Goal: Information Seeking & Learning: Learn about a topic

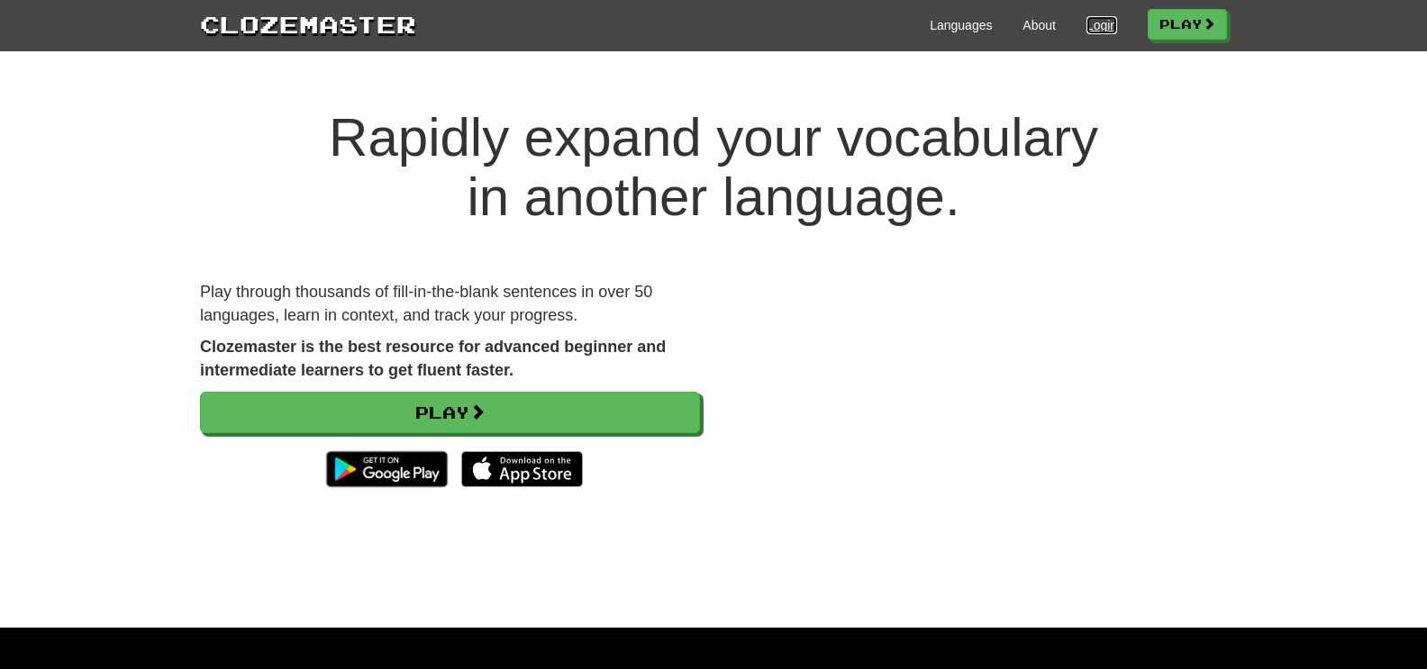
click at [1089, 19] on link "Login" at bounding box center [1101, 25] width 31 height 18
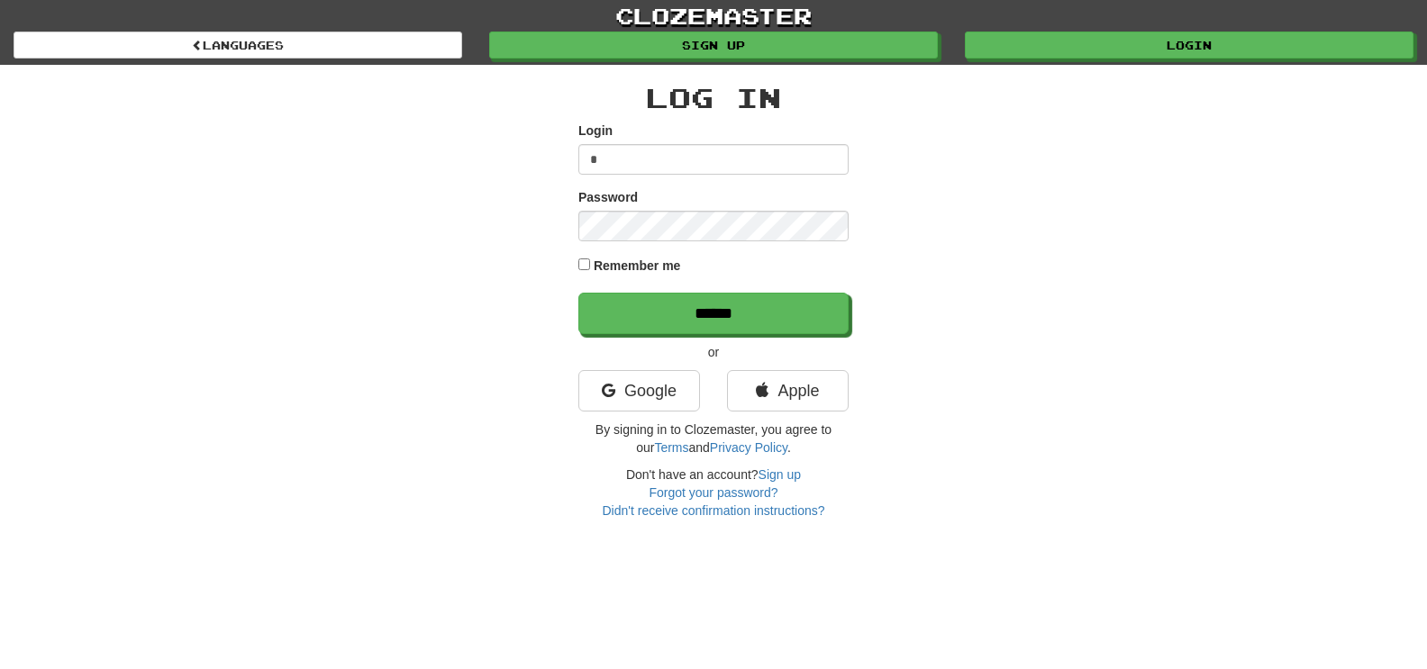
type input "******"
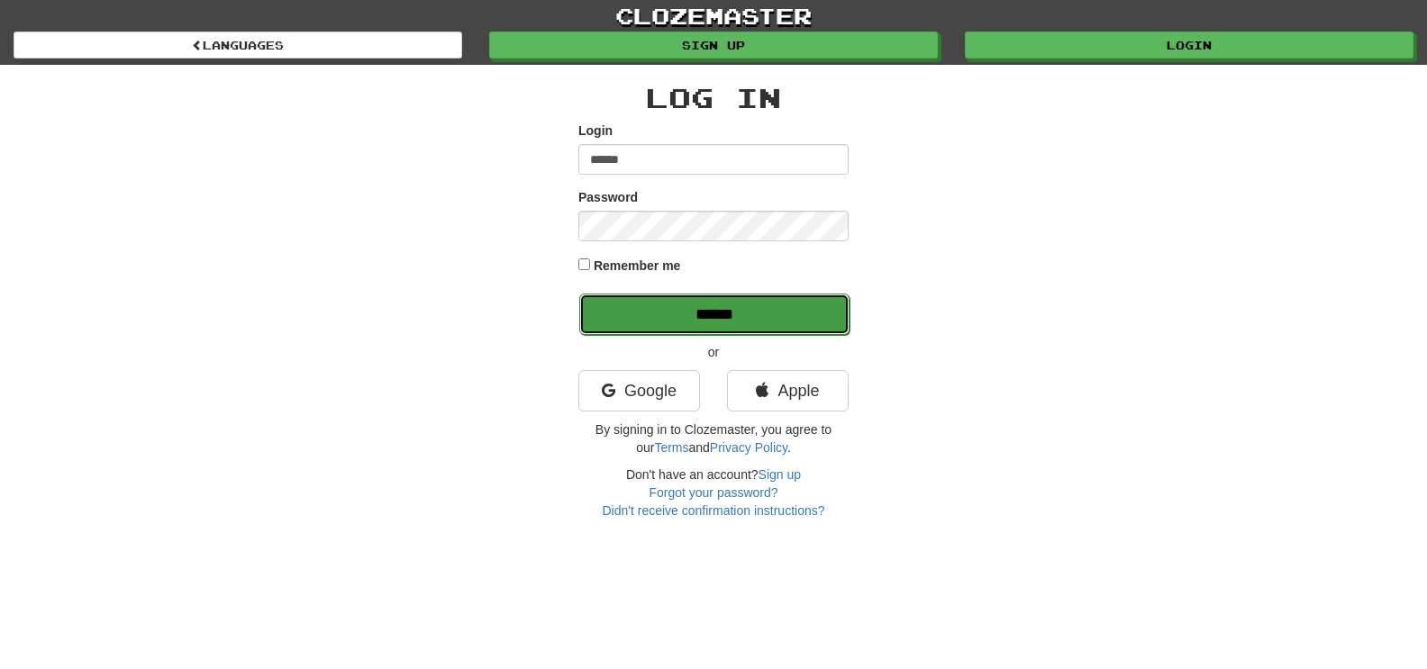
click at [687, 297] on input "******" at bounding box center [714, 314] width 270 height 41
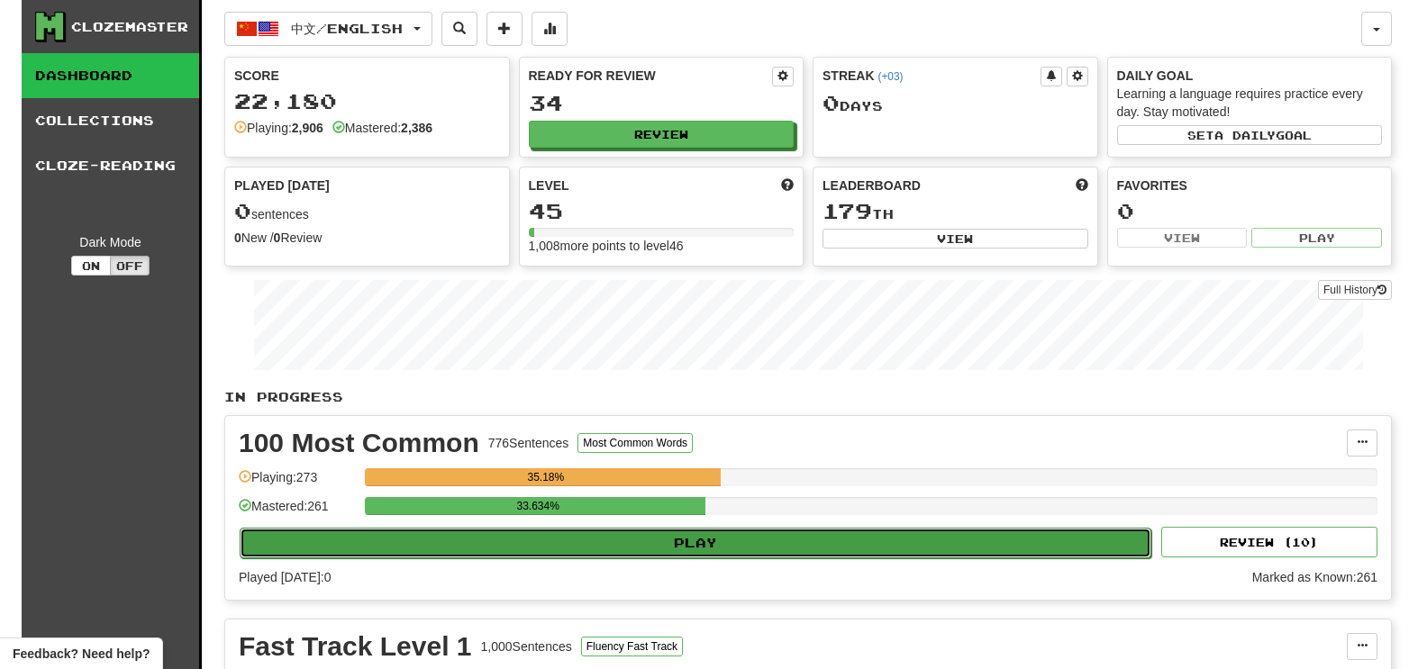
click at [691, 555] on button "Play" at bounding box center [696, 543] width 912 height 31
select select "********"
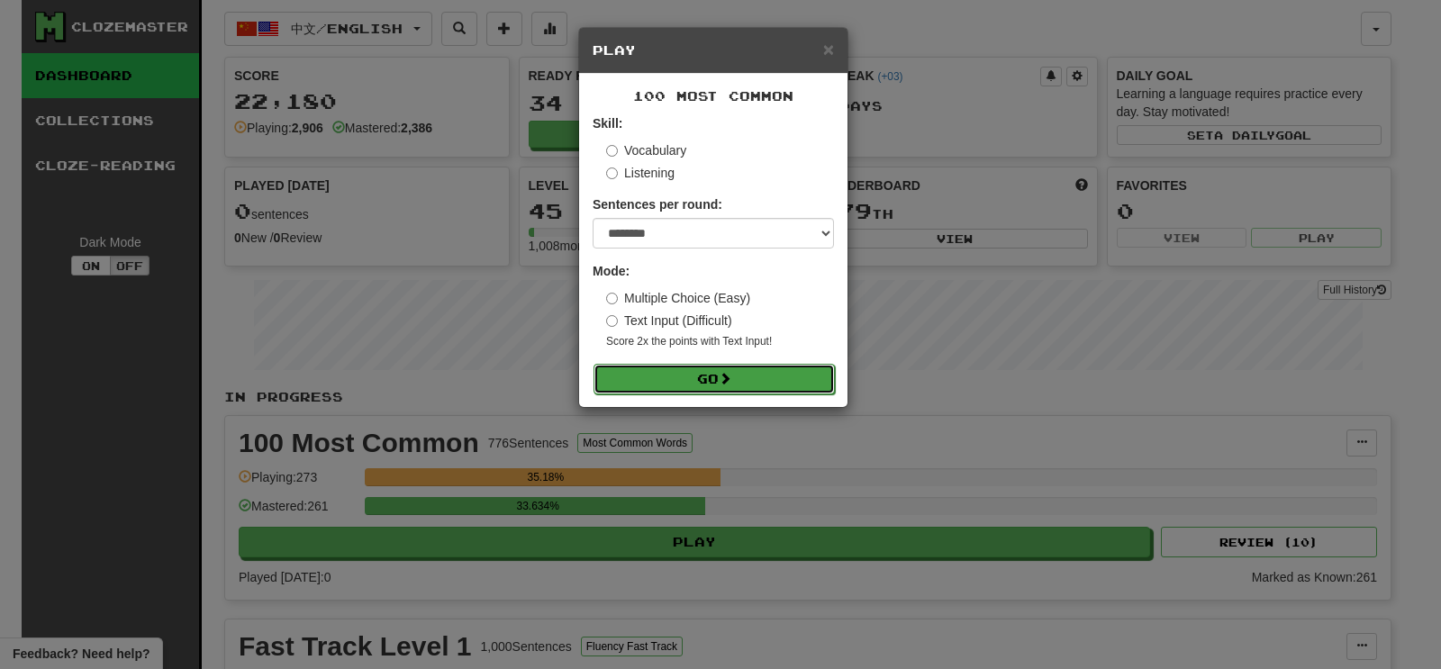
click at [736, 367] on button "Go" at bounding box center [714, 379] width 241 height 31
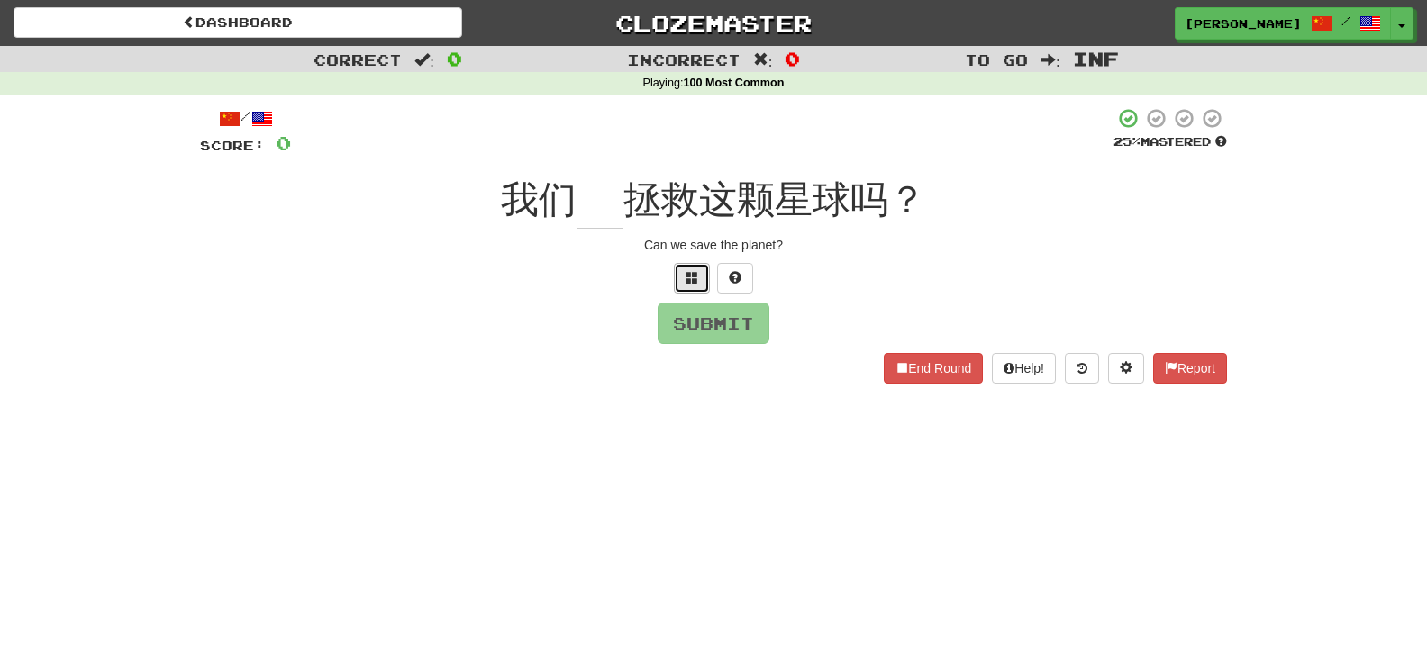
click at [684, 280] on button at bounding box center [692, 278] width 36 height 31
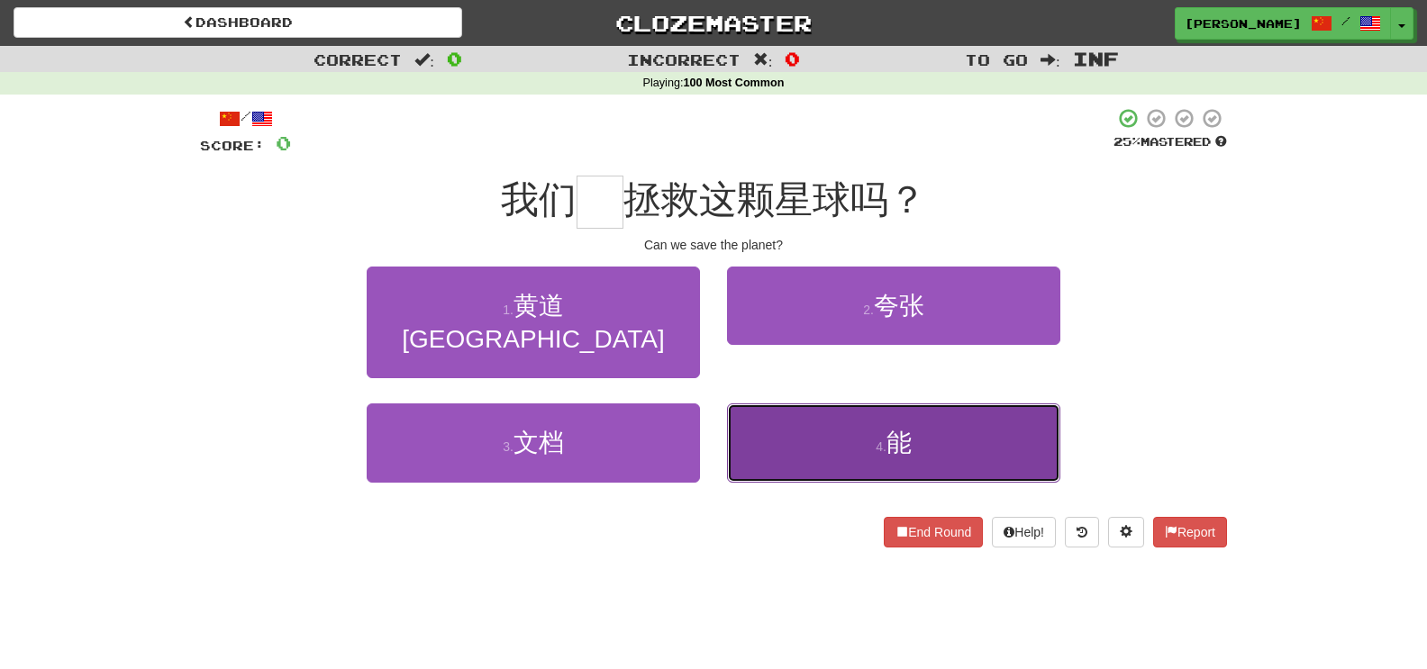
click at [835, 421] on button "4 . 能" at bounding box center [893, 443] width 333 height 78
type input "*"
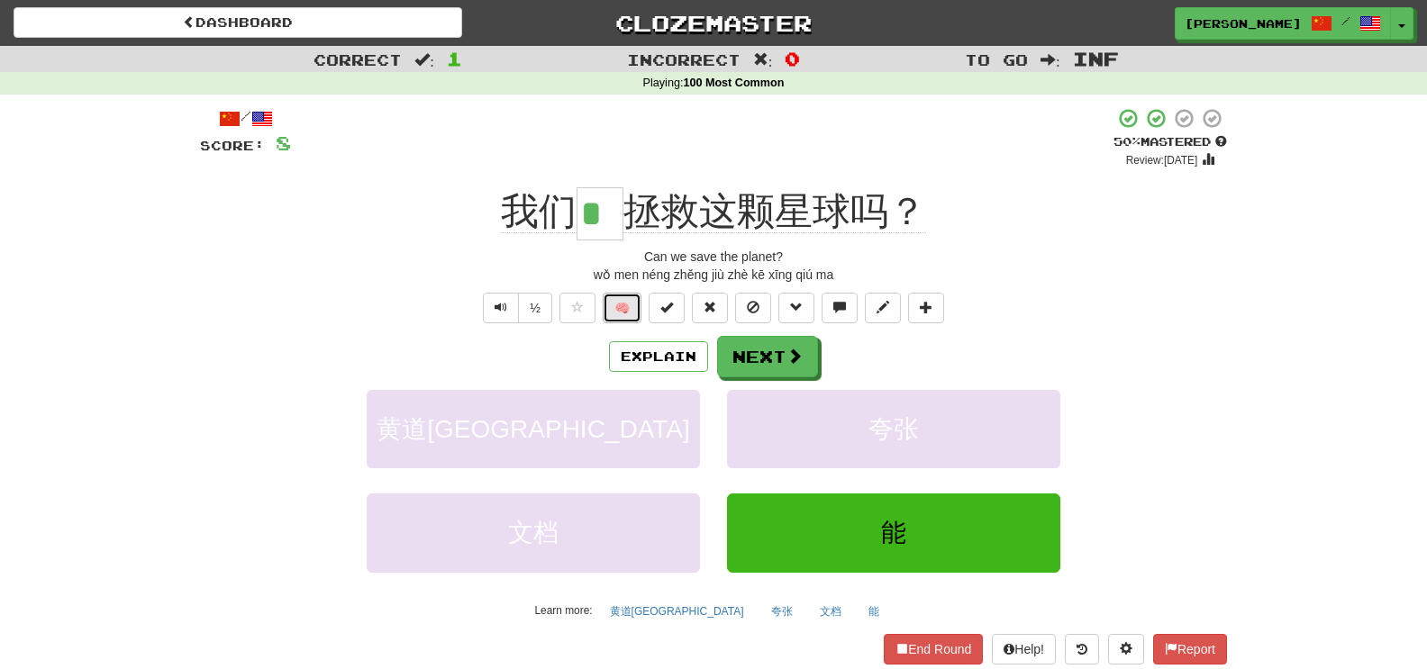
click at [633, 311] on button "🧠" at bounding box center [622, 308] width 39 height 31
click at [740, 346] on button "Next" at bounding box center [768, 357] width 101 height 41
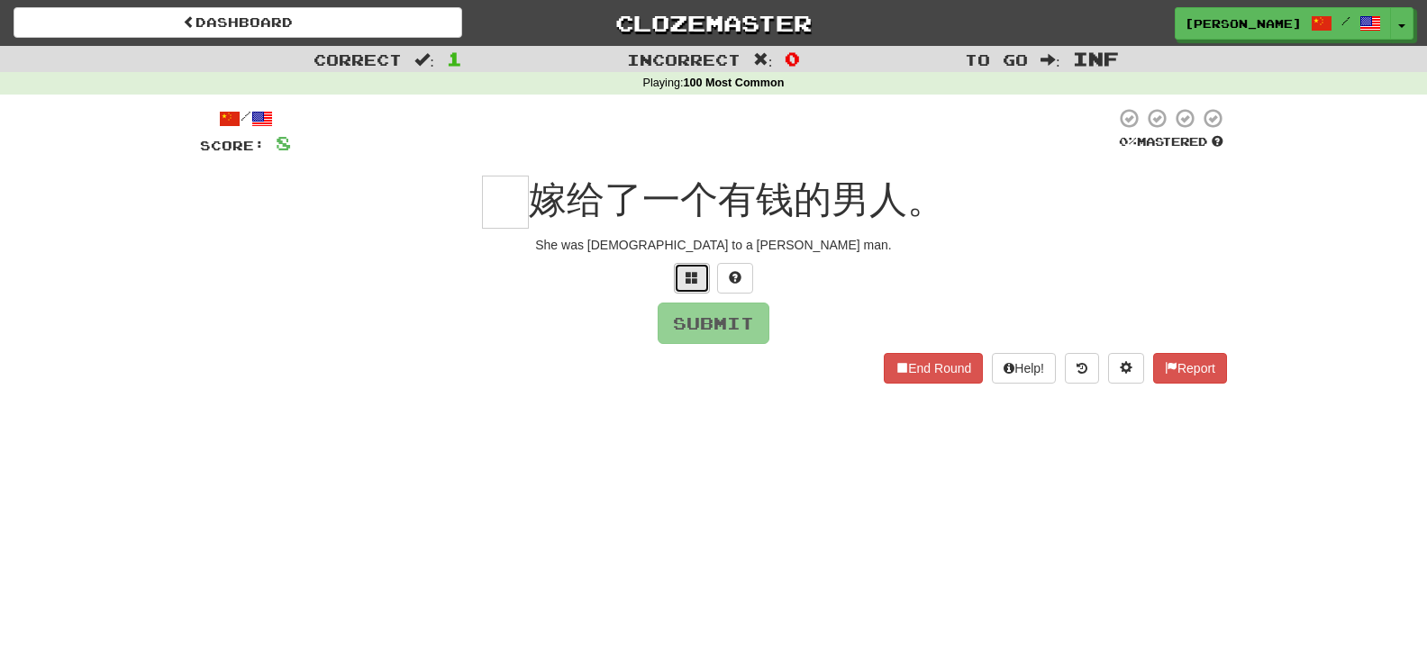
click at [684, 279] on button at bounding box center [692, 278] width 36 height 31
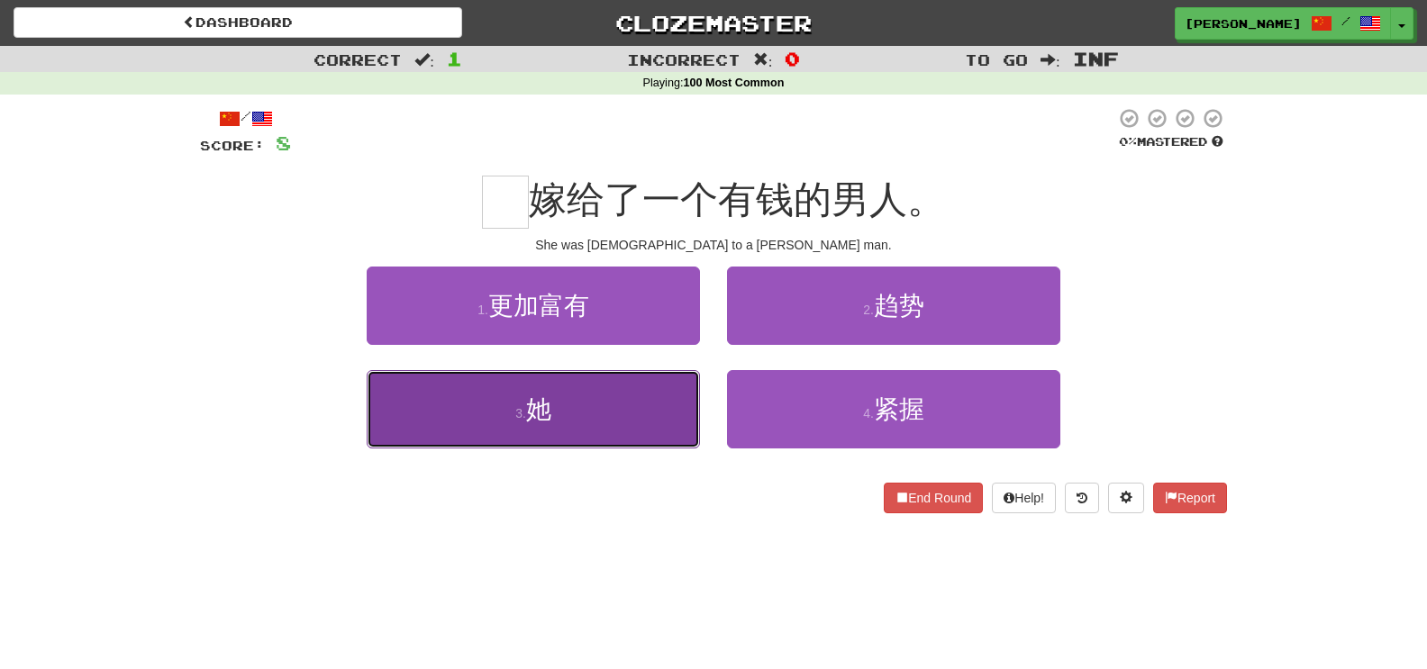
click at [684, 405] on button "3 . 她" at bounding box center [533, 409] width 333 height 78
type input "*"
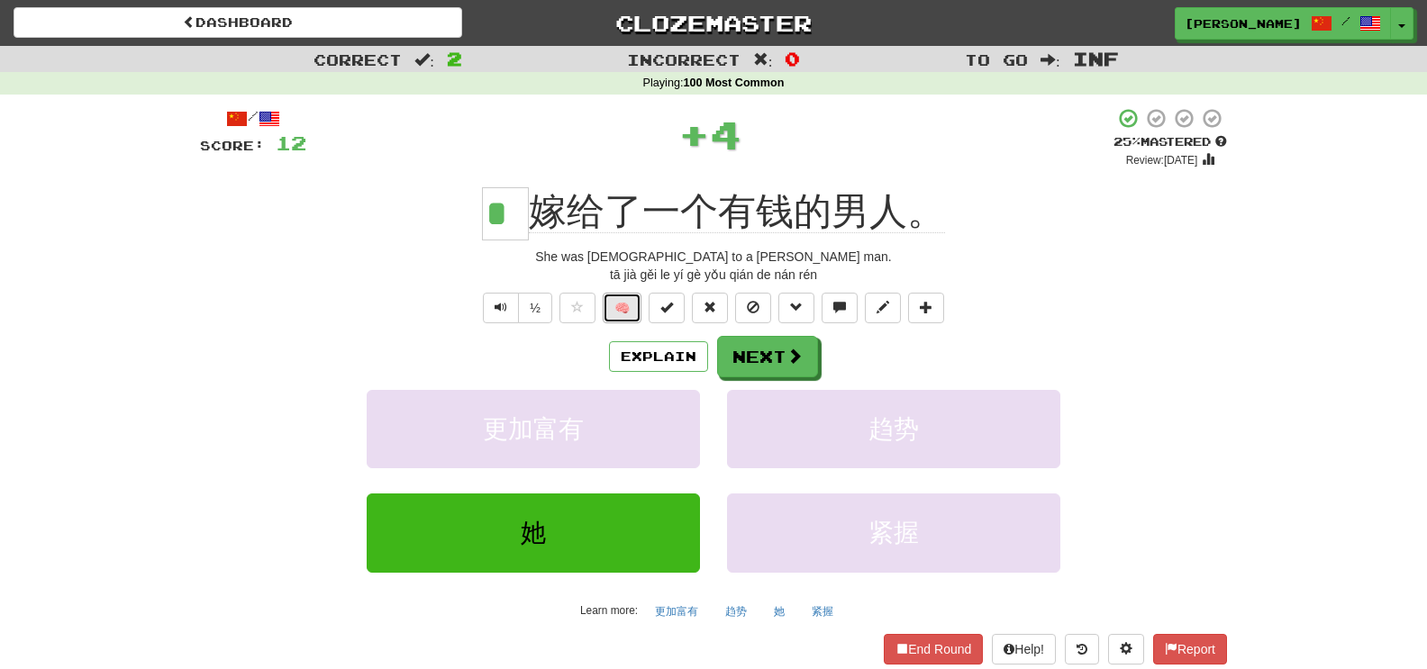
click at [635, 310] on button "🧠" at bounding box center [622, 308] width 39 height 31
click at [792, 356] on span at bounding box center [795, 357] width 16 height 16
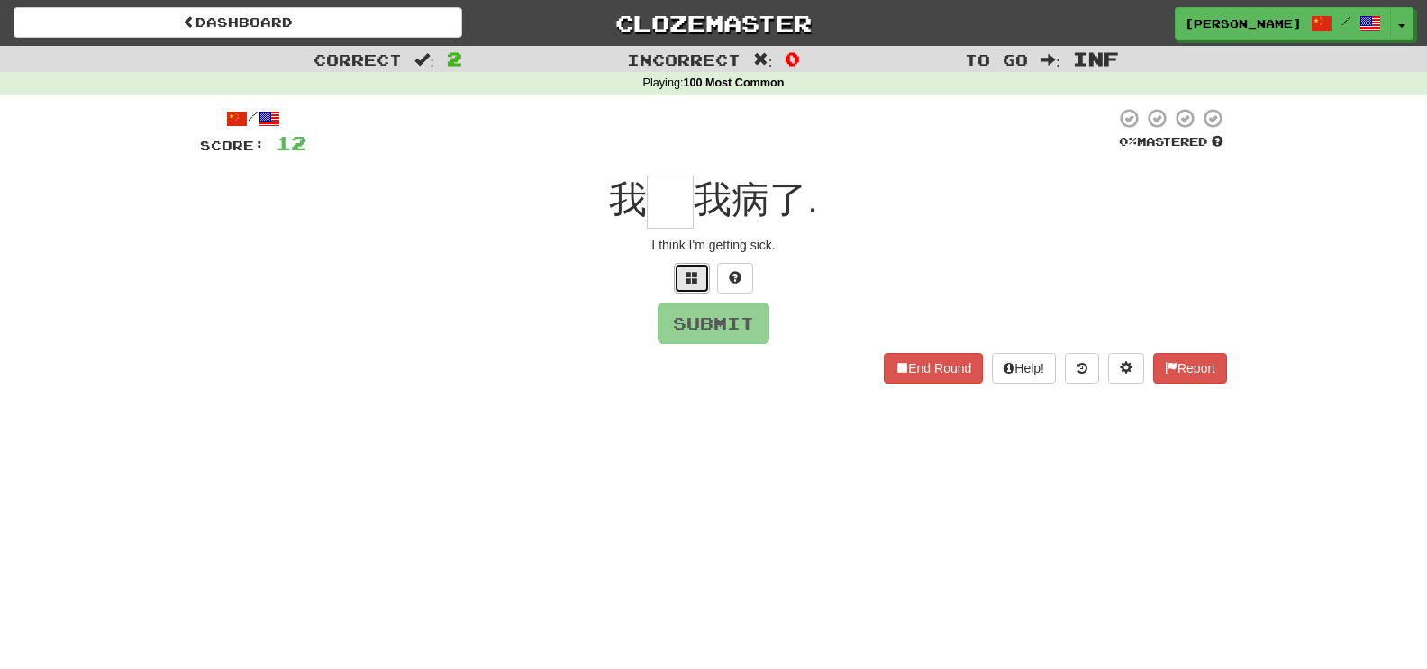
click at [680, 281] on button at bounding box center [692, 278] width 36 height 31
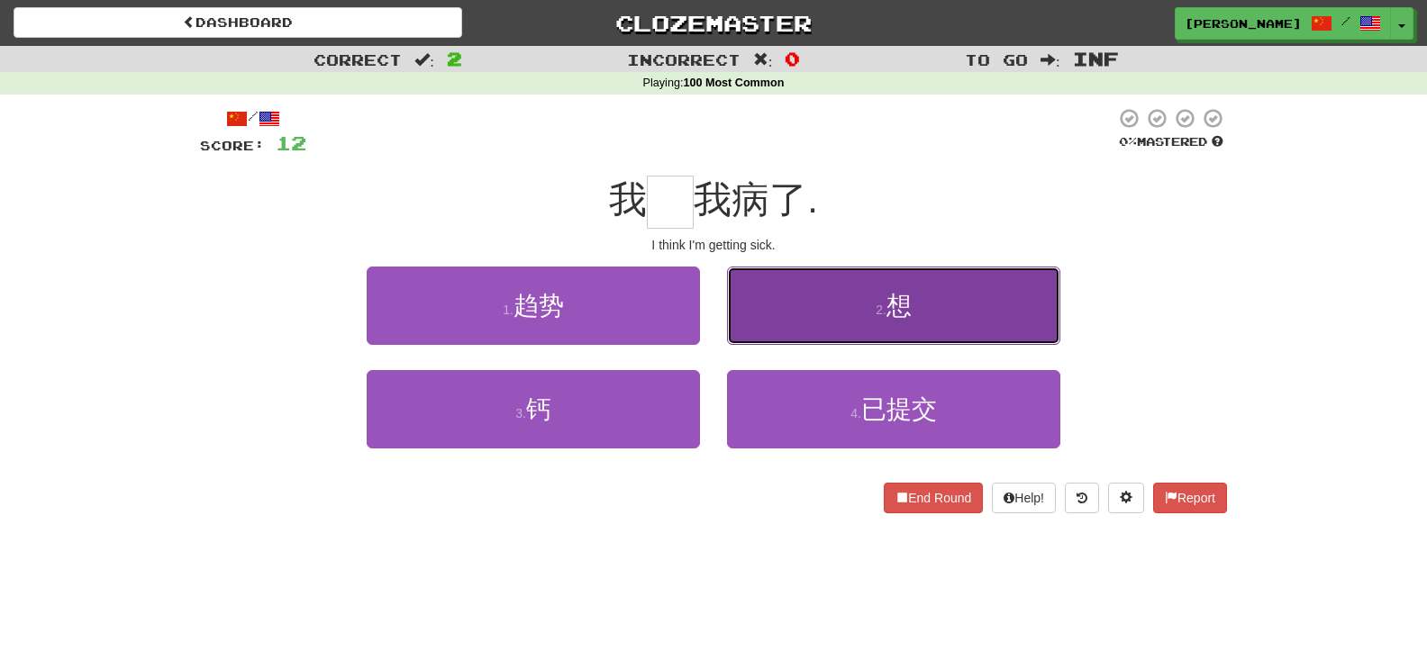
click at [756, 309] on button "2 . 想" at bounding box center [893, 306] width 333 height 78
type input "*"
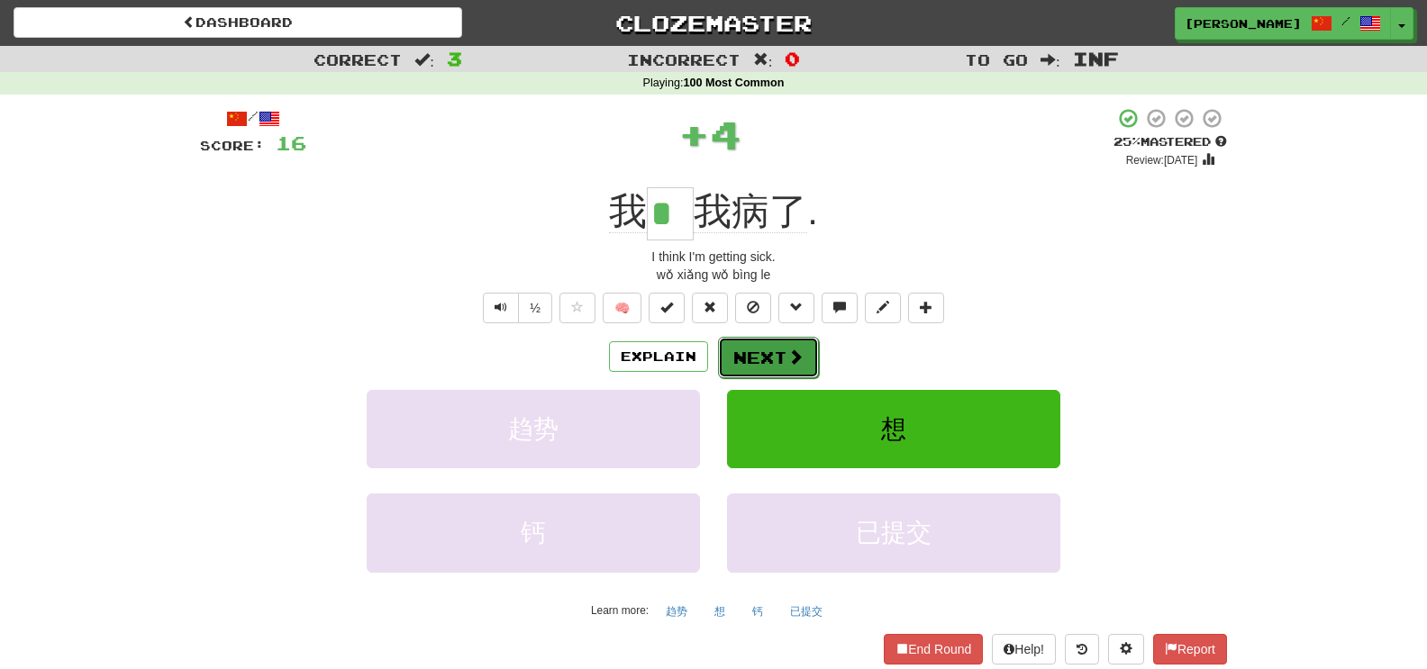
click at [753, 341] on button "Next" at bounding box center [768, 357] width 101 height 41
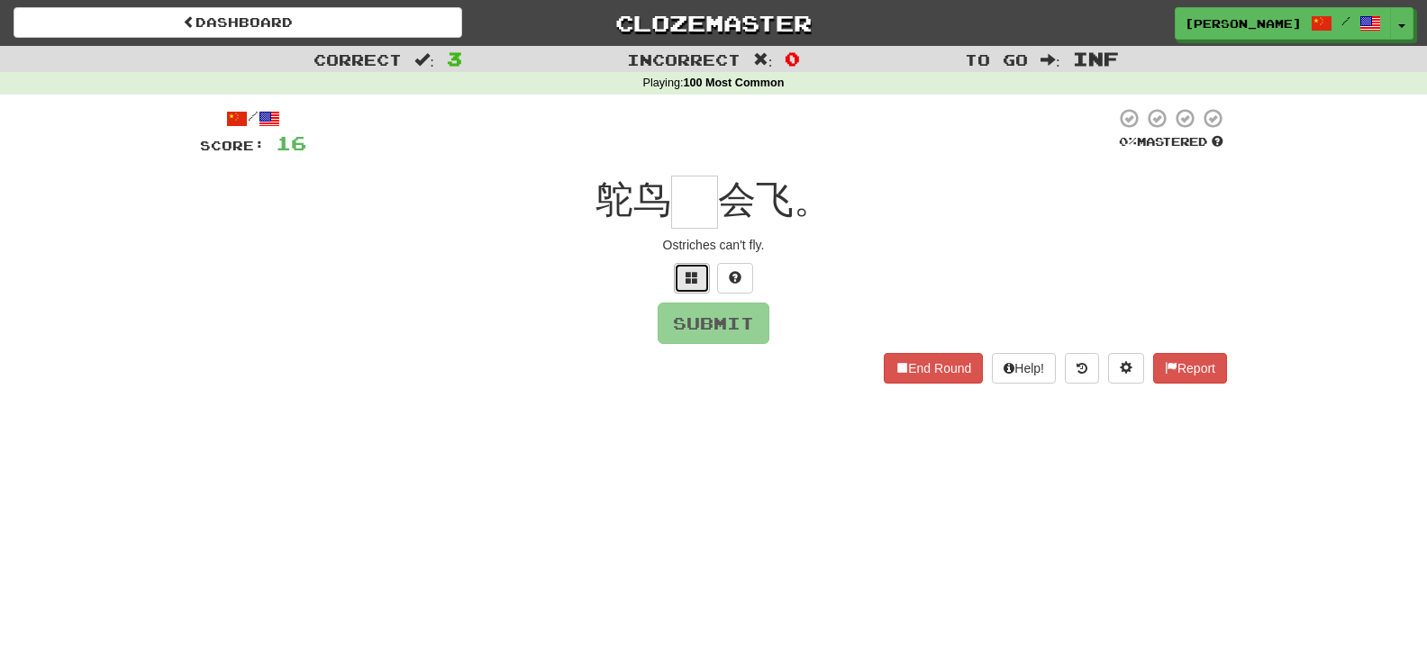
click at [683, 287] on button at bounding box center [692, 278] width 36 height 31
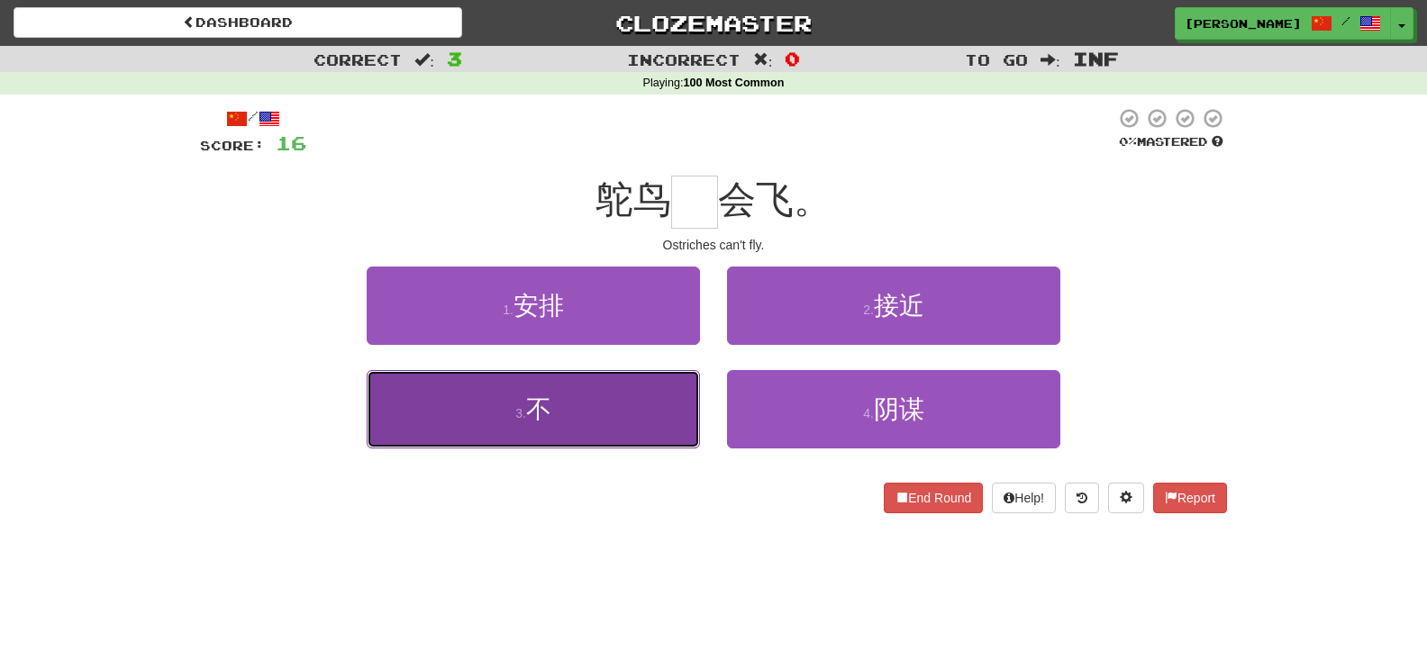
click at [559, 419] on button "3 . 不" at bounding box center [533, 409] width 333 height 78
type input "*"
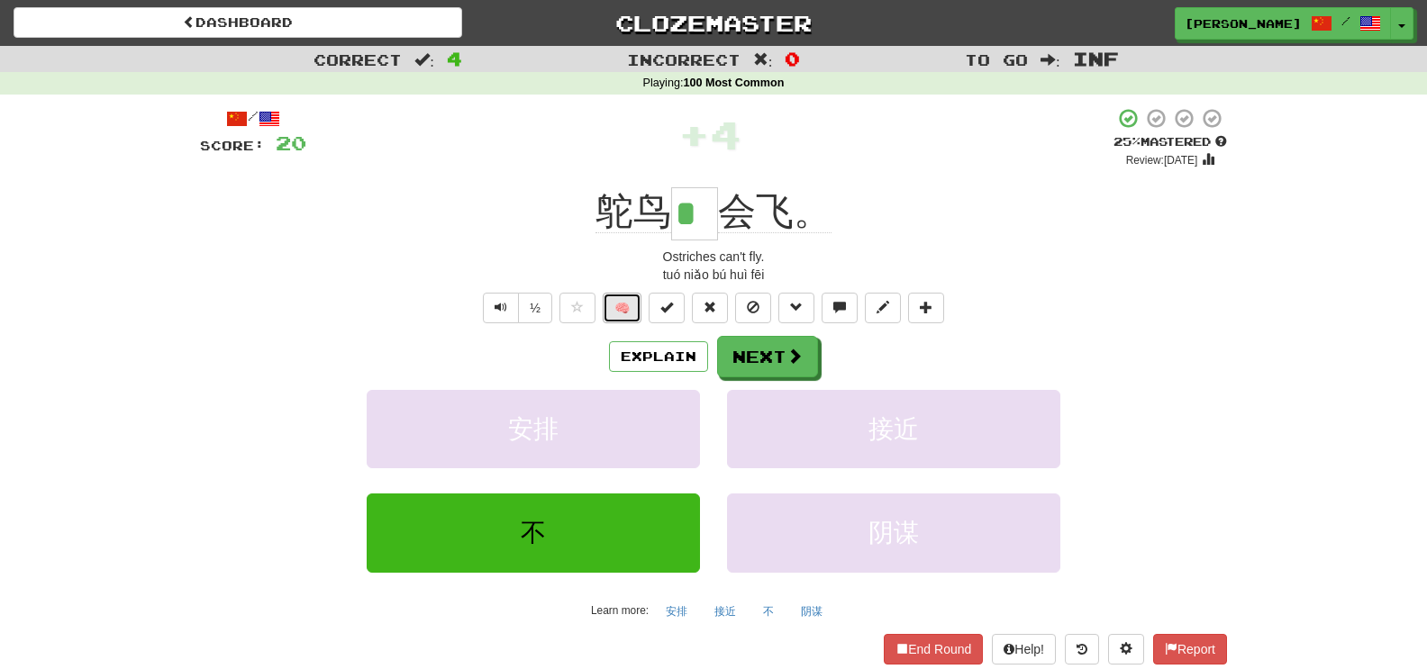
click at [625, 310] on button "🧠" at bounding box center [622, 308] width 39 height 31
click at [756, 339] on button "Next" at bounding box center [768, 357] width 101 height 41
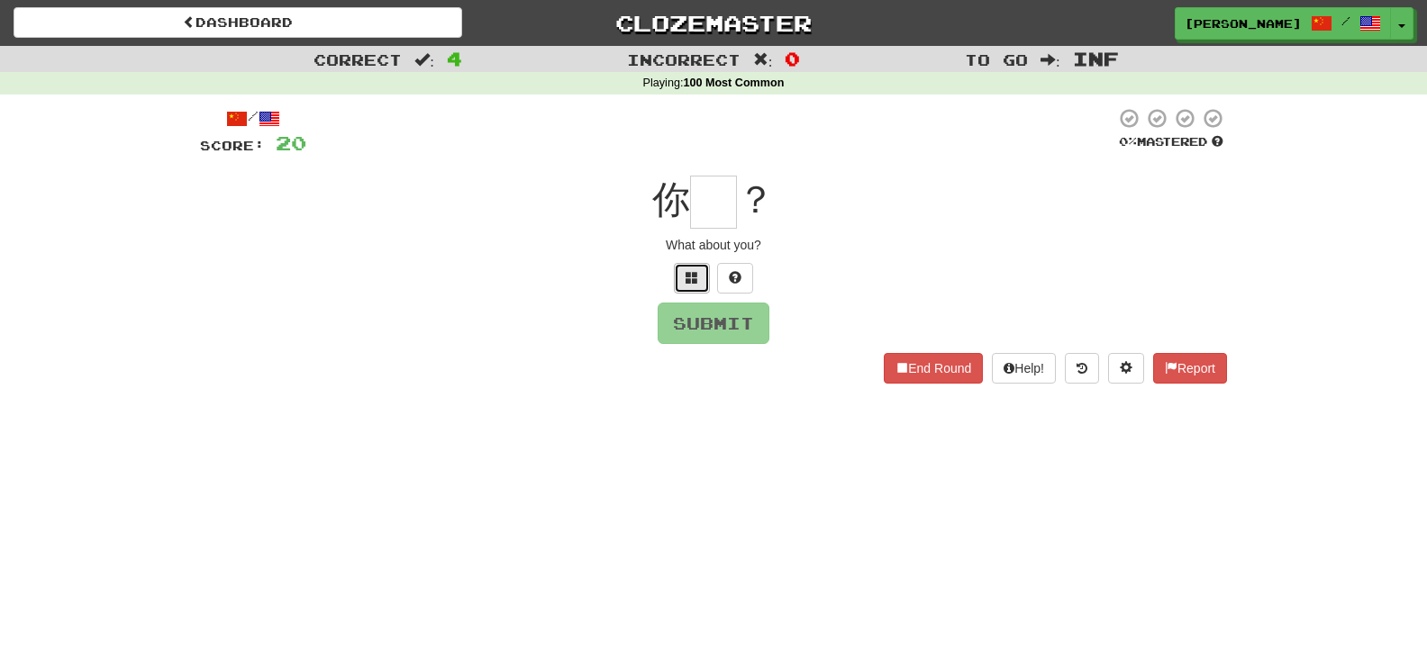
click at [690, 279] on span at bounding box center [692, 277] width 13 height 13
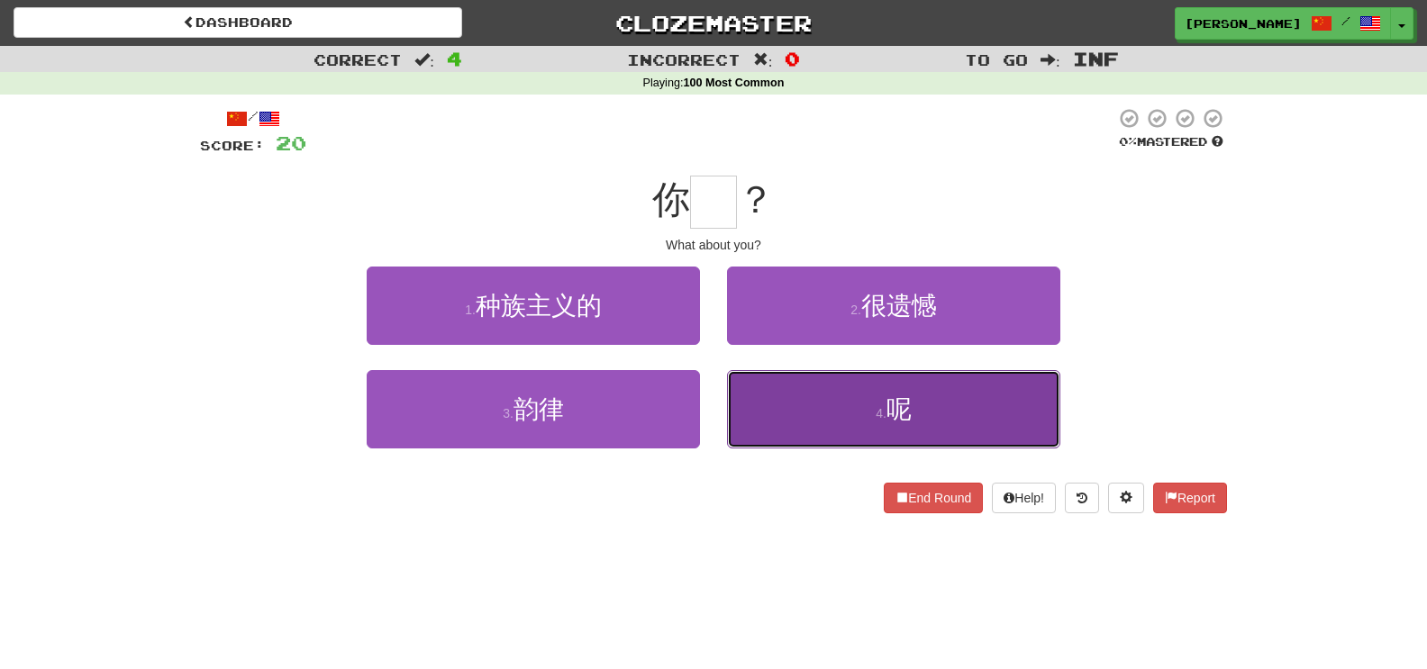
click at [758, 409] on button "4 . 呢" at bounding box center [893, 409] width 333 height 78
type input "*"
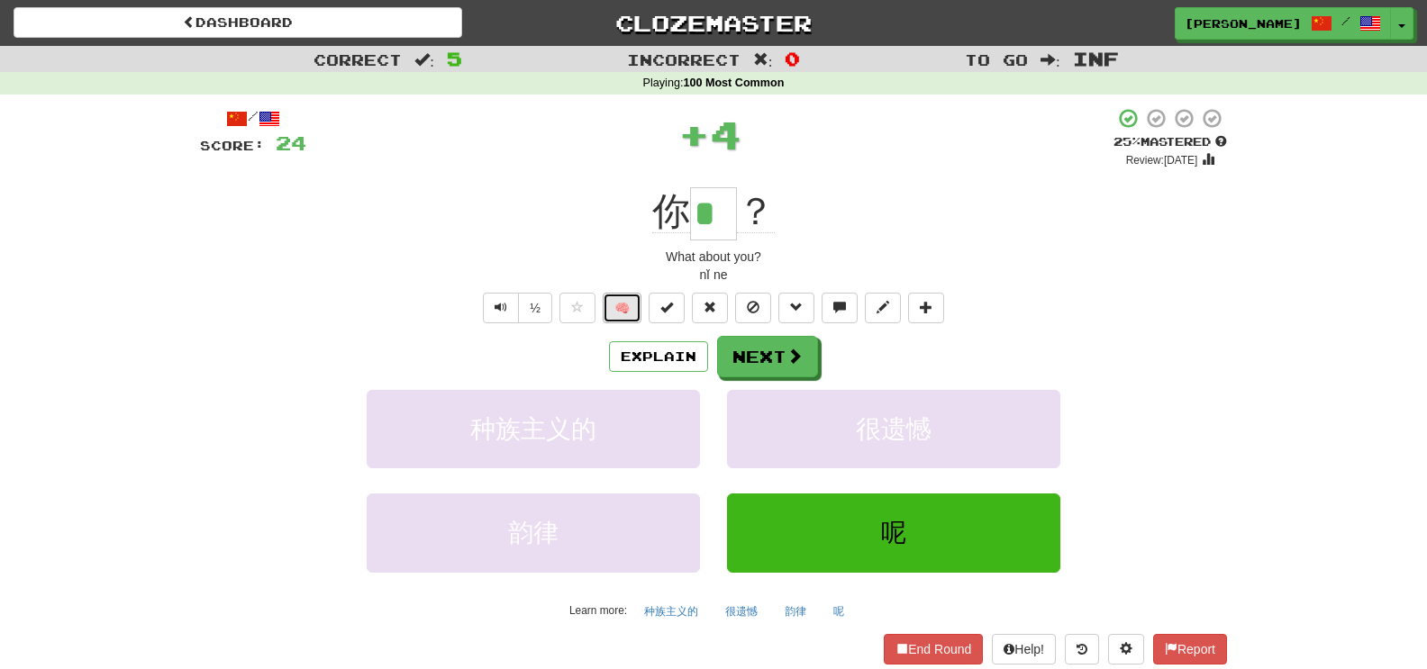
click at [636, 308] on button "🧠" at bounding box center [622, 308] width 39 height 31
click at [722, 350] on button "Next" at bounding box center [768, 357] width 101 height 41
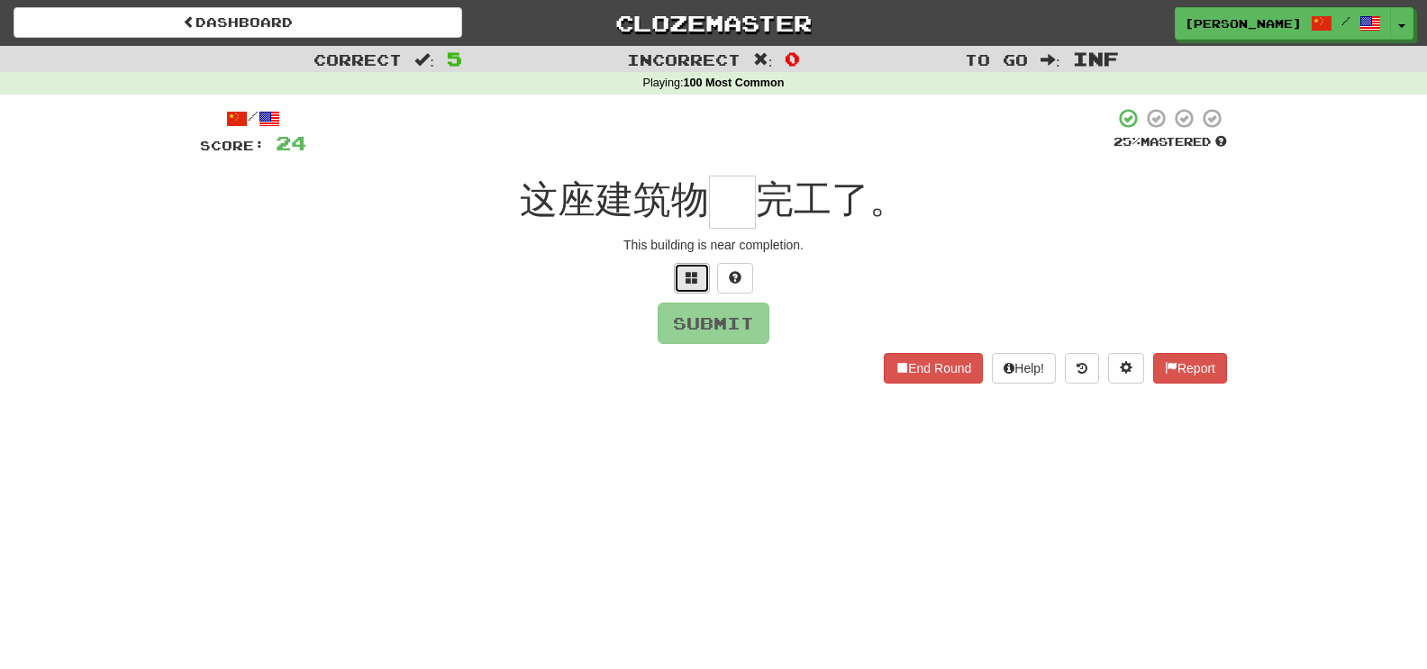
click at [695, 281] on span at bounding box center [692, 277] width 13 height 13
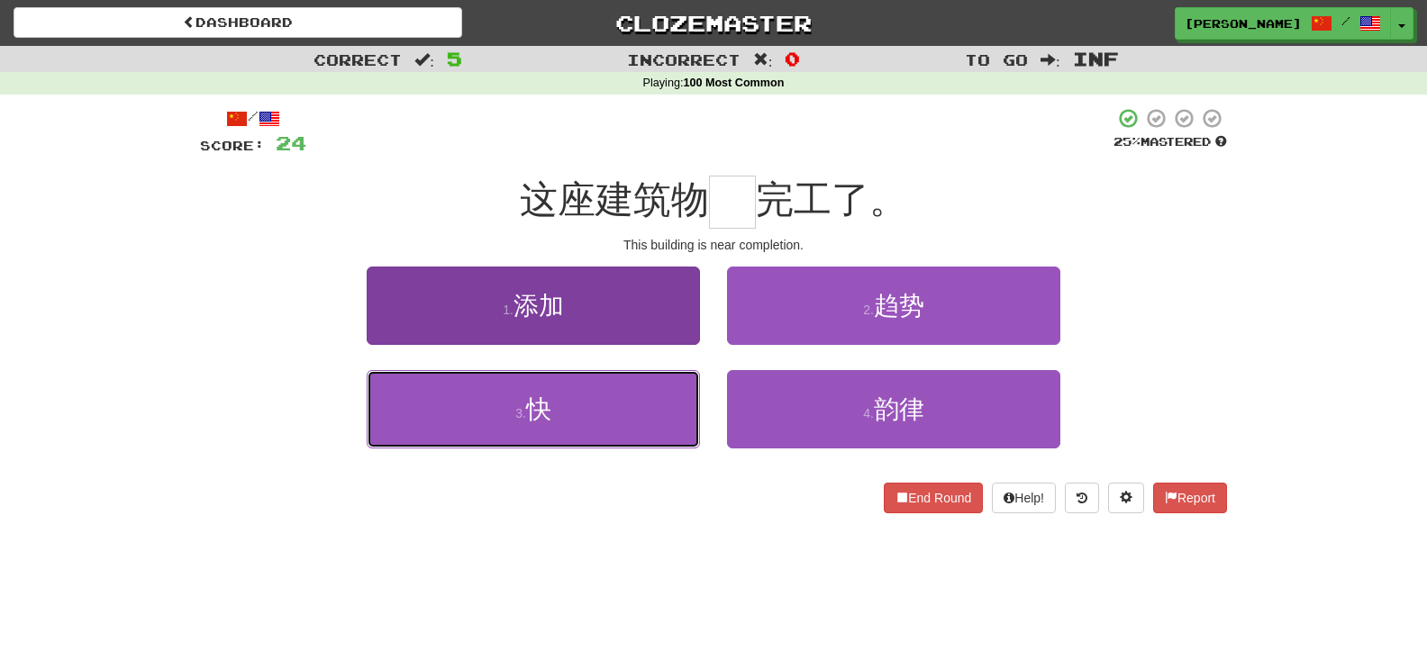
click at [641, 413] on button "3 . 快" at bounding box center [533, 409] width 333 height 78
type input "*"
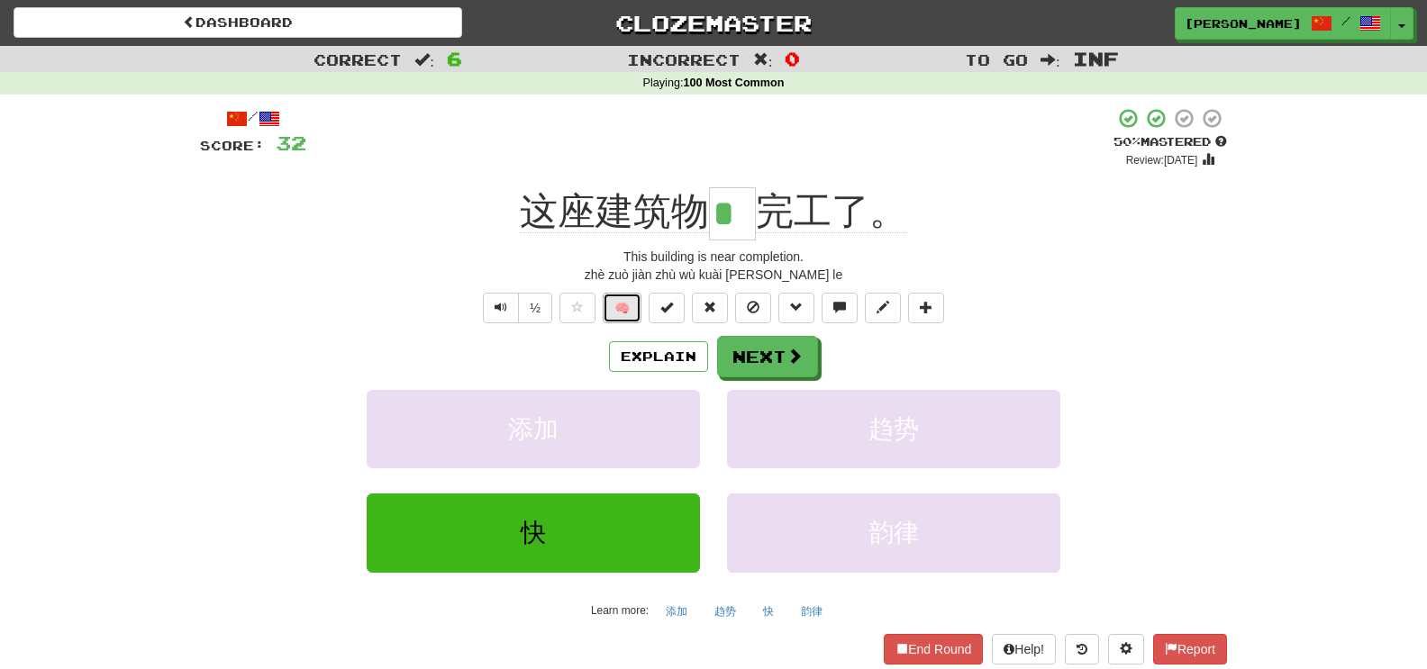
click at [631, 319] on button "🧠" at bounding box center [622, 308] width 39 height 31
click at [773, 347] on button "Next" at bounding box center [768, 357] width 101 height 41
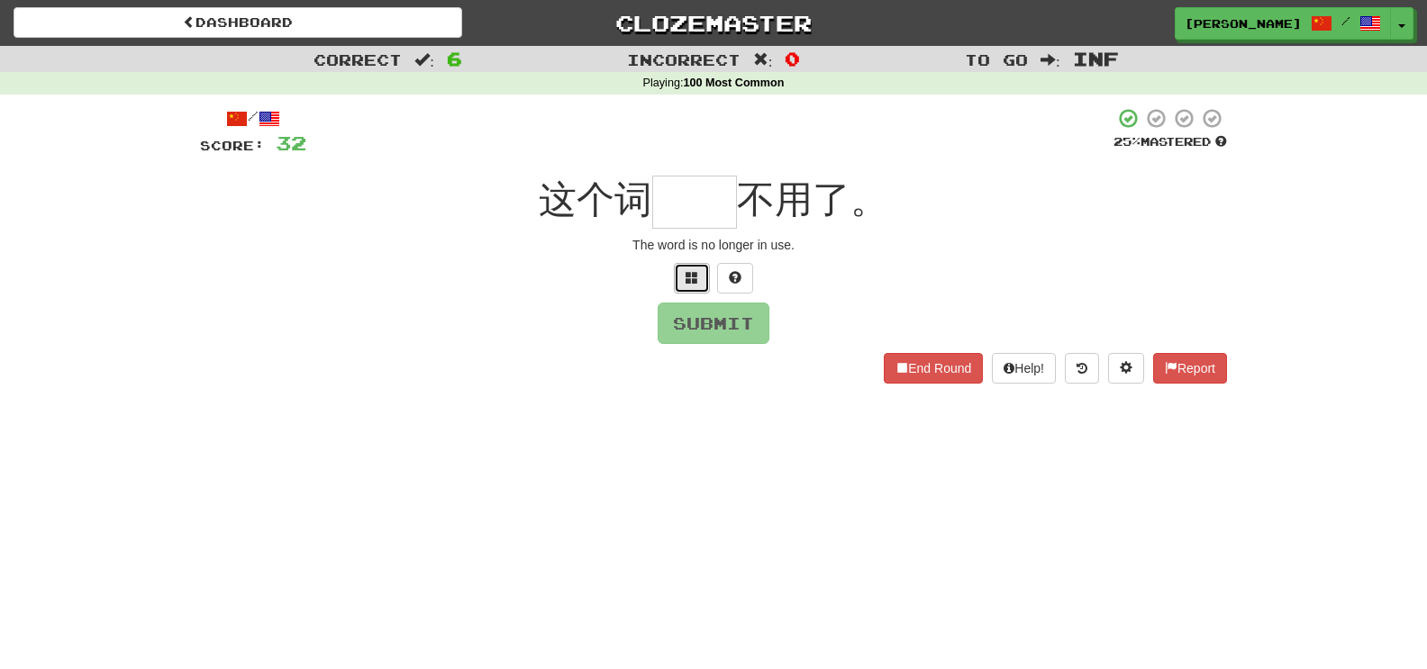
click at [695, 276] on span at bounding box center [692, 277] width 13 height 13
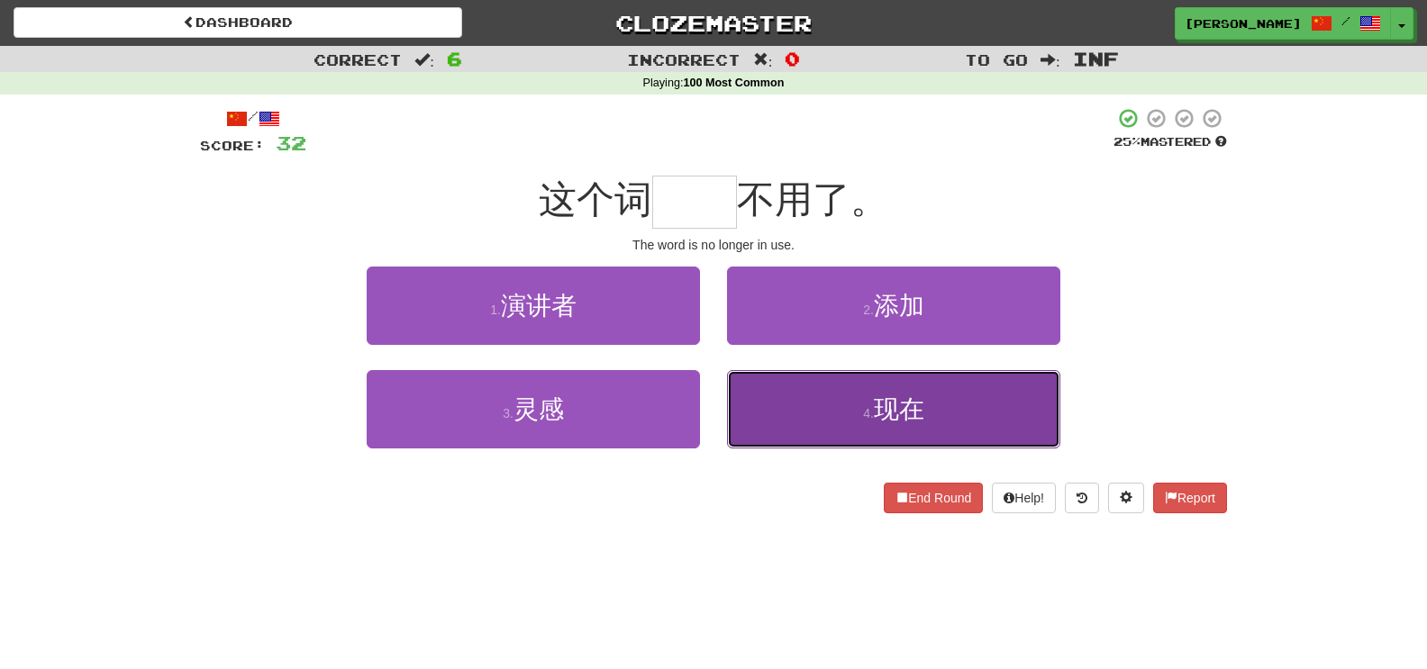
click at [887, 414] on span "现在" at bounding box center [899, 409] width 50 height 28
type input "**"
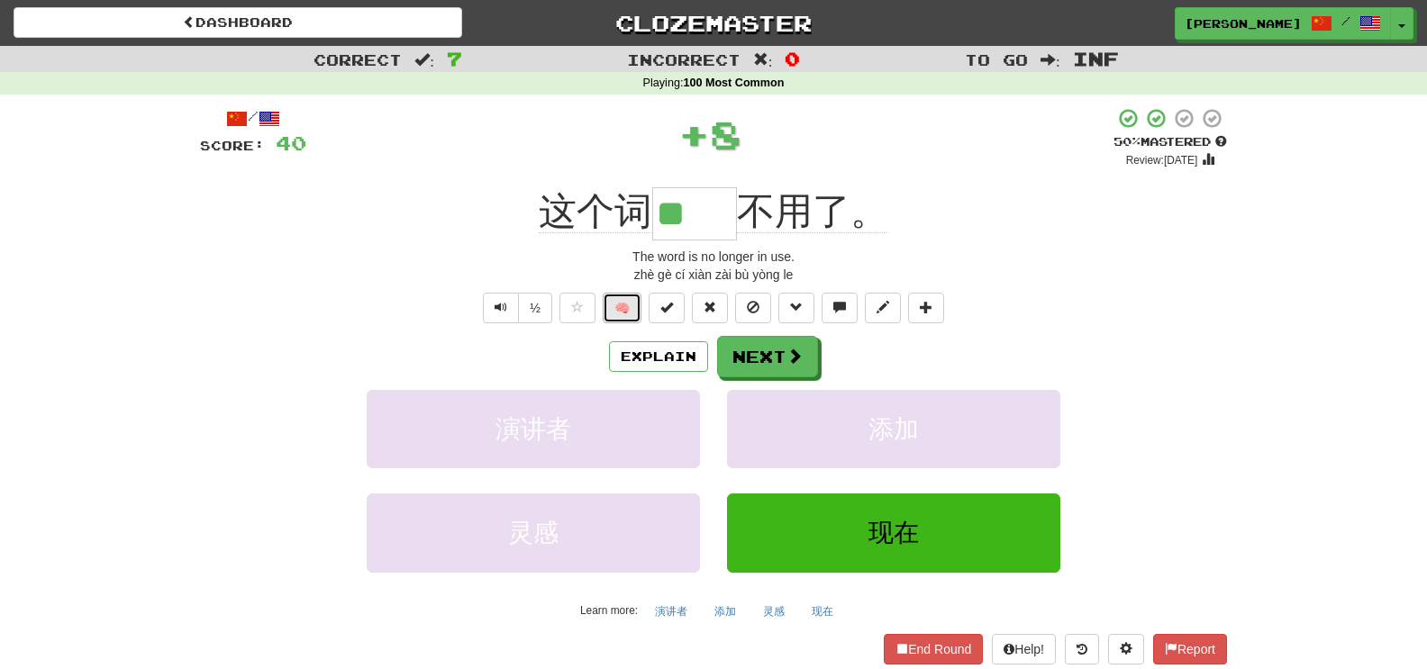
click at [606, 315] on button "🧠" at bounding box center [622, 308] width 39 height 31
click at [736, 349] on button "Next" at bounding box center [768, 357] width 101 height 41
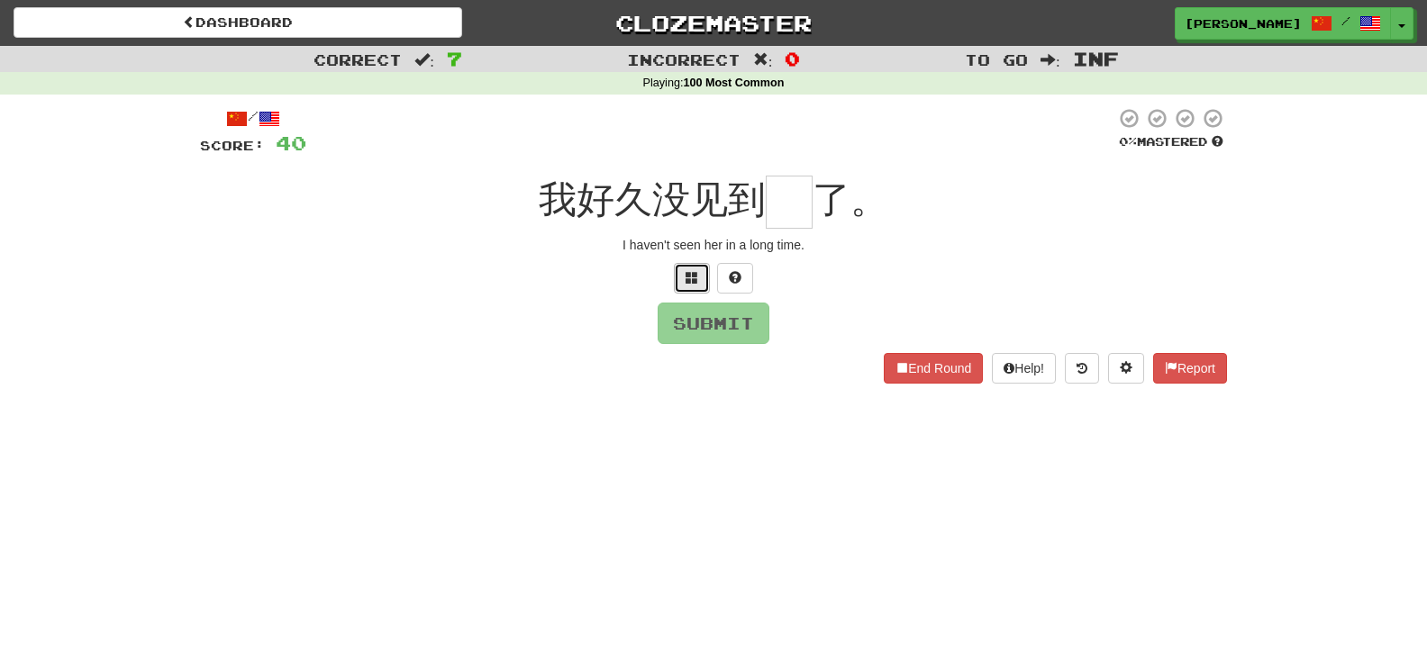
click at [676, 282] on button at bounding box center [692, 278] width 36 height 31
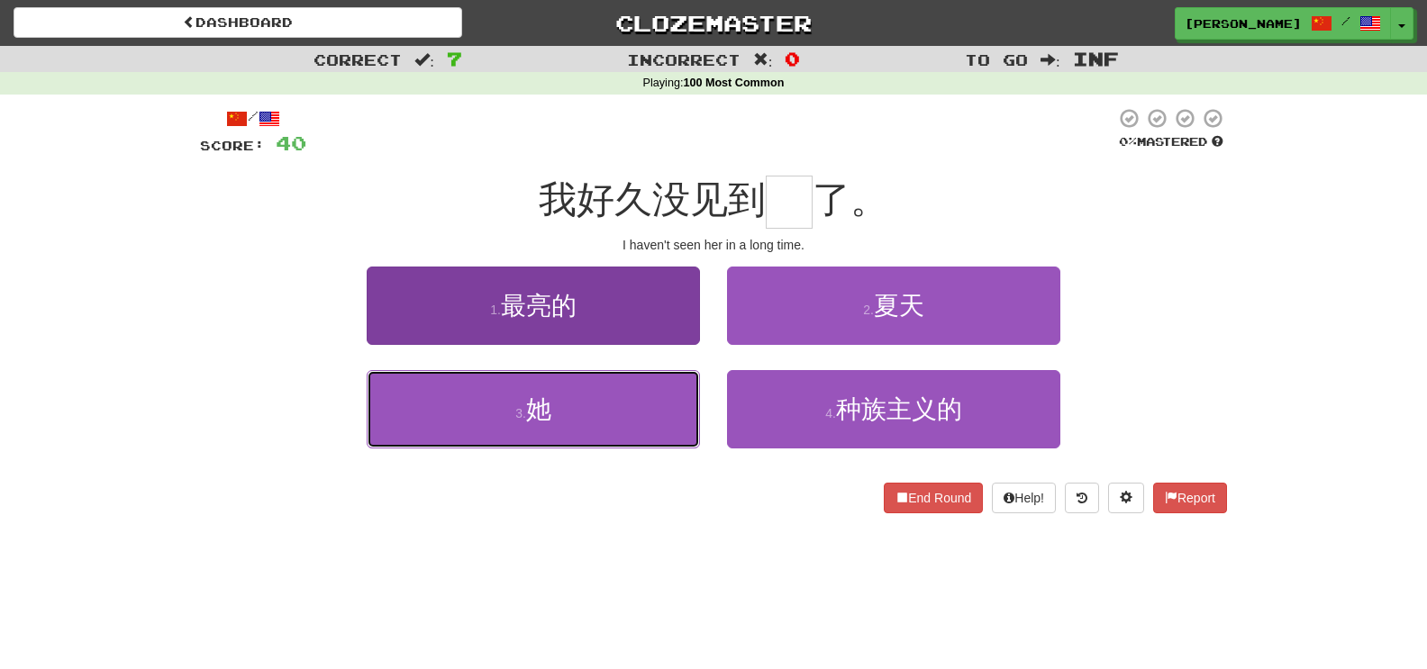
click at [624, 404] on button "3 . 她" at bounding box center [533, 409] width 333 height 78
type input "*"
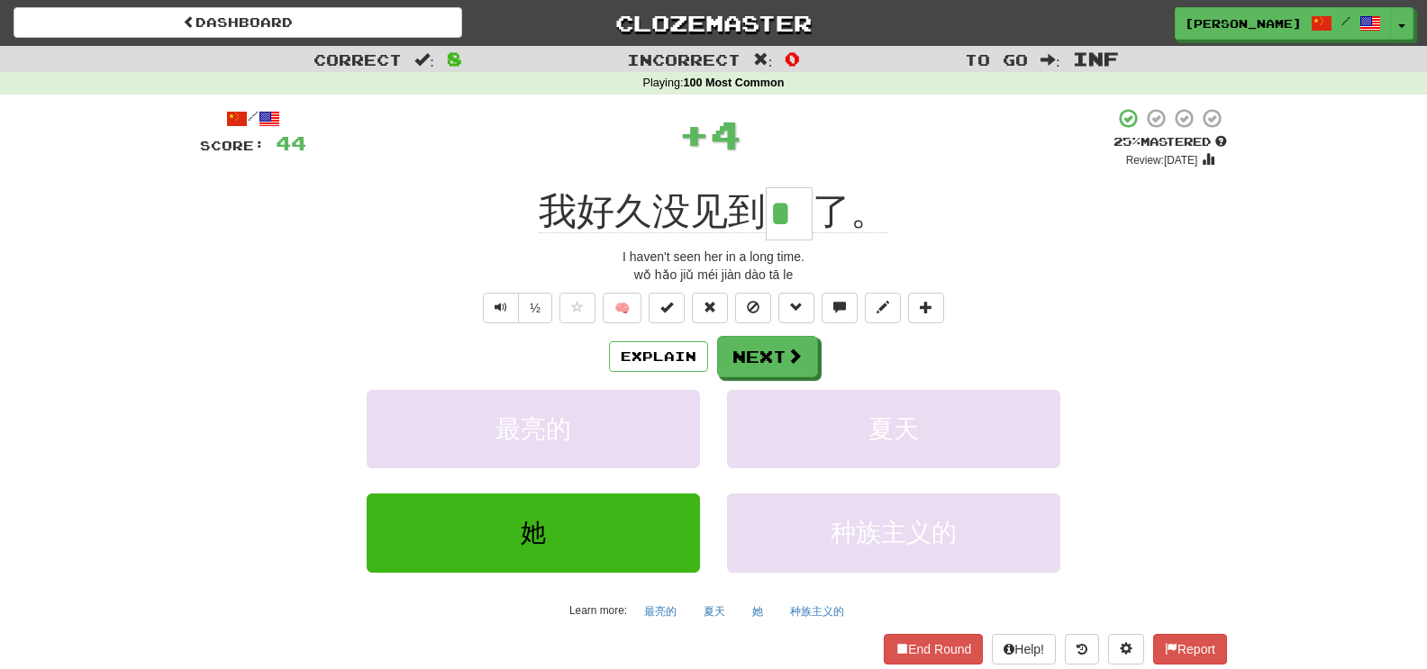
click at [600, 317] on div "½ 🧠" at bounding box center [713, 308] width 1027 height 31
click at [611, 310] on button "🧠" at bounding box center [622, 308] width 39 height 31
click at [790, 358] on span at bounding box center [795, 357] width 16 height 16
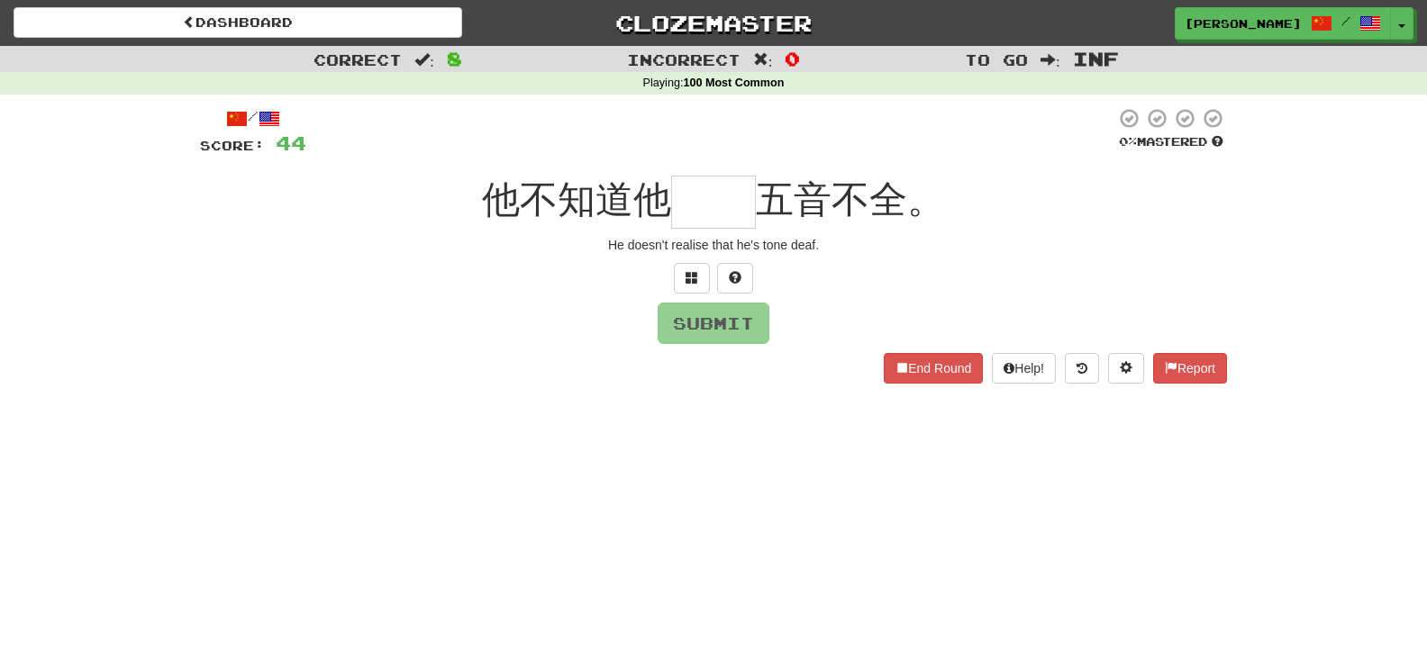
click at [710, 280] on div at bounding box center [713, 278] width 1027 height 31
click at [694, 280] on span at bounding box center [692, 277] width 13 height 13
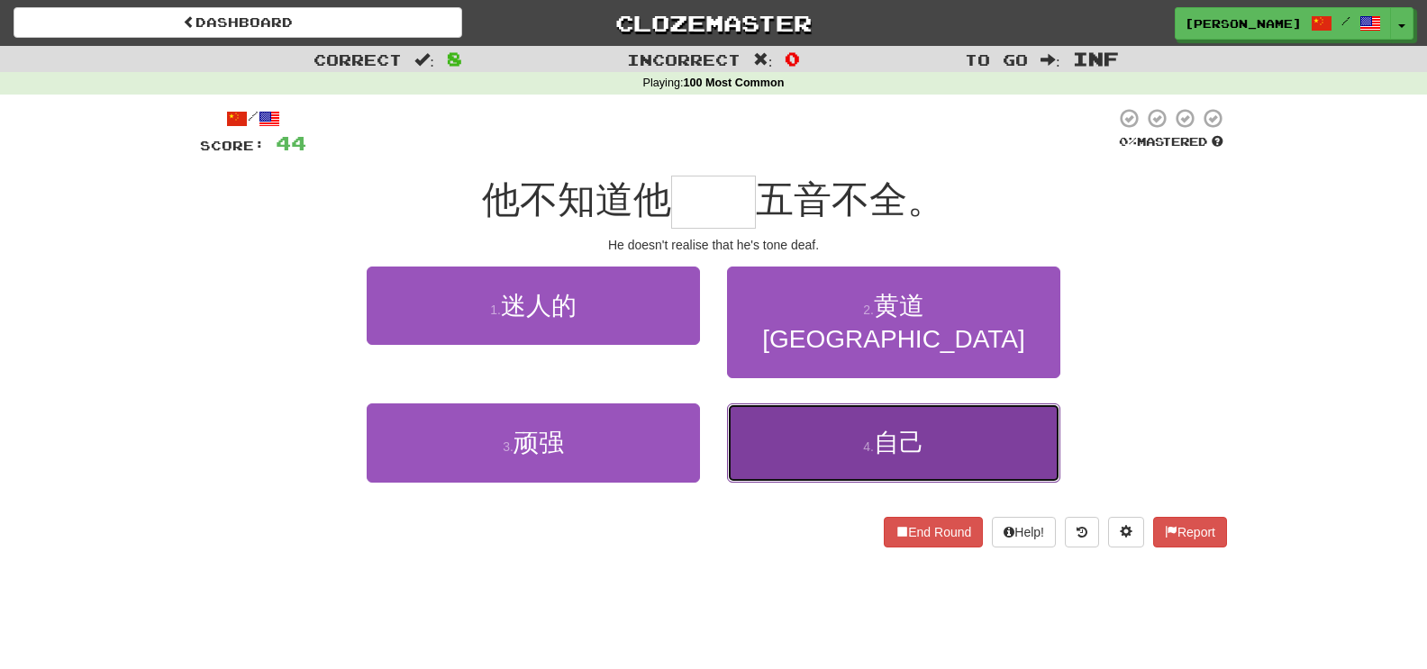
click at [792, 422] on button "4 . 自己" at bounding box center [893, 443] width 333 height 78
type input "**"
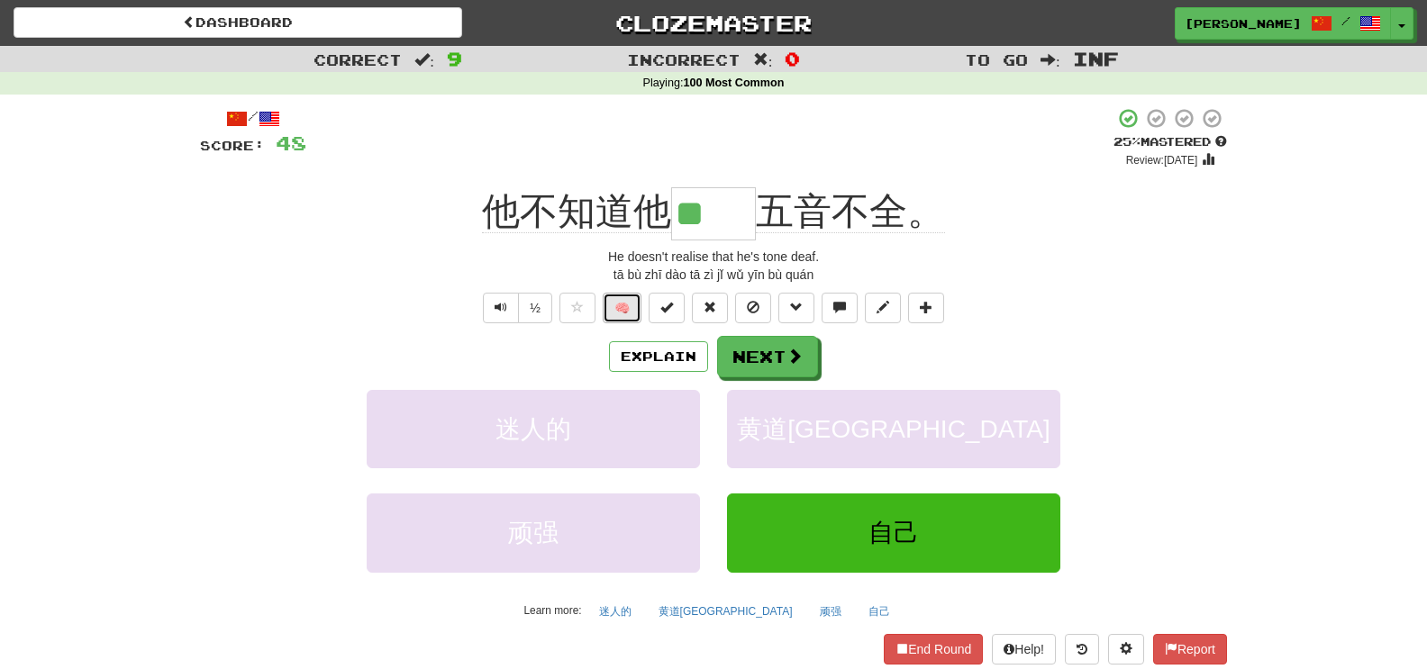
click at [626, 313] on button "🧠" at bounding box center [622, 308] width 39 height 31
click at [803, 348] on button "Next" at bounding box center [768, 357] width 101 height 41
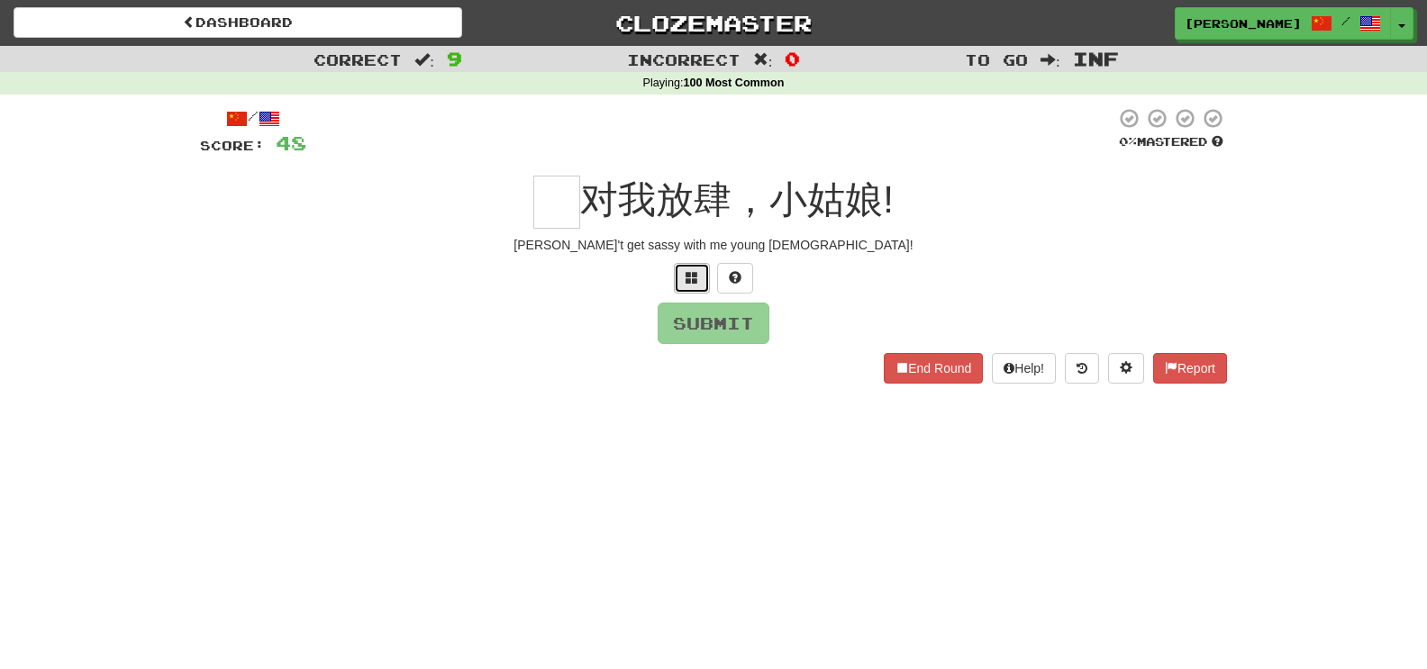
click at [700, 281] on button at bounding box center [692, 278] width 36 height 31
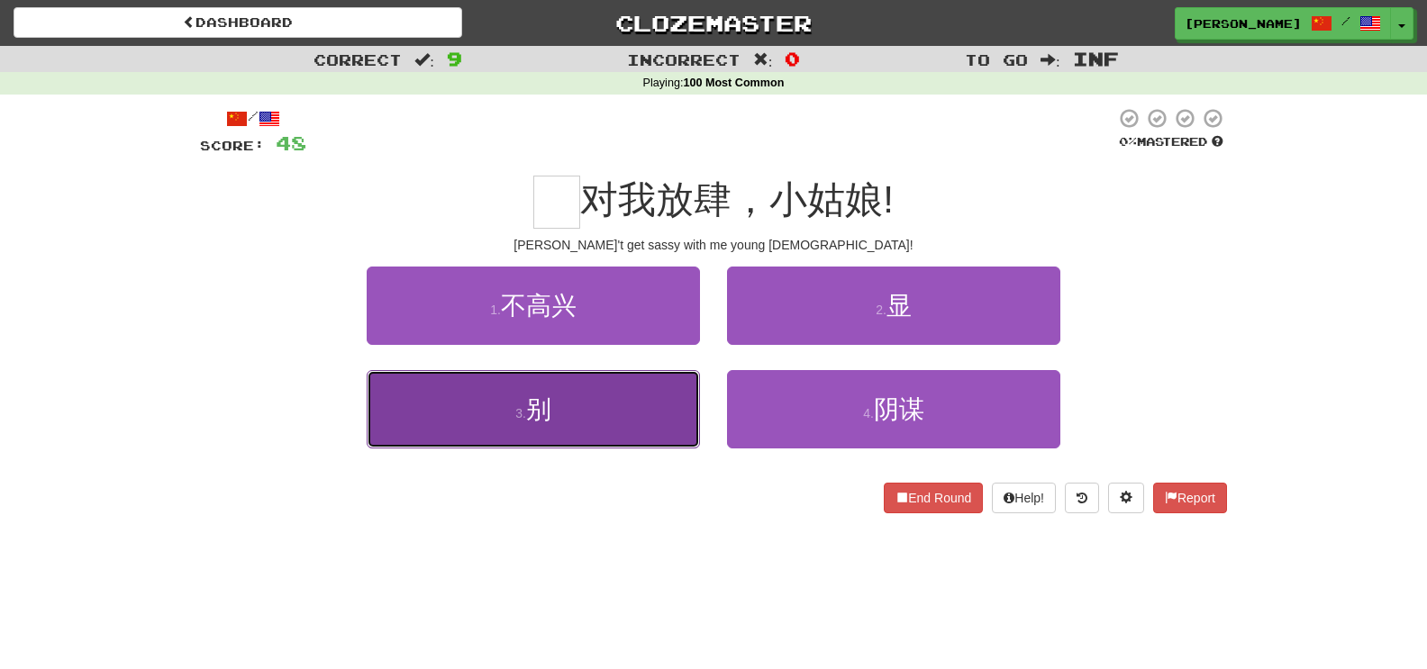
click at [671, 423] on button "3 . 别" at bounding box center [533, 409] width 333 height 78
type input "*"
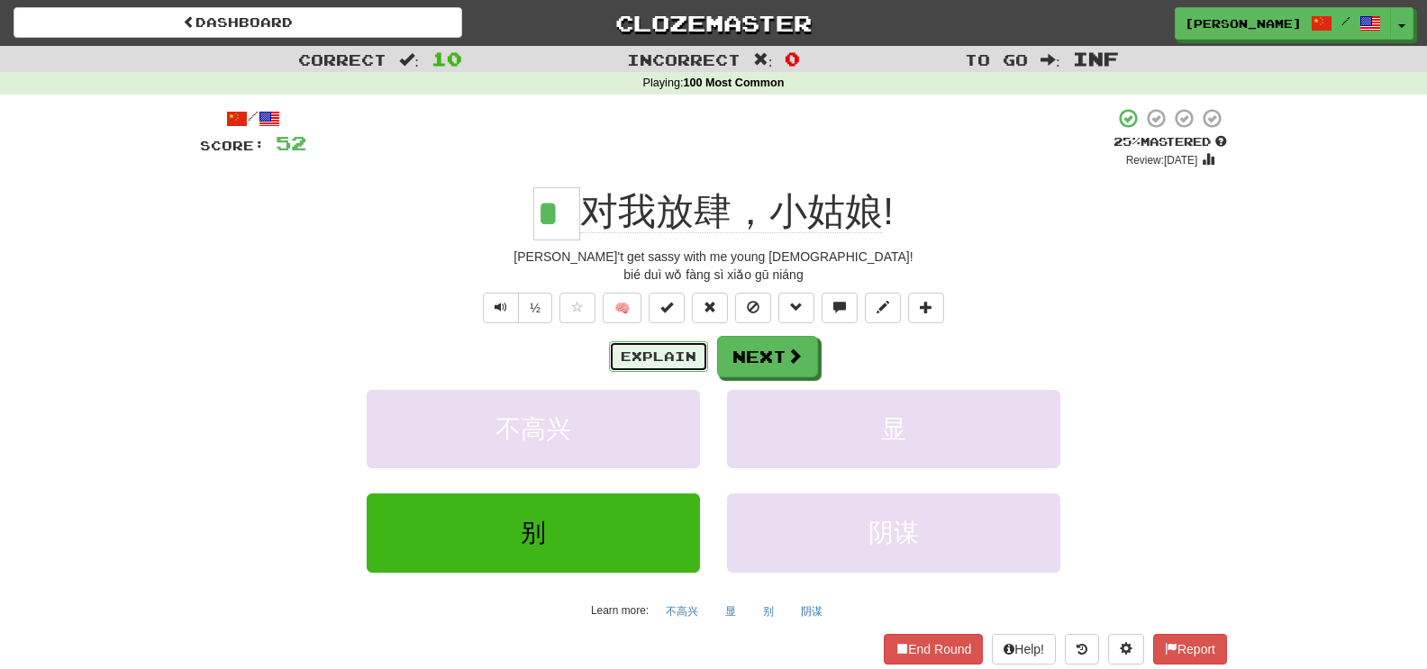
click at [641, 359] on button "Explain" at bounding box center [658, 356] width 99 height 31
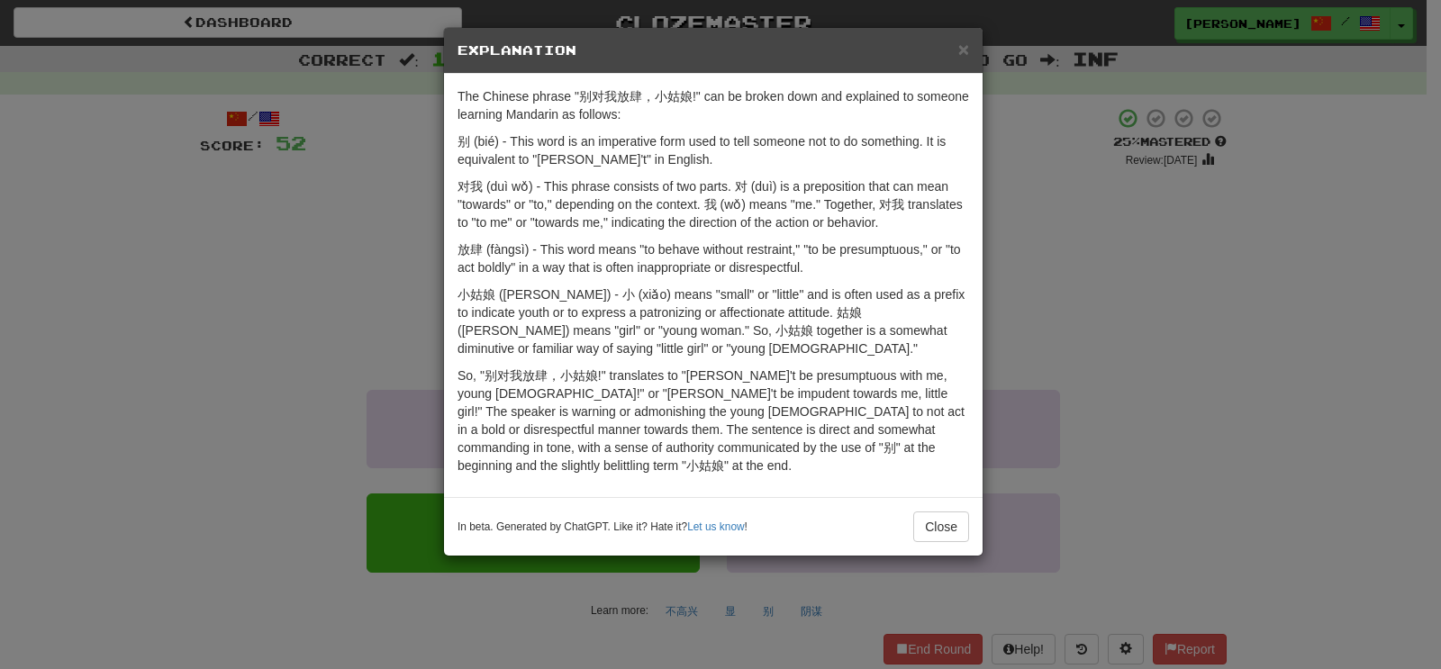
click at [241, 381] on div "× Explanation The Chinese phrase "别对我放肆，小姑娘!" can be broken down and explained …" at bounding box center [720, 334] width 1441 height 669
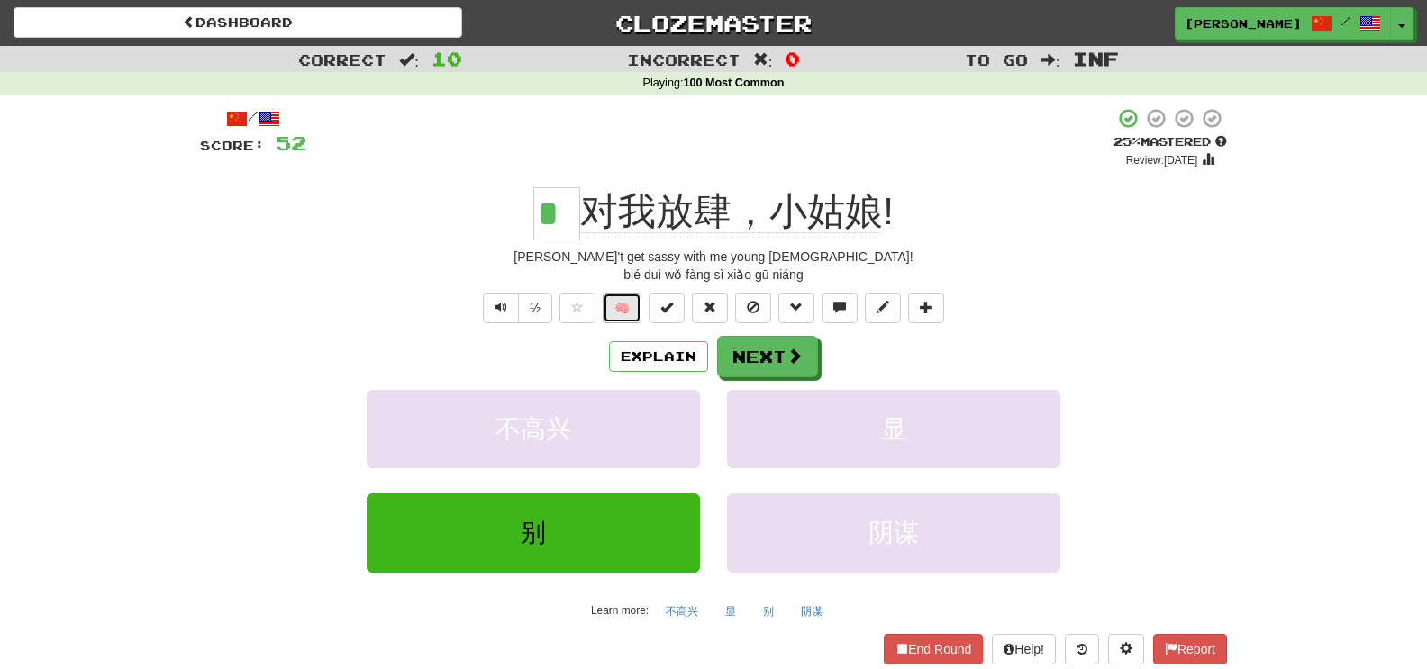
click at [626, 314] on button "🧠" at bounding box center [622, 308] width 39 height 31
click at [769, 366] on button "Next" at bounding box center [768, 357] width 101 height 41
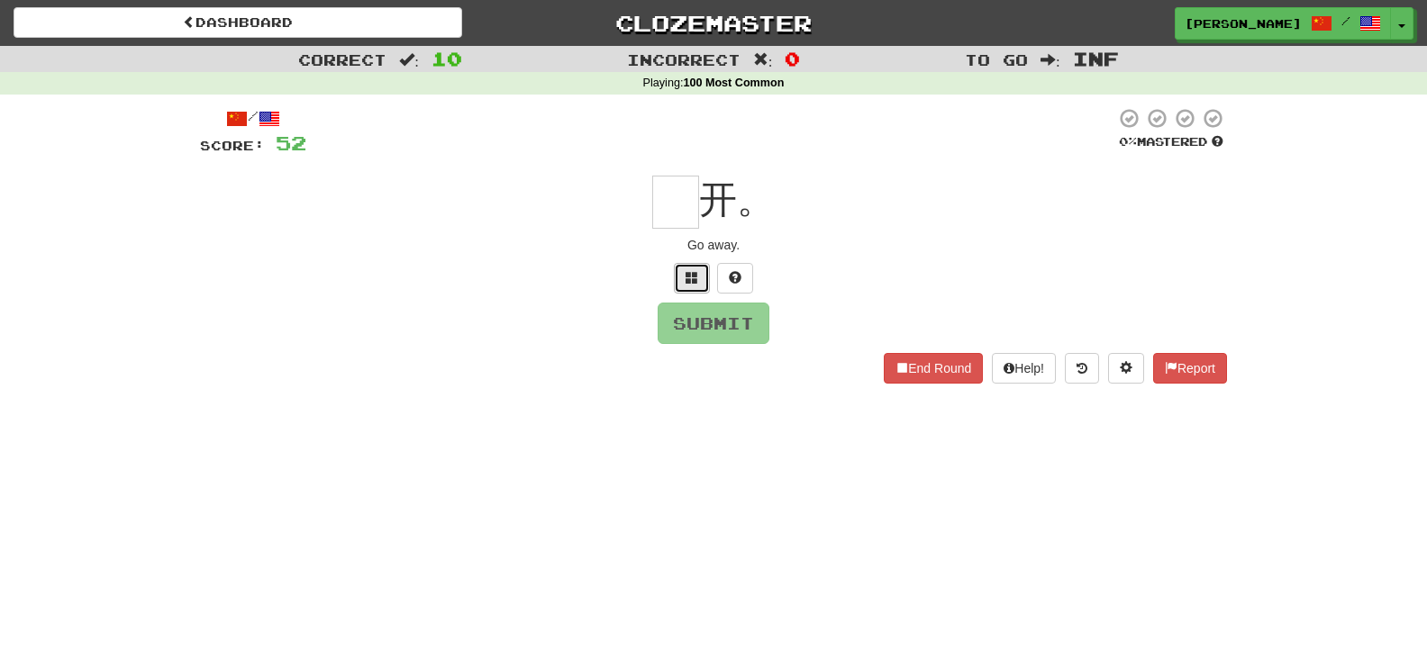
click at [686, 280] on span at bounding box center [692, 277] width 13 height 13
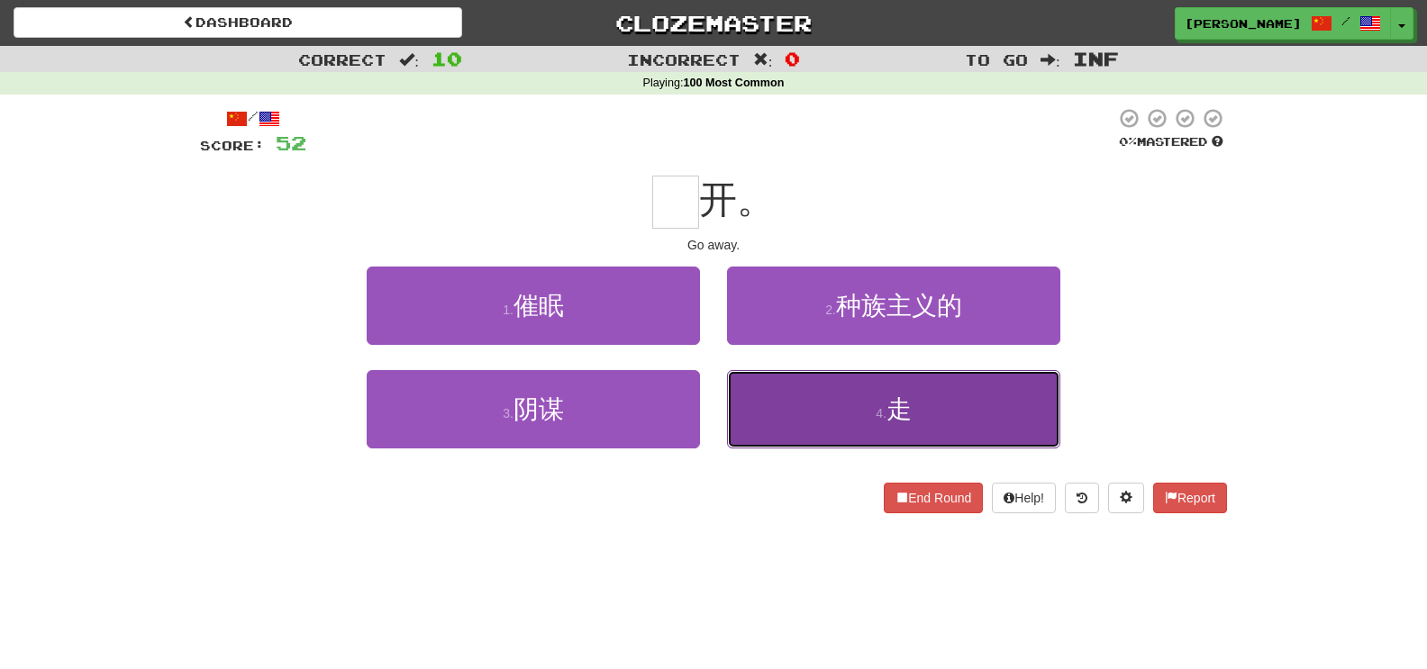
click at [858, 420] on button "4 . 走" at bounding box center [893, 409] width 333 height 78
type input "*"
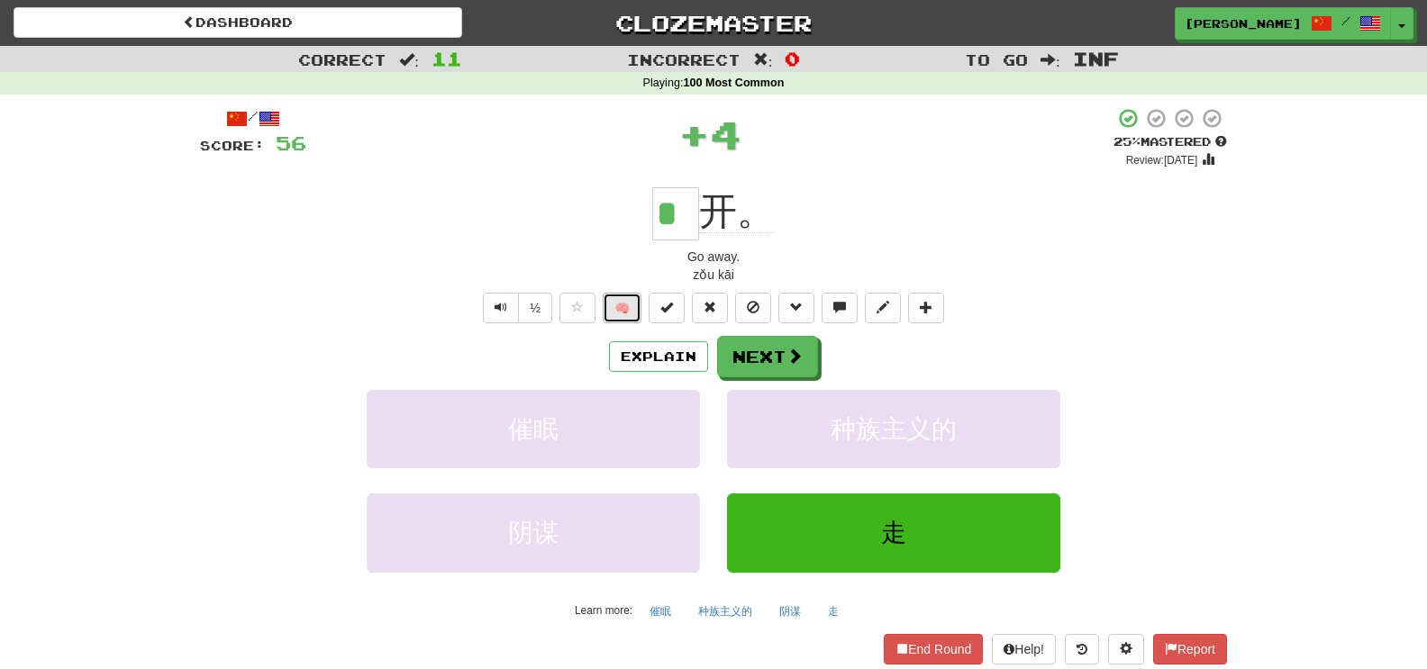
click at [613, 308] on button "🧠" at bounding box center [622, 308] width 39 height 31
click at [778, 355] on button "Next" at bounding box center [768, 357] width 101 height 41
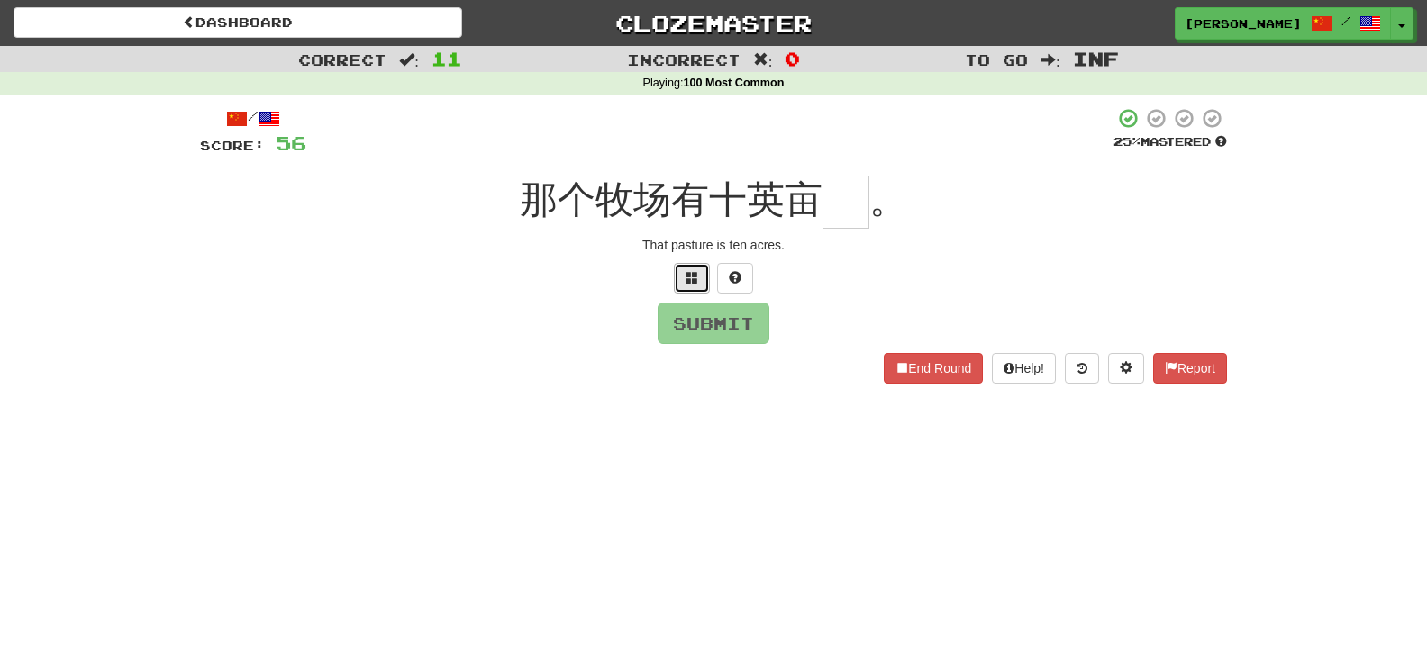
click at [688, 265] on button at bounding box center [692, 278] width 36 height 31
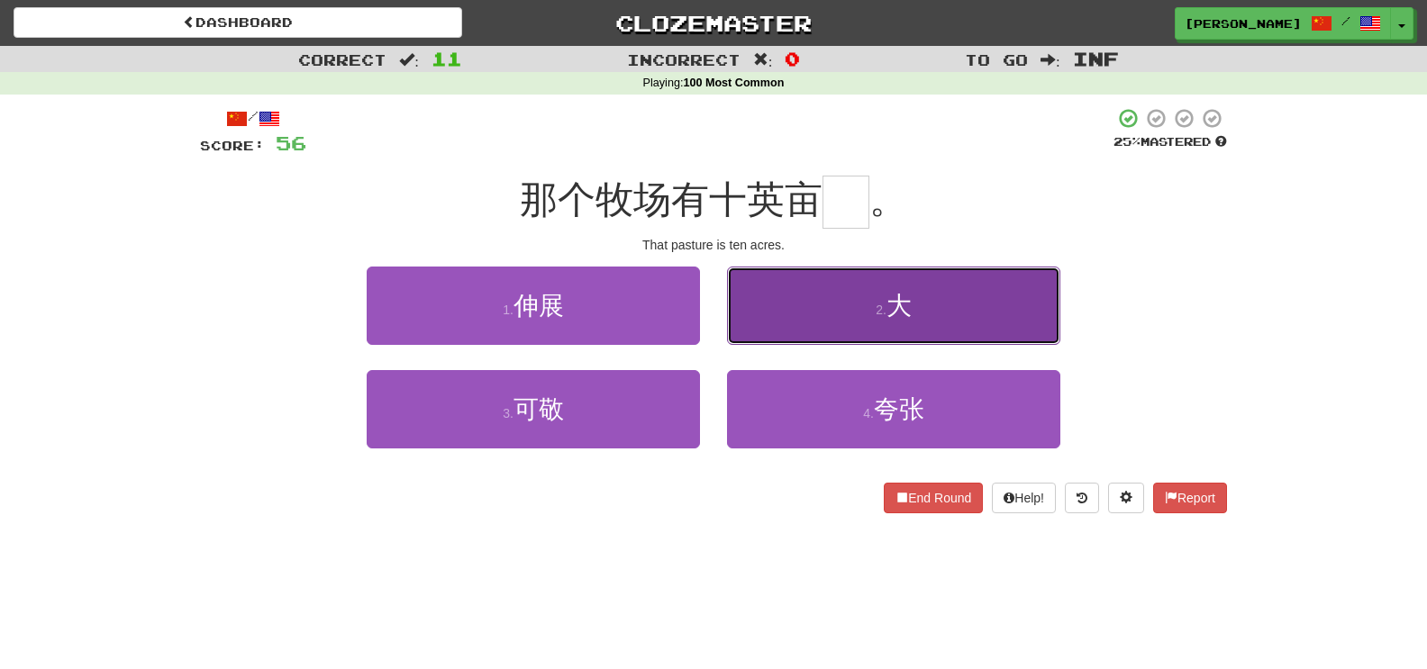
click at [857, 313] on button "2 . 大" at bounding box center [893, 306] width 333 height 78
type input "*"
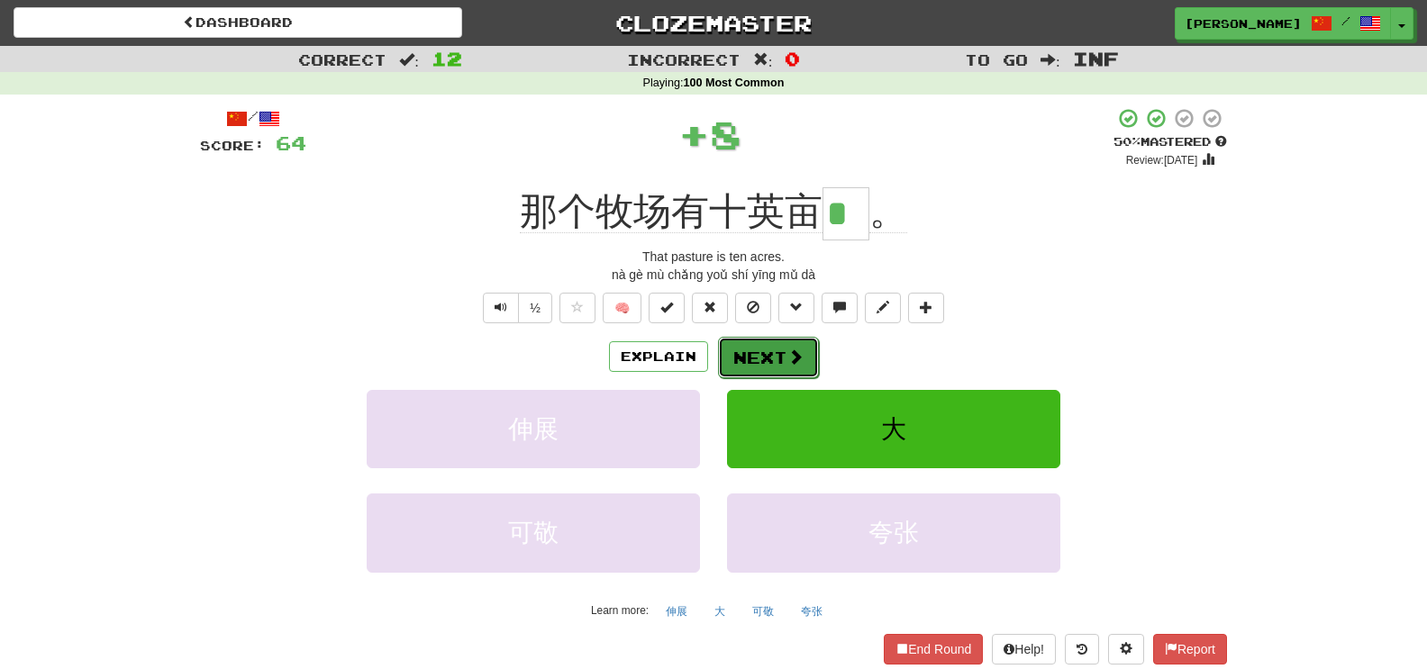
click at [804, 345] on button "Next" at bounding box center [768, 357] width 101 height 41
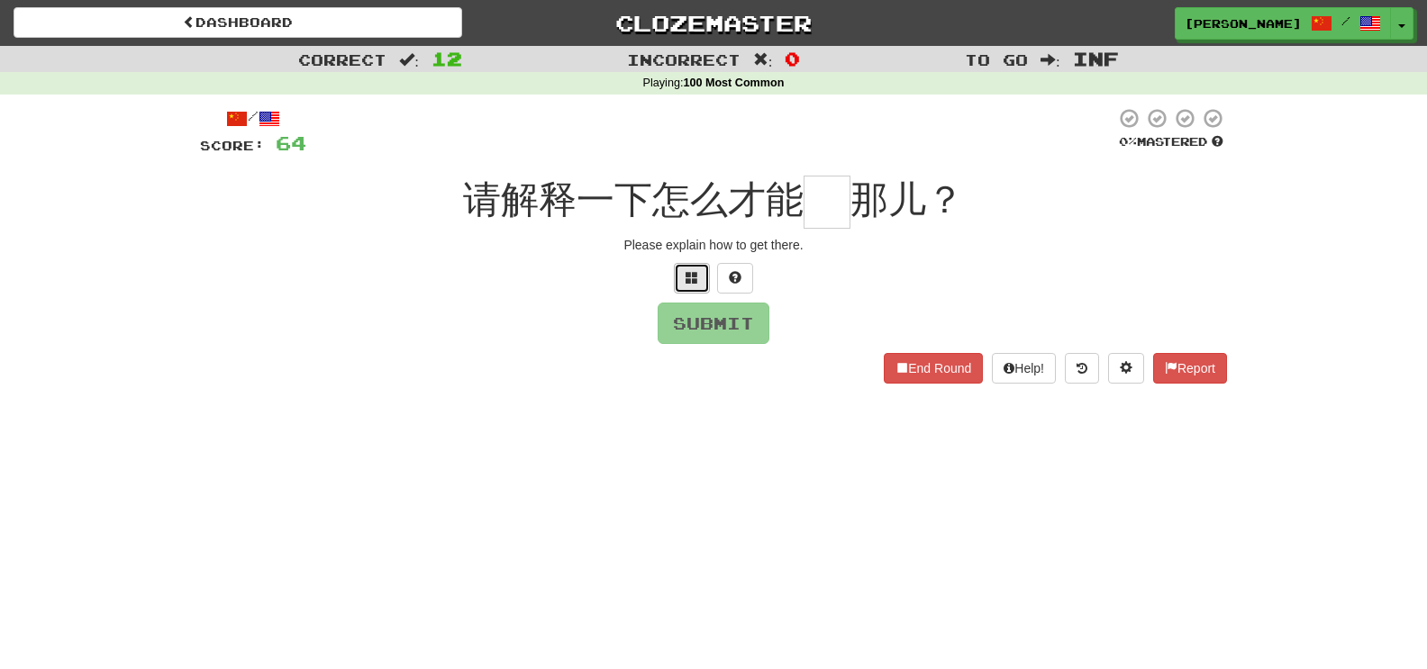
click at [699, 282] on button at bounding box center [692, 278] width 36 height 31
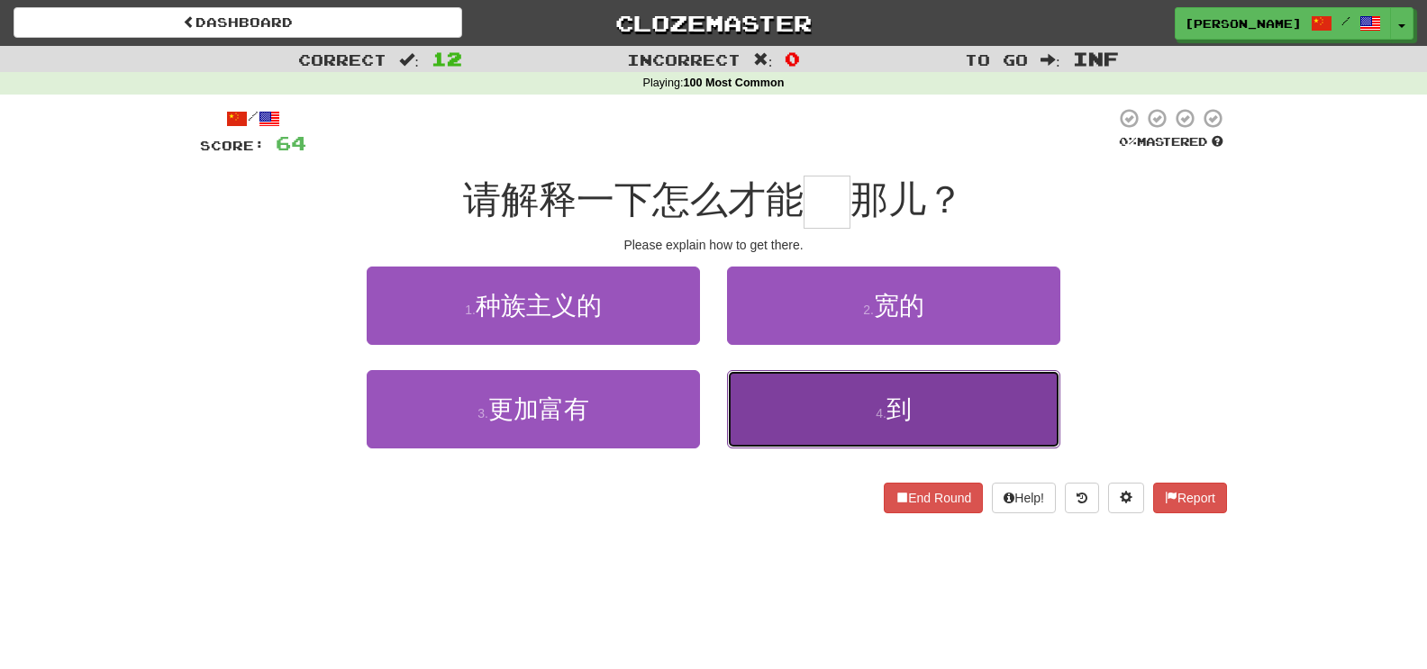
click at [749, 409] on button "4 . 到" at bounding box center [893, 409] width 333 height 78
type input "*"
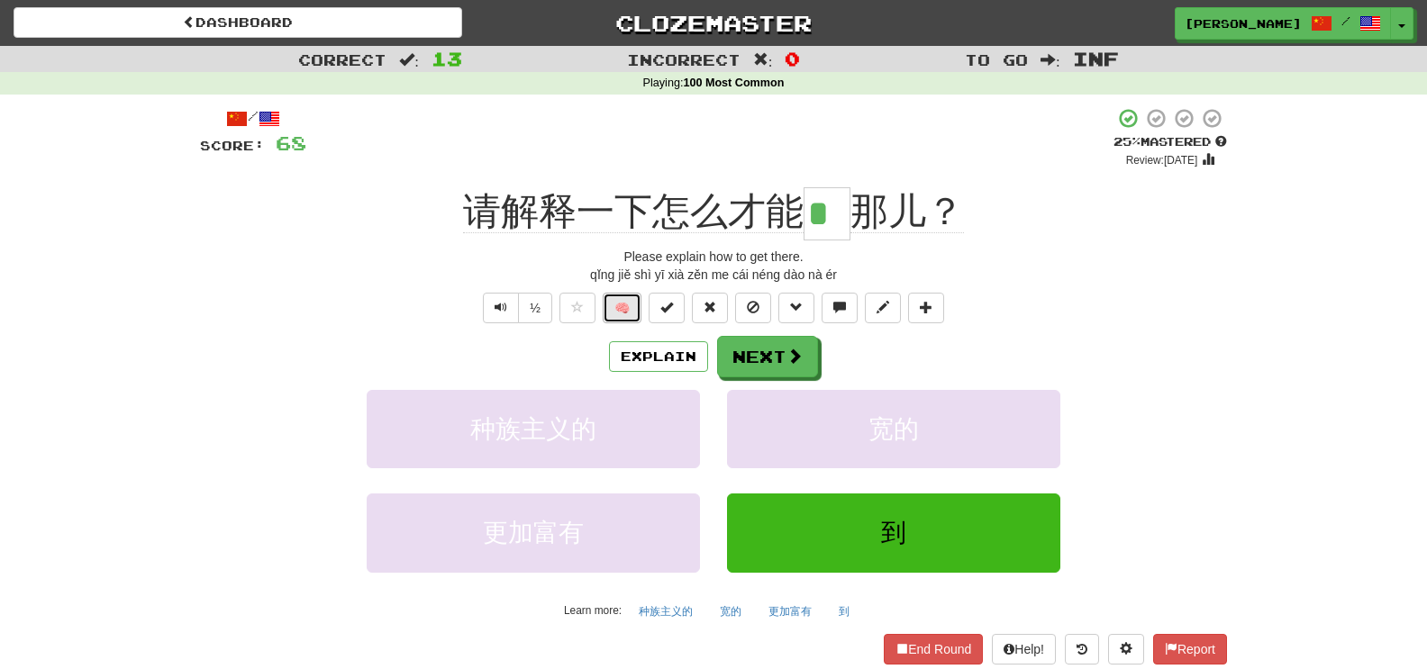
click at [612, 307] on button "🧠" at bounding box center [622, 308] width 39 height 31
click at [772, 354] on button "Next" at bounding box center [768, 357] width 101 height 41
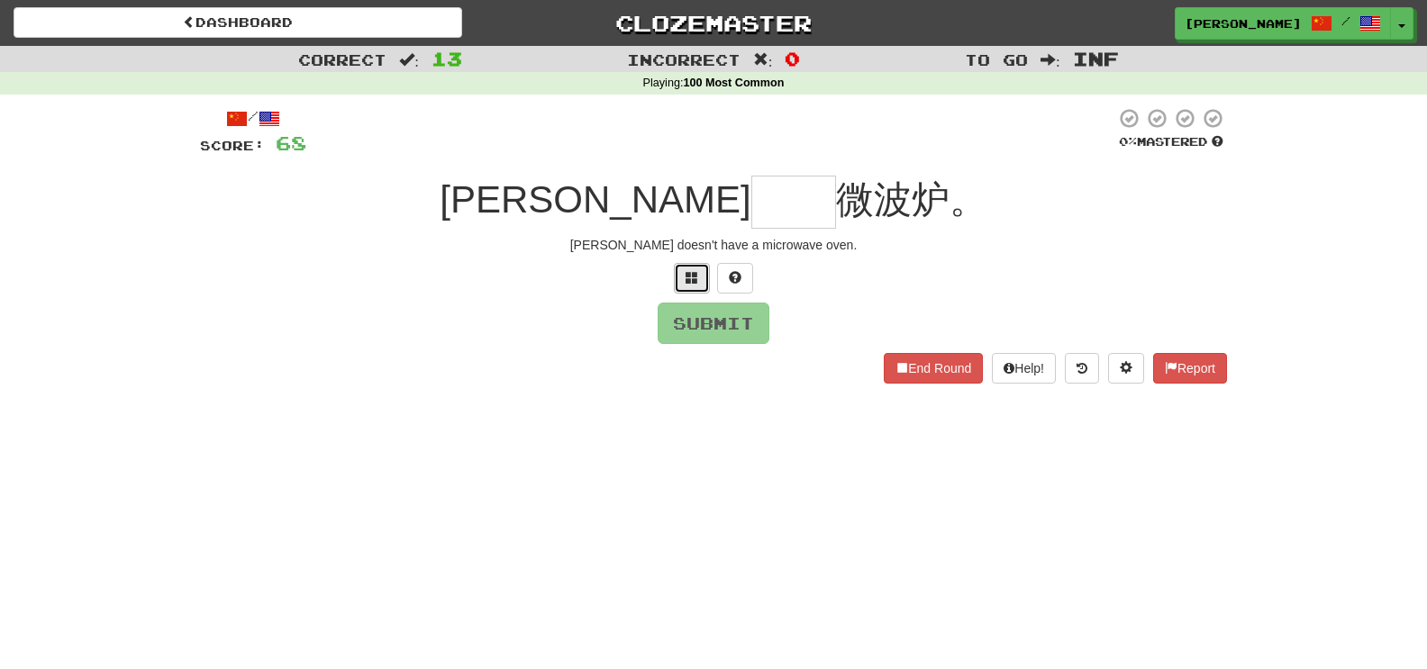
click at [699, 277] on button at bounding box center [692, 278] width 36 height 31
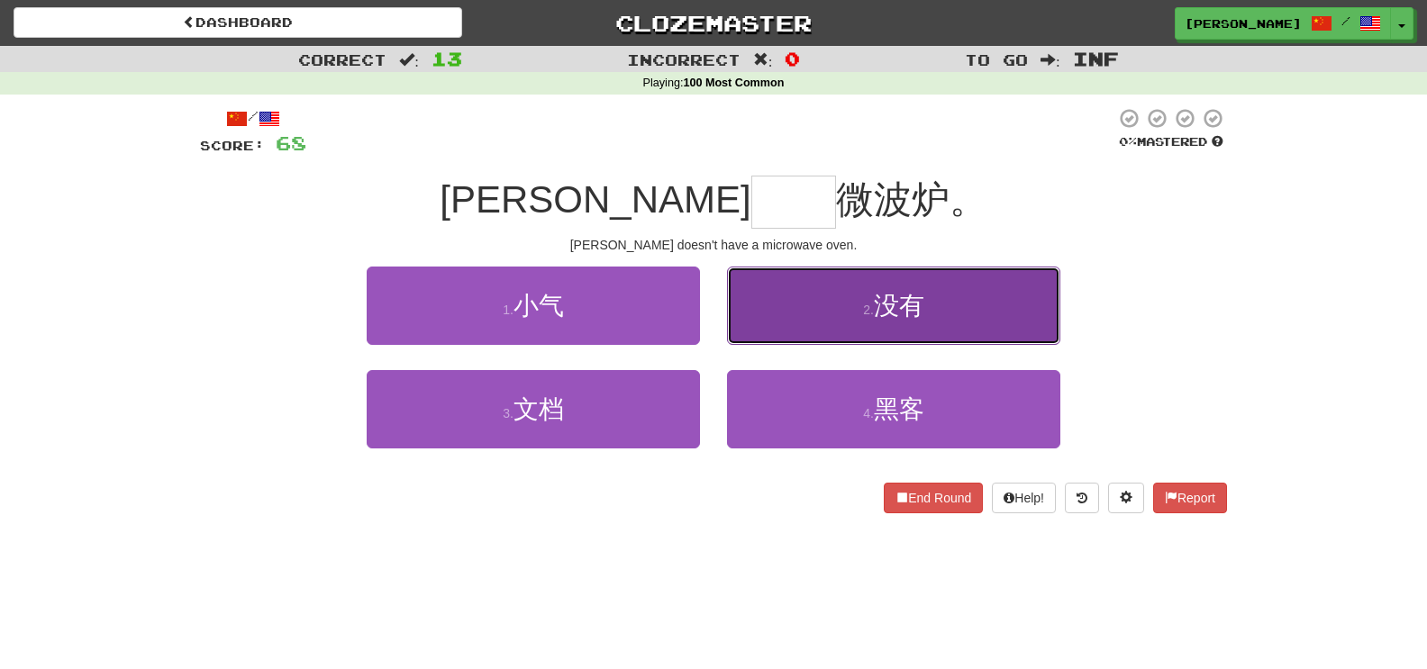
click at [832, 304] on button "2 . 没有" at bounding box center [893, 306] width 333 height 78
type input "**"
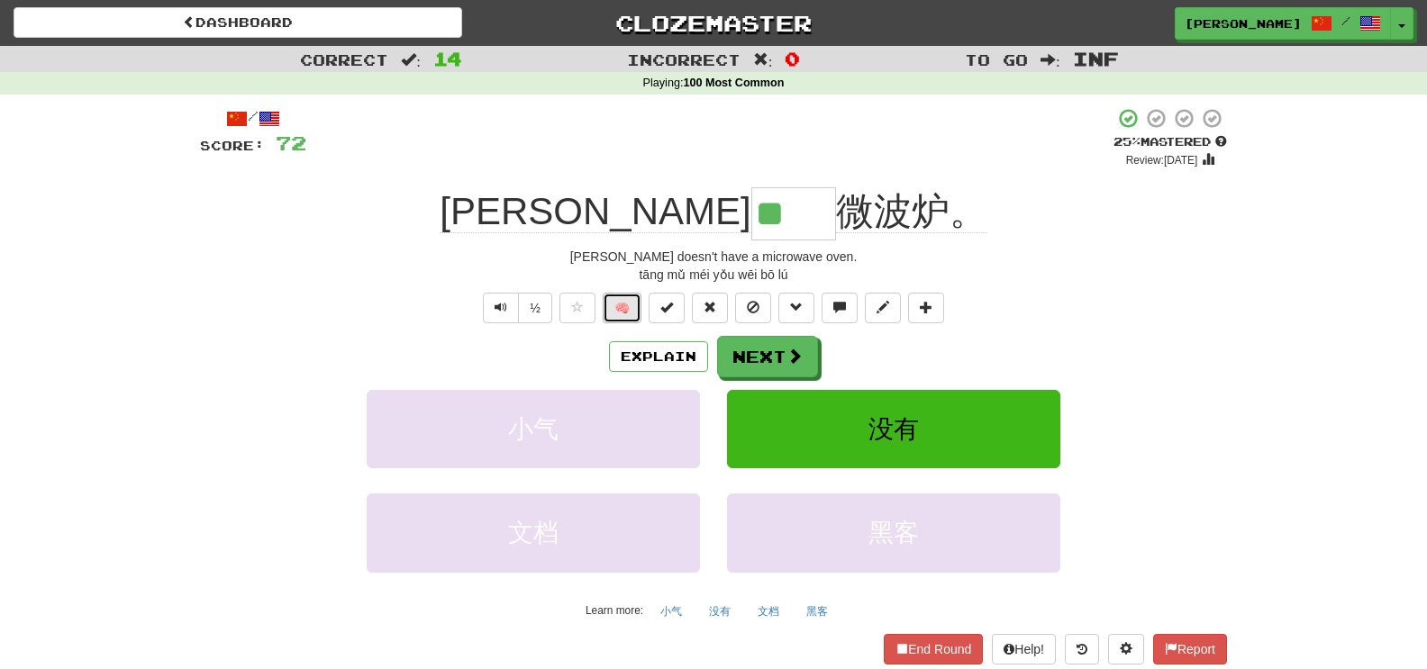
click at [625, 309] on button "🧠" at bounding box center [622, 308] width 39 height 31
click at [772, 341] on button "Next" at bounding box center [768, 357] width 101 height 41
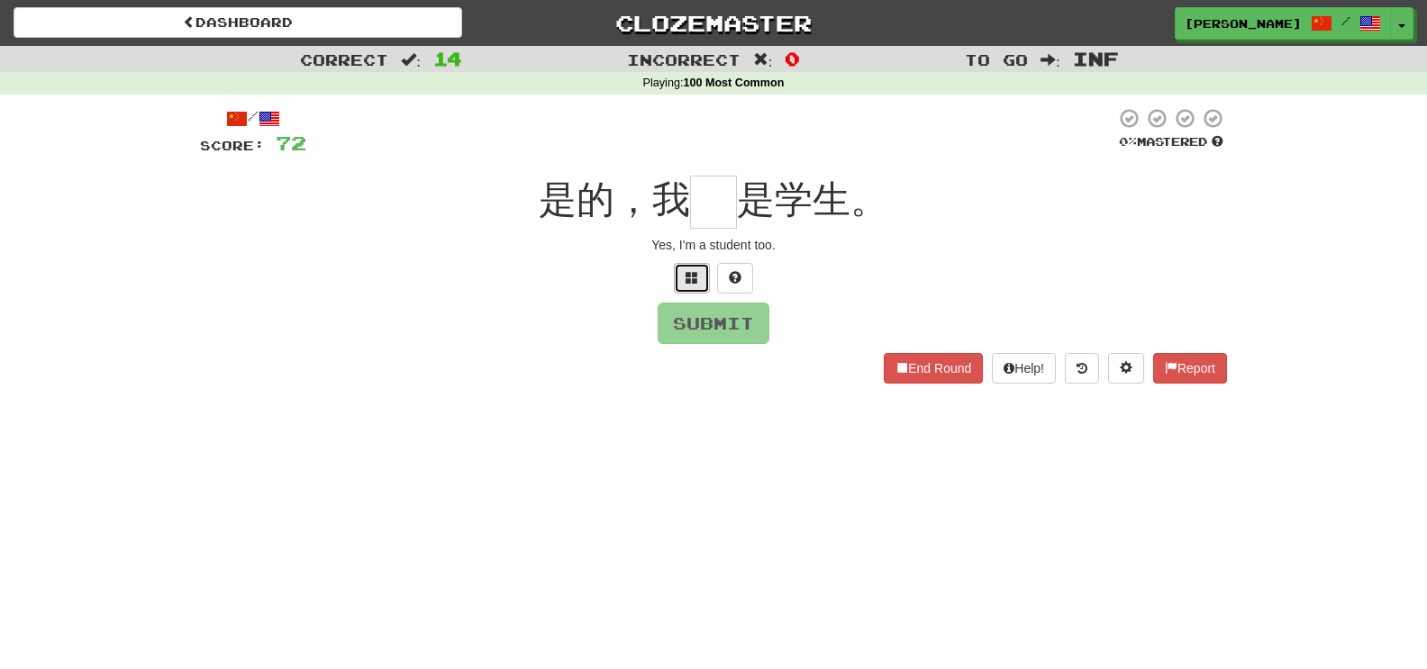
click at [695, 276] on span at bounding box center [692, 277] width 13 height 13
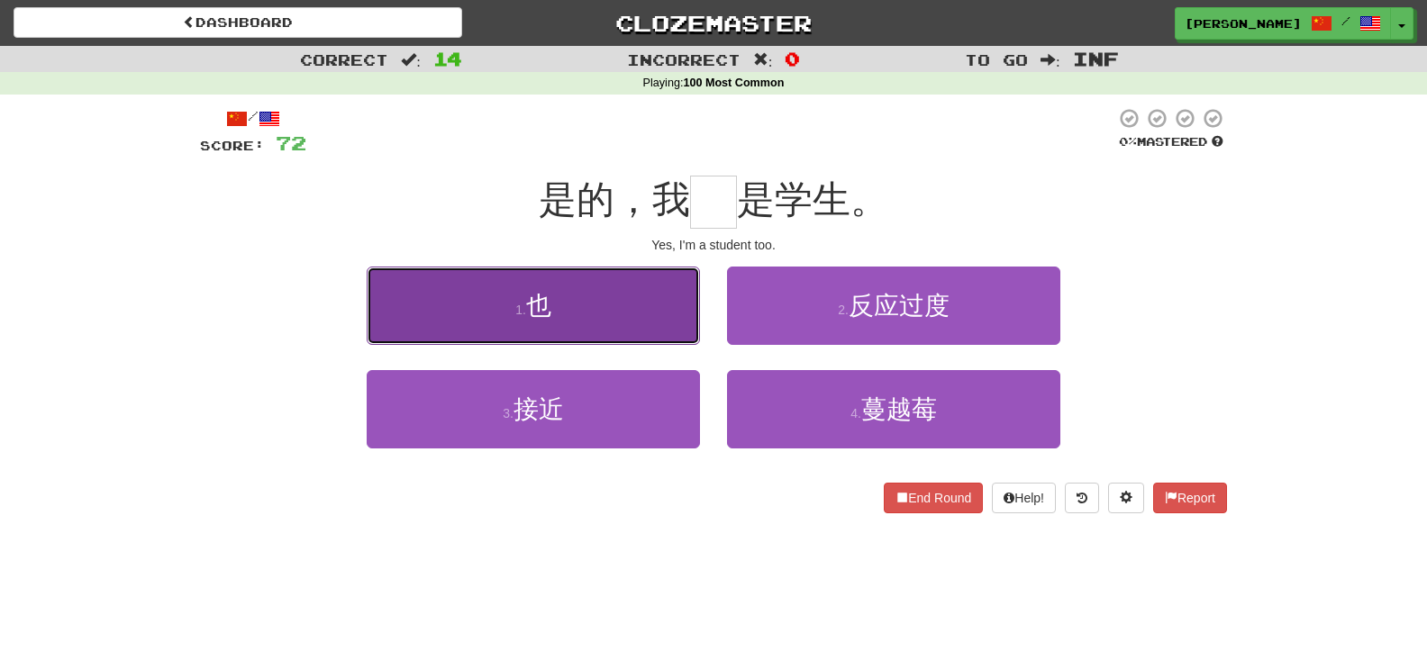
click at [588, 284] on button "1 . 也" at bounding box center [533, 306] width 333 height 78
type input "*"
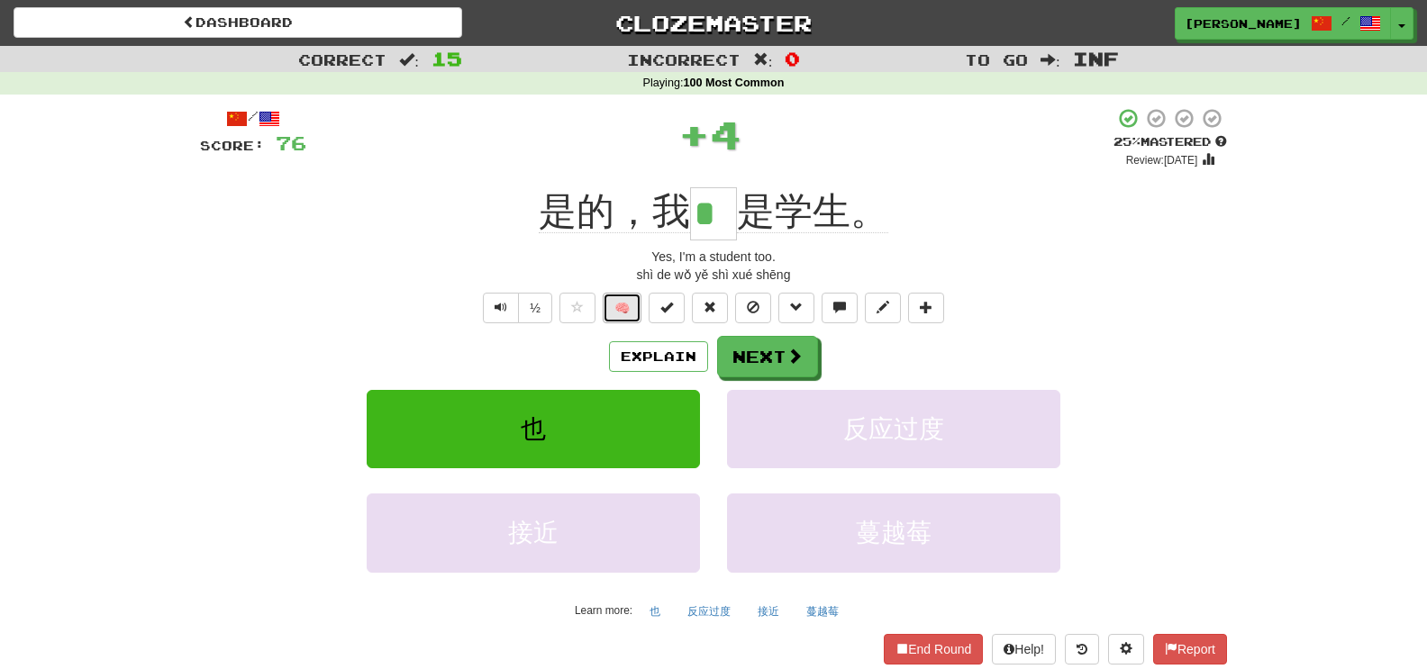
click at [613, 313] on button "🧠" at bounding box center [622, 308] width 39 height 31
click at [735, 342] on button "Next" at bounding box center [768, 357] width 101 height 41
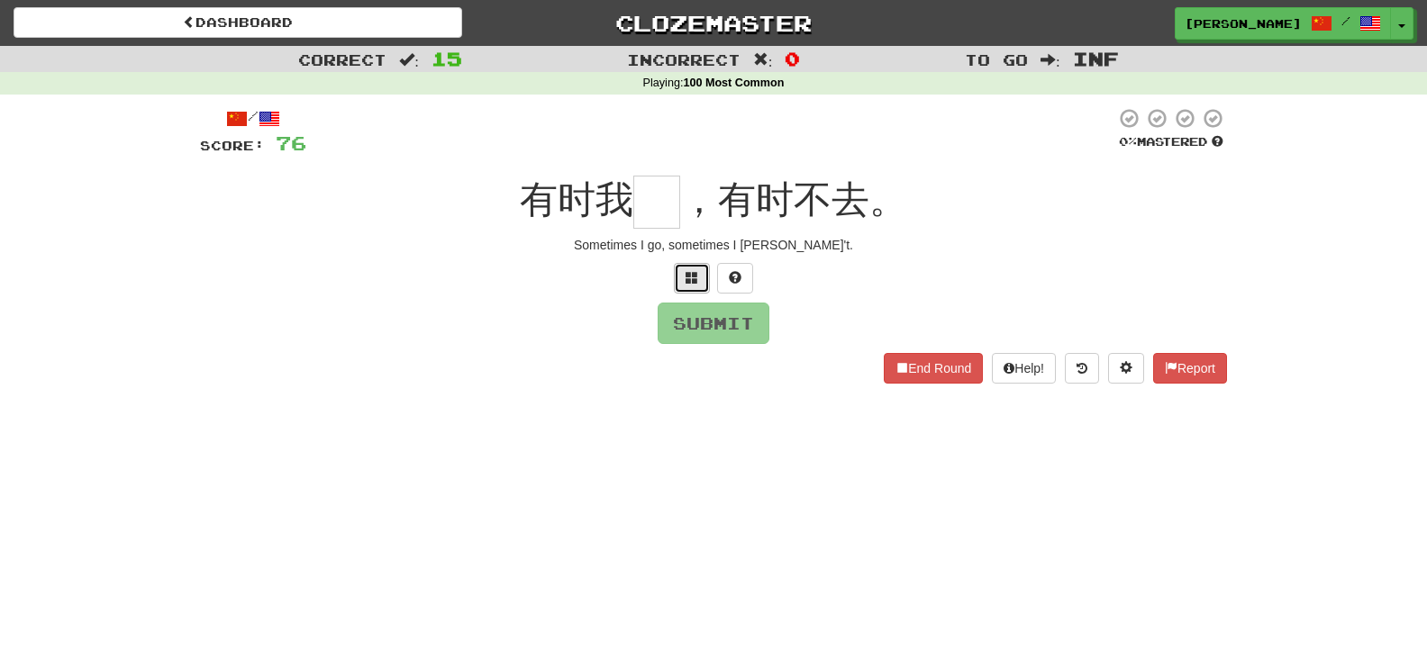
click at [689, 286] on button at bounding box center [692, 278] width 36 height 31
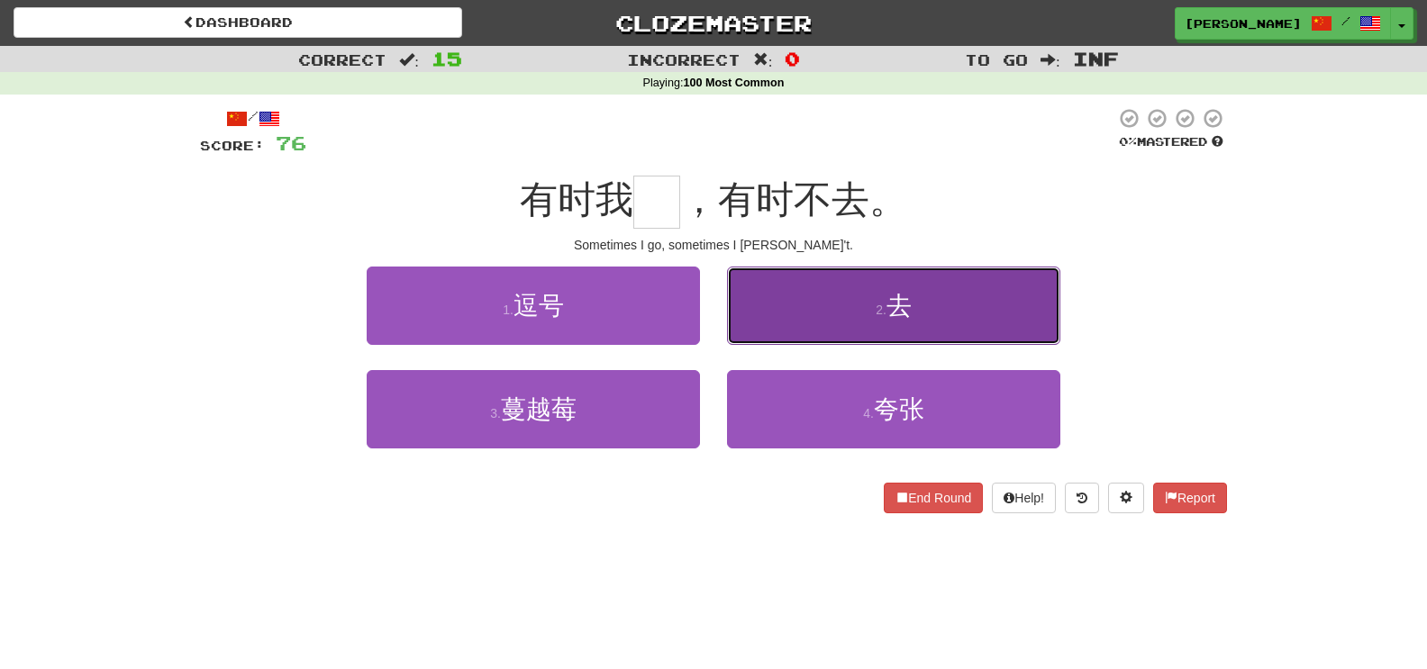
click at [742, 282] on button "2 . 去" at bounding box center [893, 306] width 333 height 78
type input "*"
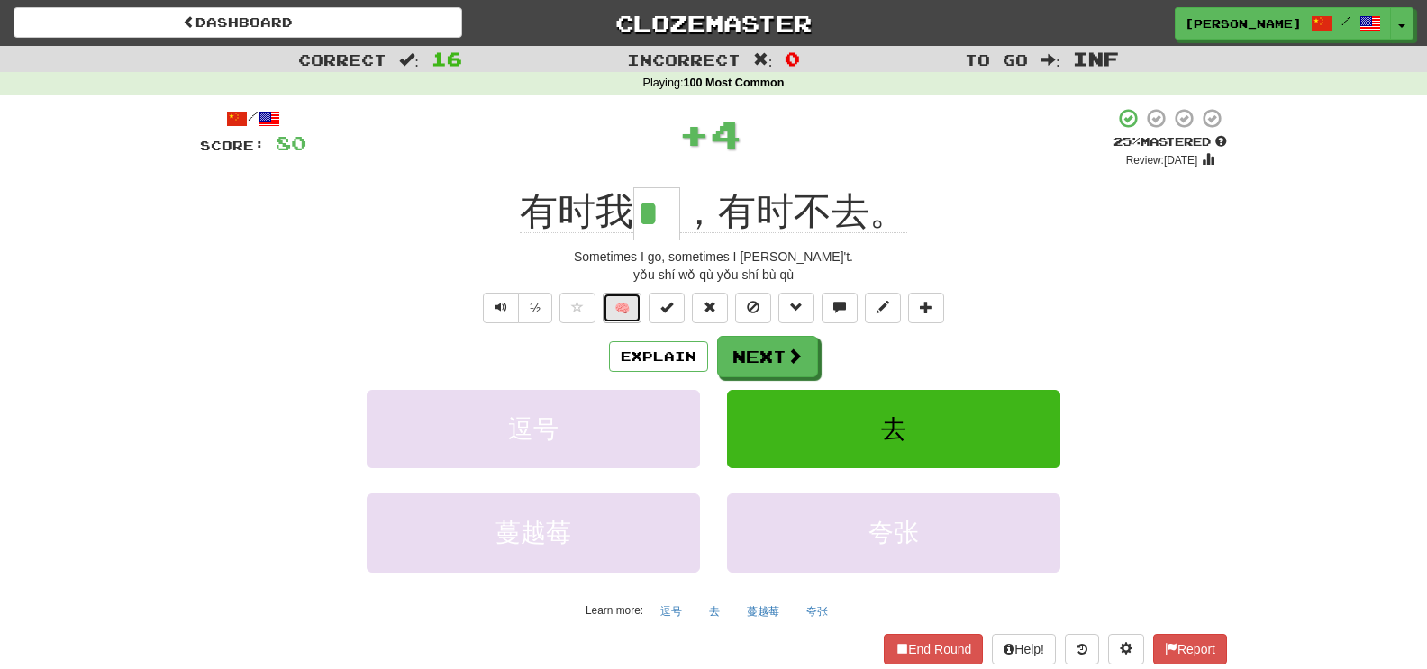
click at [636, 304] on button "🧠" at bounding box center [622, 308] width 39 height 31
click at [762, 362] on button "Next" at bounding box center [768, 357] width 101 height 41
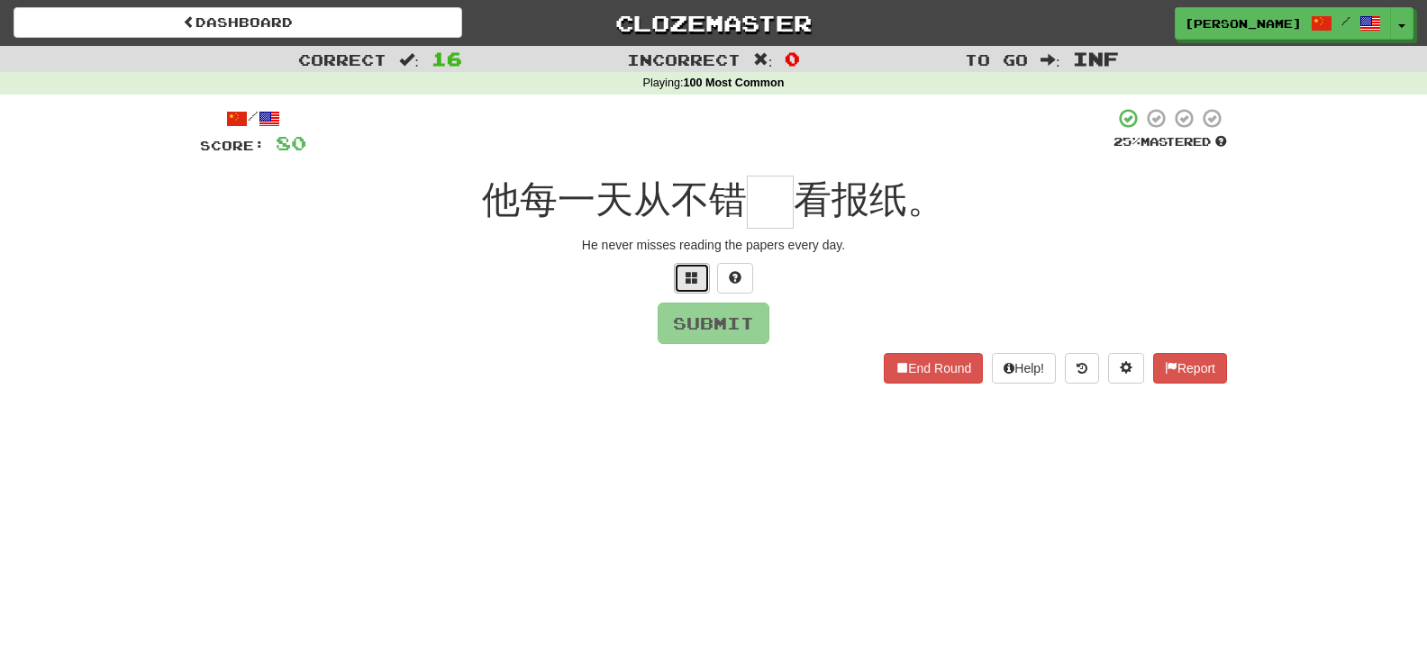
click at [683, 274] on button at bounding box center [692, 278] width 36 height 31
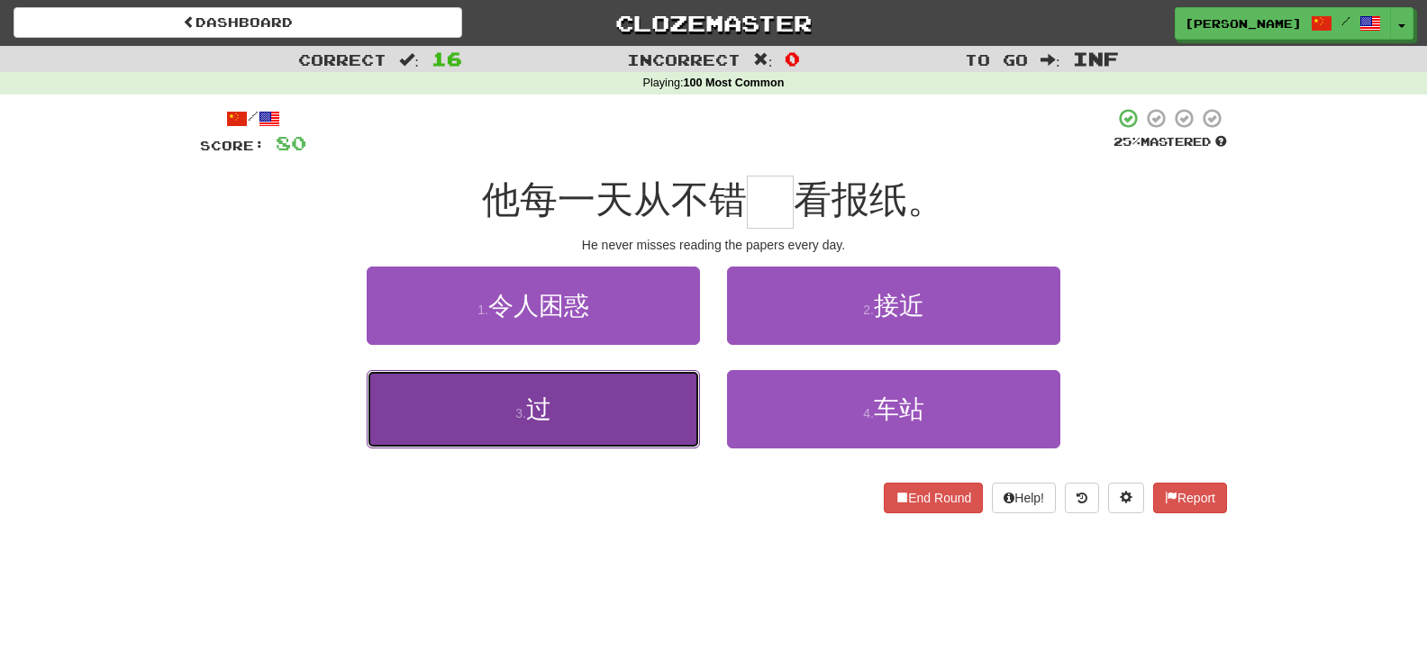
click at [617, 386] on button "3 . 过" at bounding box center [533, 409] width 333 height 78
type input "*"
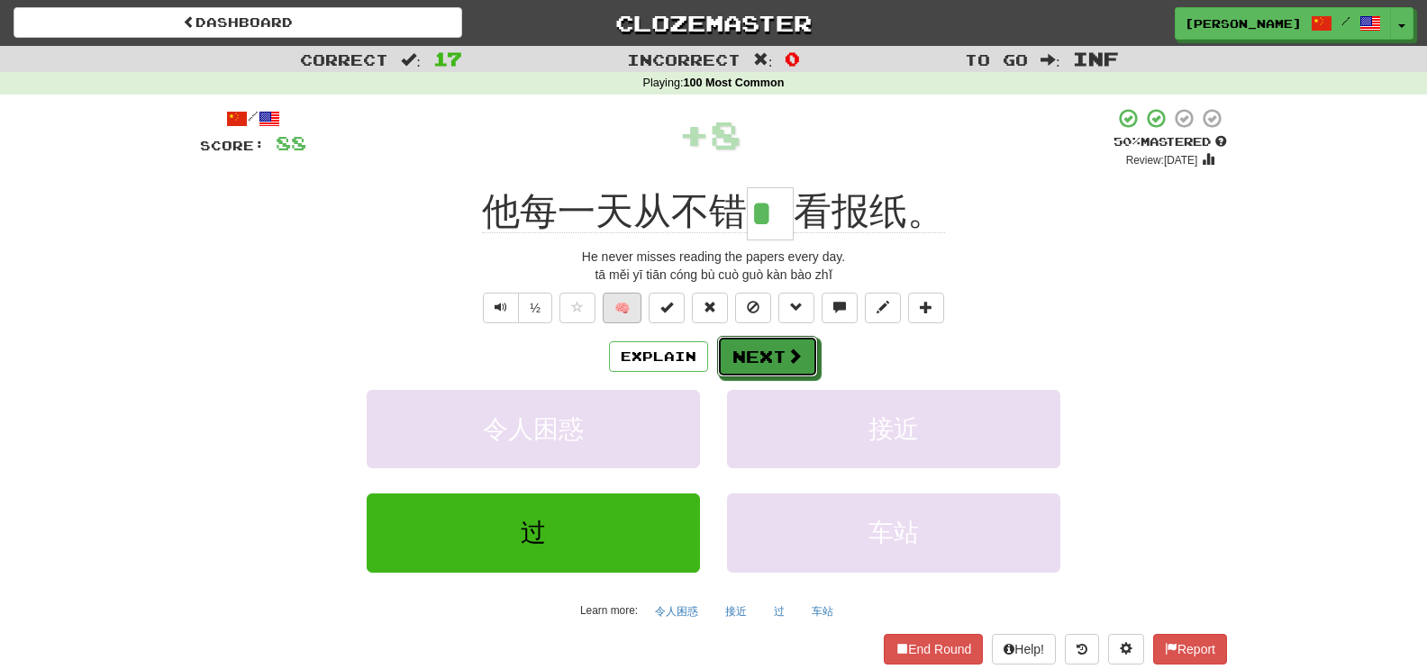
drag, startPoint x: 731, startPoint y: 362, endPoint x: 614, endPoint y: 304, distance: 129.7
click at [614, 304] on div "/ Score: 88 + 8 50 % Mastered Review: 2025-08-27 他每一天从不错 * 看报纸。 He never misses…" at bounding box center [713, 400] width 1027 height 586
click at [784, 357] on button "Next" at bounding box center [768, 357] width 101 height 41
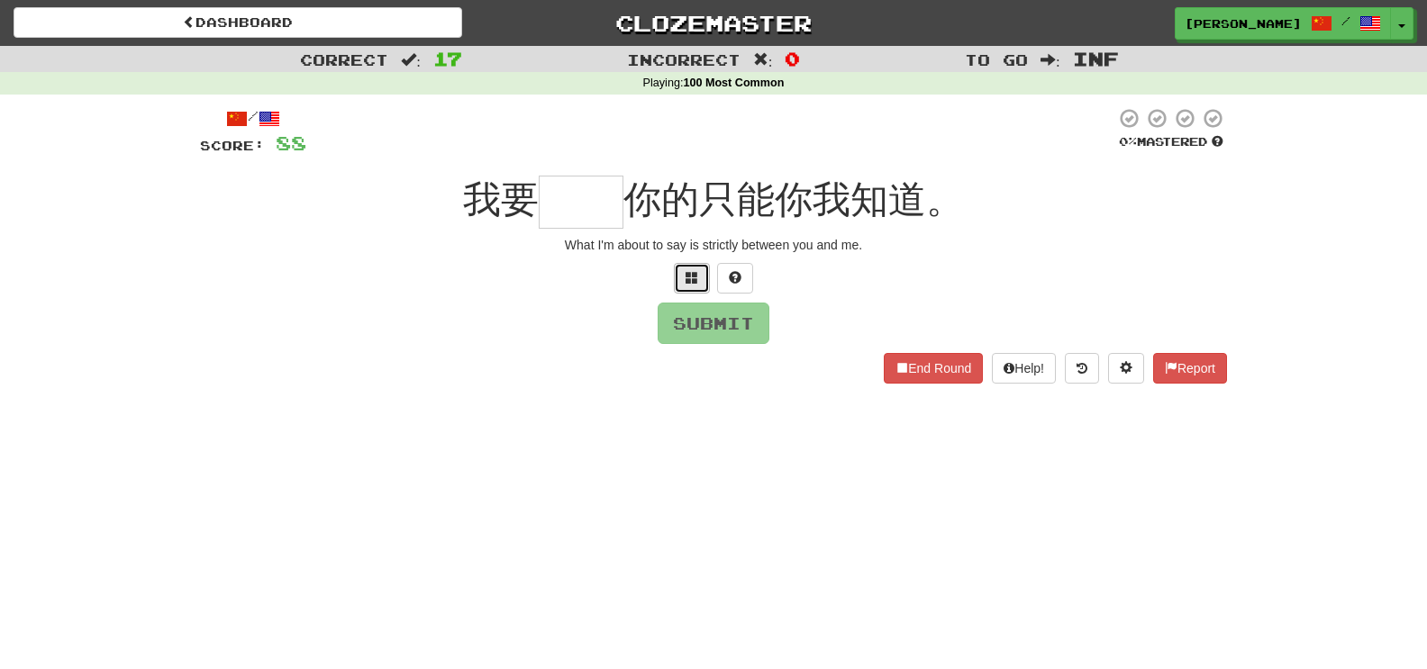
click at [695, 290] on button at bounding box center [692, 278] width 36 height 31
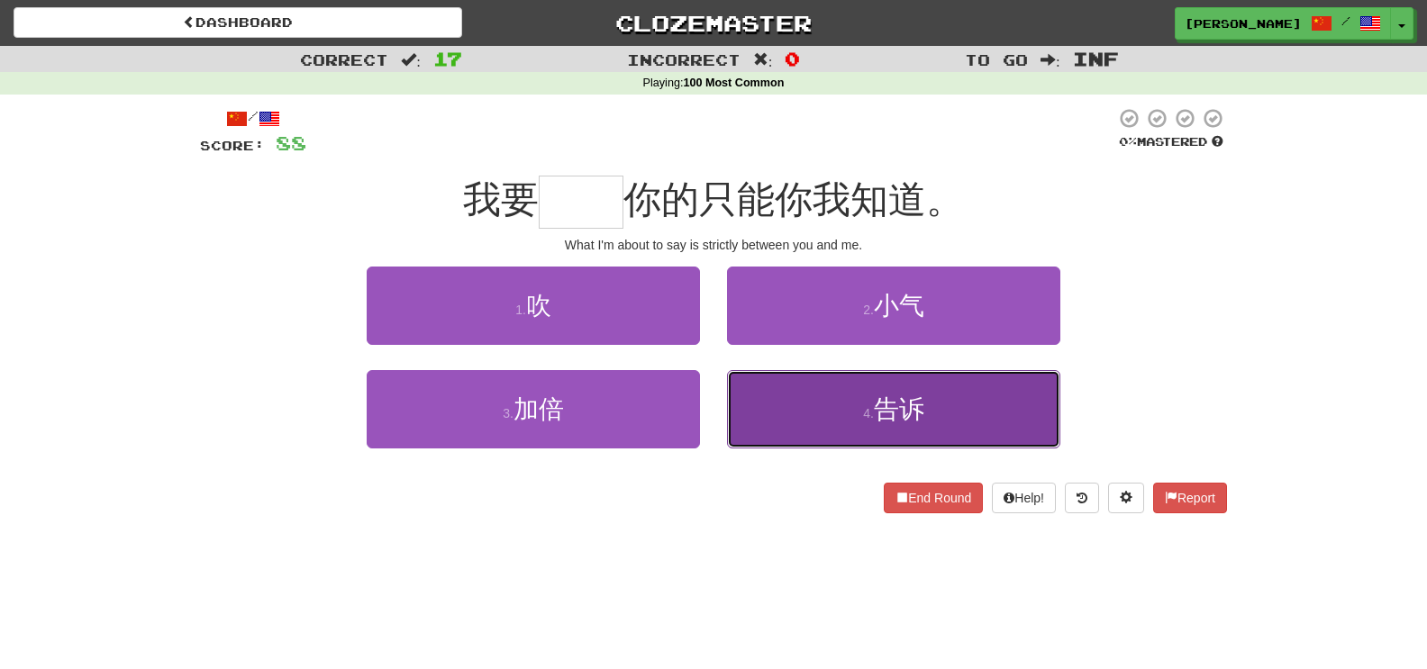
click at [843, 421] on button "4 . 告诉" at bounding box center [893, 409] width 333 height 78
type input "**"
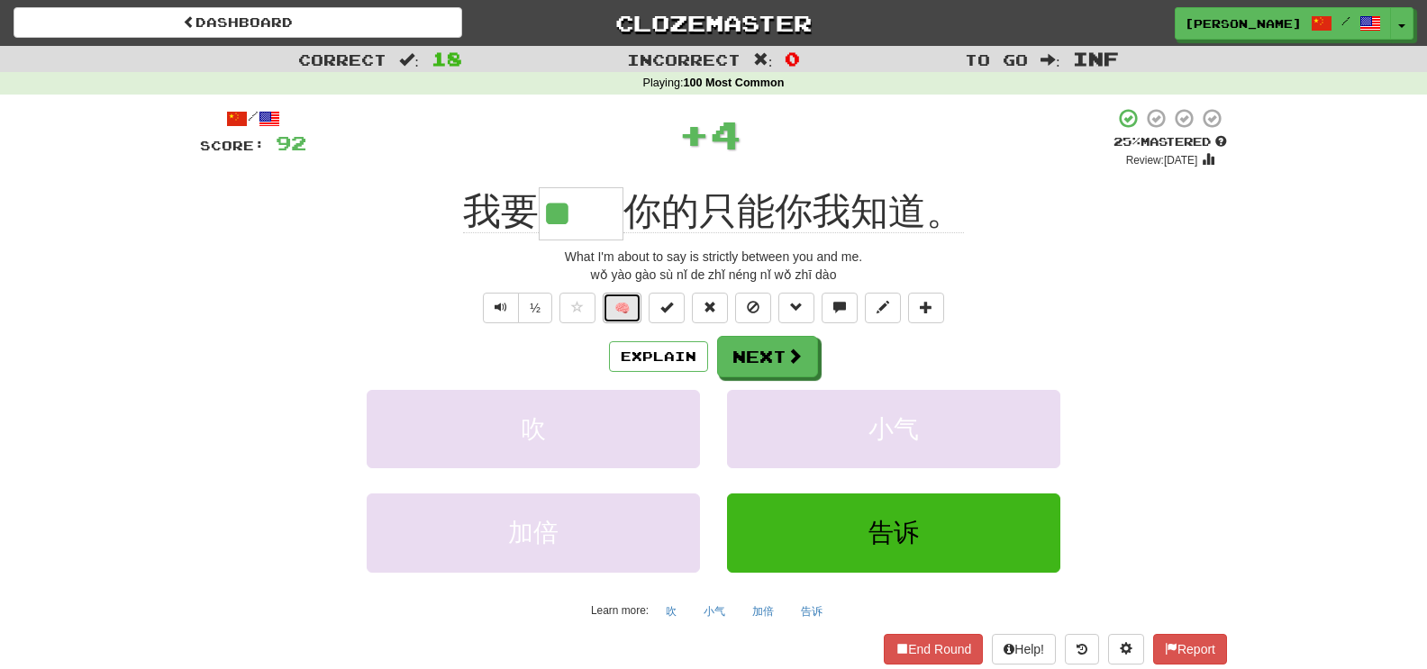
click at [632, 313] on button "🧠" at bounding box center [622, 308] width 39 height 31
click at [753, 358] on button "Next" at bounding box center [768, 357] width 101 height 41
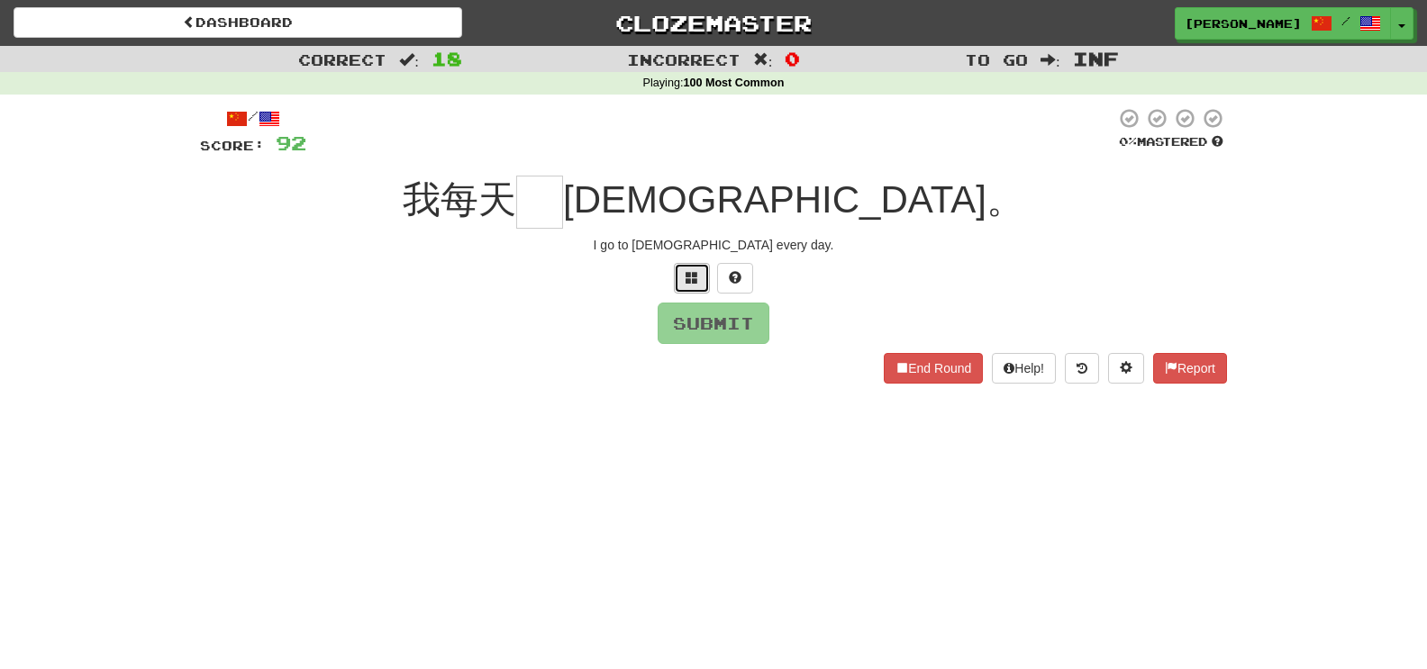
click at [683, 278] on button at bounding box center [692, 278] width 36 height 31
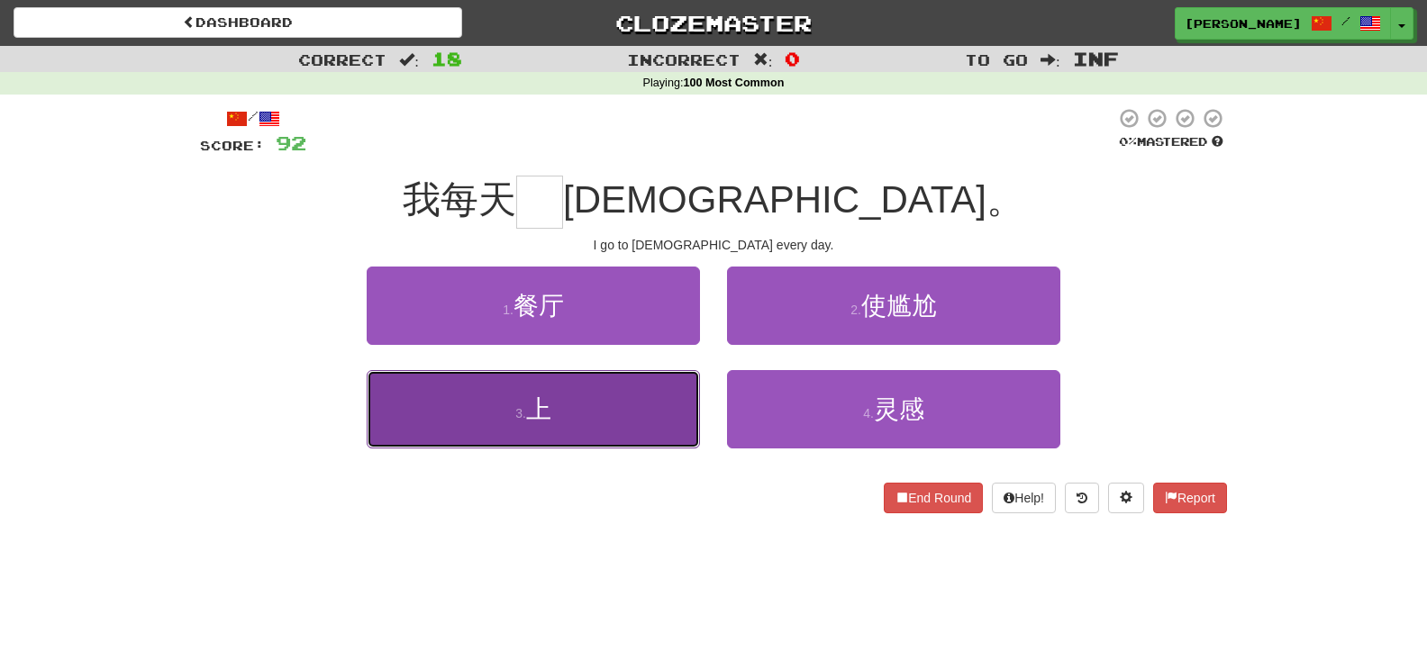
click at [602, 412] on button "3 . 上" at bounding box center [533, 409] width 333 height 78
type input "*"
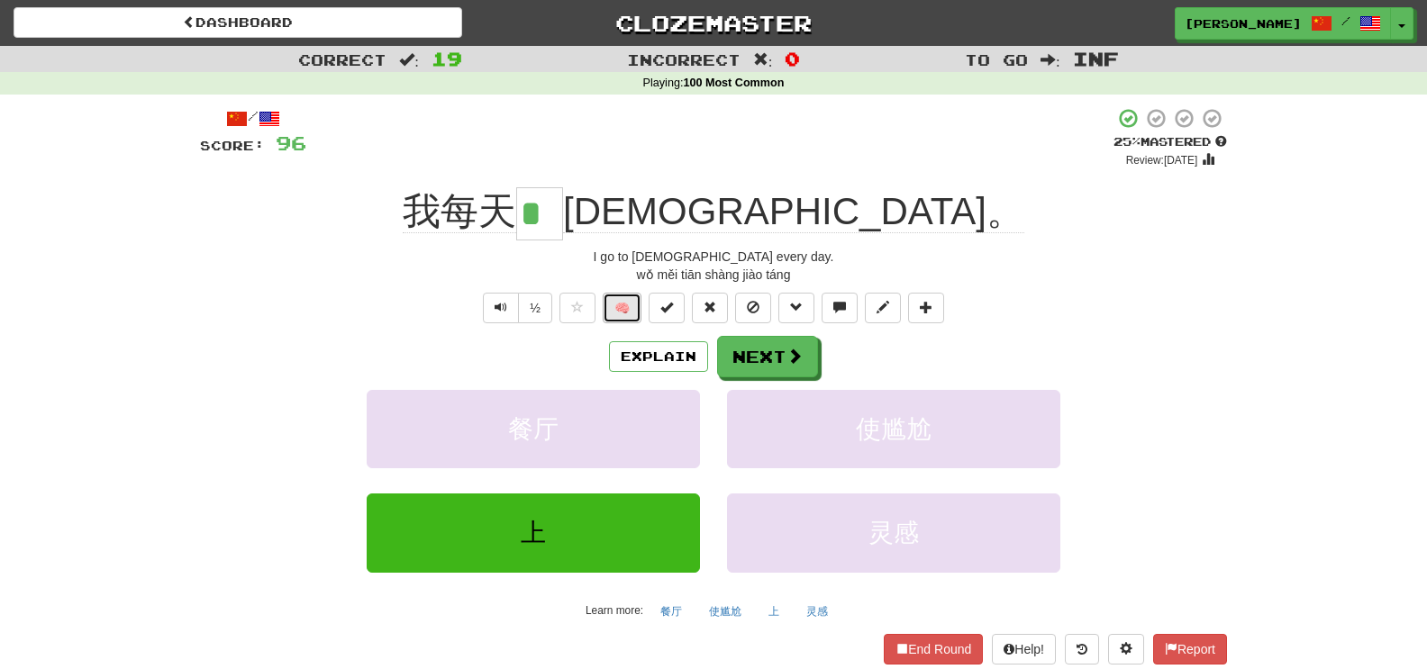
click at [626, 316] on button "🧠" at bounding box center [622, 308] width 39 height 31
click at [651, 359] on button "Explain" at bounding box center [658, 356] width 99 height 31
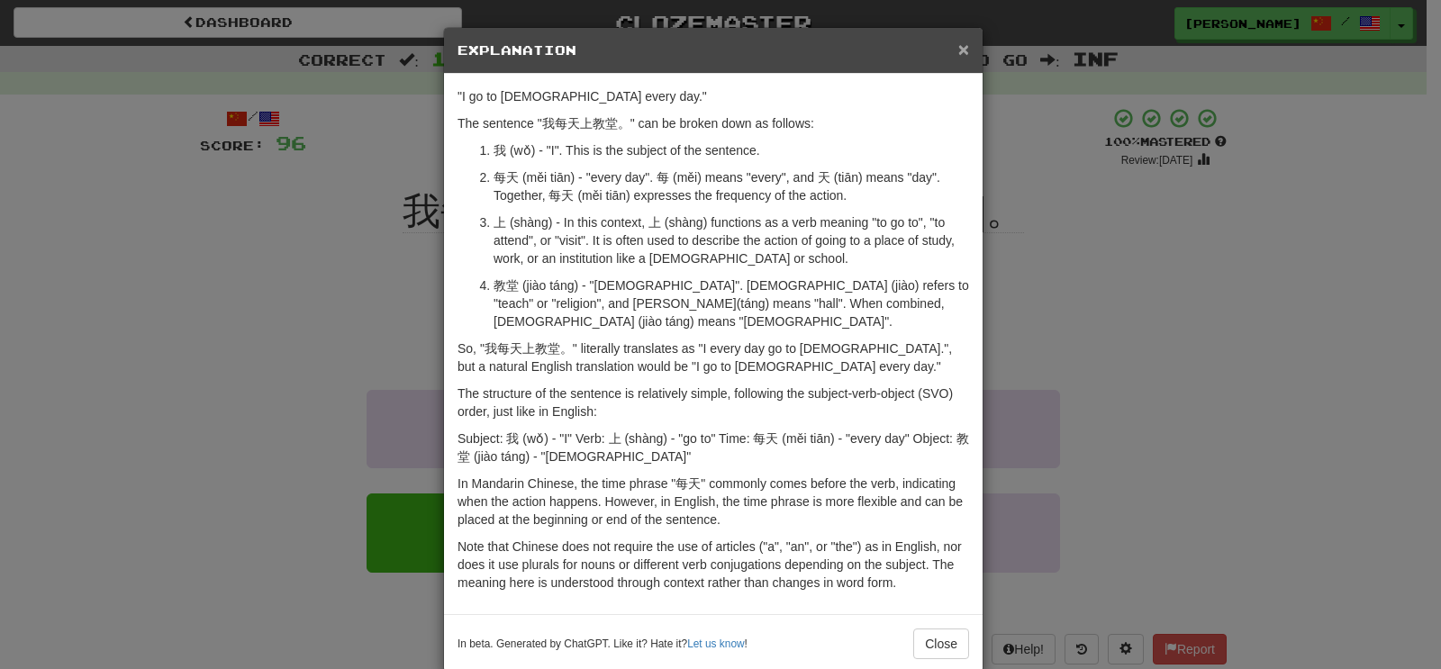
click at [958, 51] on span "×" at bounding box center [963, 49] width 11 height 21
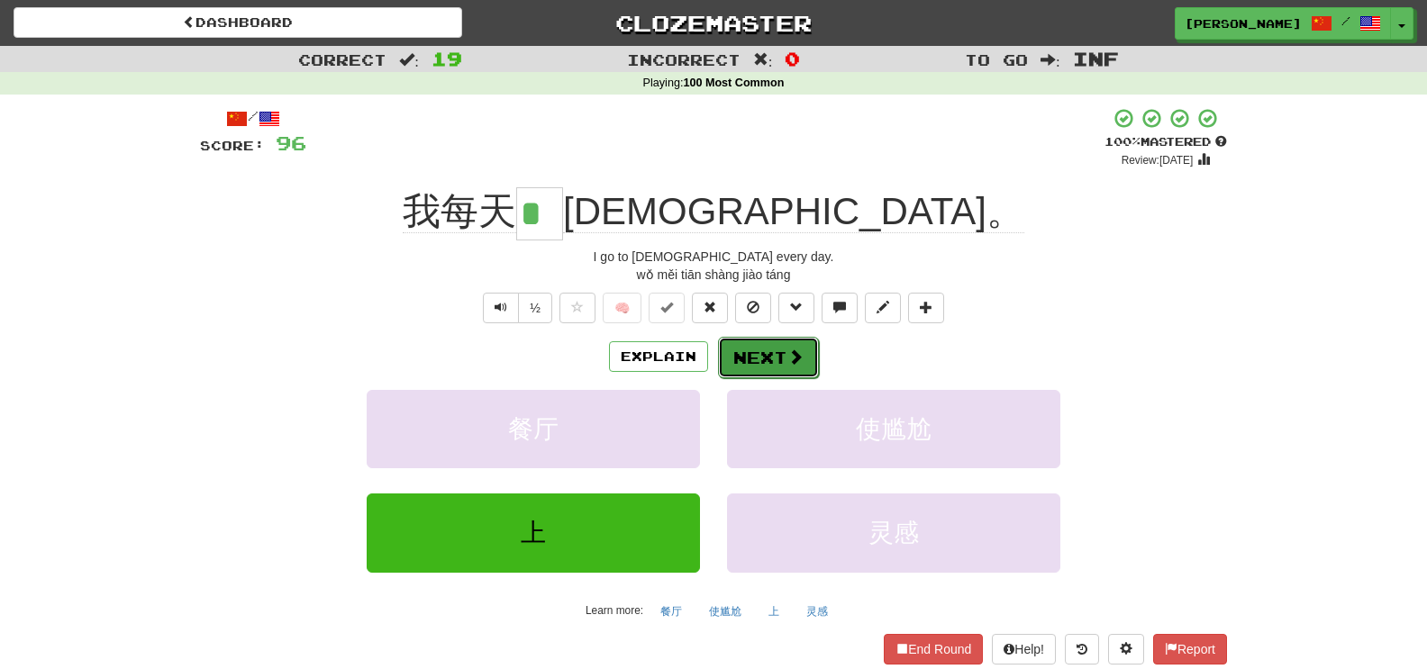
click at [763, 352] on button "Next" at bounding box center [768, 357] width 101 height 41
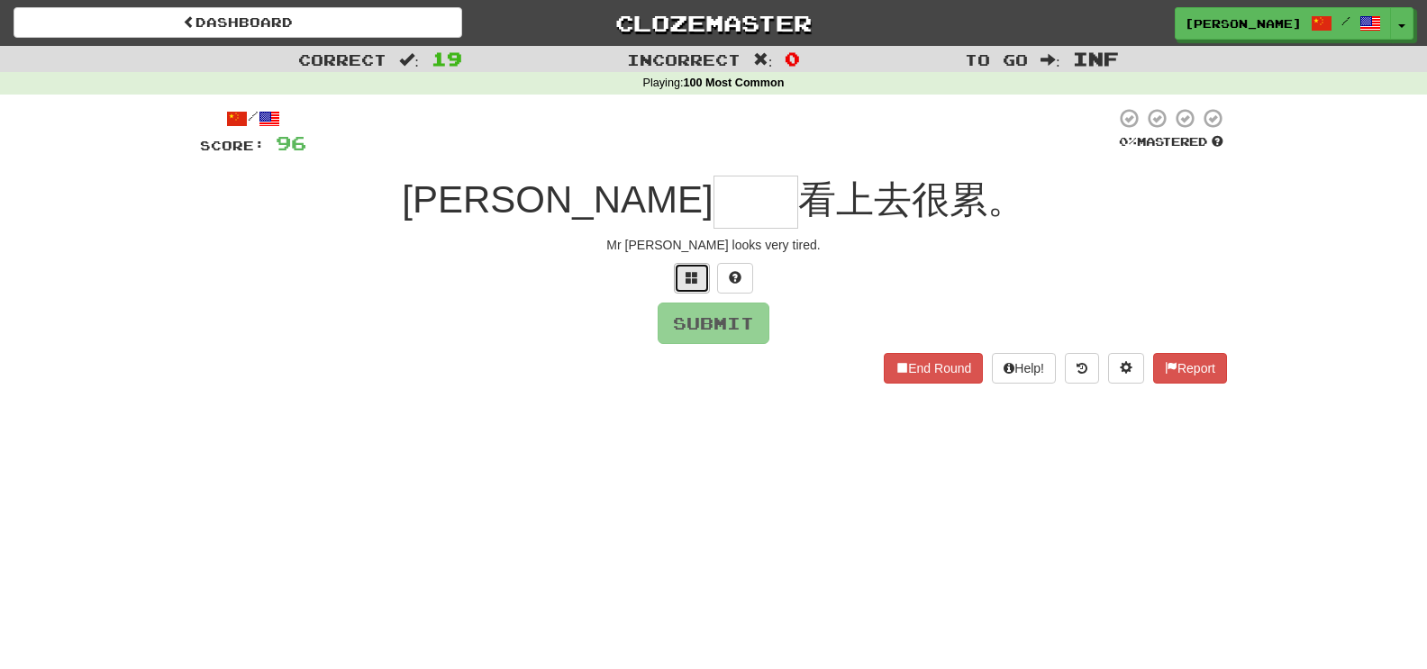
click at [684, 278] on button at bounding box center [692, 278] width 36 height 31
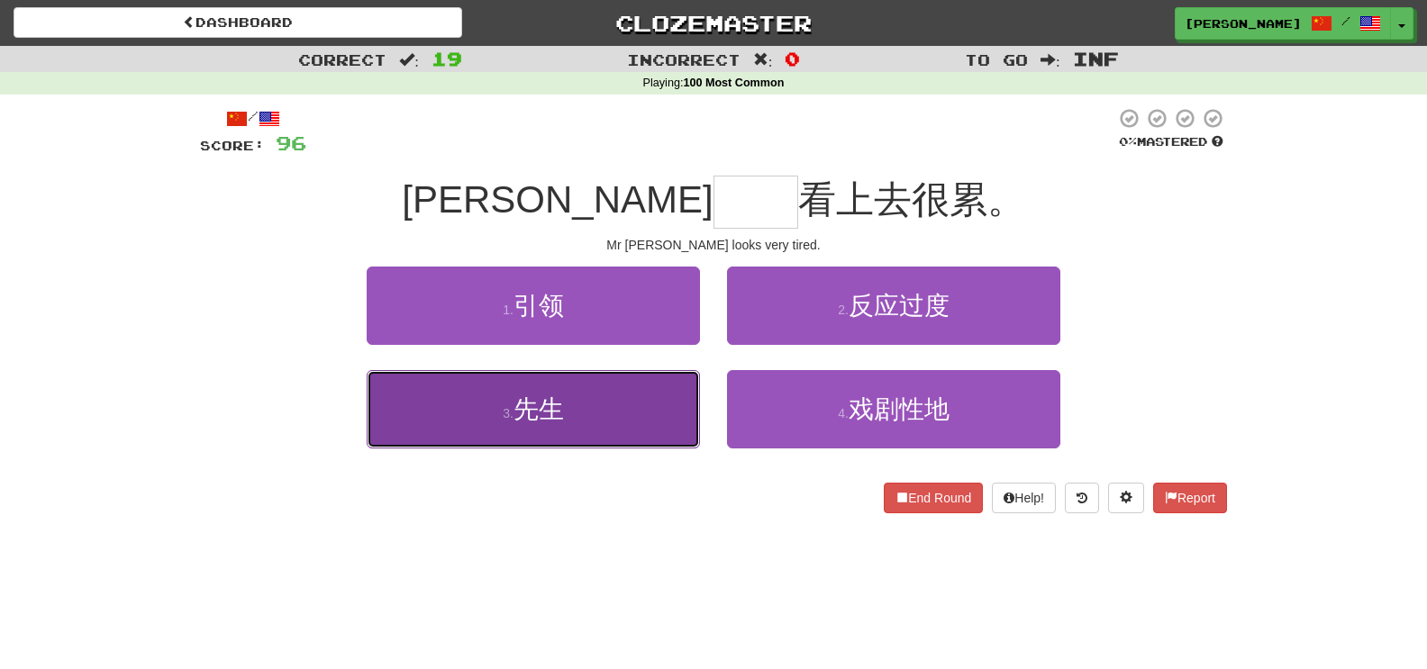
click at [648, 386] on button "3 . 先生" at bounding box center [533, 409] width 333 height 78
type input "**"
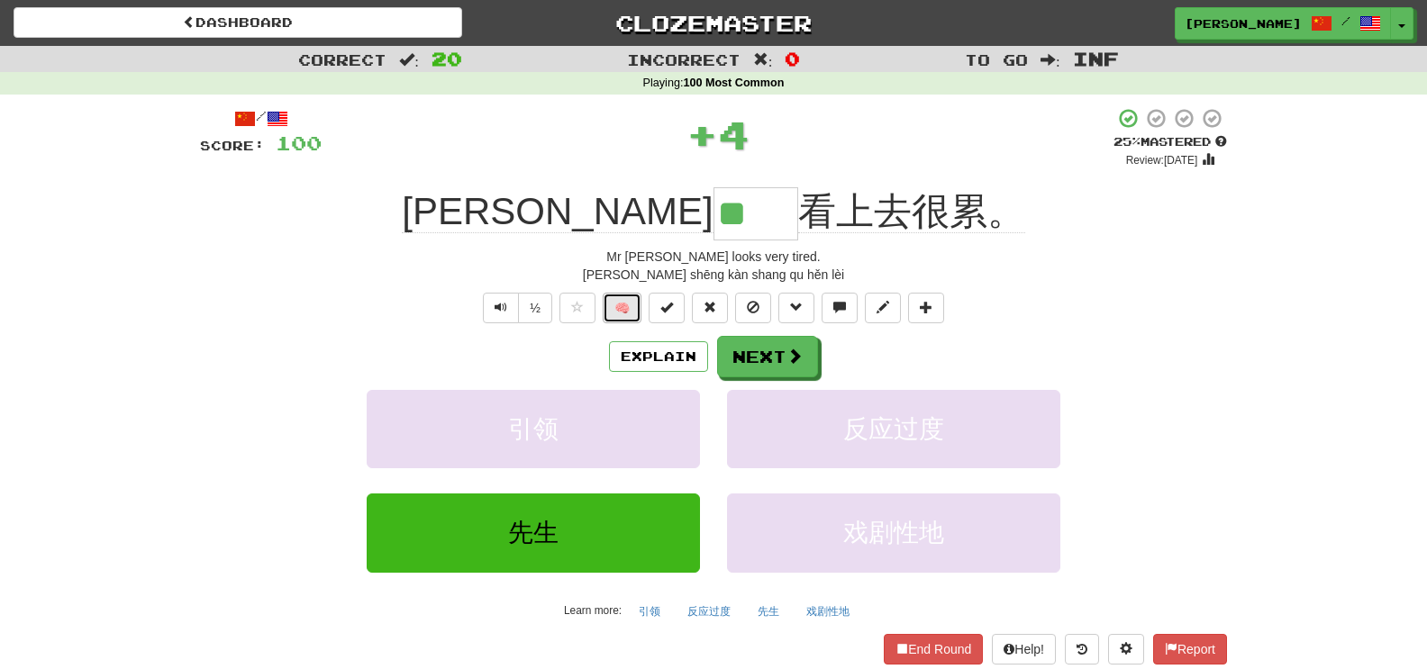
click at [623, 299] on button "🧠" at bounding box center [622, 308] width 39 height 31
click at [773, 338] on button "Next" at bounding box center [768, 357] width 101 height 41
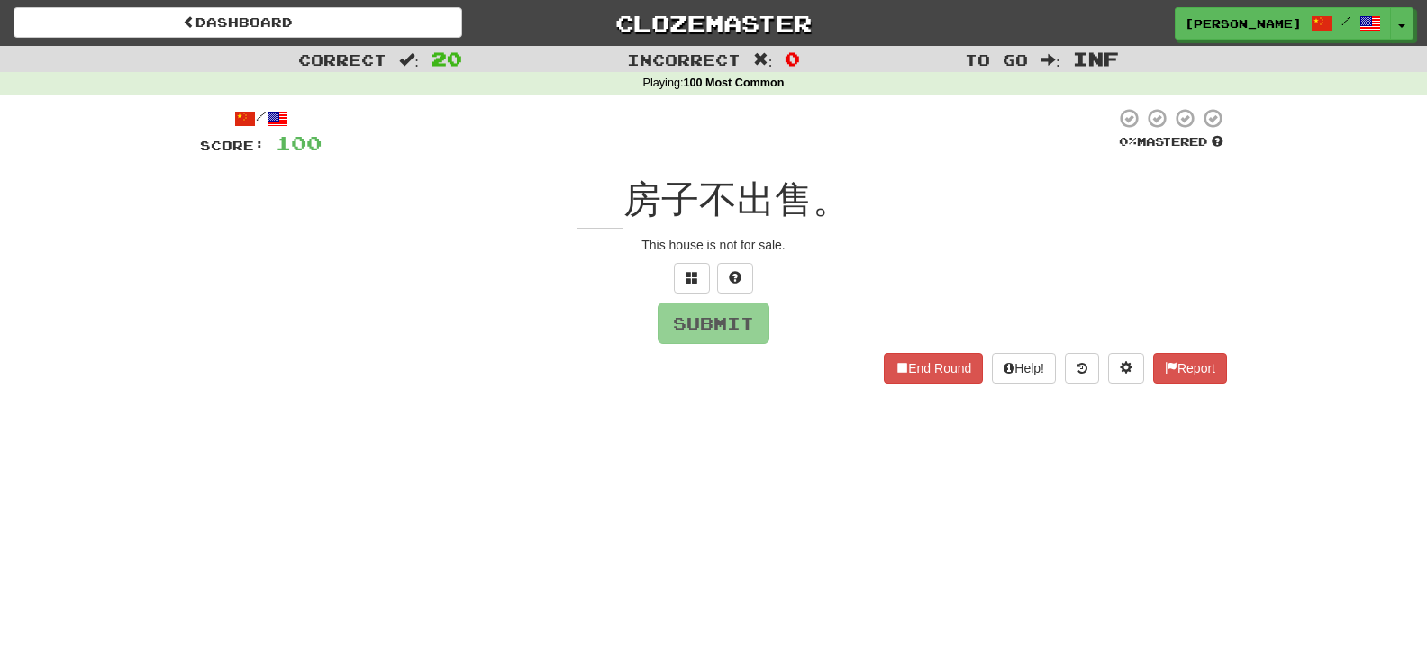
click at [671, 281] on div at bounding box center [713, 278] width 1027 height 31
click at [684, 284] on button at bounding box center [692, 278] width 36 height 31
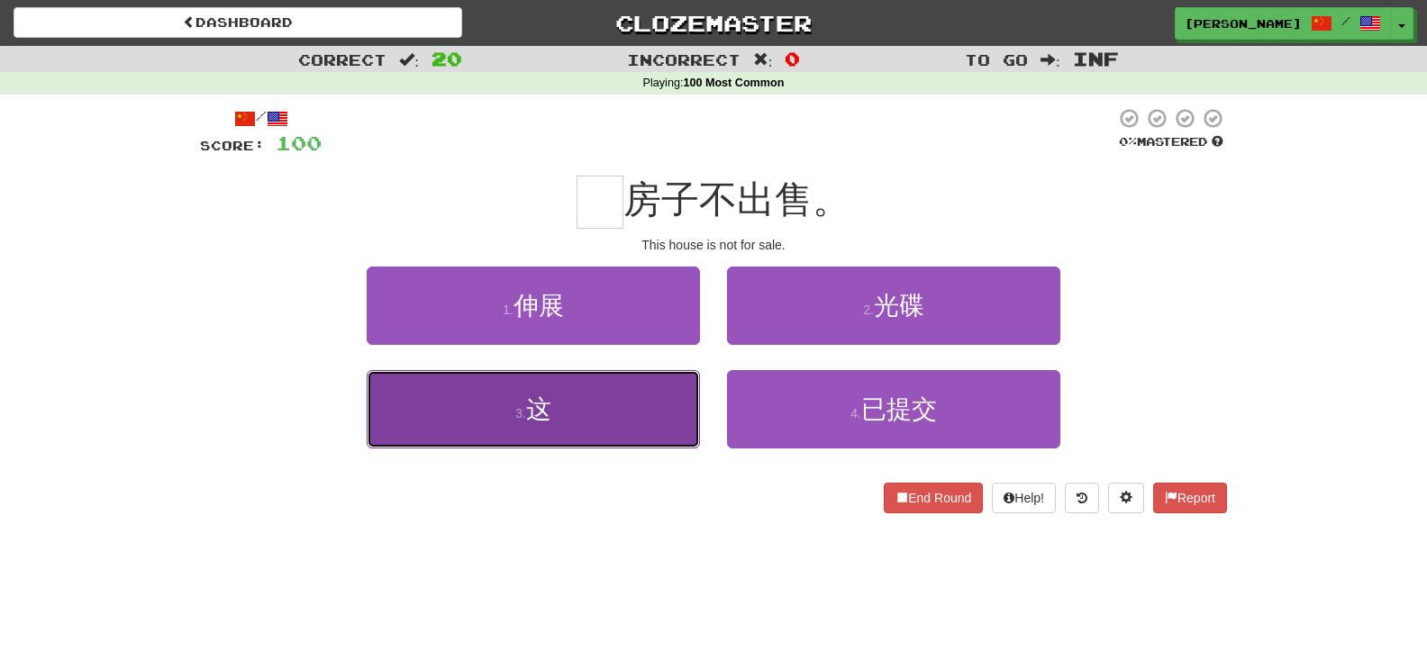
click at [649, 384] on button "3 . 这" at bounding box center [533, 409] width 333 height 78
type input "*"
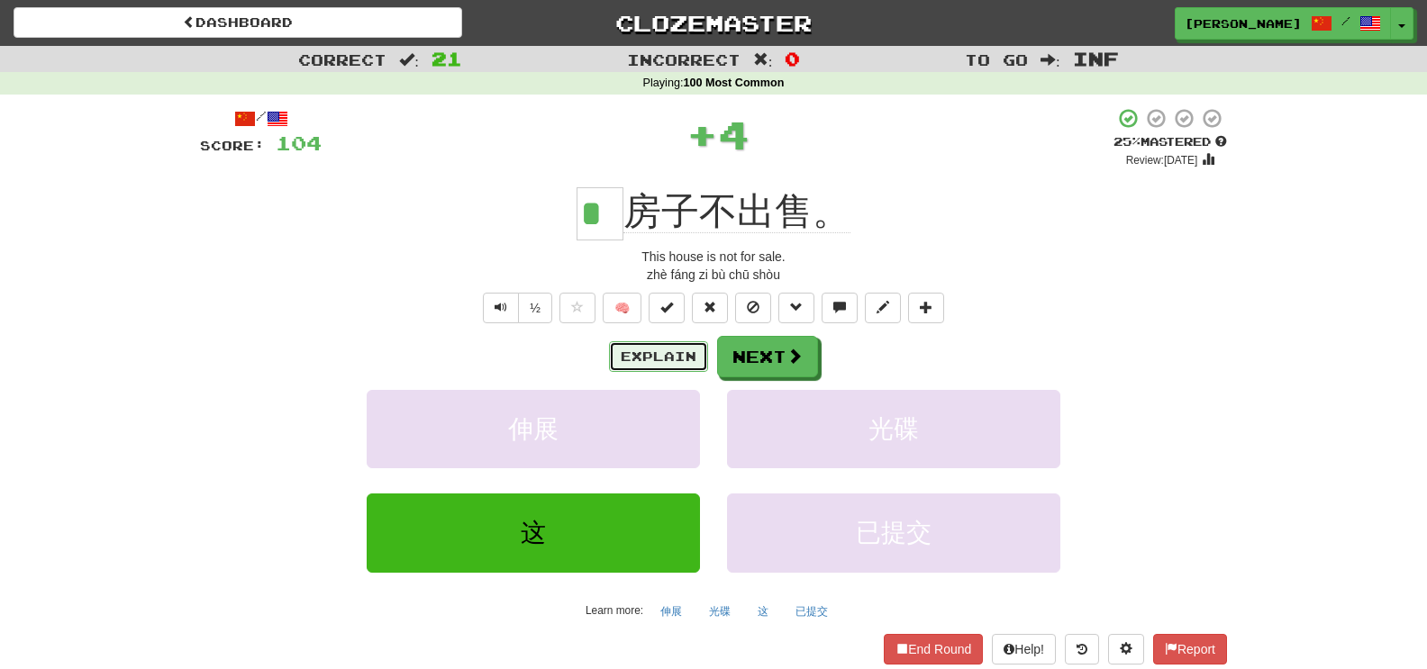
click at [639, 361] on button "Explain" at bounding box center [658, 356] width 99 height 31
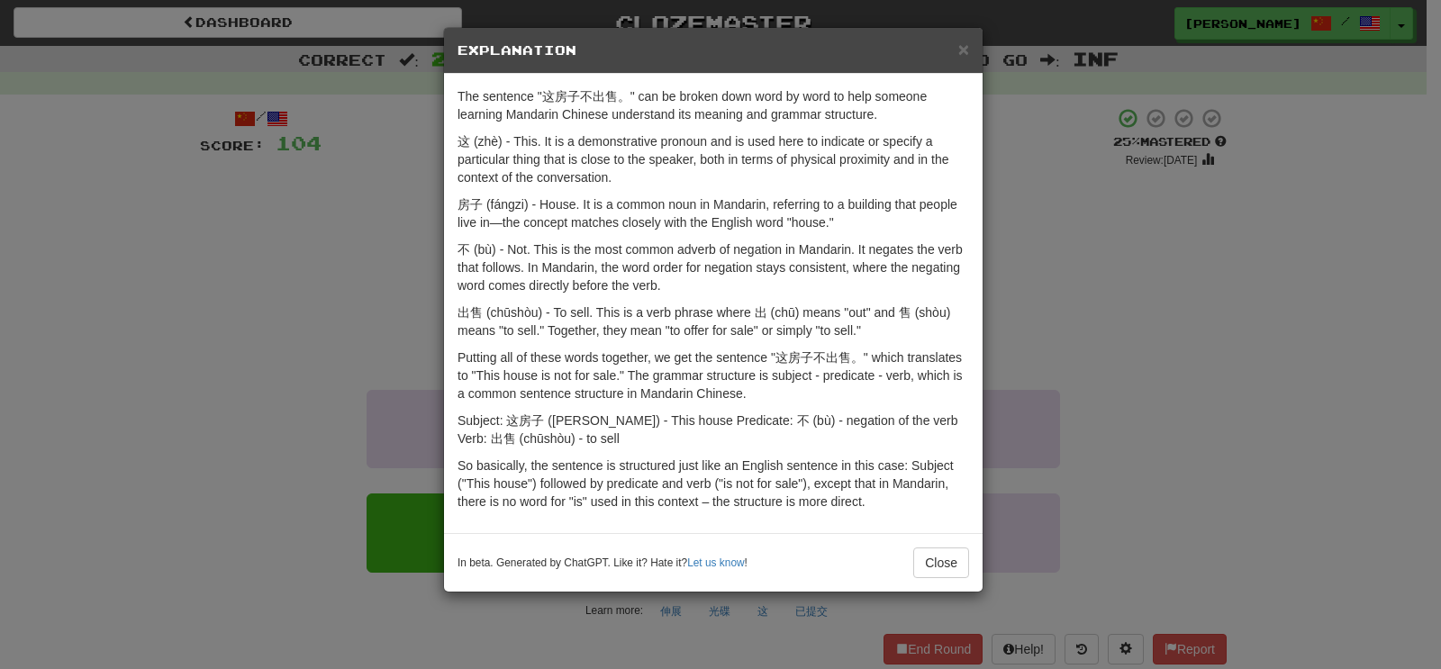
click at [956, 46] on h5 "Explanation" at bounding box center [714, 50] width 512 height 18
click at [961, 47] on span "×" at bounding box center [963, 49] width 11 height 21
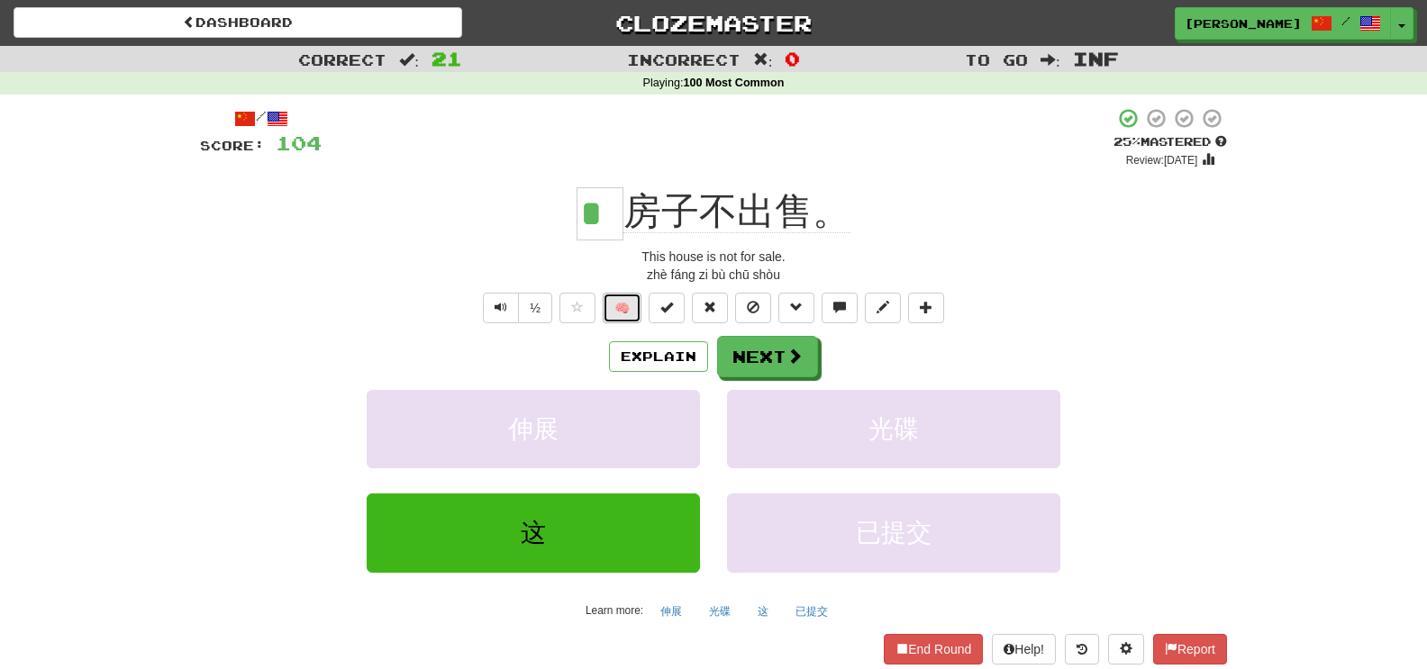
click at [618, 296] on button "🧠" at bounding box center [622, 308] width 39 height 31
click at [769, 348] on button "Next" at bounding box center [768, 357] width 101 height 41
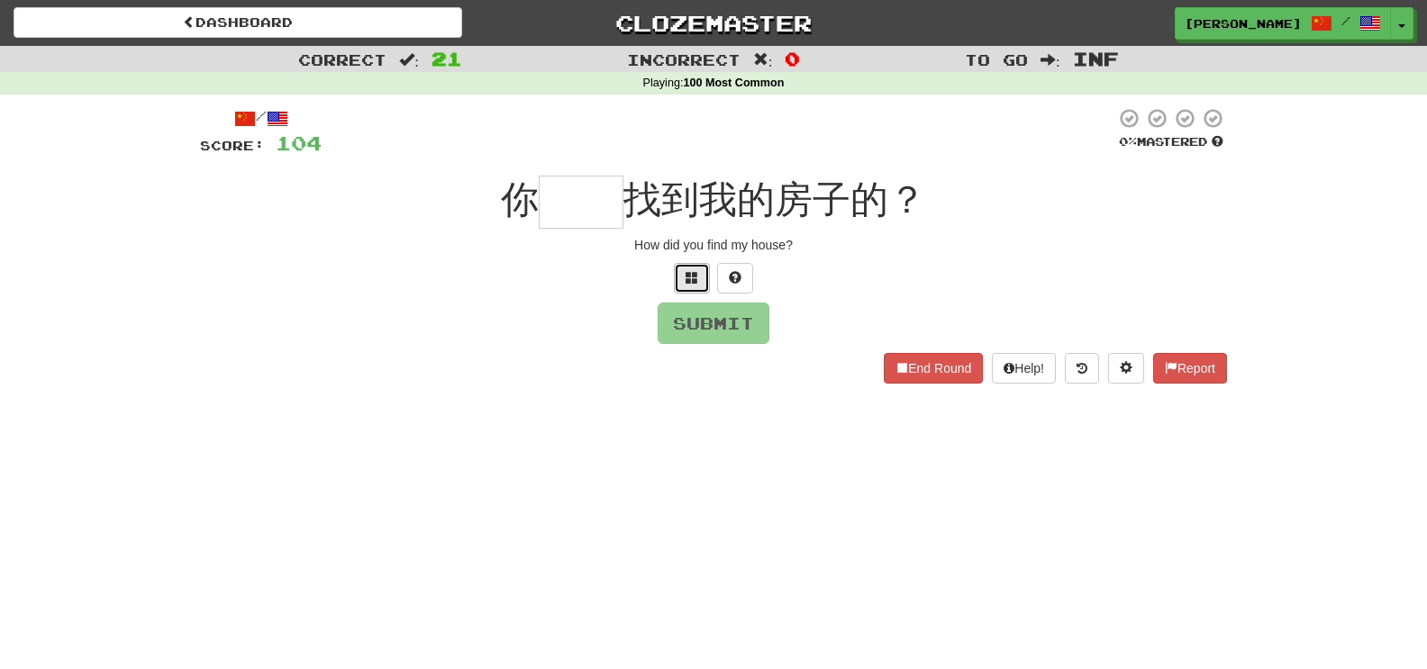
click at [691, 279] on span at bounding box center [692, 277] width 13 height 13
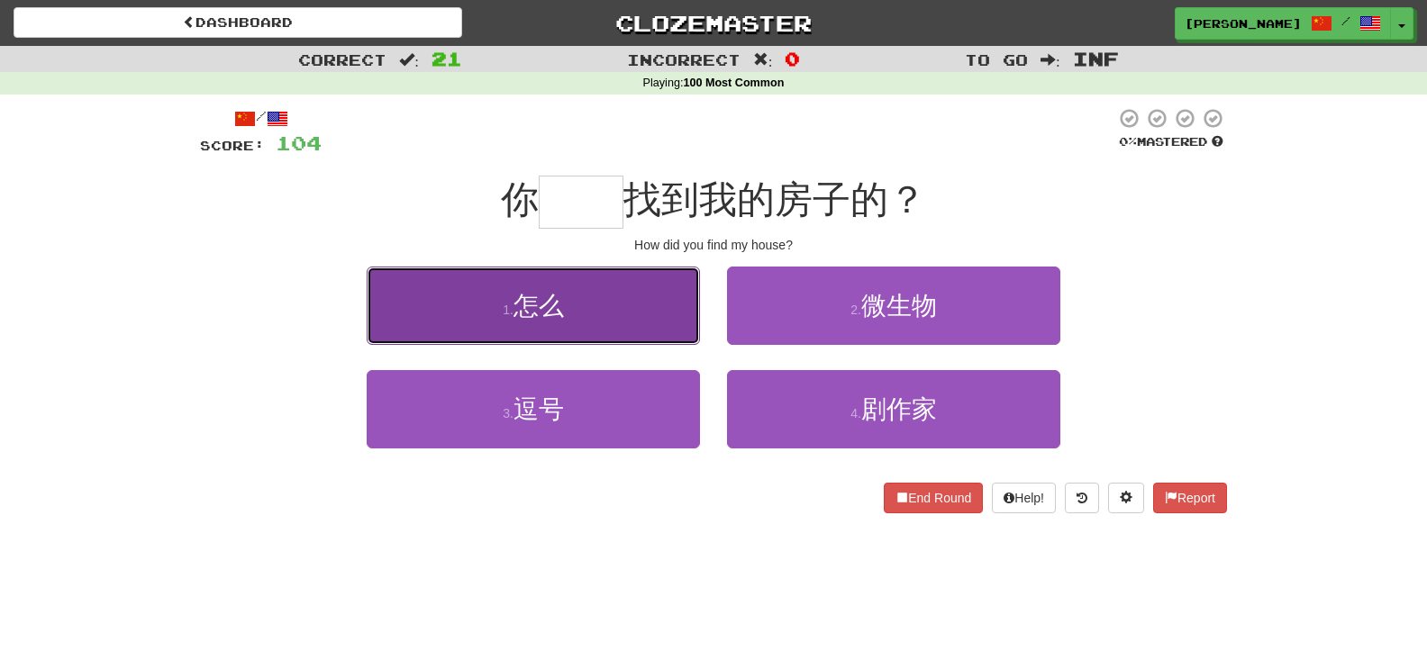
click at [654, 301] on button "1 . 怎么" at bounding box center [533, 306] width 333 height 78
type input "**"
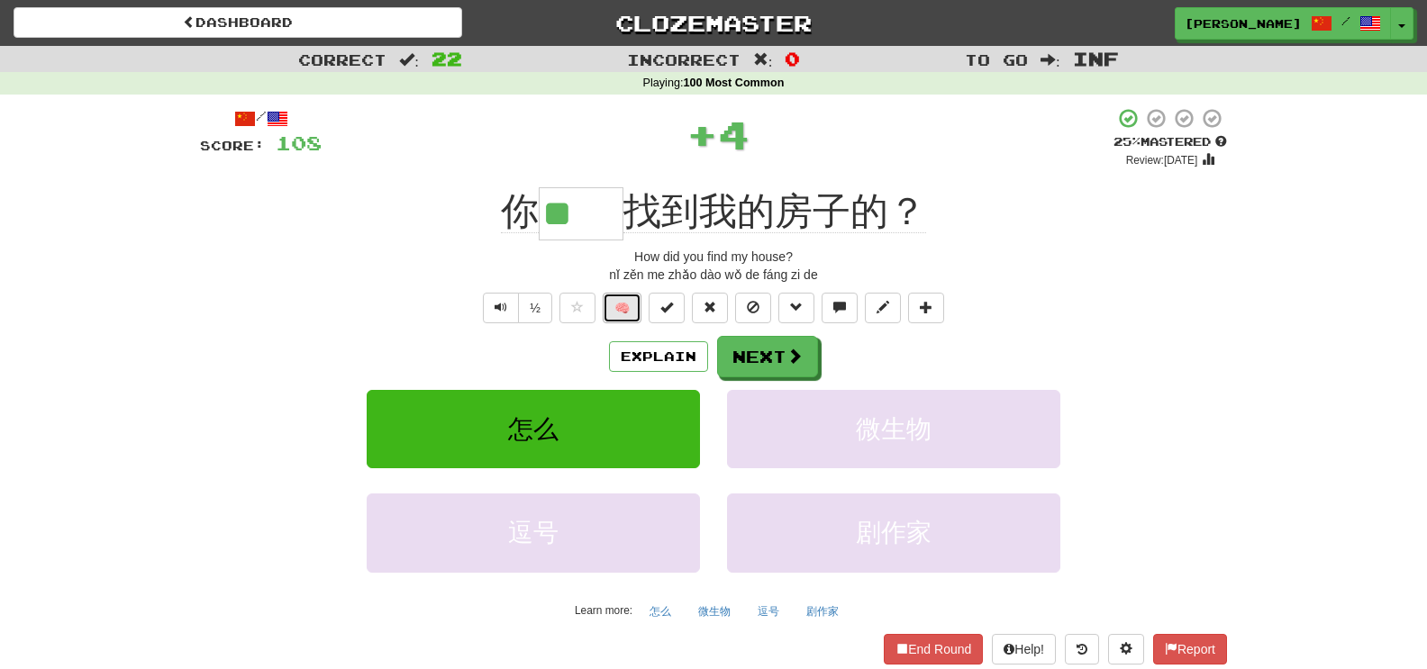
click at [623, 304] on button "🧠" at bounding box center [622, 308] width 39 height 31
click at [743, 337] on button "Next" at bounding box center [768, 357] width 101 height 41
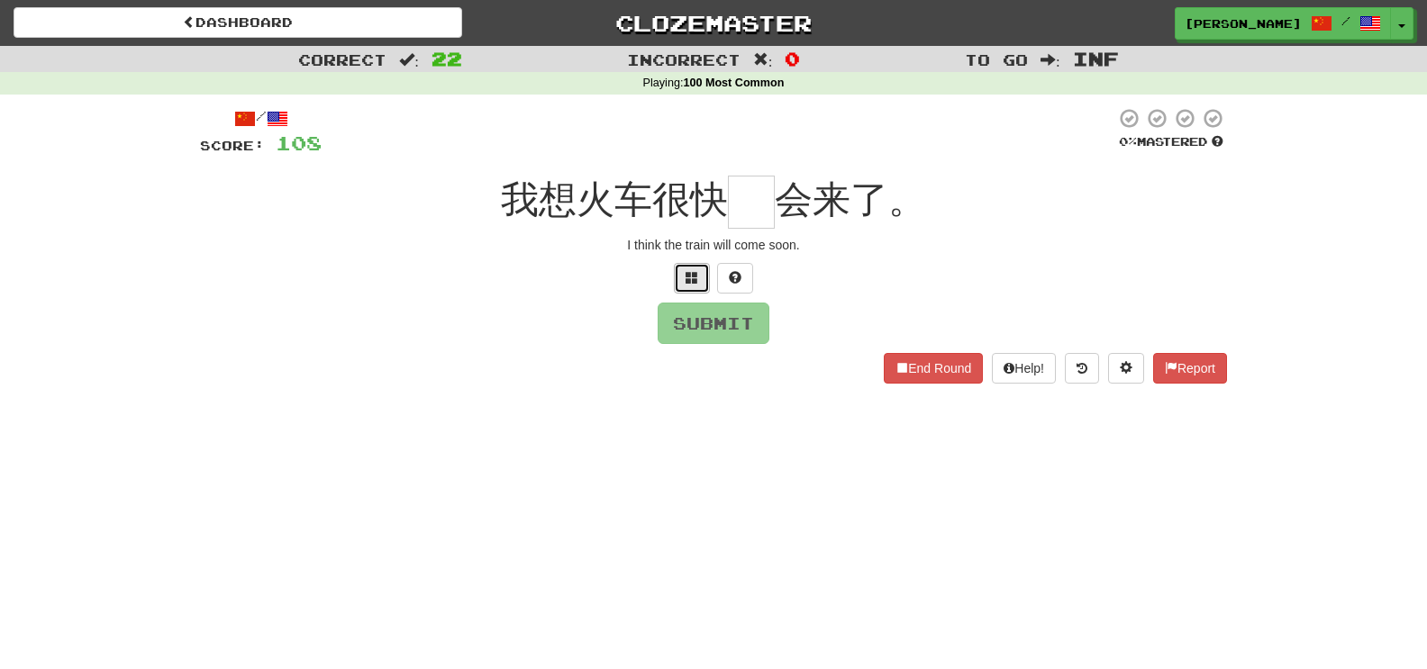
click at [686, 288] on button at bounding box center [692, 278] width 36 height 31
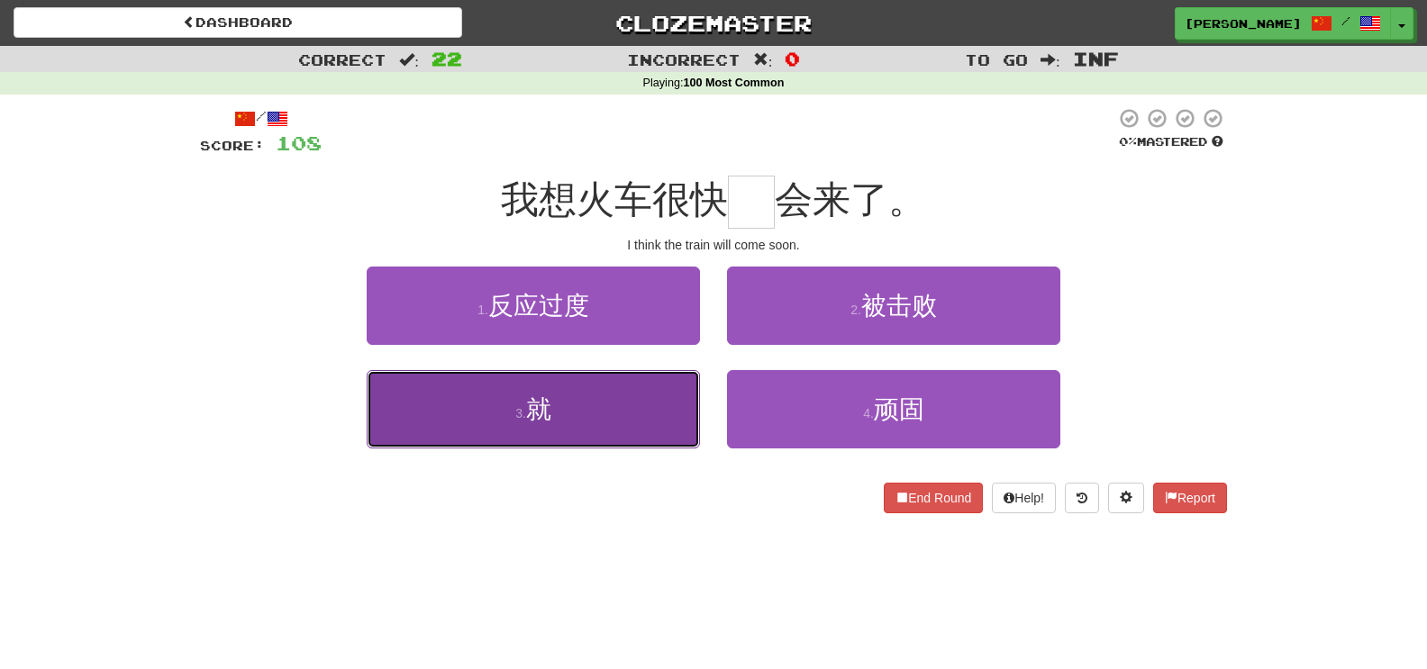
click at [665, 401] on button "3 . 就" at bounding box center [533, 409] width 333 height 78
type input "*"
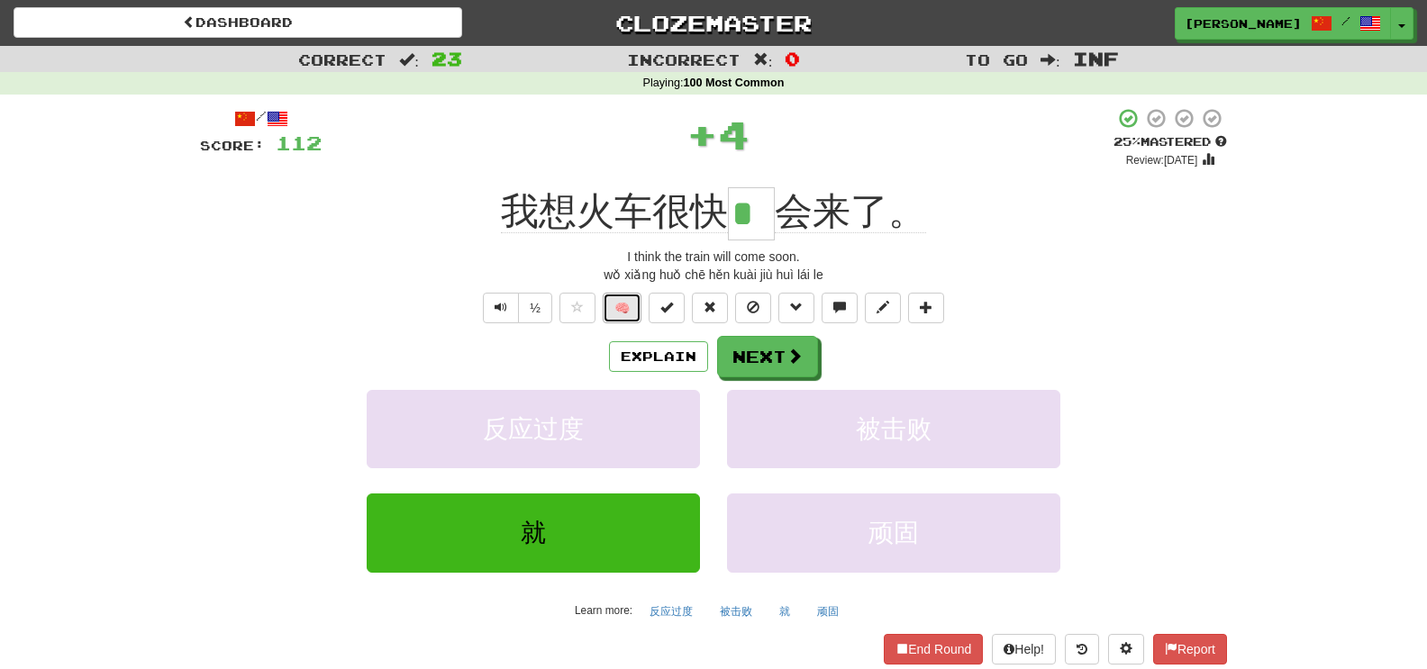
click at [628, 304] on button "🧠" at bounding box center [622, 308] width 39 height 31
click at [787, 357] on span at bounding box center [795, 357] width 16 height 16
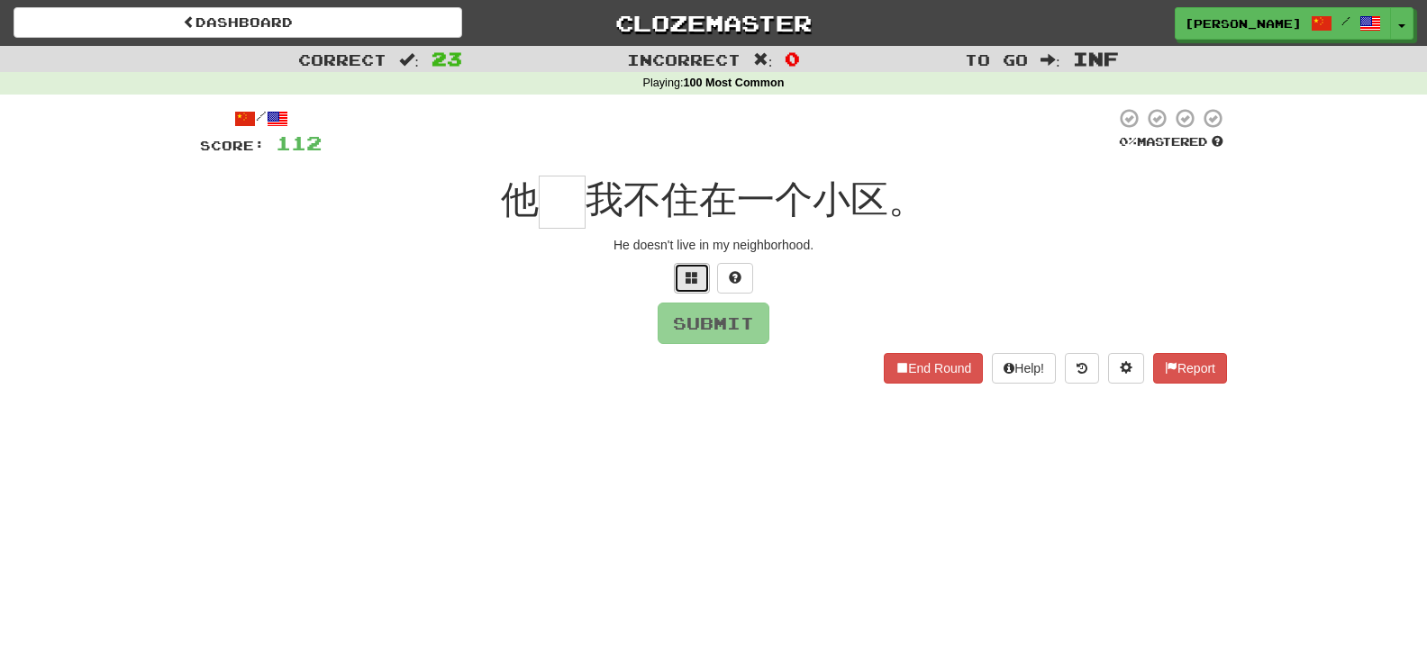
click at [686, 290] on button at bounding box center [692, 278] width 36 height 31
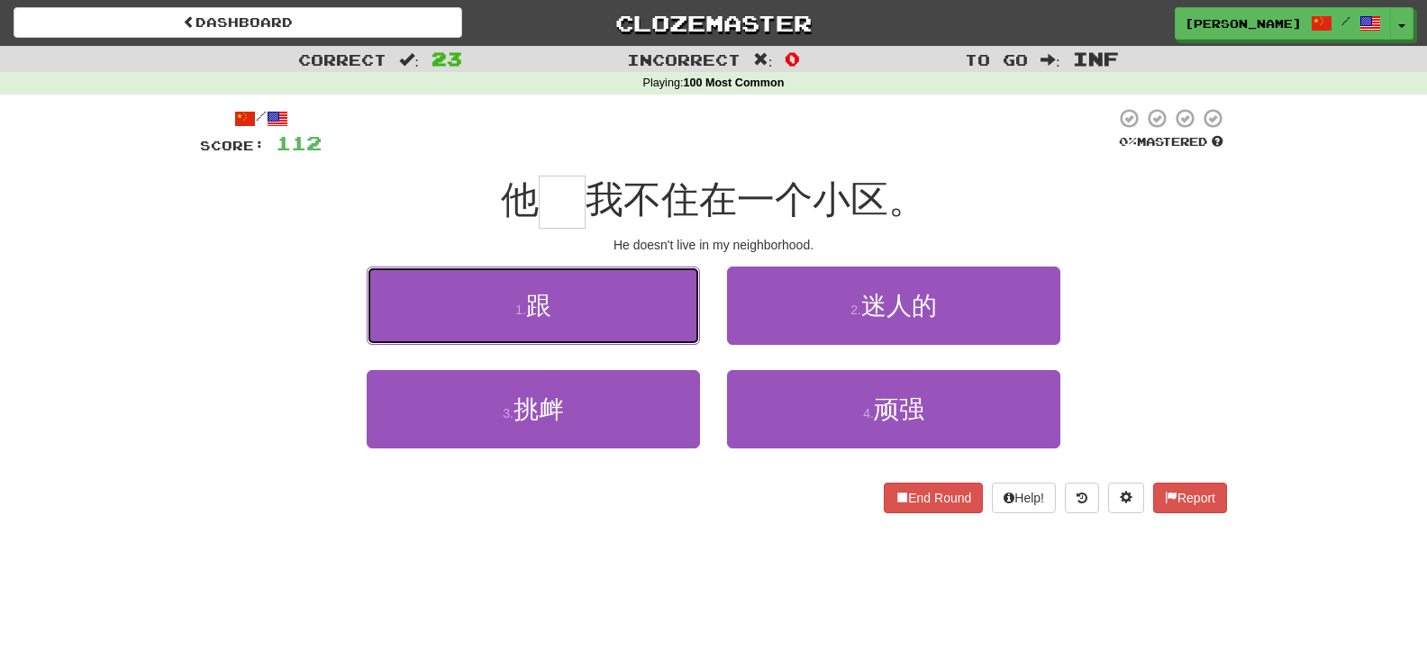
click at [686, 290] on button "1 . 跟" at bounding box center [533, 306] width 333 height 78
type input "*"
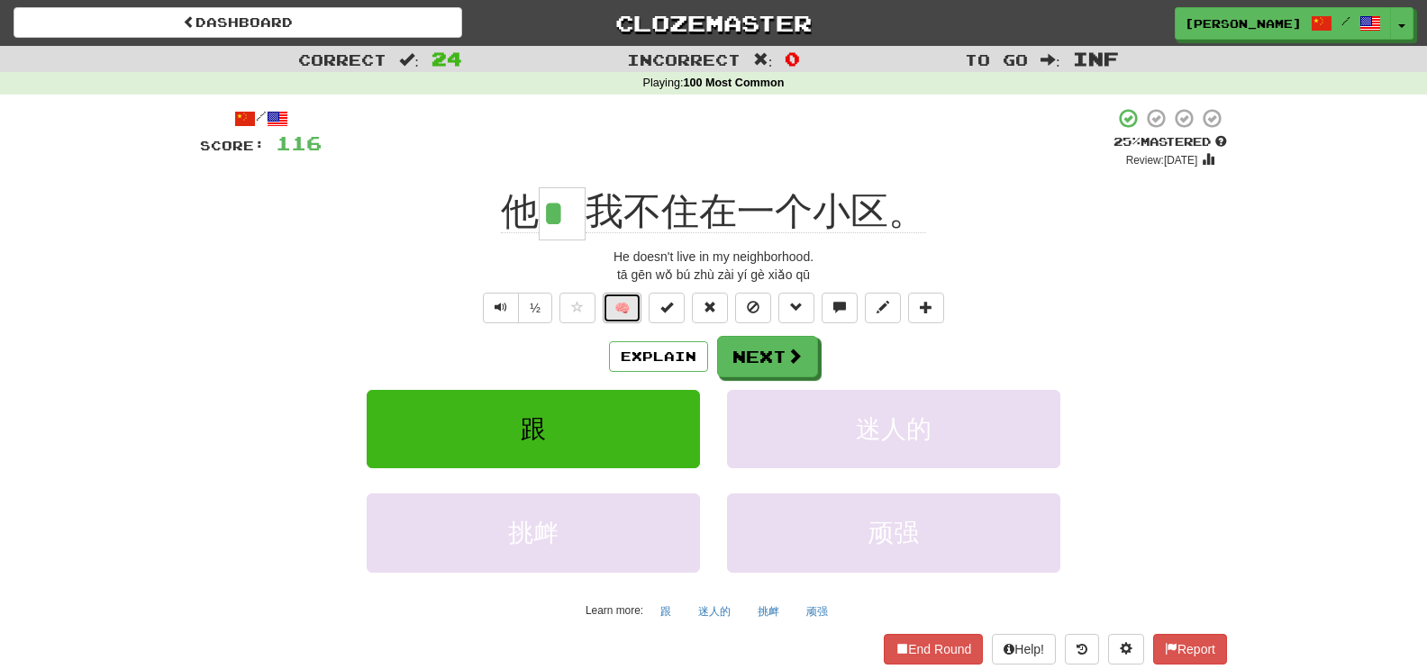
click at [622, 312] on button "🧠" at bounding box center [622, 308] width 39 height 31
click at [738, 352] on button "Next" at bounding box center [768, 357] width 101 height 41
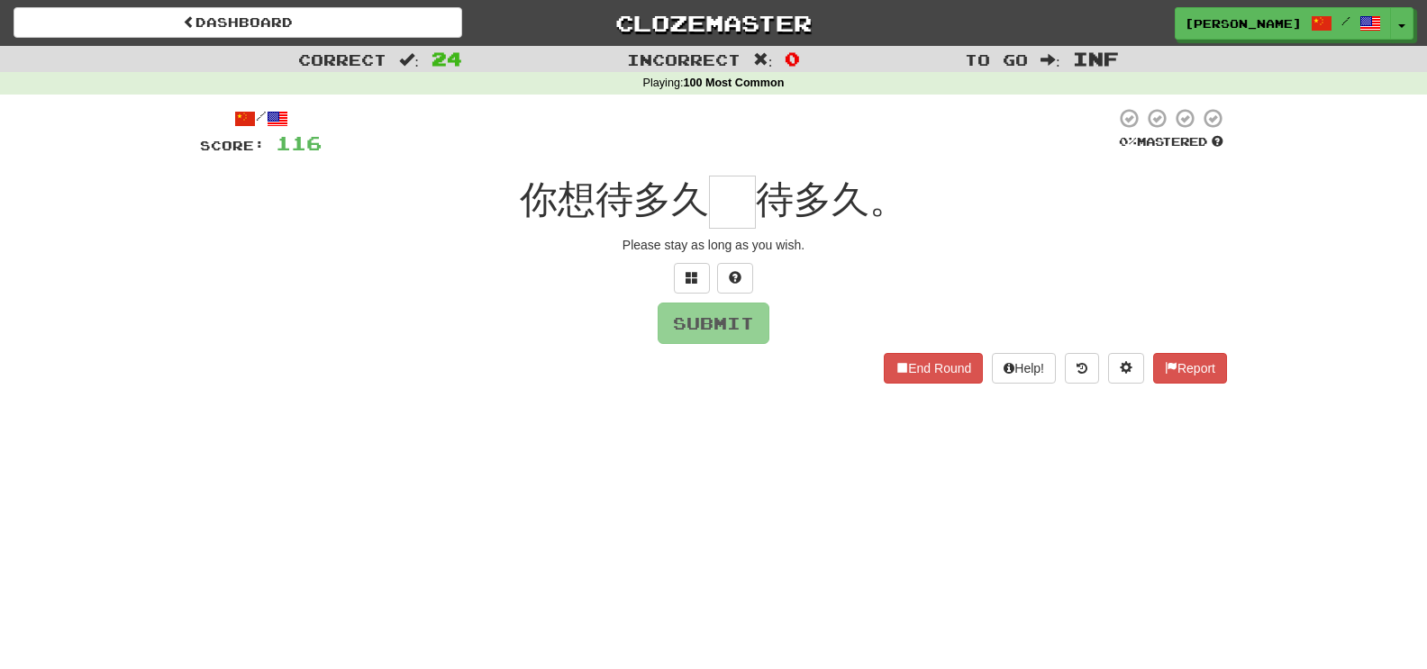
click at [701, 297] on div "/ Score: 116 0 % Mastered 你想待多久 待多久。 Please stay as long as you wish. Submit En…" at bounding box center [713, 245] width 1027 height 276
click at [693, 278] on span at bounding box center [692, 277] width 13 height 13
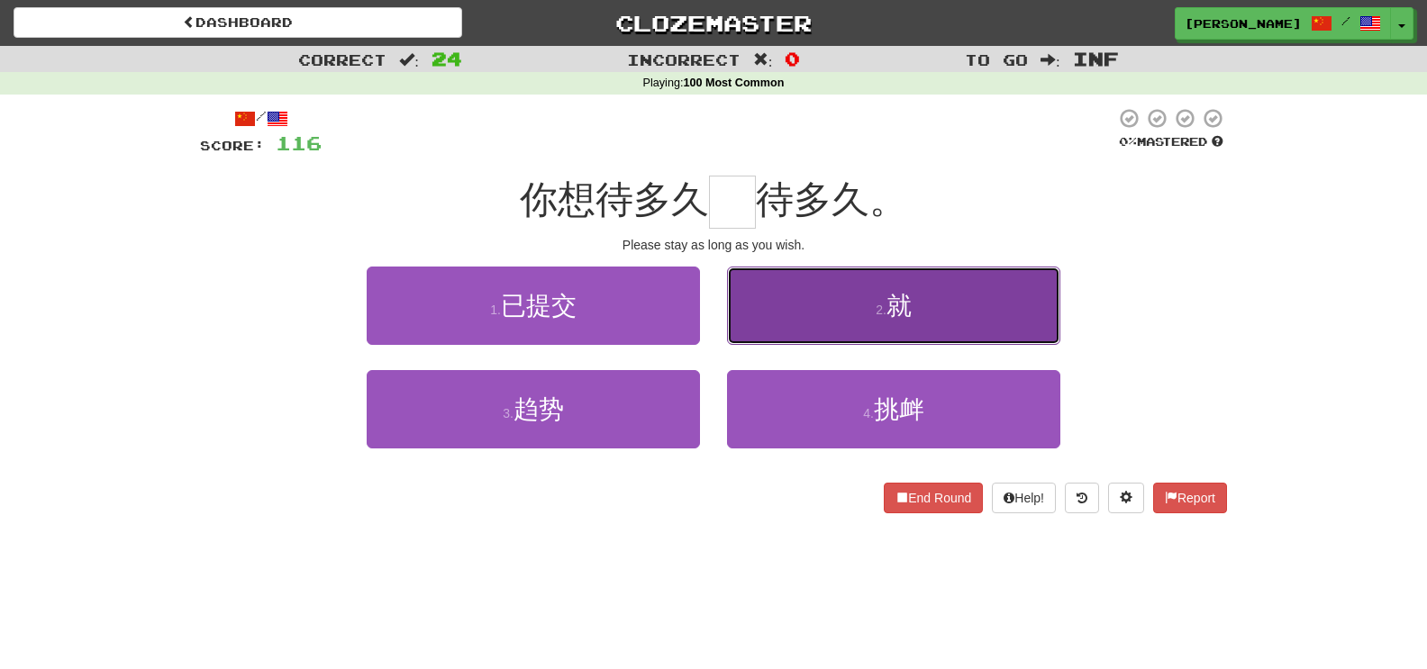
click at [795, 309] on button "2 . 就" at bounding box center [893, 306] width 333 height 78
type input "*"
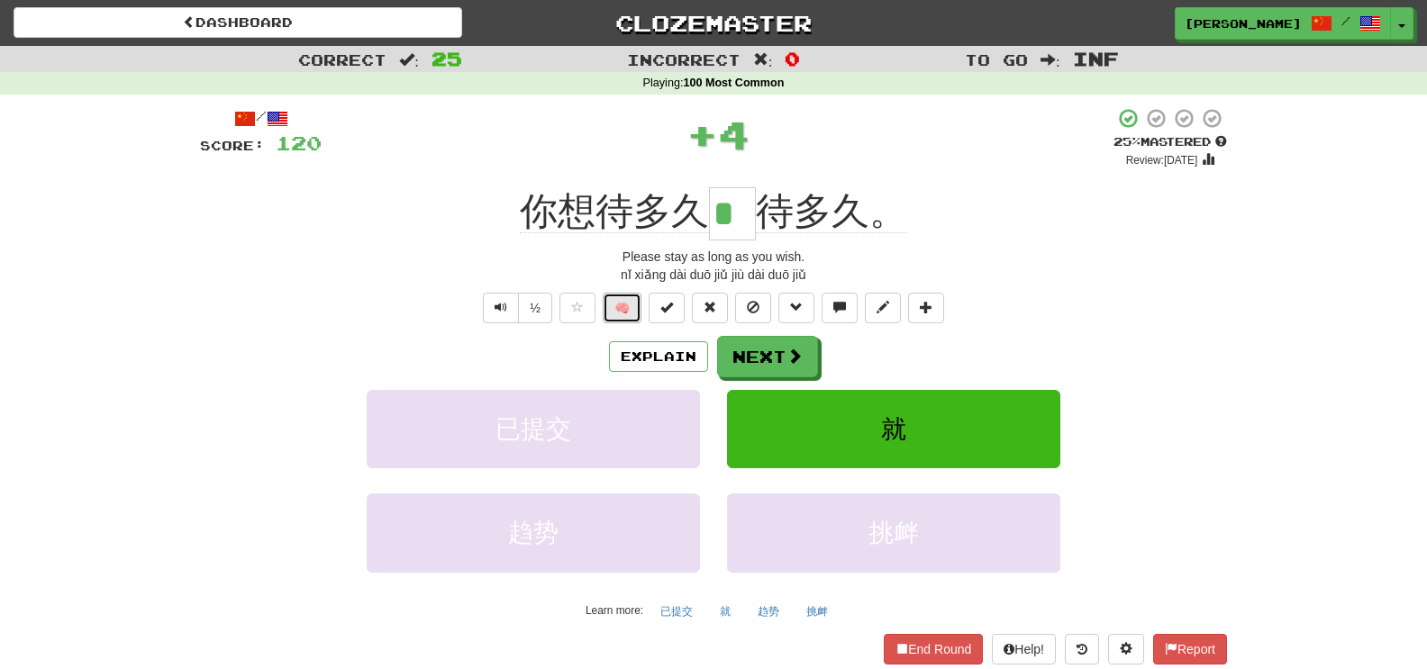
click at [616, 304] on button "🧠" at bounding box center [622, 308] width 39 height 31
click at [732, 353] on button "Next" at bounding box center [768, 357] width 101 height 41
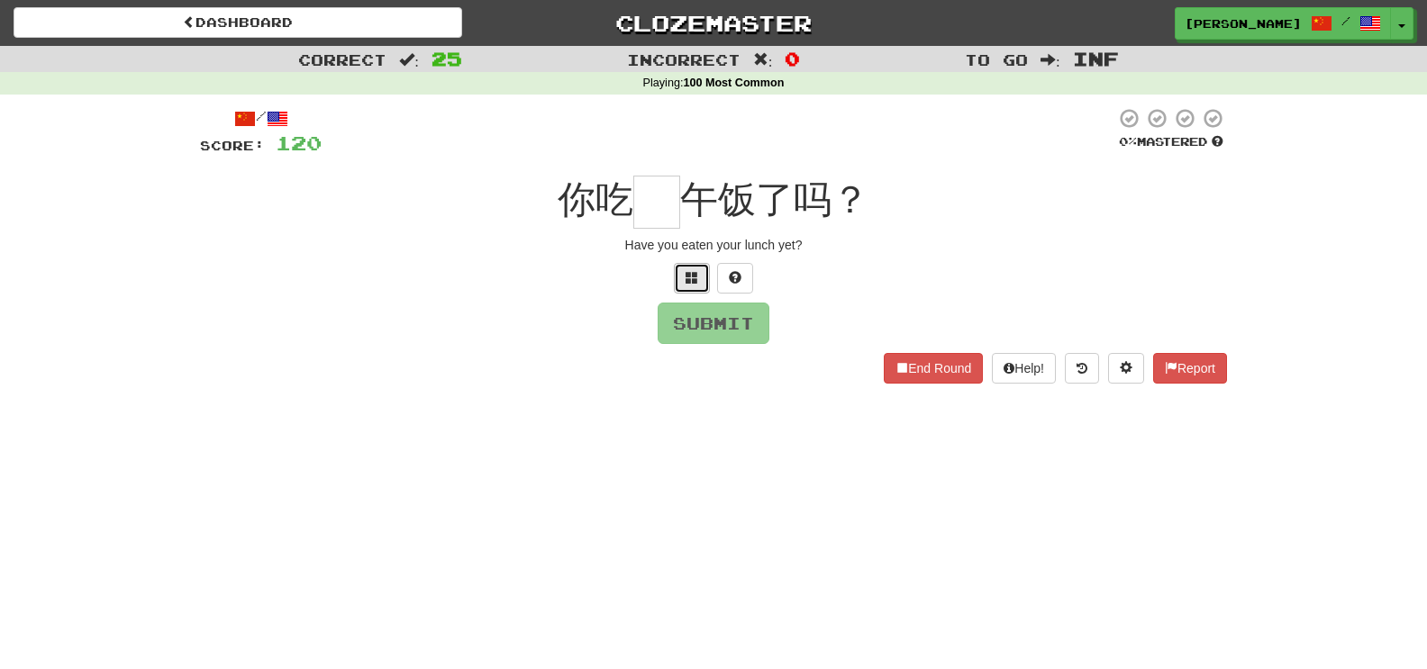
click at [685, 285] on button at bounding box center [692, 278] width 36 height 31
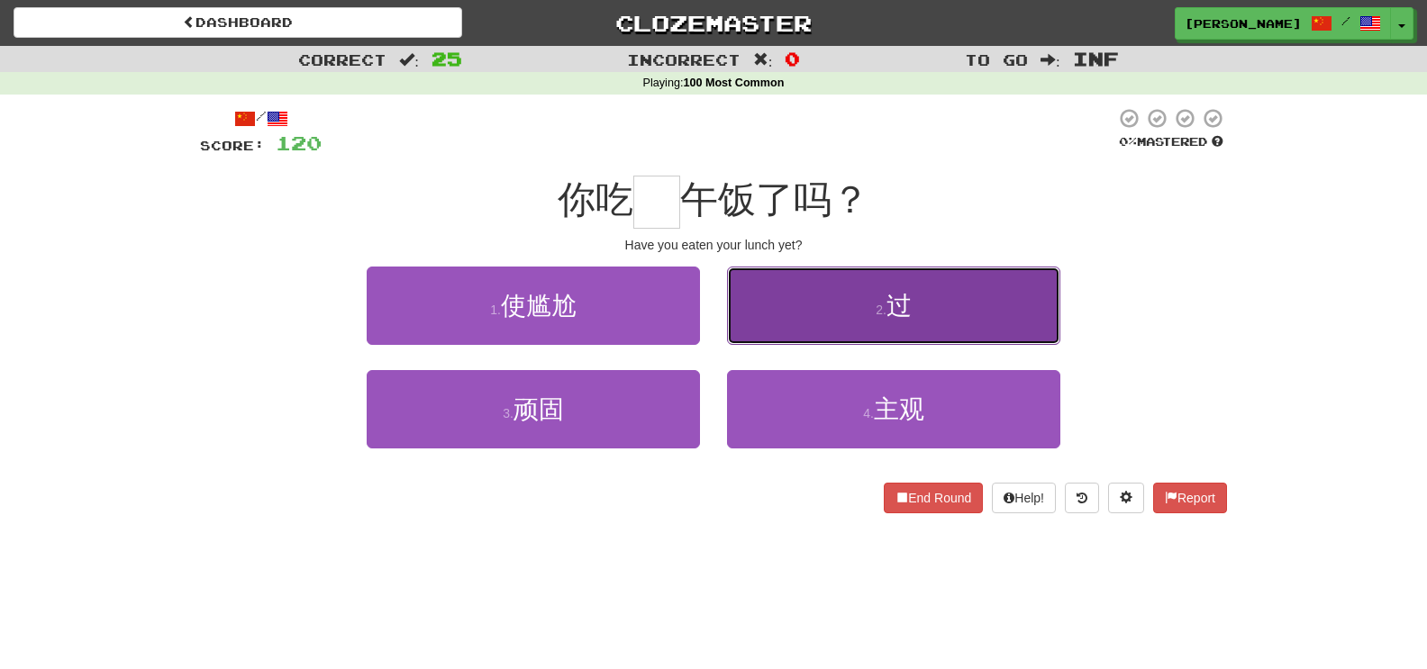
click at [769, 295] on button "2 . 过" at bounding box center [893, 306] width 333 height 78
type input "*"
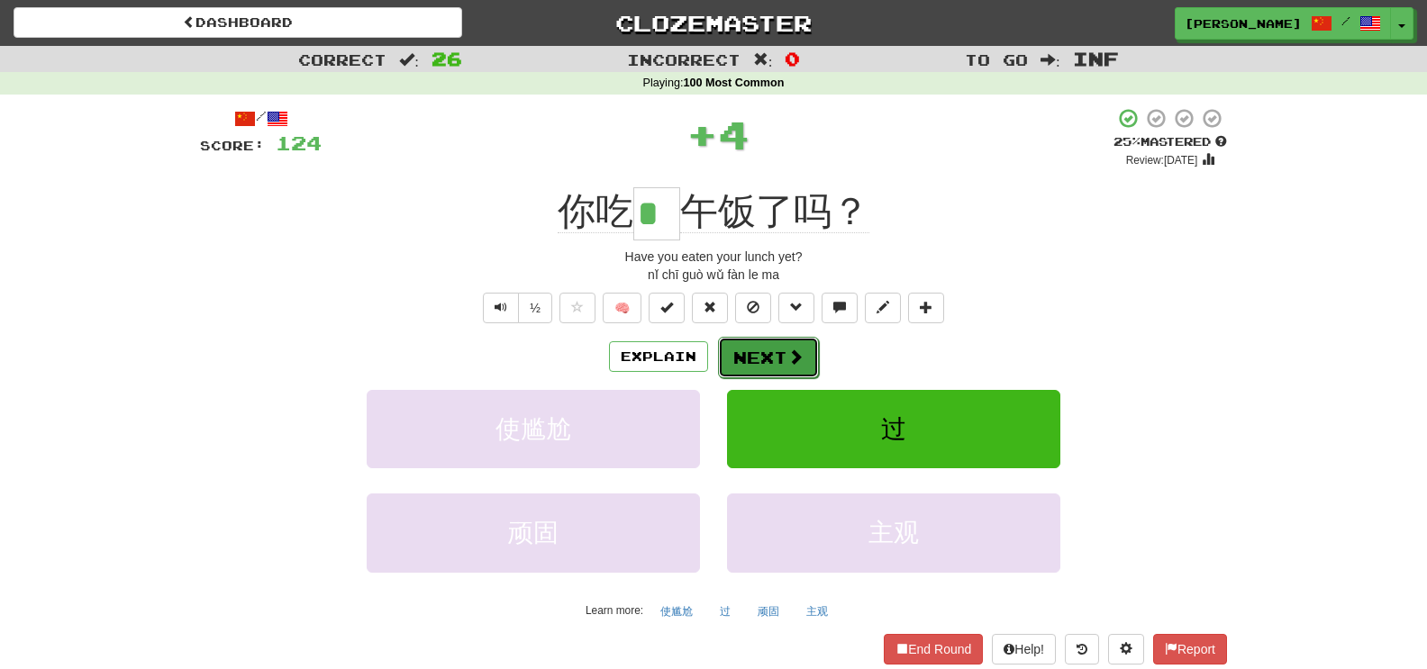
click at [757, 371] on button "Next" at bounding box center [768, 357] width 101 height 41
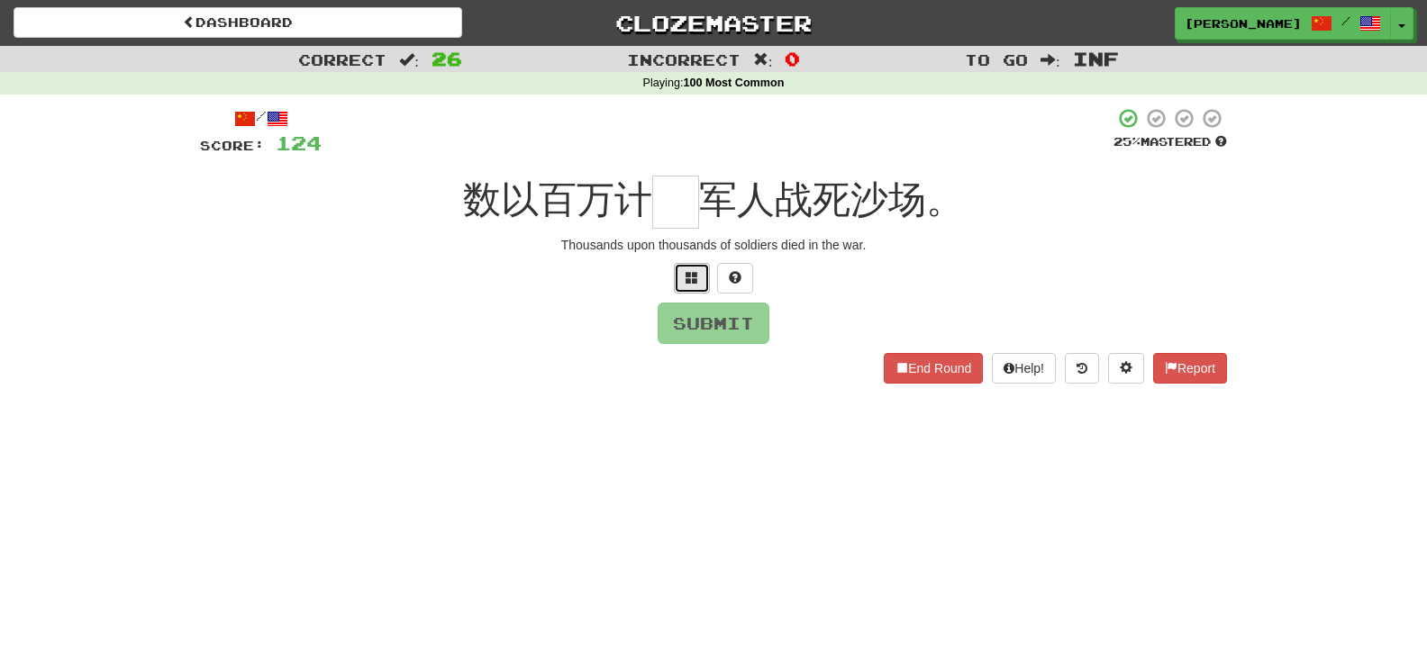
click at [679, 284] on button at bounding box center [692, 278] width 36 height 31
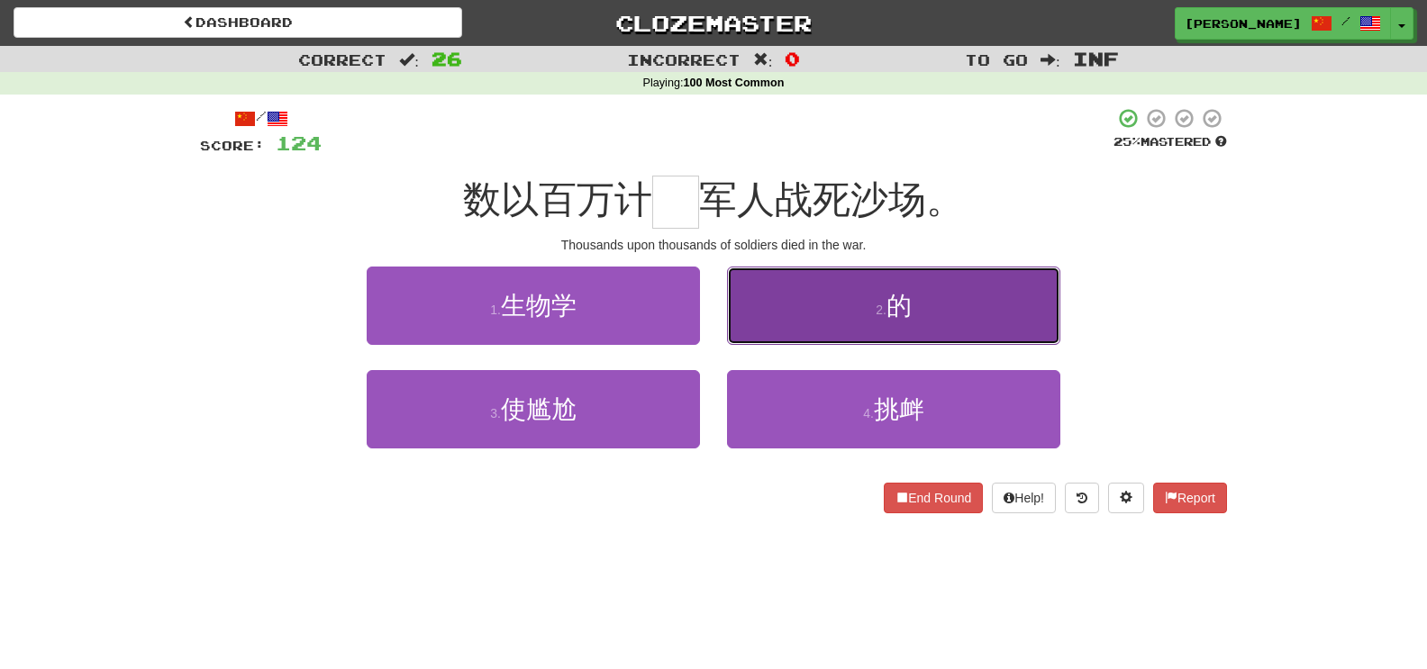
click at [742, 300] on button "2 . 的" at bounding box center [893, 306] width 333 height 78
type input "*"
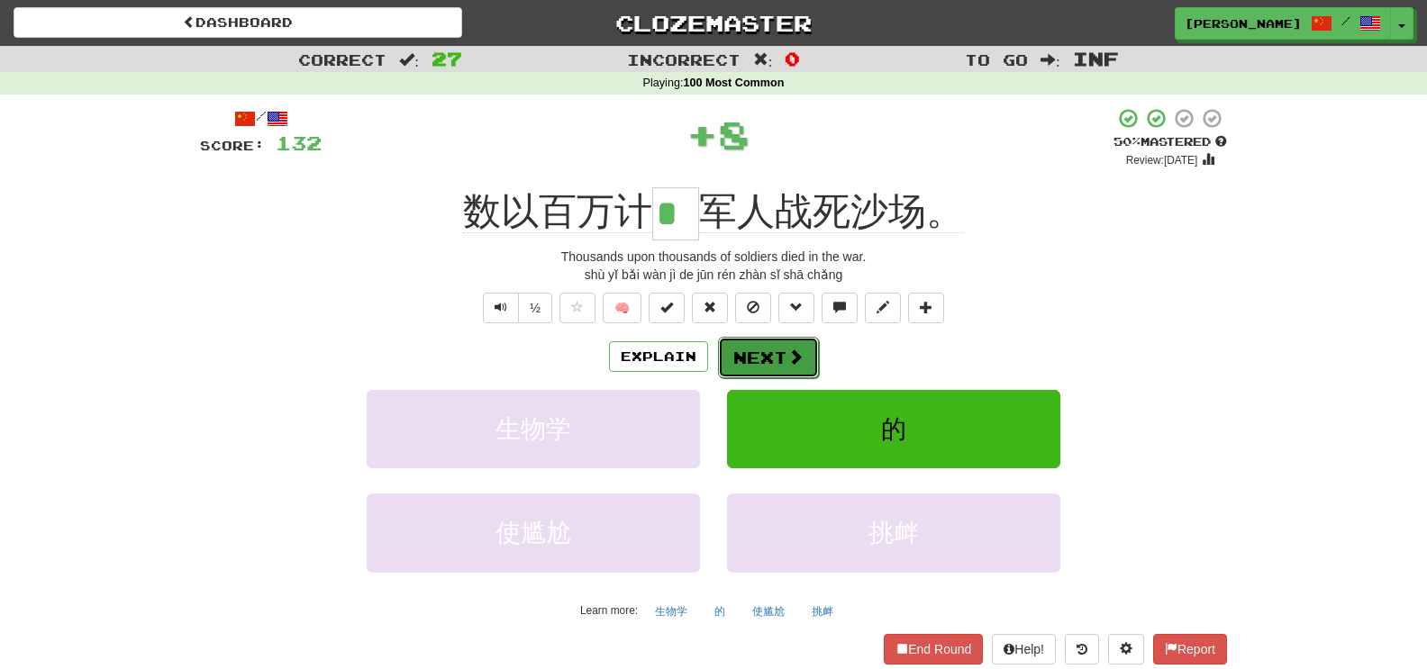
click at [728, 346] on button "Next" at bounding box center [768, 357] width 101 height 41
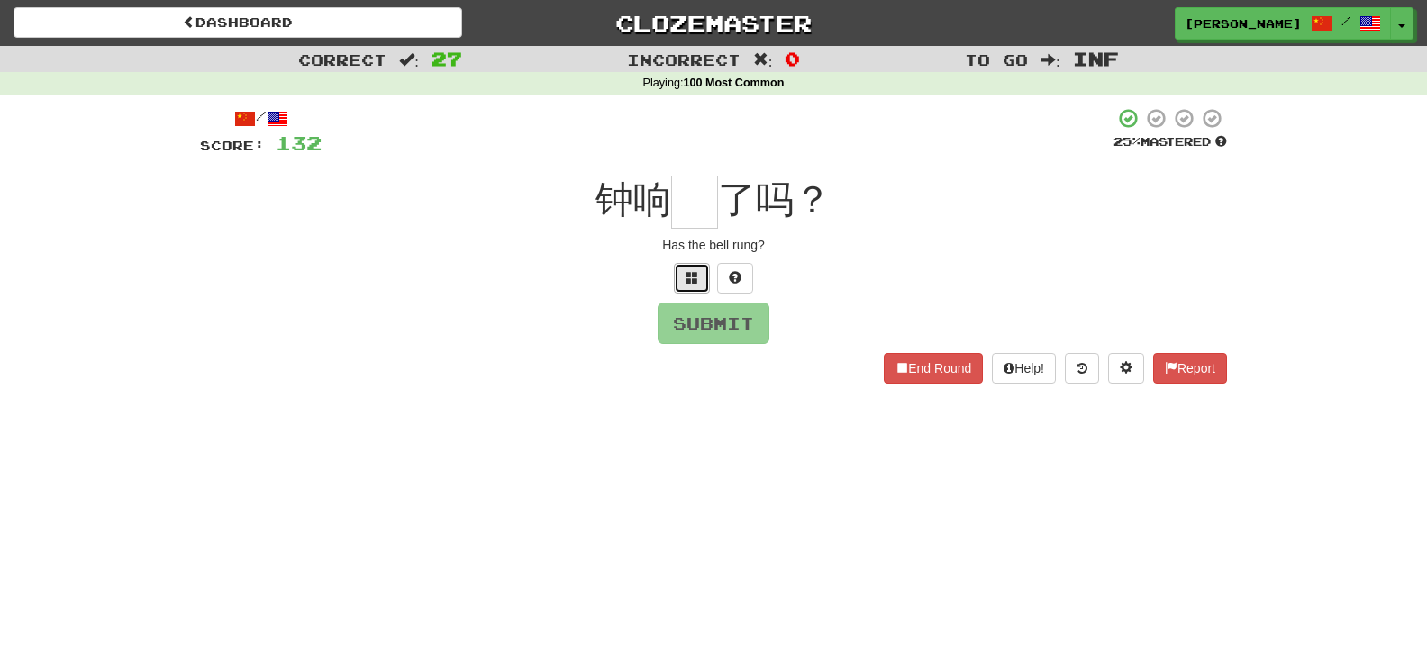
click at [686, 282] on span at bounding box center [692, 277] width 13 height 13
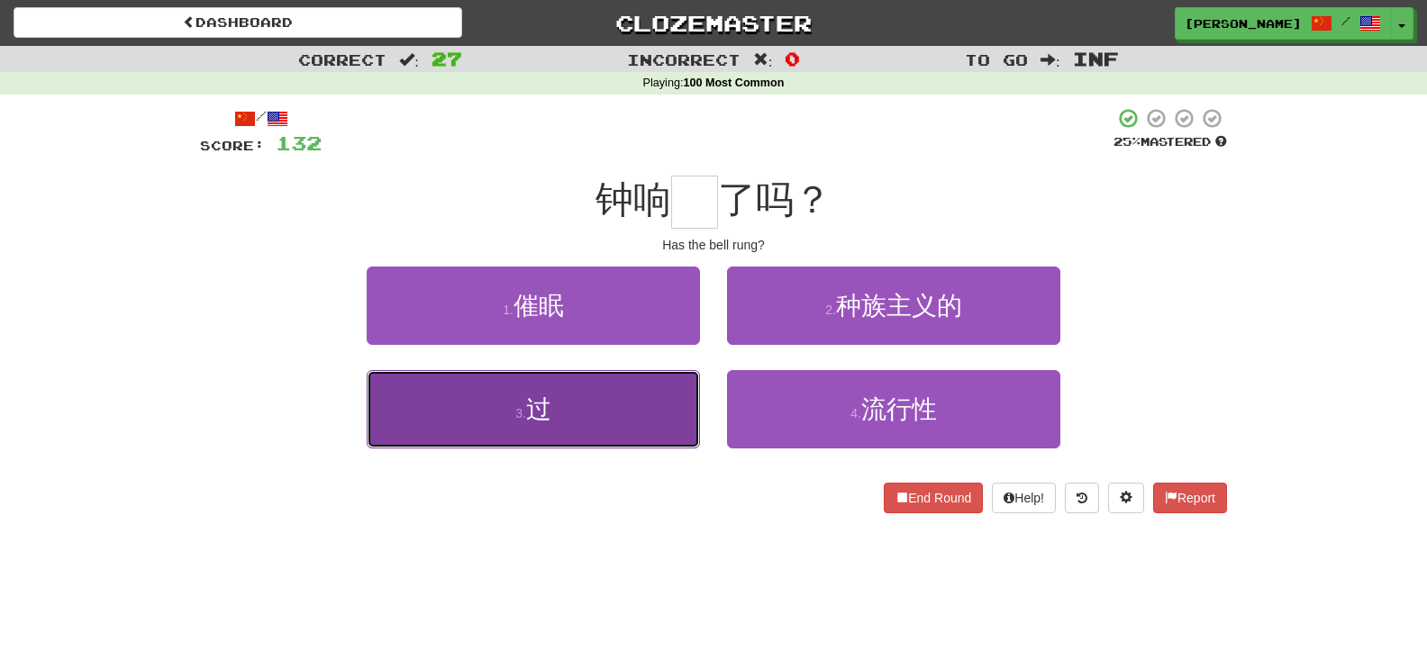
click at [646, 417] on button "3 . 过" at bounding box center [533, 409] width 333 height 78
type input "*"
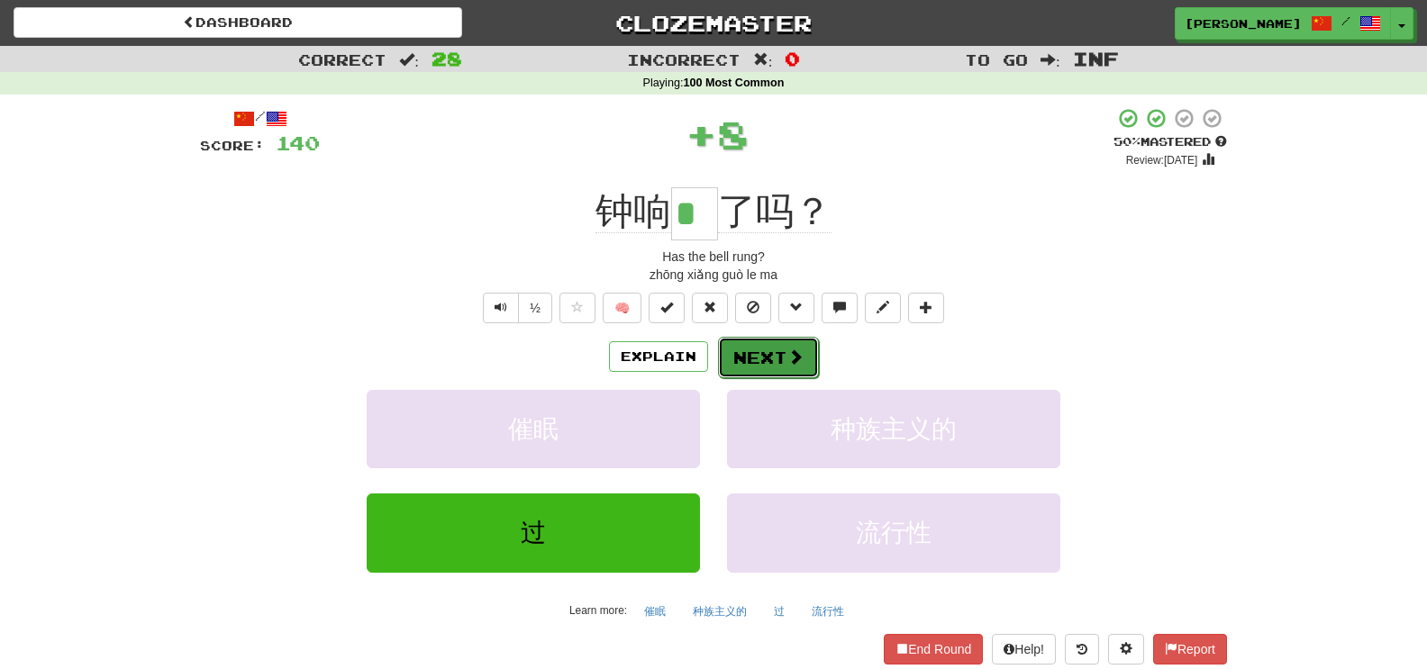
click at [724, 352] on button "Next" at bounding box center [768, 357] width 101 height 41
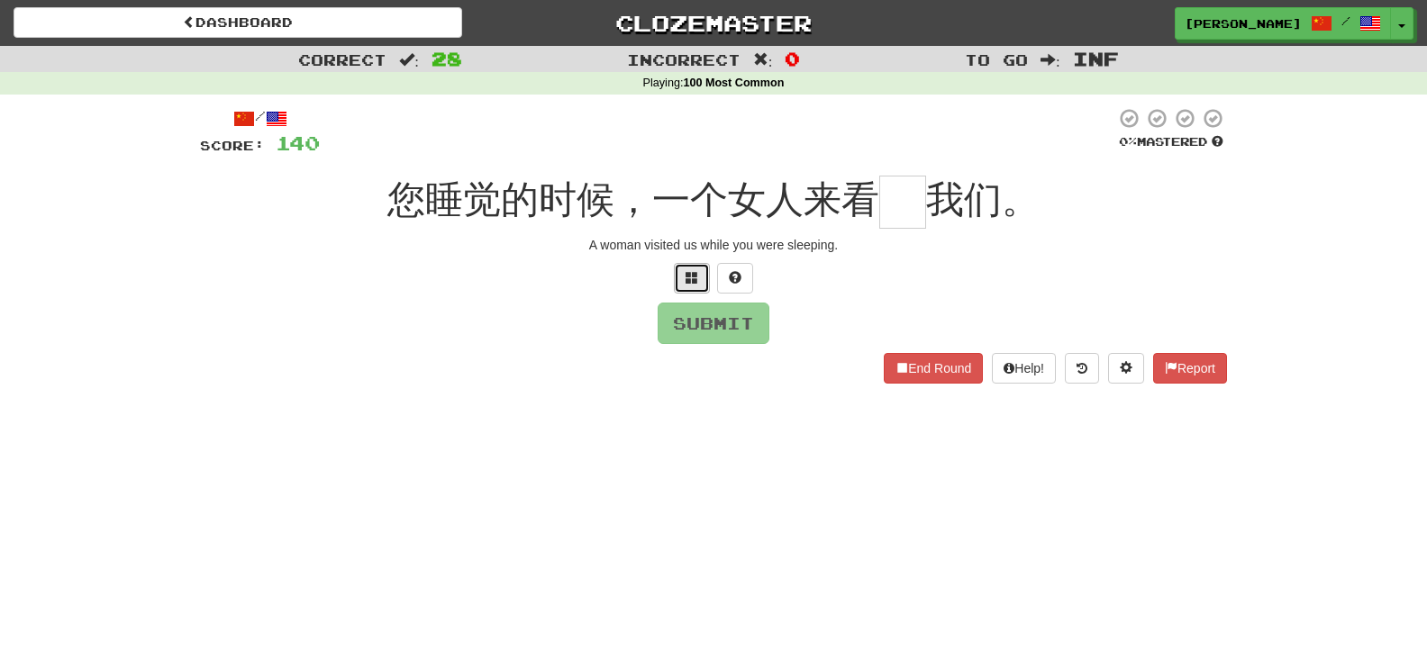
click at [686, 279] on span at bounding box center [692, 277] width 13 height 13
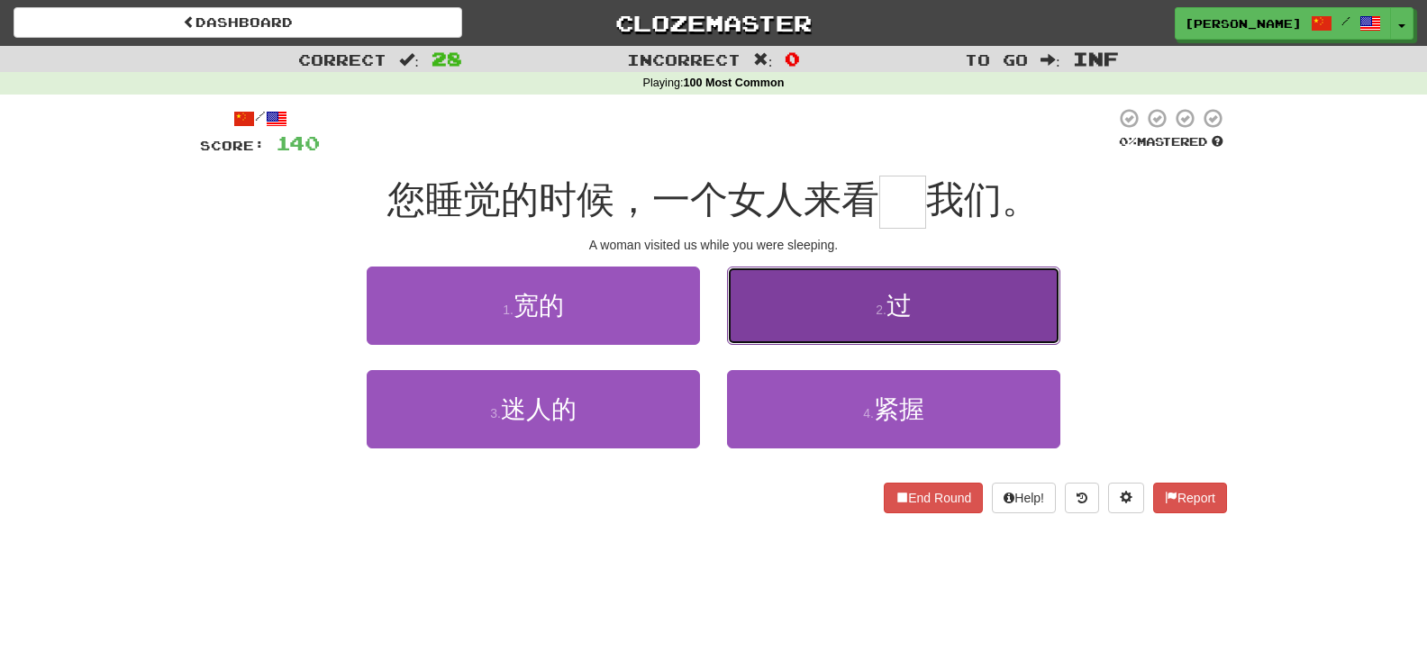
click at [774, 334] on button "2 . 过" at bounding box center [893, 306] width 333 height 78
type input "*"
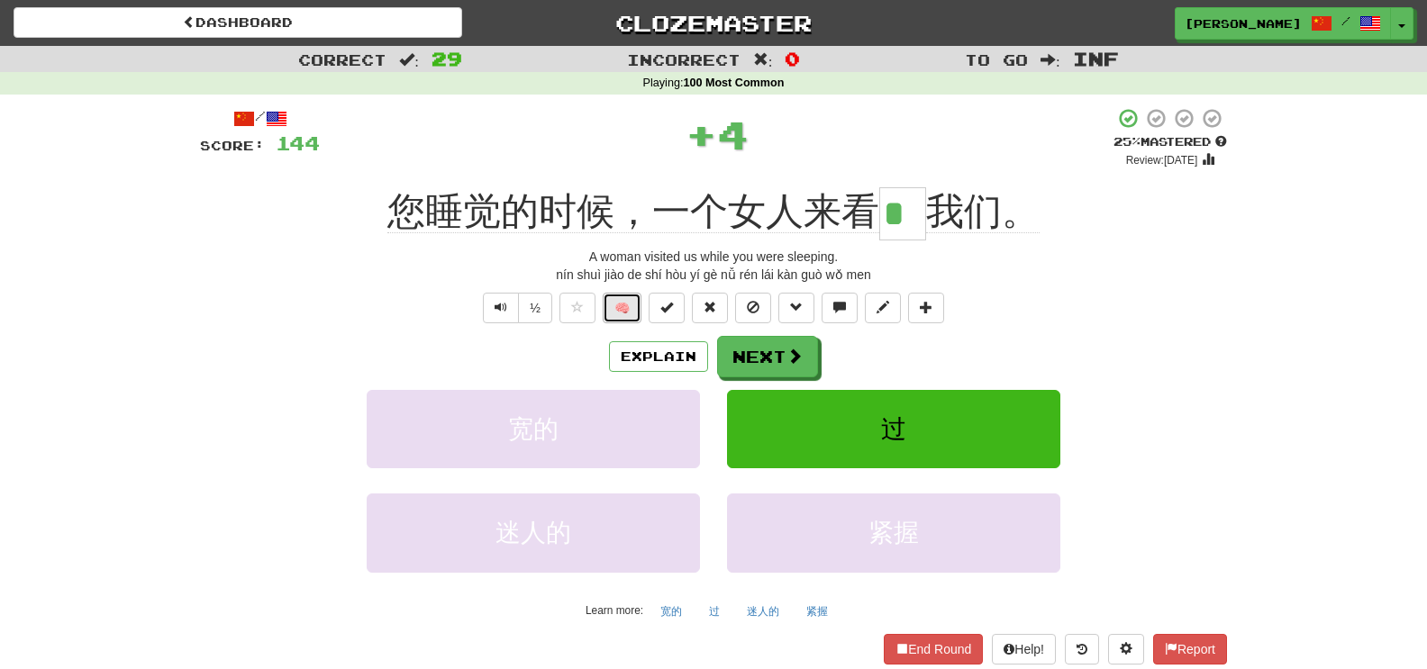
click at [607, 314] on button "🧠" at bounding box center [622, 308] width 39 height 31
click at [808, 351] on button "Next" at bounding box center [768, 357] width 101 height 41
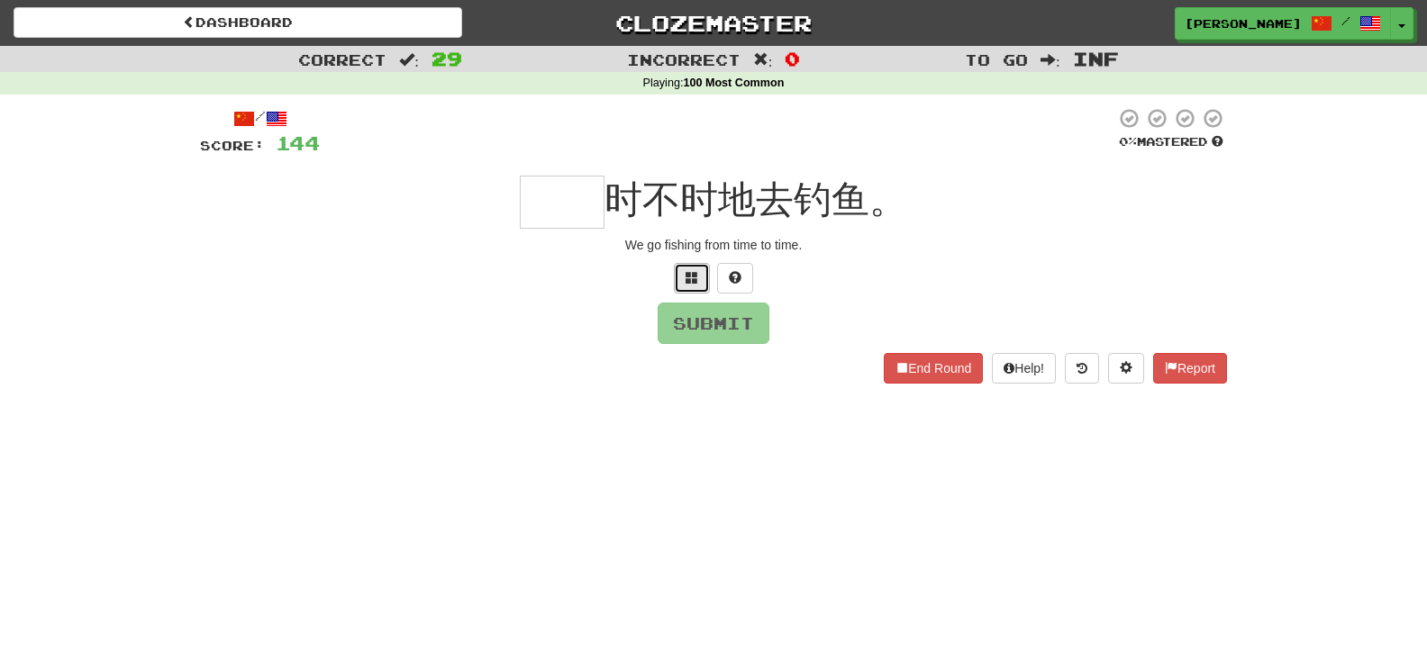
click at [686, 267] on button at bounding box center [692, 278] width 36 height 31
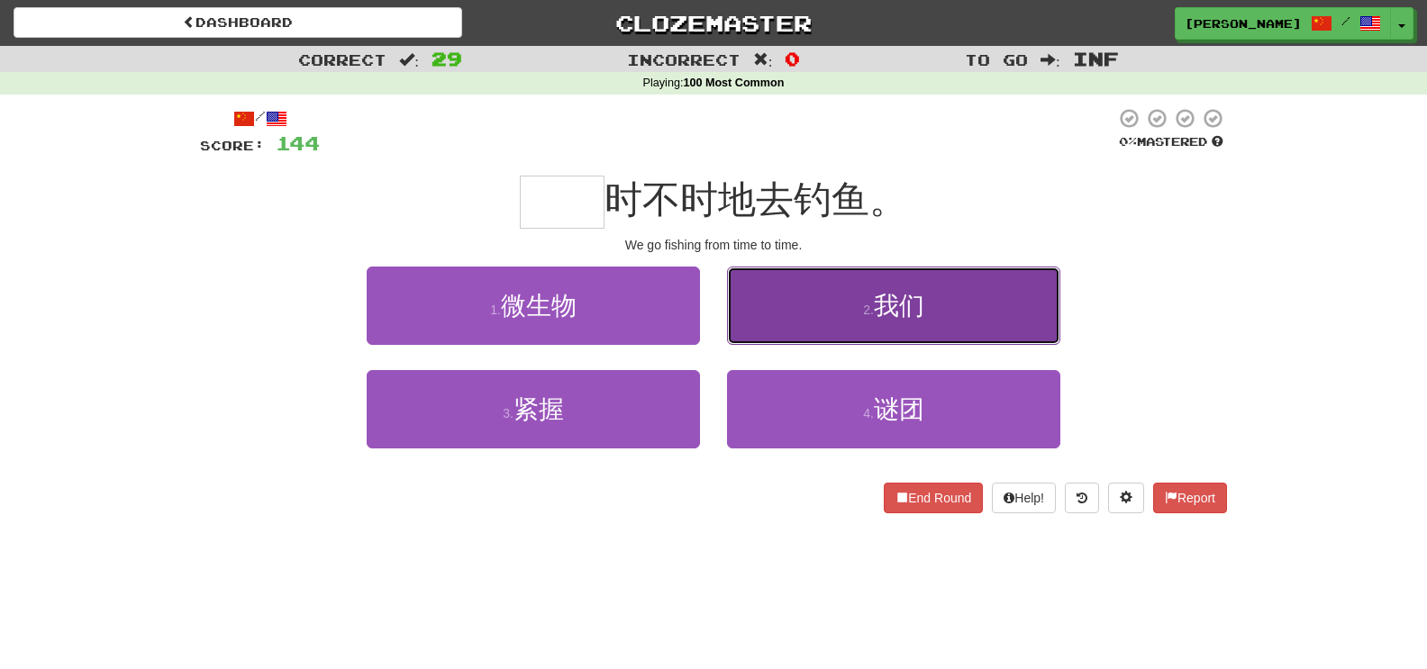
click at [800, 323] on button "2 . 我们" at bounding box center [893, 306] width 333 height 78
type input "**"
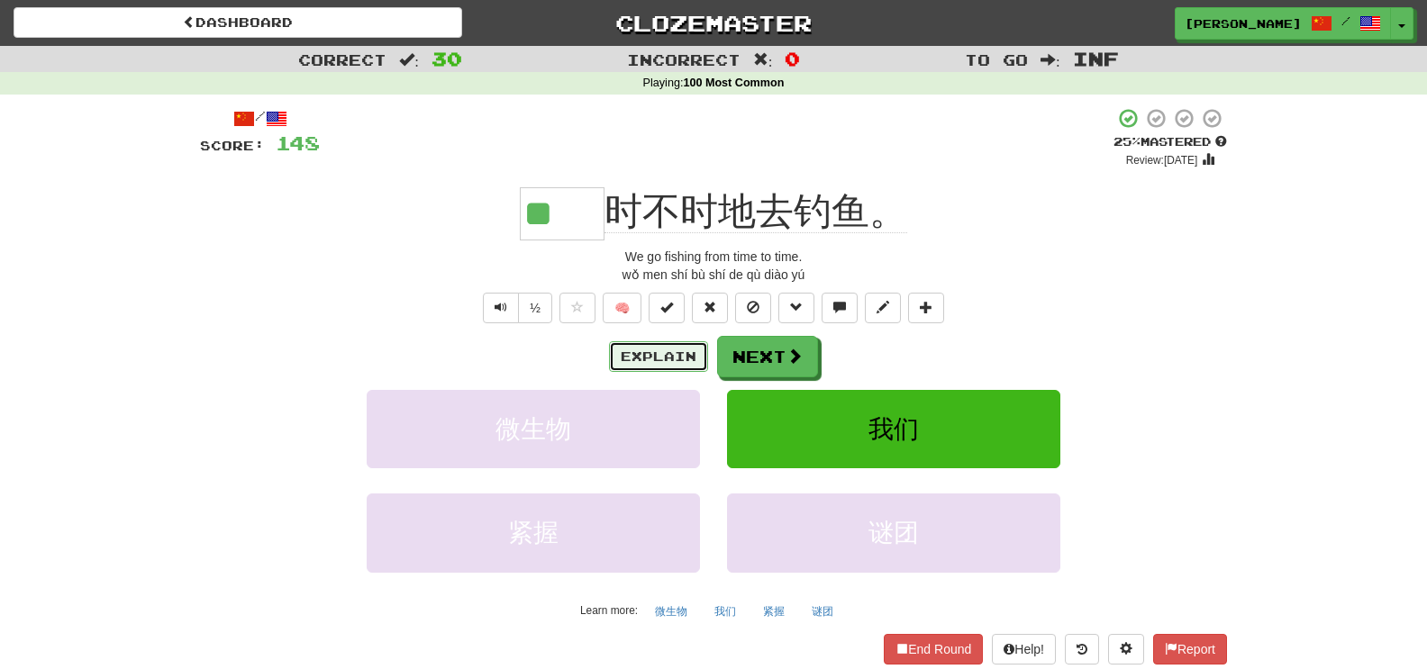
click at [642, 368] on button "Explain" at bounding box center [658, 356] width 99 height 31
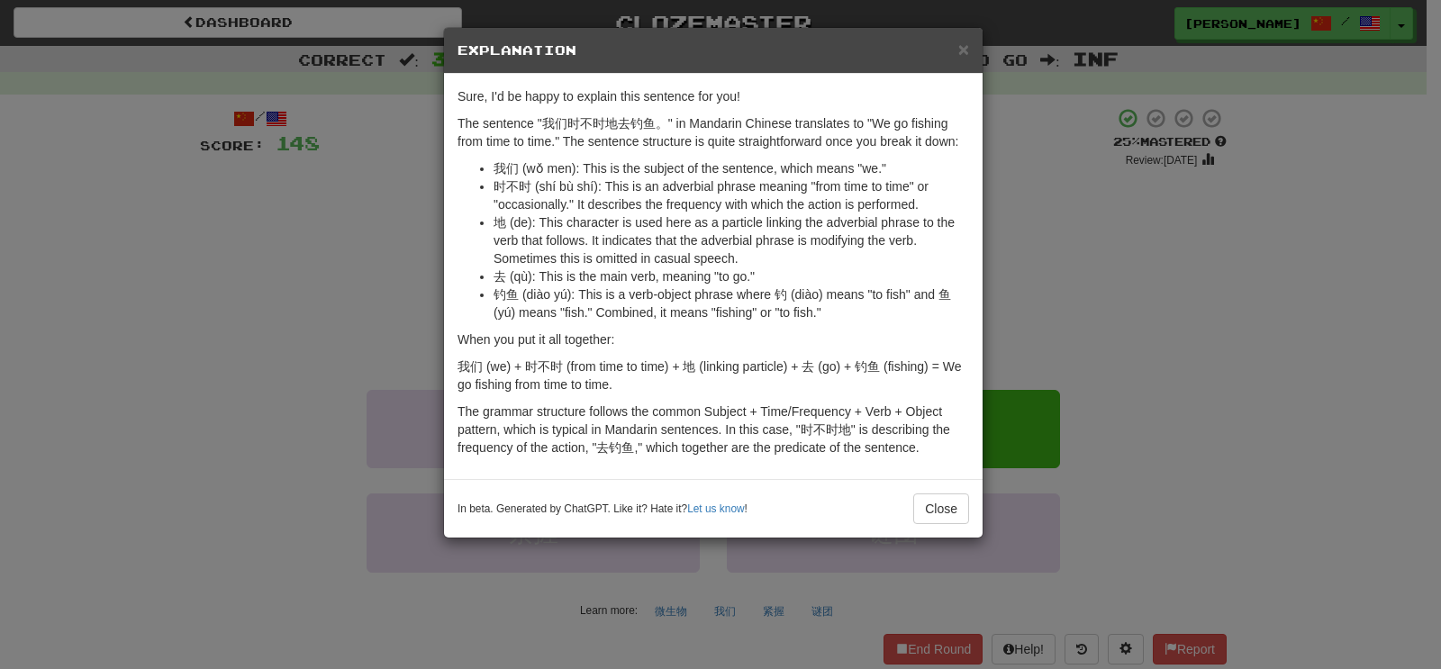
click at [970, 57] on div "× Explanation" at bounding box center [713, 51] width 539 height 46
click at [960, 49] on span "×" at bounding box center [963, 49] width 11 height 21
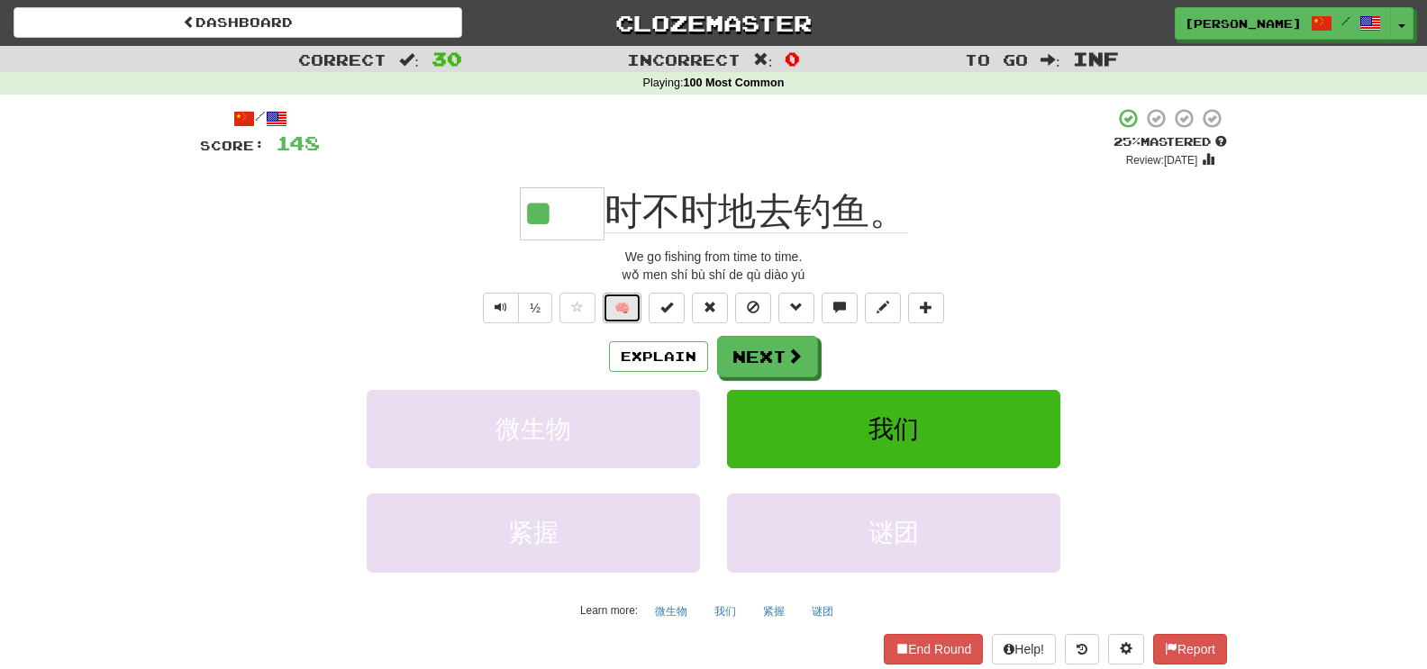
click at [622, 313] on button "🧠" at bounding box center [622, 308] width 39 height 31
click at [756, 341] on button "Next" at bounding box center [768, 357] width 101 height 41
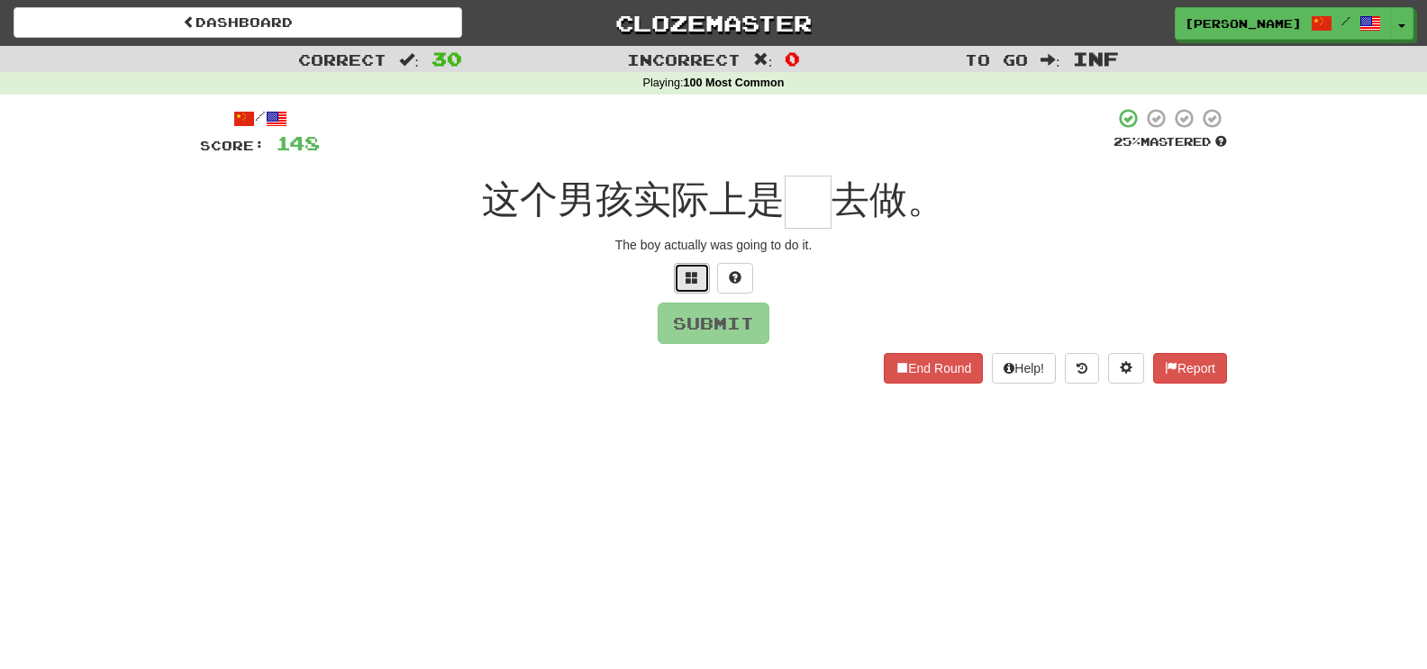
click at [686, 277] on span at bounding box center [692, 277] width 13 height 13
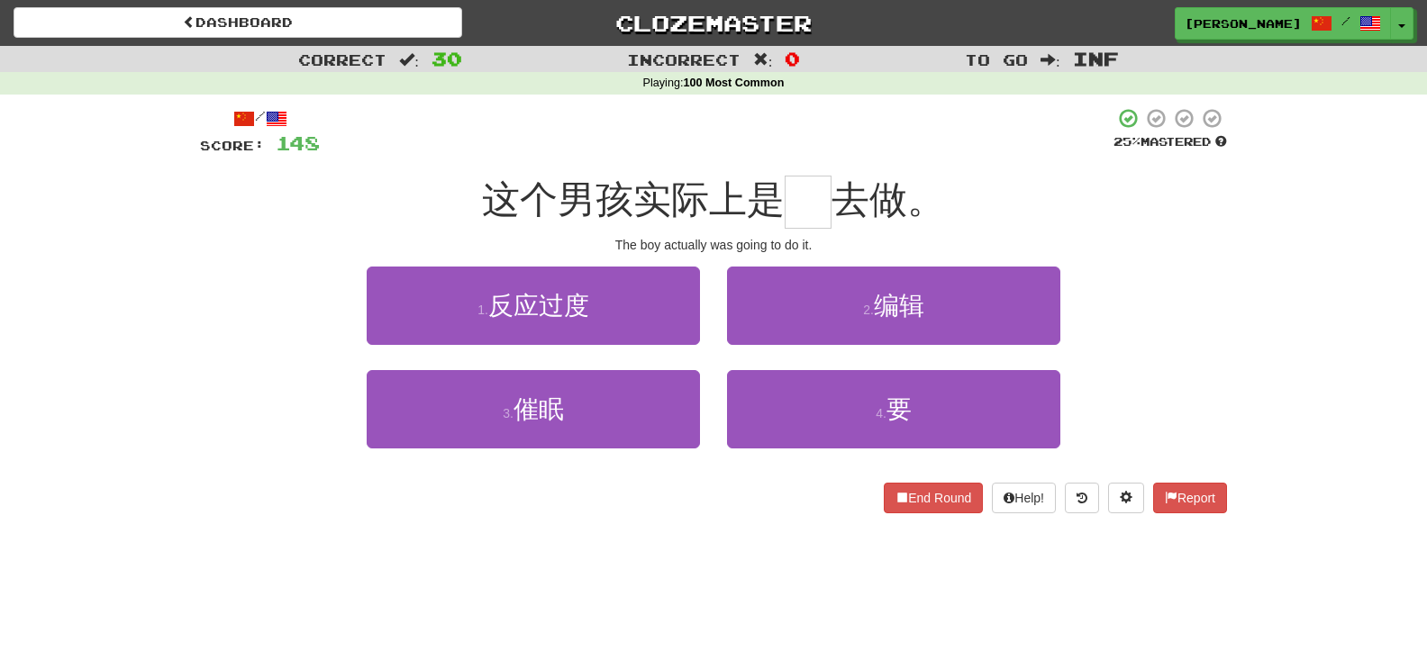
click at [818, 367] on div "2 . 编辑" at bounding box center [893, 319] width 360 height 104
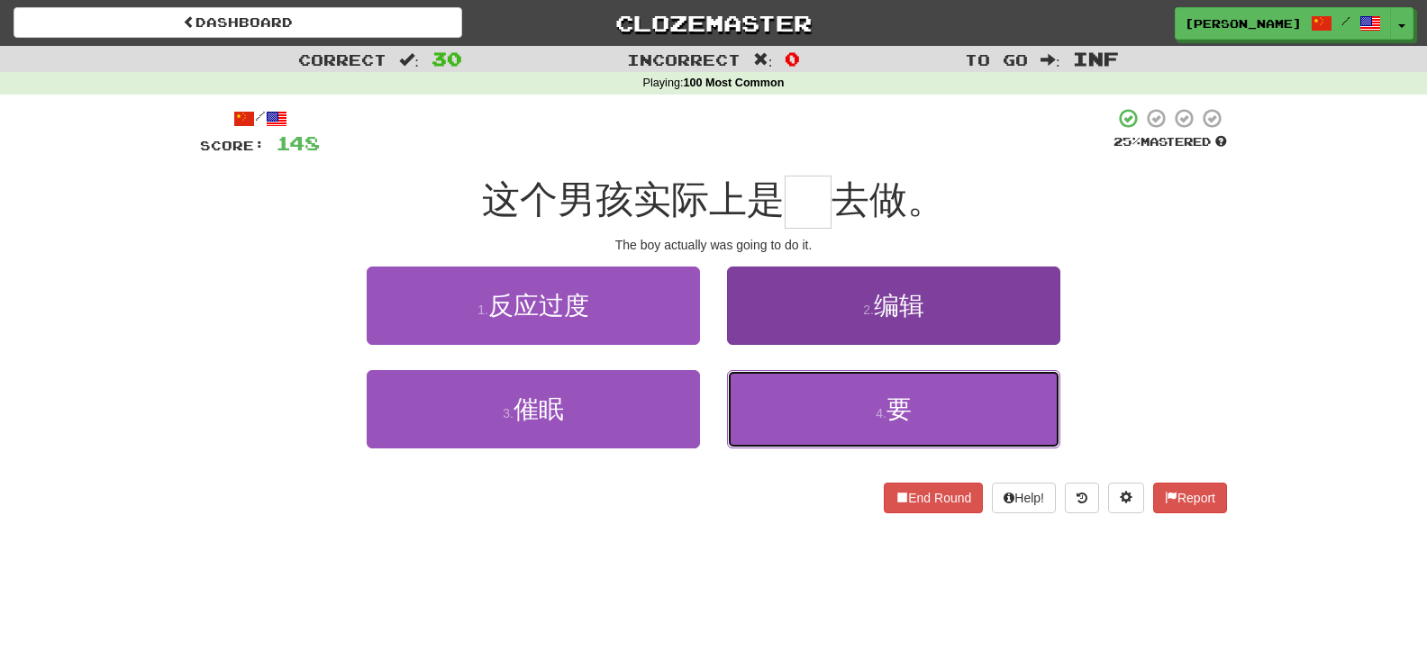
click at [826, 395] on button "4 . 要" at bounding box center [893, 409] width 333 height 78
type input "*"
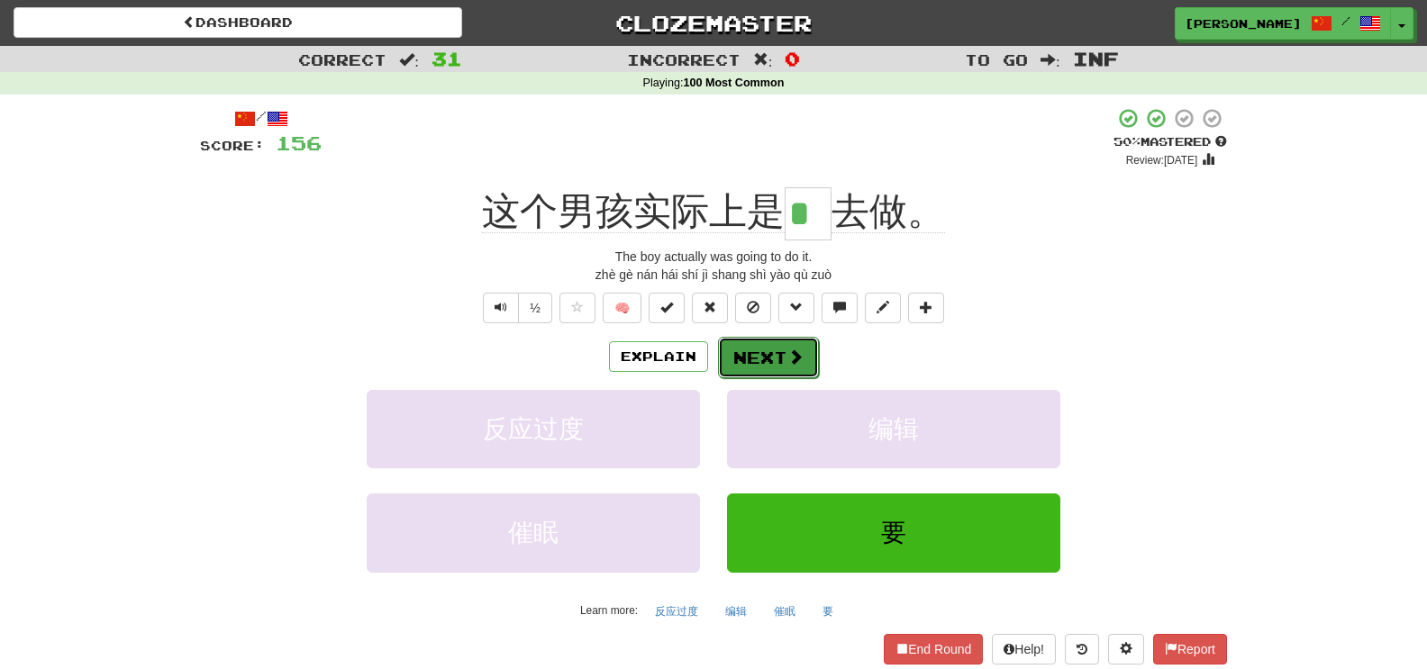
click at [792, 364] on span at bounding box center [795, 357] width 16 height 16
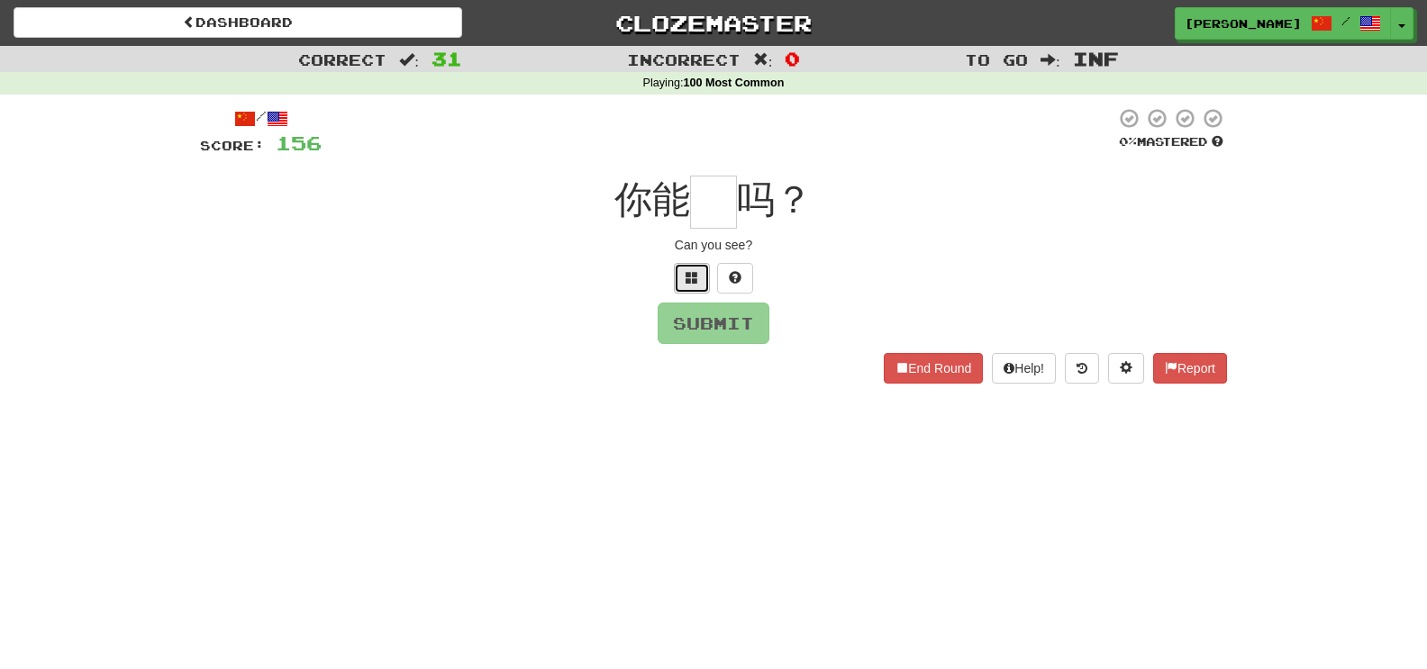
click at [689, 276] on span at bounding box center [692, 277] width 13 height 13
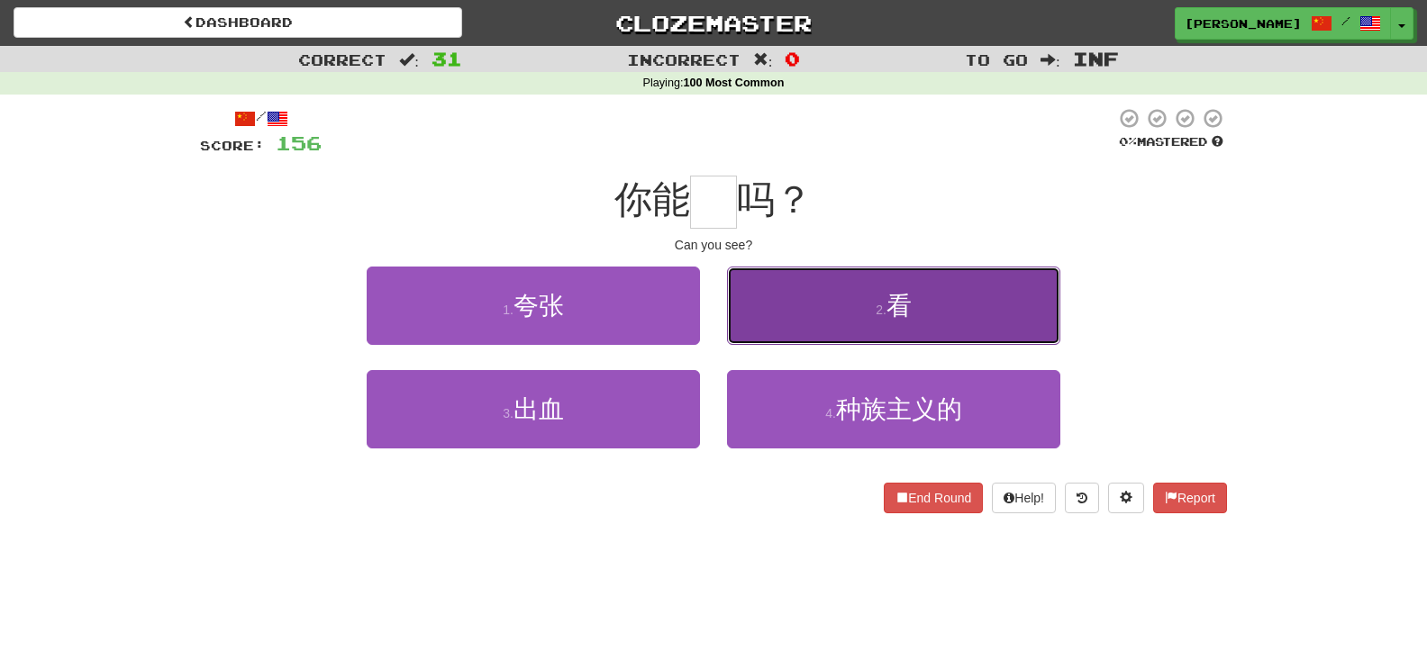
click at [740, 309] on button "2 . 看" at bounding box center [893, 306] width 333 height 78
type input "*"
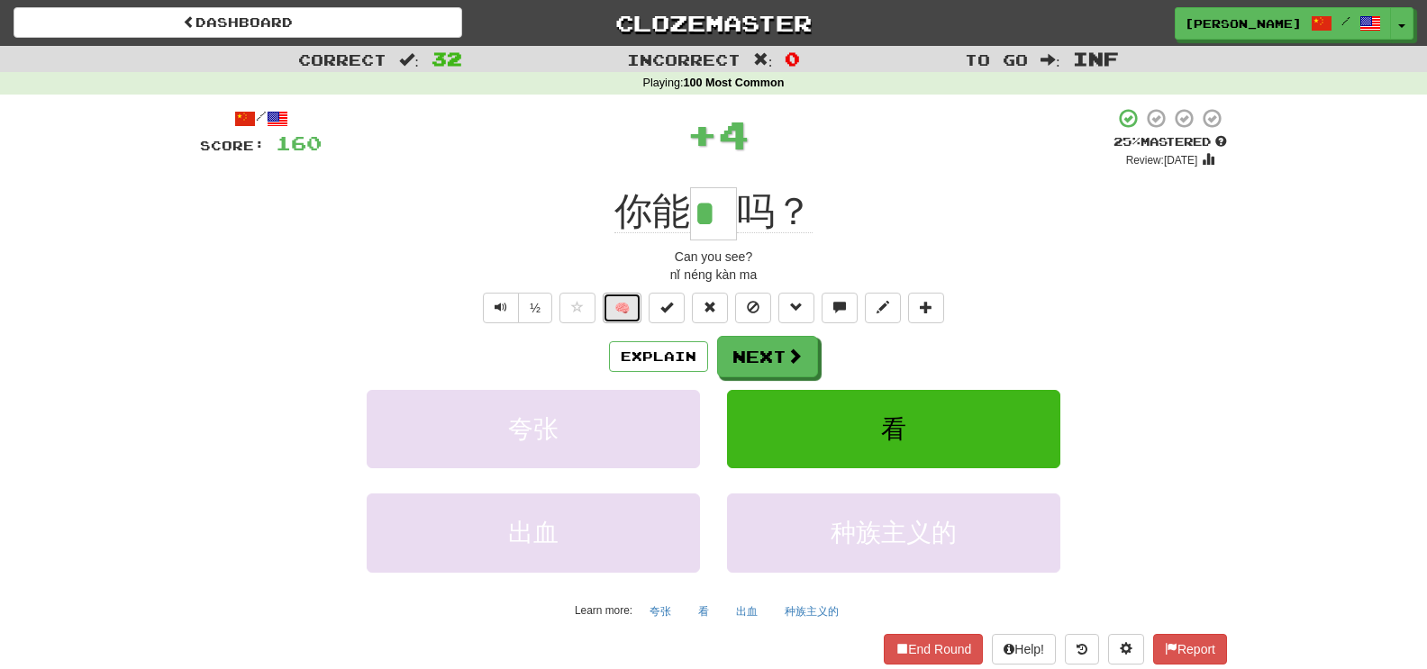
click at [620, 302] on button "🧠" at bounding box center [622, 308] width 39 height 31
click at [785, 364] on button "Next" at bounding box center [768, 357] width 101 height 41
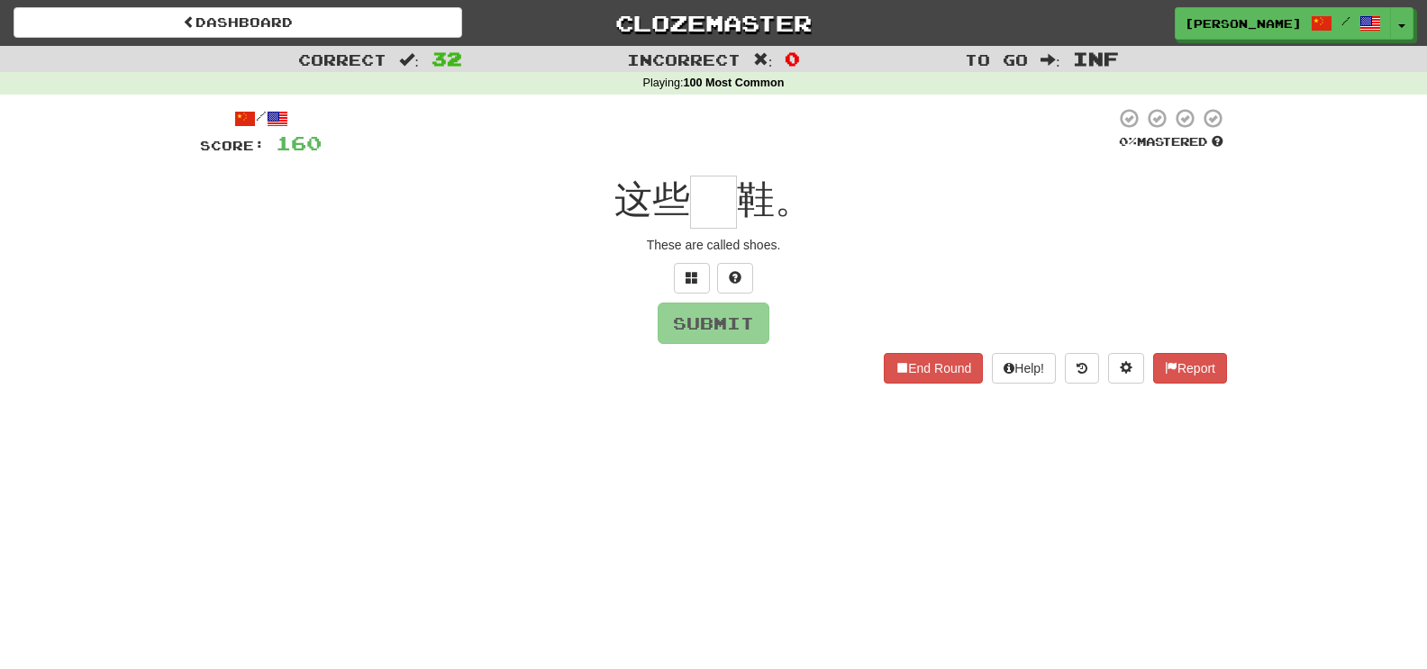
click at [700, 299] on div "/ Score: 160 0 % Mastered 这些 鞋。 These are called shoes. Submit End Round Help! …" at bounding box center [713, 245] width 1027 height 276
click at [686, 282] on span at bounding box center [692, 277] width 13 height 13
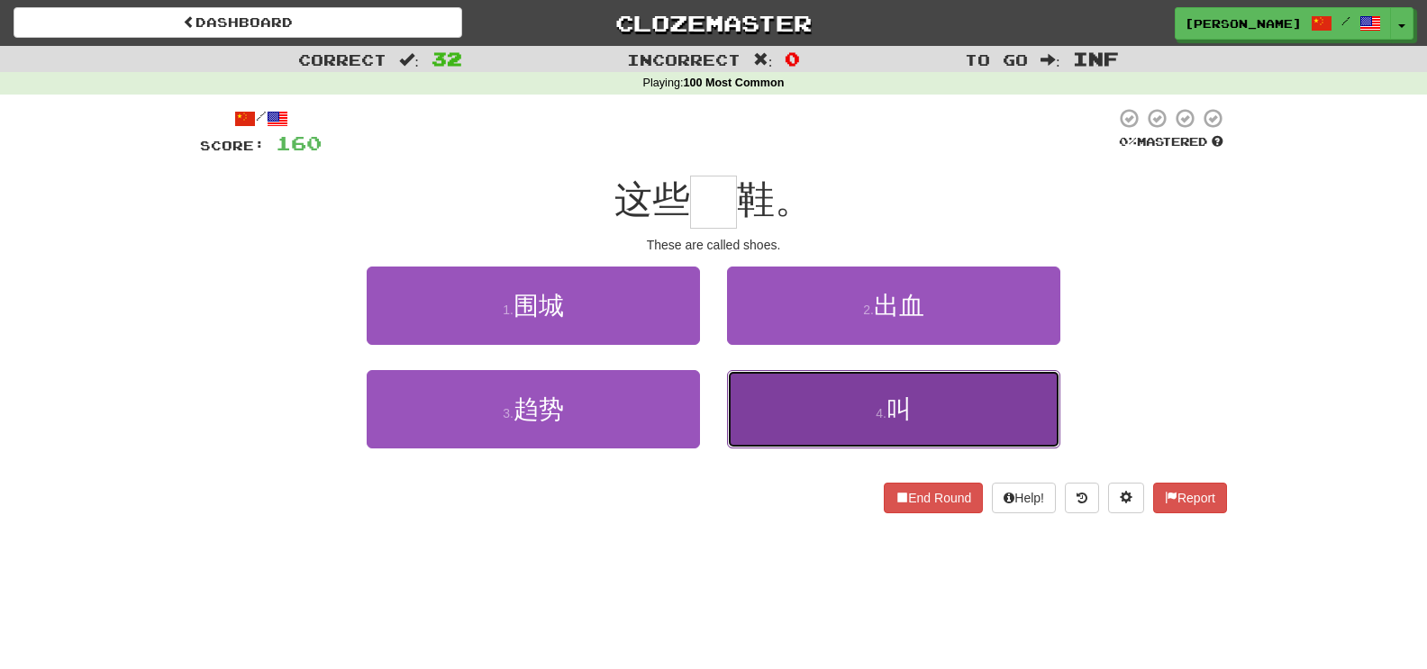
click at [780, 415] on button "4 . 叫" at bounding box center [893, 409] width 333 height 78
type input "*"
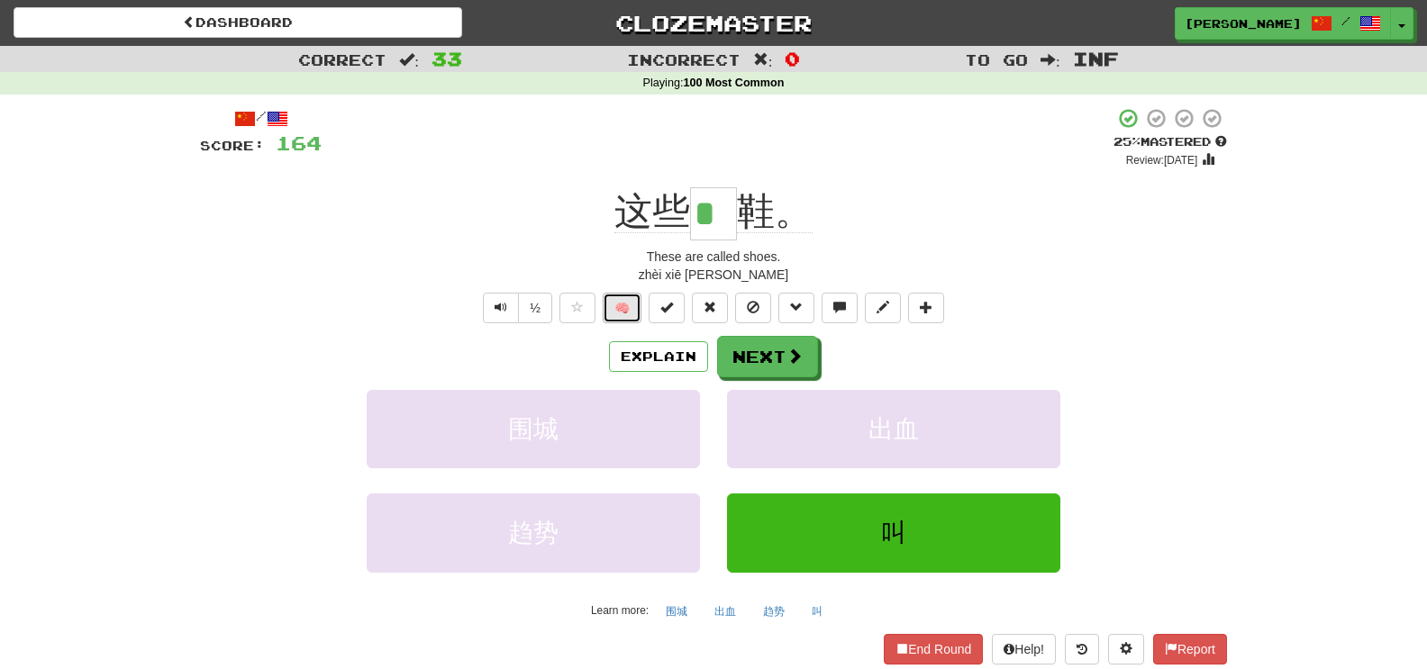
click at [622, 314] on button "🧠" at bounding box center [622, 308] width 39 height 31
click at [745, 348] on button "Next" at bounding box center [768, 357] width 101 height 41
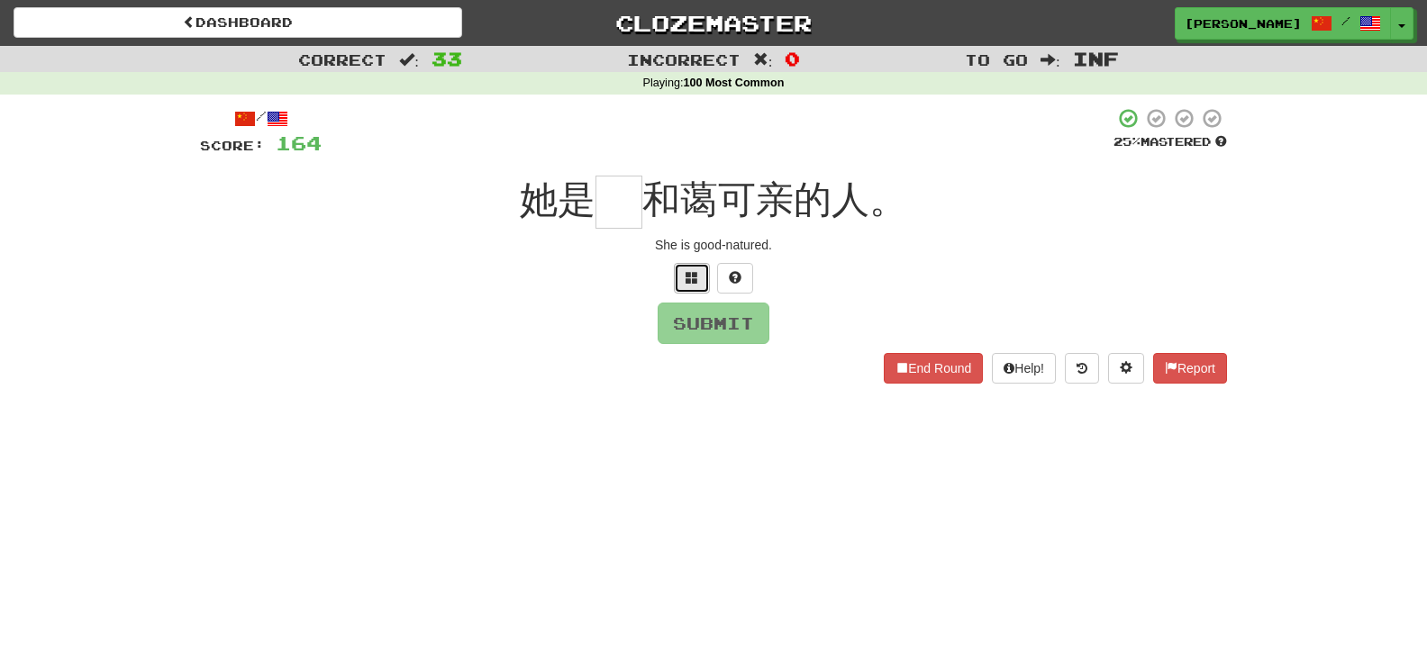
click at [688, 279] on span at bounding box center [692, 277] width 13 height 13
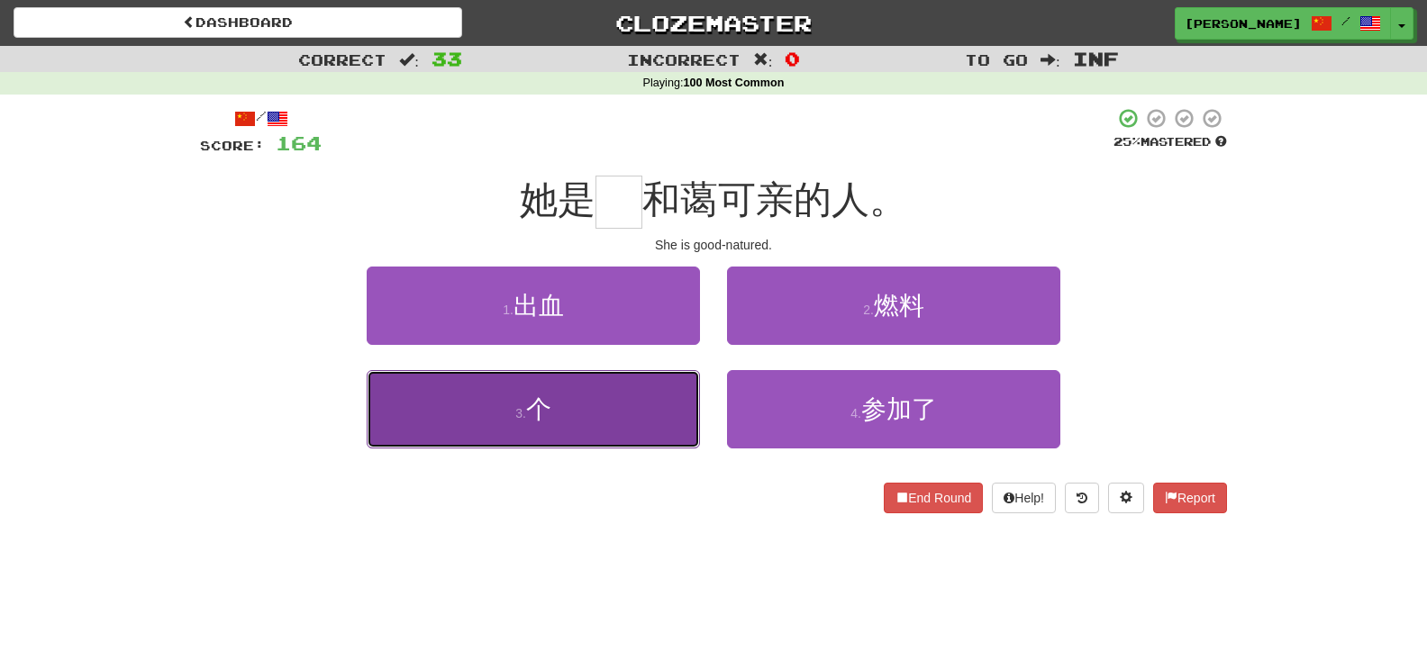
click at [686, 392] on button "3 . 个" at bounding box center [533, 409] width 333 height 78
type input "*"
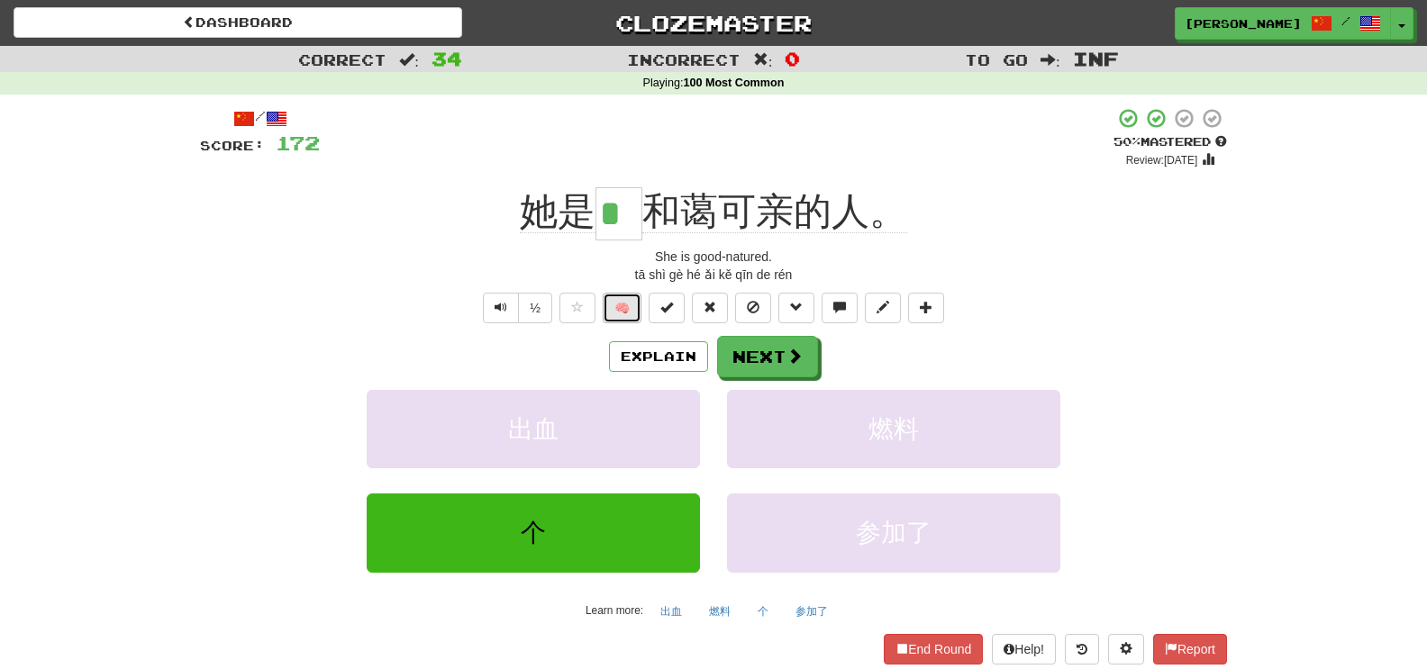
click at [627, 304] on button "🧠" at bounding box center [622, 308] width 39 height 31
click at [744, 366] on button "Next" at bounding box center [768, 357] width 101 height 41
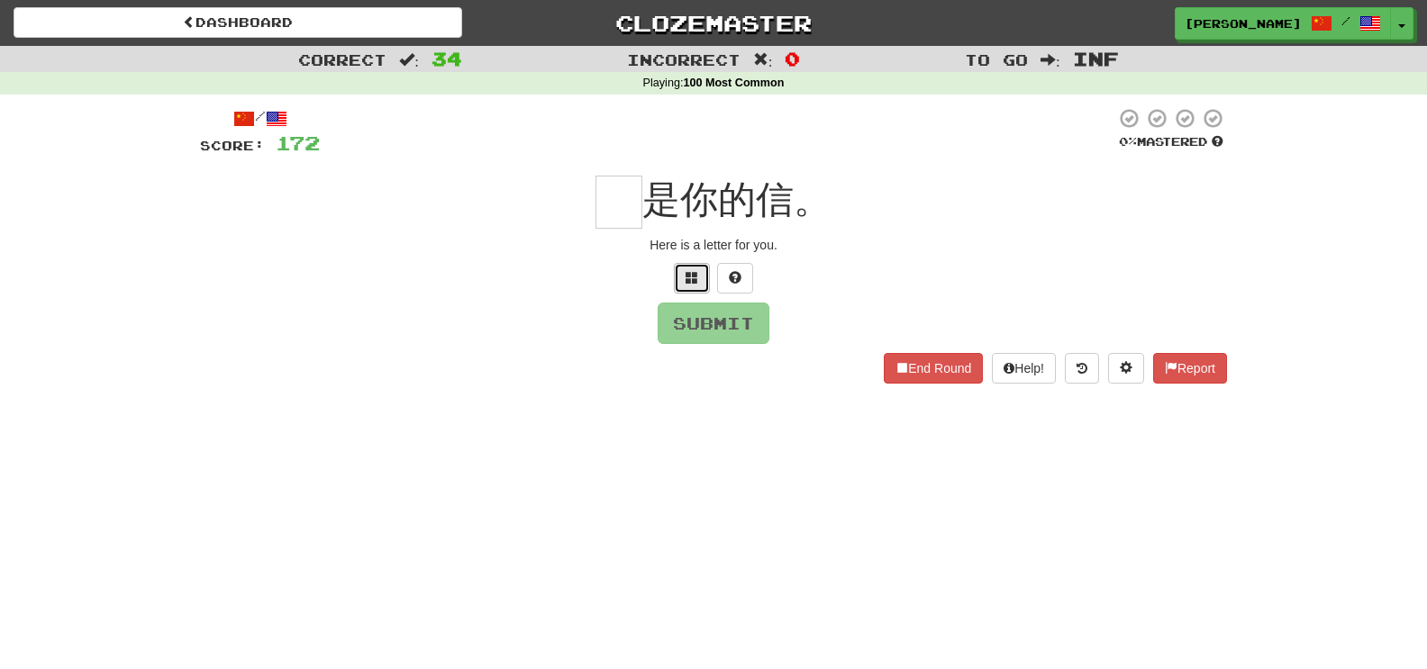
click at [695, 278] on span at bounding box center [692, 277] width 13 height 13
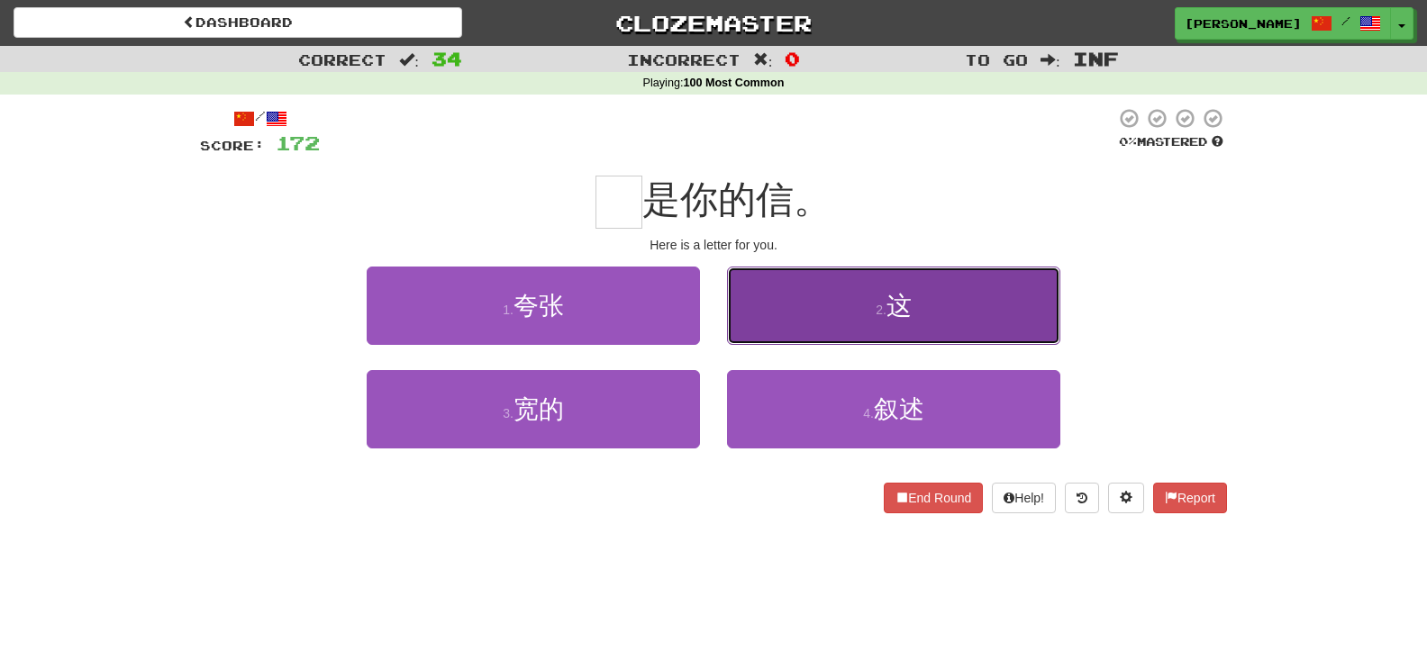
click at [778, 327] on button "2 . 这" at bounding box center [893, 306] width 333 height 78
type input "*"
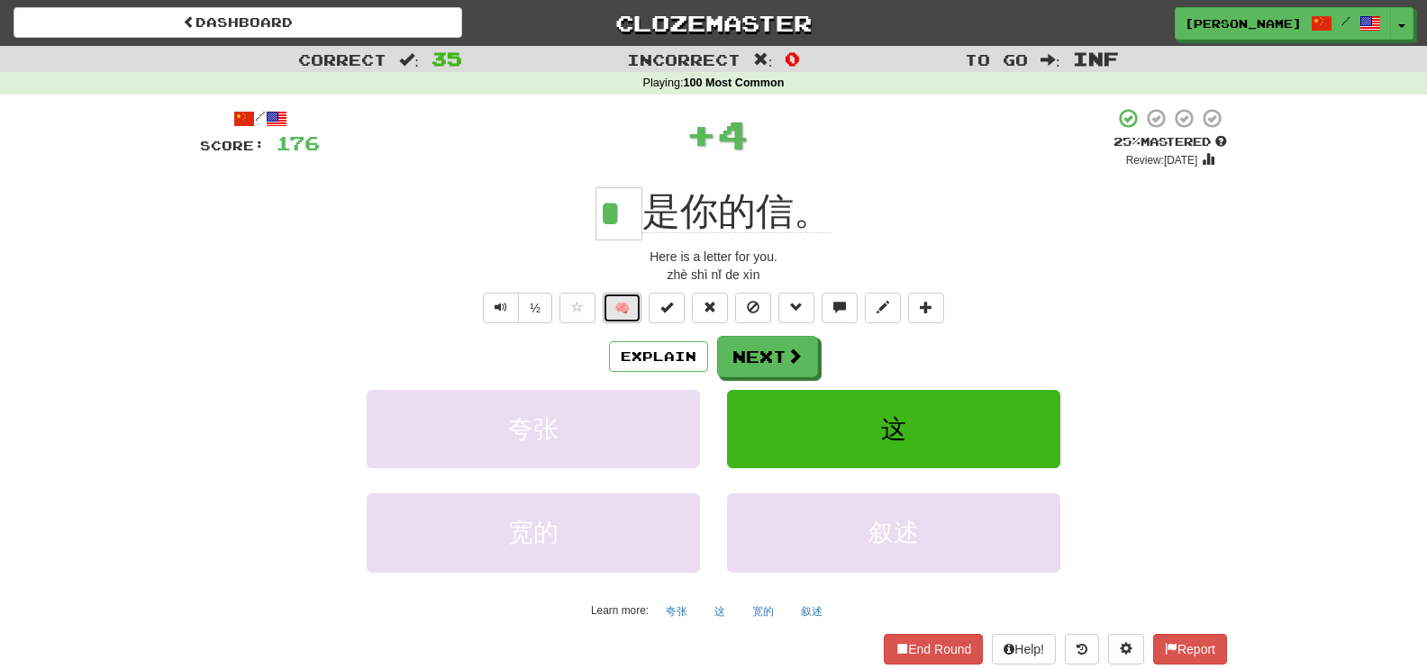
click at [631, 304] on button "🧠" at bounding box center [622, 308] width 39 height 31
click at [771, 367] on button "Next" at bounding box center [768, 357] width 101 height 41
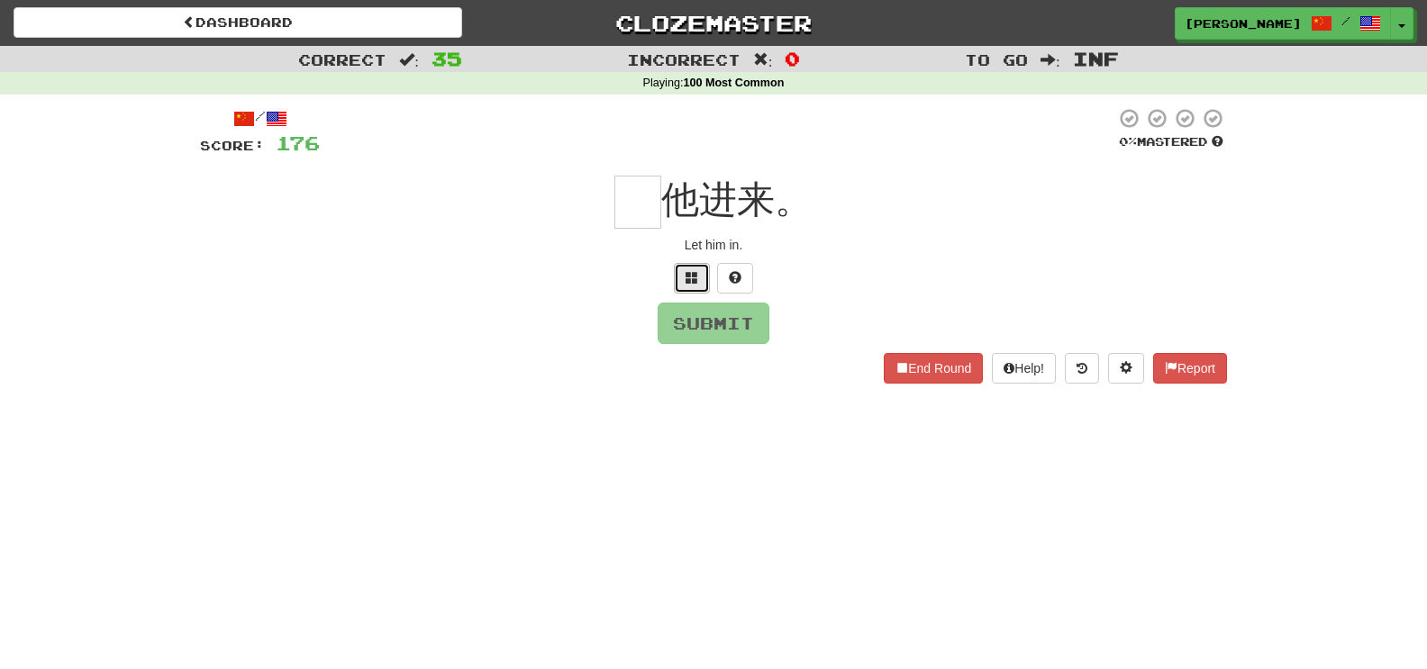
click at [688, 277] on span at bounding box center [692, 277] width 13 height 13
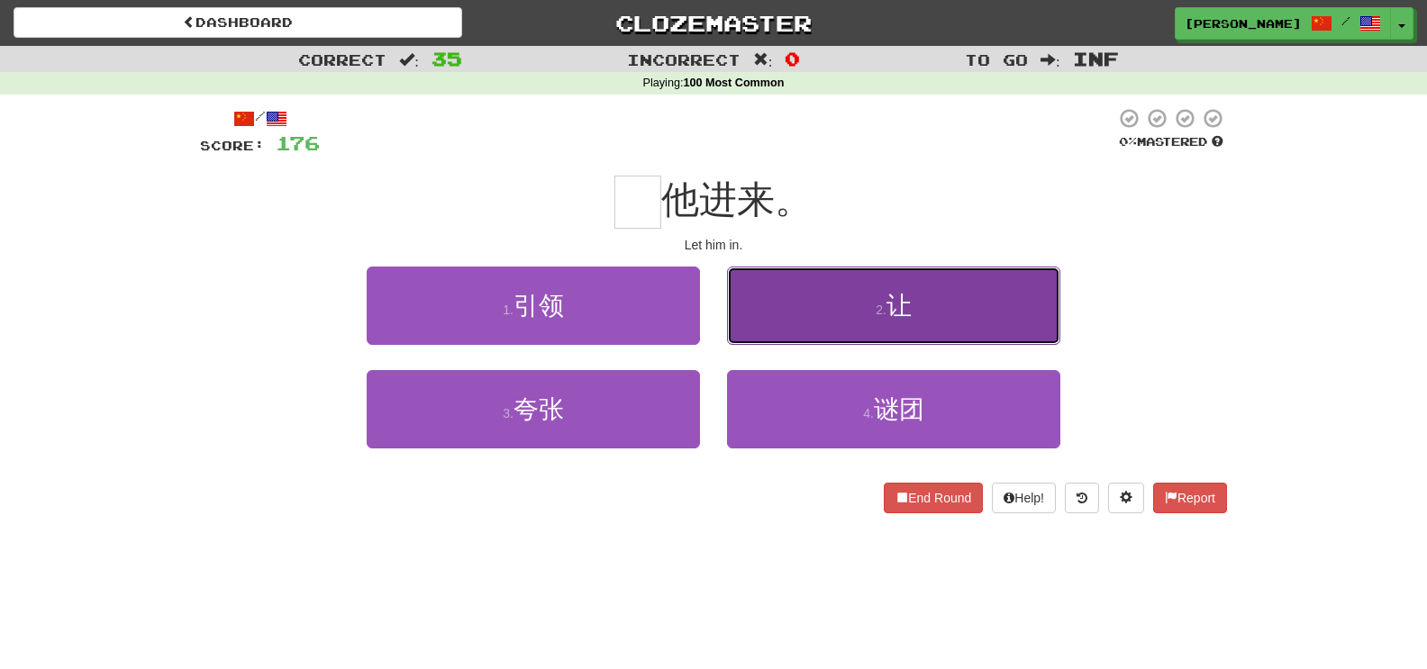
click at [781, 308] on button "2 . 让" at bounding box center [893, 306] width 333 height 78
type input "*"
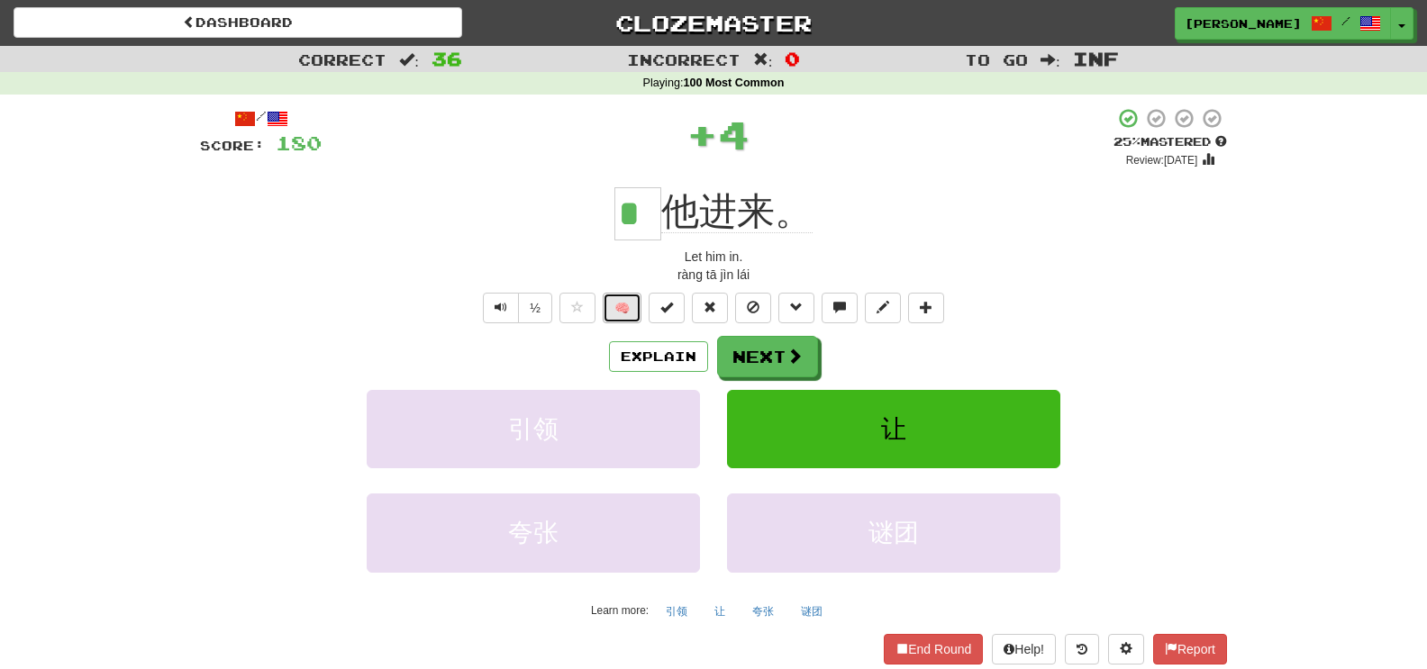
click at [620, 310] on button "🧠" at bounding box center [622, 308] width 39 height 31
click at [805, 346] on button "Next" at bounding box center [768, 357] width 101 height 41
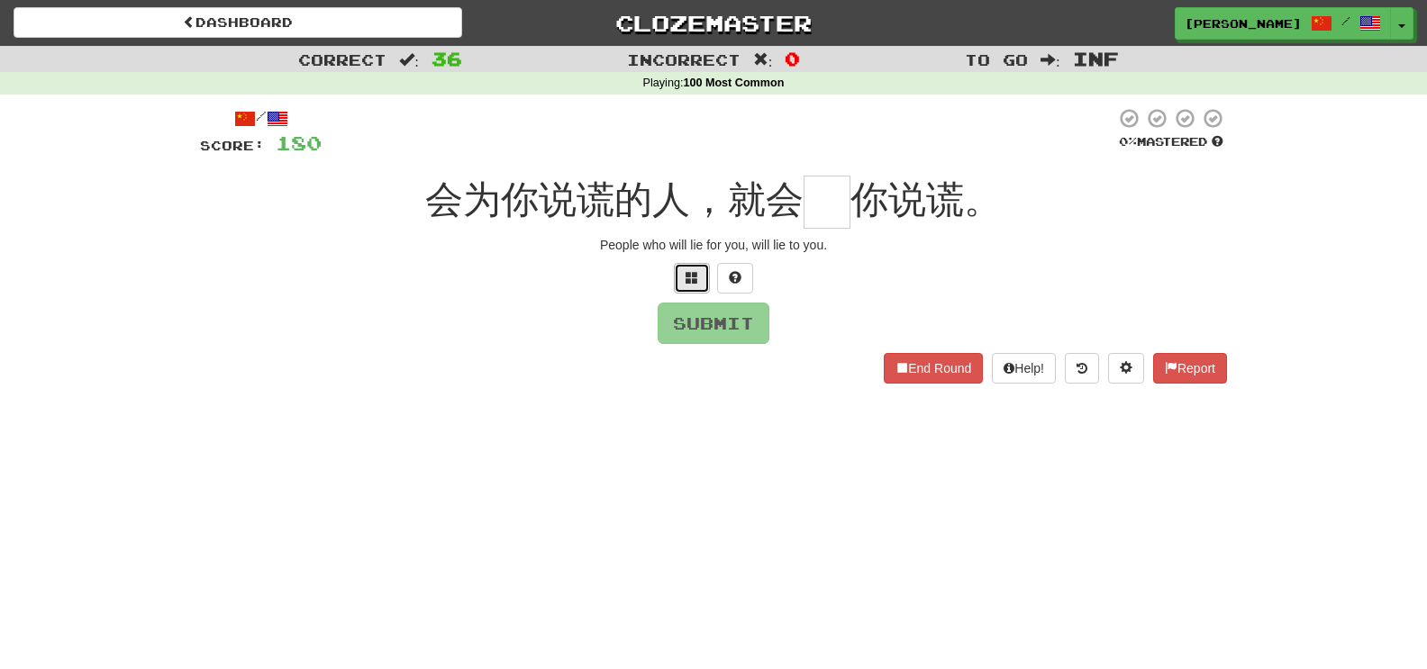
click at [682, 273] on button at bounding box center [692, 278] width 36 height 31
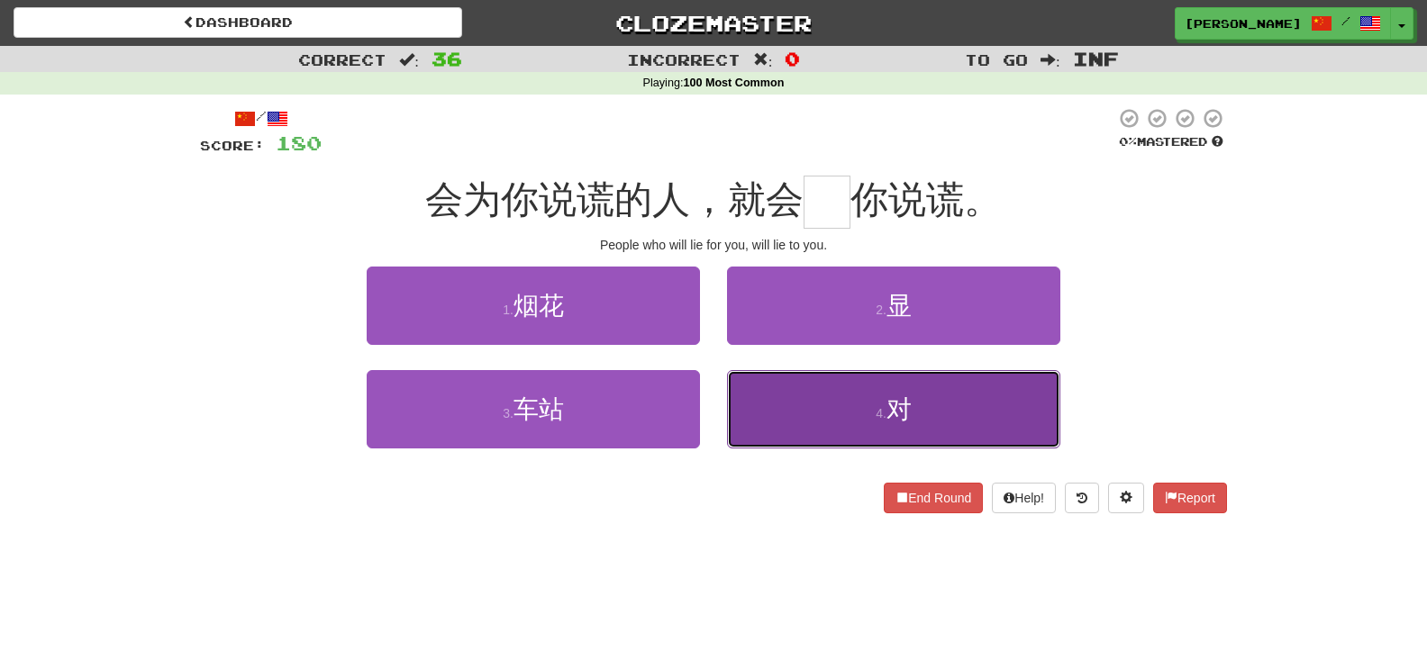
click at [886, 399] on button "4 . 对" at bounding box center [893, 409] width 333 height 78
type input "*"
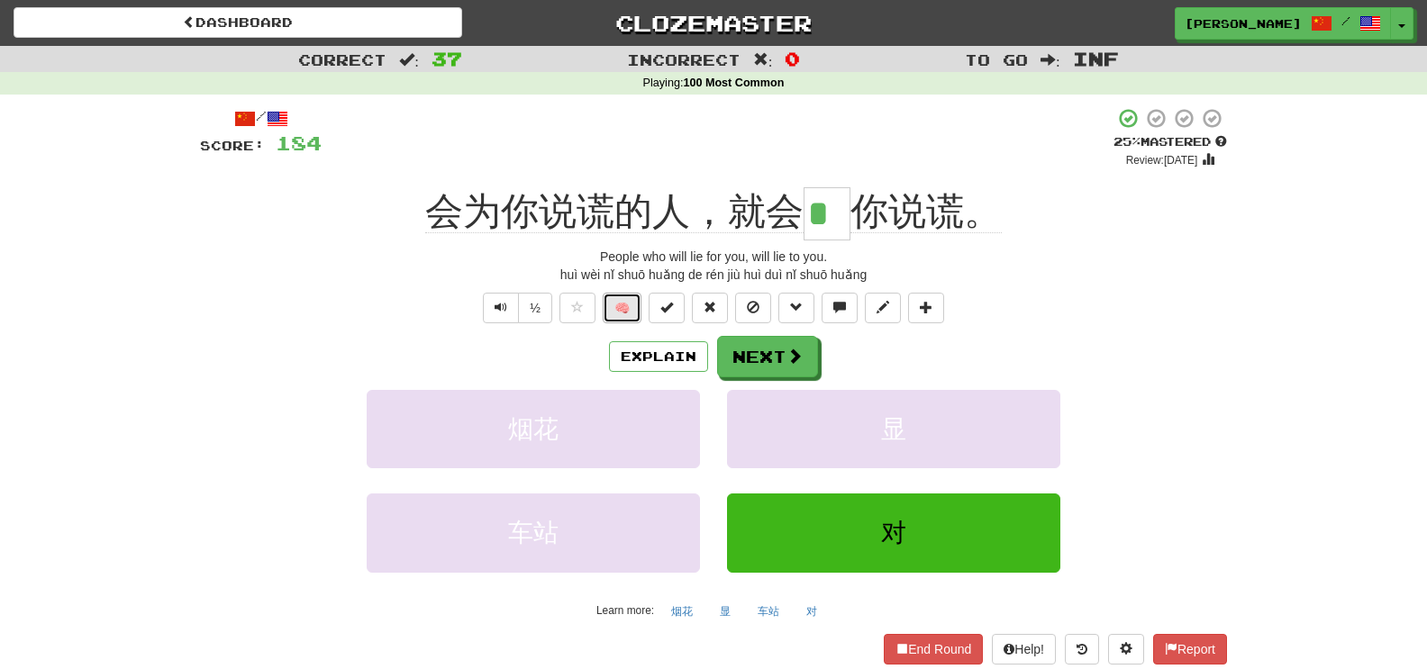
click at [625, 314] on button "🧠" at bounding box center [622, 308] width 39 height 31
click at [768, 343] on button "Next" at bounding box center [768, 357] width 101 height 41
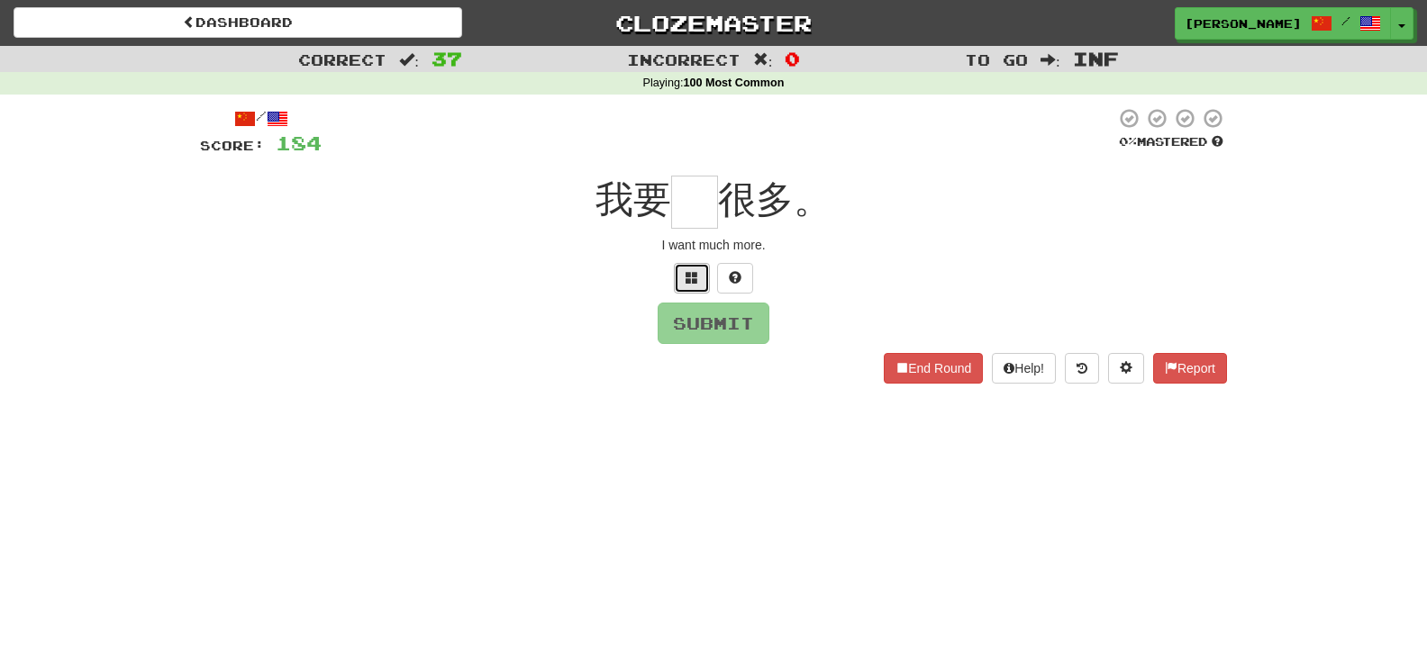
click at [695, 278] on span at bounding box center [692, 277] width 13 height 13
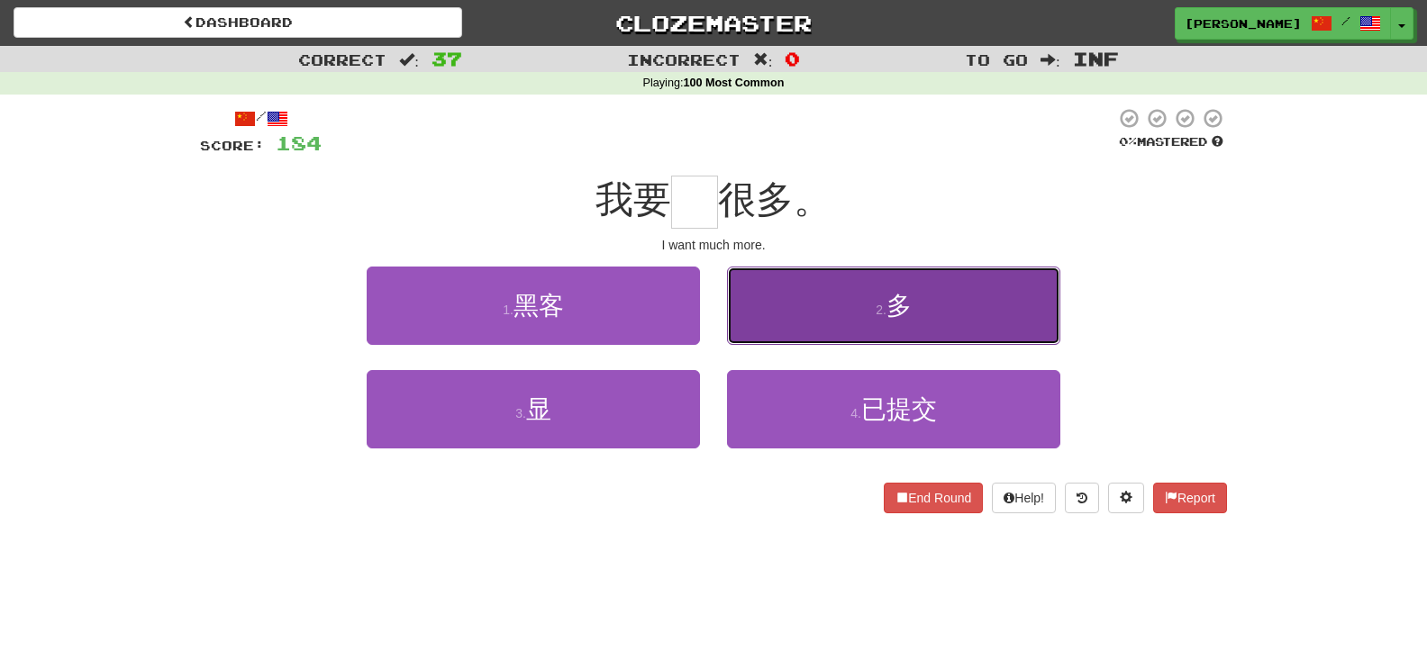
click at [856, 335] on button "2 . 多" at bounding box center [893, 306] width 333 height 78
type input "*"
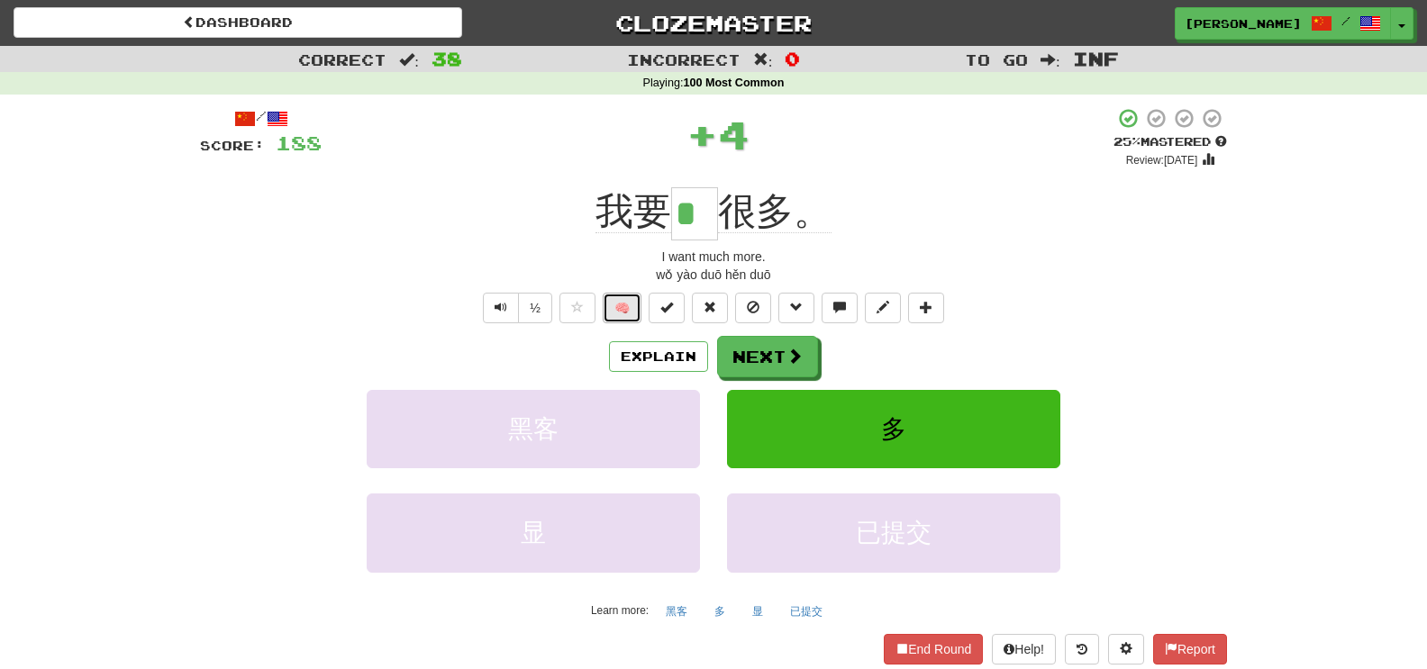
click at [616, 298] on button "🧠" at bounding box center [622, 308] width 39 height 31
click at [757, 352] on button "Next" at bounding box center [768, 357] width 101 height 41
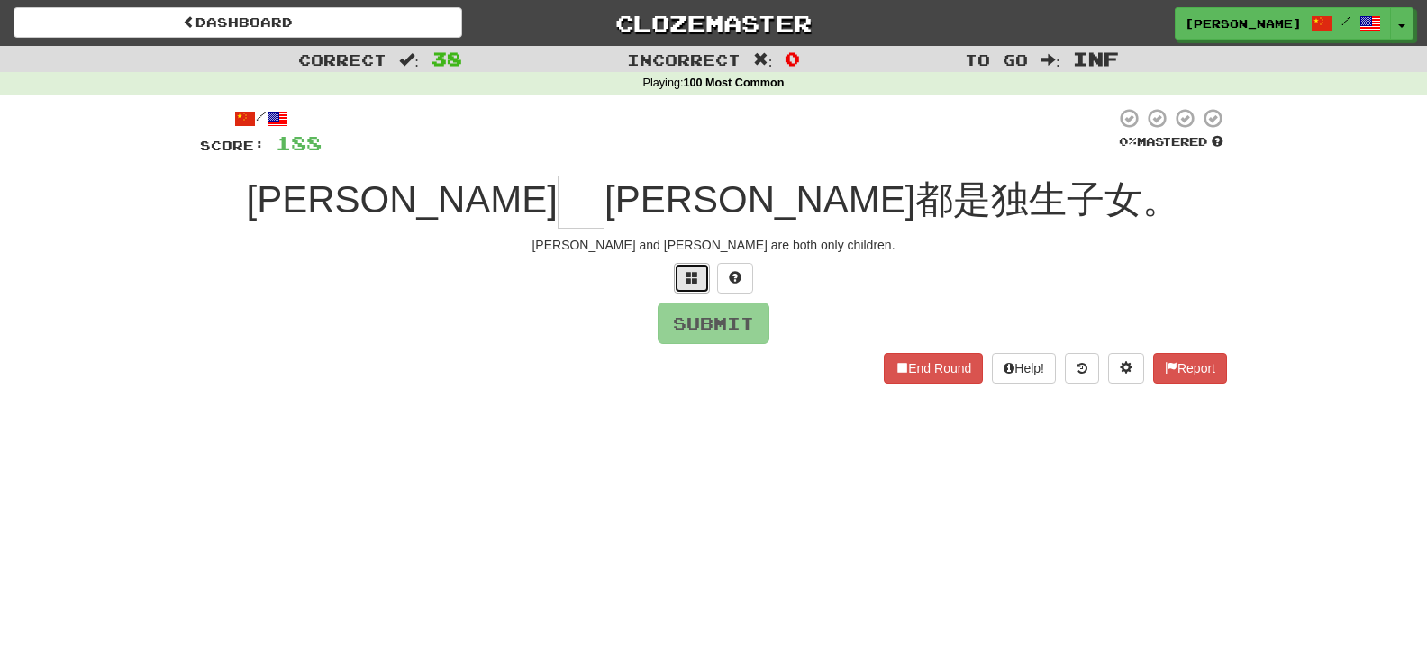
click at [684, 286] on button at bounding box center [692, 278] width 36 height 31
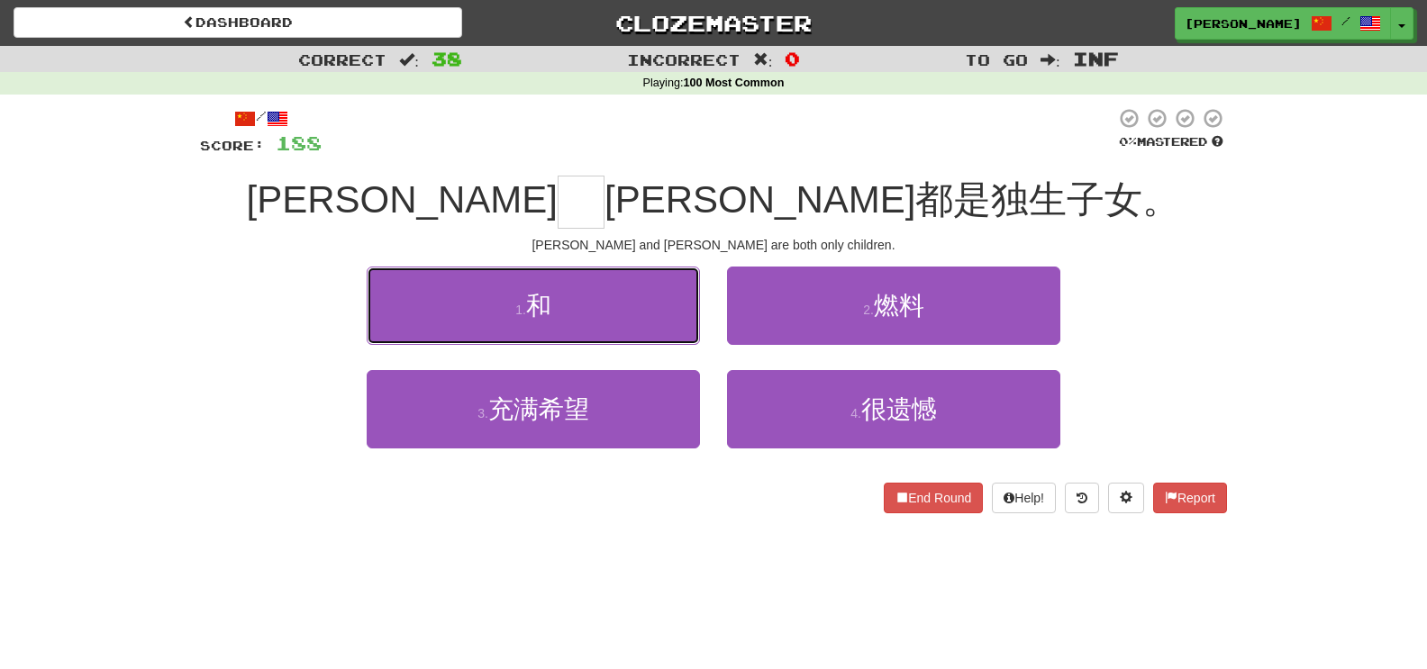
click at [684, 286] on button "1 . 和" at bounding box center [533, 306] width 333 height 78
type input "*"
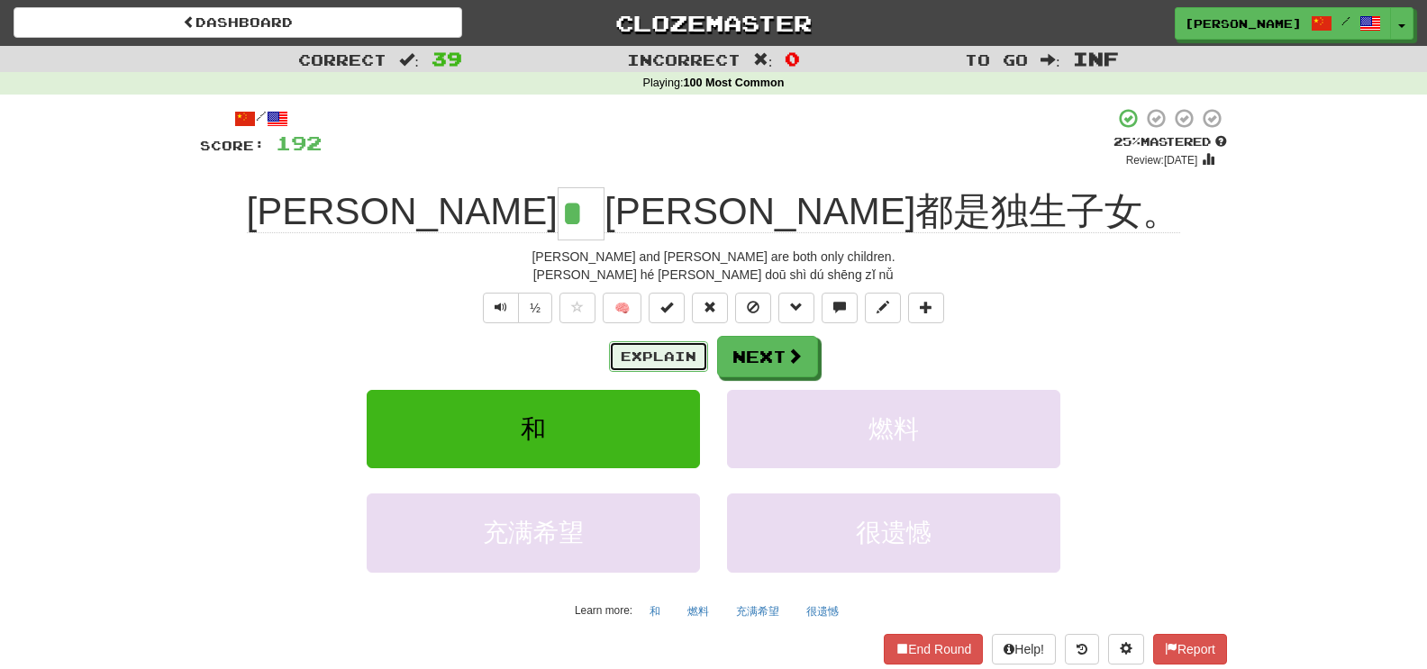
click at [655, 361] on button "Explain" at bounding box center [658, 356] width 99 height 31
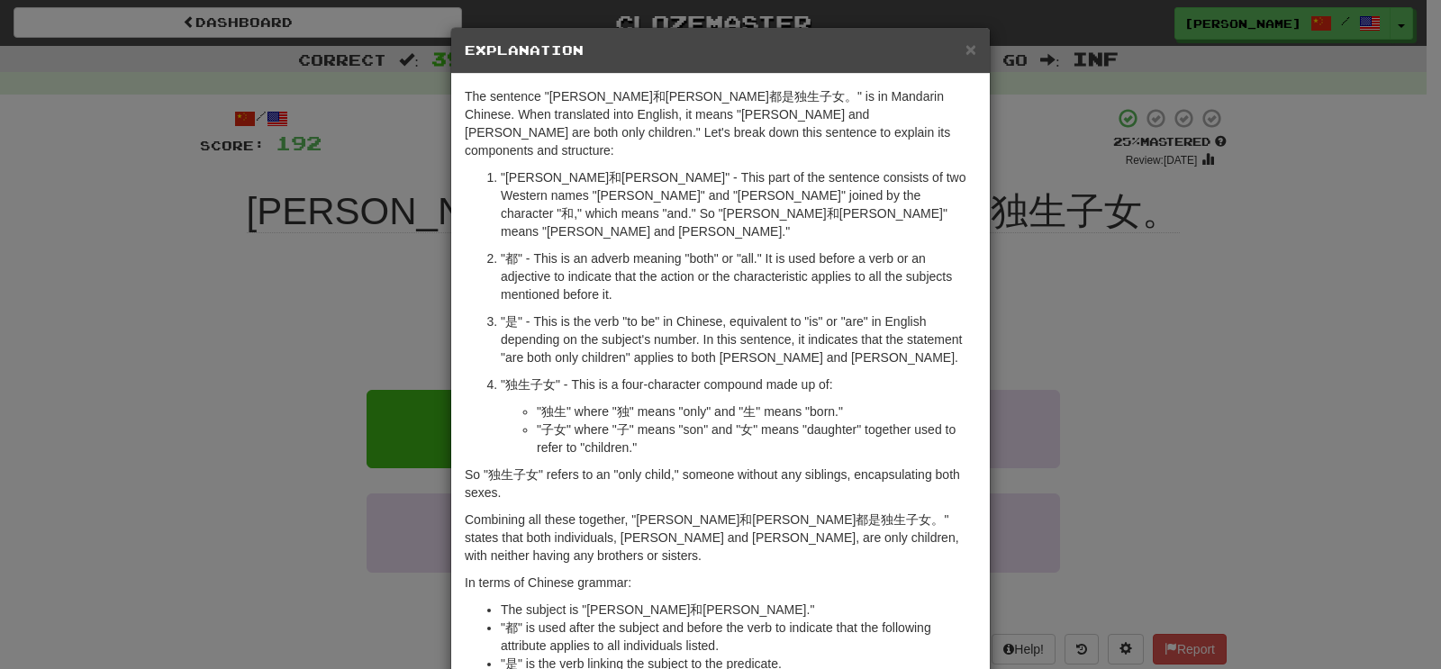
click at [232, 392] on div "× Explanation The sentence "Tom和Mary都是独生子女。" is in Mandarin Chinese. When trans…" at bounding box center [720, 334] width 1441 height 669
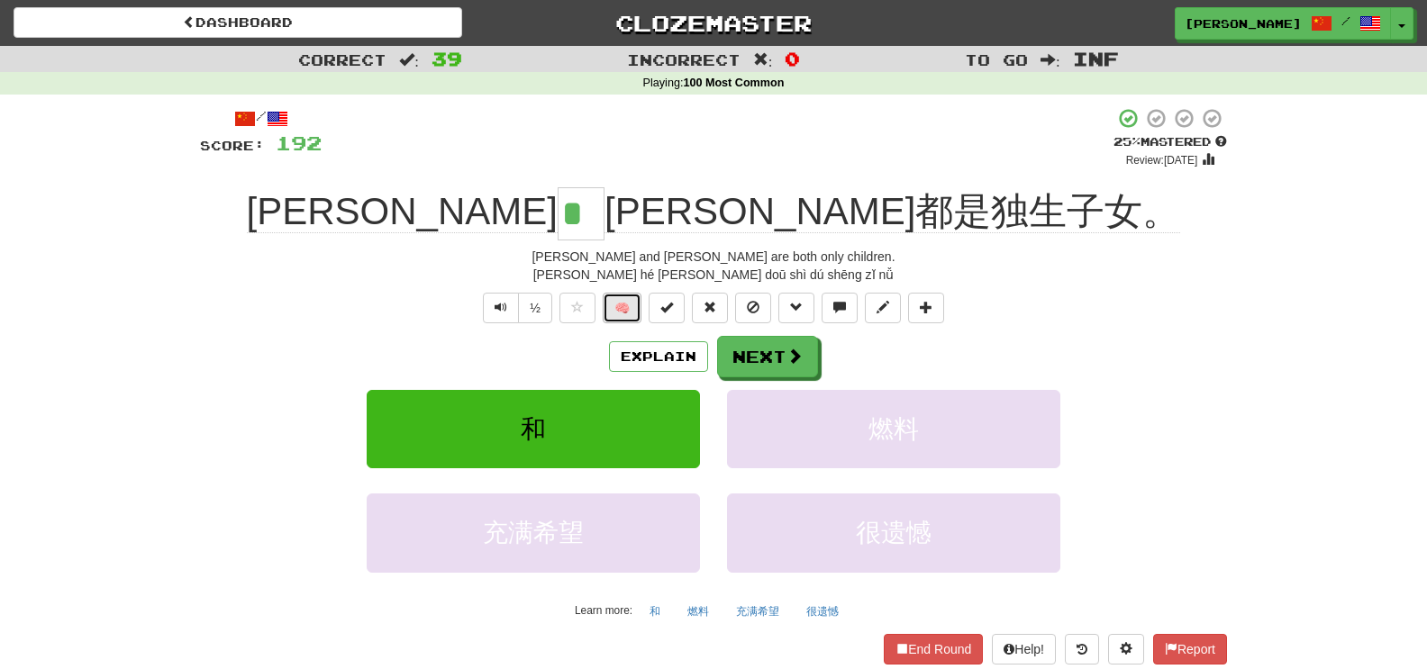
click at [613, 314] on button "🧠" at bounding box center [622, 308] width 39 height 31
click at [765, 355] on button "Next" at bounding box center [768, 357] width 101 height 41
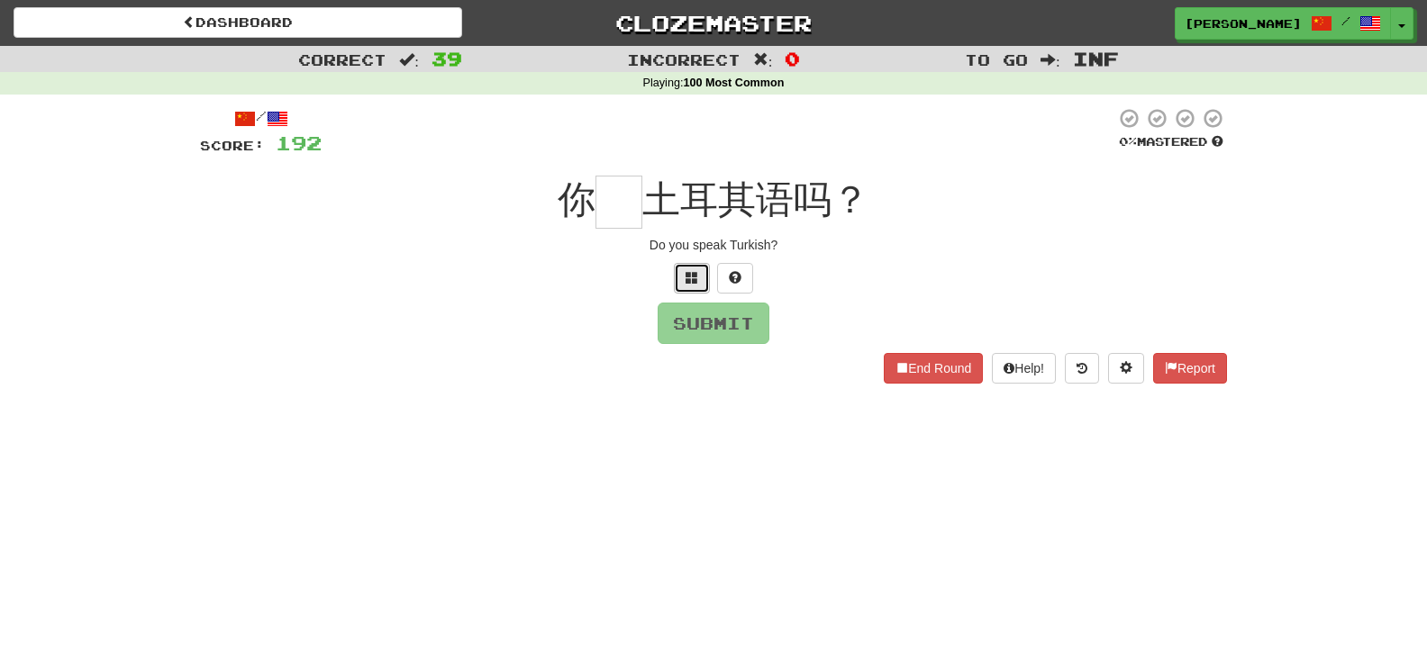
click at [687, 284] on span at bounding box center [692, 277] width 13 height 13
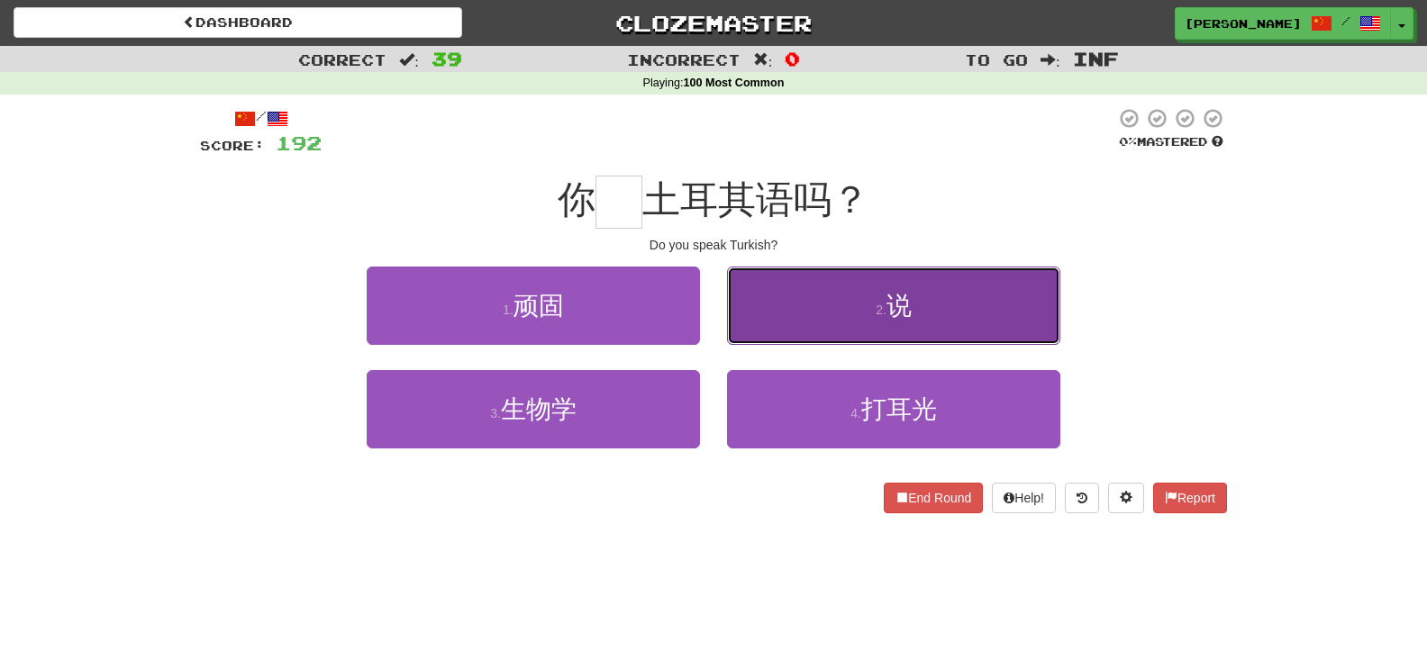
click at [772, 304] on button "2 . 说" at bounding box center [893, 306] width 333 height 78
type input "*"
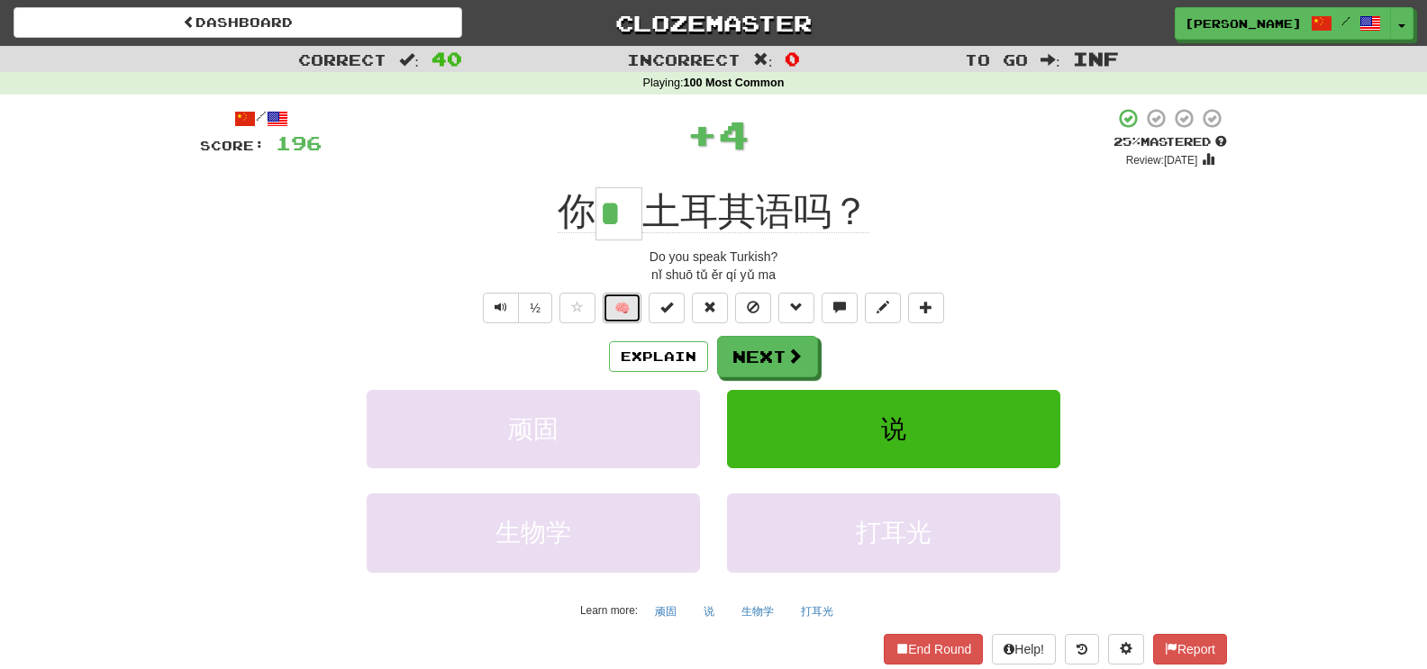
click at [624, 307] on button "🧠" at bounding box center [622, 308] width 39 height 31
click at [733, 342] on button "Next" at bounding box center [768, 357] width 101 height 41
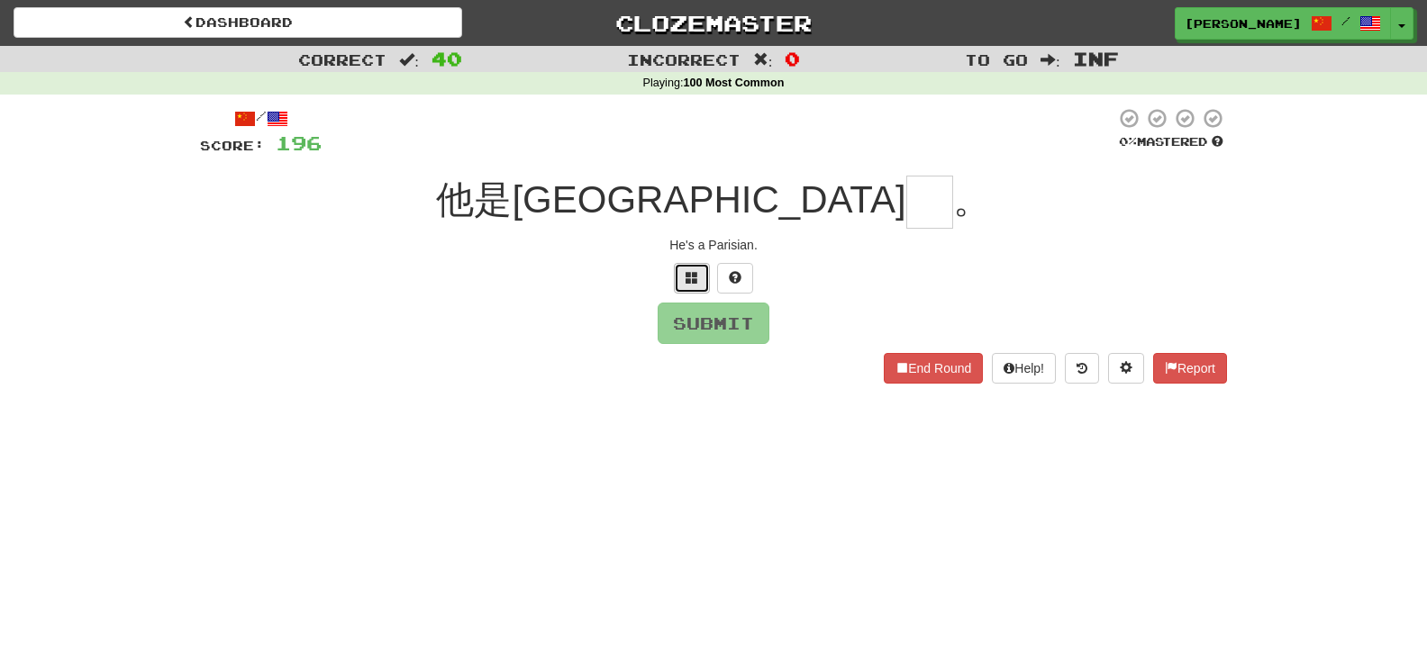
click at [687, 281] on span at bounding box center [692, 277] width 13 height 13
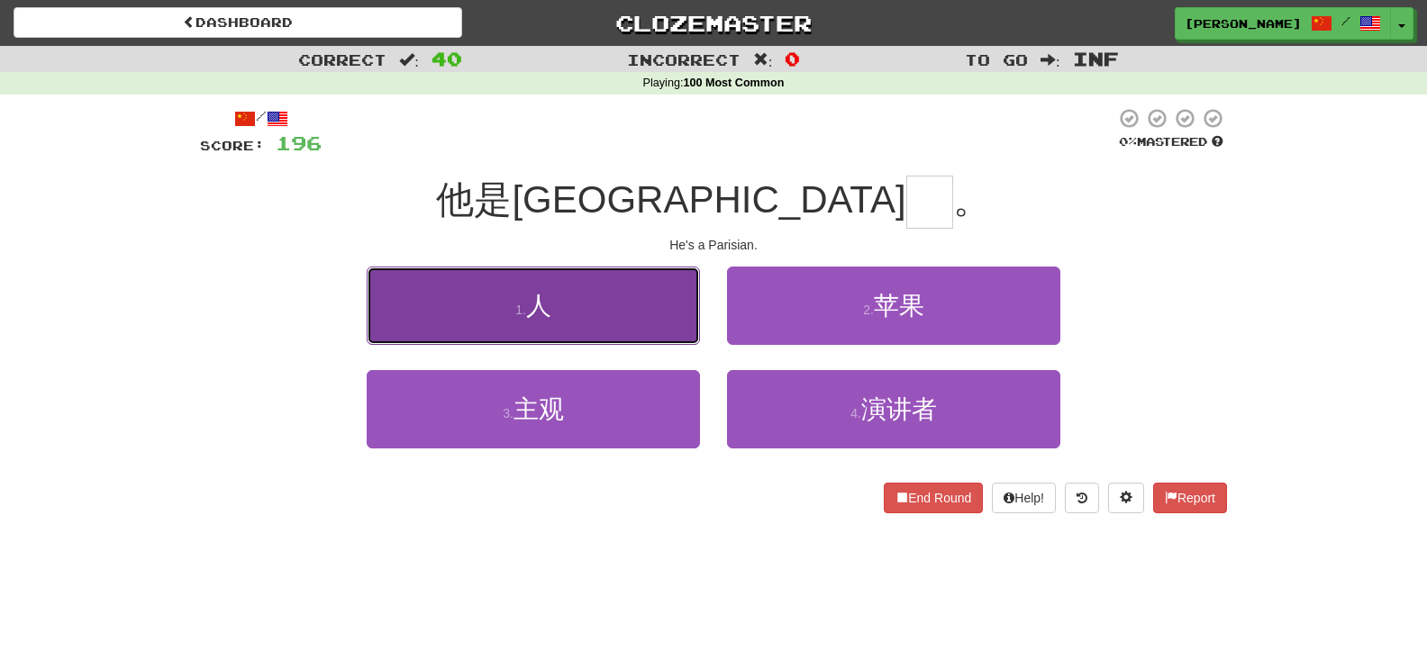
click at [641, 315] on button "1 . 人" at bounding box center [533, 306] width 333 height 78
type input "*"
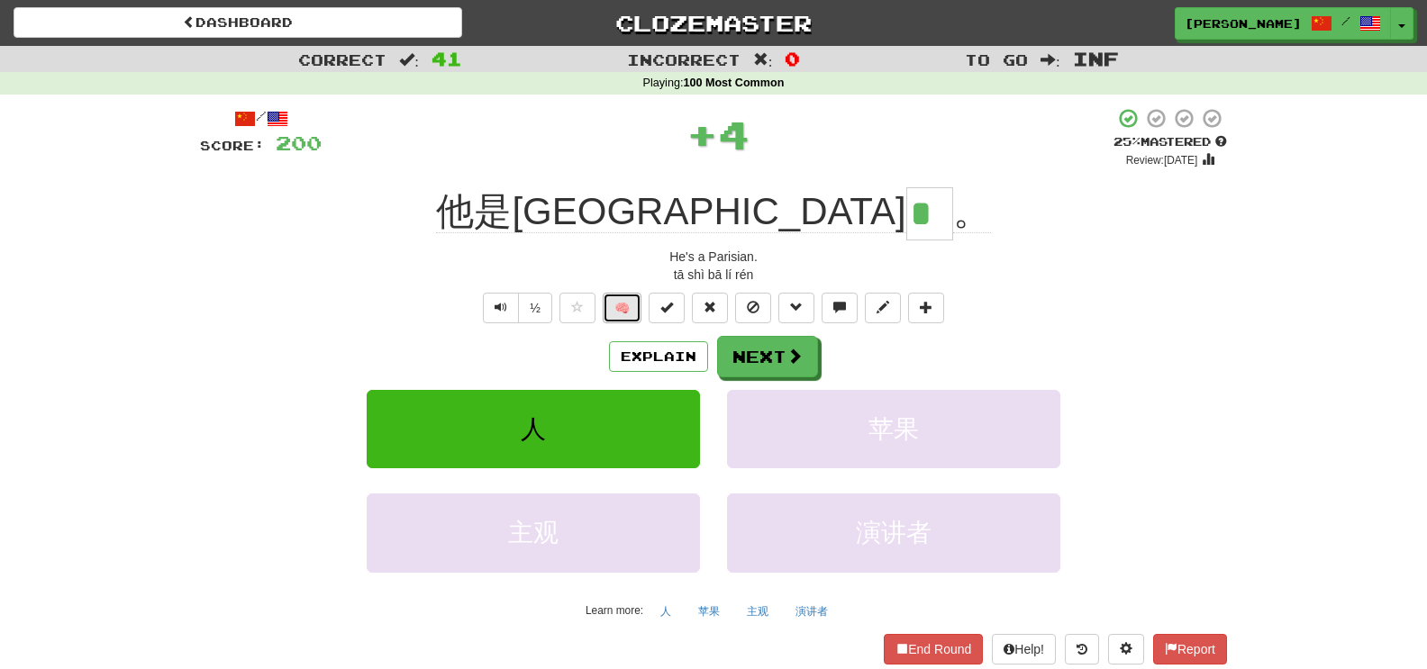
click at [641, 315] on button "🧠" at bounding box center [622, 308] width 39 height 31
click at [788, 359] on span at bounding box center [795, 357] width 16 height 16
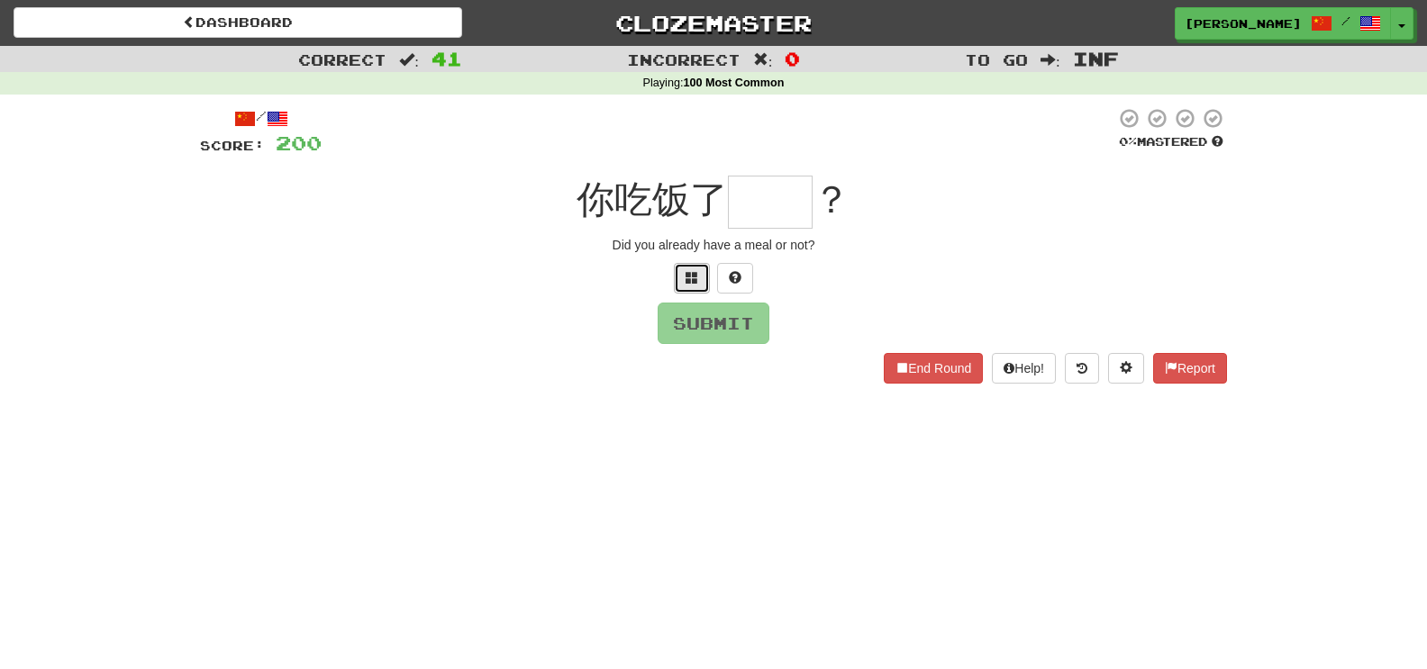
click at [681, 280] on button at bounding box center [692, 278] width 36 height 31
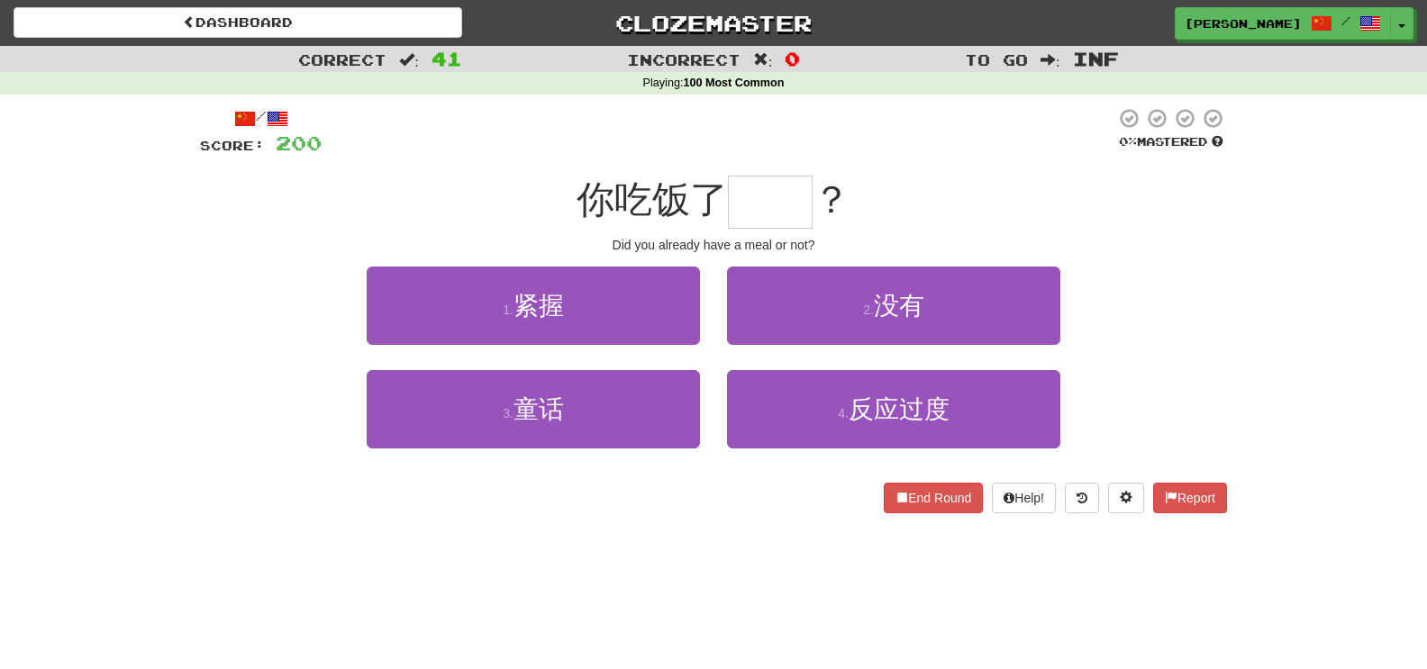
click at [722, 304] on div "2 . 没有" at bounding box center [893, 319] width 360 height 104
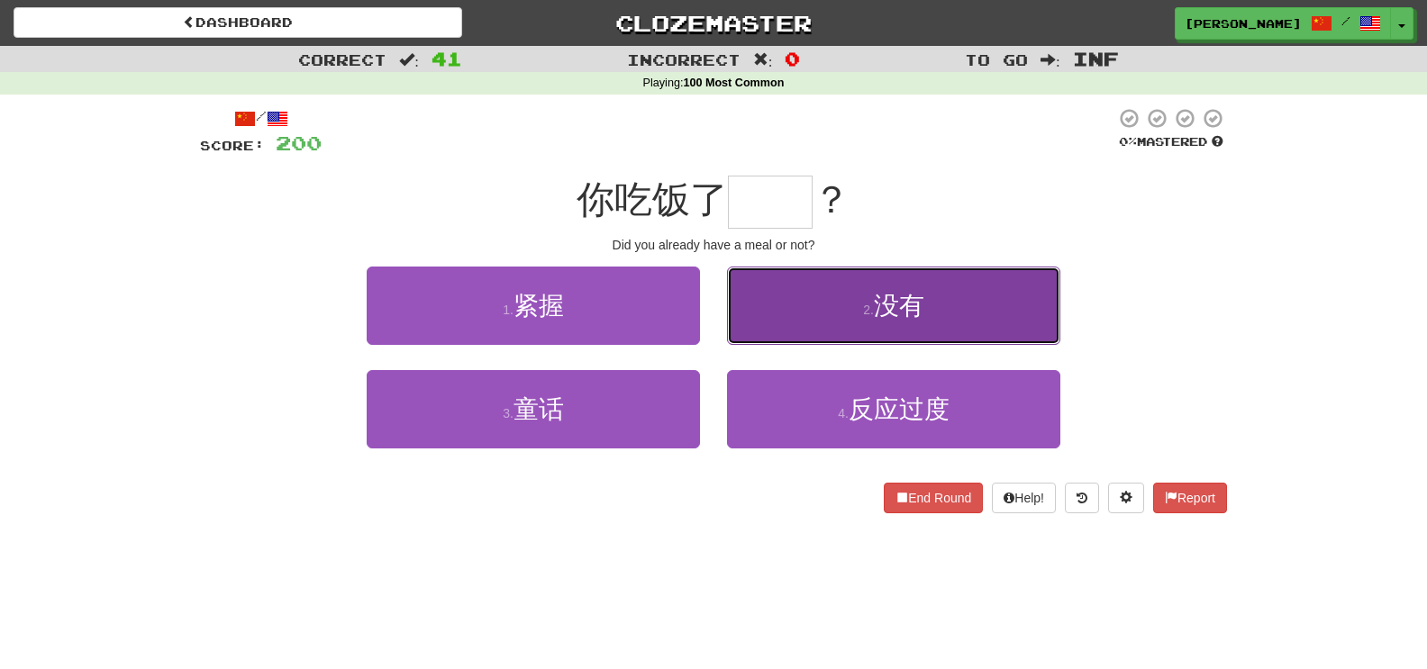
click at [760, 312] on button "2 . 没有" at bounding box center [893, 306] width 333 height 78
type input "**"
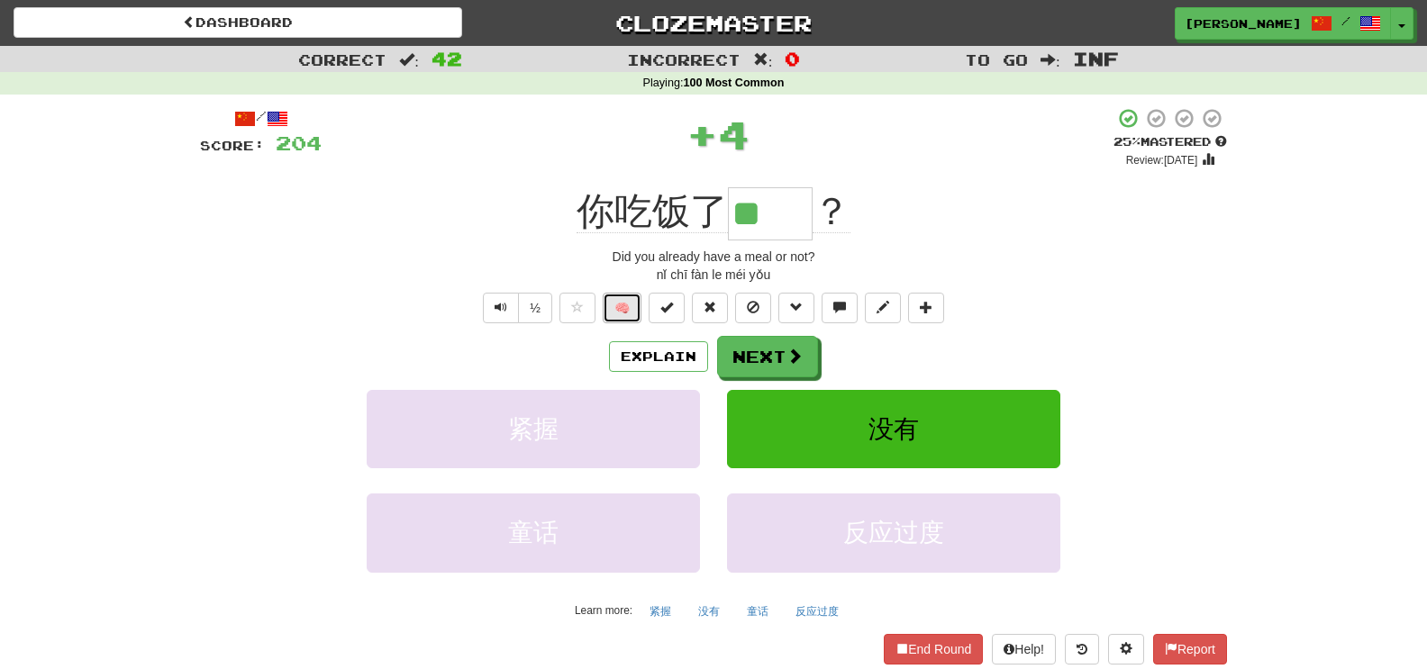
click at [605, 307] on button "🧠" at bounding box center [622, 308] width 39 height 31
click at [798, 365] on span at bounding box center [795, 357] width 16 height 16
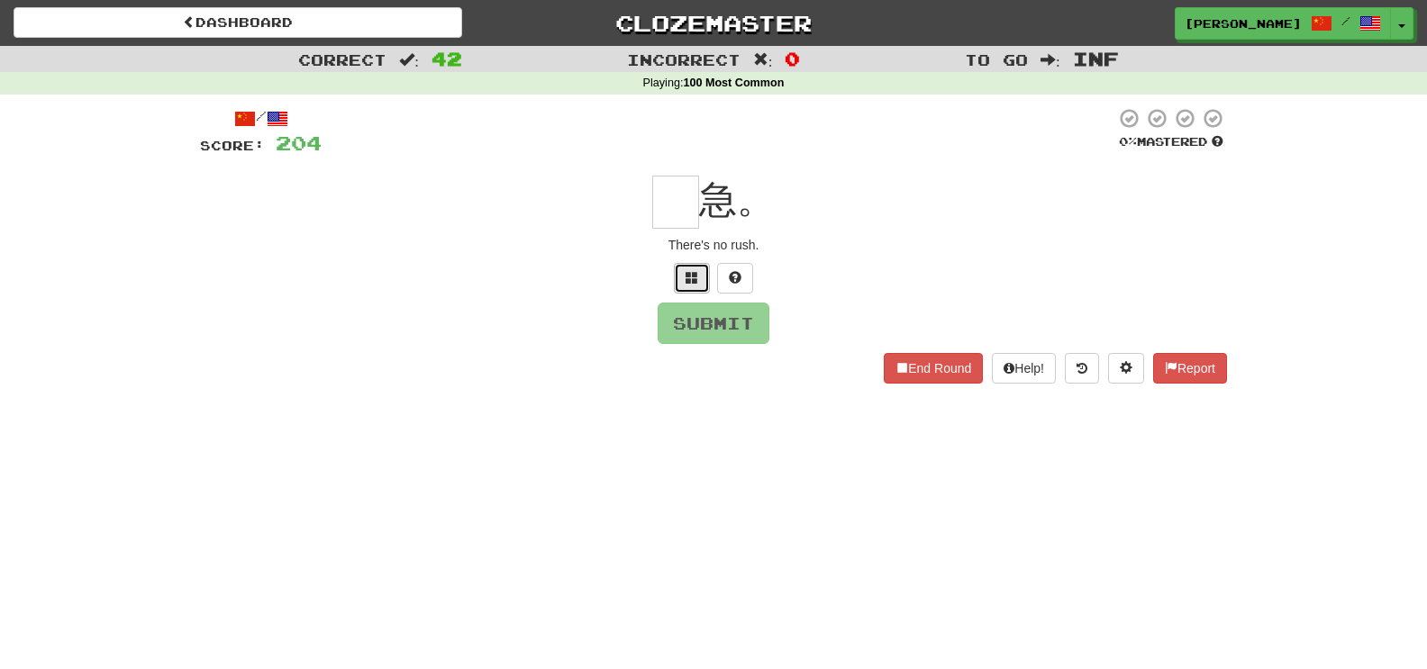
click at [690, 281] on span at bounding box center [692, 277] width 13 height 13
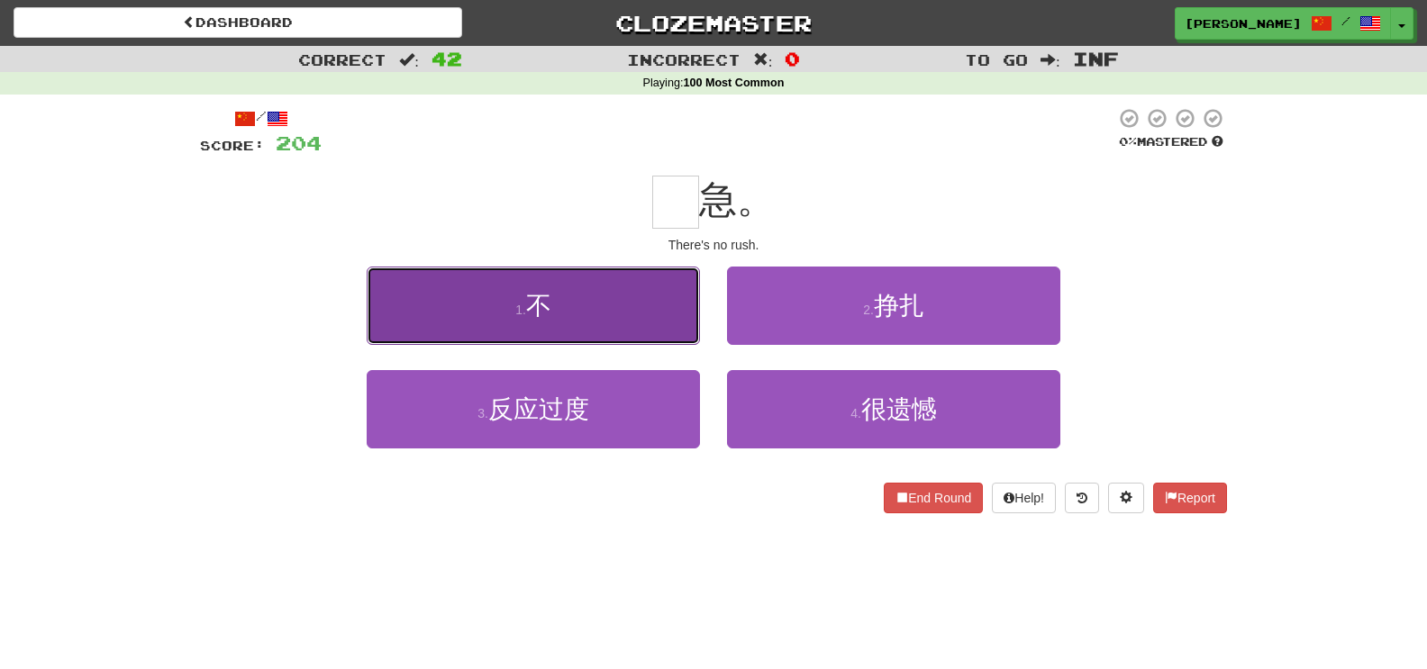
click at [682, 314] on button "1 . 不" at bounding box center [533, 306] width 333 height 78
type input "*"
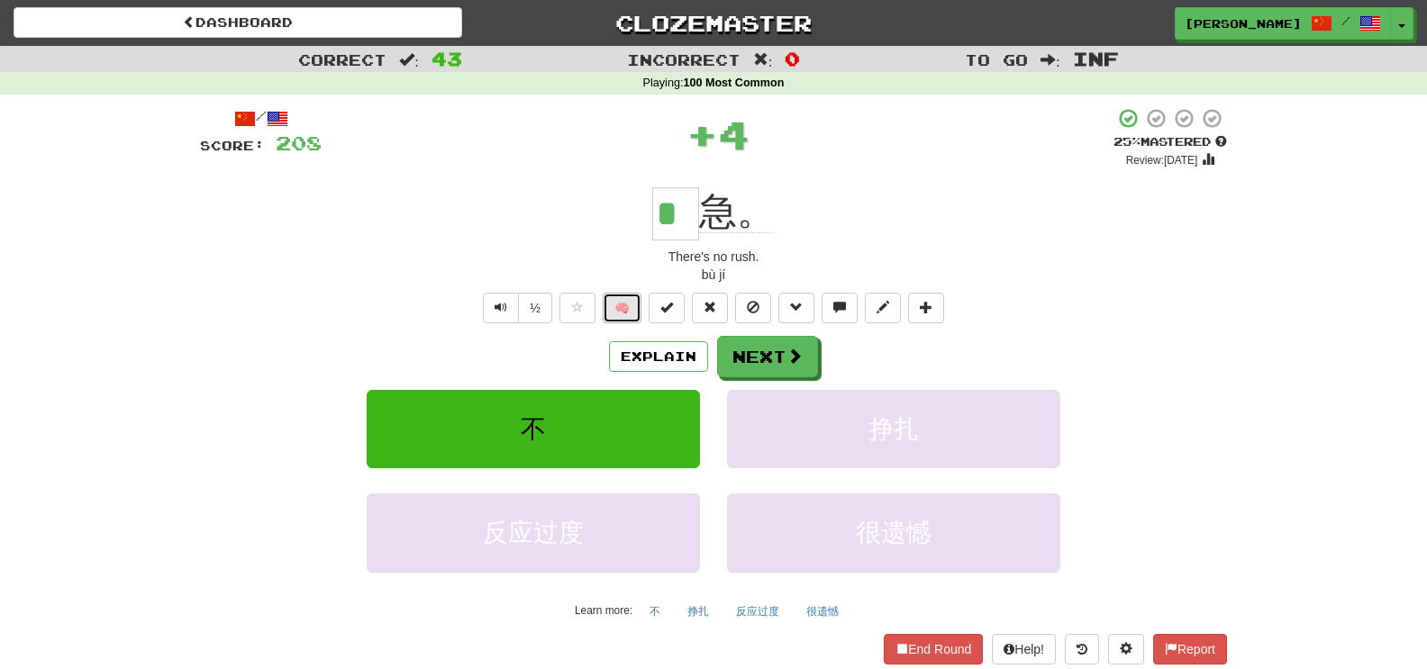
click at [613, 308] on button "🧠" at bounding box center [622, 308] width 39 height 31
click at [775, 367] on button "Next" at bounding box center [768, 357] width 101 height 41
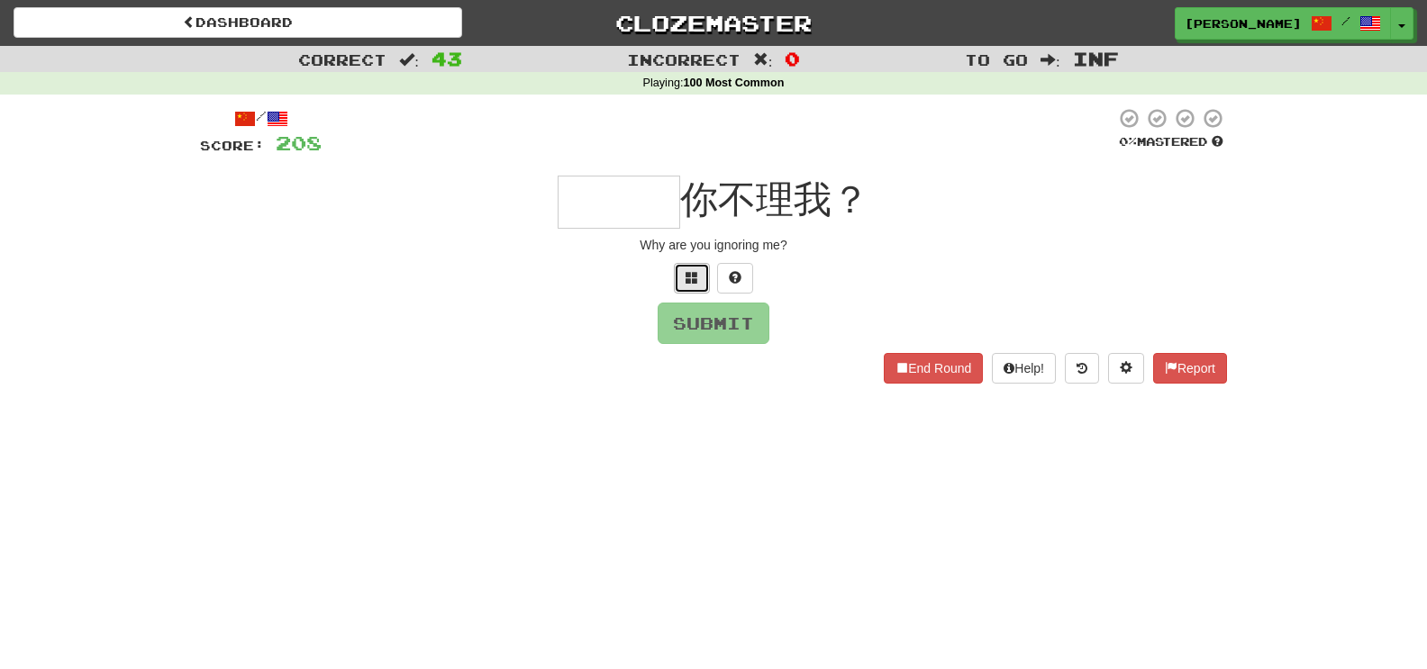
click at [679, 271] on button at bounding box center [692, 278] width 36 height 31
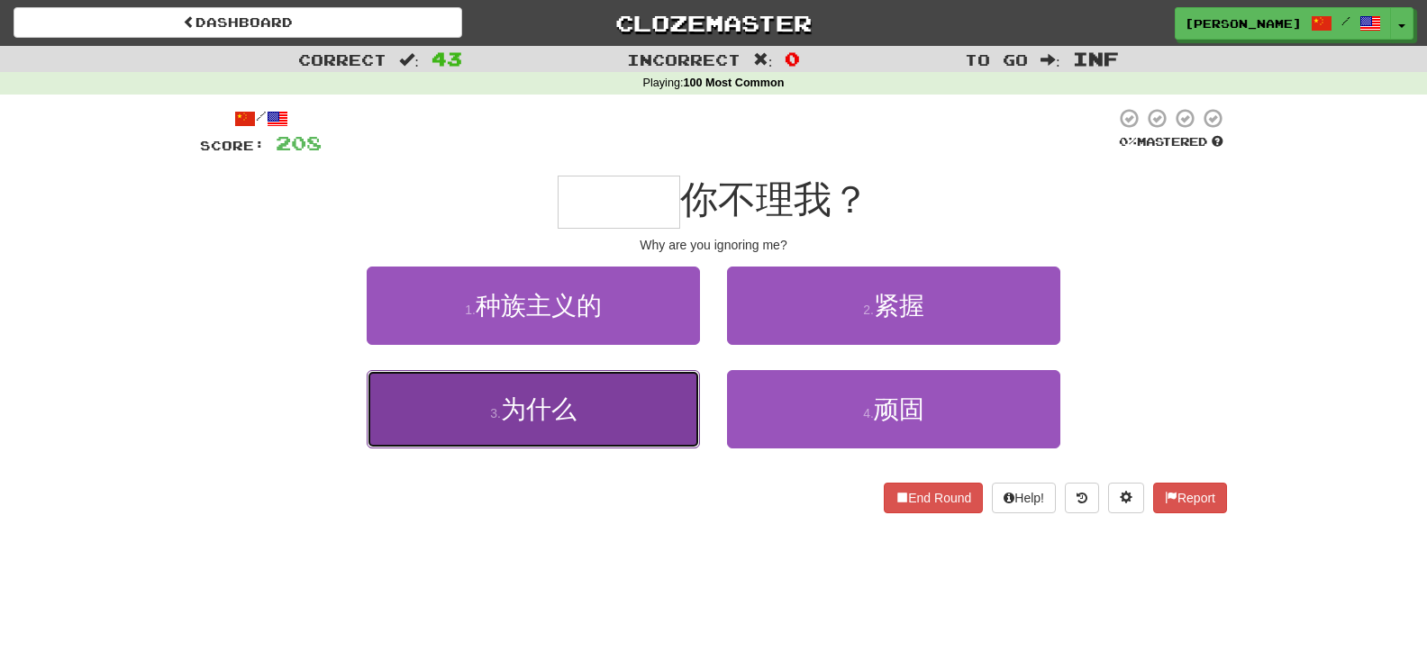
click at [595, 431] on button "3 . 为什么" at bounding box center [533, 409] width 333 height 78
type input "***"
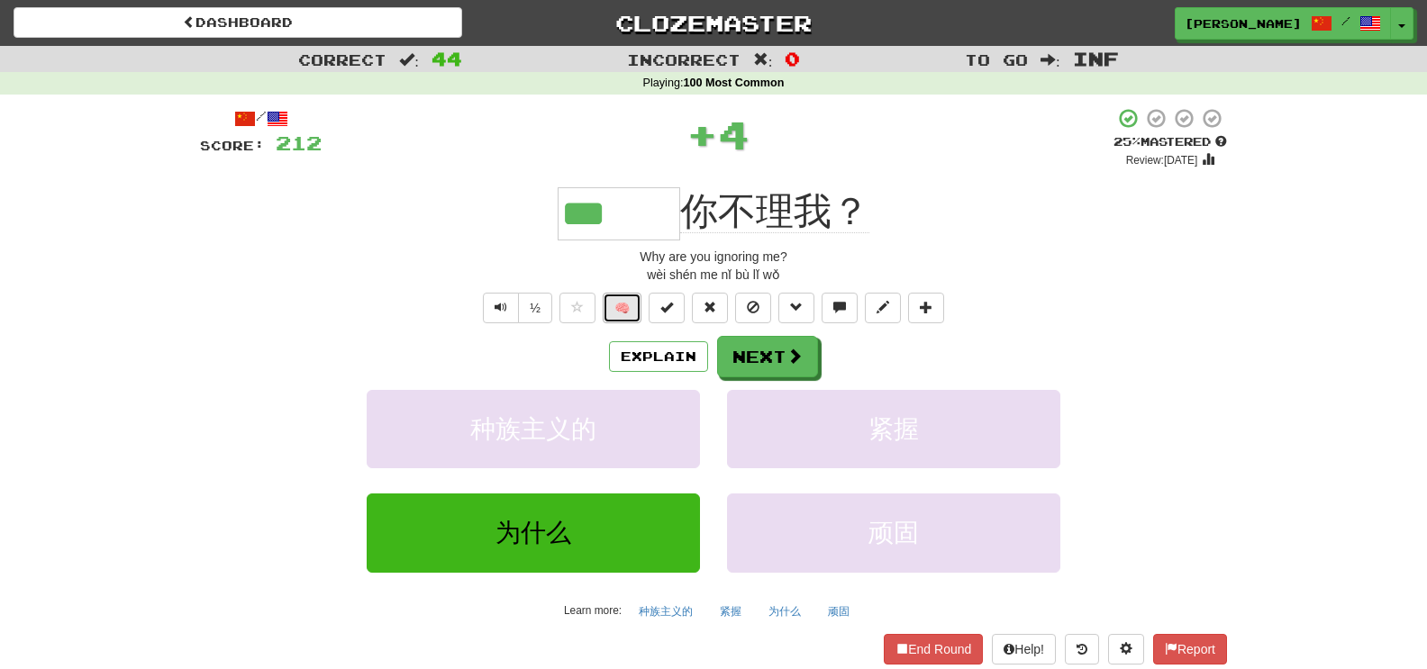
click at [609, 313] on button "🧠" at bounding box center [622, 308] width 39 height 31
click at [779, 347] on button "Next" at bounding box center [768, 357] width 101 height 41
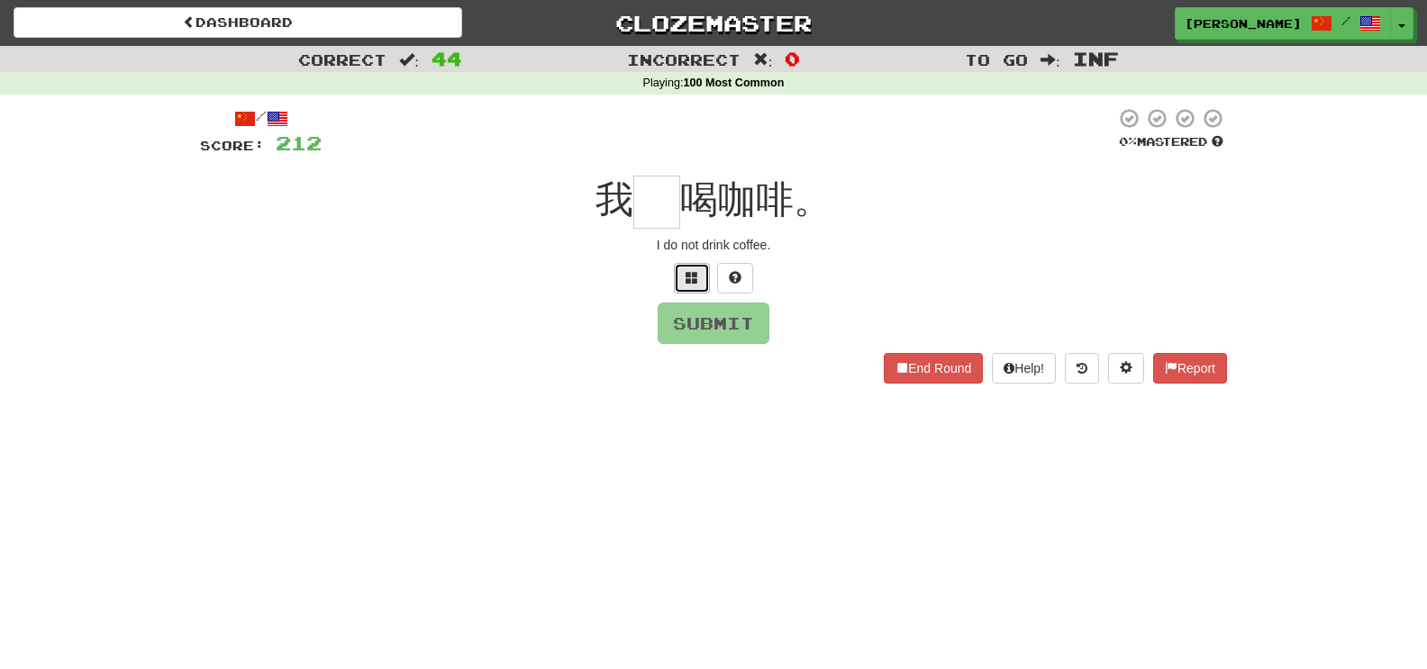
click at [686, 284] on span at bounding box center [692, 277] width 13 height 13
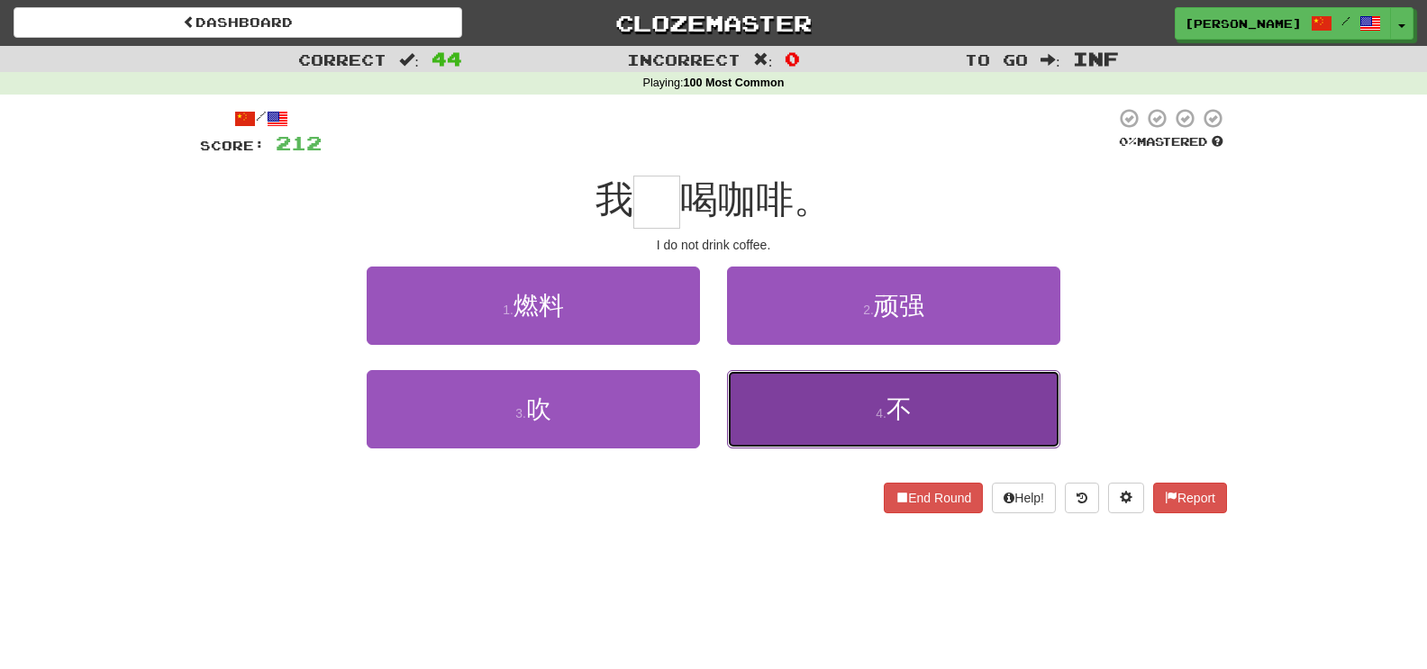
click at [784, 391] on button "4 . 不" at bounding box center [893, 409] width 333 height 78
type input "*"
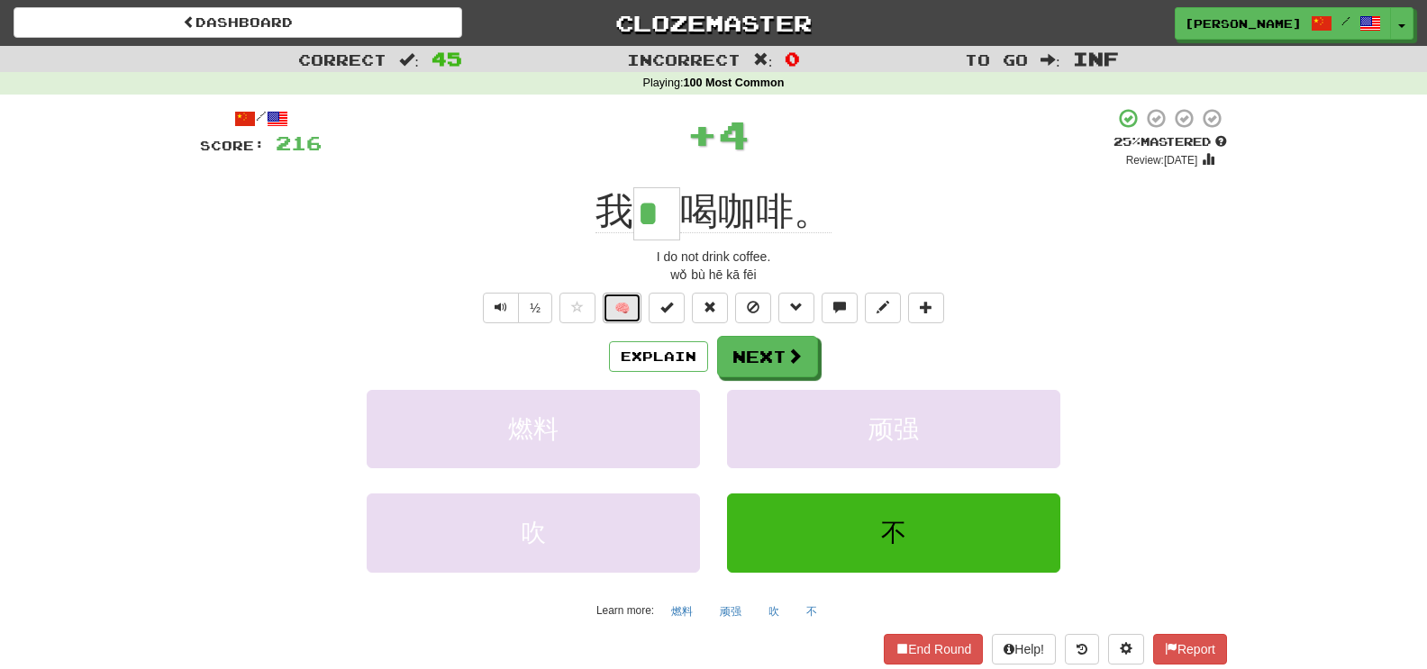
click at [614, 314] on button "🧠" at bounding box center [622, 308] width 39 height 31
click at [742, 360] on button "Next" at bounding box center [768, 357] width 101 height 41
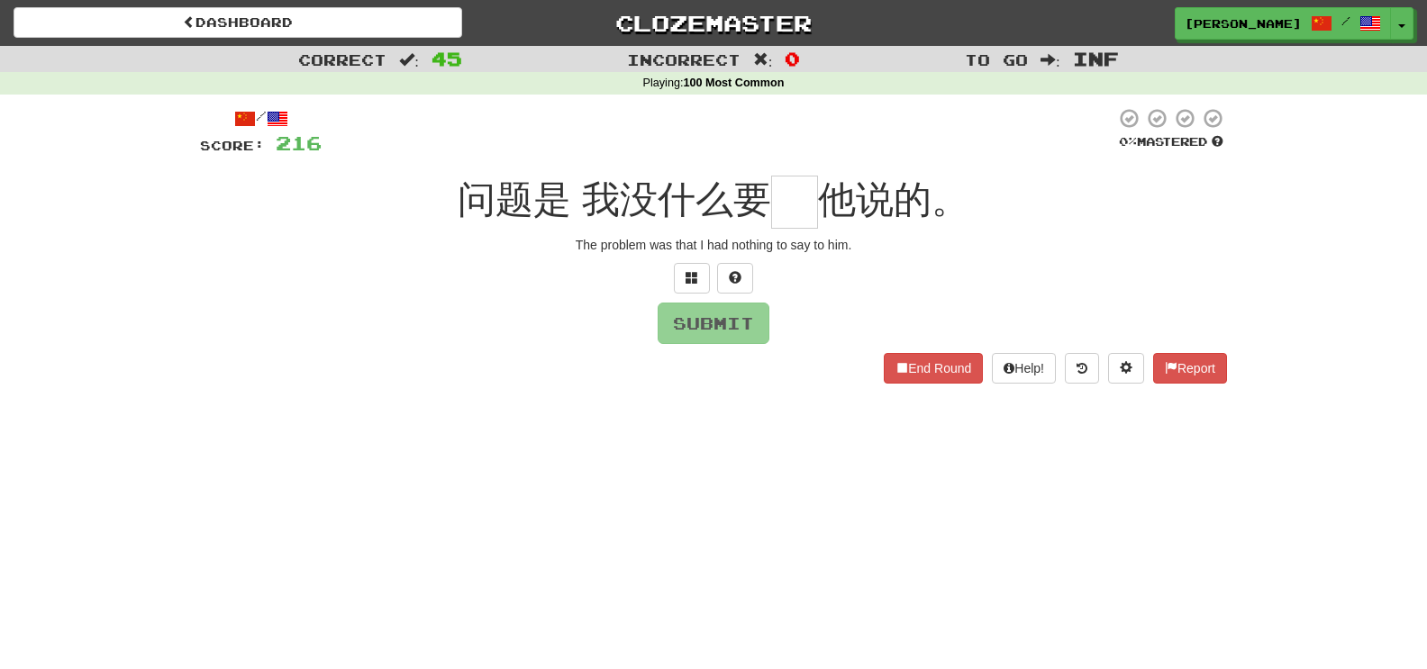
click at [673, 279] on div at bounding box center [713, 278] width 1027 height 31
click at [679, 278] on button at bounding box center [692, 278] width 36 height 31
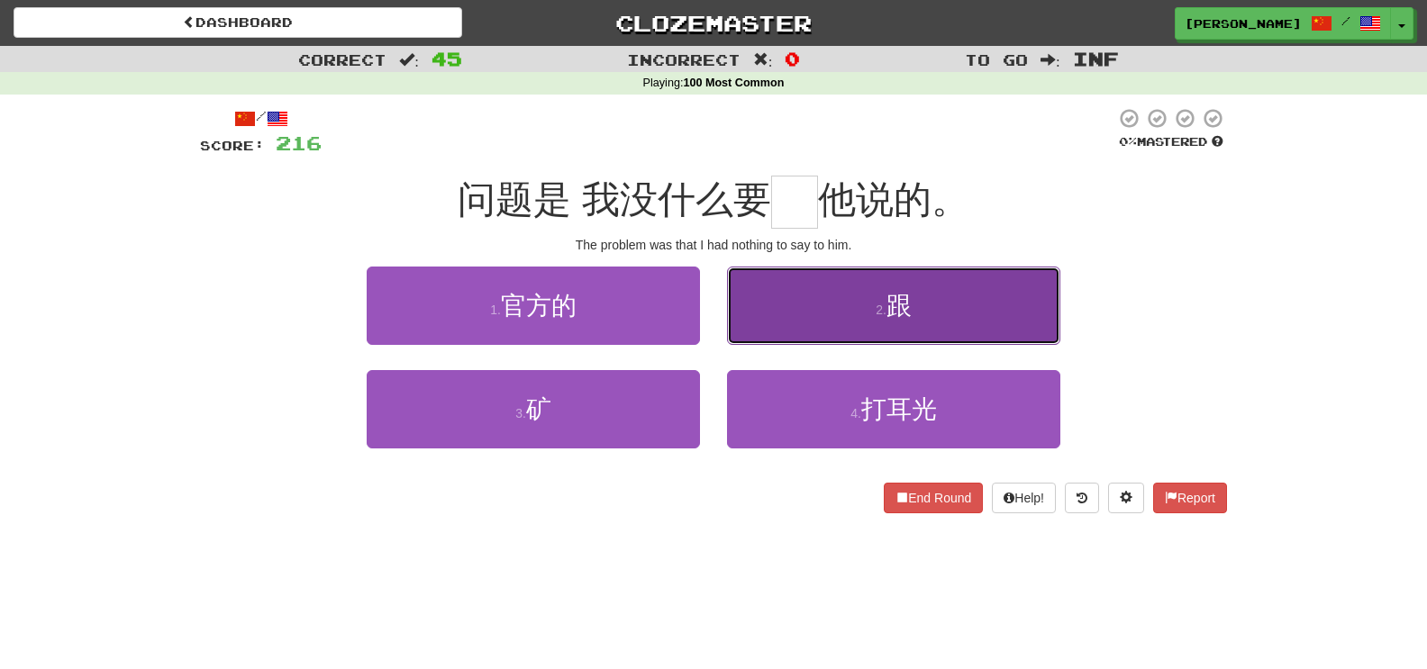
click at [748, 311] on button "2 . 跟" at bounding box center [893, 306] width 333 height 78
type input "*"
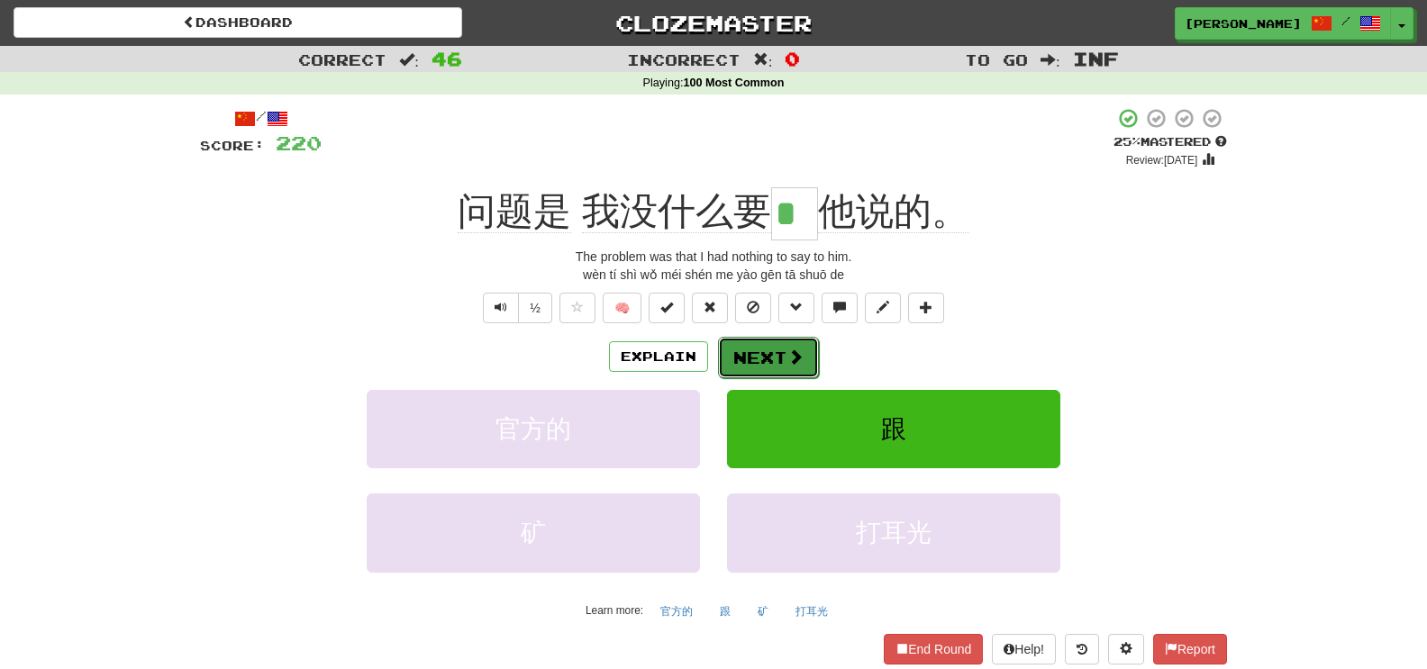
click at [743, 349] on button "Next" at bounding box center [768, 357] width 101 height 41
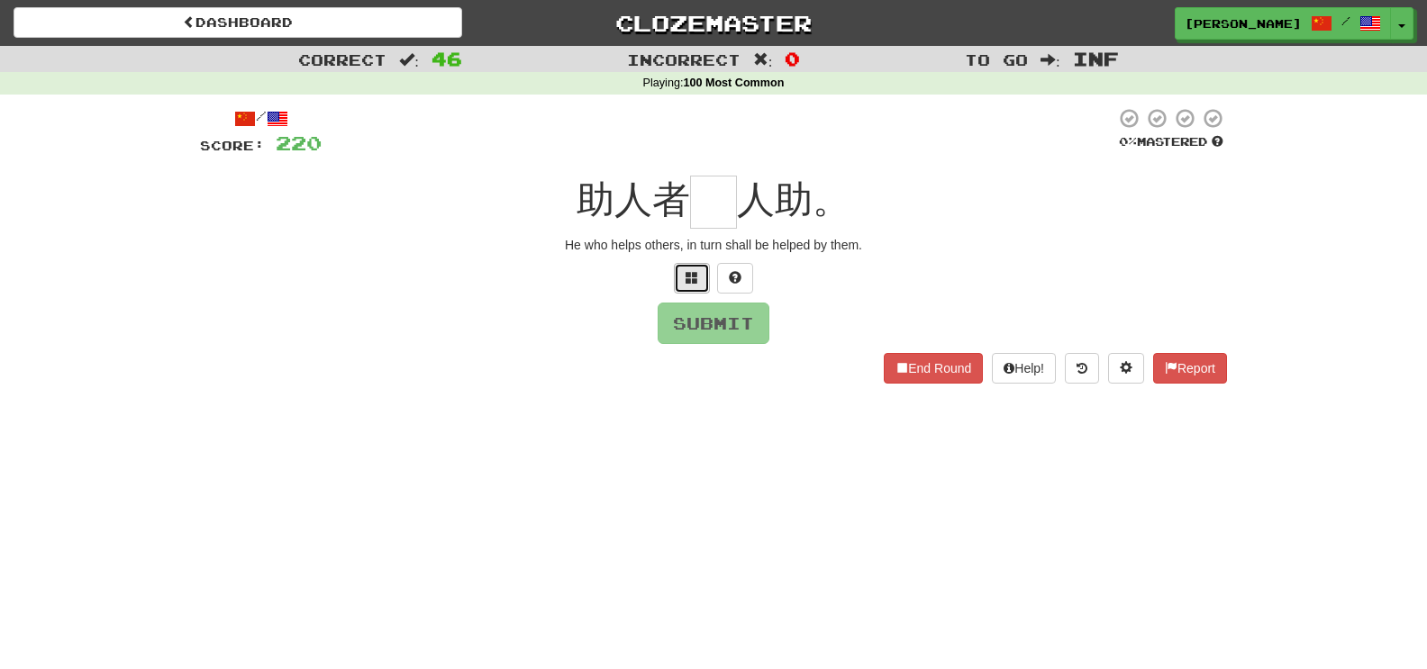
click at [690, 291] on button at bounding box center [692, 278] width 36 height 31
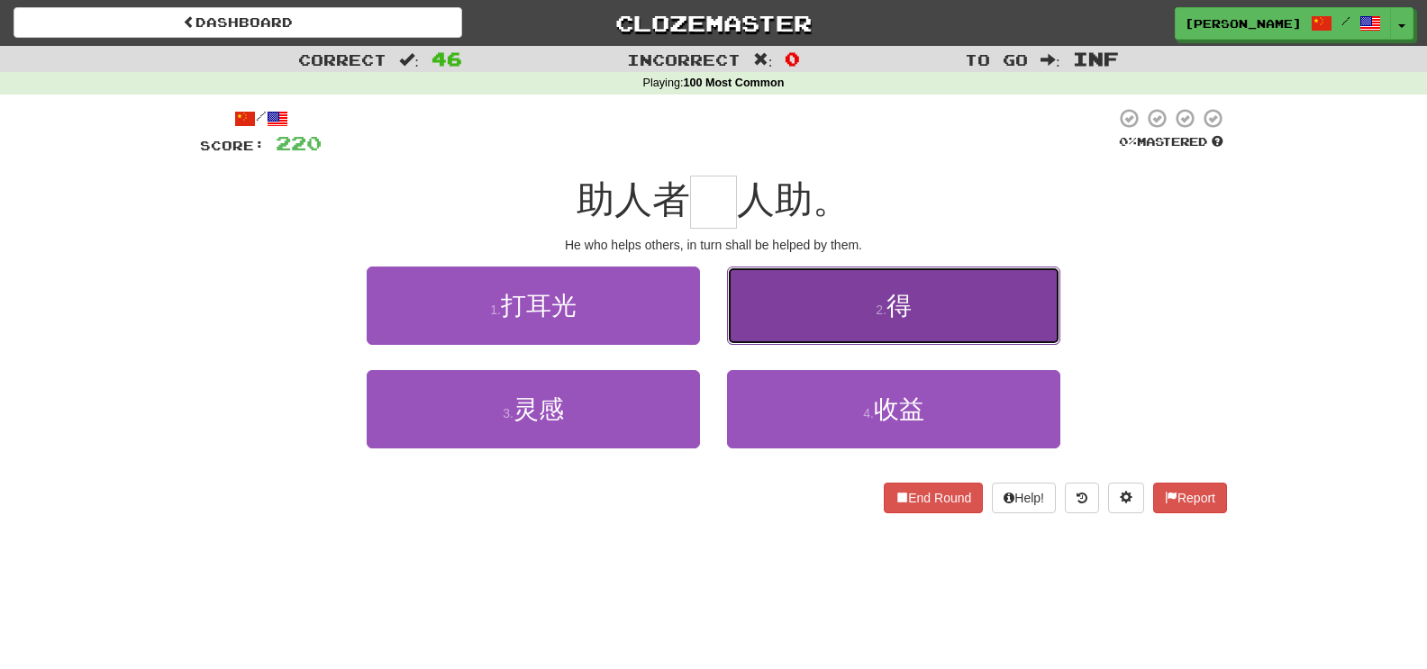
click at [749, 279] on button "2 . 得" at bounding box center [893, 306] width 333 height 78
type input "*"
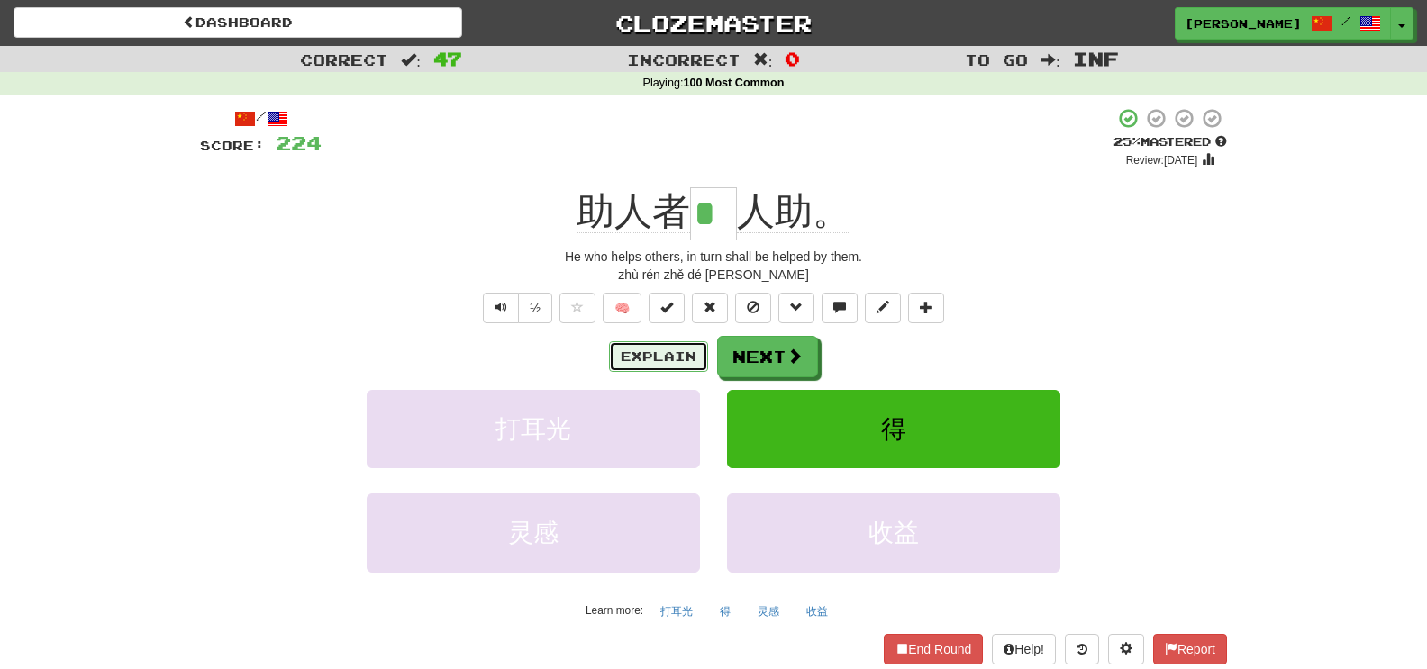
click at [636, 346] on button "Explain" at bounding box center [658, 356] width 99 height 31
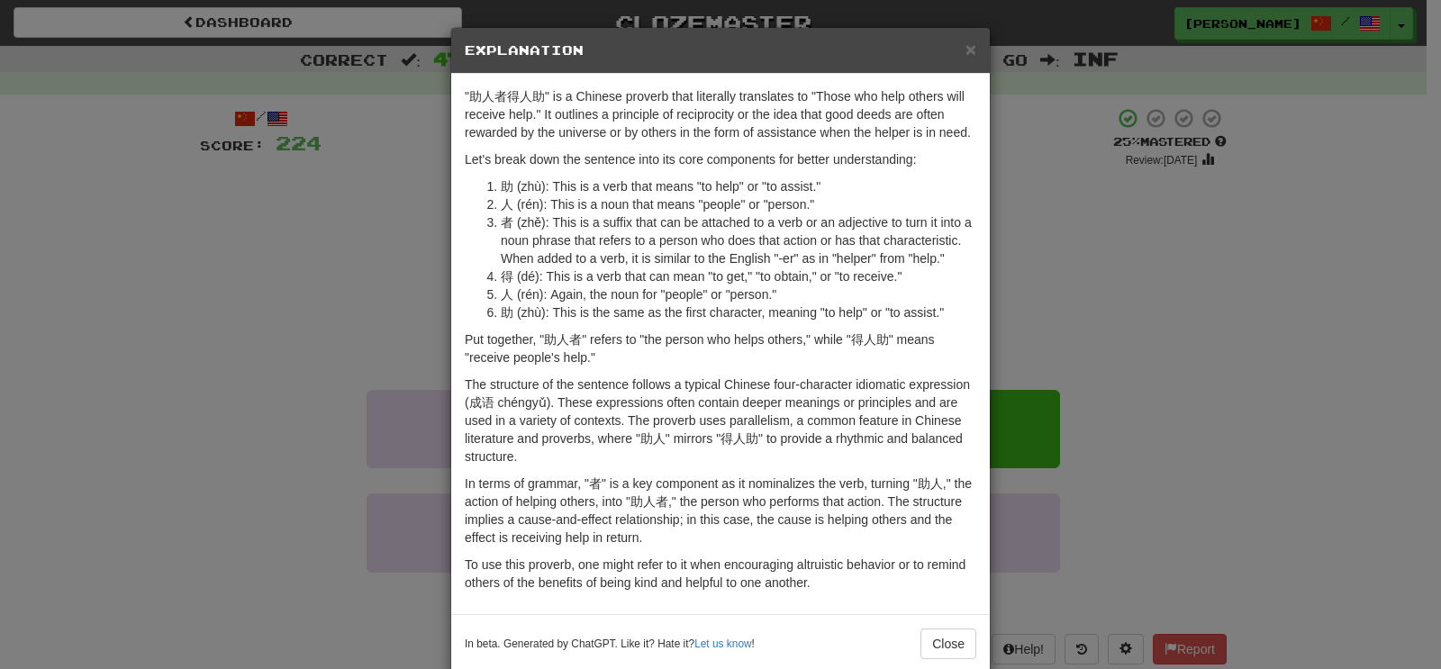
click at [116, 332] on div "× Explanation "助人者得人助" is a Chinese proverb that literally translates to "Those…" at bounding box center [720, 334] width 1441 height 669
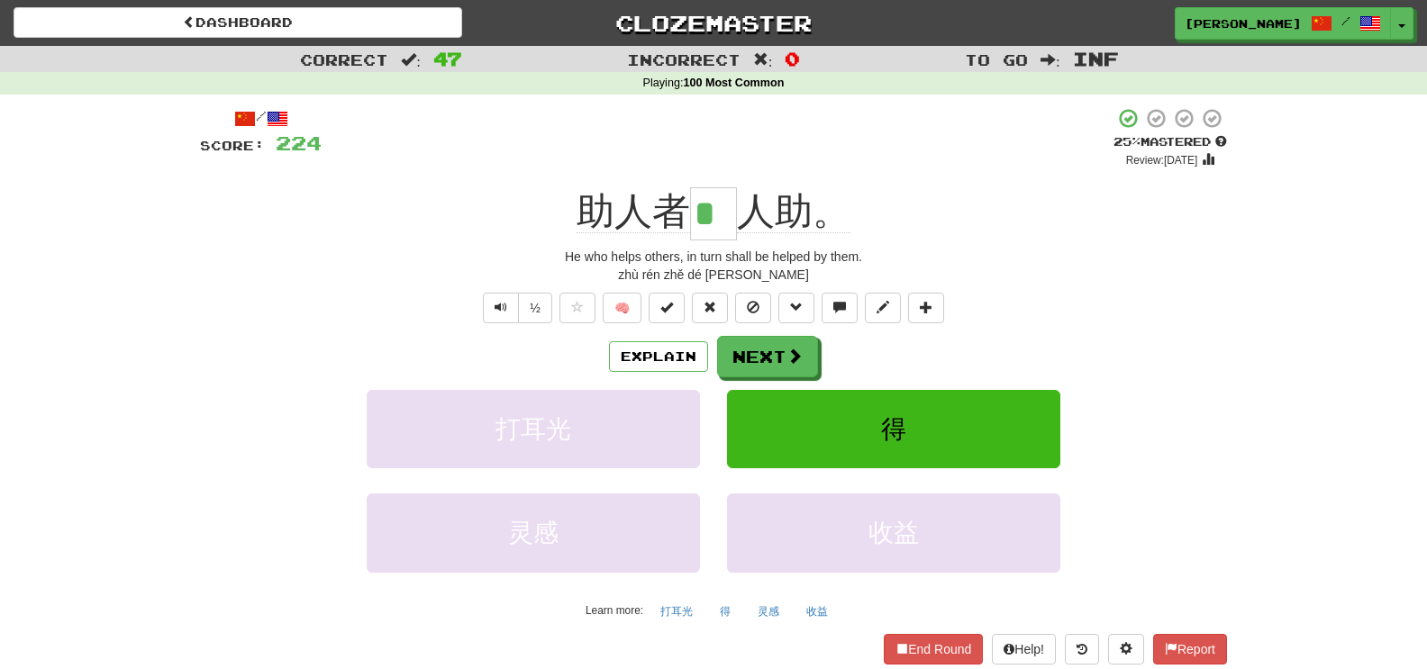
click at [793, 381] on div "Explain Next 打耳光 得 灵感 收益 Learn more: 打耳光 得 灵感 收益" at bounding box center [713, 480] width 1027 height 289
click at [799, 360] on span at bounding box center [795, 357] width 16 height 16
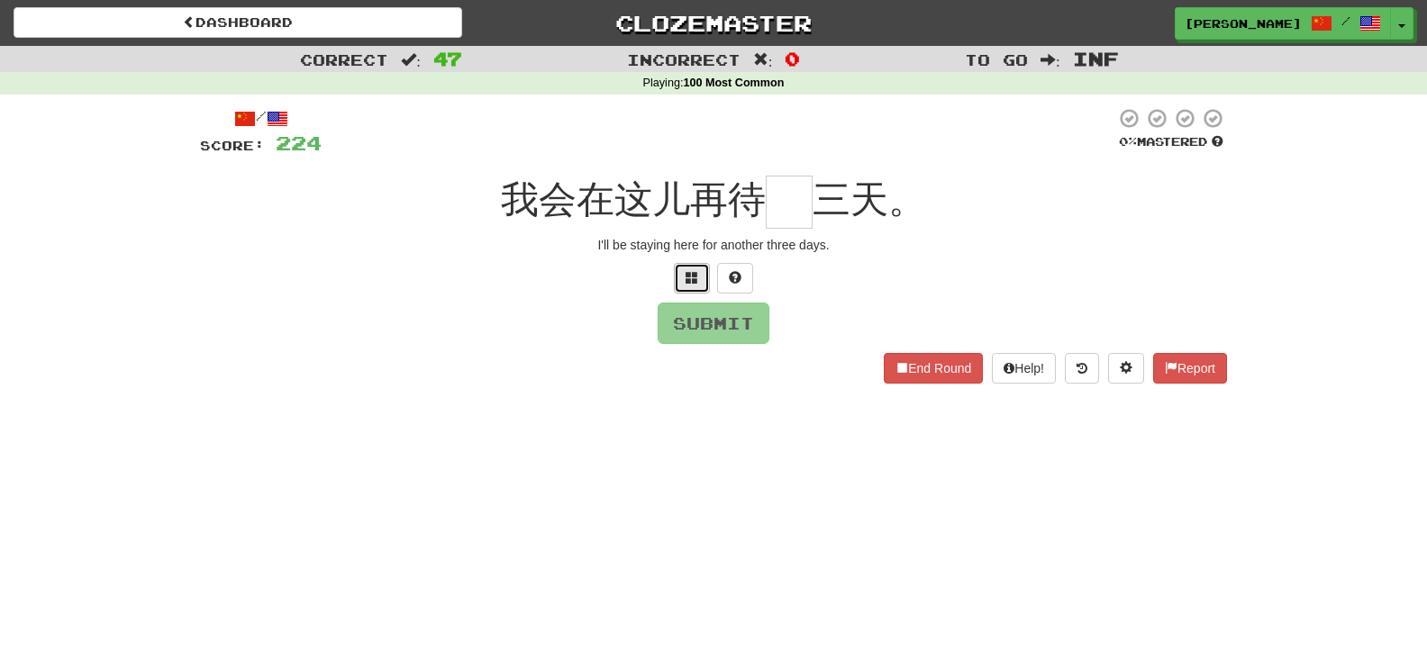
click at [678, 276] on button at bounding box center [692, 278] width 36 height 31
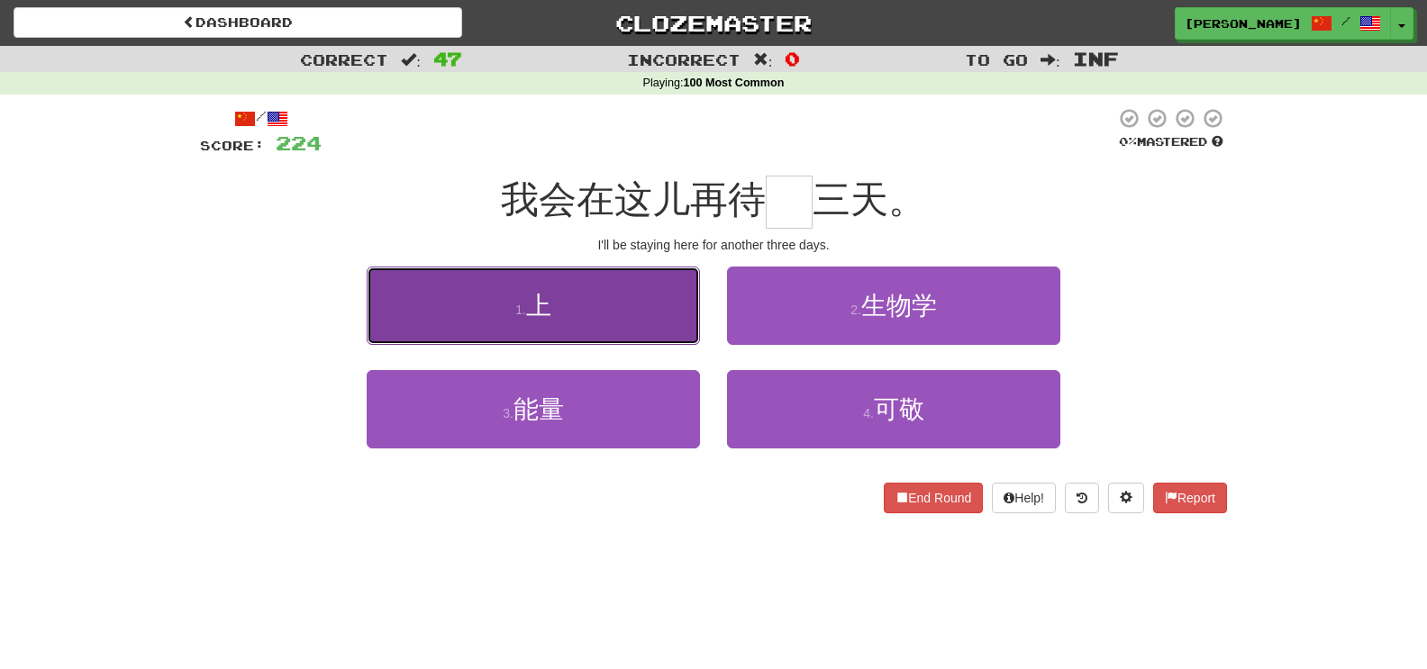
click at [642, 283] on button "1 . 上" at bounding box center [533, 306] width 333 height 78
type input "*"
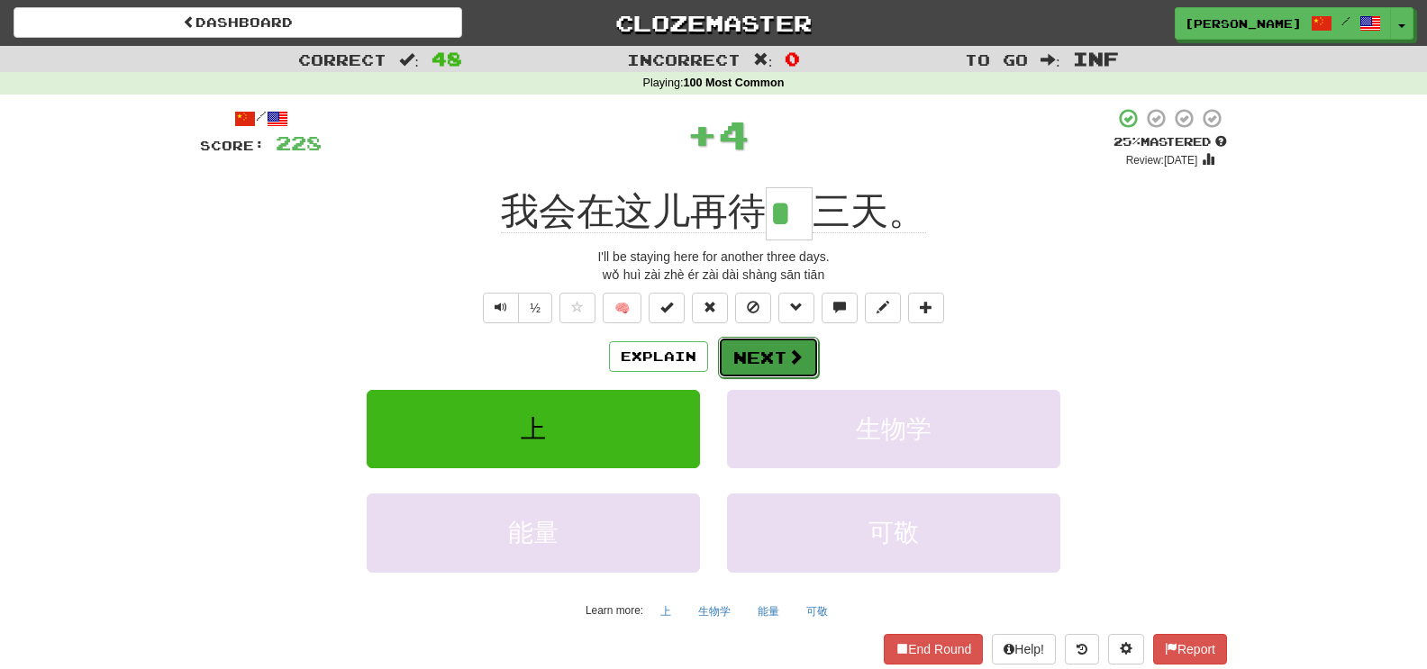
click at [749, 368] on button "Next" at bounding box center [768, 357] width 101 height 41
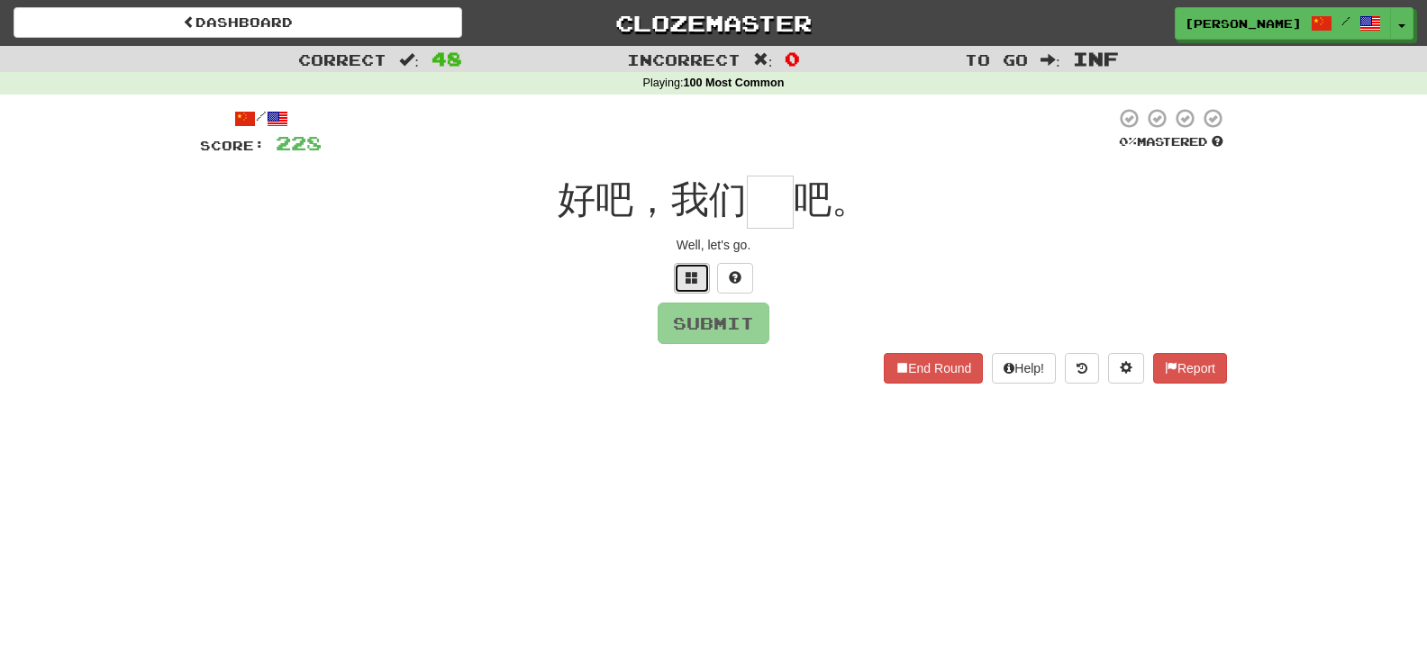
click at [691, 279] on span at bounding box center [692, 277] width 13 height 13
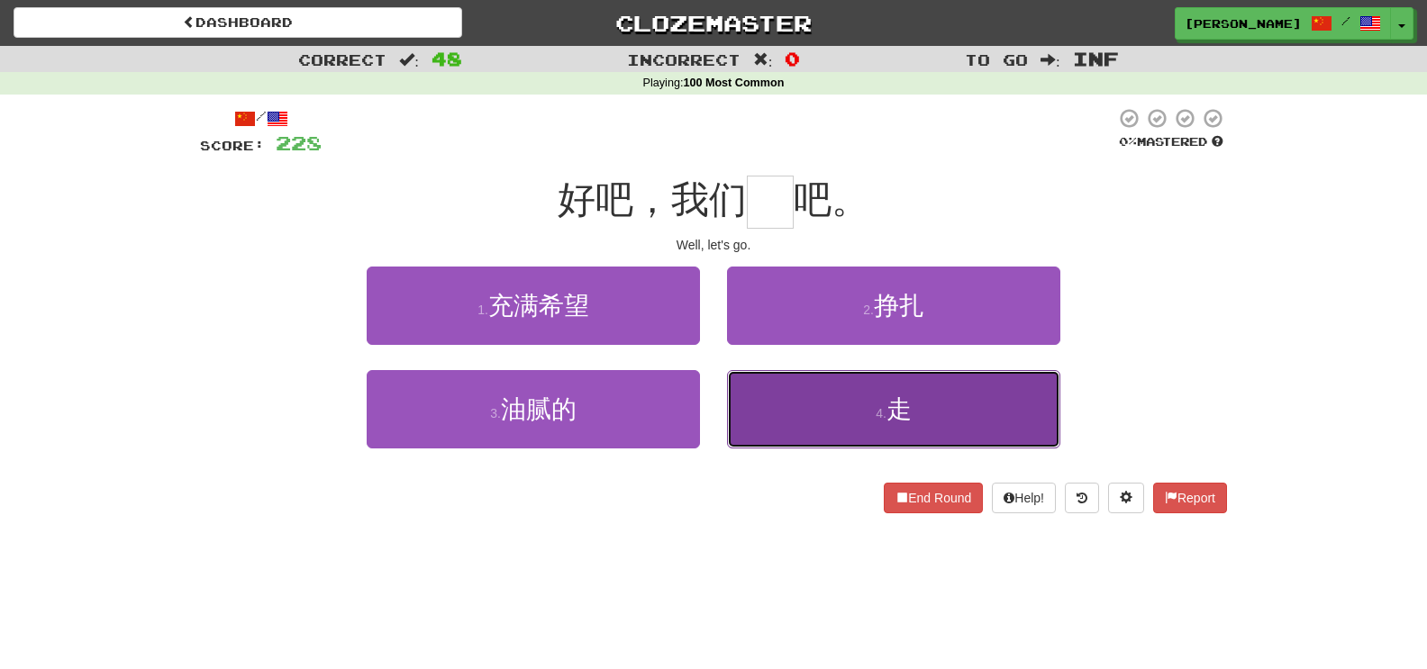
click at [779, 395] on button "4 . 走" at bounding box center [893, 409] width 333 height 78
type input "*"
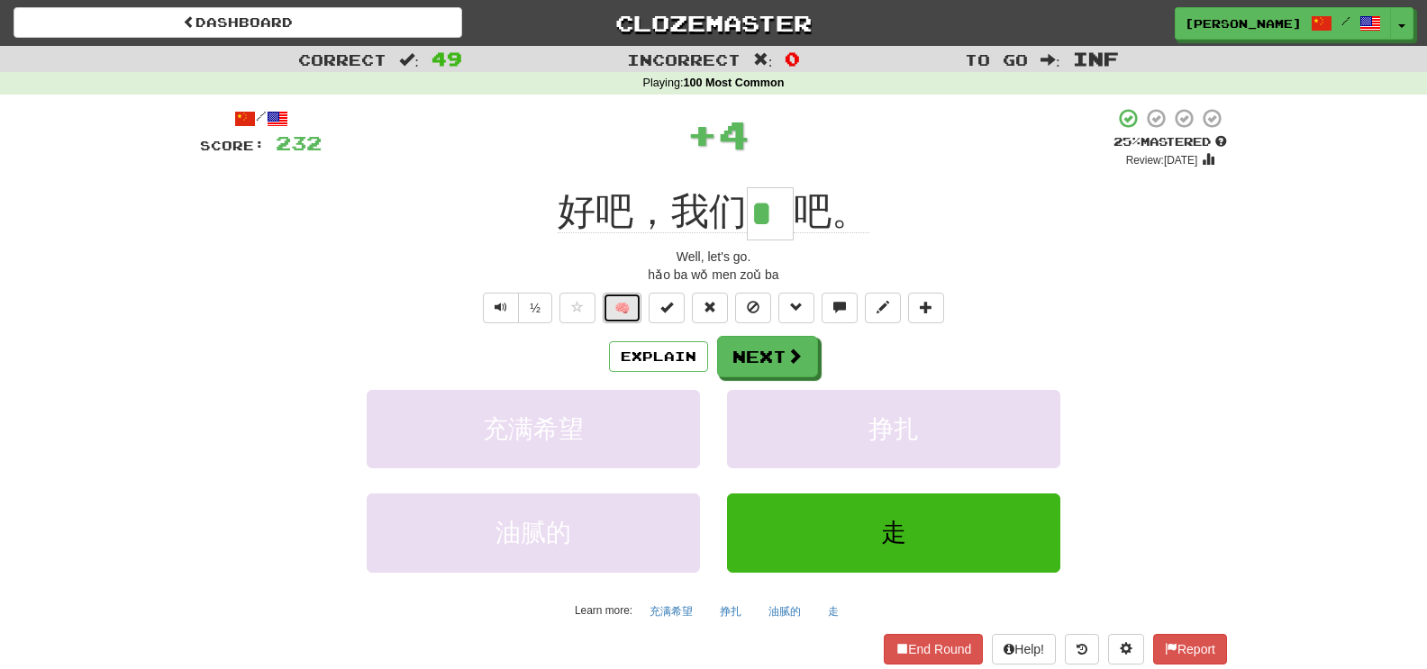
click at [625, 306] on button "🧠" at bounding box center [622, 308] width 39 height 31
click at [754, 353] on button "Next" at bounding box center [768, 357] width 101 height 41
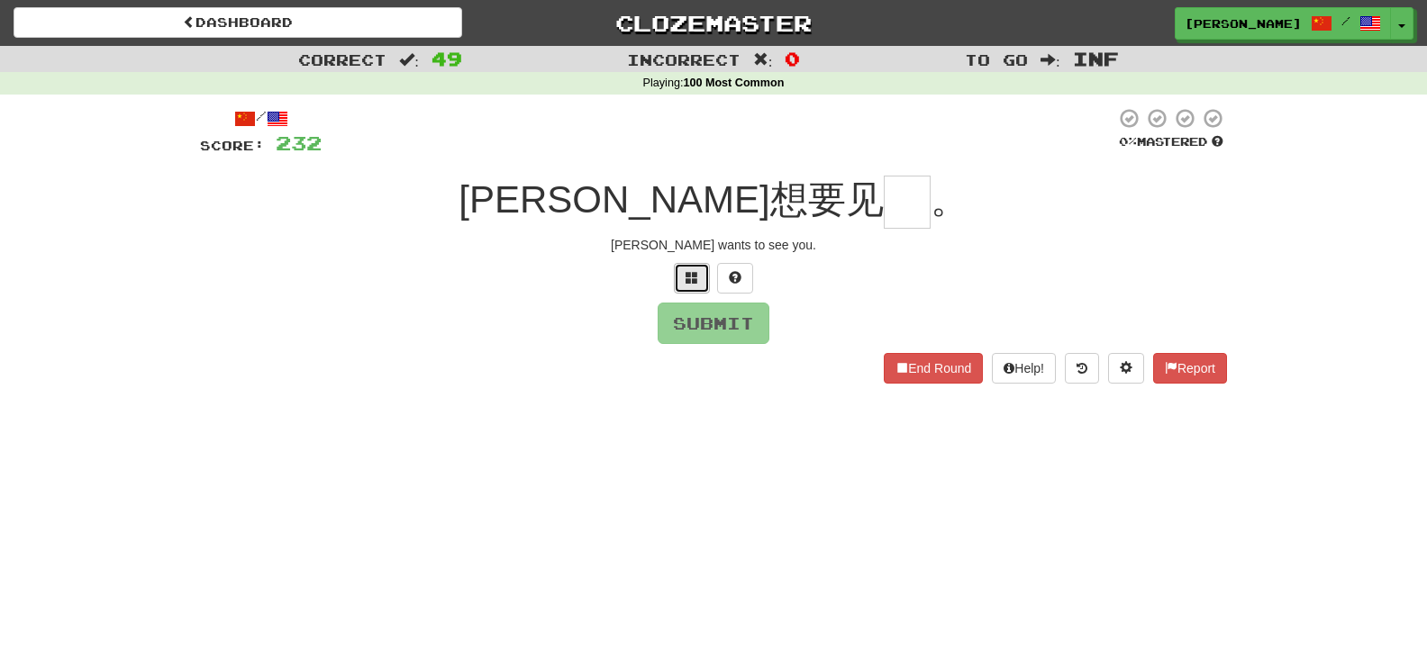
click at [691, 287] on button at bounding box center [692, 278] width 36 height 31
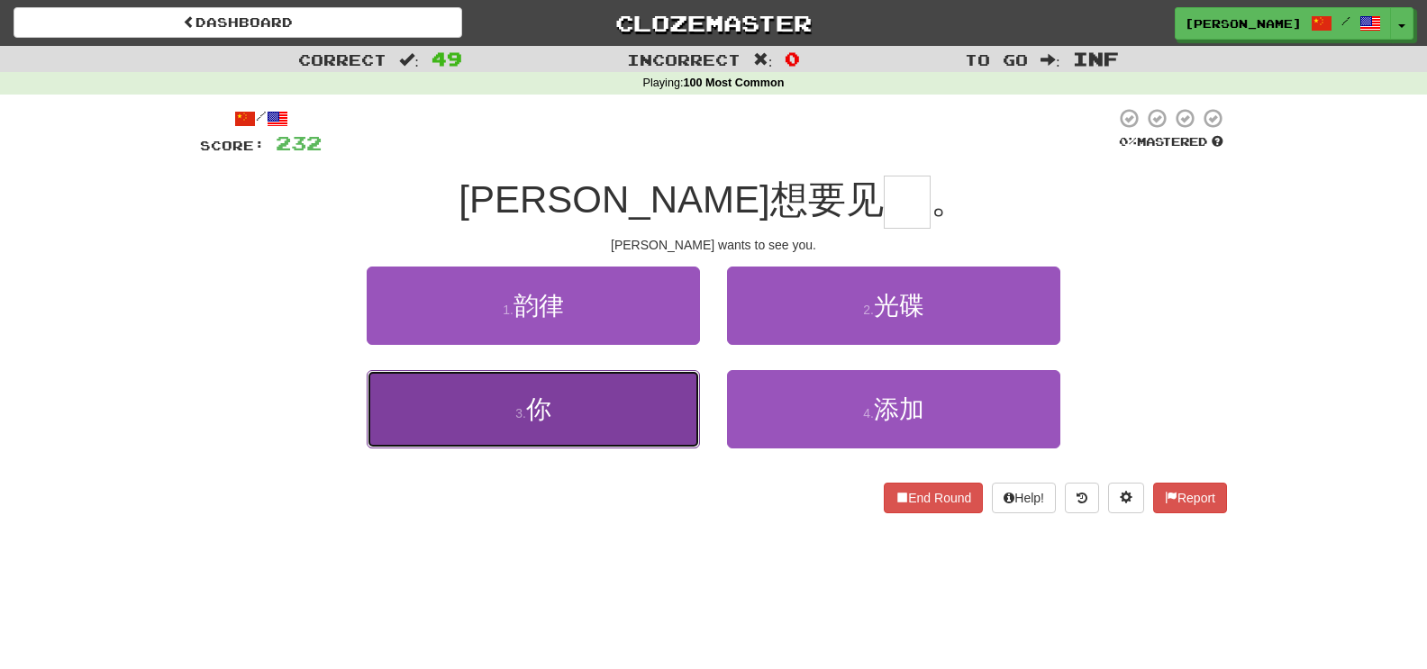
click at [589, 378] on button "3 . 你" at bounding box center [533, 409] width 333 height 78
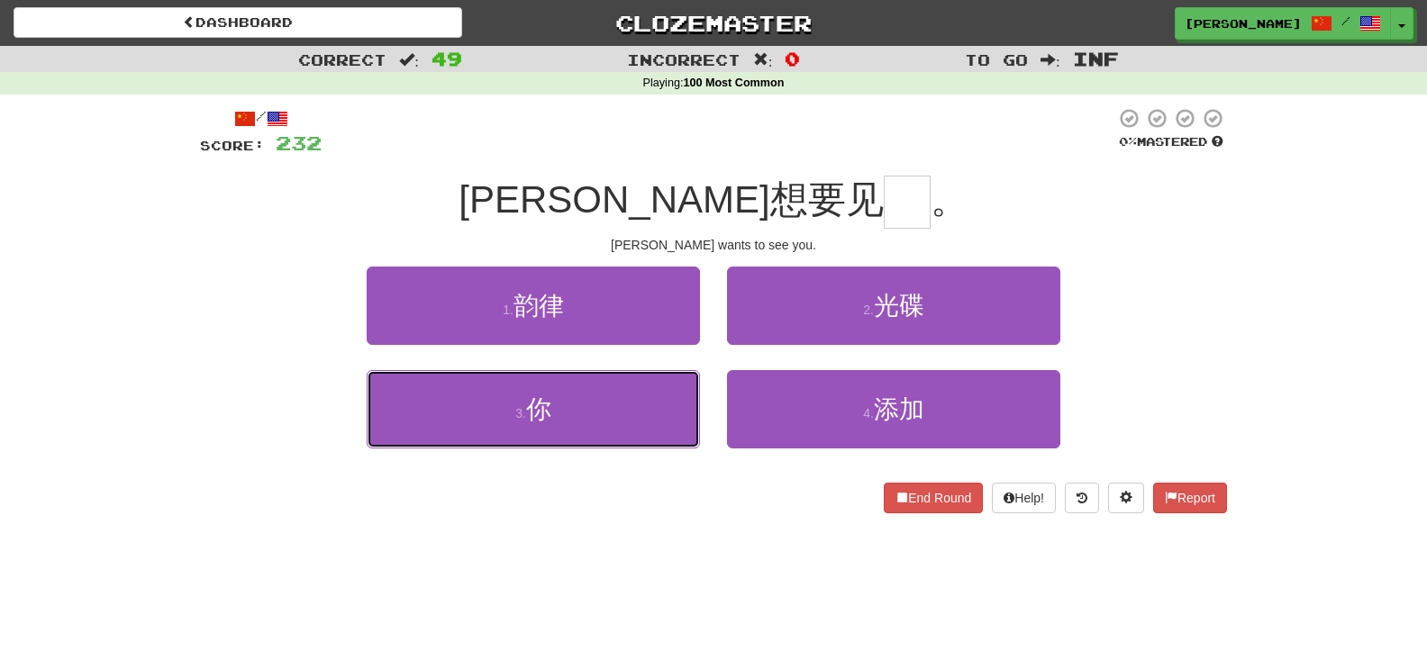
type input "*"
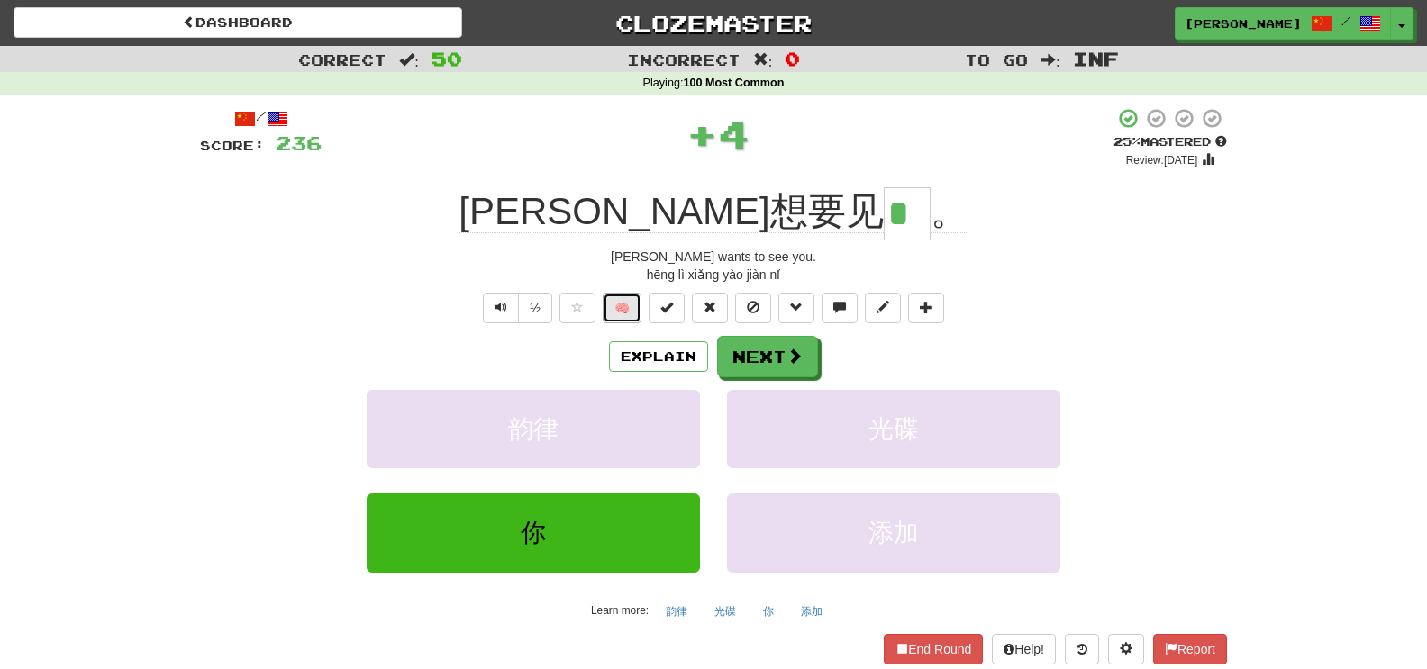
click at [624, 304] on button "🧠" at bounding box center [622, 308] width 39 height 31
click at [790, 350] on span at bounding box center [794, 356] width 16 height 16
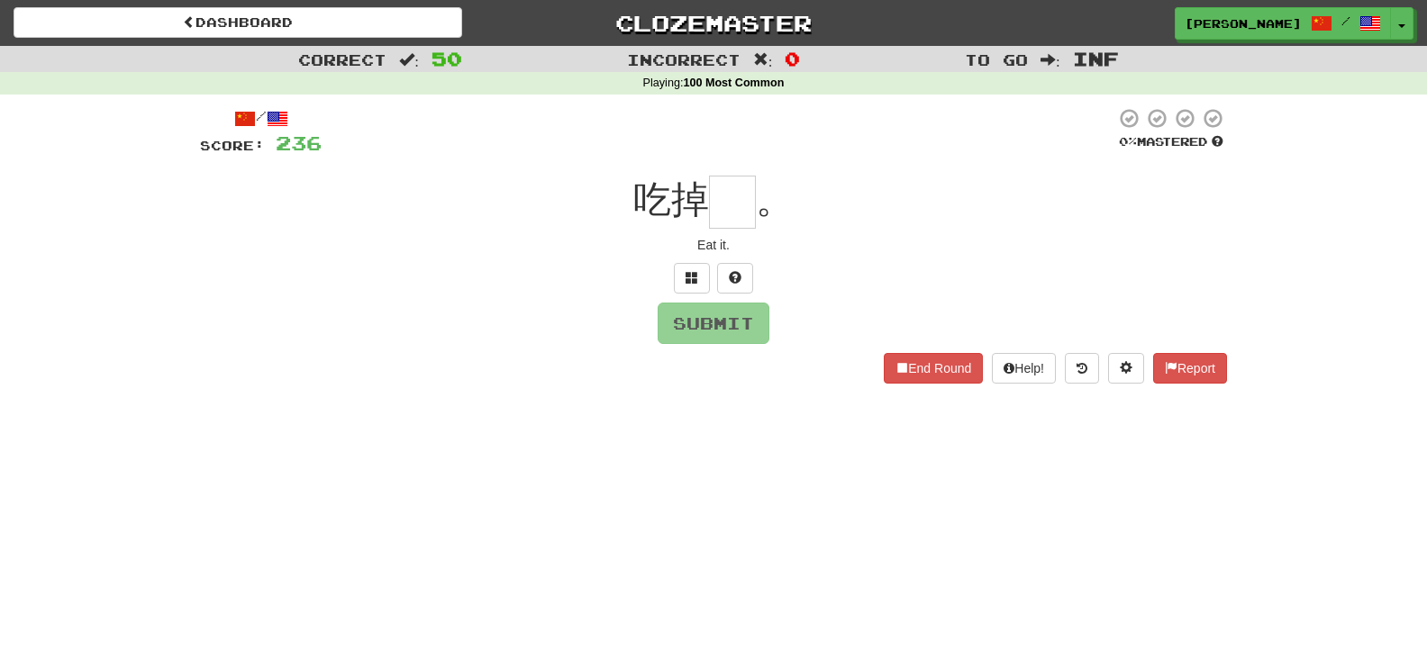
click at [668, 276] on div at bounding box center [713, 278] width 1027 height 31
click at [696, 274] on span at bounding box center [692, 277] width 13 height 13
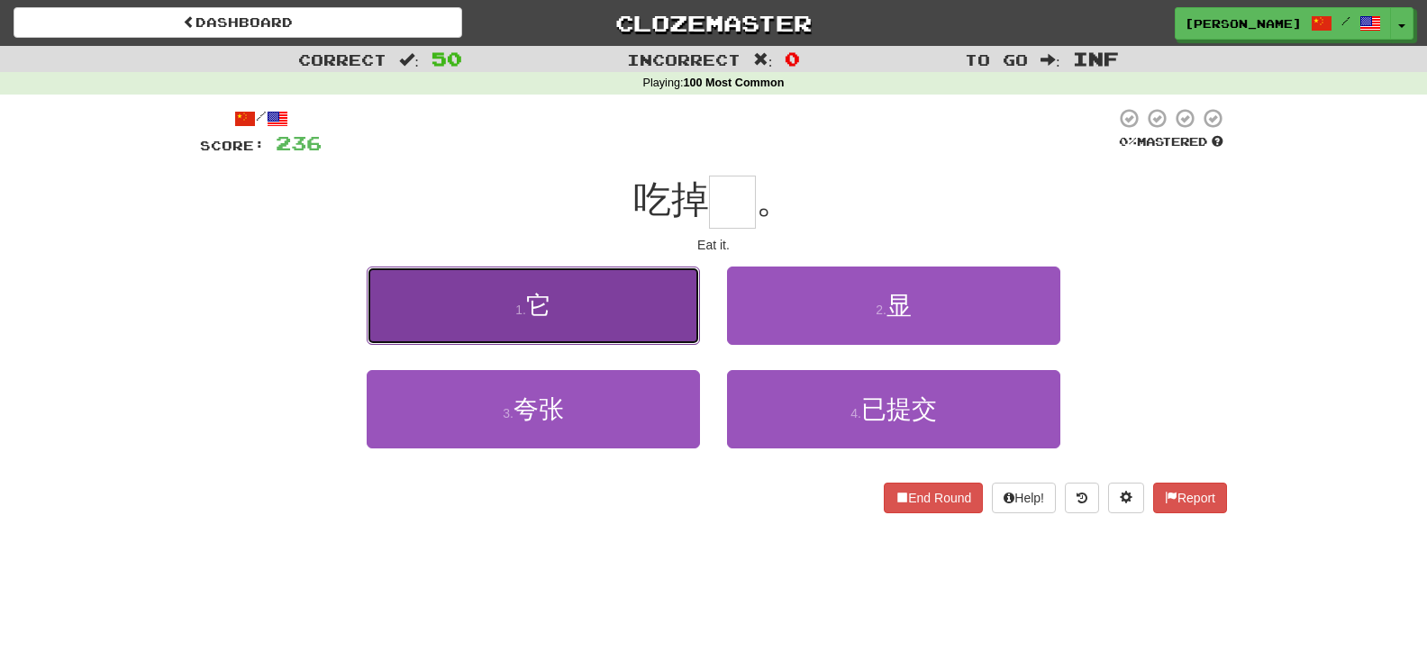
click at [616, 300] on button "1 . 它" at bounding box center [533, 306] width 333 height 78
type input "*"
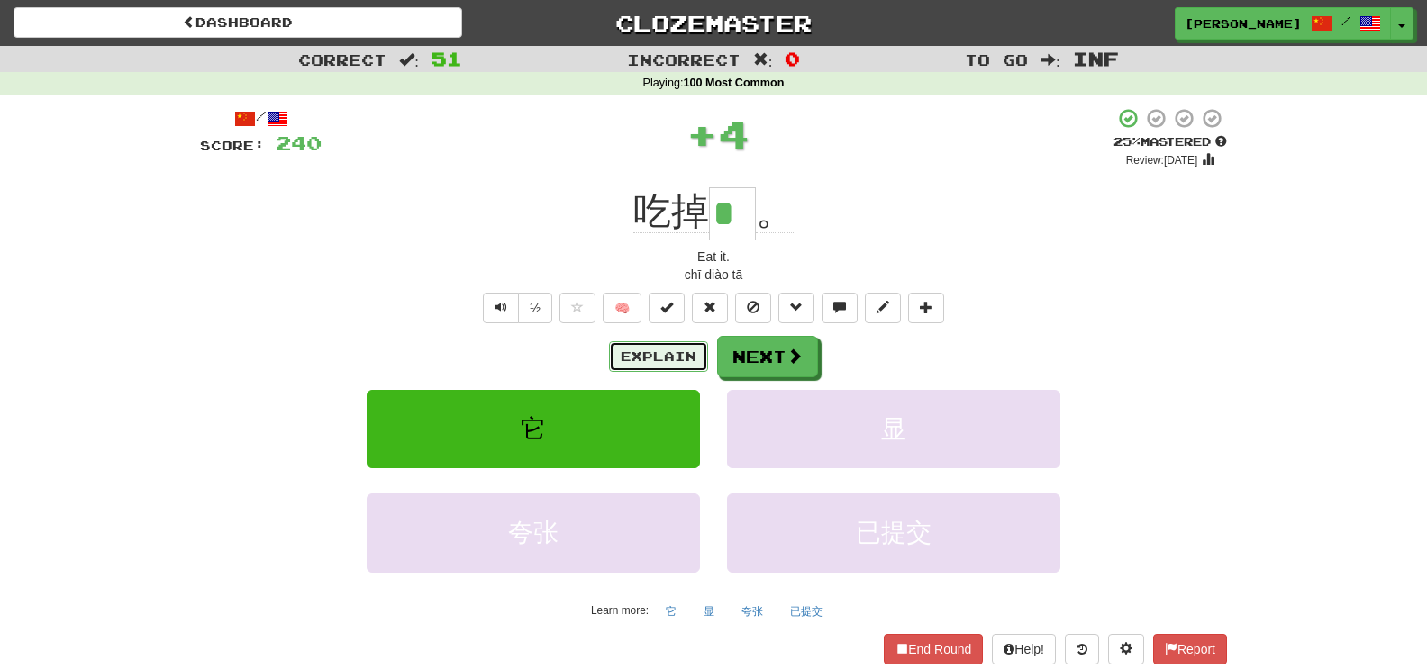
click at [672, 343] on button "Explain" at bounding box center [658, 356] width 99 height 31
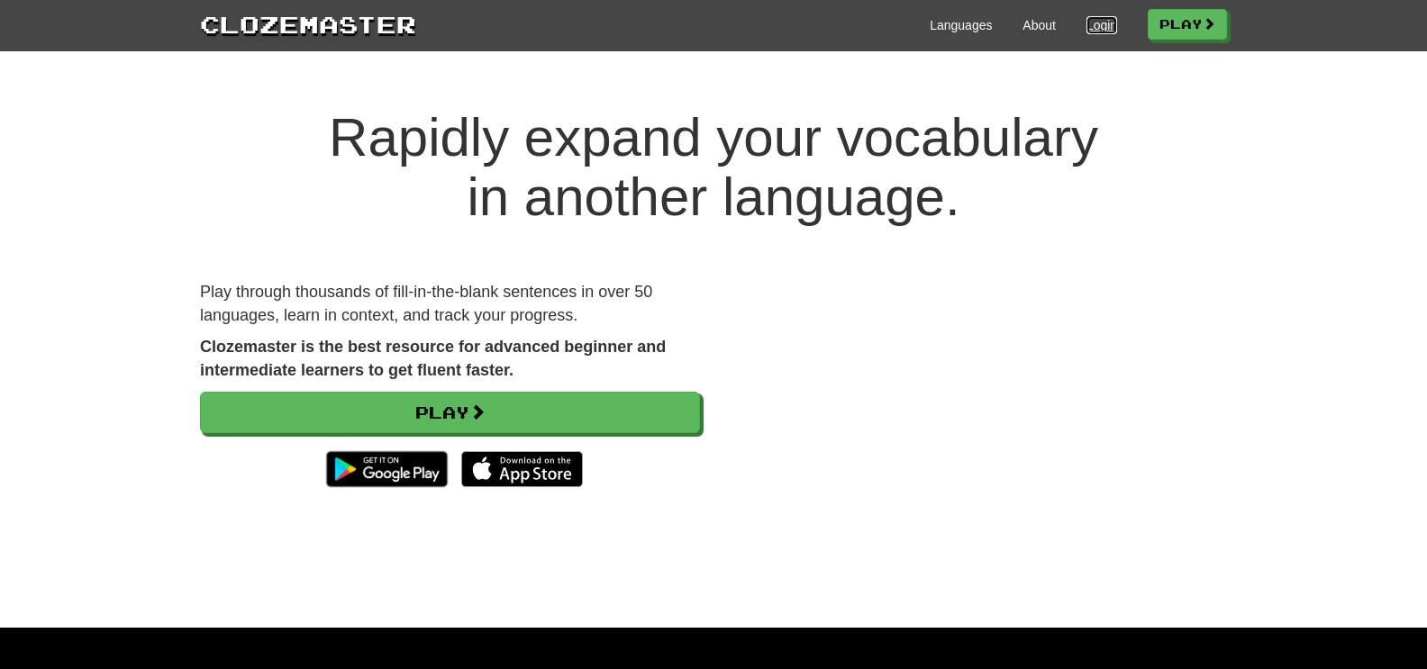
click at [1093, 31] on link "Login" at bounding box center [1101, 25] width 31 height 18
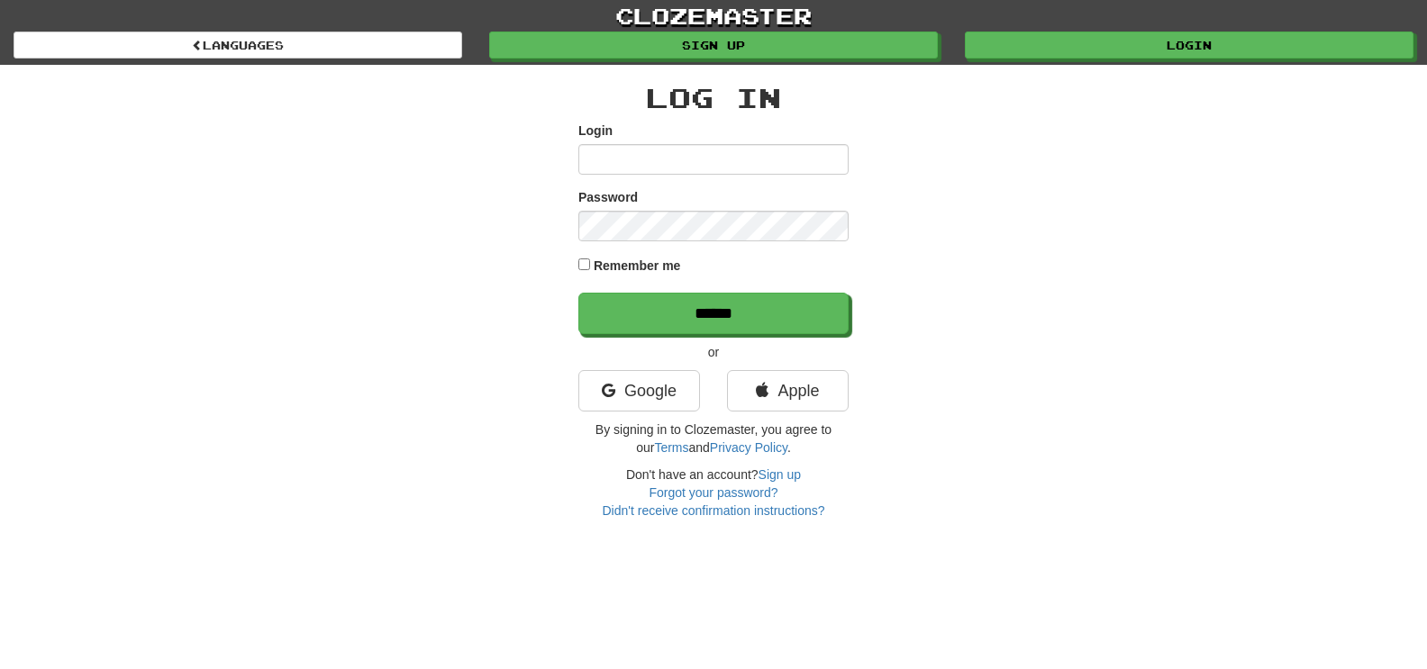
click at [721, 155] on input "Login" at bounding box center [713, 159] width 270 height 31
type input "******"
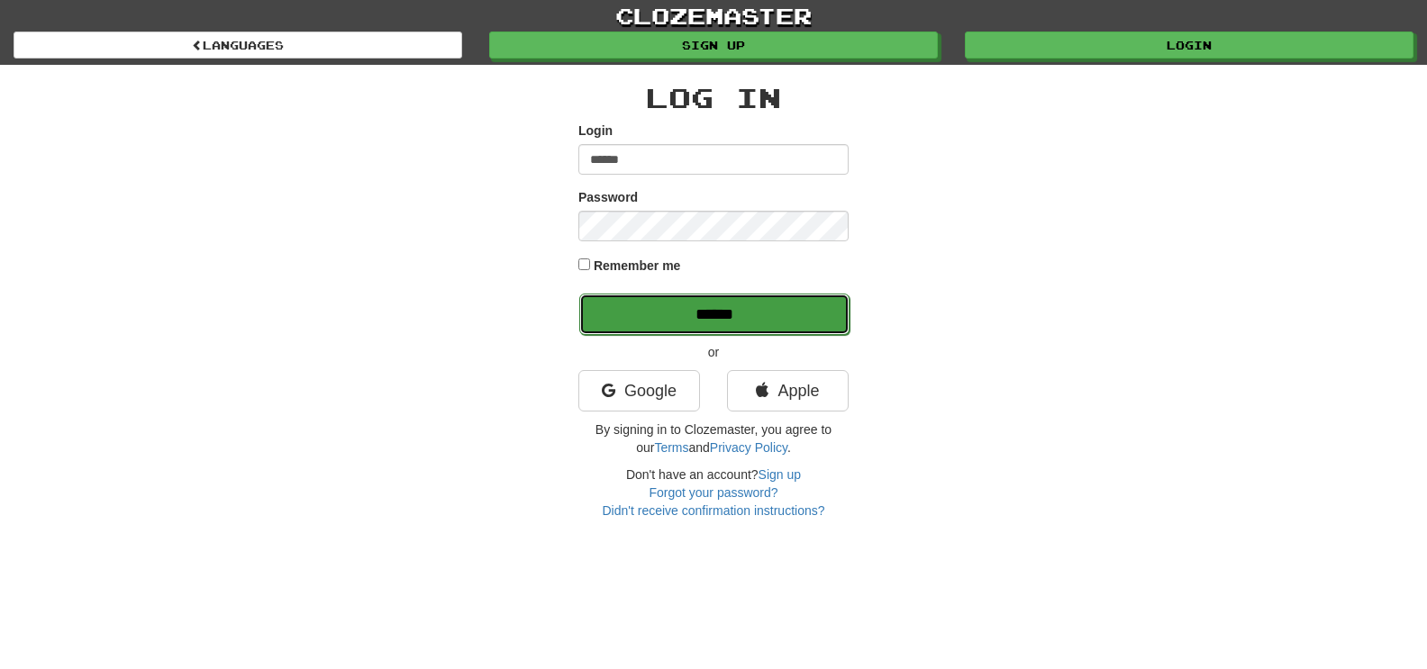
click at [675, 313] on input "******" at bounding box center [714, 314] width 270 height 41
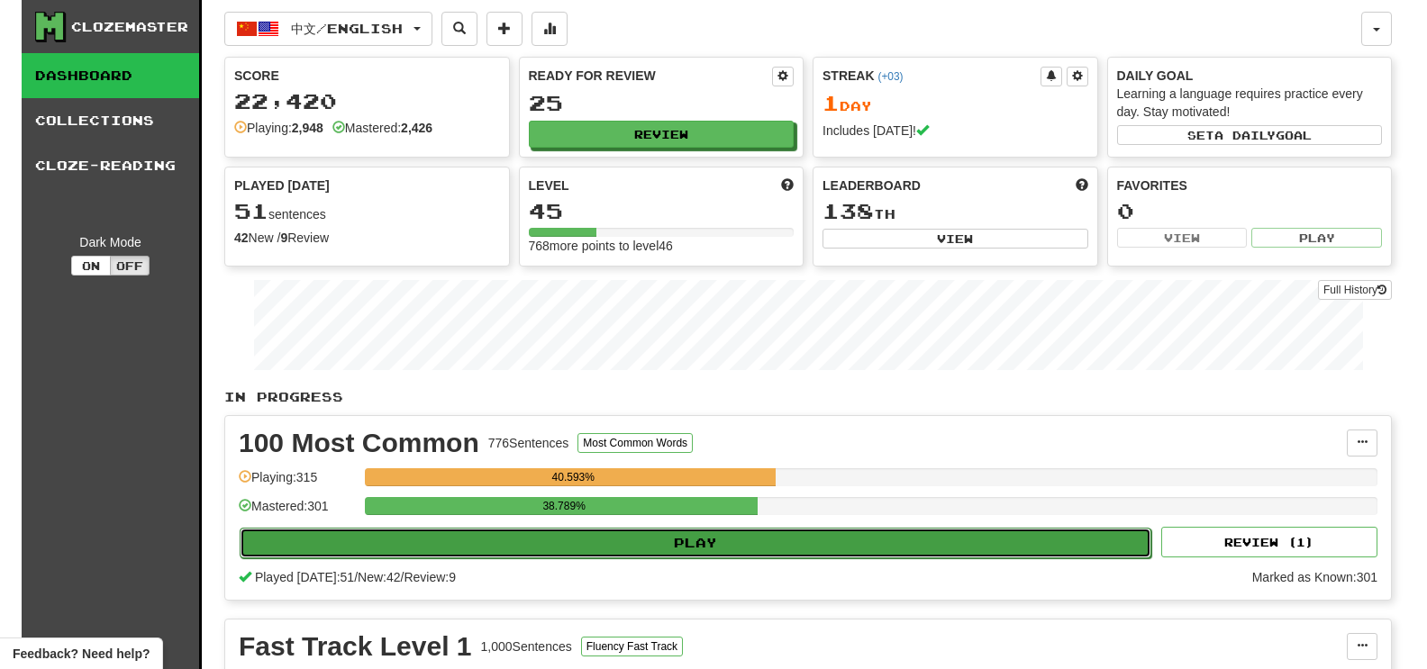
click at [777, 548] on button "Play" at bounding box center [696, 543] width 912 height 31
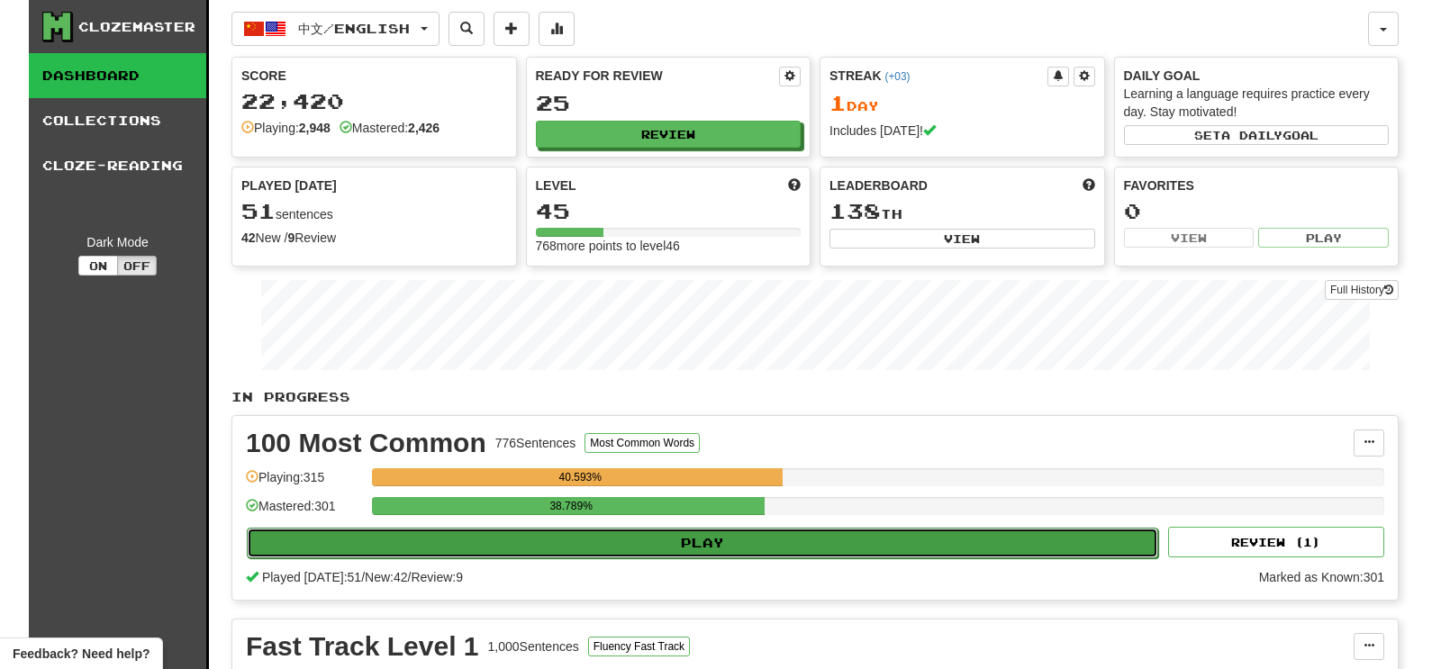
select select "********"
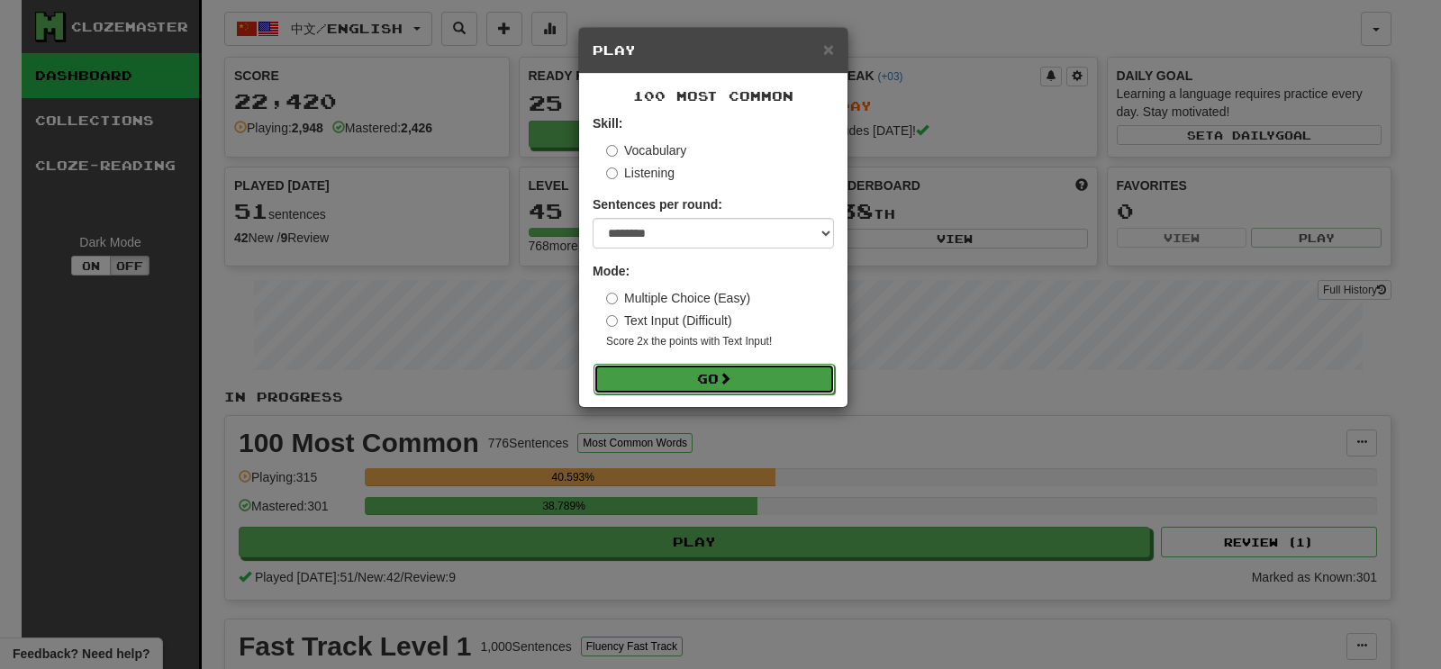
click at [726, 377] on span at bounding box center [725, 378] width 13 height 13
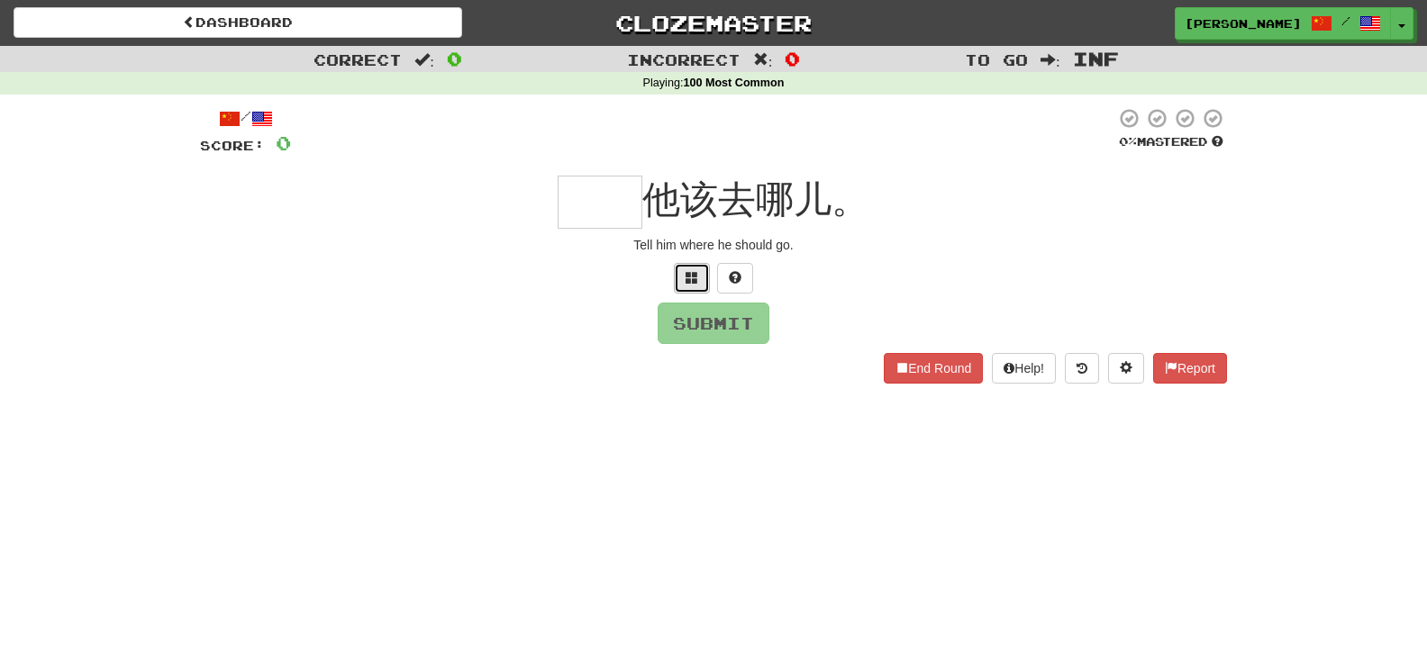
click at [691, 292] on button at bounding box center [692, 278] width 36 height 31
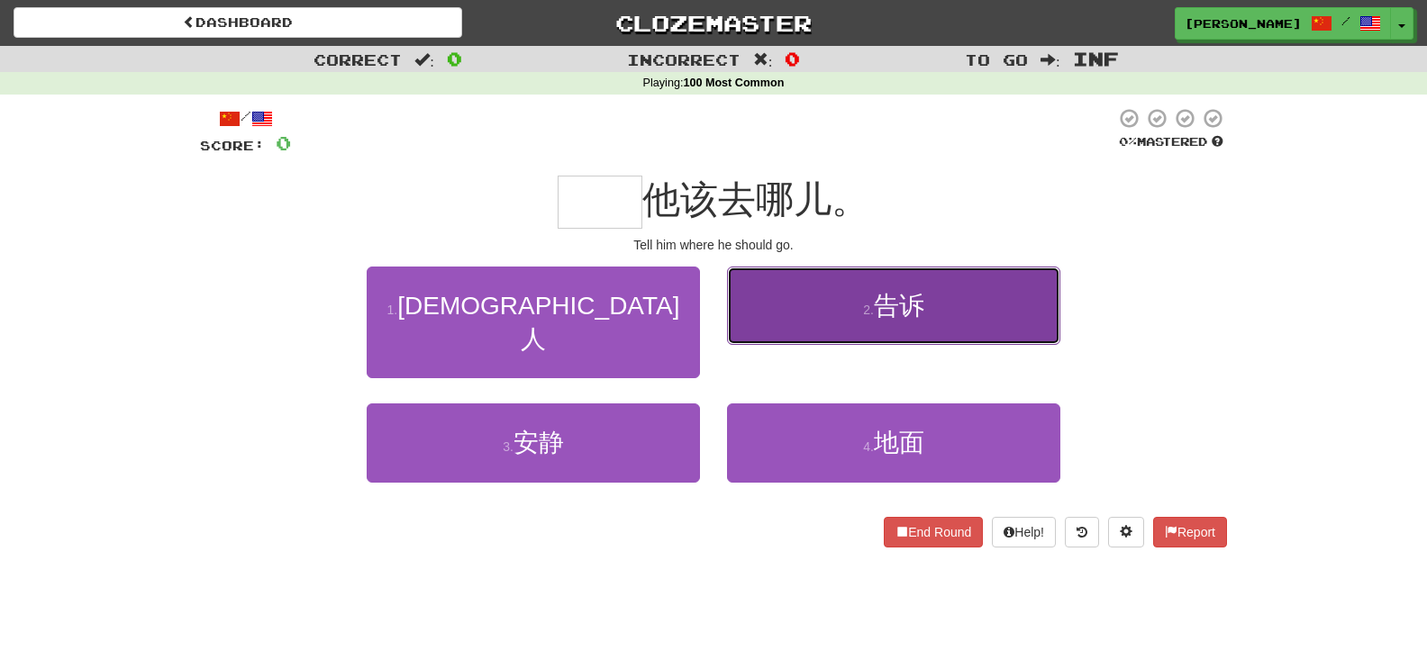
click at [801, 320] on button "2 . 告诉" at bounding box center [893, 306] width 333 height 78
type input "**"
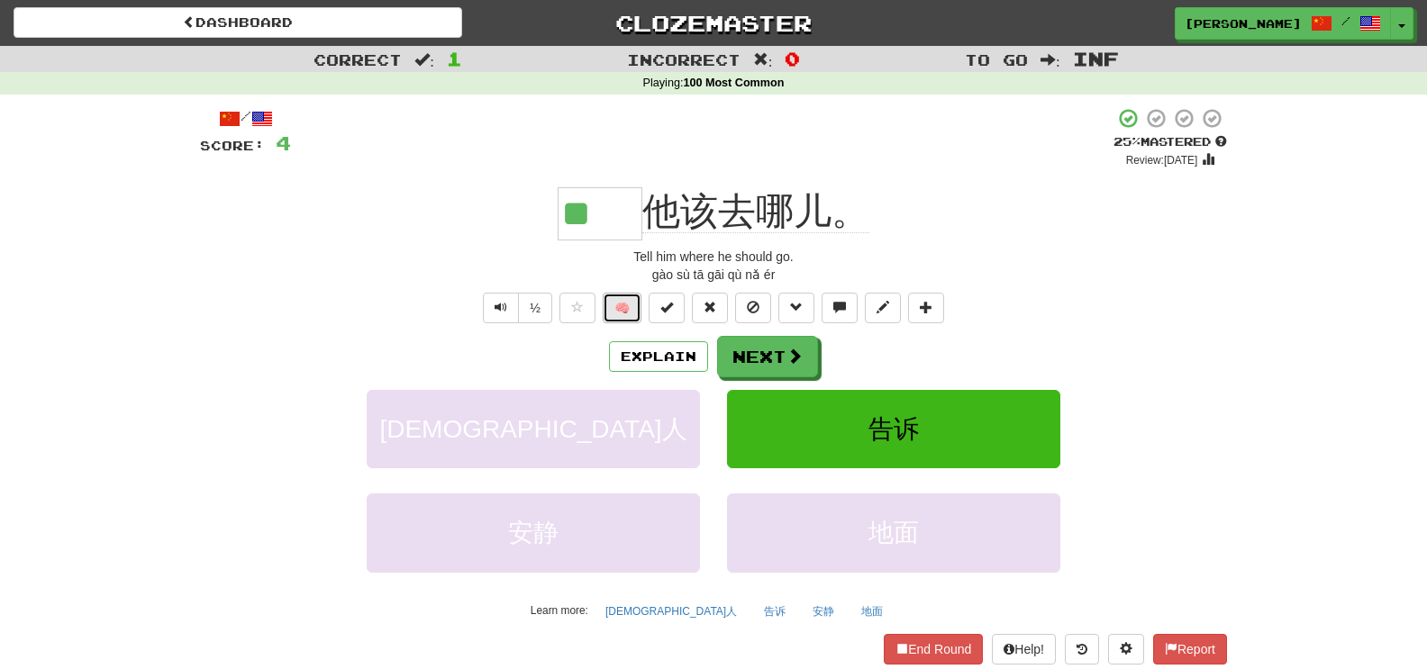
click at [641, 297] on button "🧠" at bounding box center [622, 308] width 39 height 31
click at [703, 343] on button "Explain" at bounding box center [658, 356] width 99 height 31
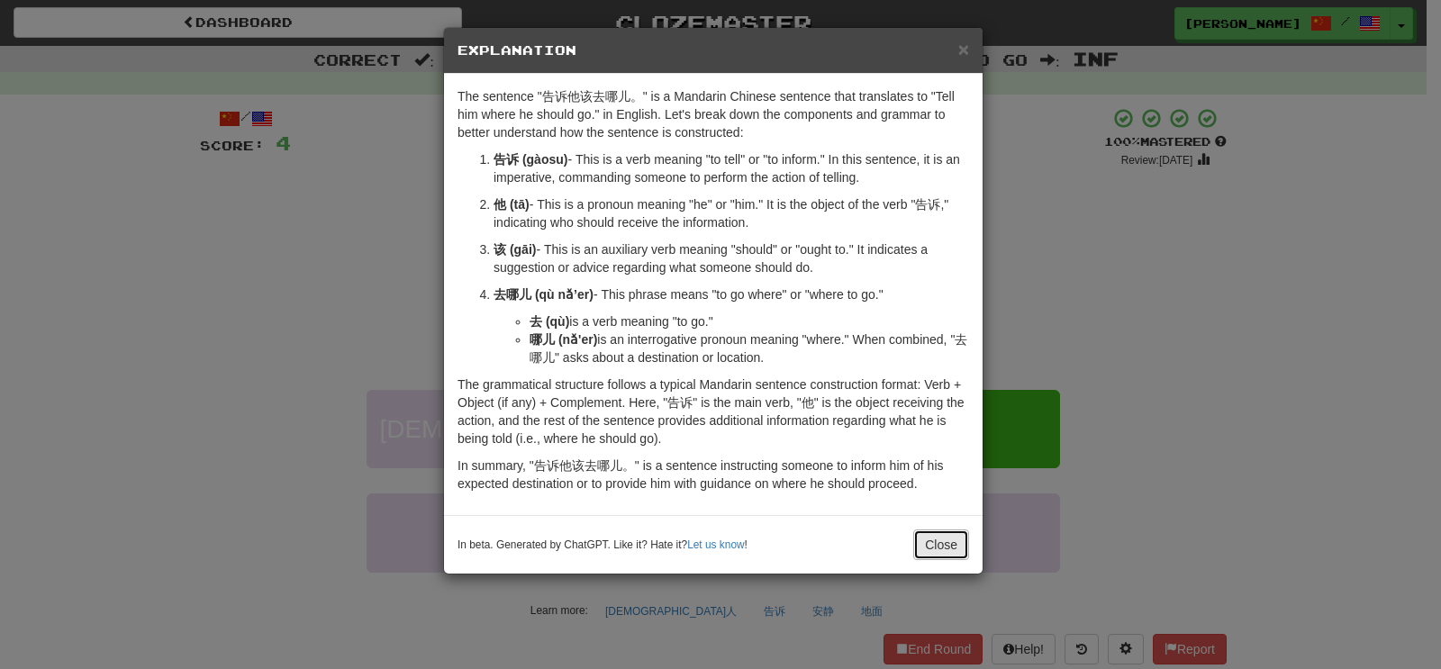
click at [958, 538] on button "Close" at bounding box center [941, 545] width 56 height 31
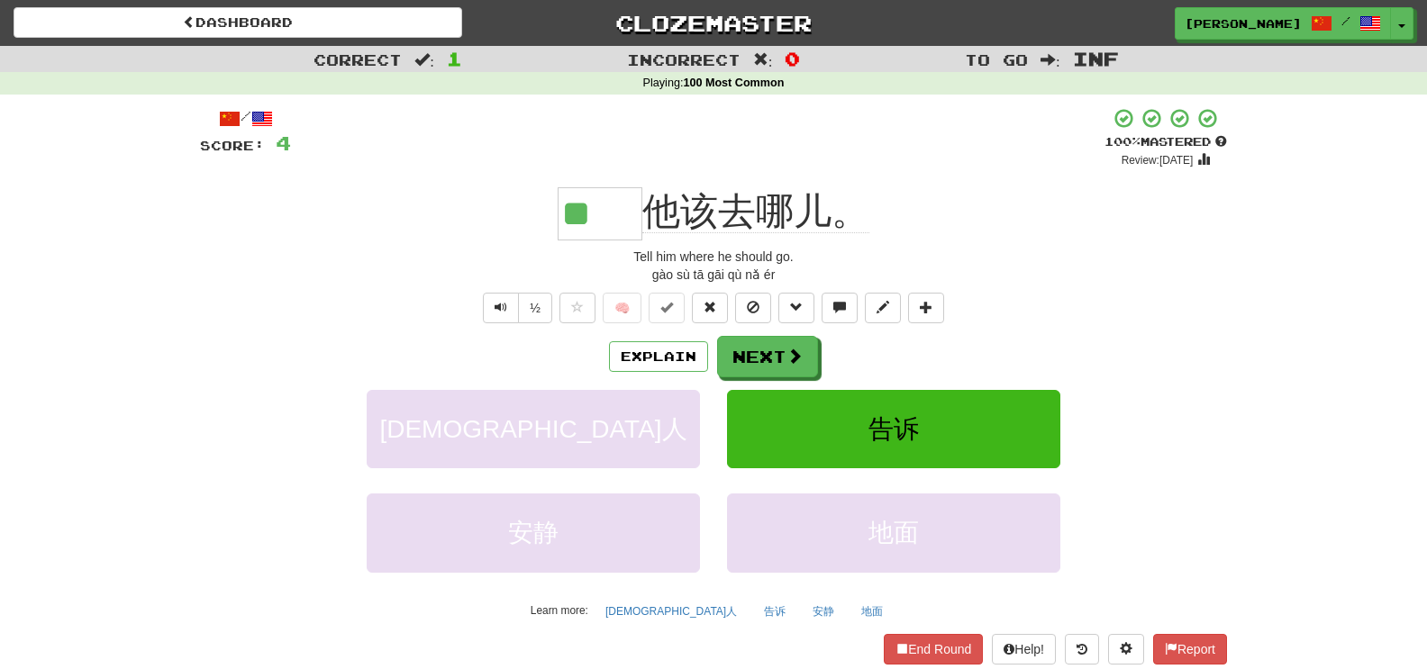
click at [776, 334] on div "/ Score: 4 + 4 100 % Mastered Review: [DATE] ** 他该去哪儿。 Tell him where he should…" at bounding box center [713, 400] width 1027 height 586
click at [777, 355] on button "Next" at bounding box center [767, 356] width 101 height 41
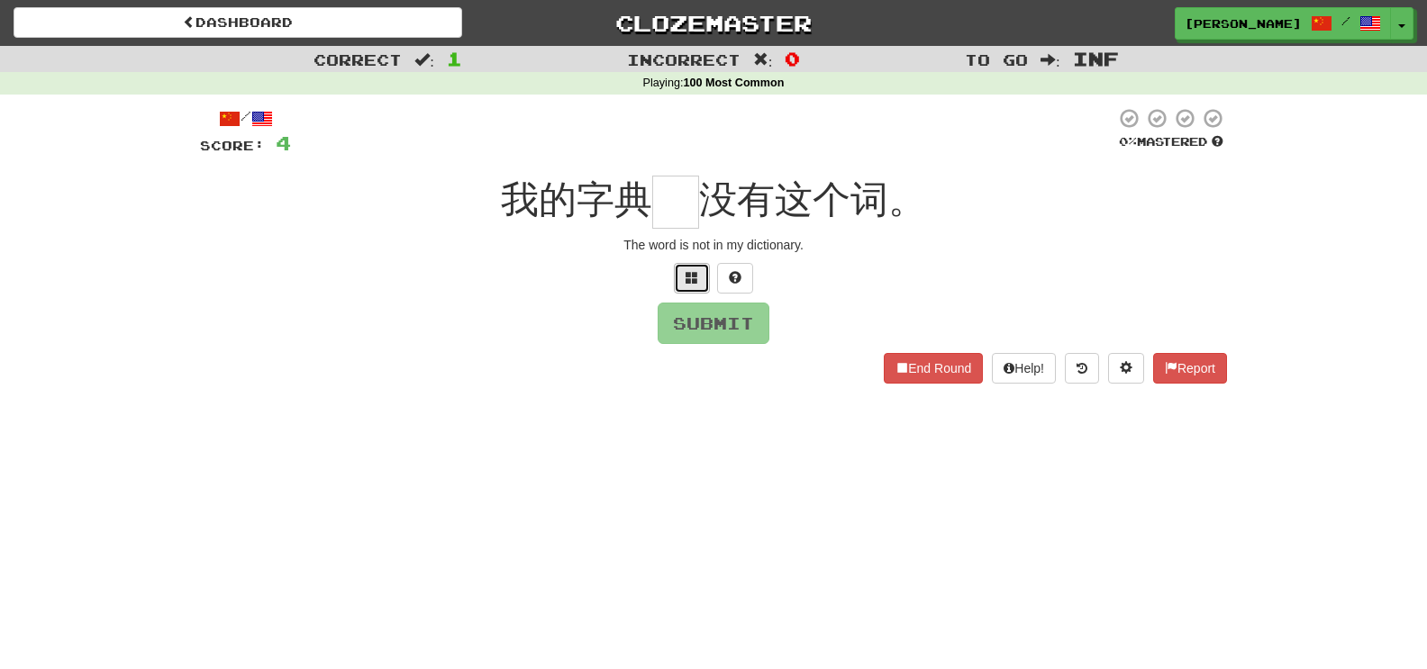
click at [687, 278] on span at bounding box center [692, 277] width 13 height 13
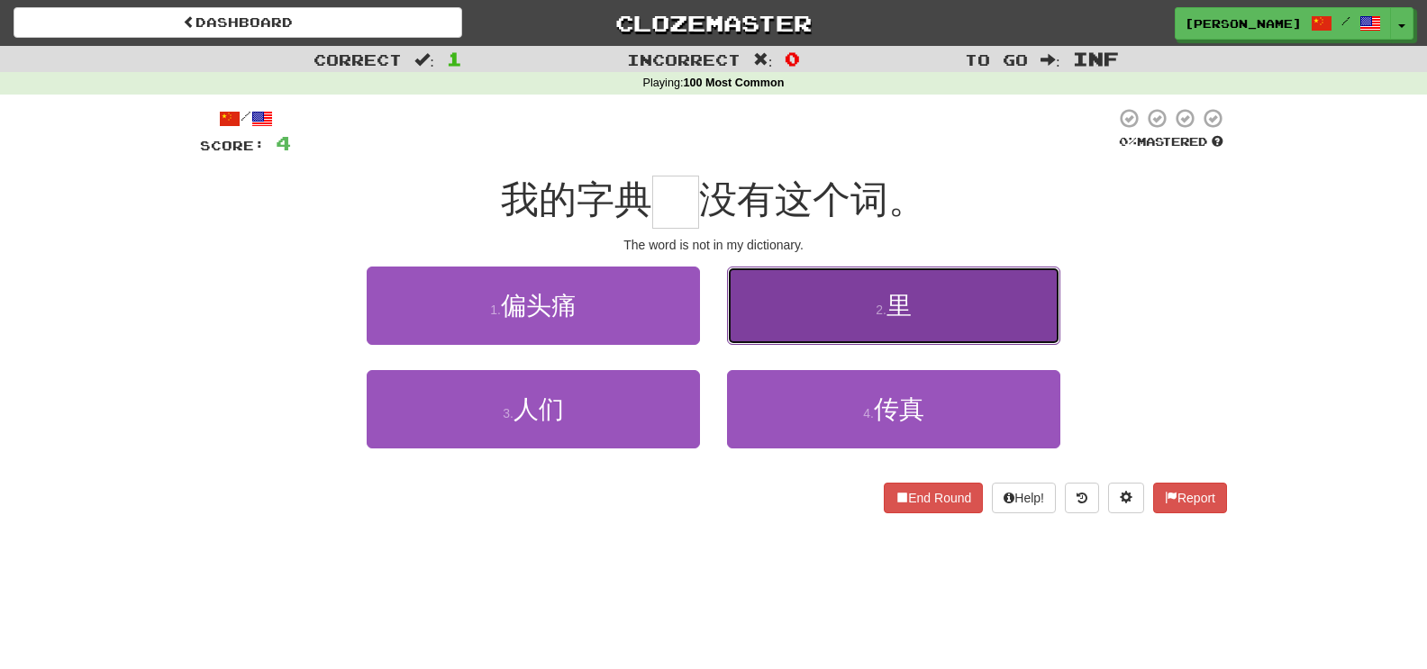
click at [921, 277] on button "2 . [GEOGRAPHIC_DATA]" at bounding box center [893, 306] width 333 height 78
type input "*"
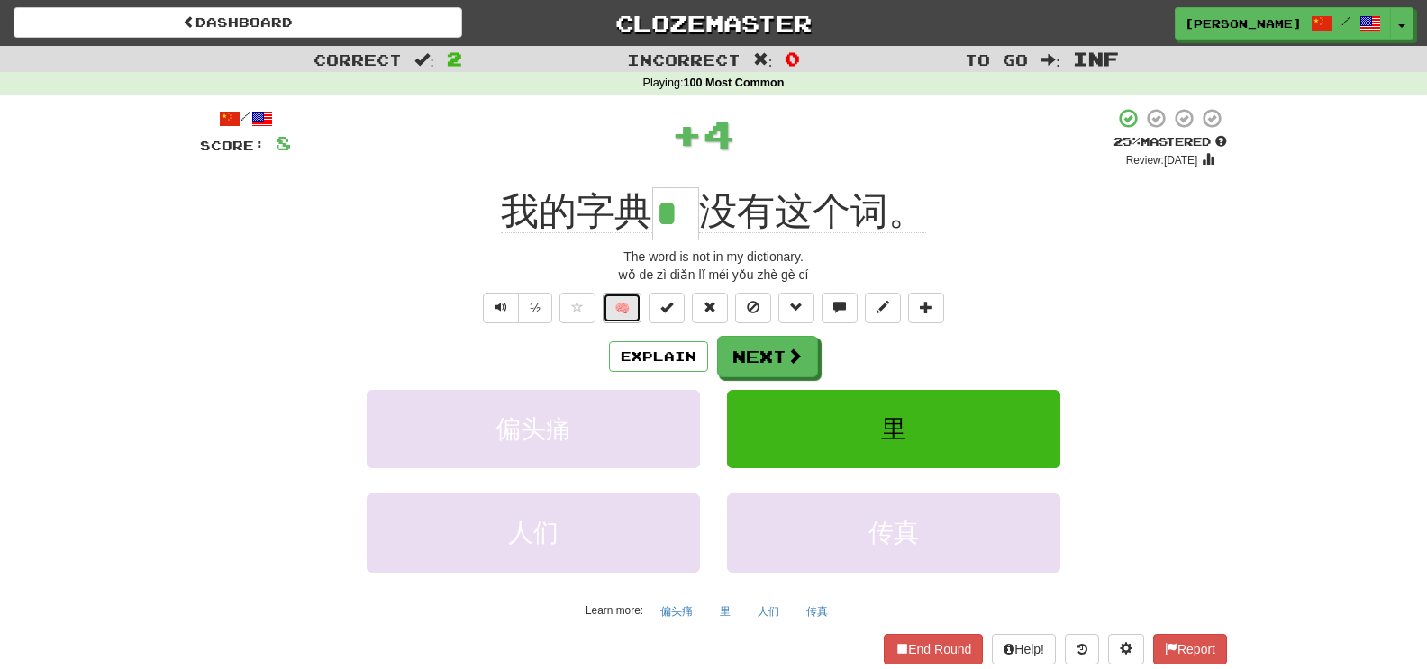
click at [617, 317] on button "🧠" at bounding box center [622, 308] width 39 height 31
click at [779, 348] on button "Next" at bounding box center [768, 357] width 101 height 41
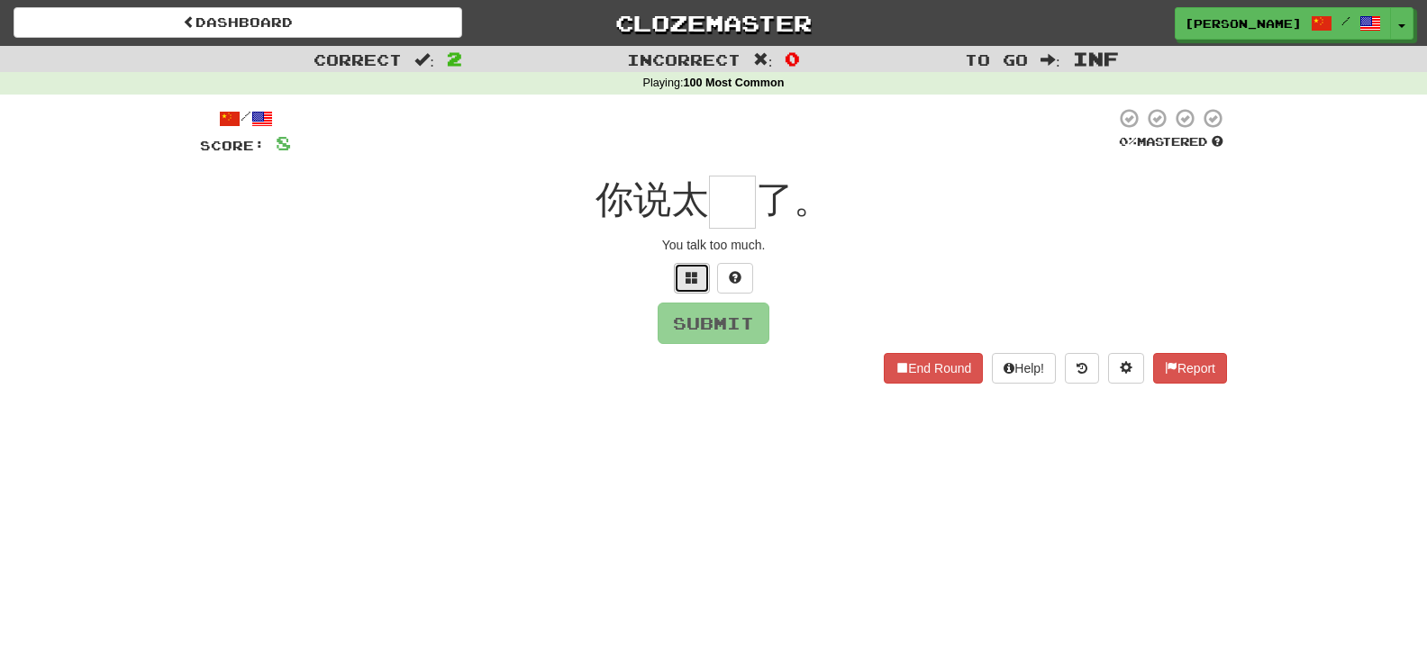
click at [699, 264] on button at bounding box center [692, 278] width 36 height 31
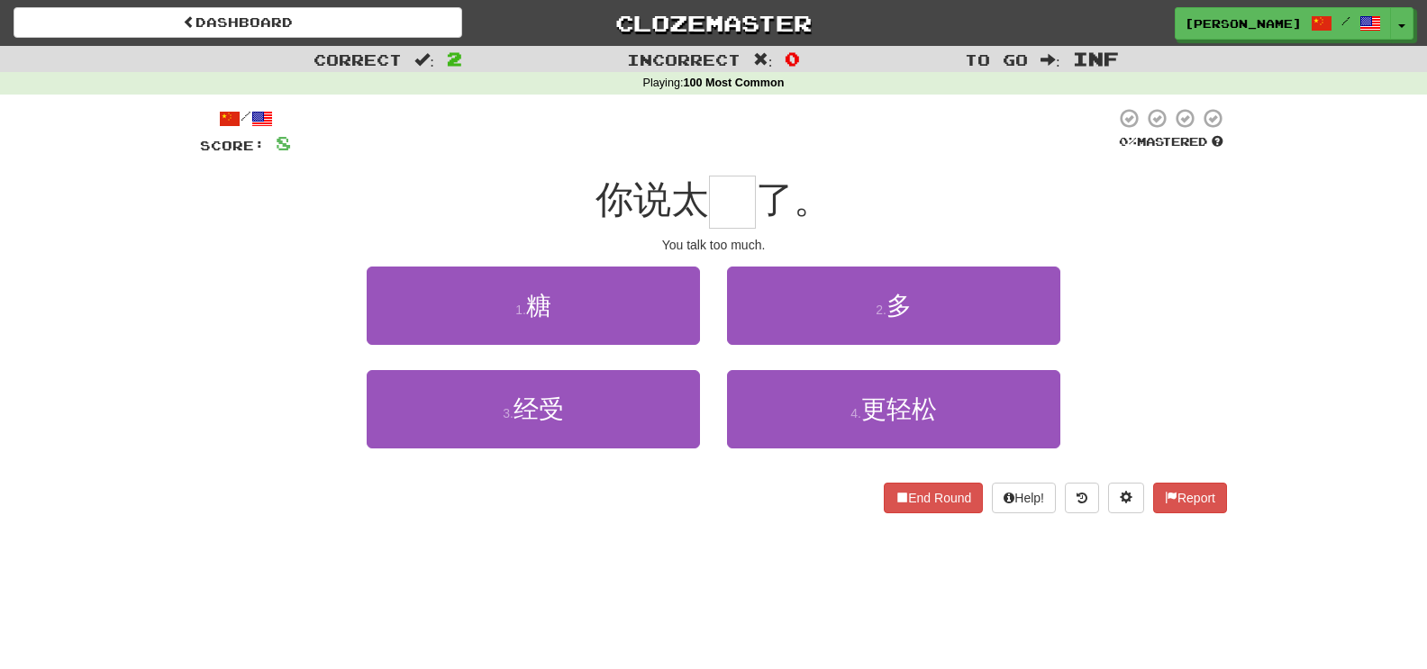
click at [858, 346] on div "2 . 多" at bounding box center [893, 319] width 360 height 104
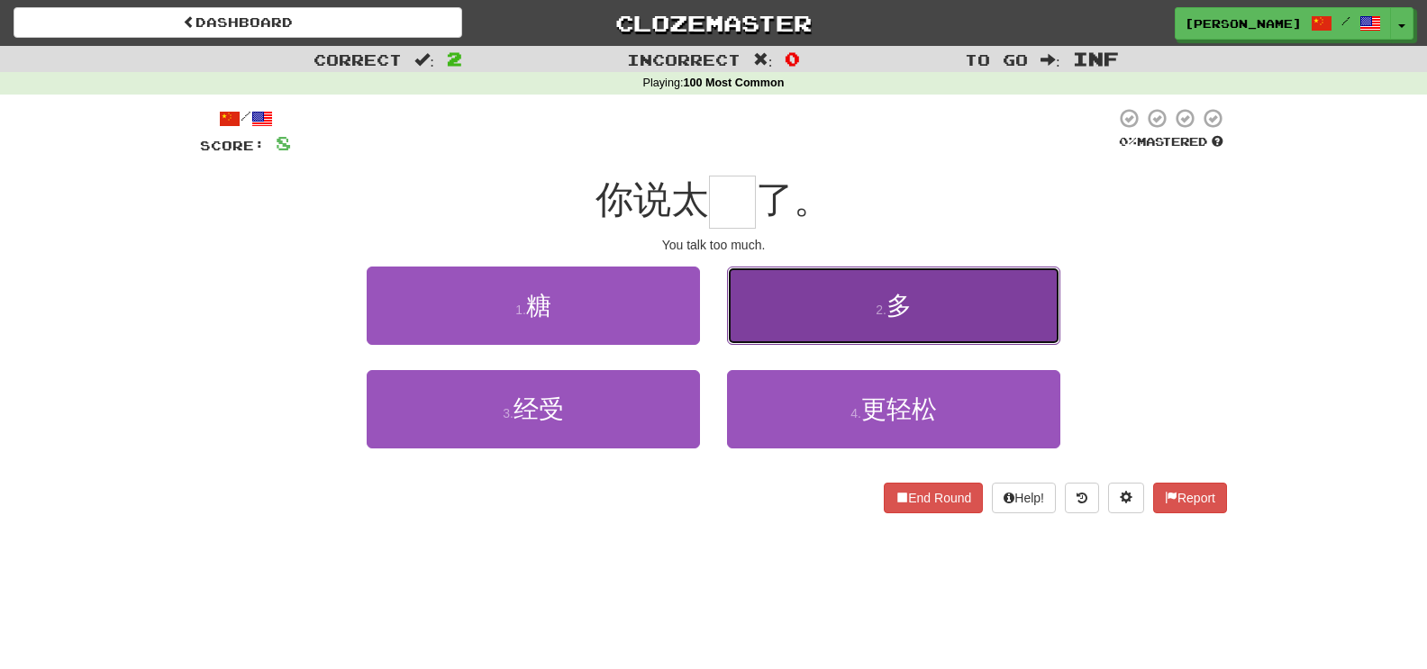
click at [856, 306] on button "2 . 多" at bounding box center [893, 306] width 333 height 78
type input "*"
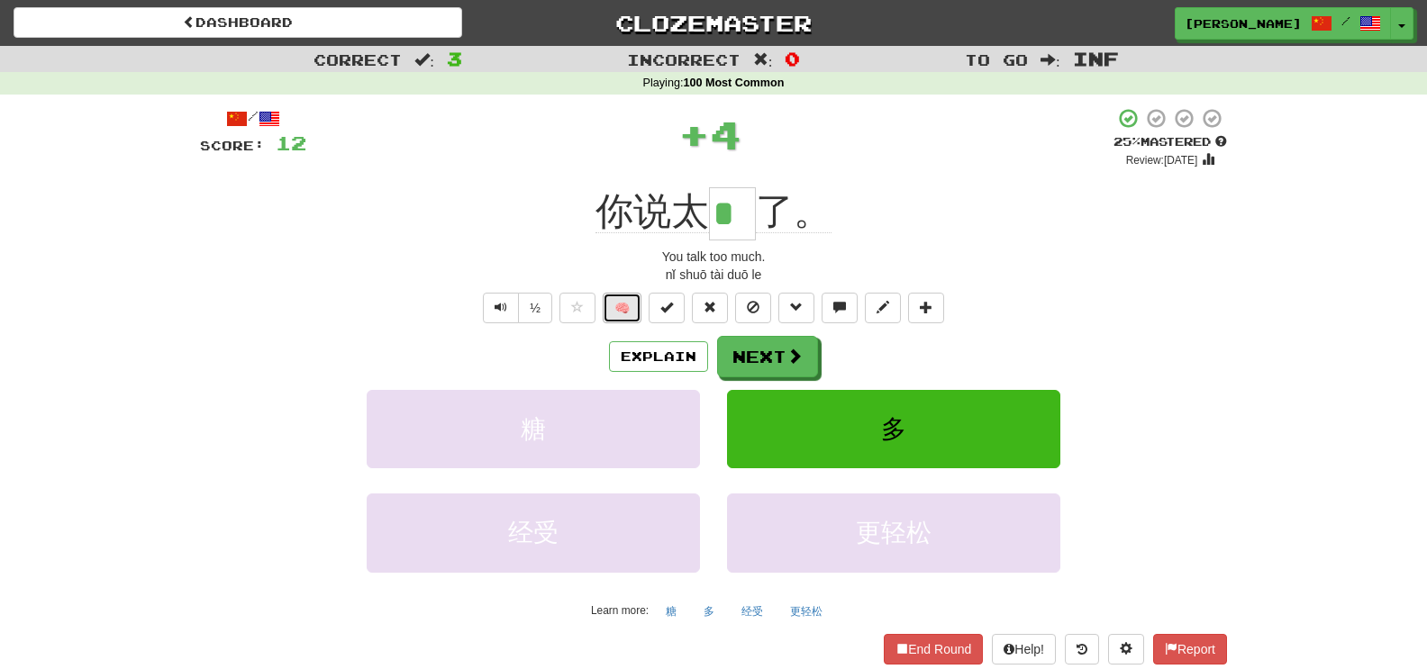
click at [625, 312] on button "🧠" at bounding box center [622, 308] width 39 height 31
click at [747, 357] on button "Next" at bounding box center [768, 357] width 101 height 41
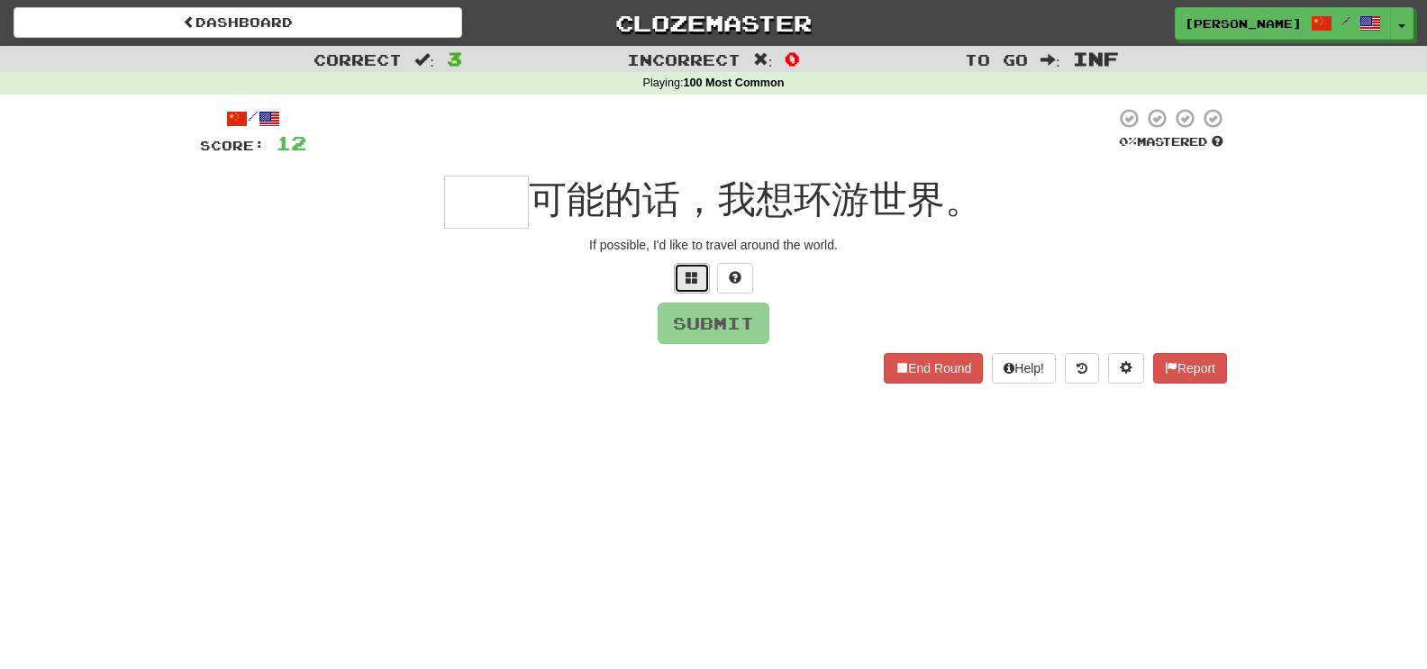
click at [682, 282] on button at bounding box center [692, 278] width 36 height 31
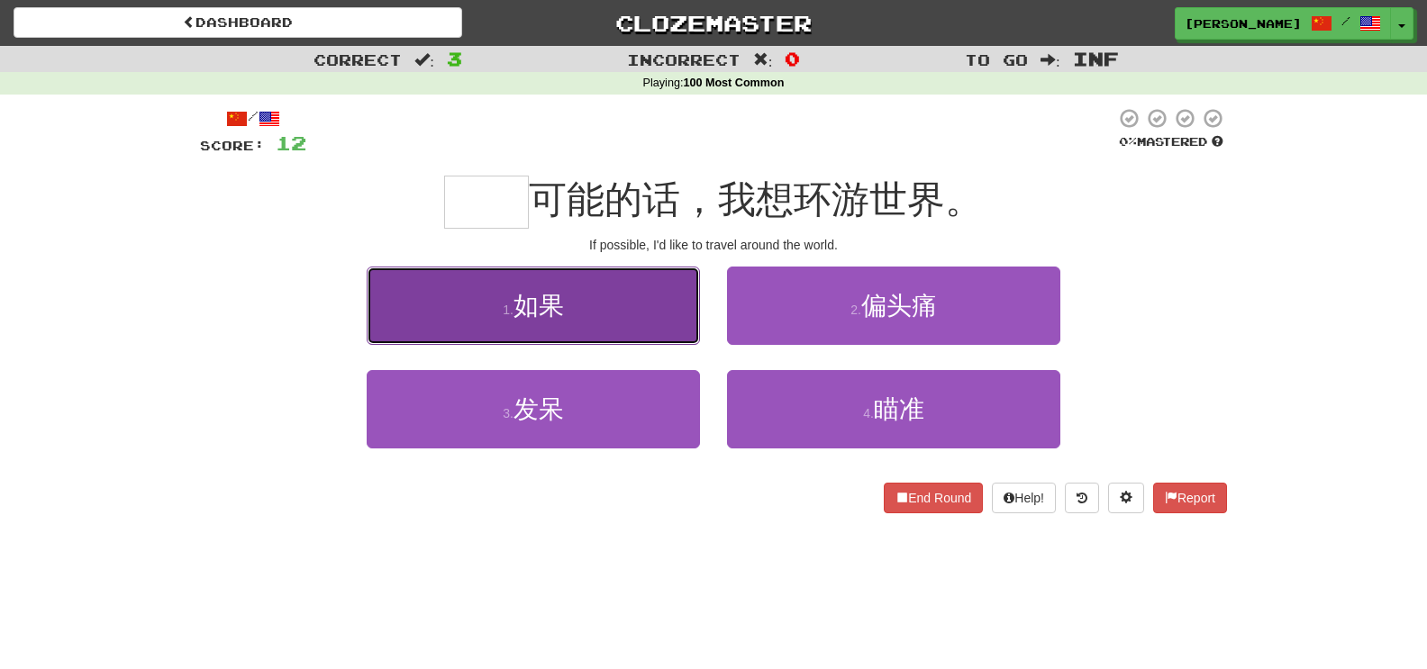
click at [640, 324] on button "1 . 如果" at bounding box center [533, 306] width 333 height 78
type input "**"
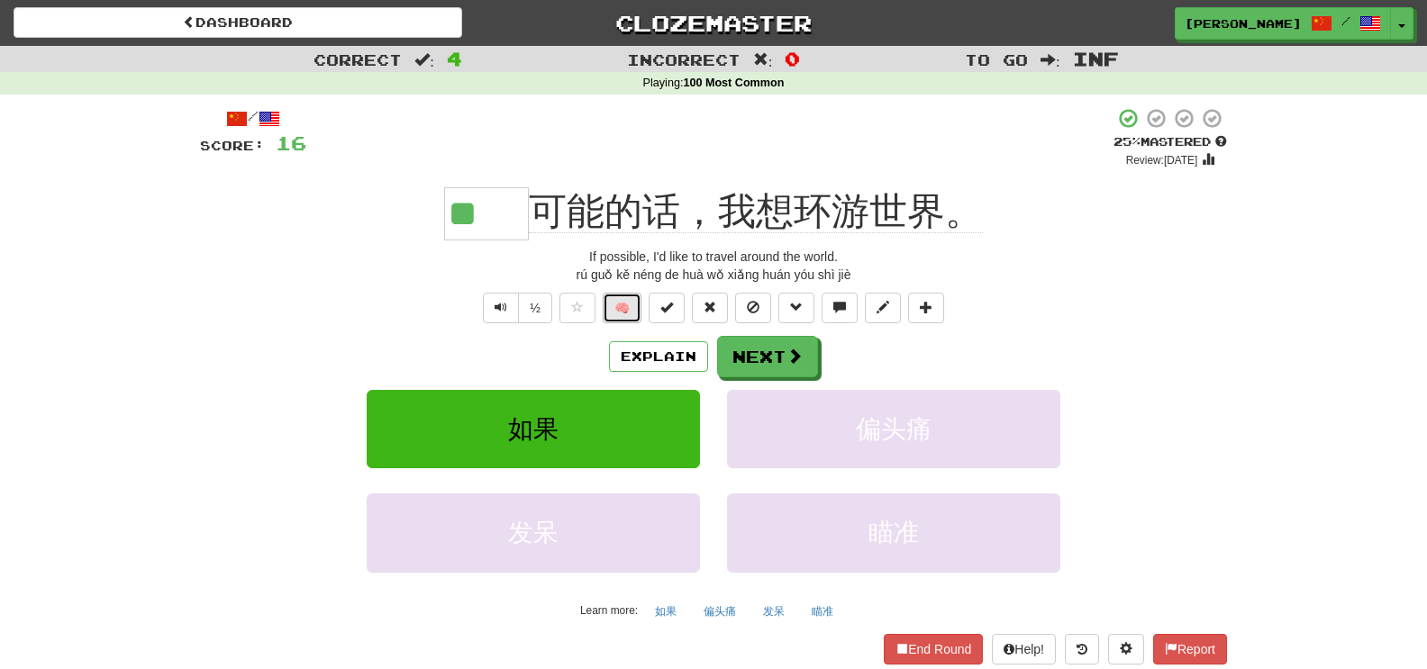
click at [635, 314] on button "🧠" at bounding box center [622, 308] width 39 height 31
click at [646, 354] on button "Explain" at bounding box center [658, 356] width 99 height 31
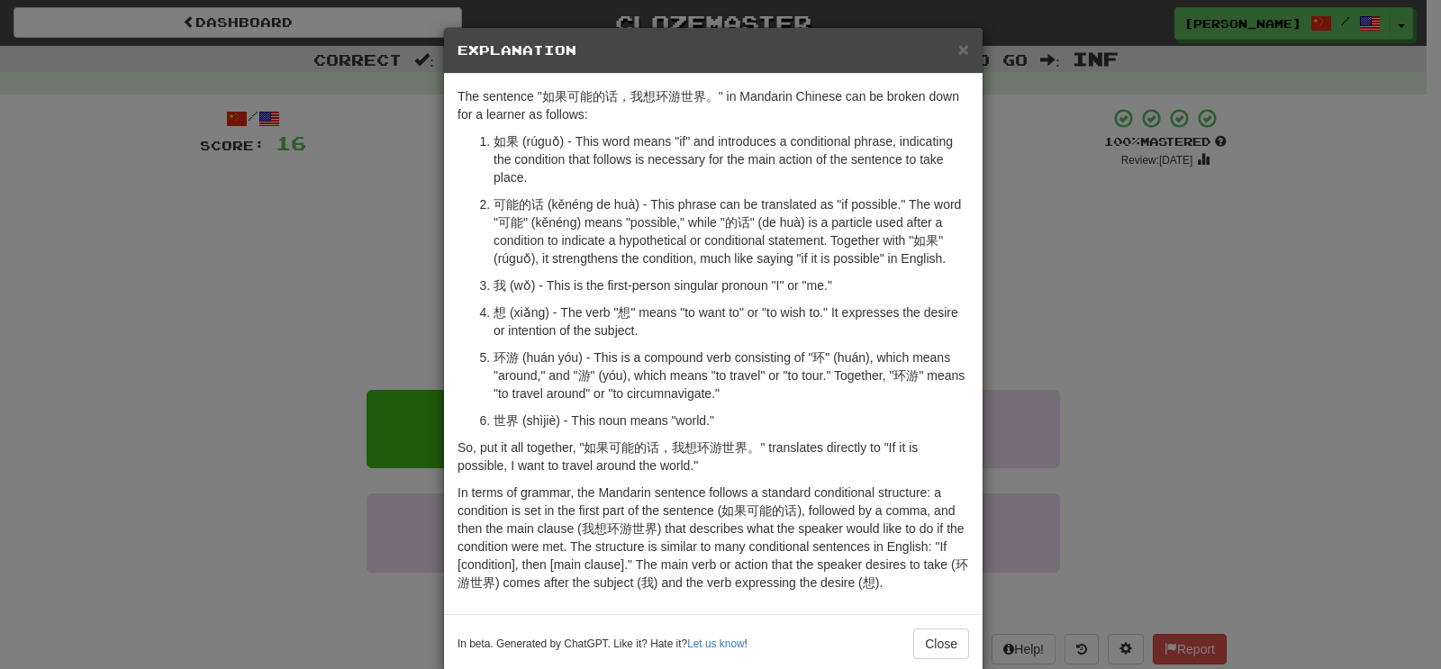
click at [38, 241] on div "× Explanation The sentence "如果可能的话，我想环游世界。" in Mandarin Chinese can be broken d…" at bounding box center [720, 334] width 1441 height 669
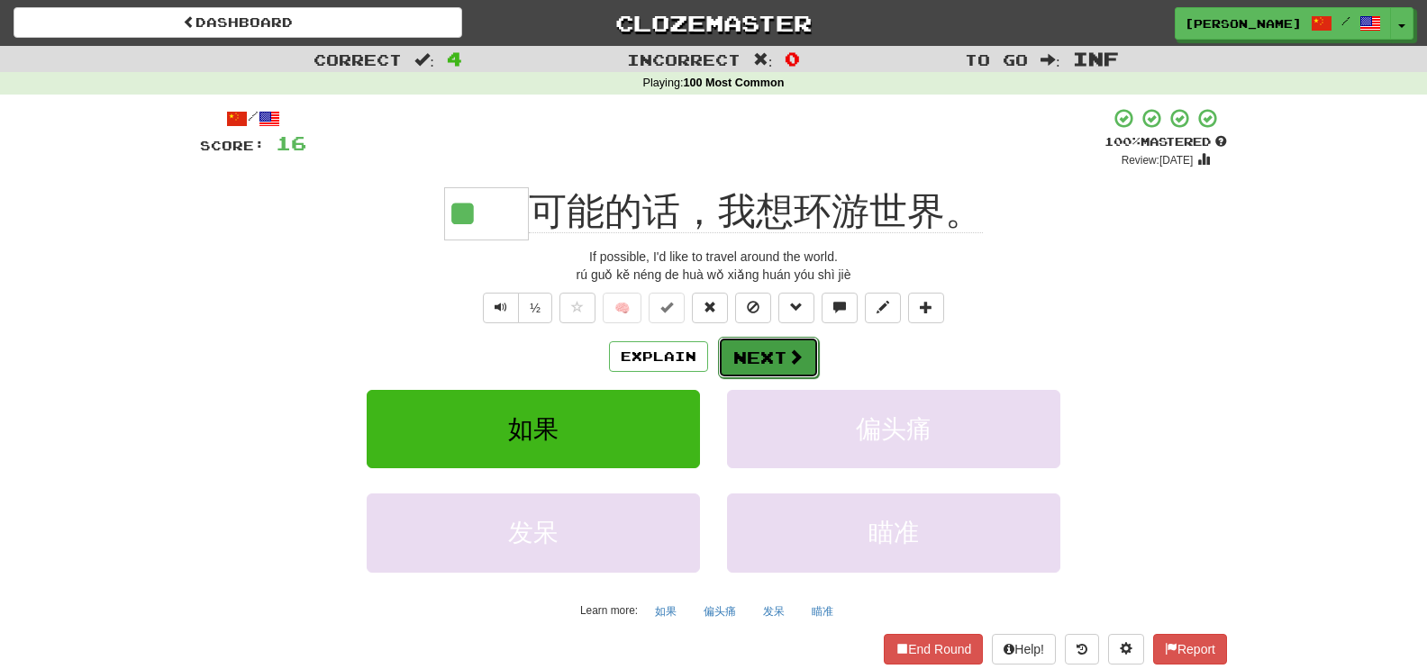
click at [779, 361] on button "Next" at bounding box center [768, 357] width 101 height 41
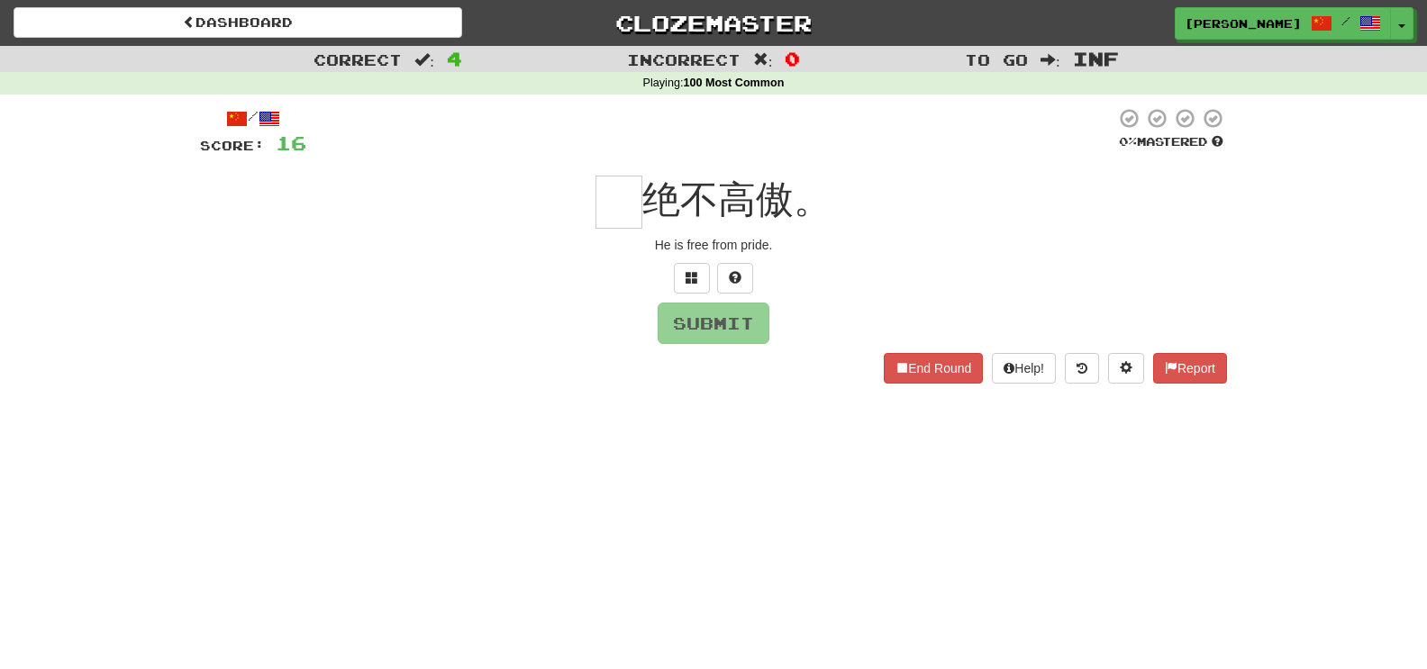
click at [684, 254] on div "/ Score: 16 0 % Mastered 绝不高傲。 He is free from pride. Submit End Round Help! Re…" at bounding box center [713, 245] width 1027 height 276
click at [685, 261] on div "/ Score: 16 0 % Mastered 绝不高傲。 He is free from pride. Submit End Round Help! Re…" at bounding box center [713, 245] width 1027 height 276
click at [689, 268] on button at bounding box center [692, 278] width 36 height 31
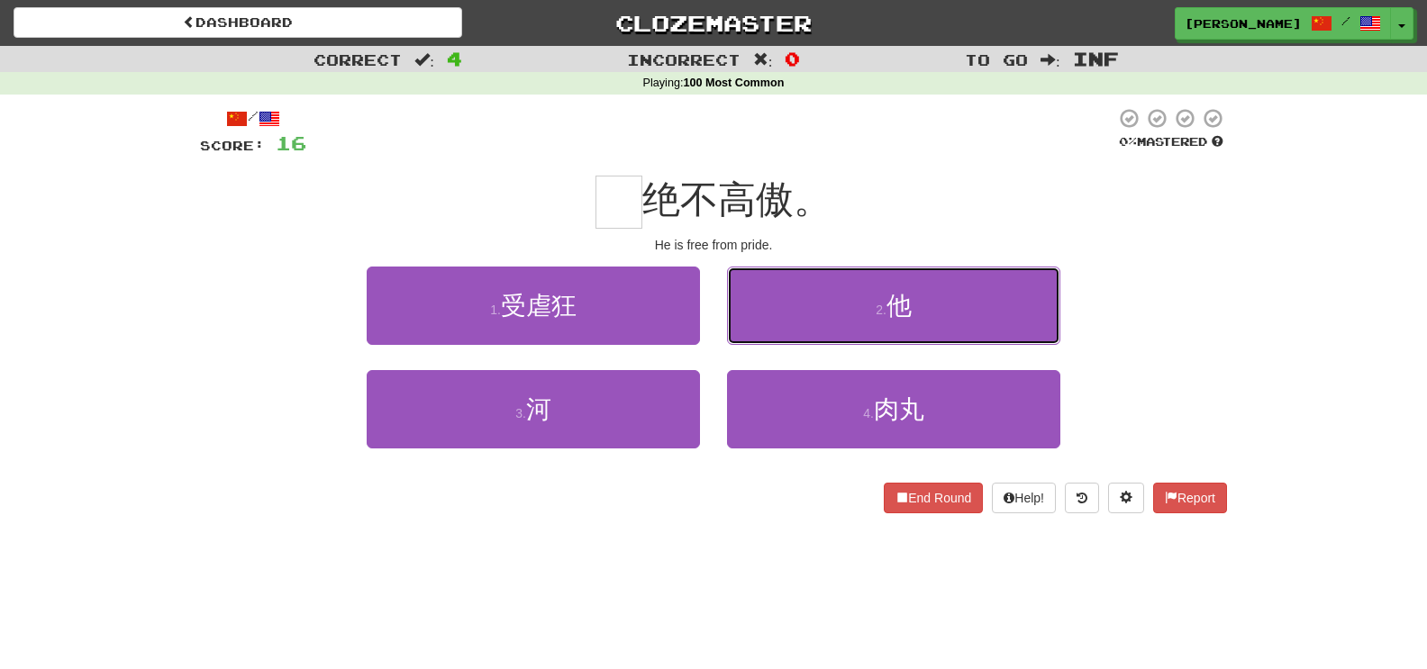
click at [928, 324] on button "2 . 他" at bounding box center [893, 306] width 333 height 78
type input "*"
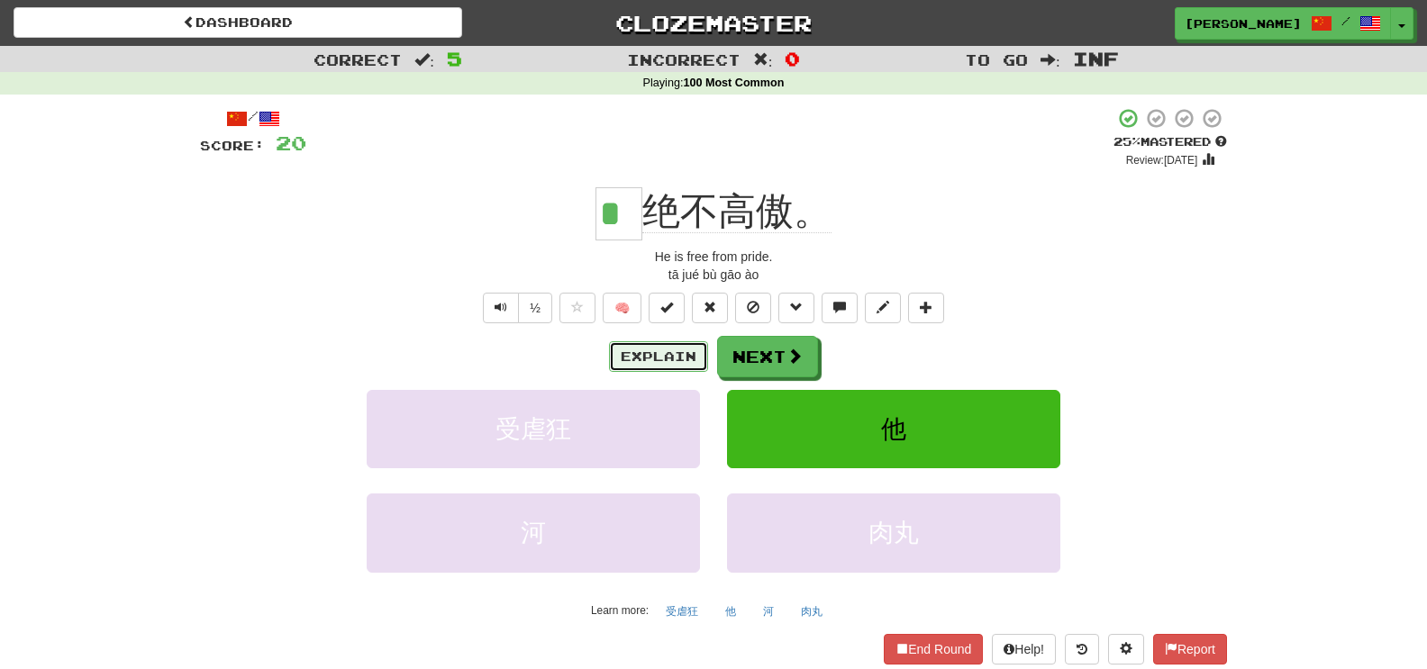
click at [667, 369] on button "Explain" at bounding box center [658, 356] width 99 height 31
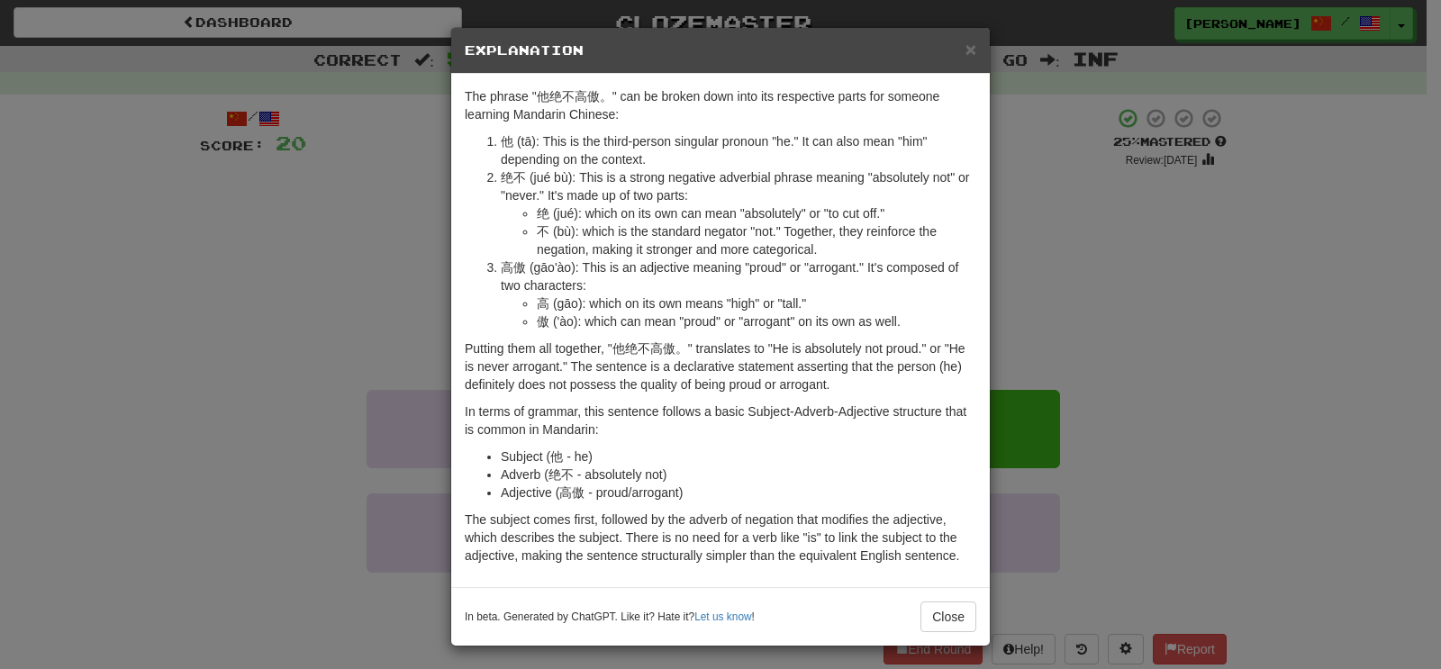
click at [332, 197] on div "× Explanation The phrase "他绝不高傲。" can be broken down into its respective parts …" at bounding box center [720, 334] width 1441 height 669
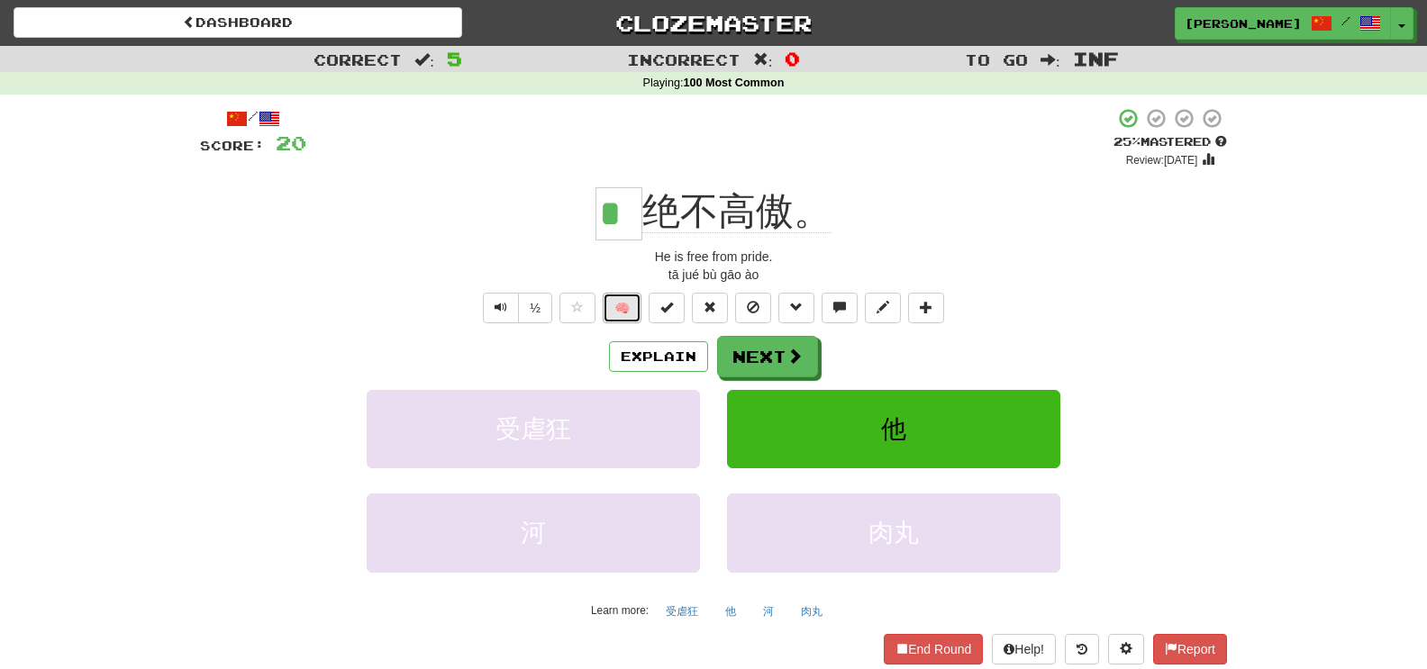
click at [629, 304] on button "🧠" at bounding box center [622, 308] width 39 height 31
click at [741, 357] on button "Next" at bounding box center [768, 357] width 101 height 41
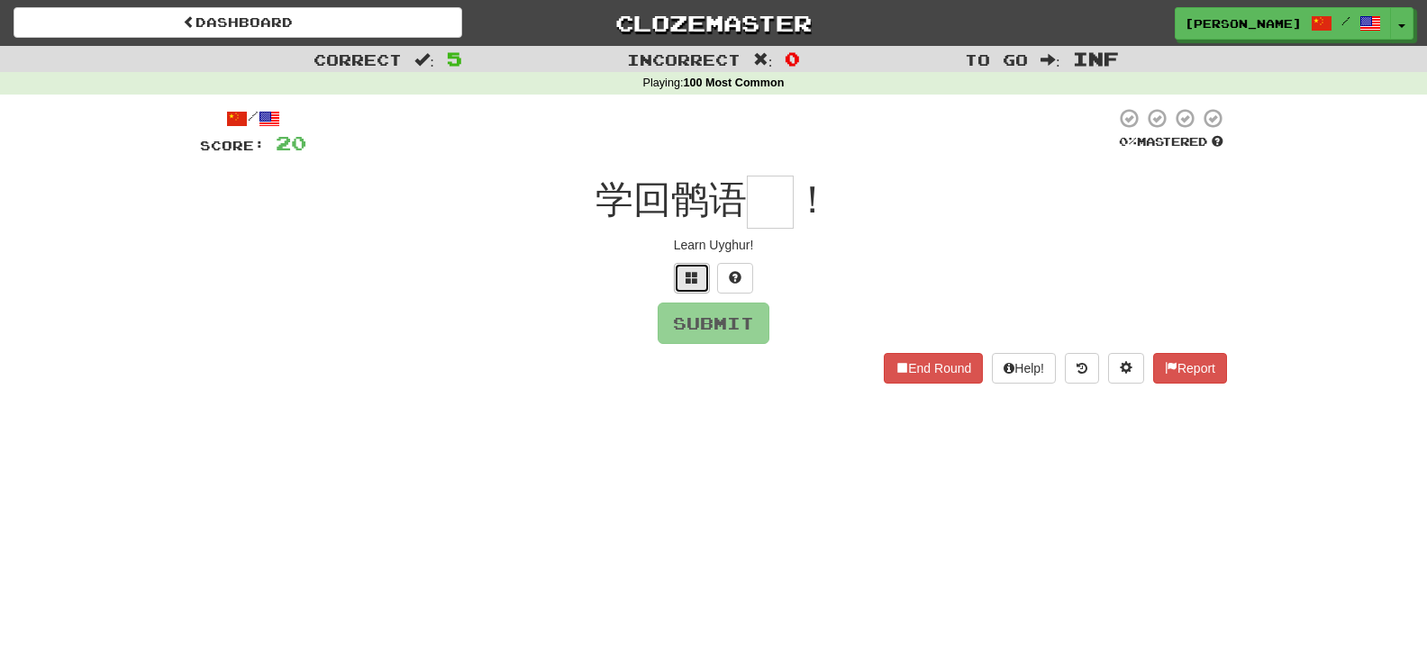
click at [690, 277] on span at bounding box center [692, 277] width 13 height 13
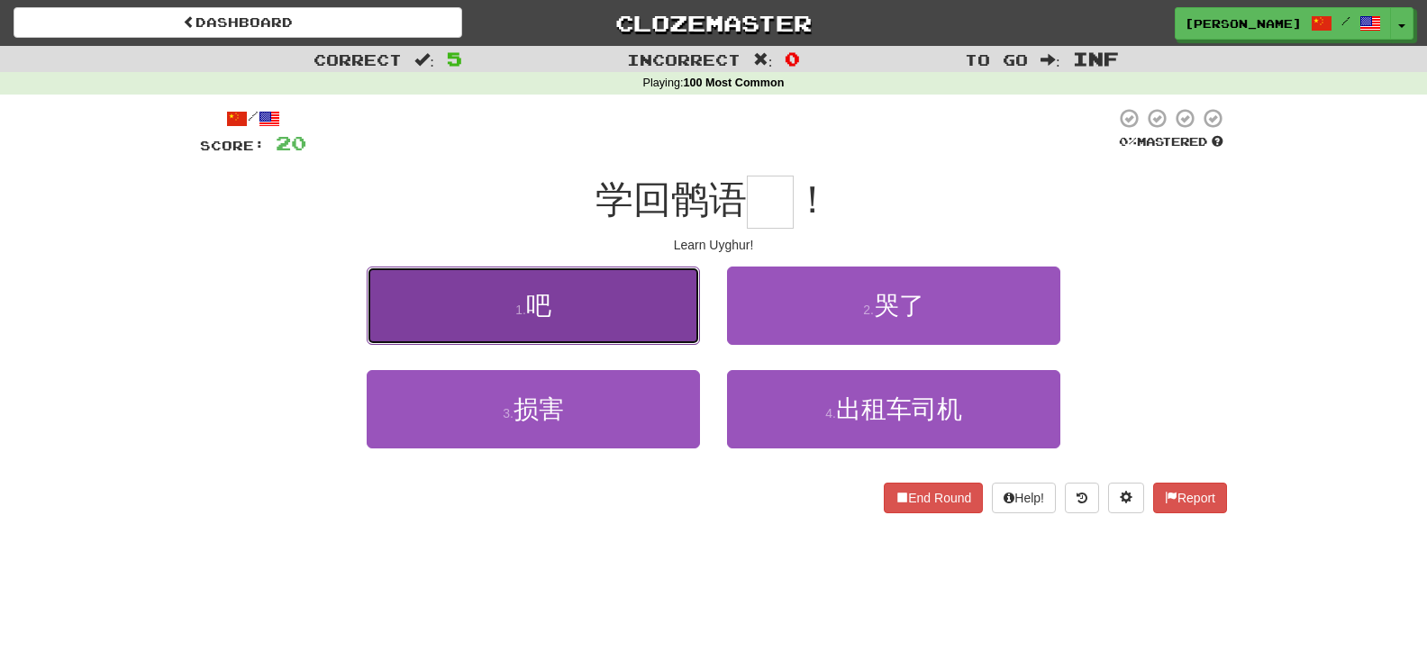
click at [613, 291] on button "1 . 吧" at bounding box center [533, 306] width 333 height 78
type input "*"
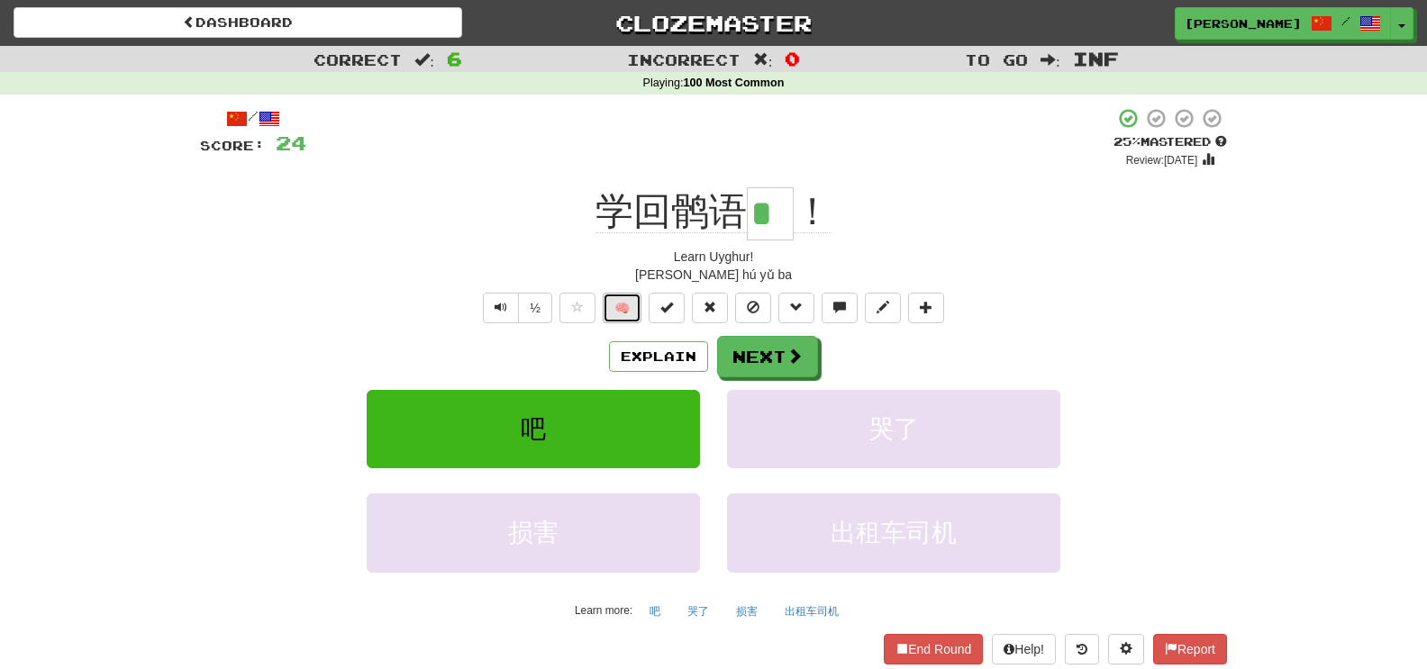
click at [613, 298] on button "🧠" at bounding box center [622, 308] width 39 height 31
click at [727, 353] on button "Next" at bounding box center [768, 357] width 101 height 41
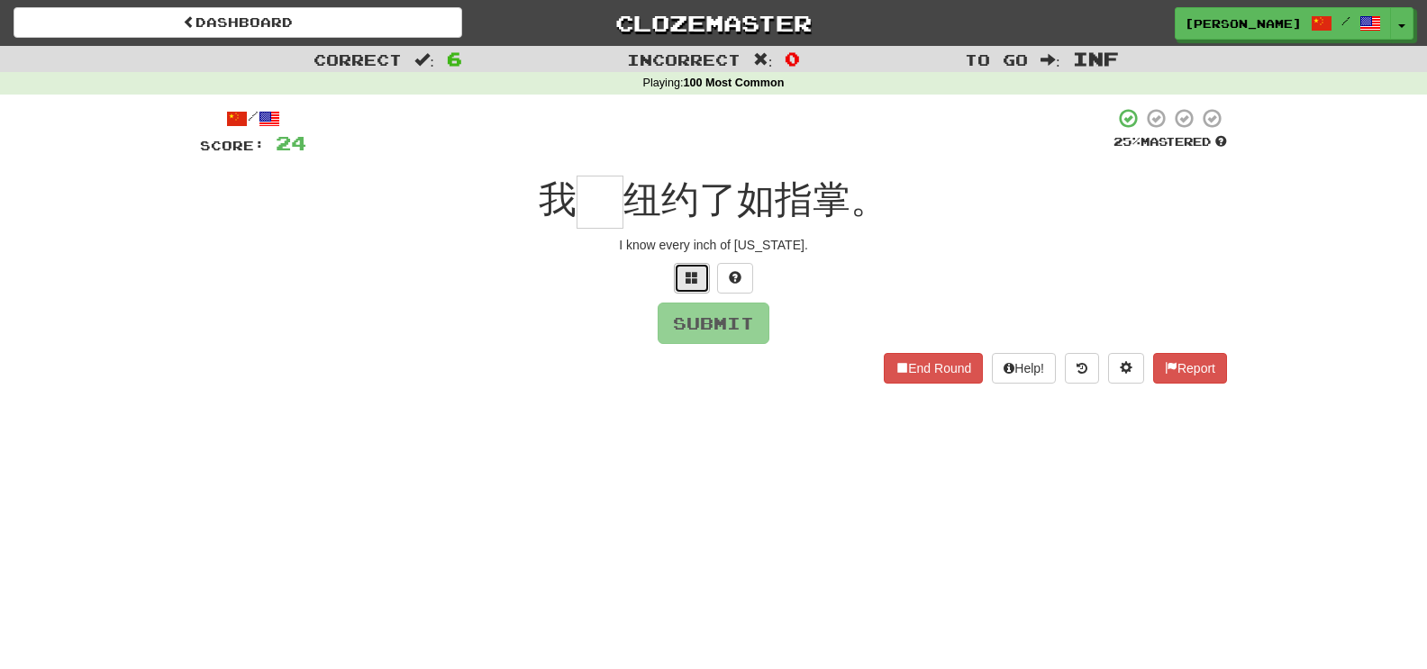
click at [691, 274] on span at bounding box center [692, 277] width 13 height 13
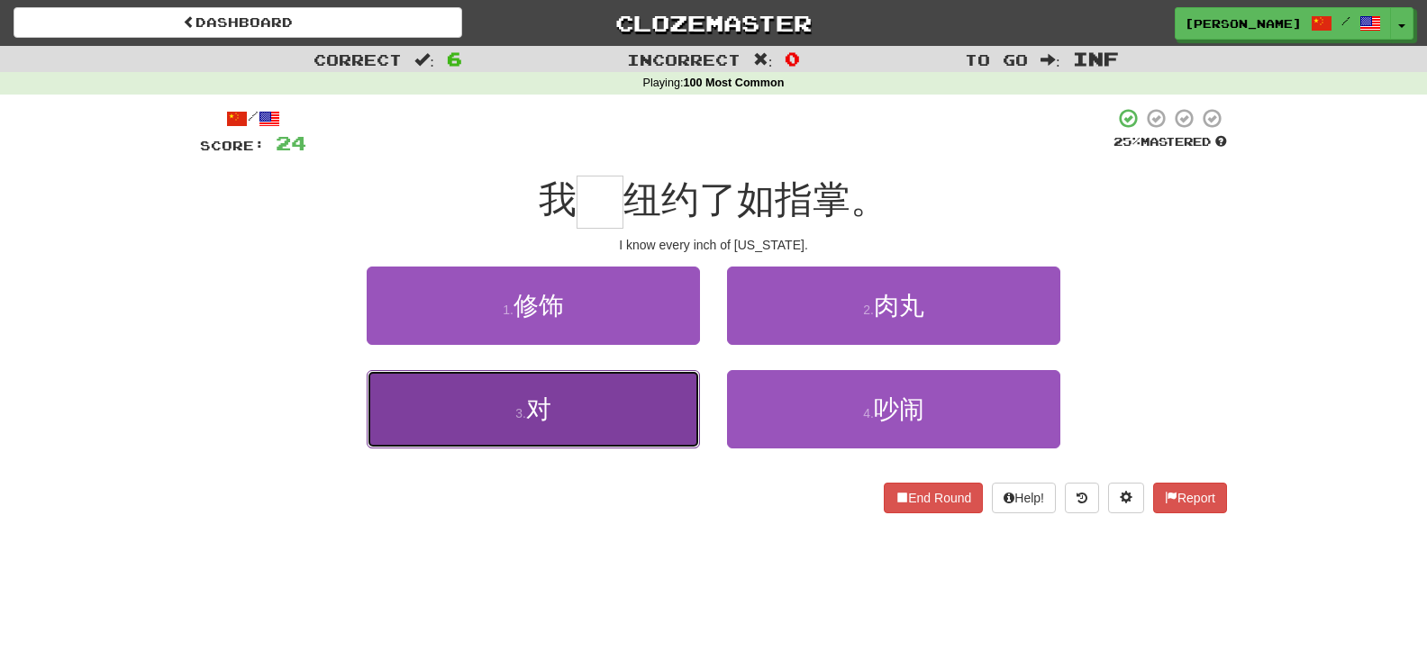
click at [677, 378] on button "3 . 对" at bounding box center [533, 409] width 333 height 78
type input "*"
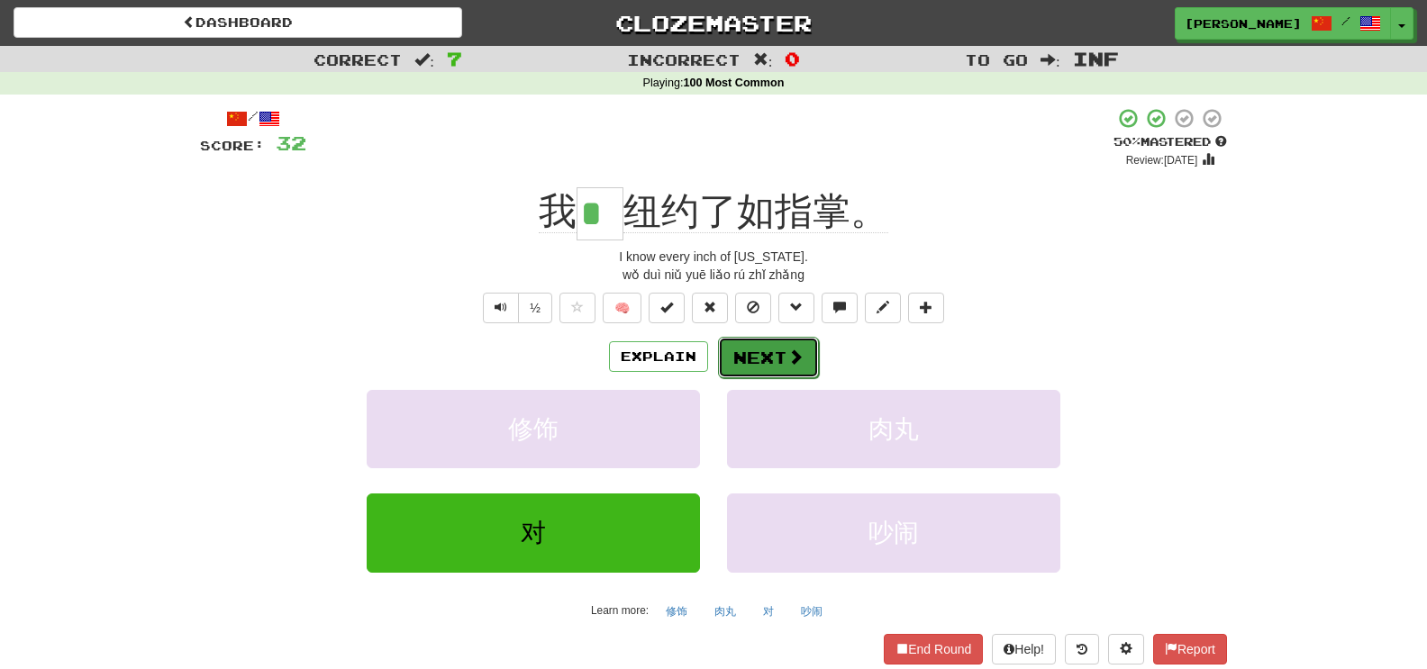
click at [724, 353] on button "Next" at bounding box center [768, 357] width 101 height 41
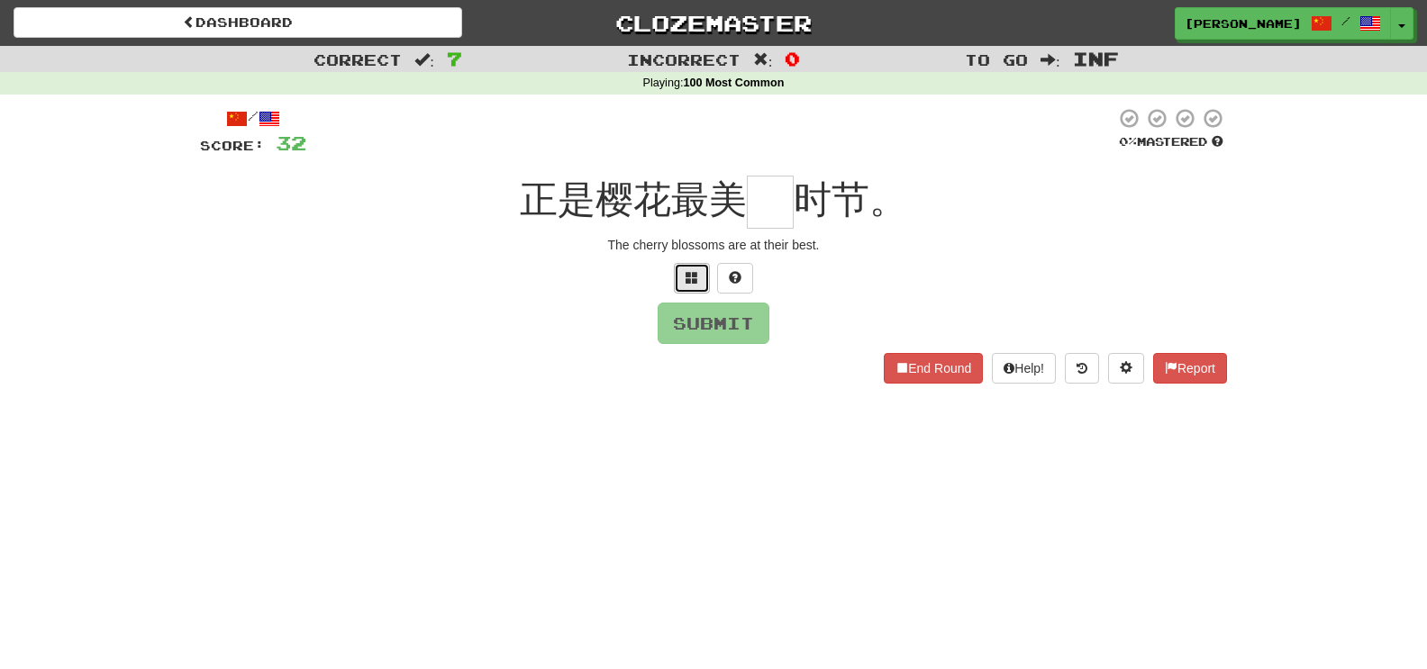
click at [686, 281] on span at bounding box center [692, 277] width 13 height 13
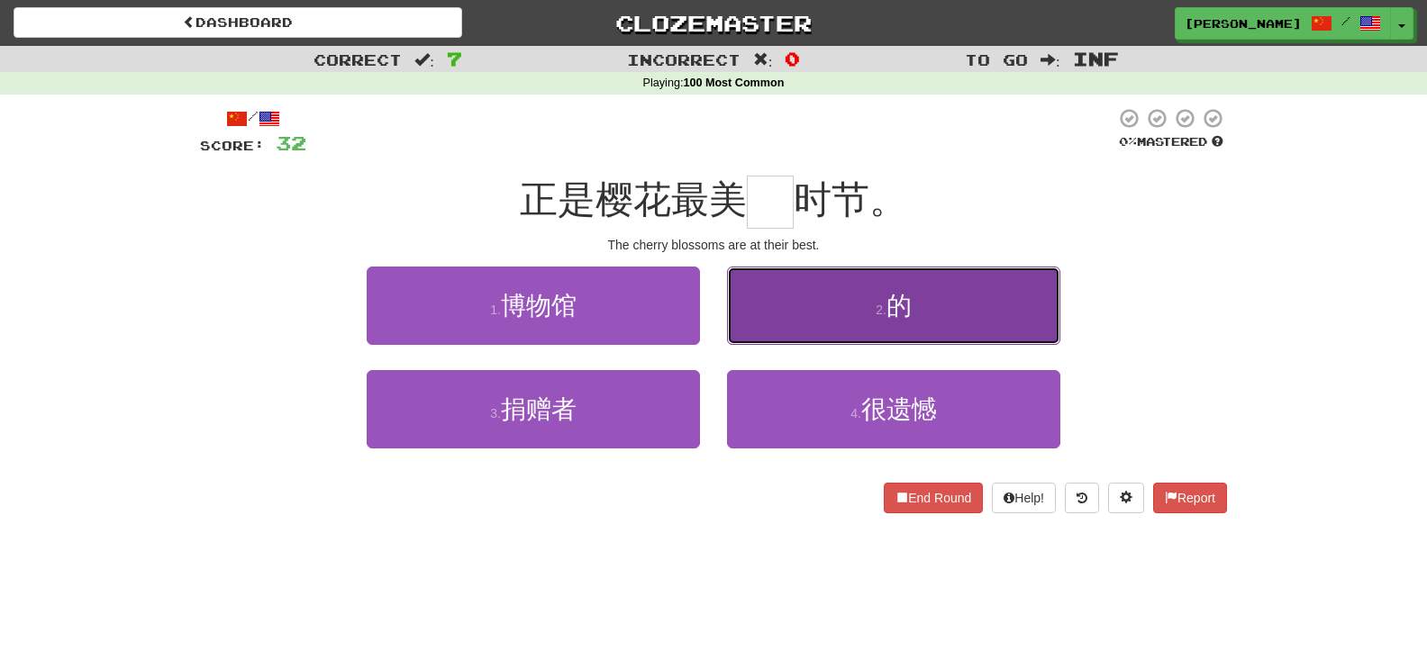
click at [779, 319] on button "2 . 的" at bounding box center [893, 306] width 333 height 78
type input "*"
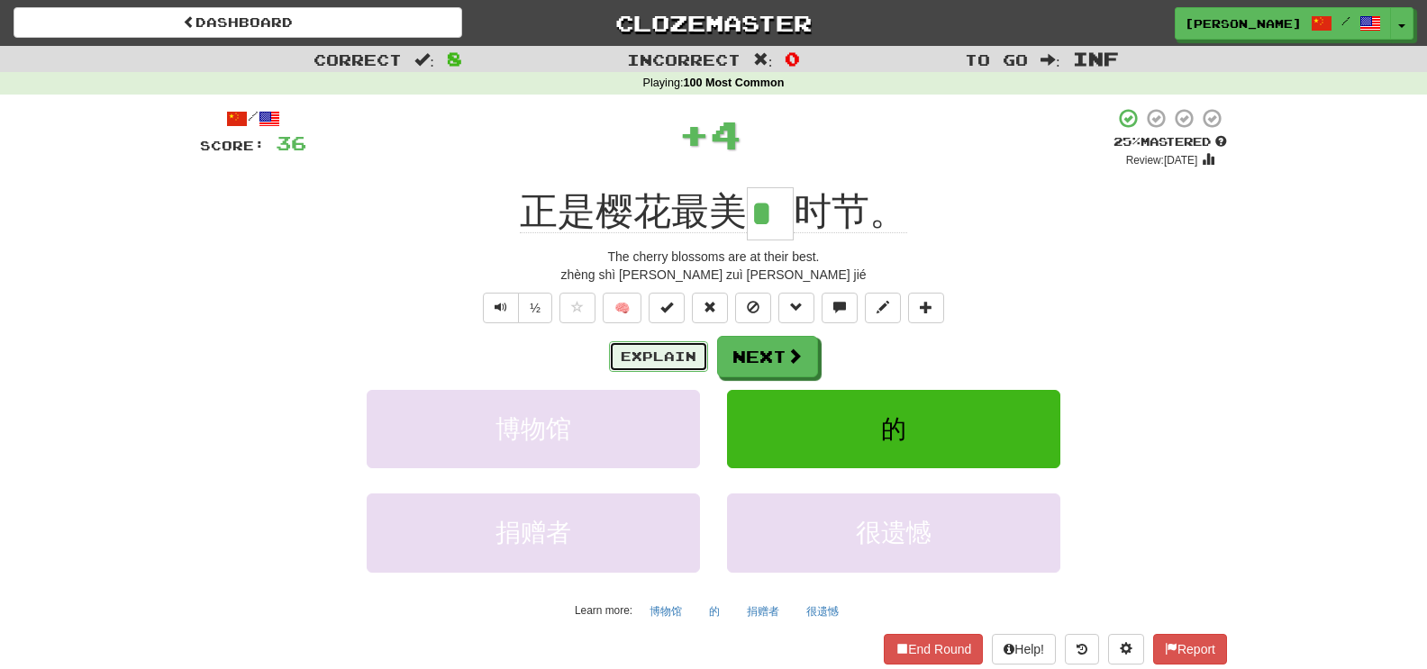
click at [687, 350] on button "Explain" at bounding box center [658, 356] width 99 height 31
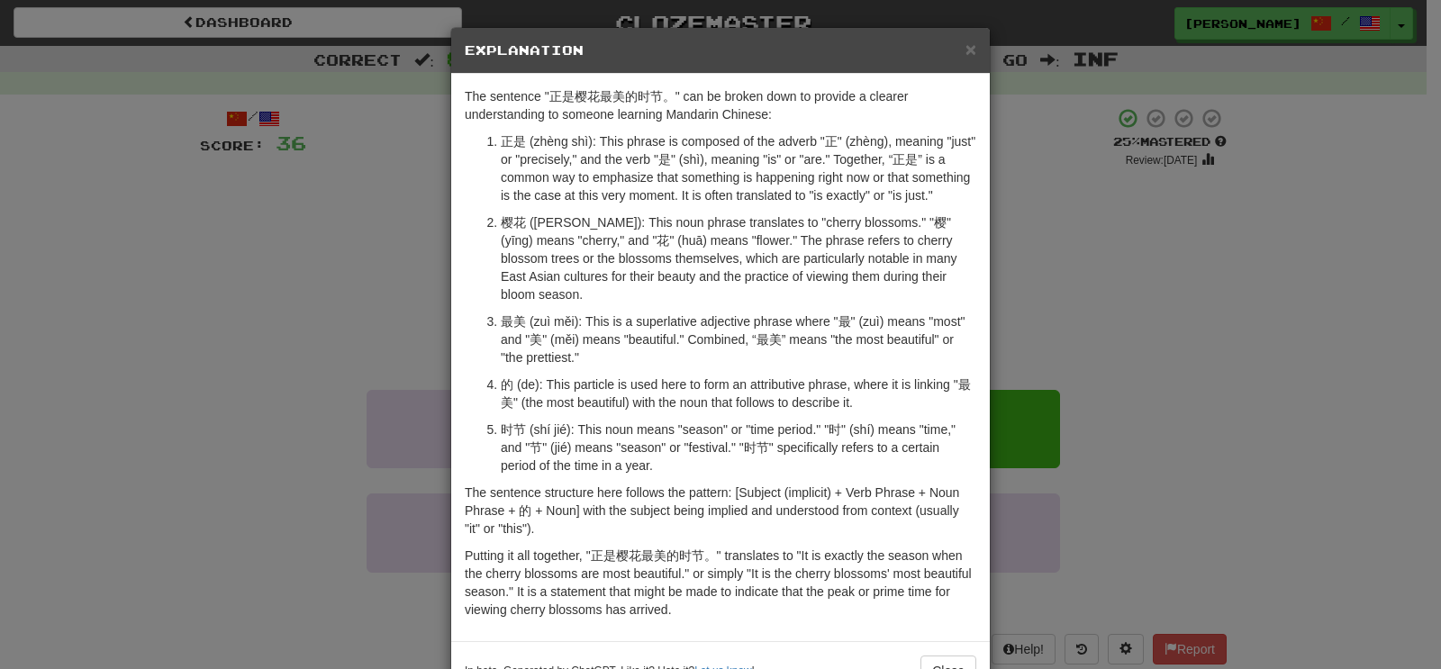
click at [297, 294] on div "× Explanation The sentence "正是樱花最美的时节。" can be broken down to provide a clearer…" at bounding box center [720, 334] width 1441 height 669
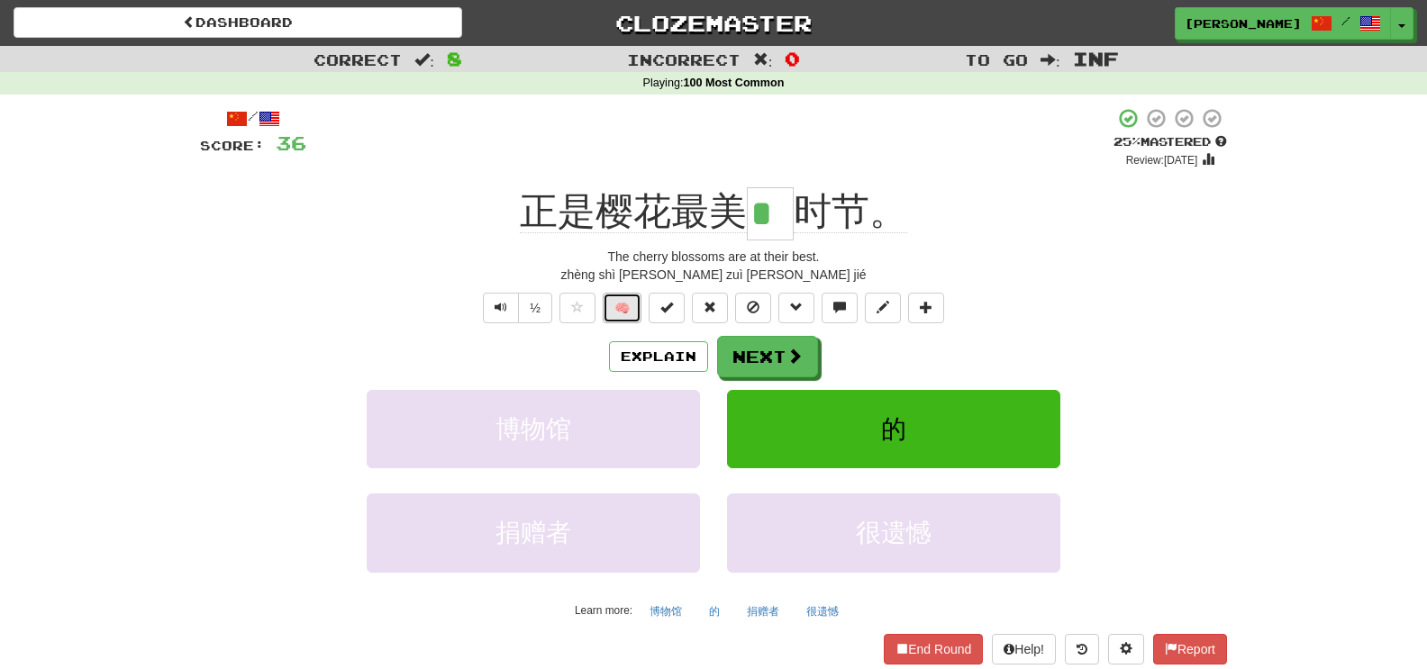
click at [613, 304] on button "🧠" at bounding box center [622, 308] width 39 height 31
click at [766, 344] on button "Next" at bounding box center [768, 357] width 101 height 41
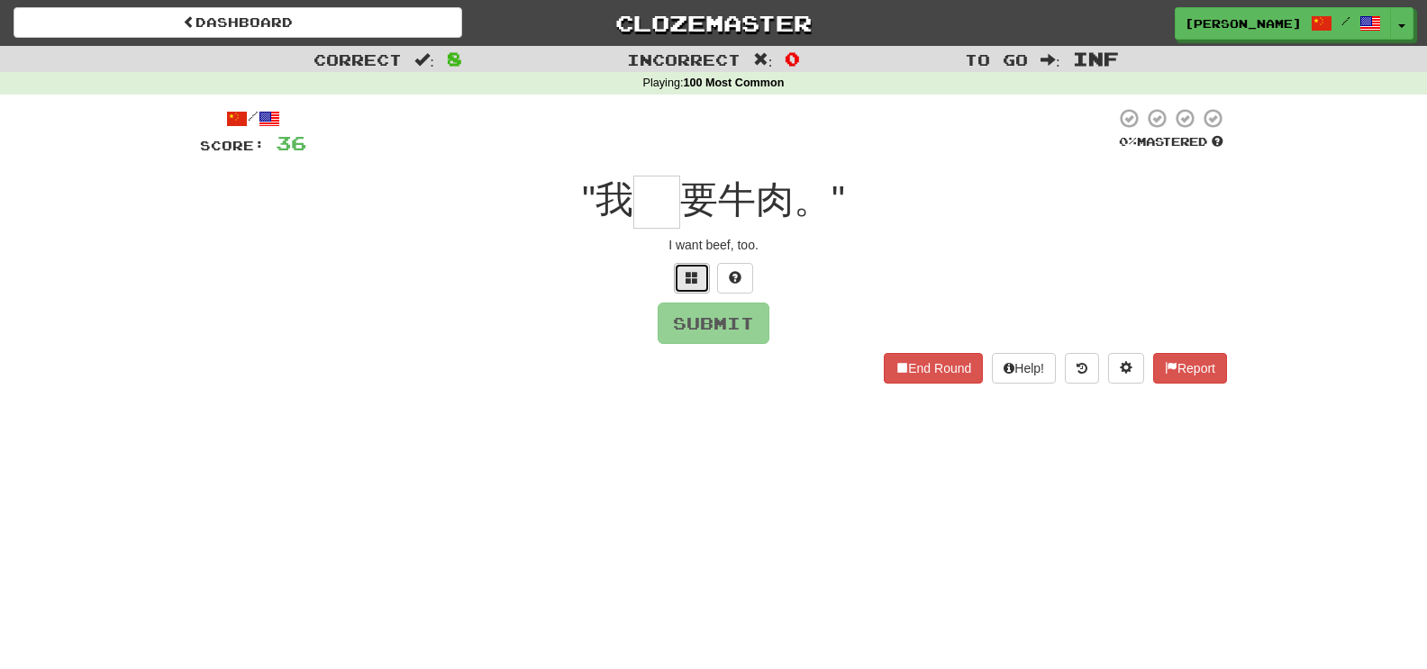
click at [694, 291] on button at bounding box center [692, 278] width 36 height 31
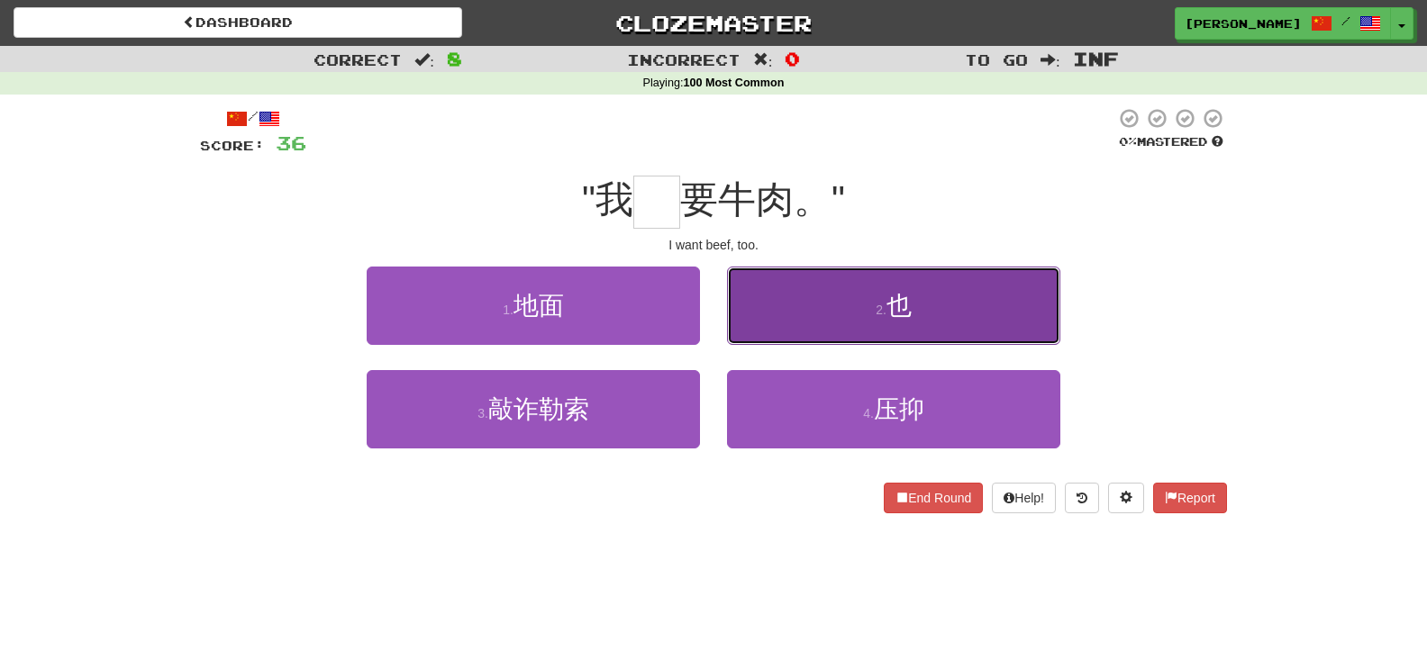
click at [758, 308] on button "2 . 也" at bounding box center [893, 306] width 333 height 78
type input "*"
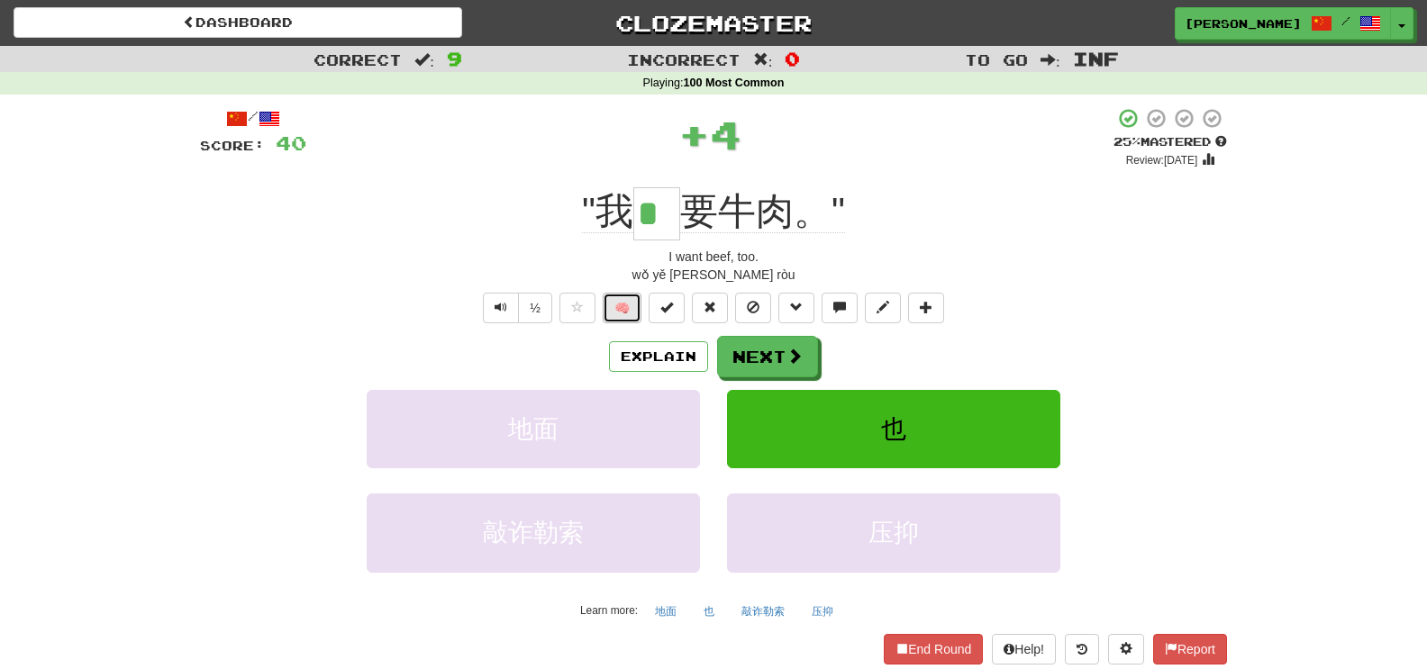
click at [623, 314] on button "🧠" at bounding box center [622, 308] width 39 height 31
click at [730, 351] on button "Next" at bounding box center [768, 357] width 101 height 41
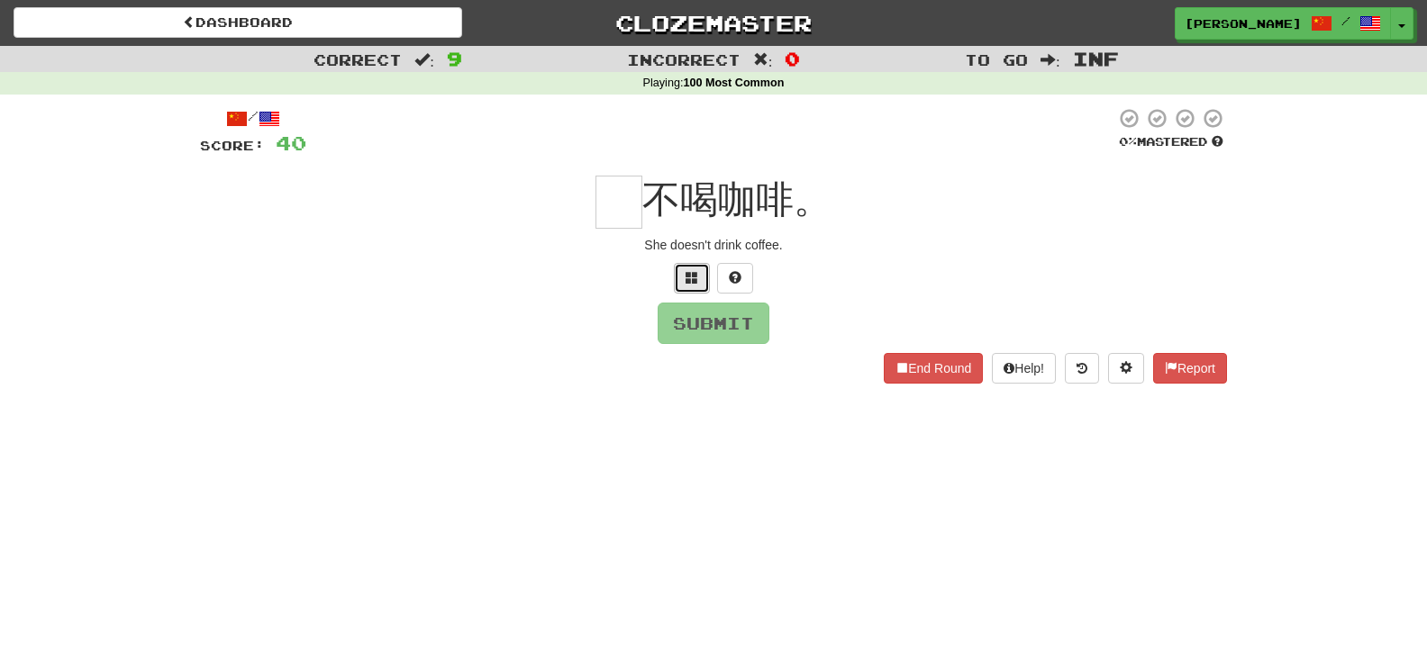
click at [705, 289] on button at bounding box center [692, 278] width 36 height 31
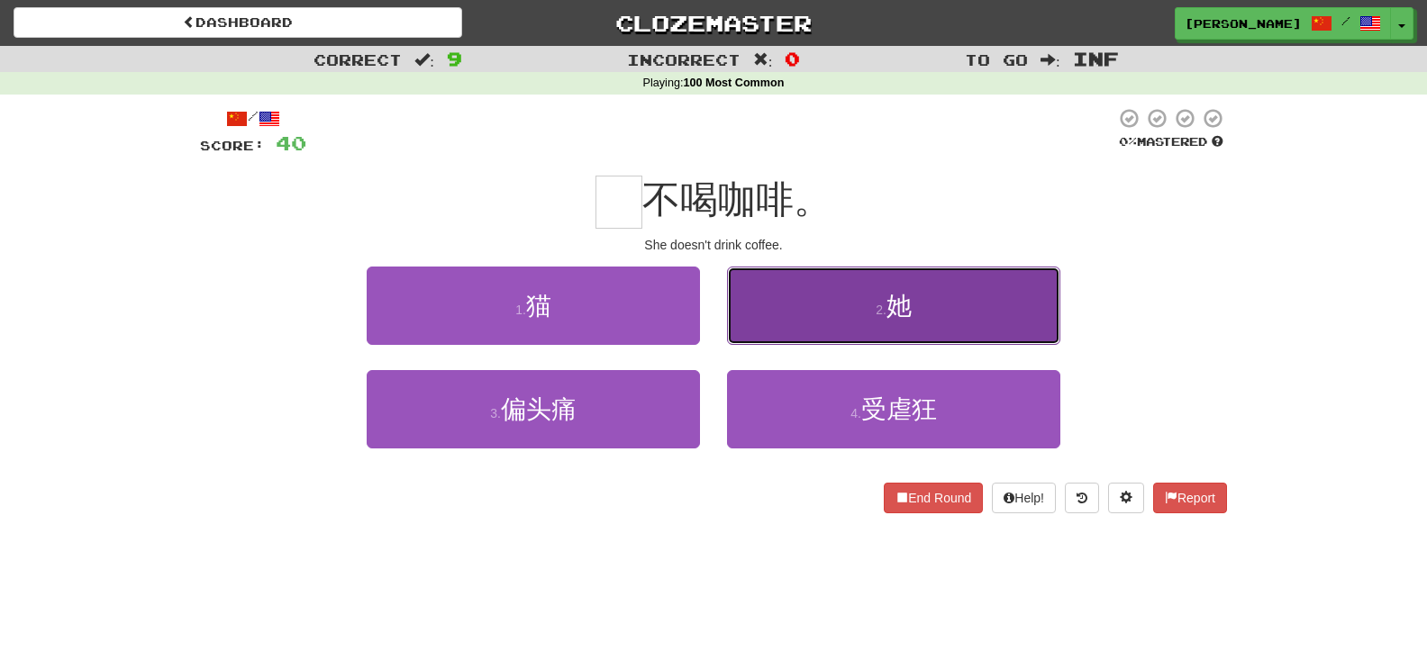
click at [807, 333] on button "2 . 她" at bounding box center [893, 306] width 333 height 78
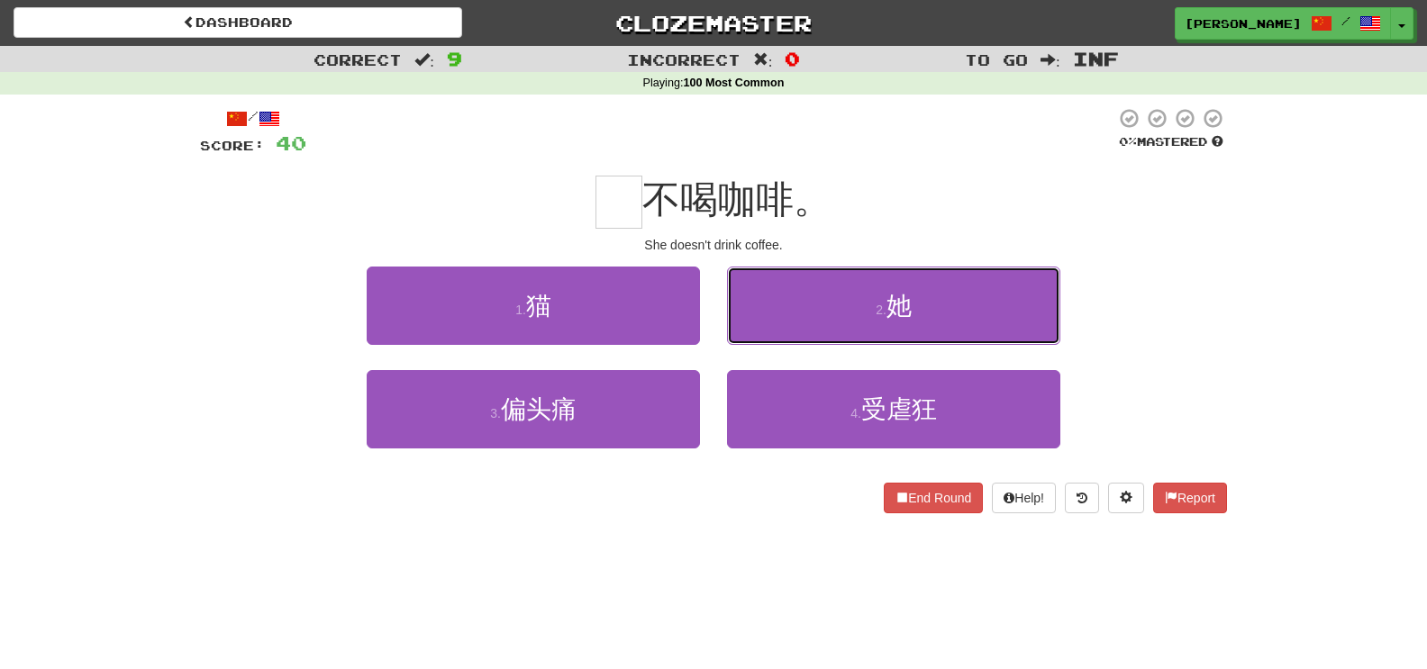
type input "*"
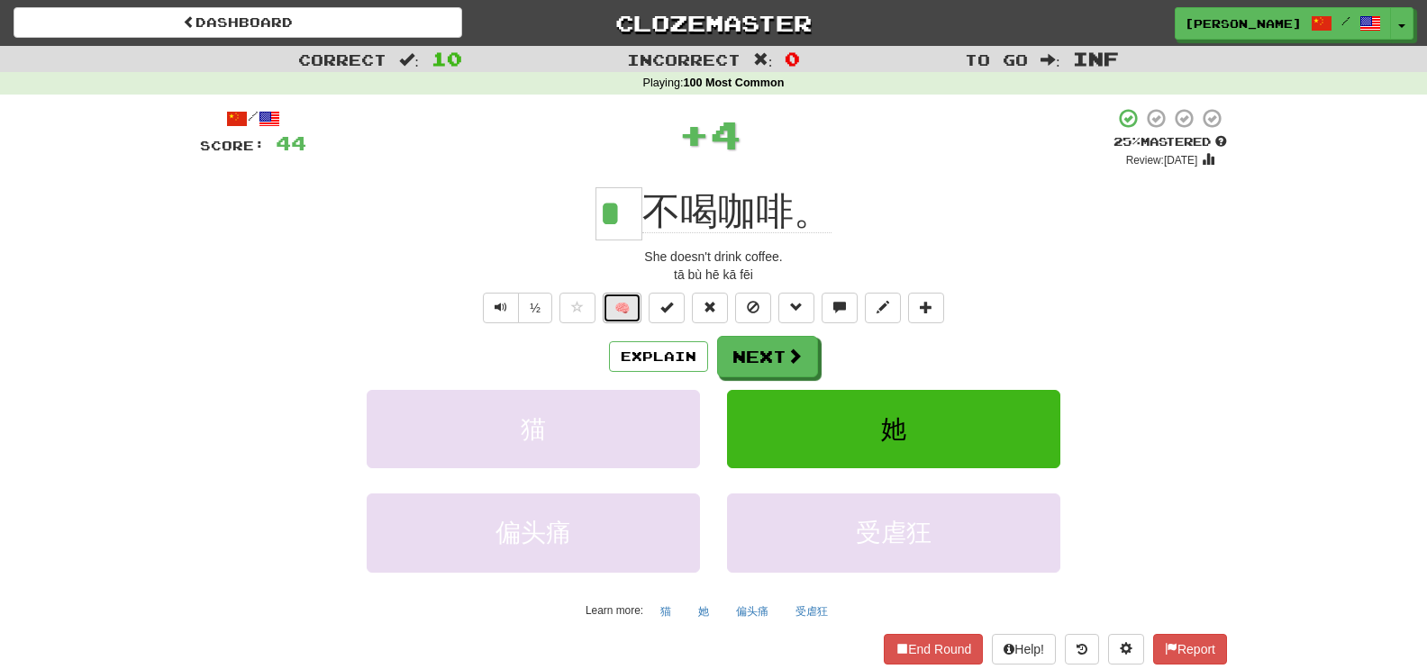
click at [624, 311] on button "🧠" at bounding box center [622, 308] width 39 height 31
click at [750, 361] on button "Next" at bounding box center [768, 357] width 101 height 41
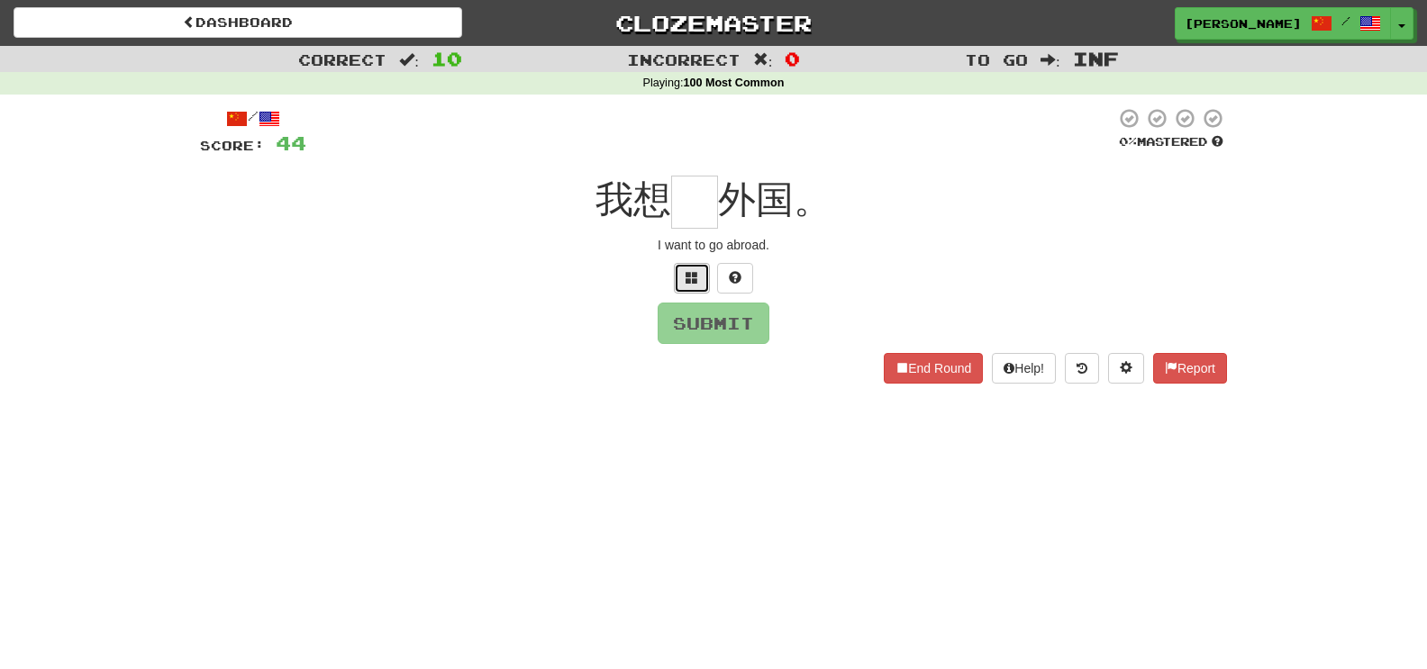
click at [695, 287] on button at bounding box center [692, 278] width 36 height 31
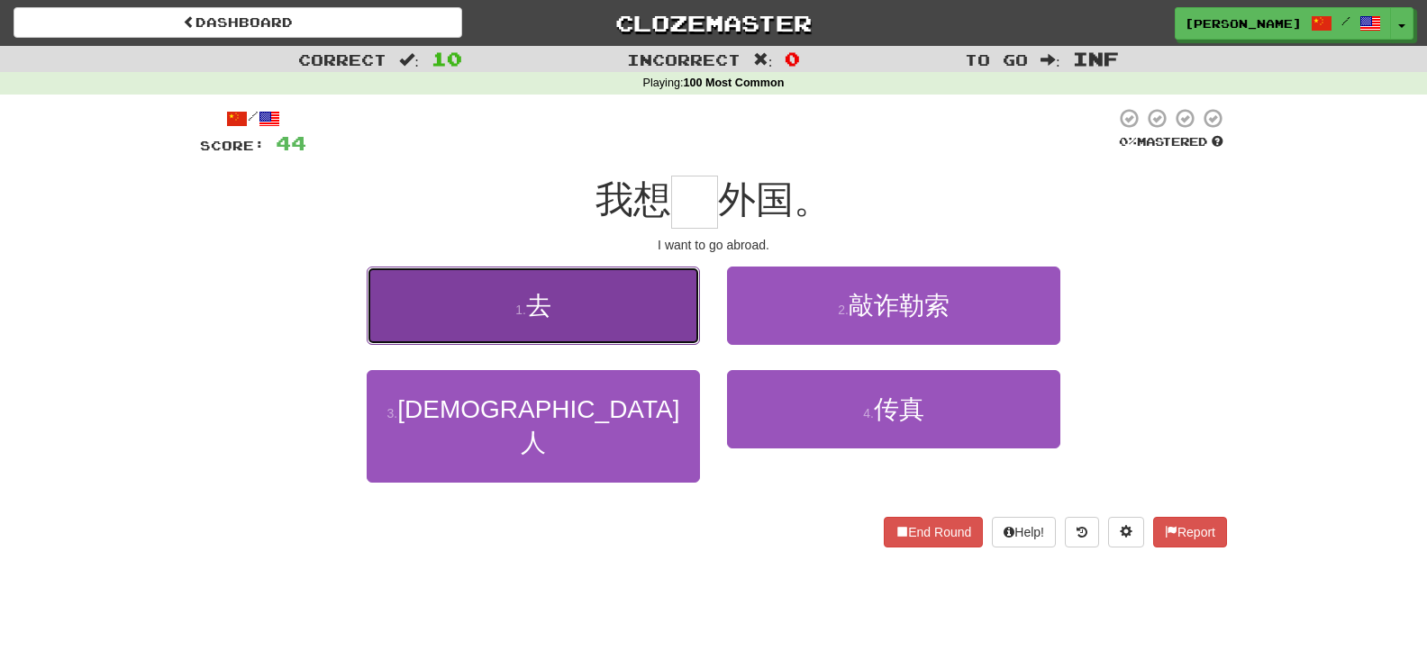
click at [587, 322] on button "1 . 去" at bounding box center [533, 306] width 333 height 78
type input "*"
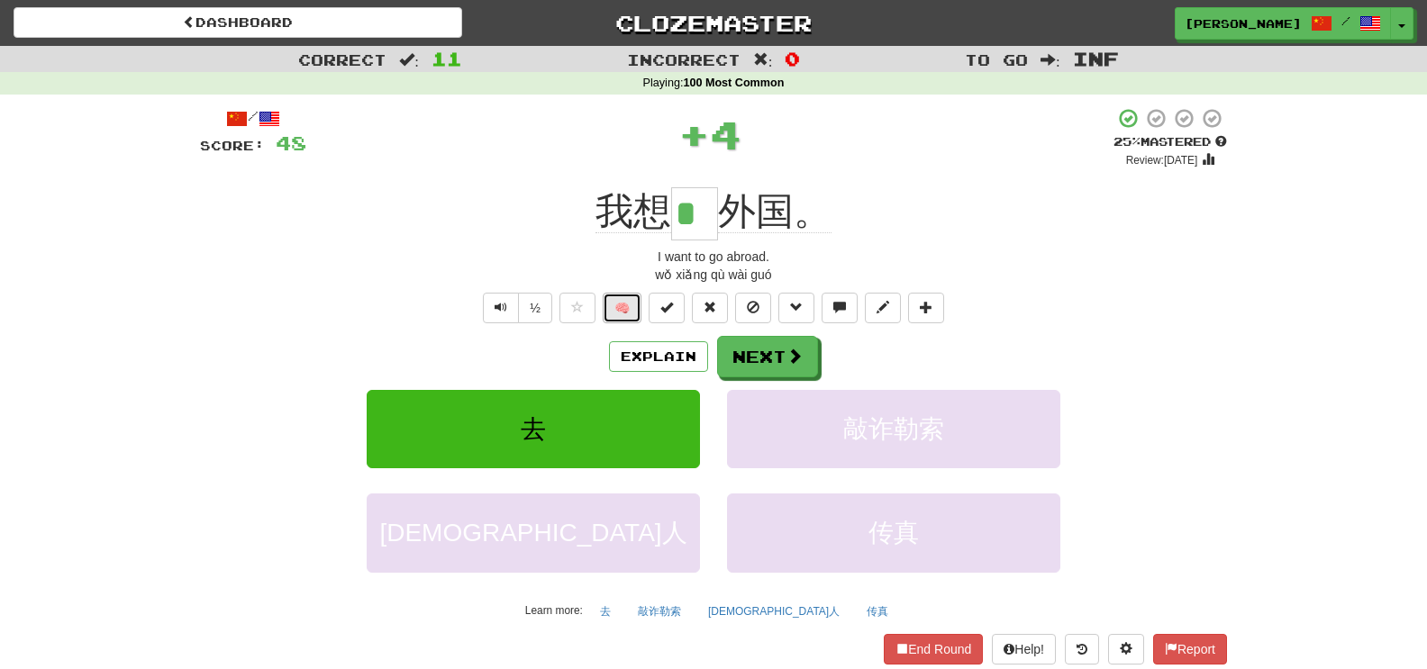
click at [619, 316] on button "🧠" at bounding box center [622, 308] width 39 height 31
click at [787, 358] on span at bounding box center [795, 357] width 16 height 16
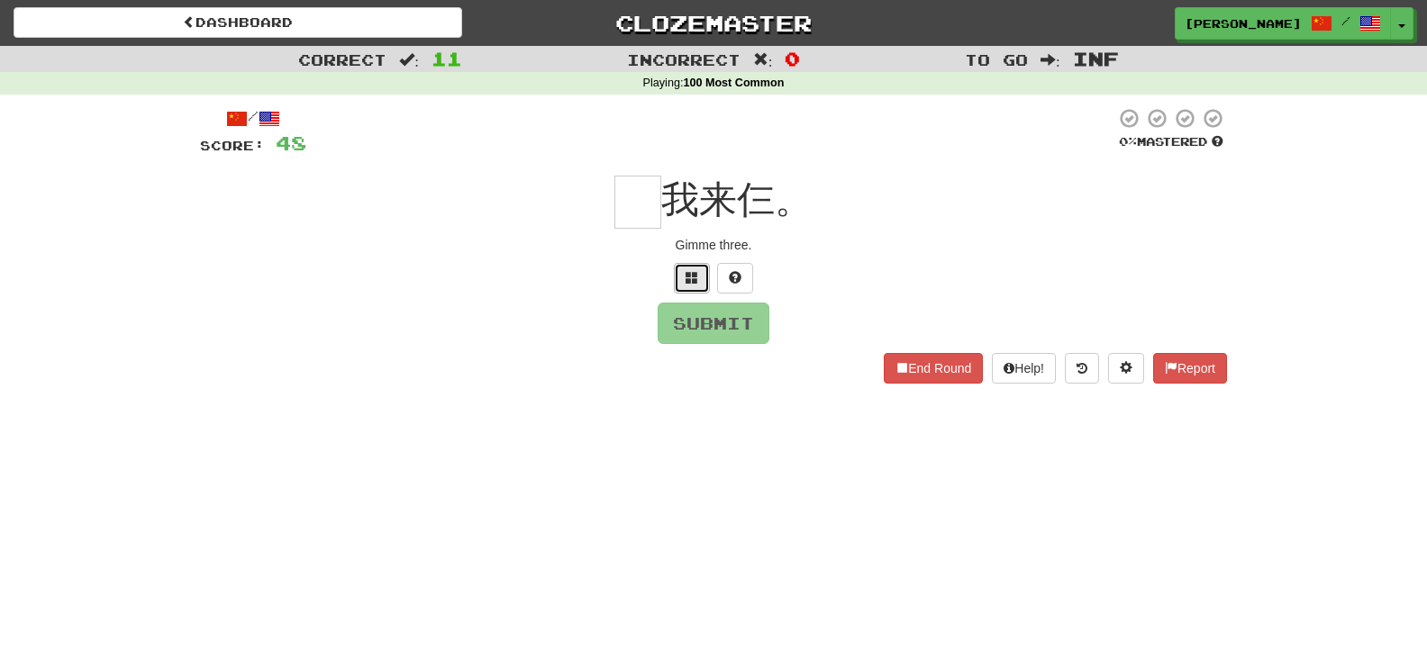
click at [683, 289] on button at bounding box center [692, 278] width 36 height 31
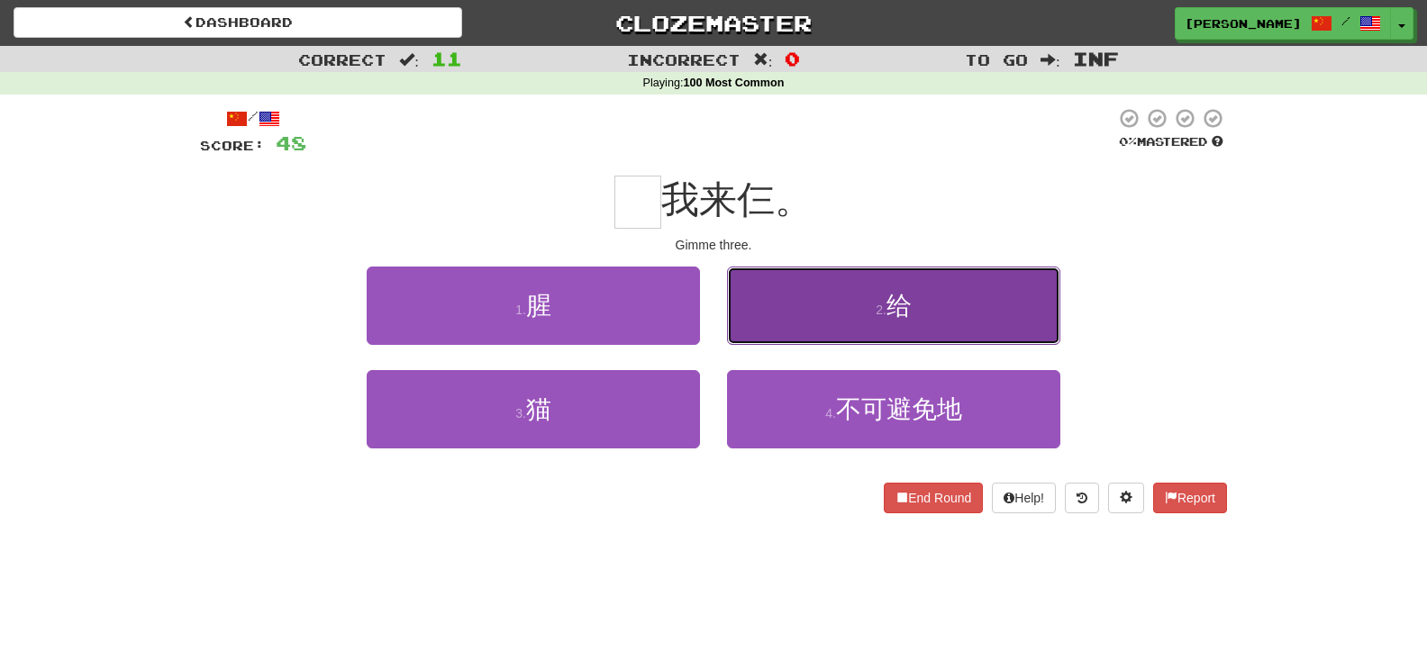
click at [756, 299] on button "2 . 给" at bounding box center [893, 306] width 333 height 78
type input "*"
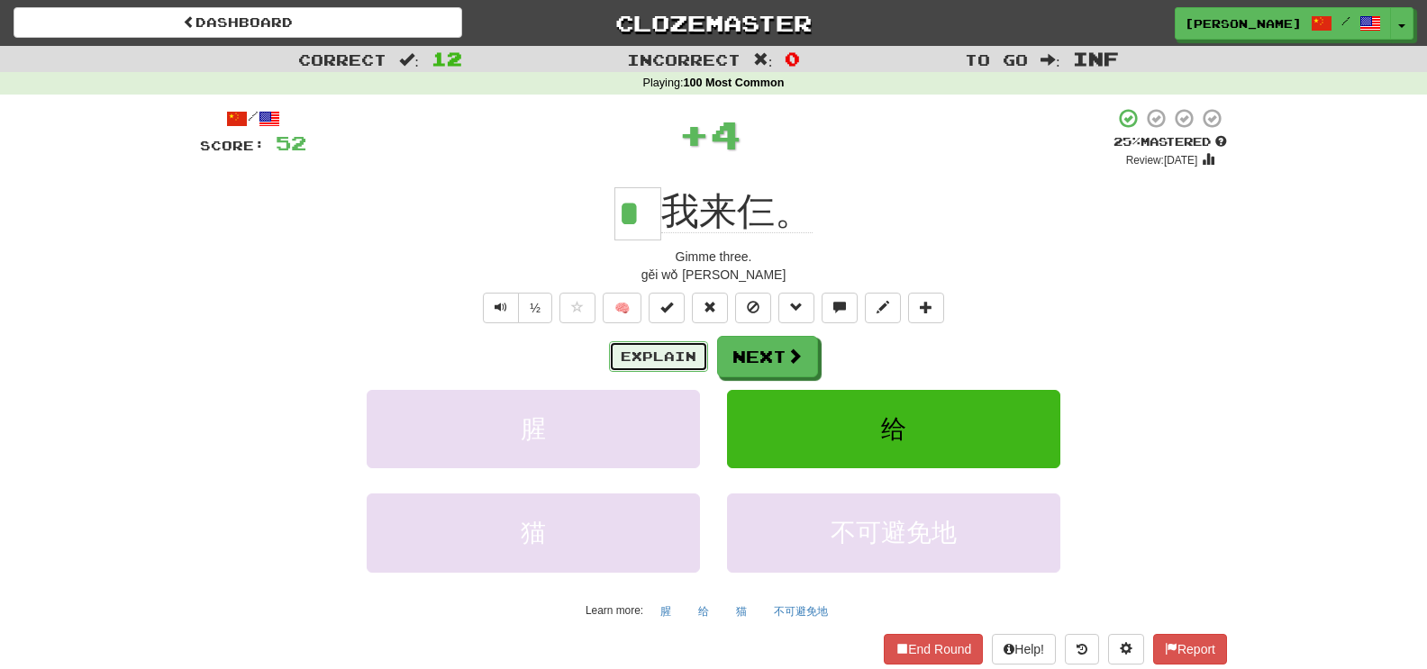
click at [669, 353] on button "Explain" at bounding box center [658, 356] width 99 height 31
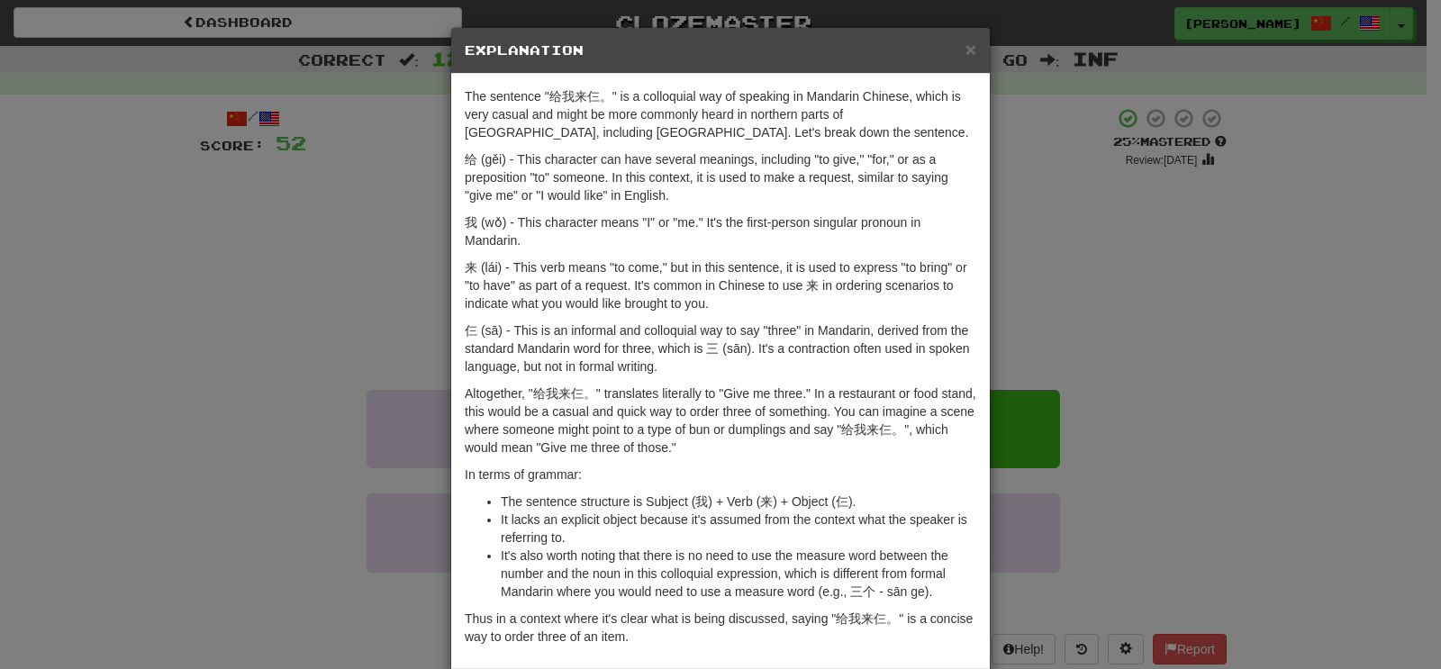
click at [265, 286] on div "× Explanation The sentence "给我来仨。" is a colloquial way of speaking in Mandarin …" at bounding box center [720, 334] width 1441 height 669
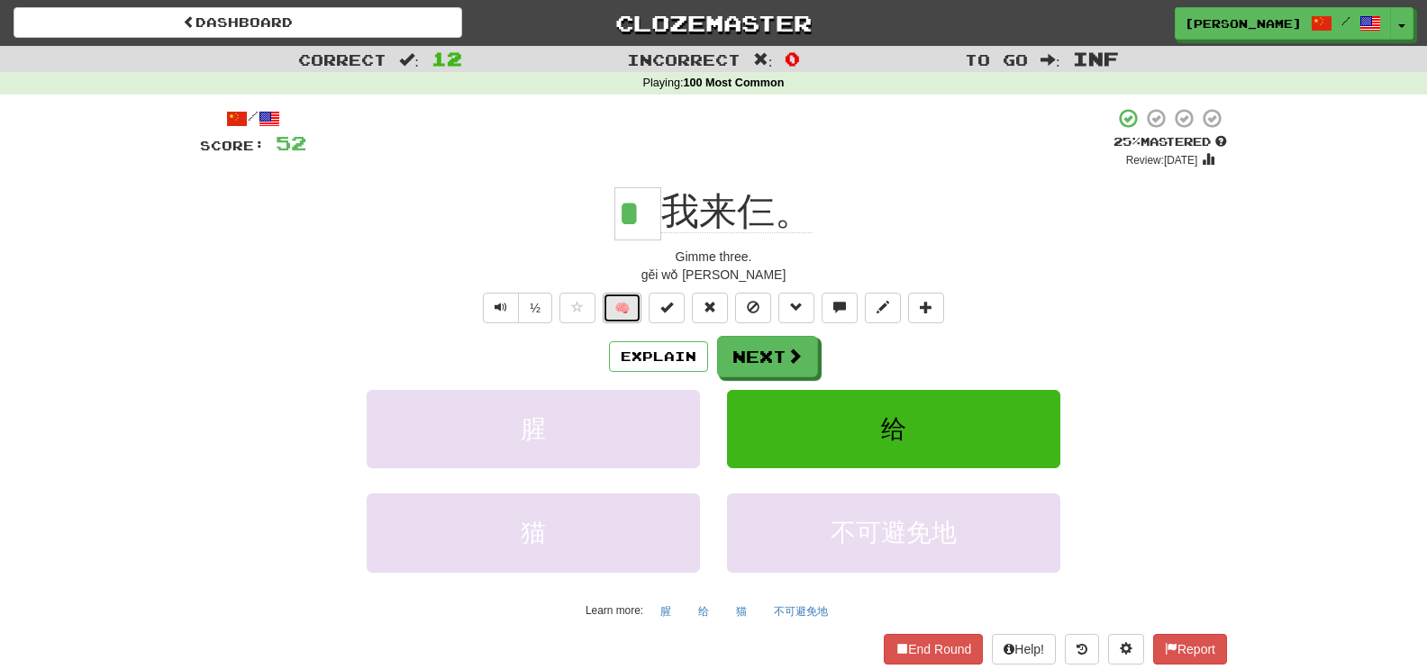
click at [615, 312] on button "🧠" at bounding box center [622, 308] width 39 height 31
click at [768, 351] on button "Next" at bounding box center [768, 357] width 101 height 41
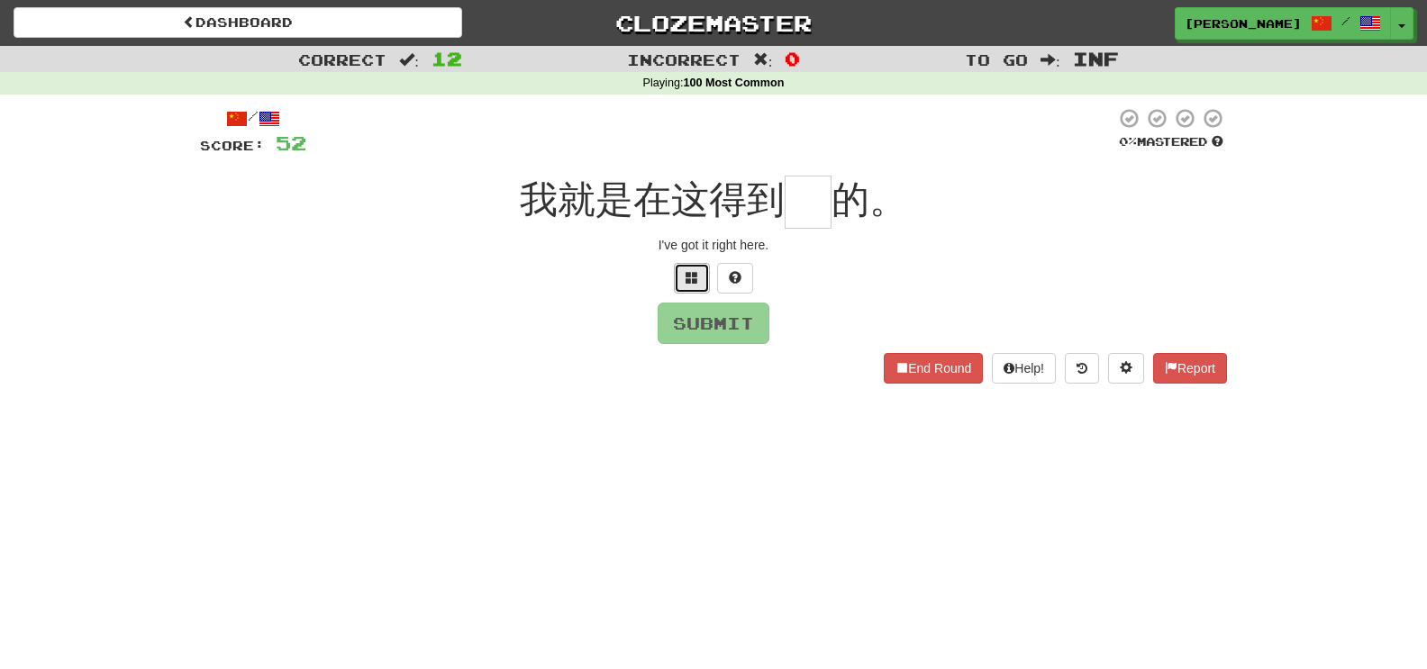
click at [688, 286] on button at bounding box center [692, 278] width 36 height 31
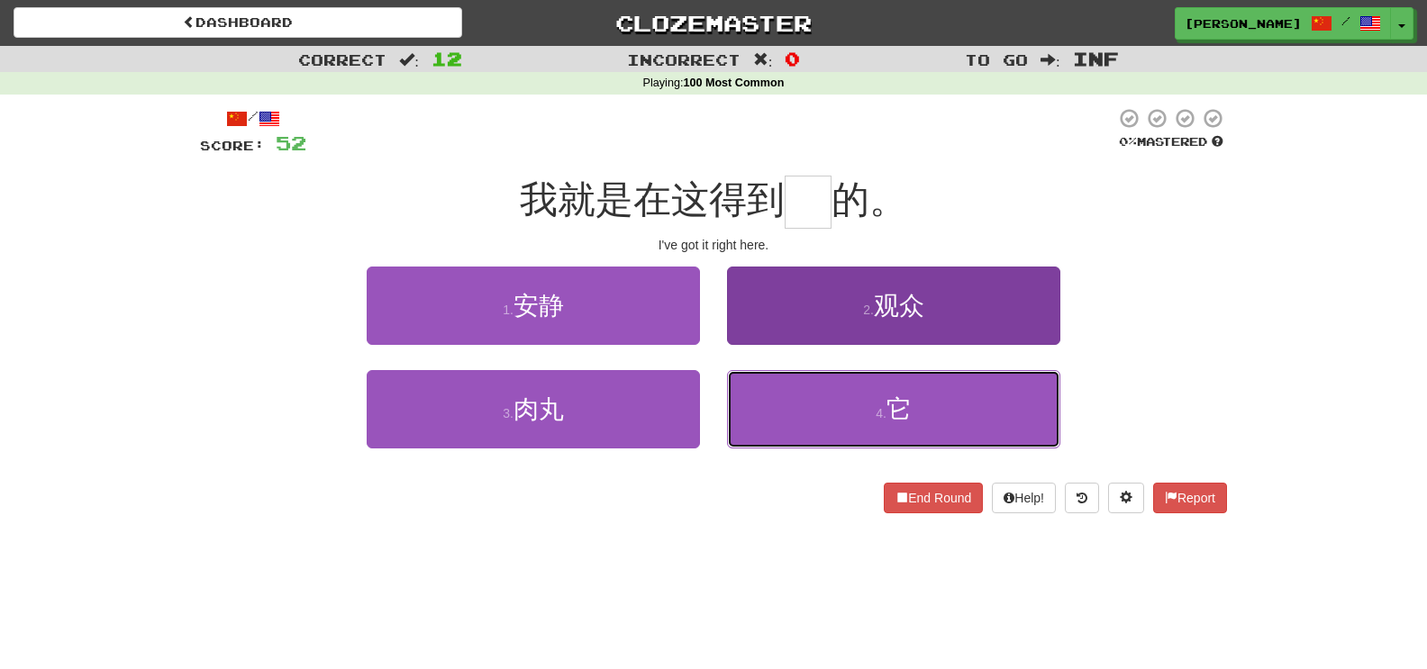
click at [918, 400] on button "4 . 它" at bounding box center [893, 409] width 333 height 78
type input "*"
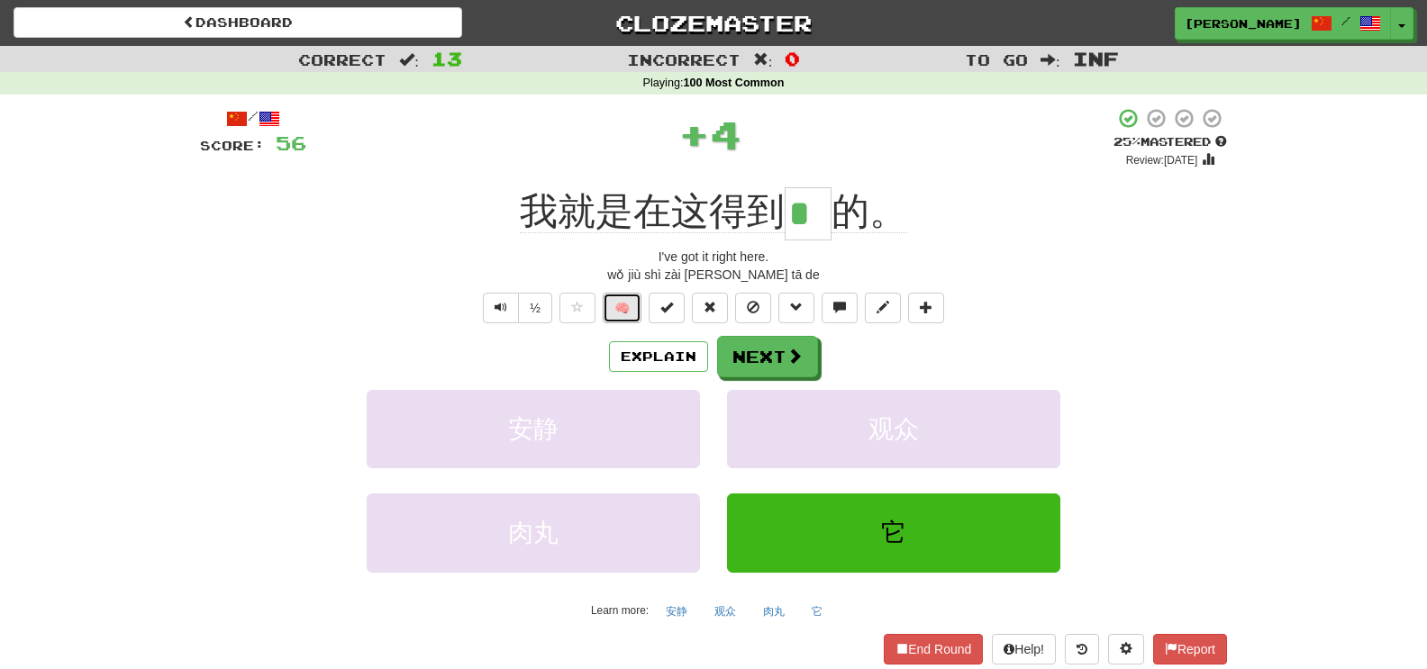
click at [633, 301] on button "🧠" at bounding box center [622, 308] width 39 height 31
click at [782, 357] on button "Next" at bounding box center [768, 357] width 101 height 41
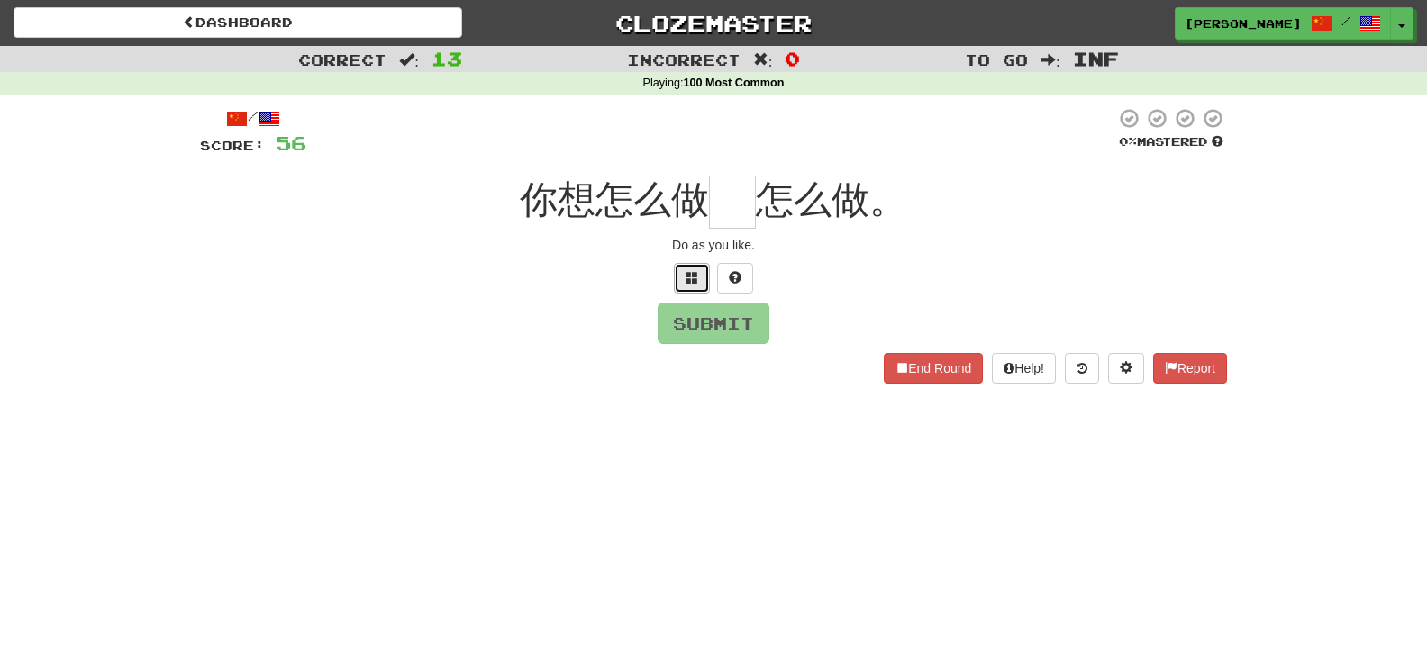
click at [695, 290] on button at bounding box center [692, 278] width 36 height 31
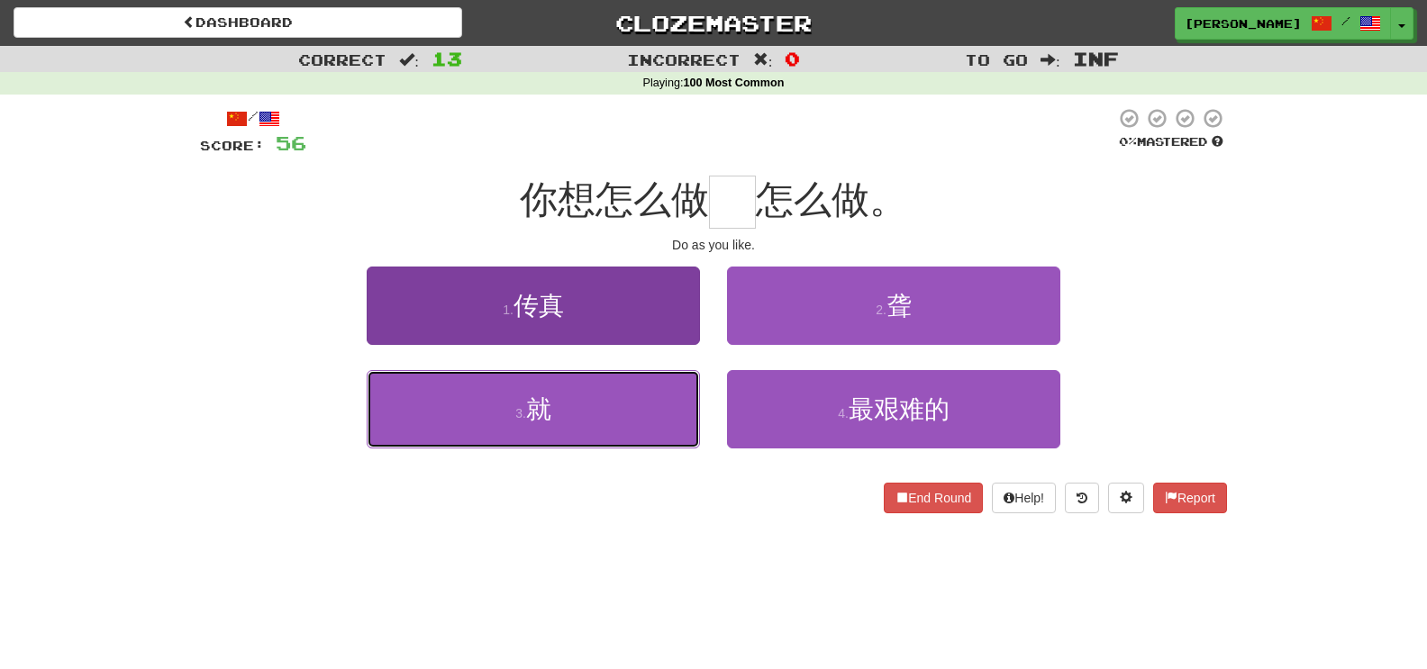
click at [567, 414] on button "3 . 就" at bounding box center [533, 409] width 333 height 78
type input "*"
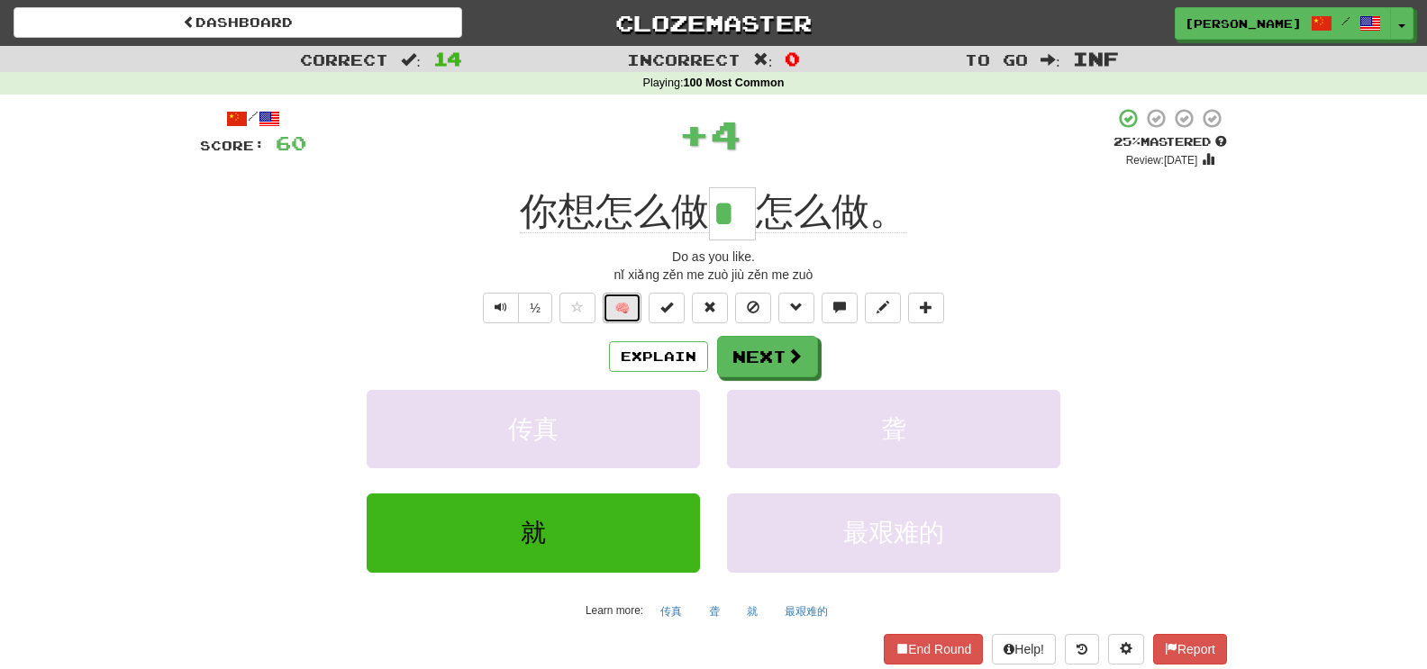
click at [621, 318] on button "🧠" at bounding box center [622, 308] width 39 height 31
click at [777, 363] on button "Next" at bounding box center [768, 357] width 101 height 41
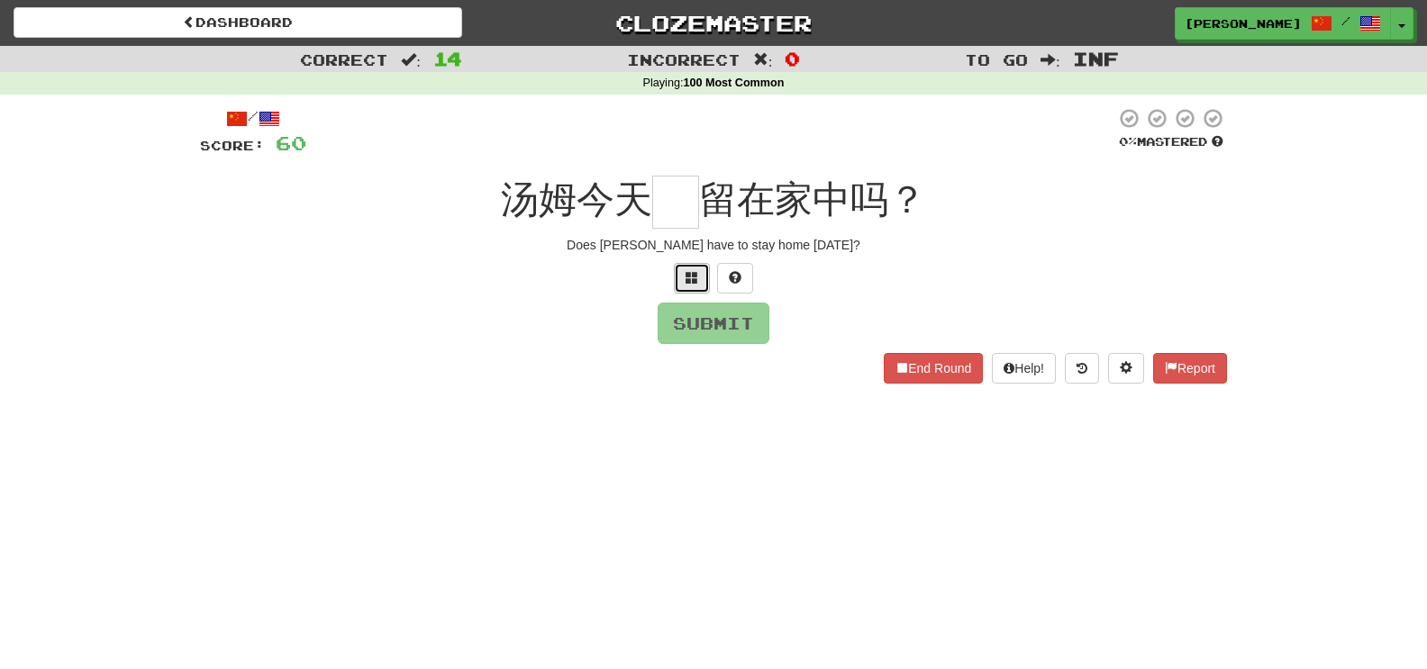
click at [696, 288] on button at bounding box center [692, 278] width 36 height 31
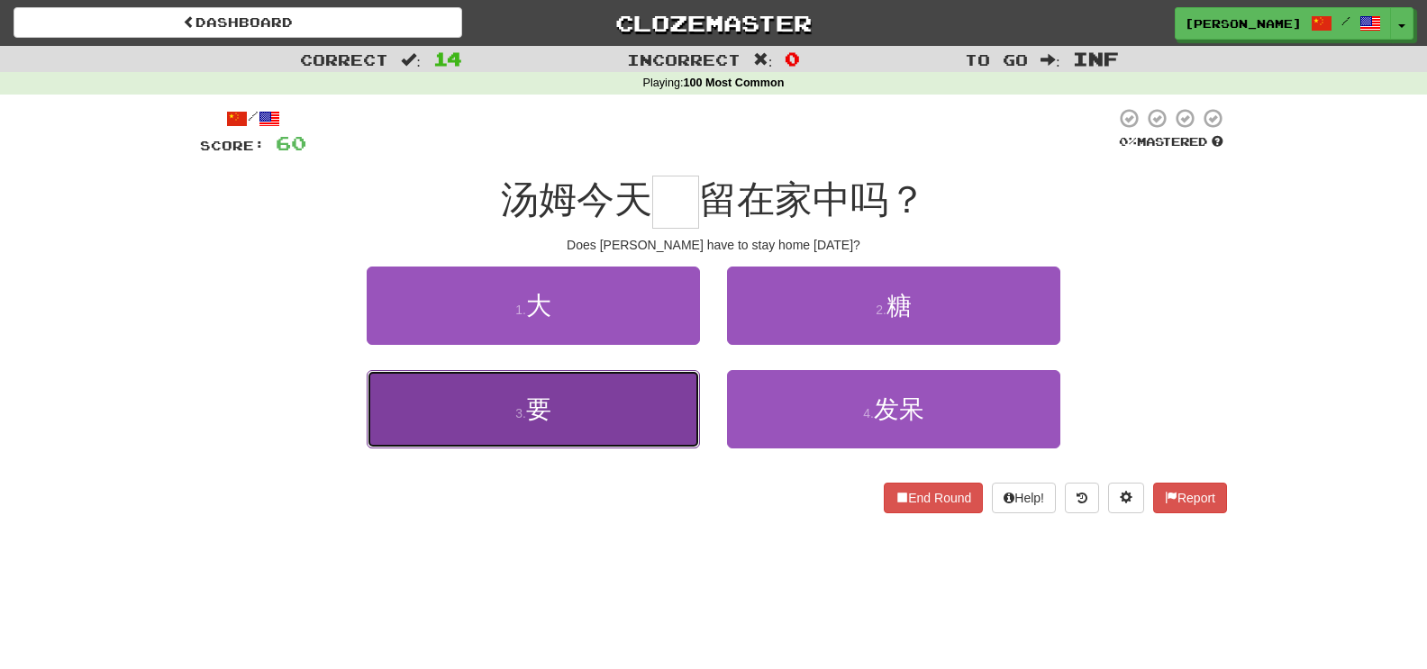
click at [640, 393] on button "3 . 要" at bounding box center [533, 409] width 333 height 78
type input "*"
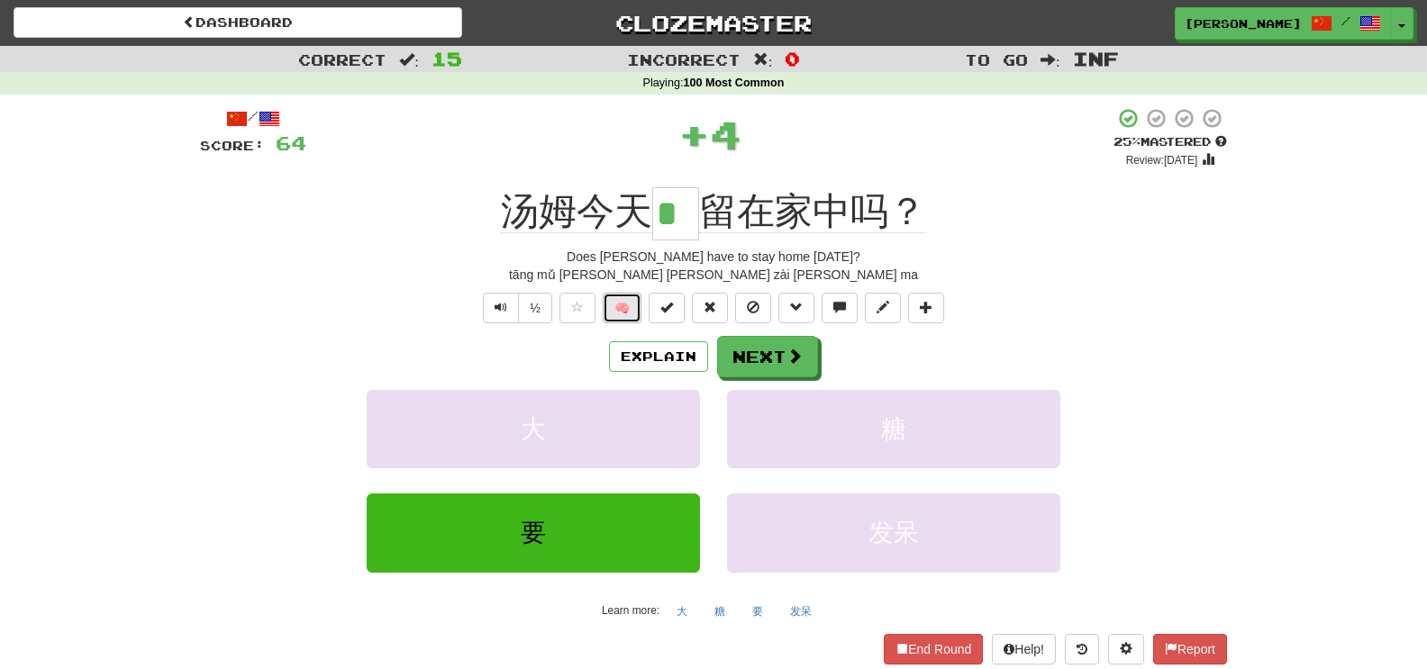
click at [631, 305] on button "🧠" at bounding box center [622, 308] width 39 height 31
click at [780, 358] on button "Next" at bounding box center [768, 357] width 101 height 41
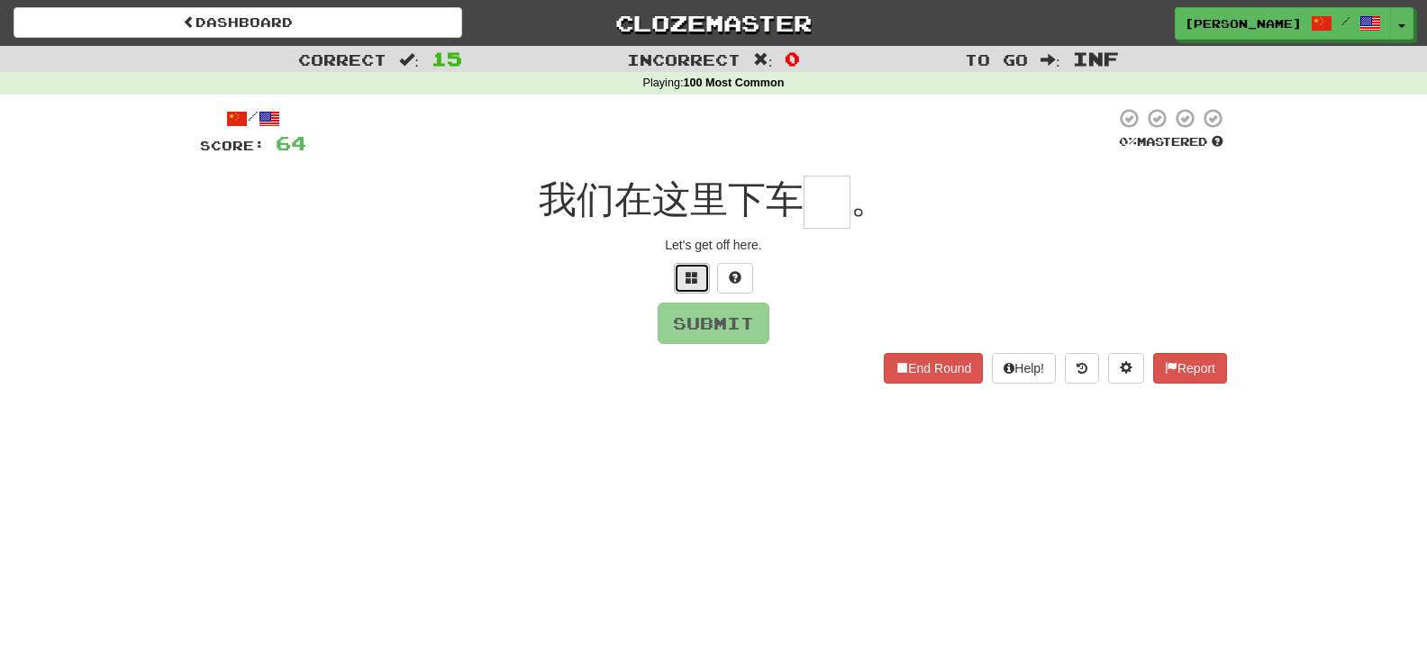
click at [676, 285] on button at bounding box center [692, 278] width 36 height 31
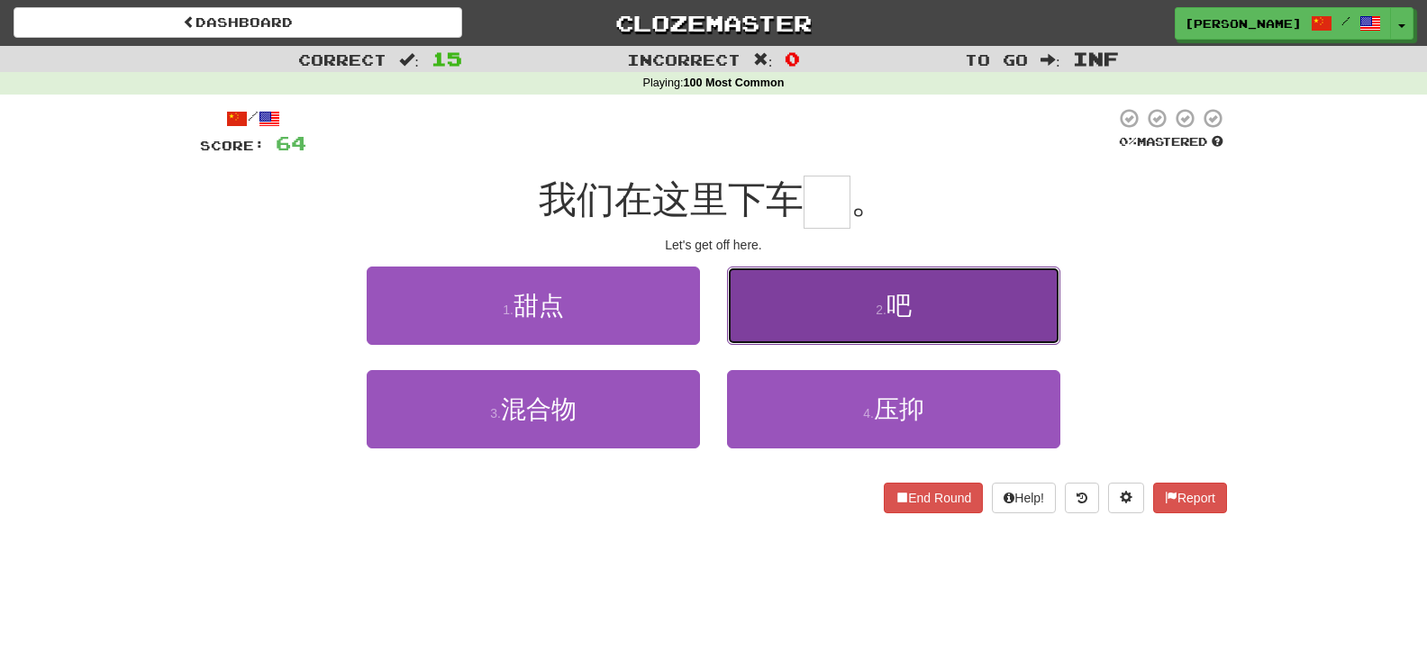
click at [805, 293] on button "2 . 吧" at bounding box center [893, 306] width 333 height 78
type input "*"
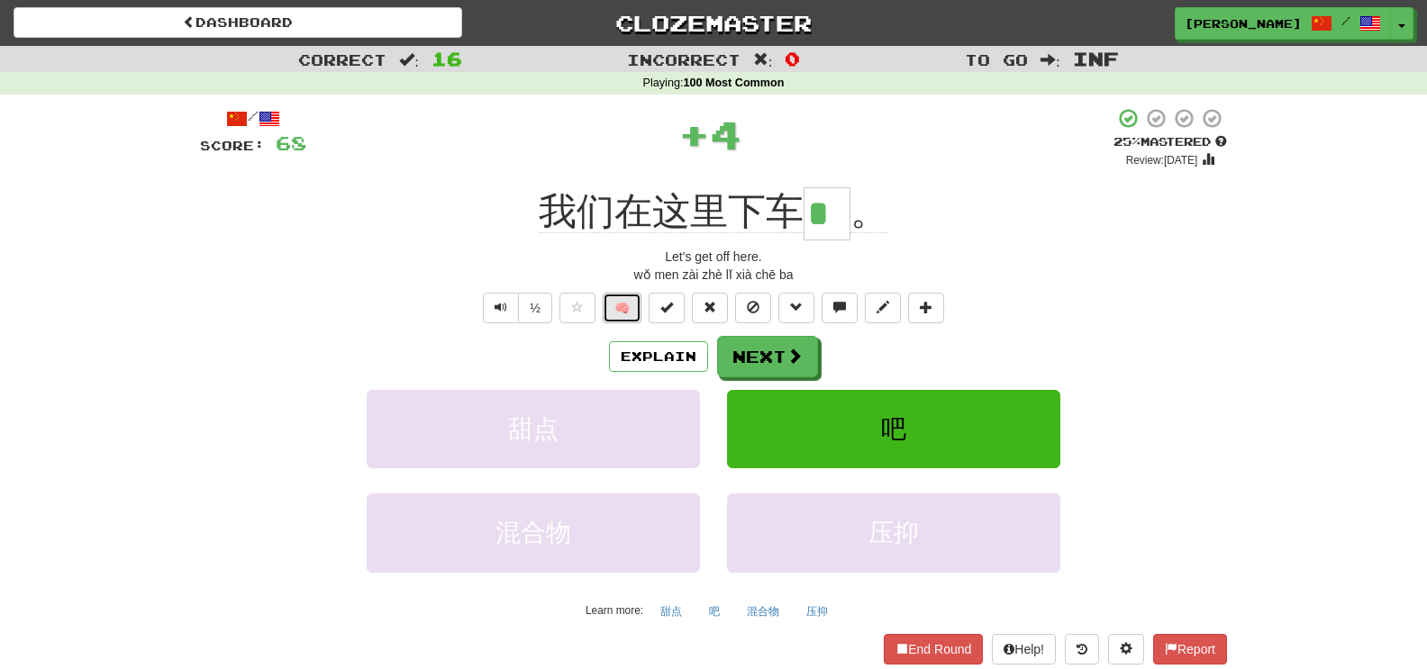
click at [607, 308] on button "🧠" at bounding box center [622, 308] width 39 height 31
click at [761, 360] on button "Next" at bounding box center [767, 356] width 101 height 41
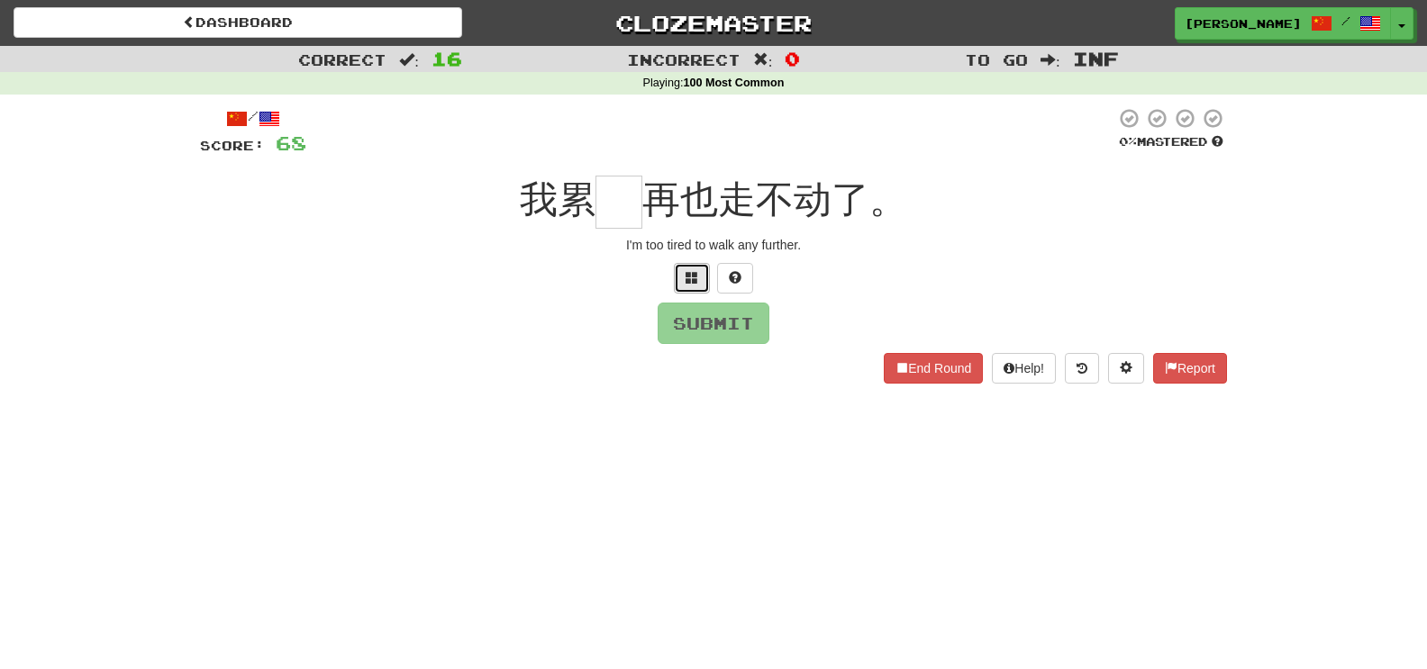
click at [688, 280] on span at bounding box center [692, 277] width 13 height 13
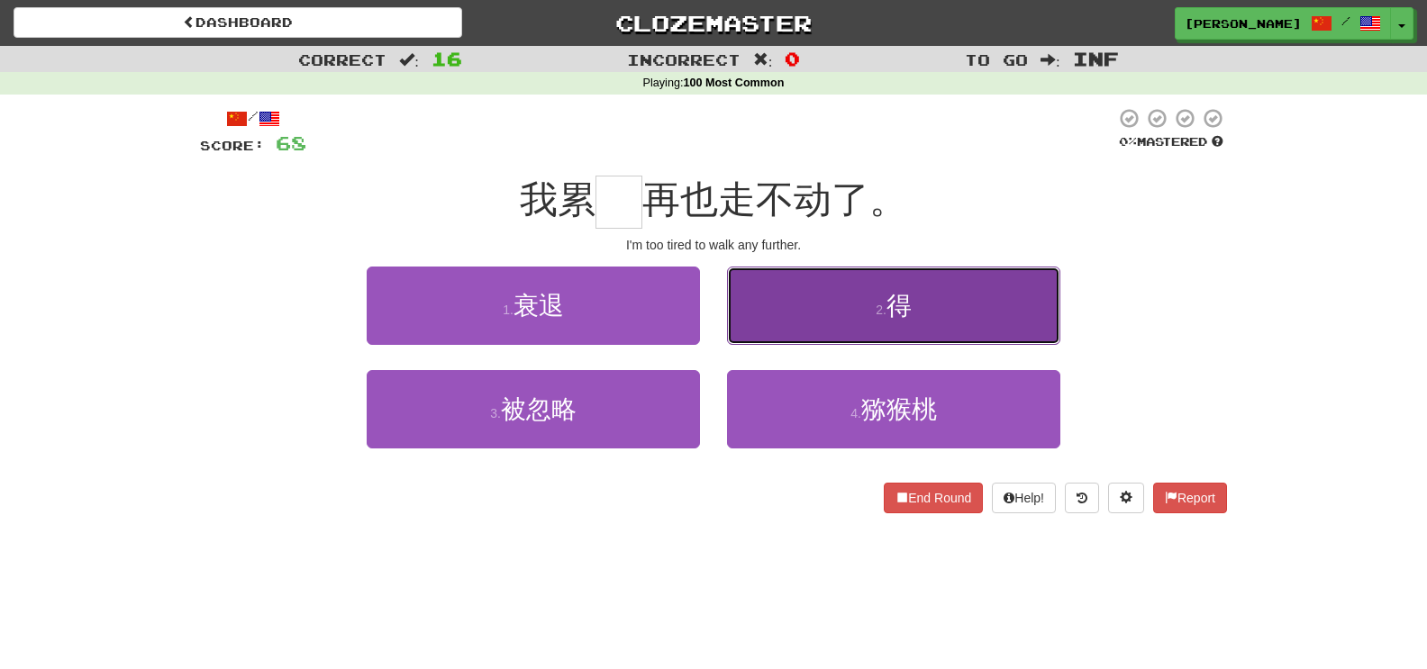
click at [909, 335] on button "2 . 得" at bounding box center [893, 306] width 333 height 78
type input "*"
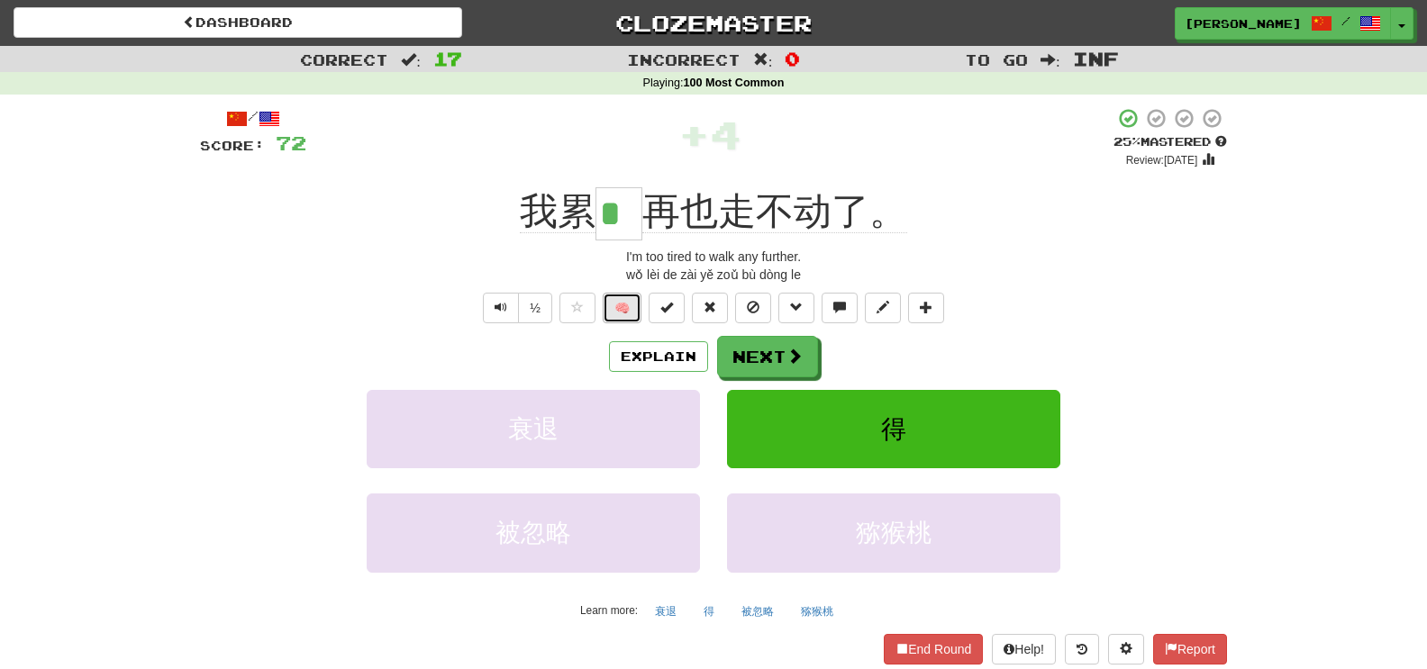
click at [618, 316] on button "🧠" at bounding box center [622, 308] width 39 height 31
click at [634, 345] on button "Explain" at bounding box center [658, 356] width 99 height 31
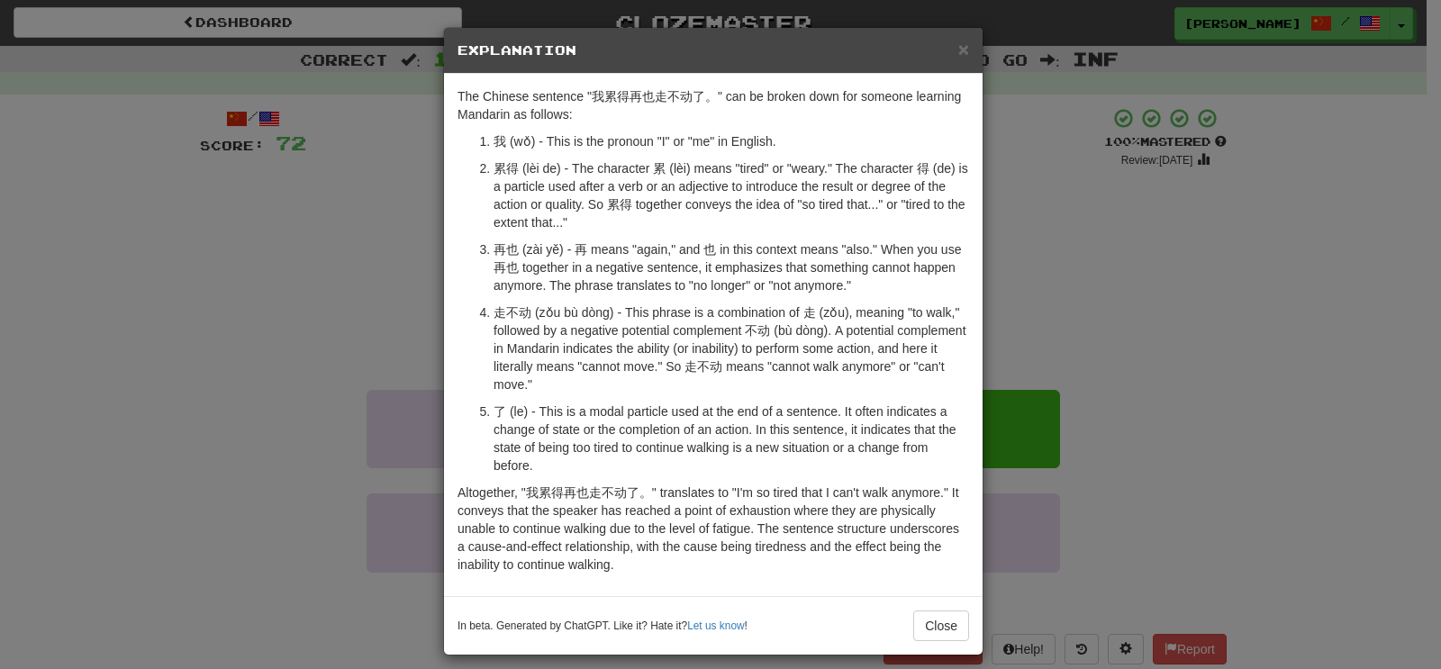
click at [249, 379] on div "× Explanation The Chinese sentence "我累得再也走不动了。" can be broken down for someone …" at bounding box center [720, 334] width 1441 height 669
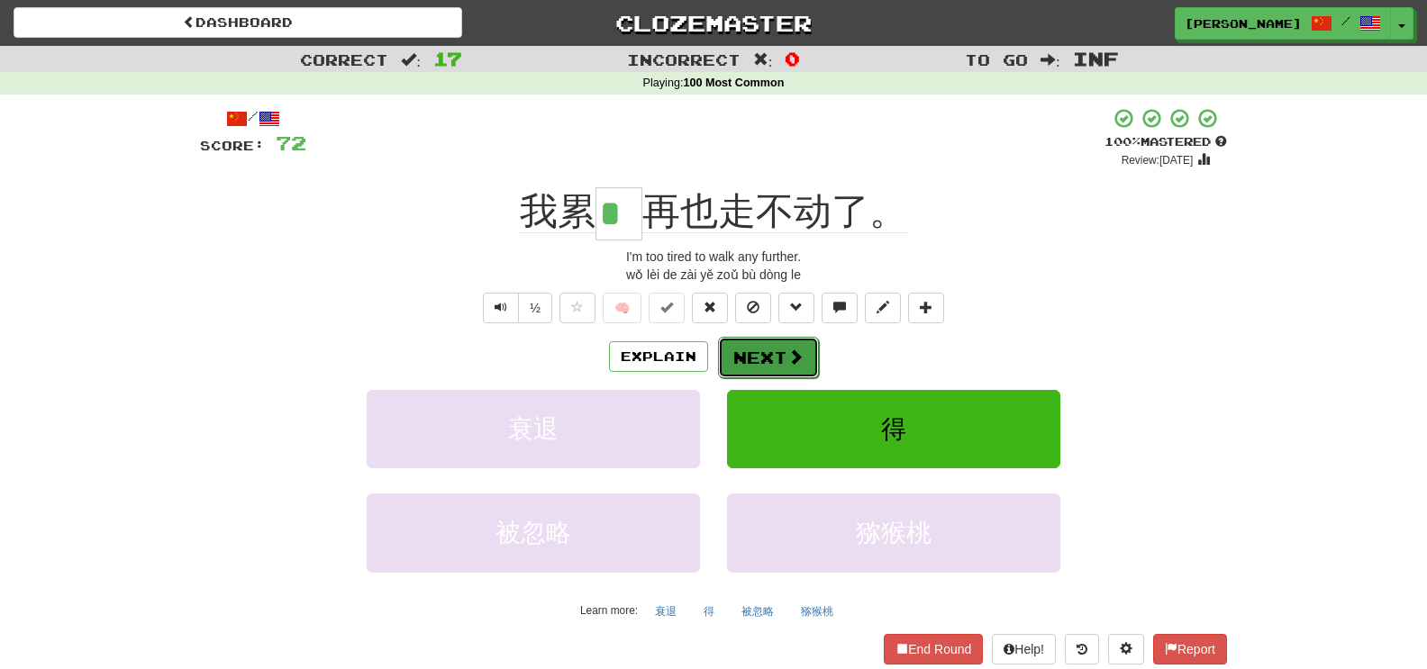
click at [769, 354] on button "Next" at bounding box center [768, 357] width 101 height 41
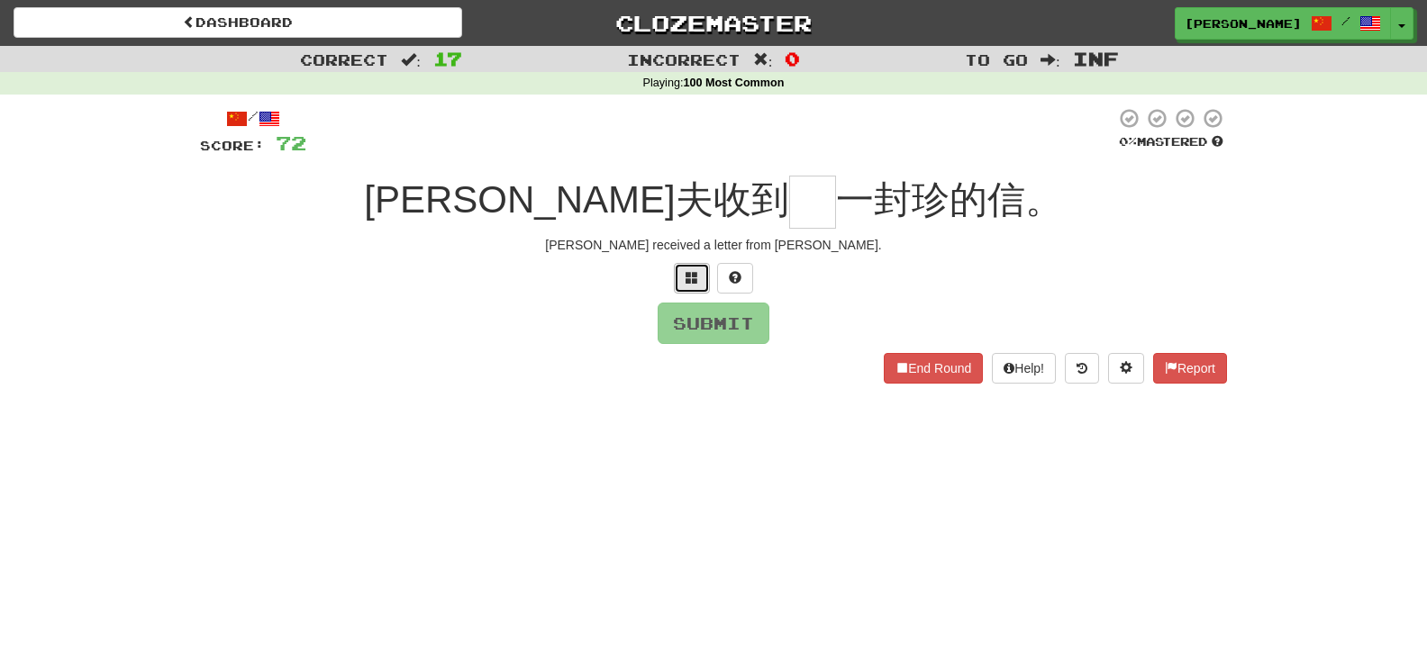
click at [691, 288] on button at bounding box center [692, 278] width 36 height 31
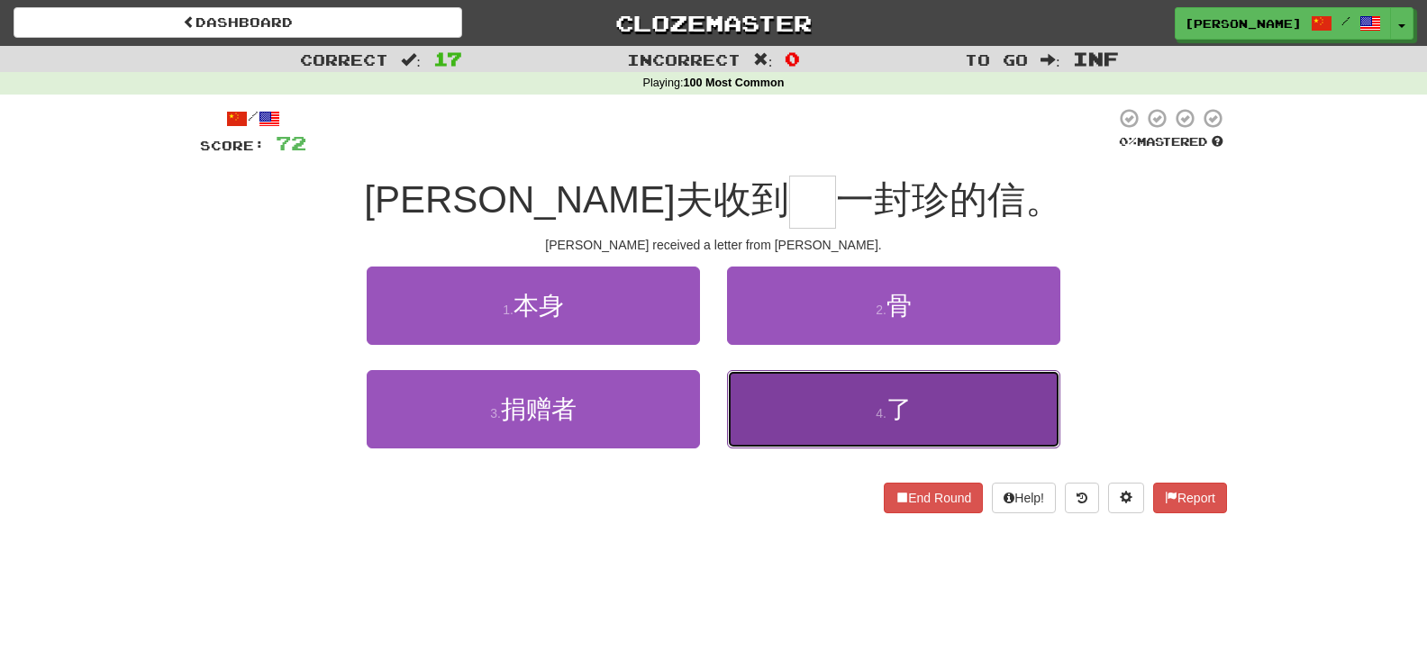
click at [761, 403] on button "4 . 了" at bounding box center [893, 409] width 333 height 78
type input "*"
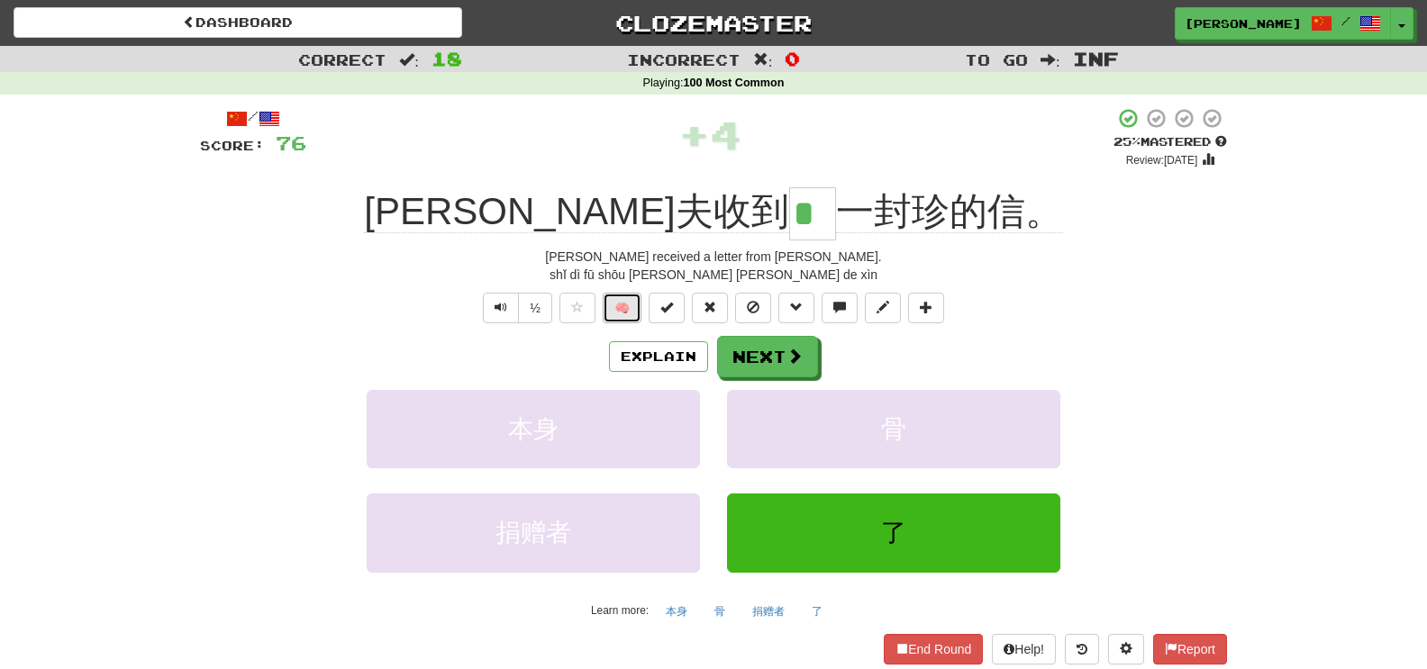
click at [620, 305] on button "🧠" at bounding box center [622, 308] width 39 height 31
click at [749, 348] on button "Next" at bounding box center [768, 357] width 101 height 41
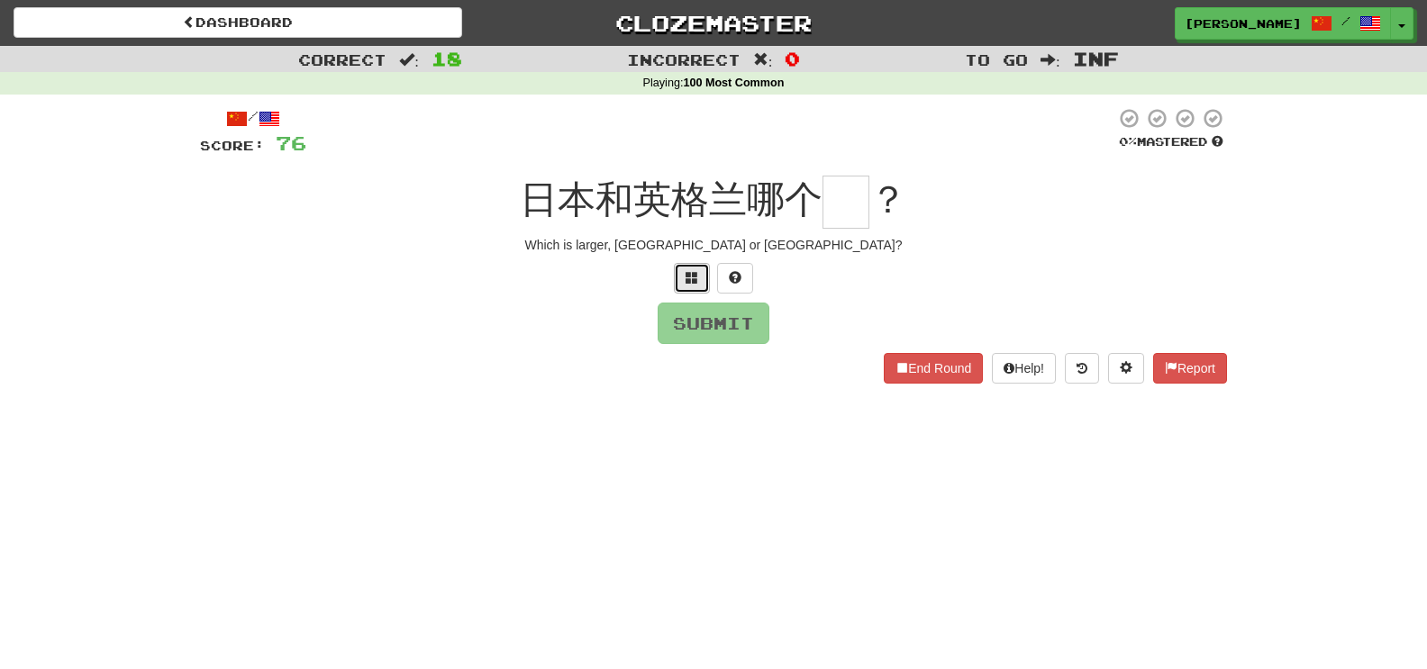
click at [687, 286] on button at bounding box center [692, 278] width 36 height 31
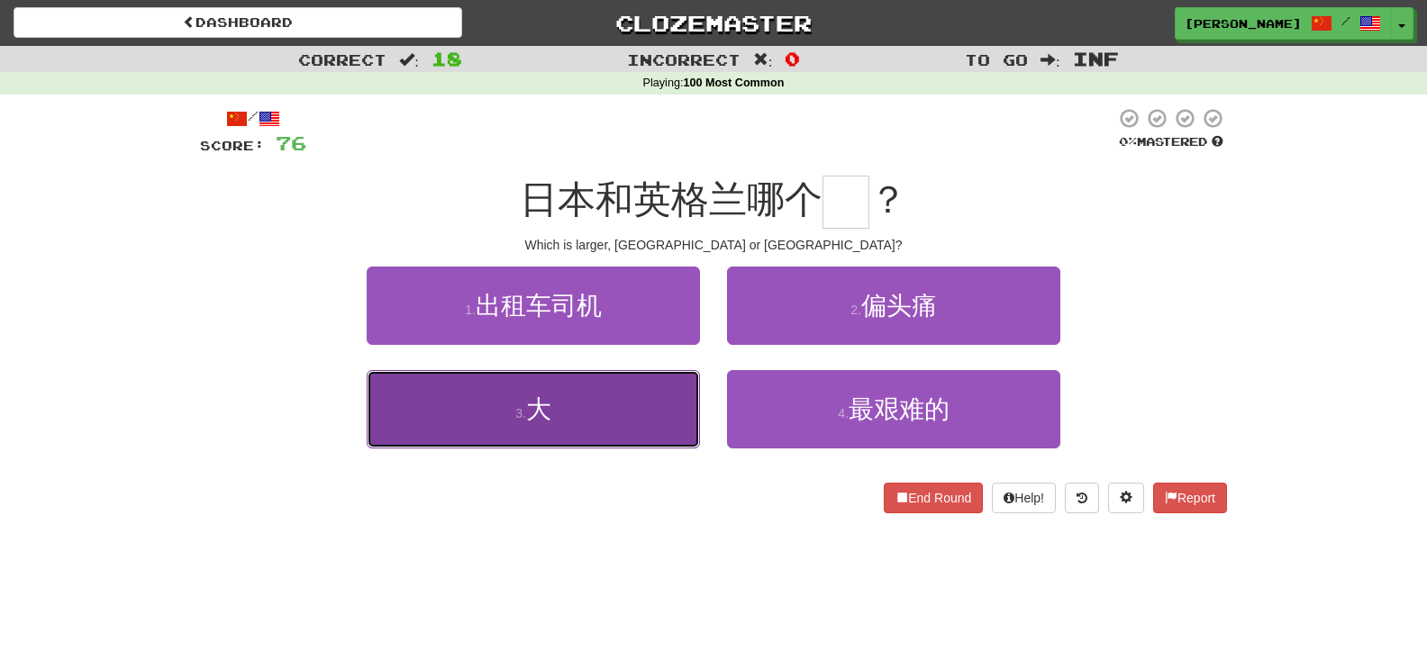
click at [671, 404] on button "3 . 大" at bounding box center [533, 409] width 333 height 78
type input "*"
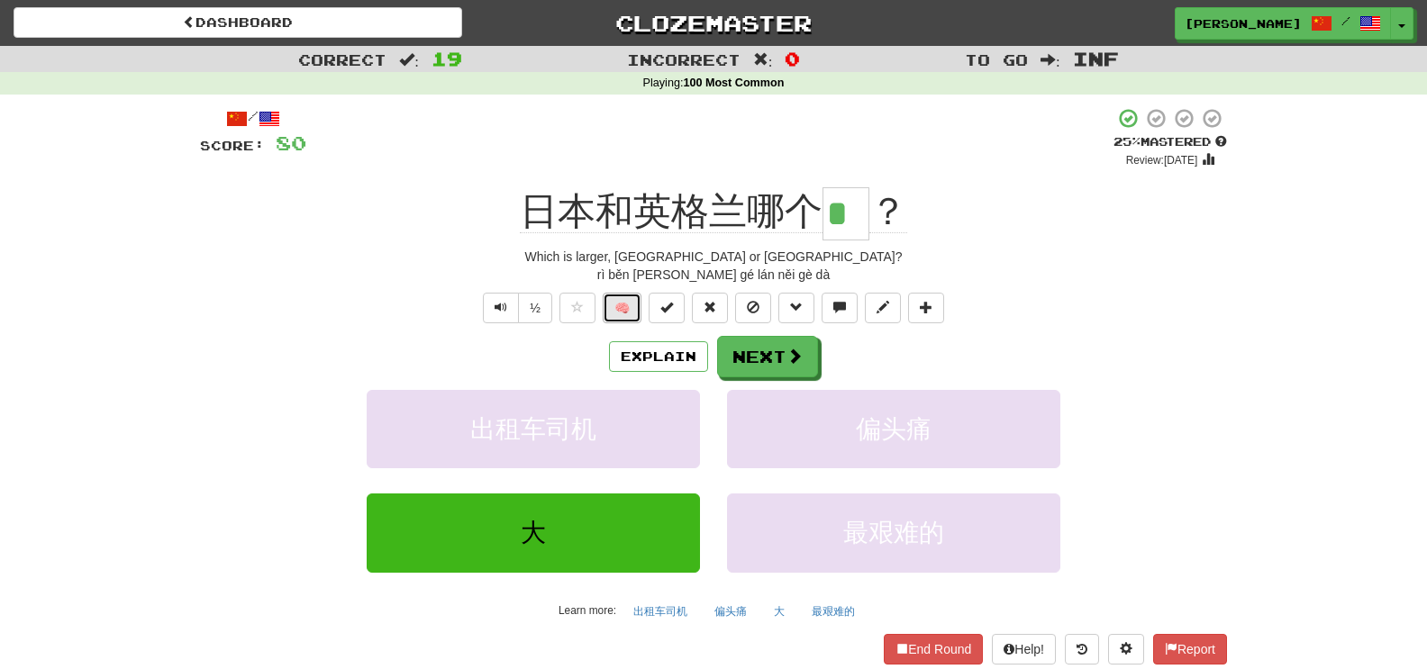
click at [632, 303] on button "🧠" at bounding box center [622, 308] width 39 height 31
click at [747, 364] on button "Next" at bounding box center [768, 357] width 101 height 41
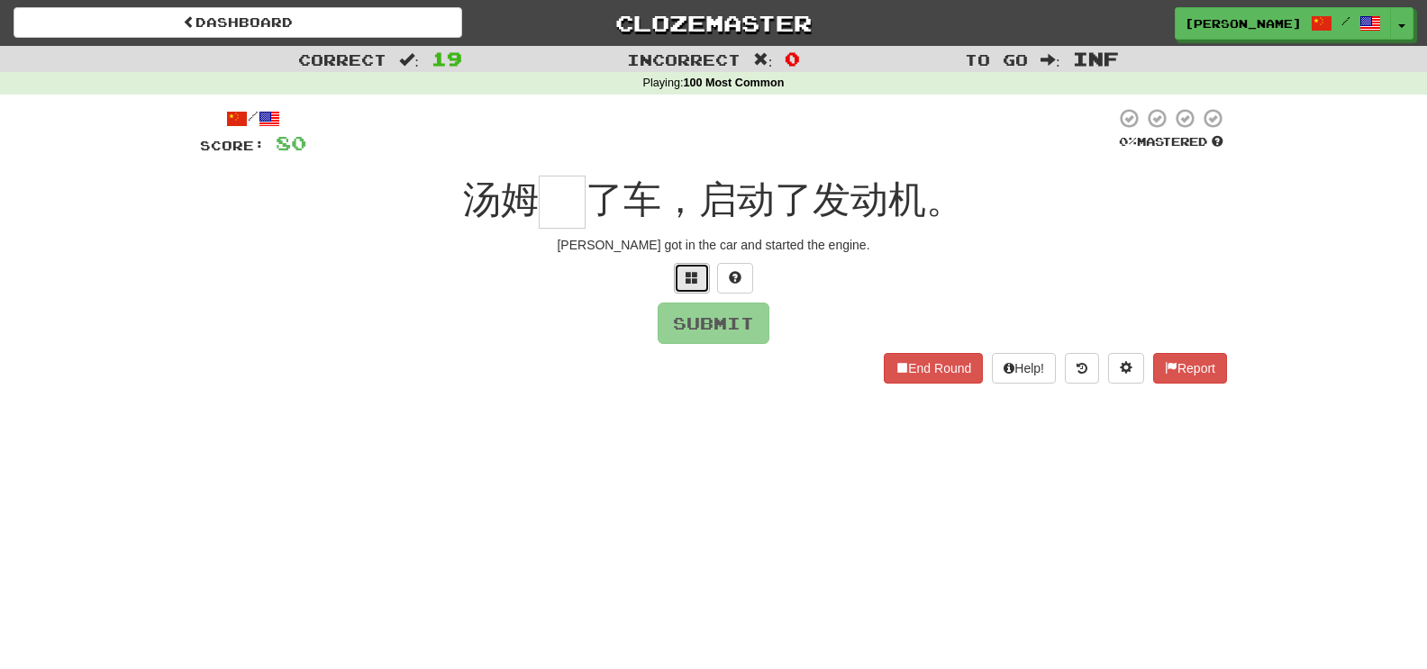
click at [699, 280] on button at bounding box center [692, 278] width 36 height 31
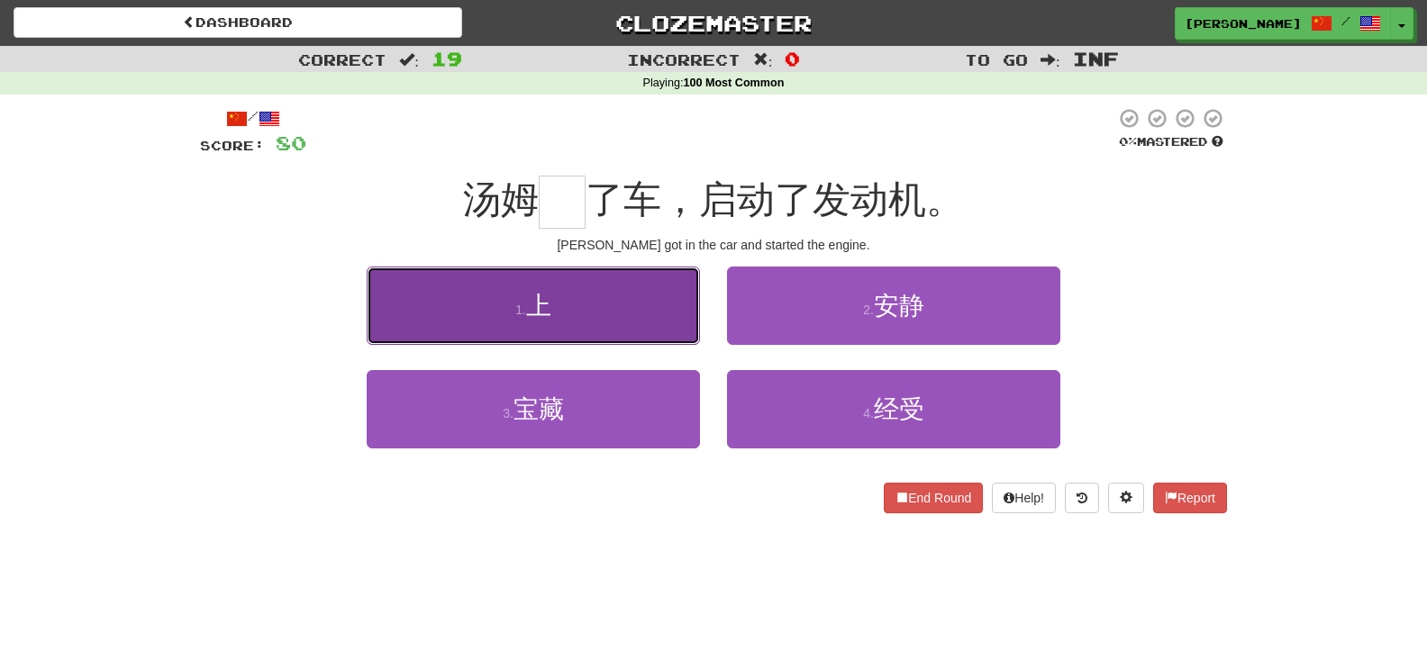
click at [657, 287] on button "1 . 上" at bounding box center [533, 306] width 333 height 78
type input "*"
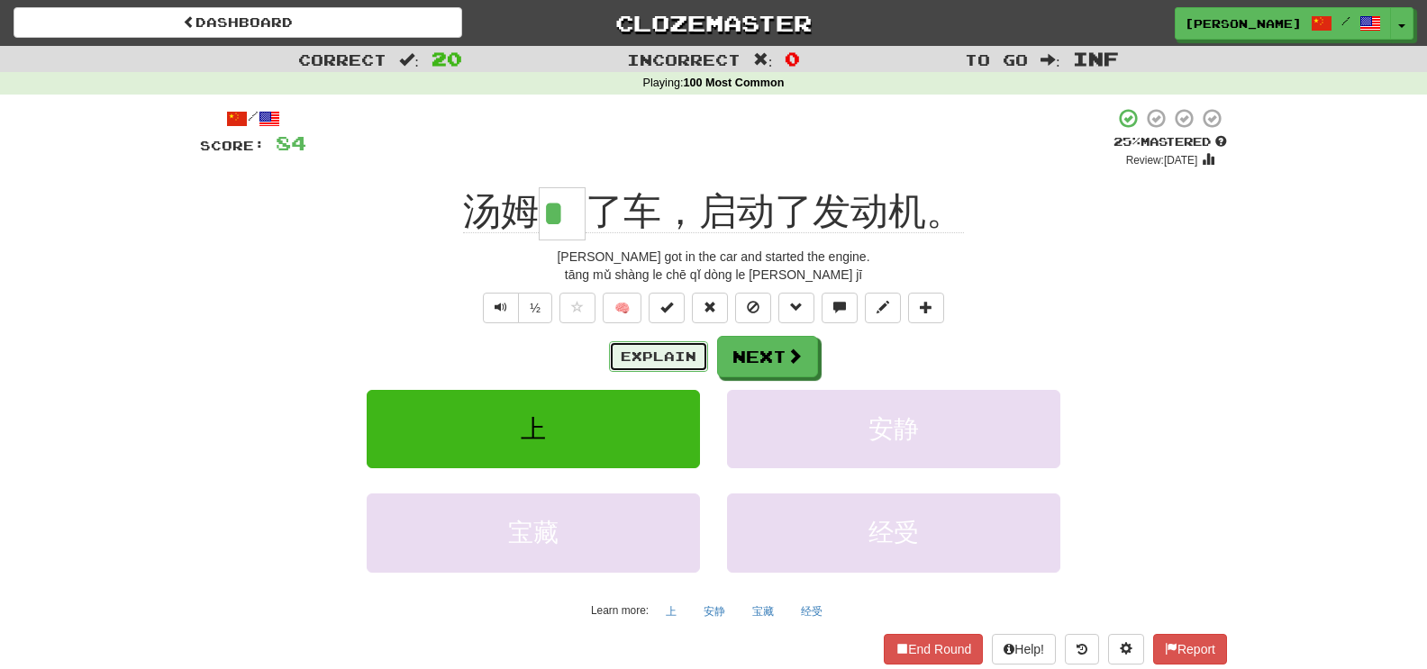
click at [662, 353] on button "Explain" at bounding box center [658, 356] width 99 height 31
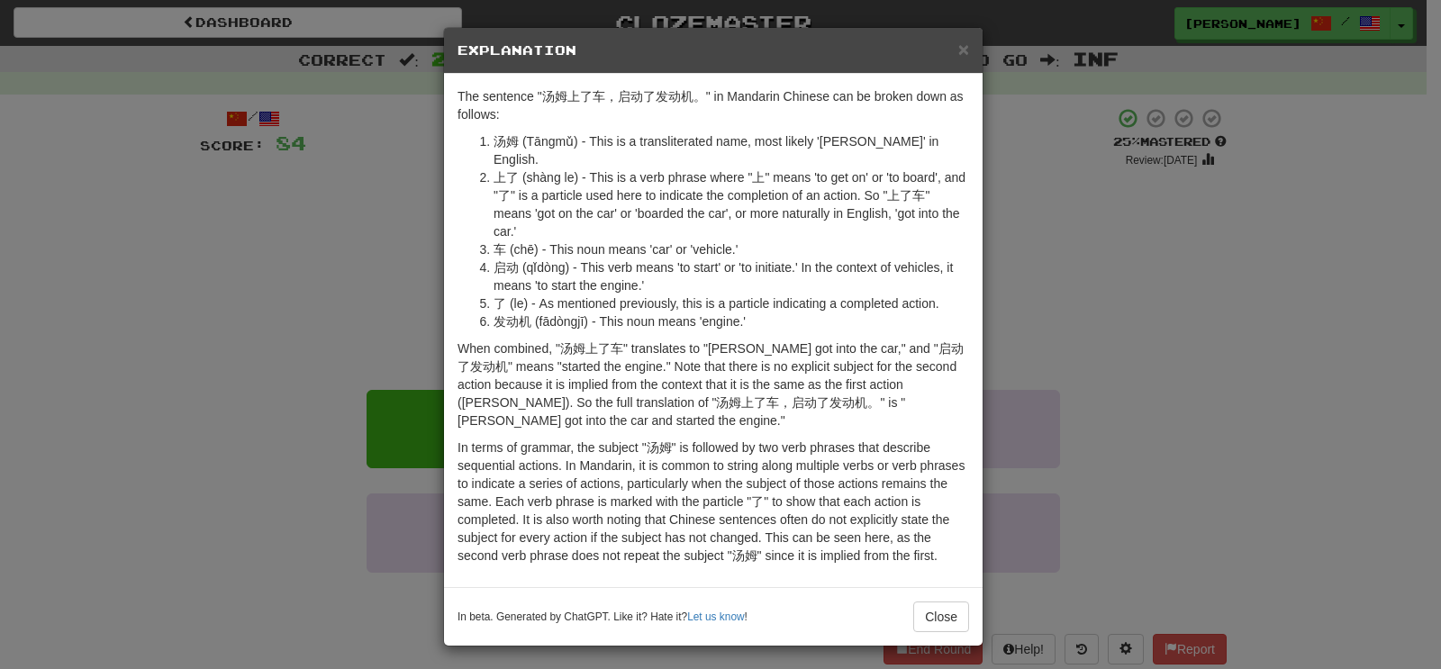
drag, startPoint x: 158, startPoint y: 435, endPoint x: 166, endPoint y: 442, distance: 10.8
click at [158, 437] on div "× Explanation The sentence "汤姆上了车，启动了发动机。" in Mandarin Chinese can be broken do…" at bounding box center [720, 334] width 1441 height 669
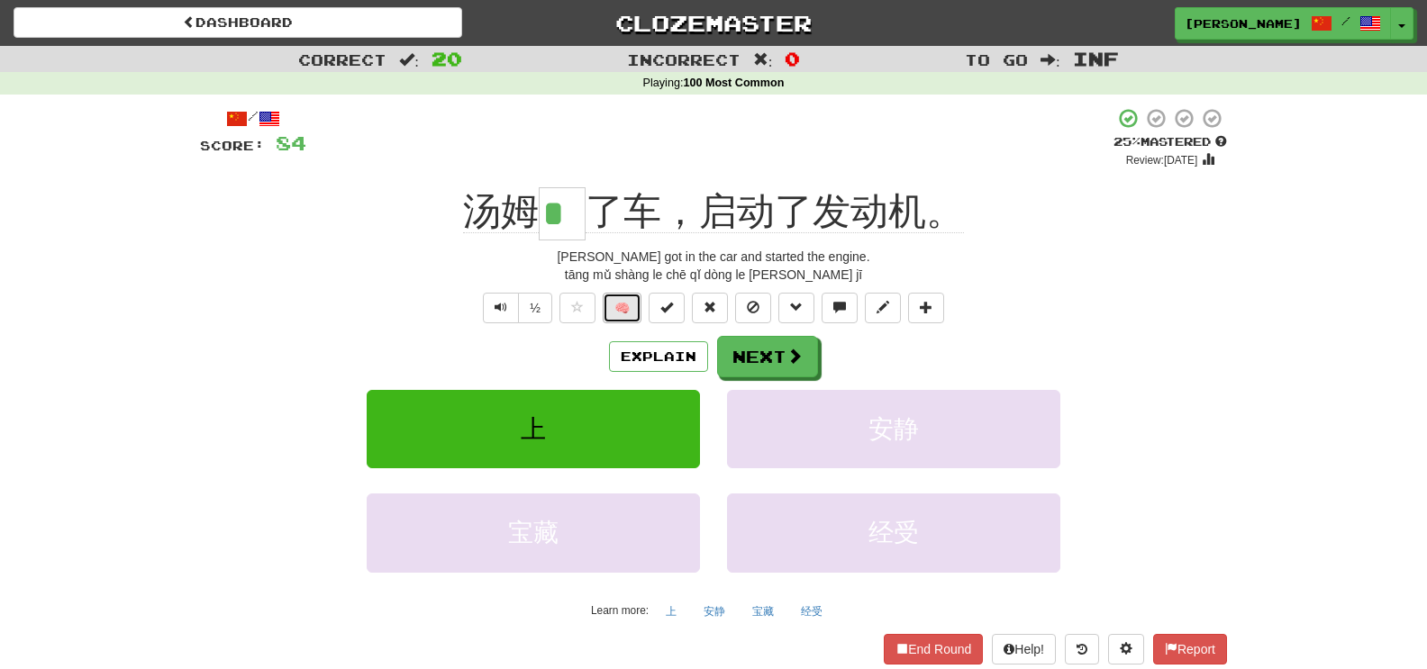
click at [615, 316] on button "🧠" at bounding box center [622, 308] width 39 height 31
click at [791, 375] on button "Next" at bounding box center [768, 357] width 101 height 41
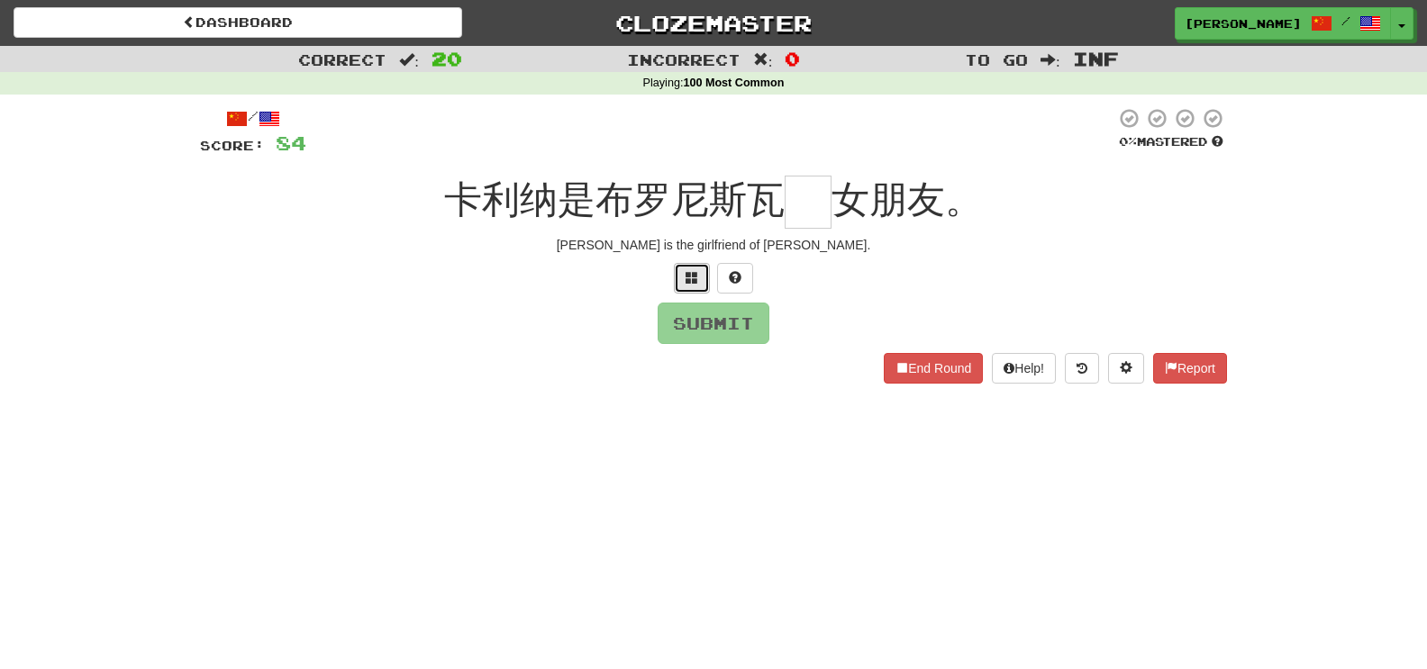
click at [684, 279] on button at bounding box center [692, 278] width 36 height 31
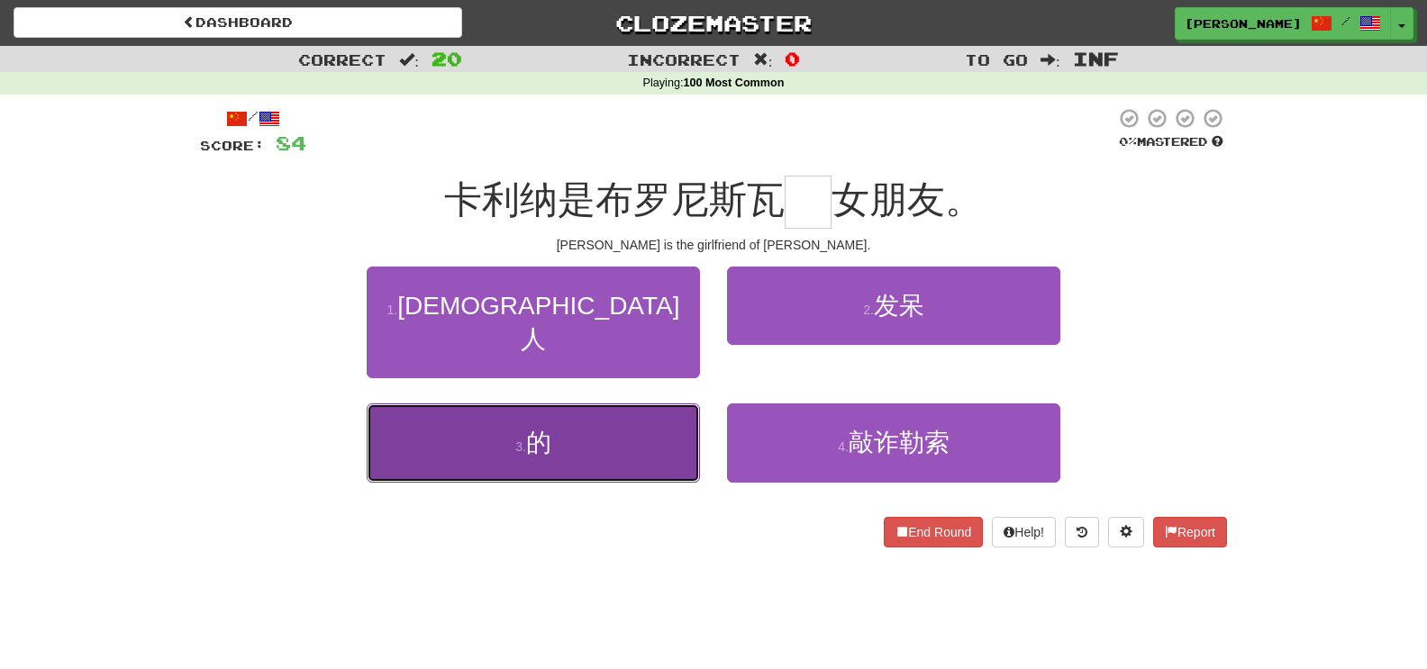
click at [619, 404] on button "3 . 的" at bounding box center [533, 443] width 333 height 78
type input "*"
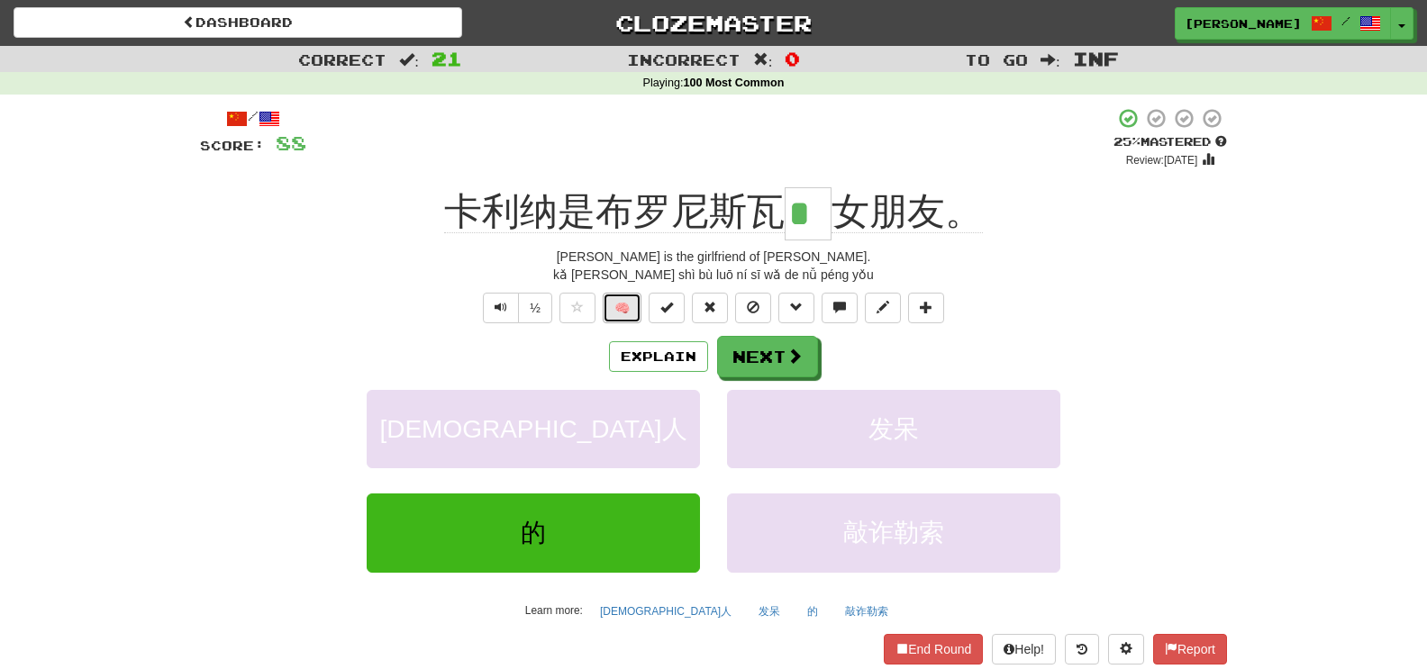
click at [622, 313] on button "🧠" at bounding box center [622, 308] width 39 height 31
click at [752, 349] on button "Next" at bounding box center [767, 356] width 101 height 41
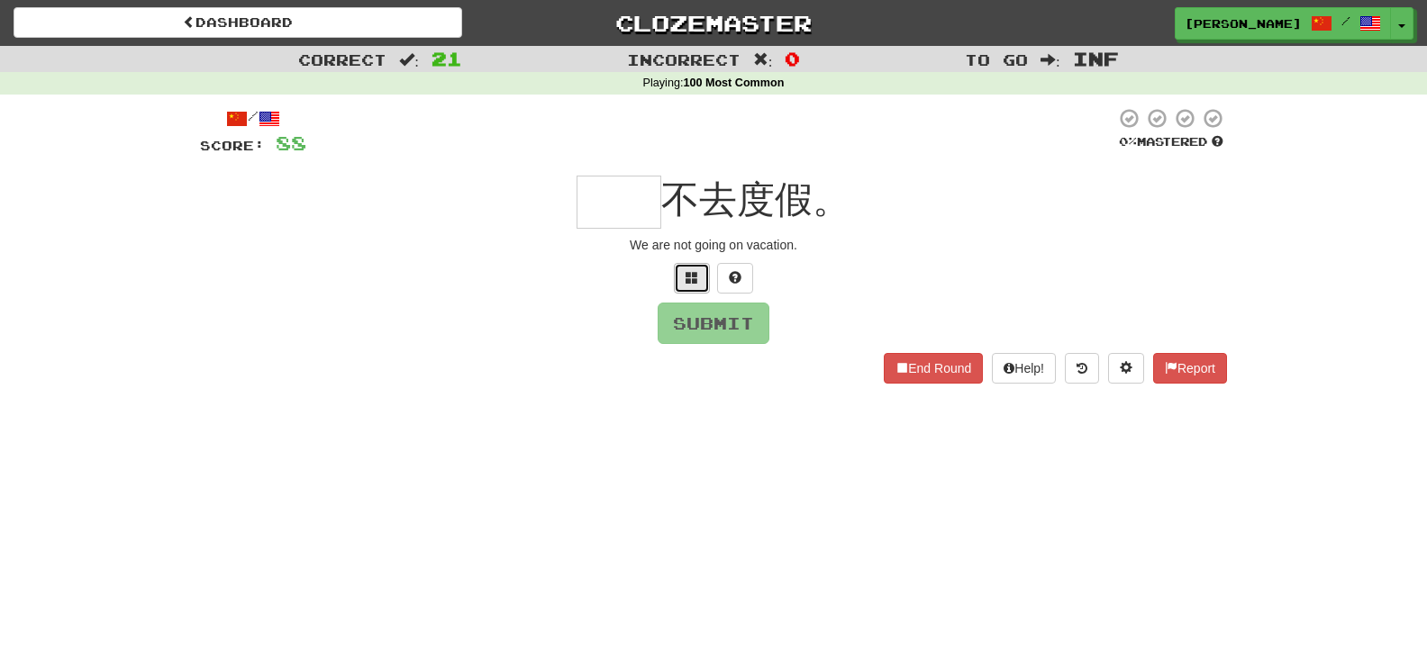
click at [689, 286] on button at bounding box center [692, 278] width 36 height 31
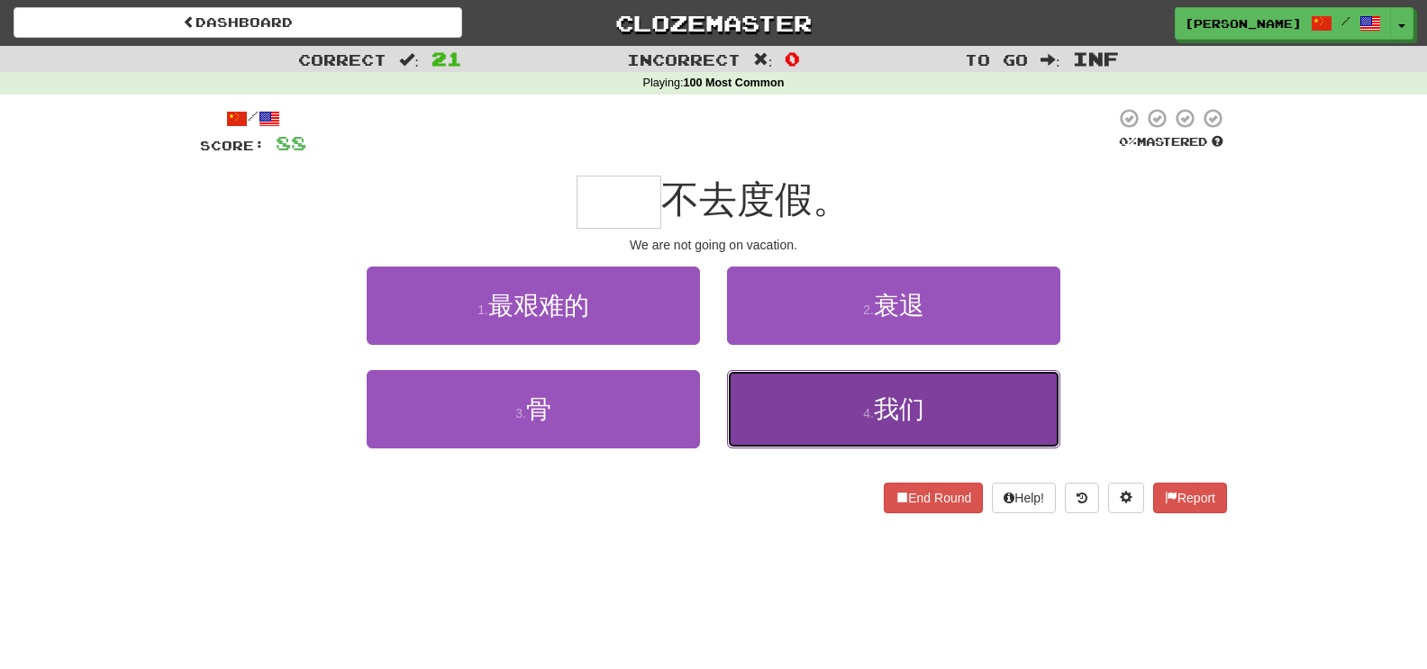
click at [828, 387] on button "4 . 我们" at bounding box center [893, 409] width 333 height 78
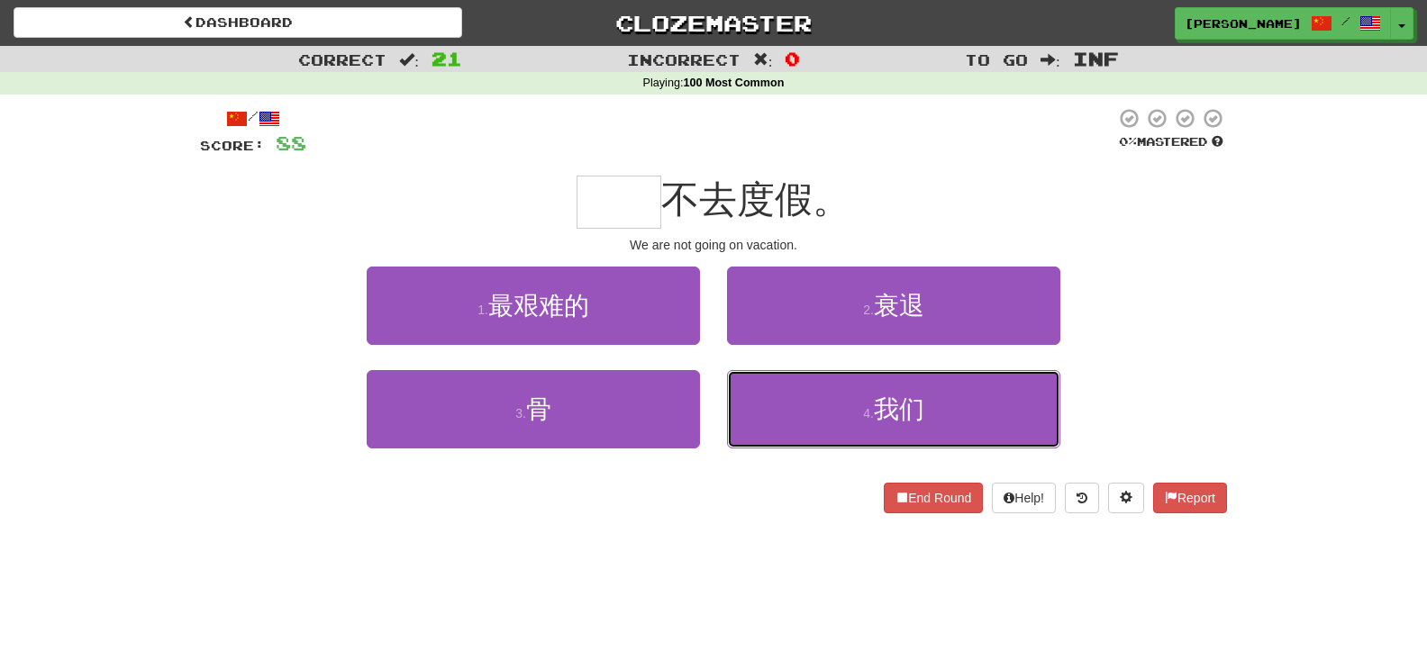
type input "**"
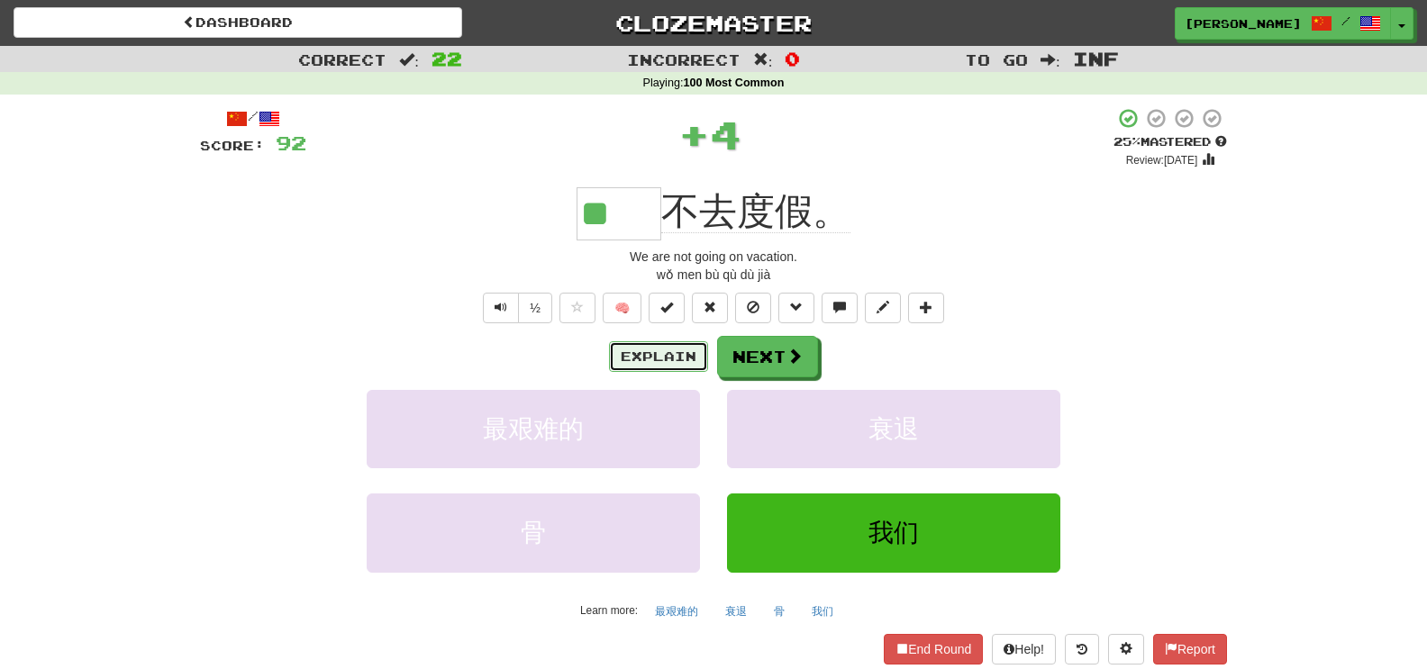
click at [647, 348] on button "Explain" at bounding box center [658, 356] width 99 height 31
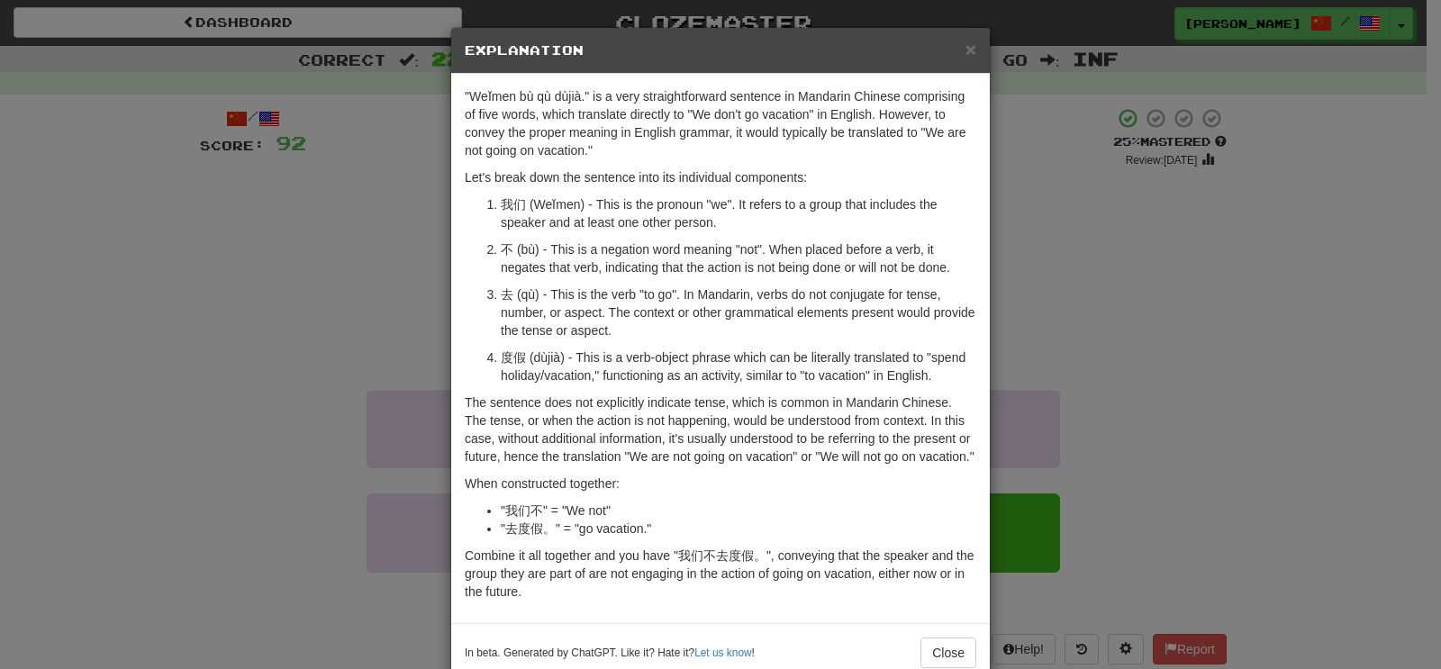
click at [241, 311] on div "× Explanation "Weǐmen bù qù dùjià." is a very straightforward sentence in …" at bounding box center [720, 334] width 1441 height 669
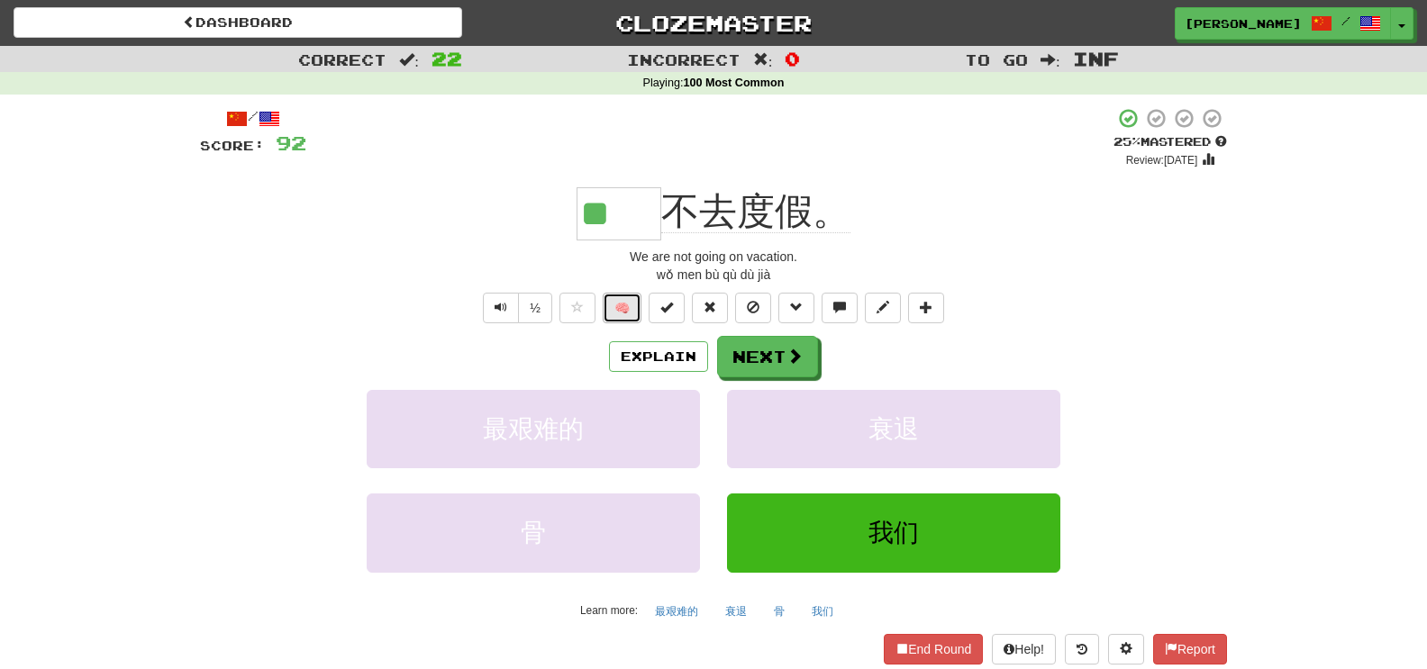
click at [605, 313] on button "🧠" at bounding box center [622, 308] width 39 height 31
click at [764, 366] on button "Next" at bounding box center [768, 357] width 101 height 41
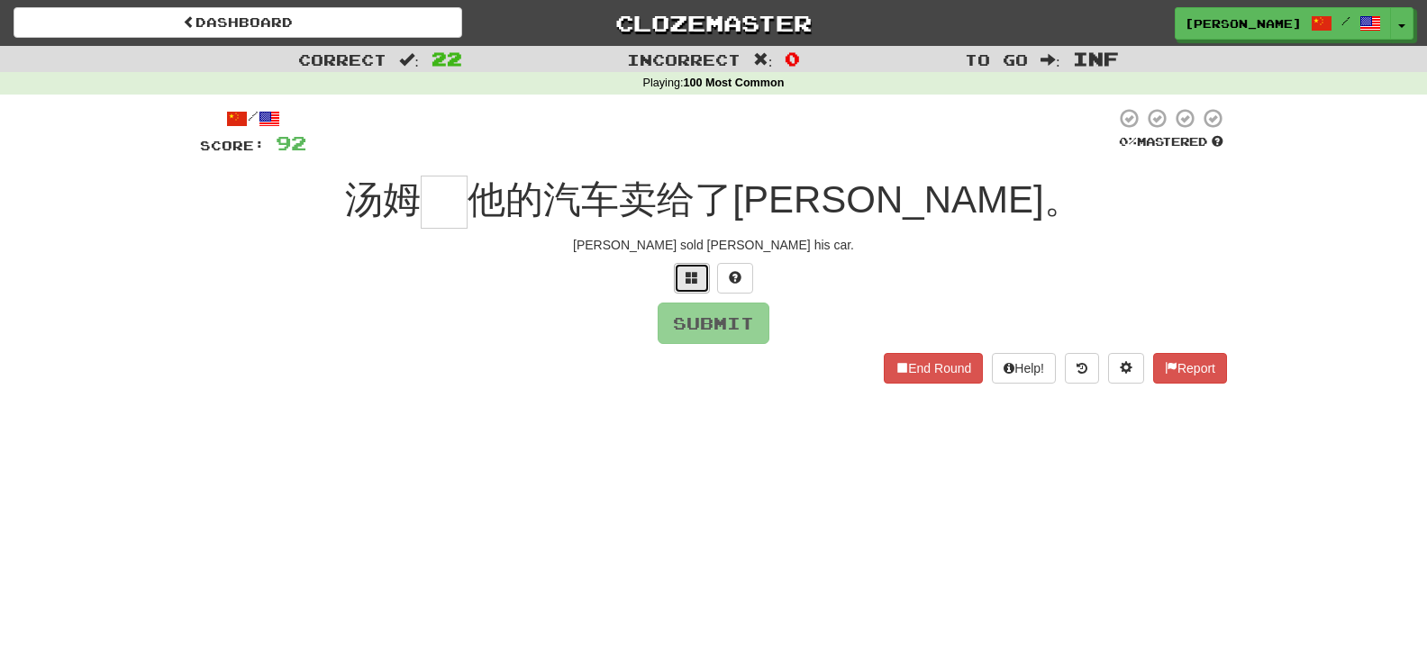
click at [689, 269] on button at bounding box center [692, 278] width 36 height 31
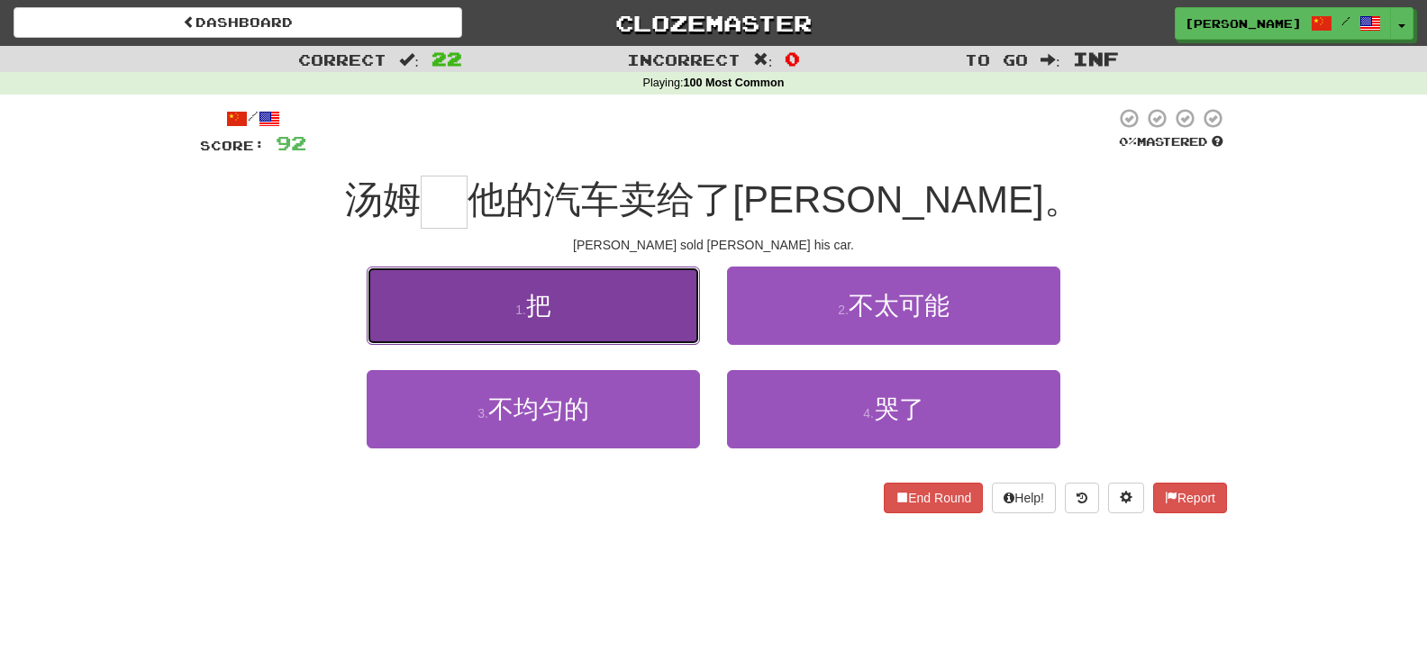
click at [591, 303] on button "1 . 把" at bounding box center [533, 306] width 333 height 78
type input "*"
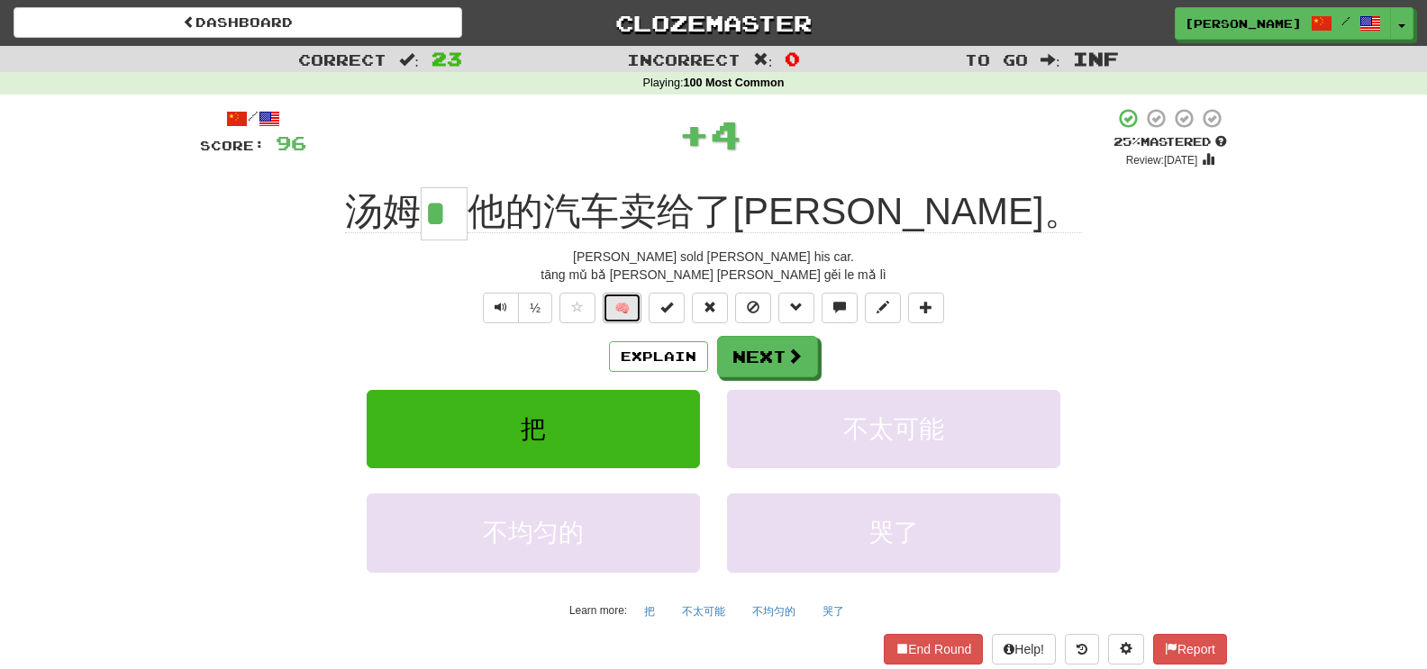
click at [622, 306] on button "🧠" at bounding box center [622, 308] width 39 height 31
drag, startPoint x: 736, startPoint y: 359, endPoint x: 749, endPoint y: 365, distance: 14.6
click at [743, 363] on button "Next" at bounding box center [767, 356] width 101 height 41
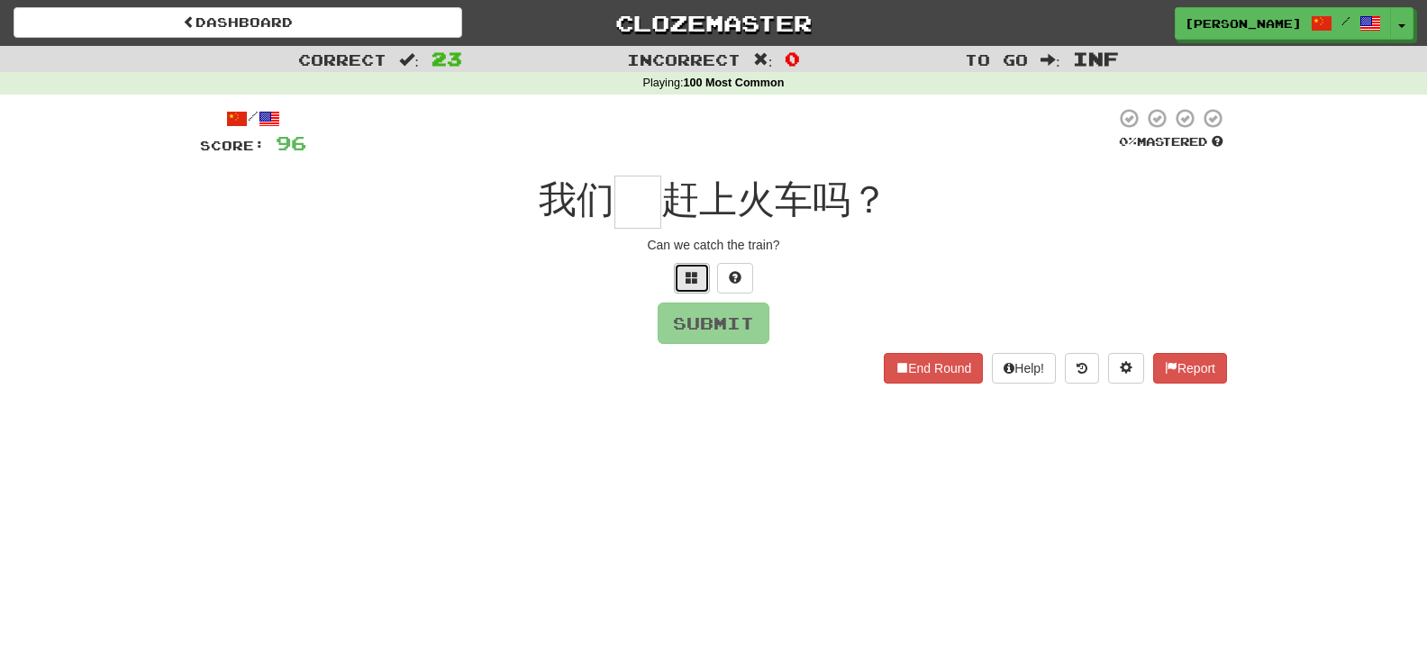
click at [685, 277] on button at bounding box center [692, 278] width 36 height 31
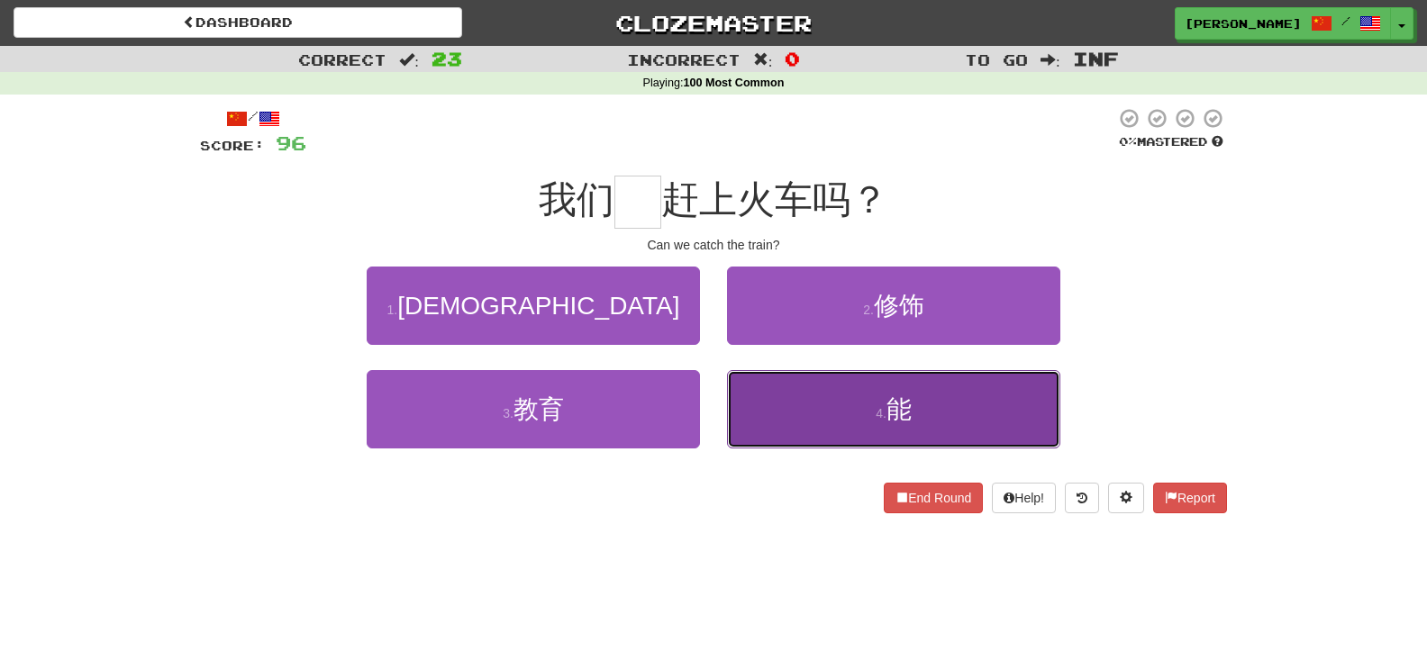
click at [795, 371] on button "4 . 能" at bounding box center [893, 409] width 333 height 78
type input "*"
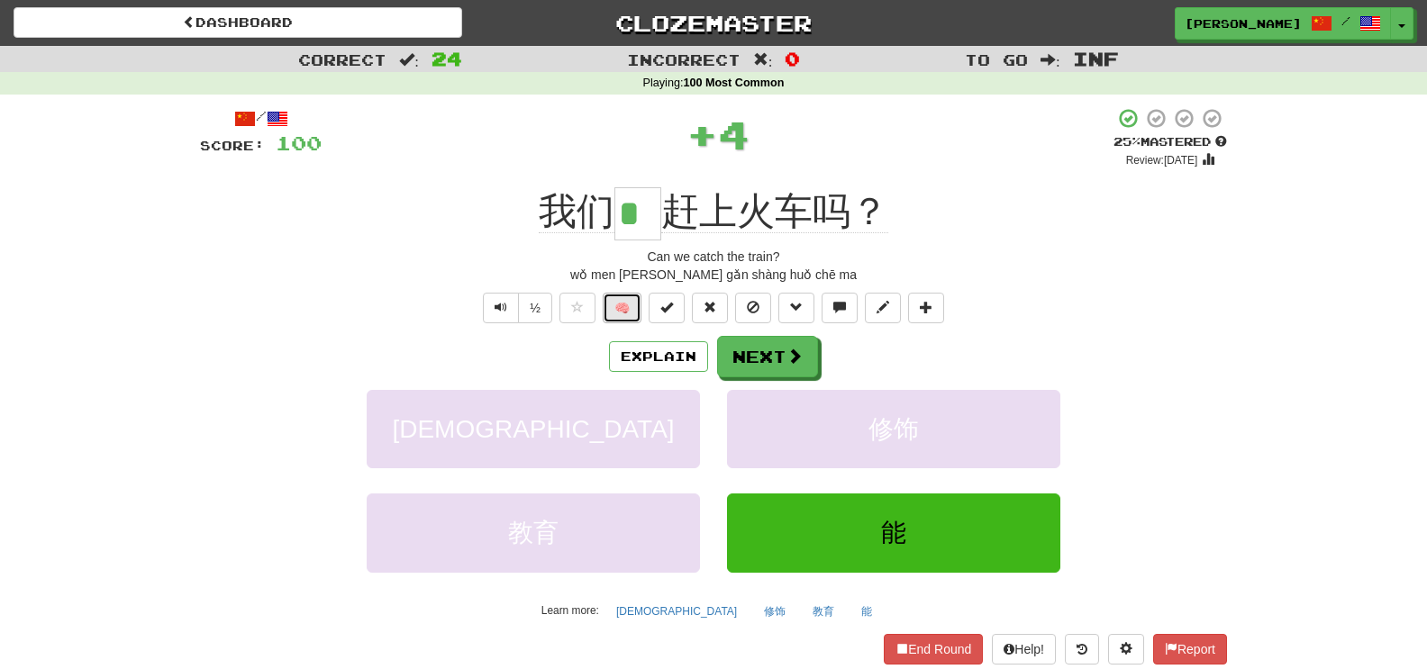
click at [613, 307] on button "🧠" at bounding box center [622, 308] width 39 height 31
click at [769, 348] on button "Next" at bounding box center [768, 357] width 101 height 41
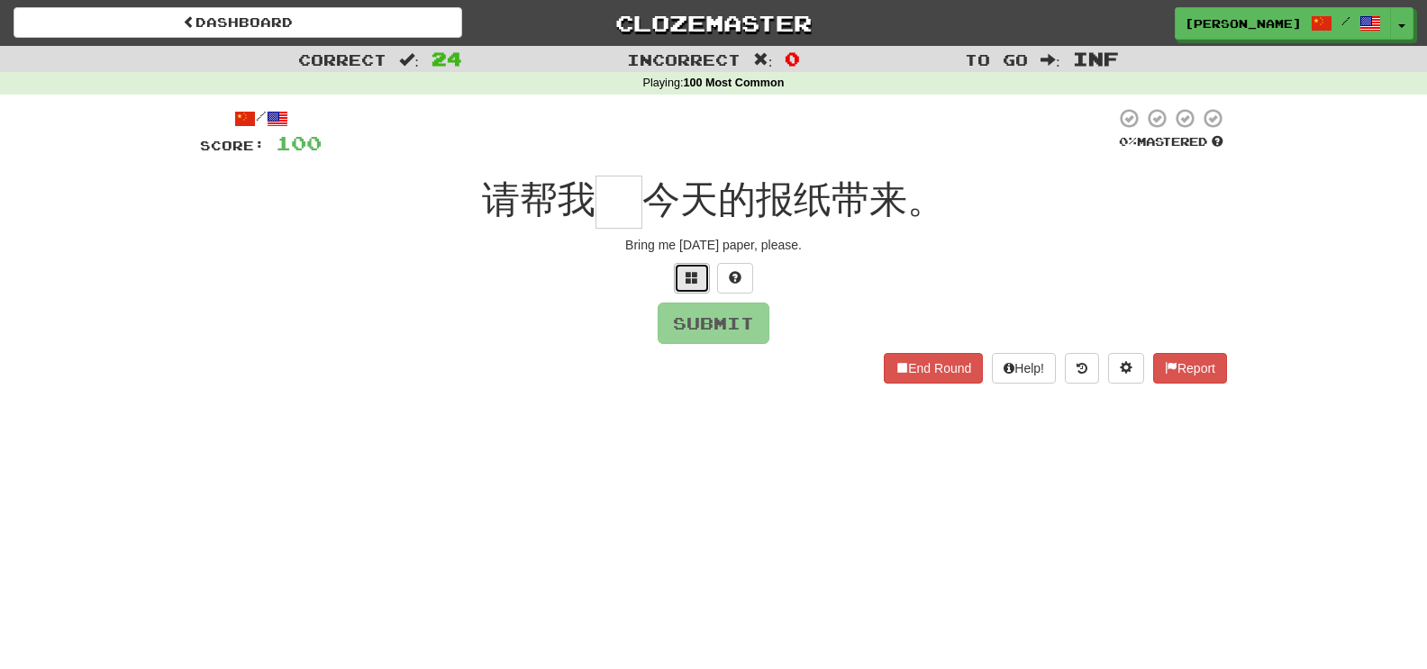
click at [697, 288] on button at bounding box center [692, 278] width 36 height 31
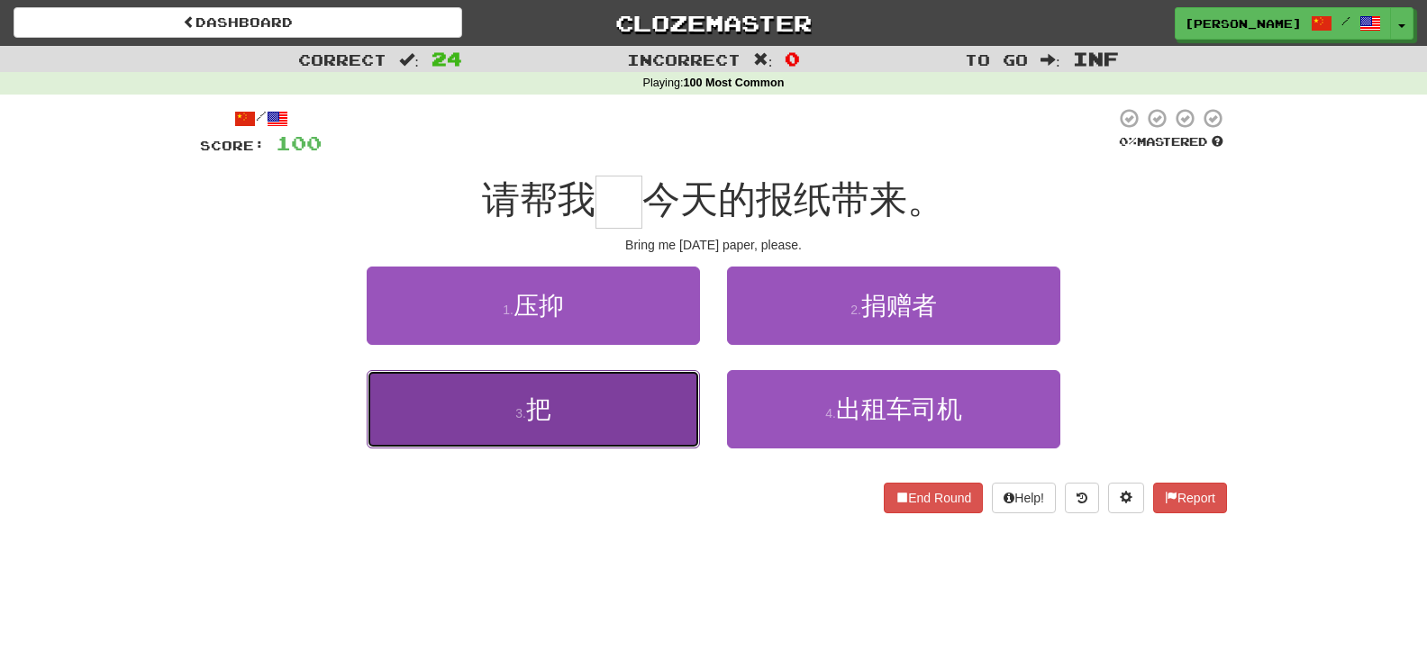
click at [640, 423] on button "3 . 把" at bounding box center [533, 409] width 333 height 78
type input "*"
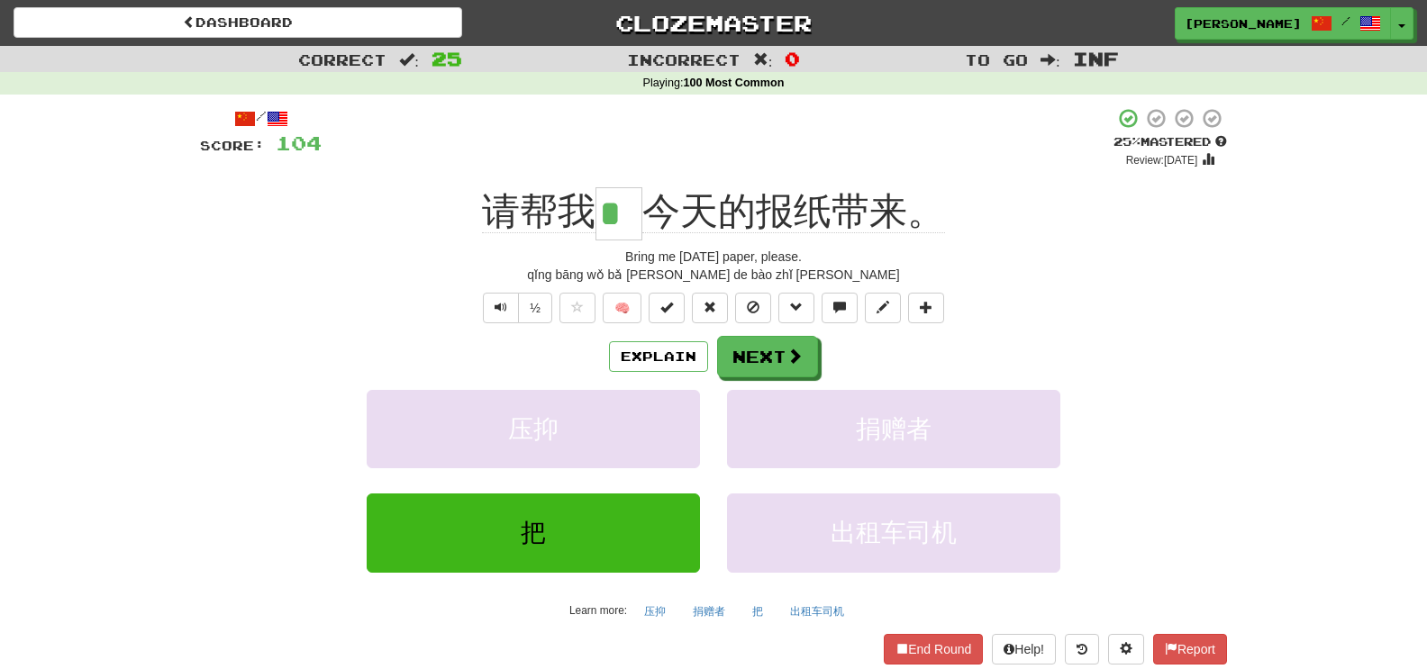
click at [655, 340] on div "Explain Next" at bounding box center [713, 356] width 1027 height 41
click at [659, 351] on button "Explain" at bounding box center [658, 356] width 99 height 31
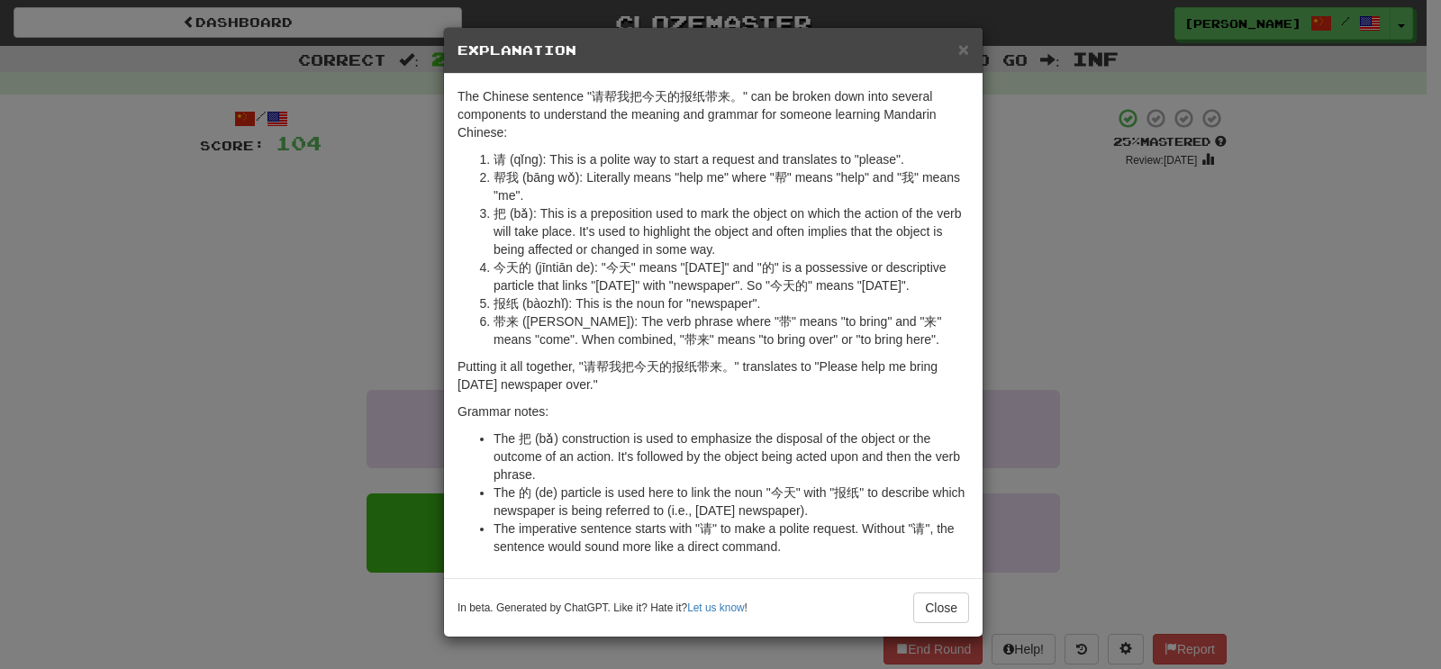
click at [347, 258] on div "× Explanation The Chinese sentence "请帮我把今天的报纸带来。" can be broken down into sever…" at bounding box center [720, 334] width 1441 height 669
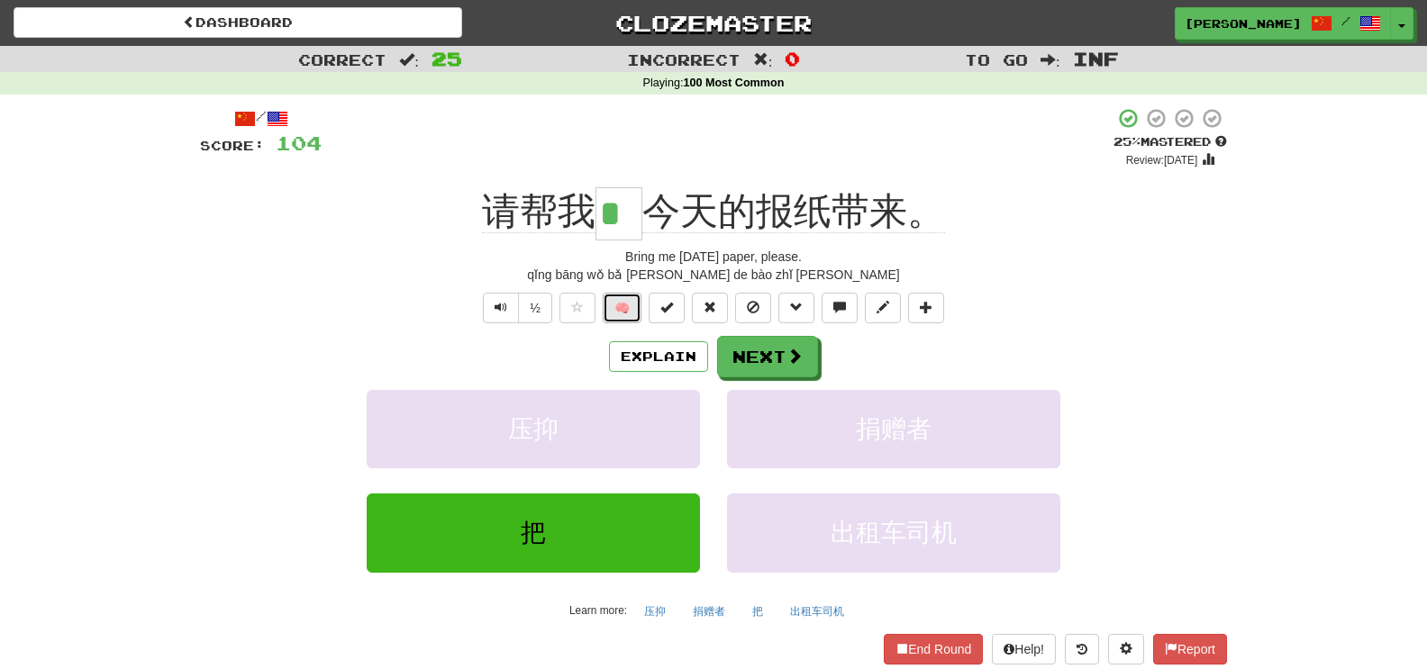
click at [630, 310] on button "🧠" at bounding box center [622, 308] width 39 height 31
click at [798, 365] on span at bounding box center [795, 357] width 16 height 16
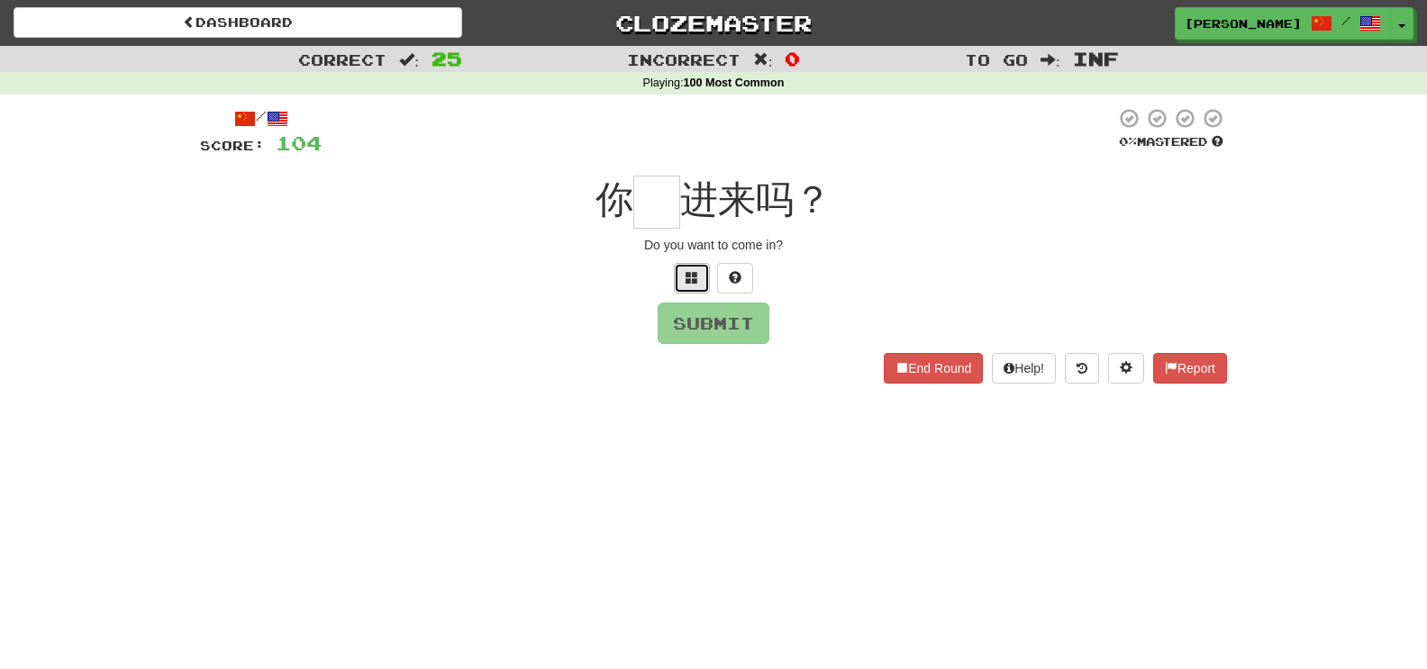
click at [703, 283] on button at bounding box center [692, 278] width 36 height 31
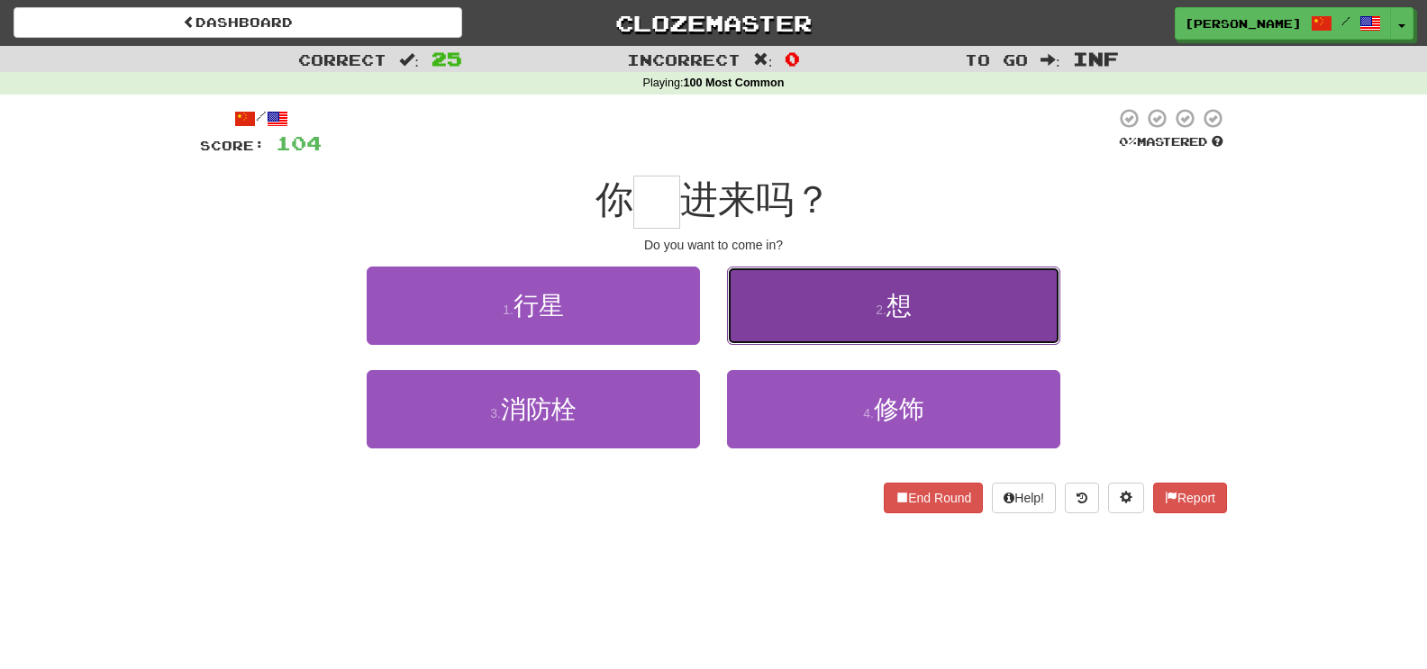
click at [819, 313] on button "2 . 想" at bounding box center [893, 306] width 333 height 78
type input "*"
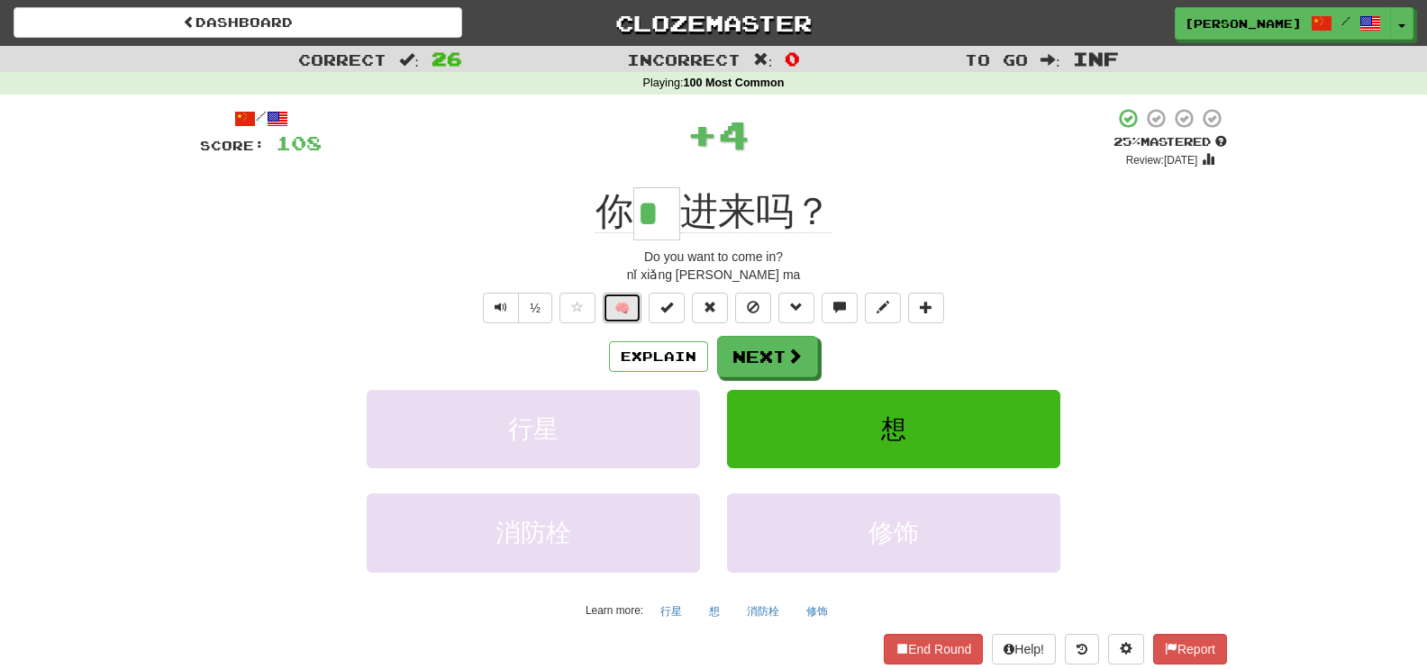
click at [636, 297] on button "🧠" at bounding box center [622, 308] width 39 height 31
click at [793, 363] on span at bounding box center [795, 357] width 16 height 16
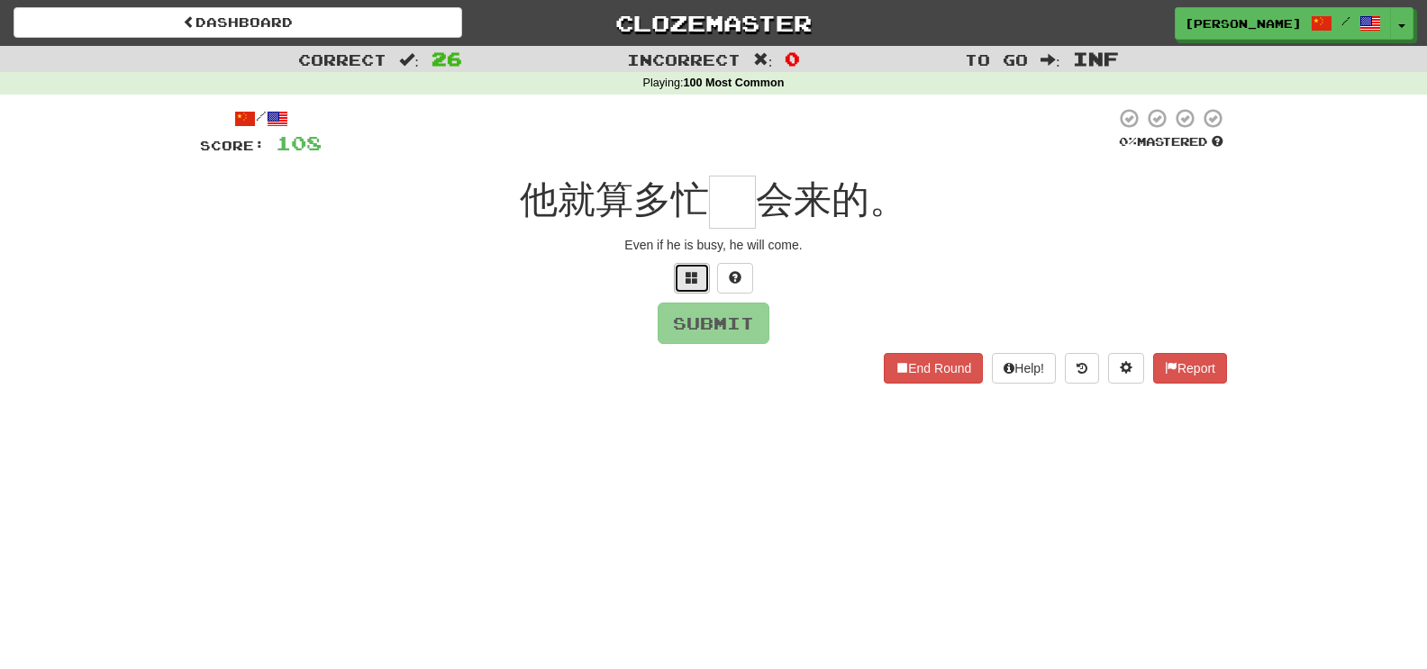
click at [698, 278] on button at bounding box center [692, 278] width 36 height 31
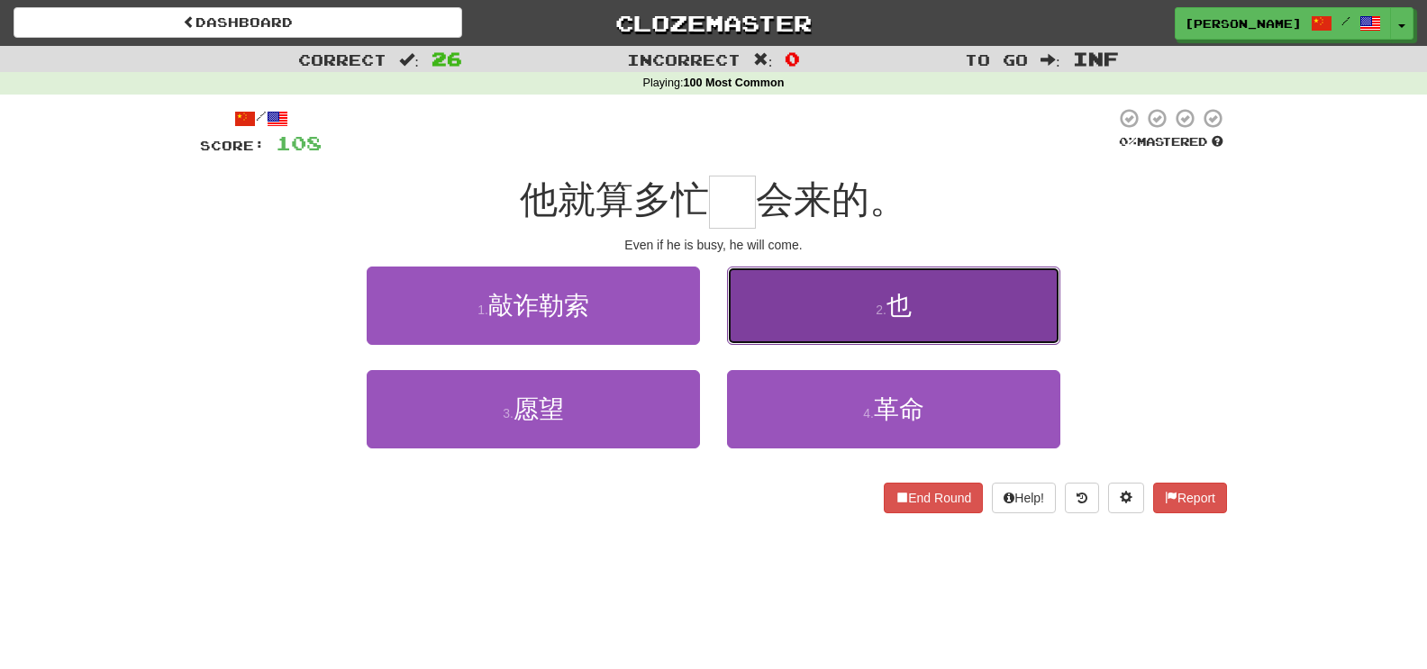
click at [793, 303] on button "2 . 也" at bounding box center [893, 306] width 333 height 78
type input "*"
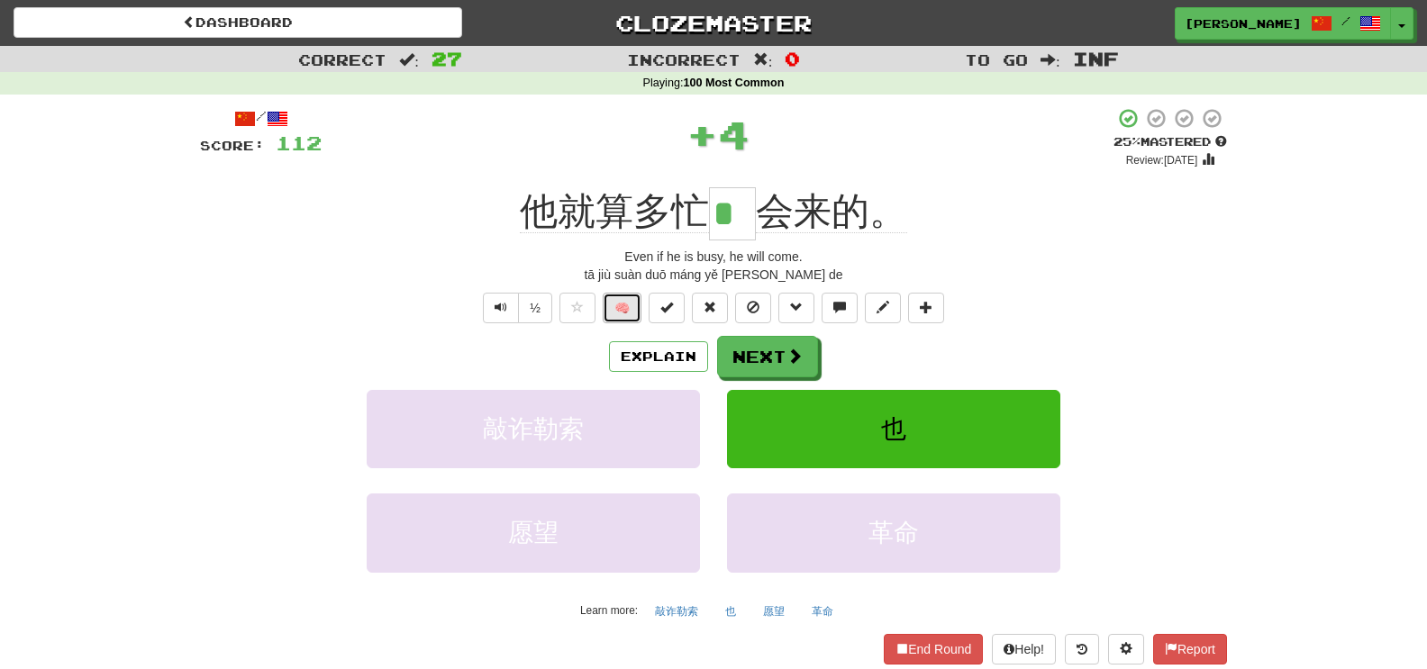
click at [620, 311] on button "🧠" at bounding box center [622, 308] width 39 height 31
click at [643, 355] on button "Explain" at bounding box center [658, 356] width 99 height 31
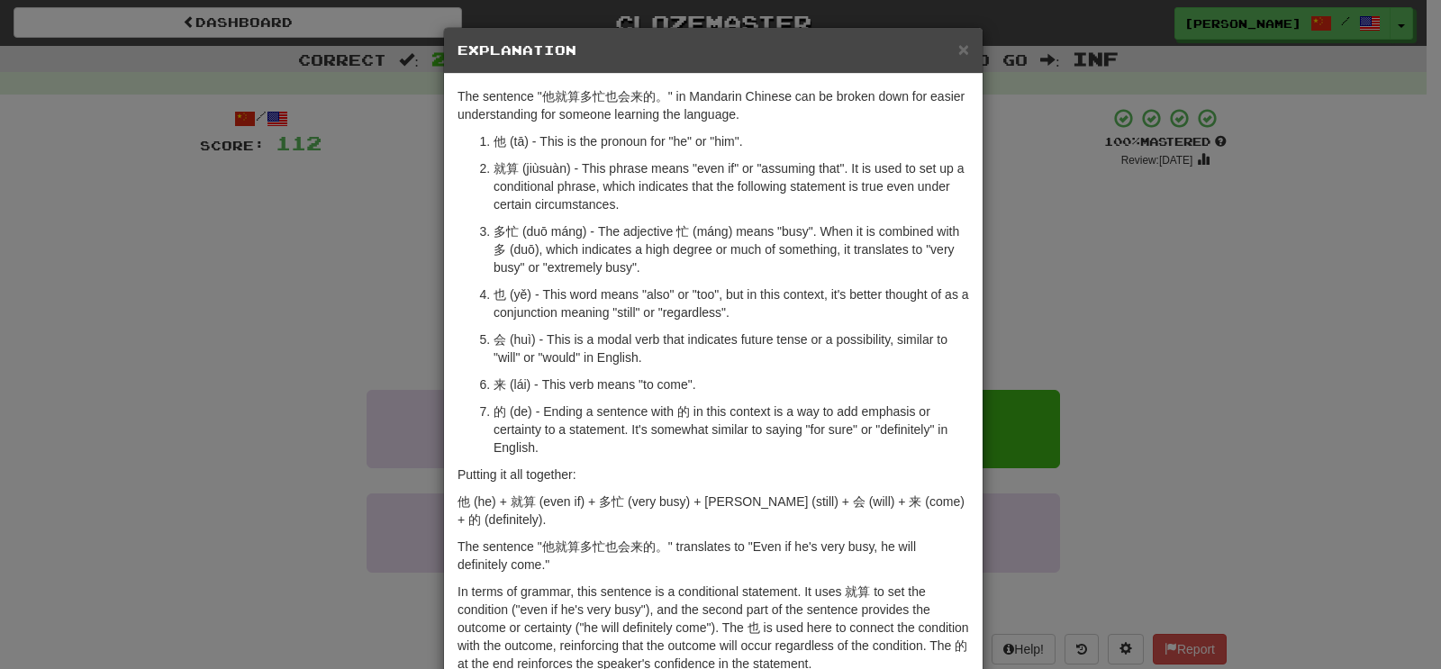
click at [303, 350] on div "× Explanation The sentence "他就算多忙也会来的。" in Mandarin Chinese can be broken down …" at bounding box center [720, 334] width 1441 height 669
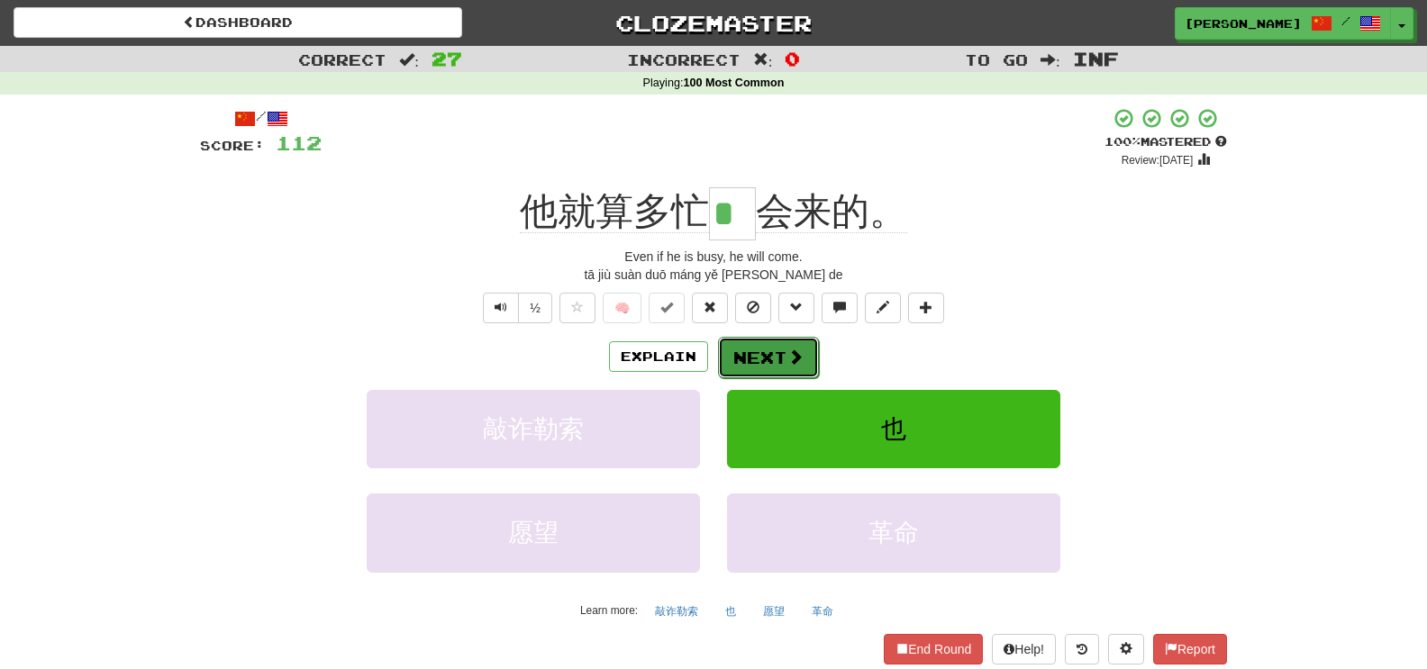
click at [767, 356] on button "Next" at bounding box center [768, 357] width 101 height 41
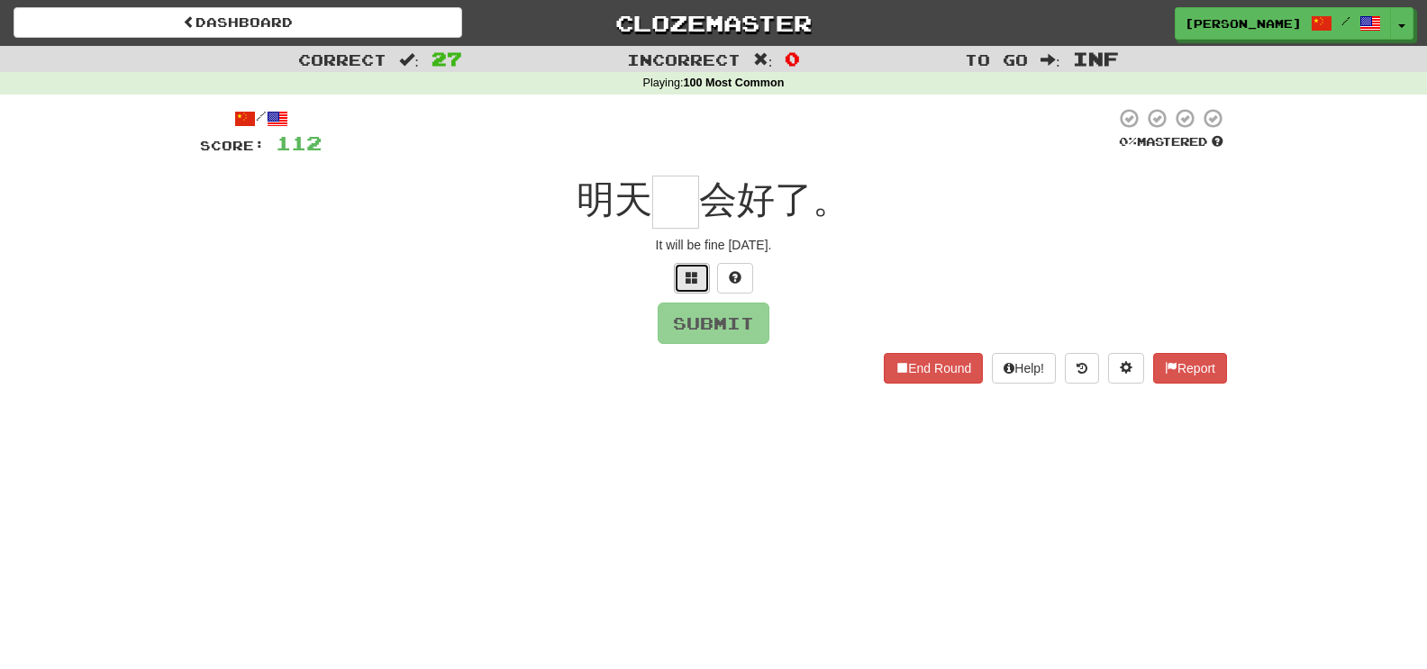
click at [697, 277] on span at bounding box center [692, 277] width 13 height 13
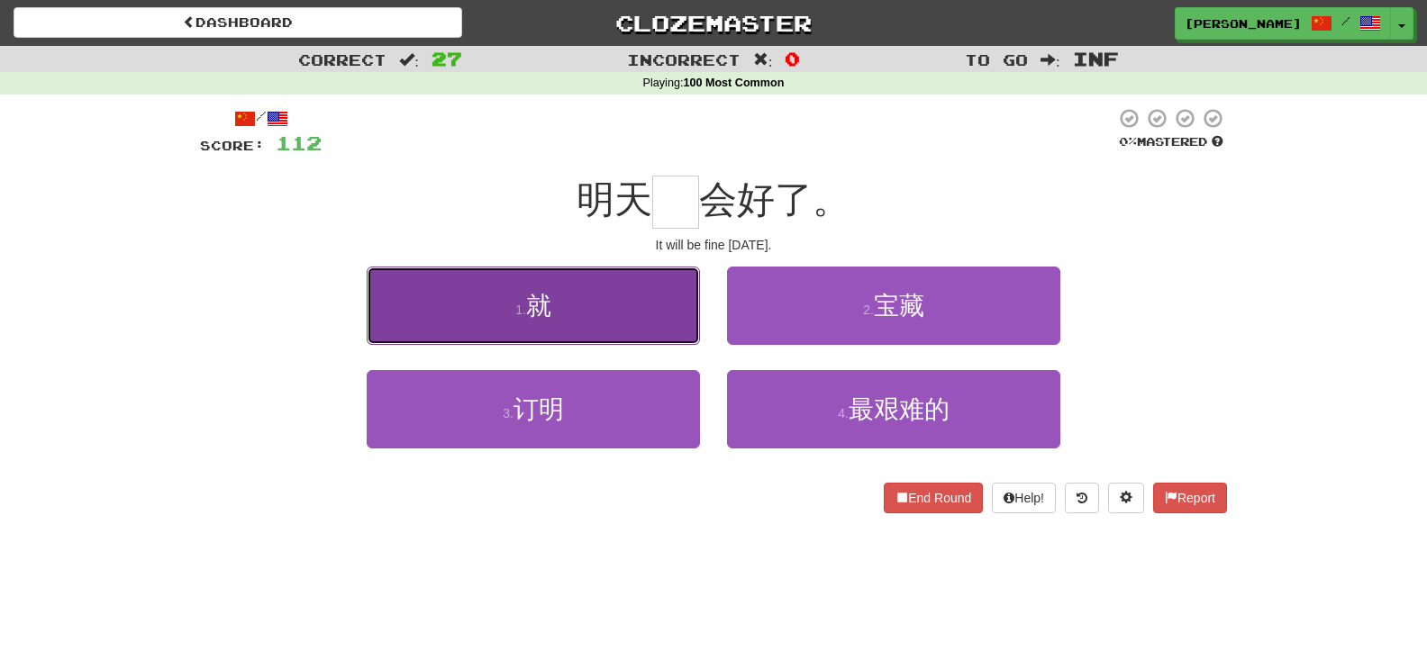
click at [656, 302] on button "1 . 就" at bounding box center [533, 306] width 333 height 78
type input "*"
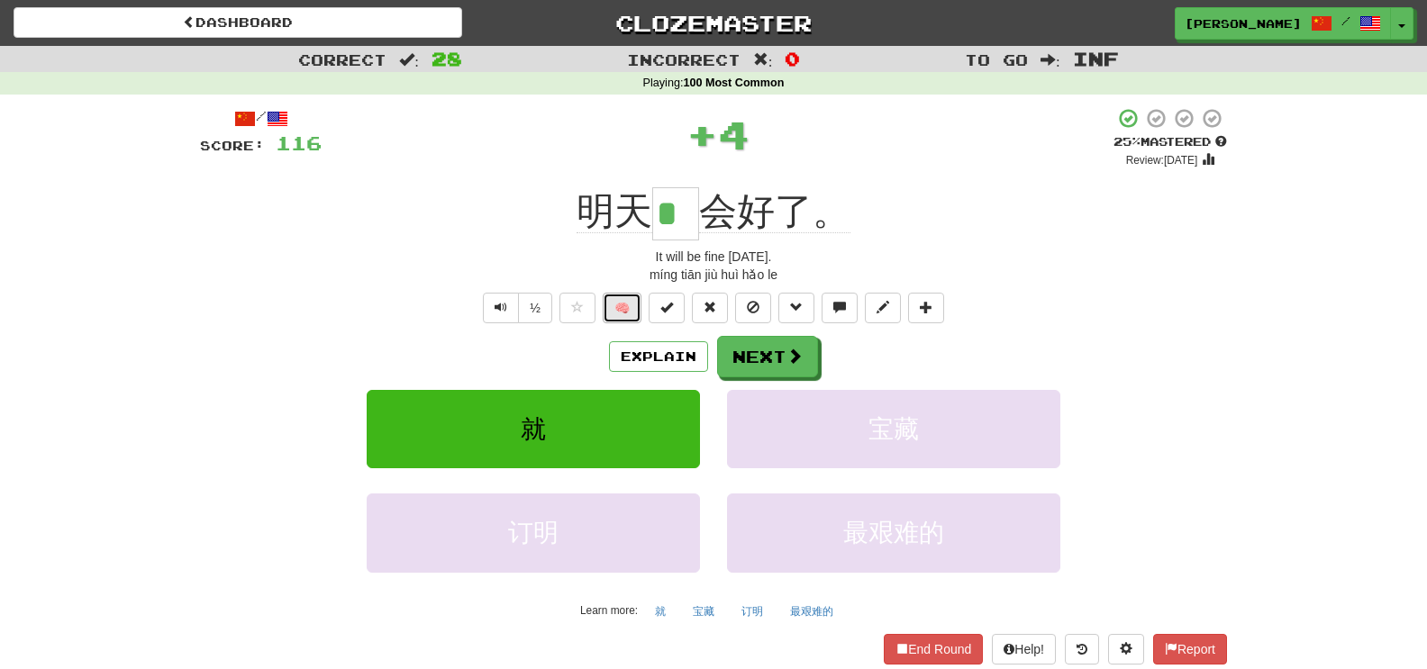
click at [633, 305] on button "🧠" at bounding box center [622, 308] width 39 height 31
click at [772, 363] on button "Next" at bounding box center [768, 357] width 101 height 41
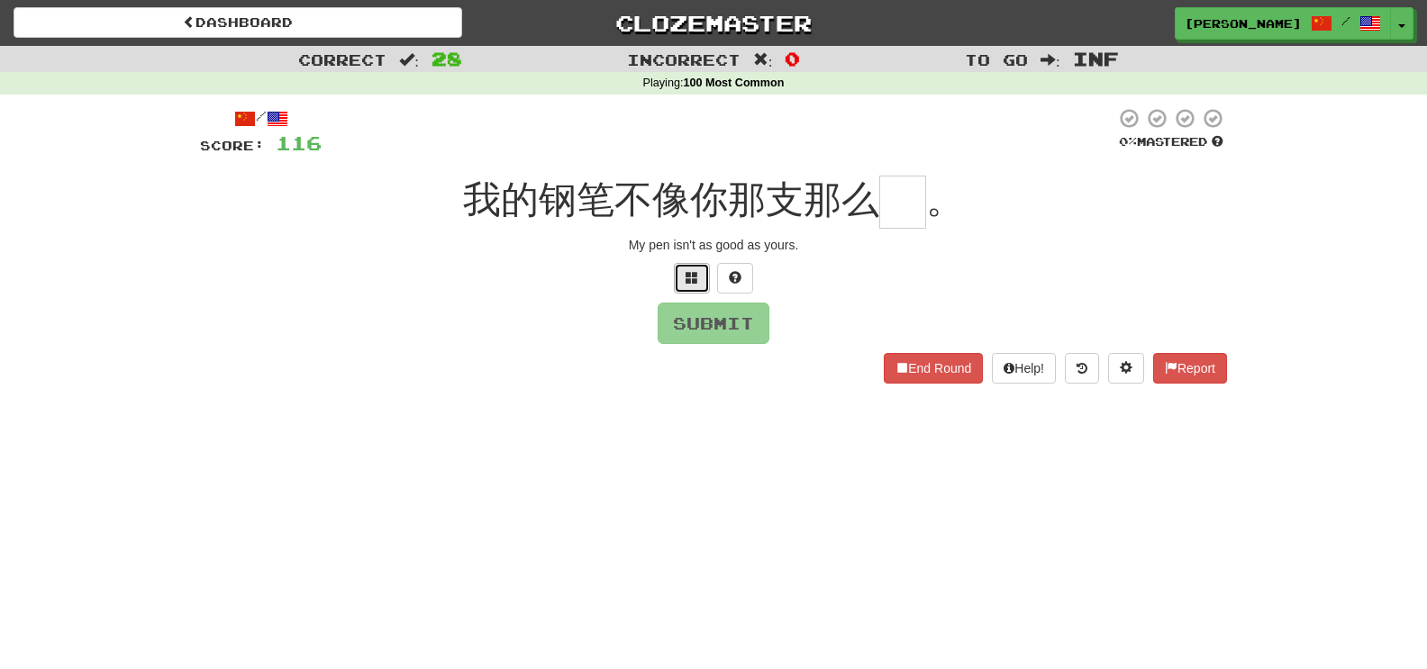
click at [695, 271] on span at bounding box center [692, 277] width 13 height 13
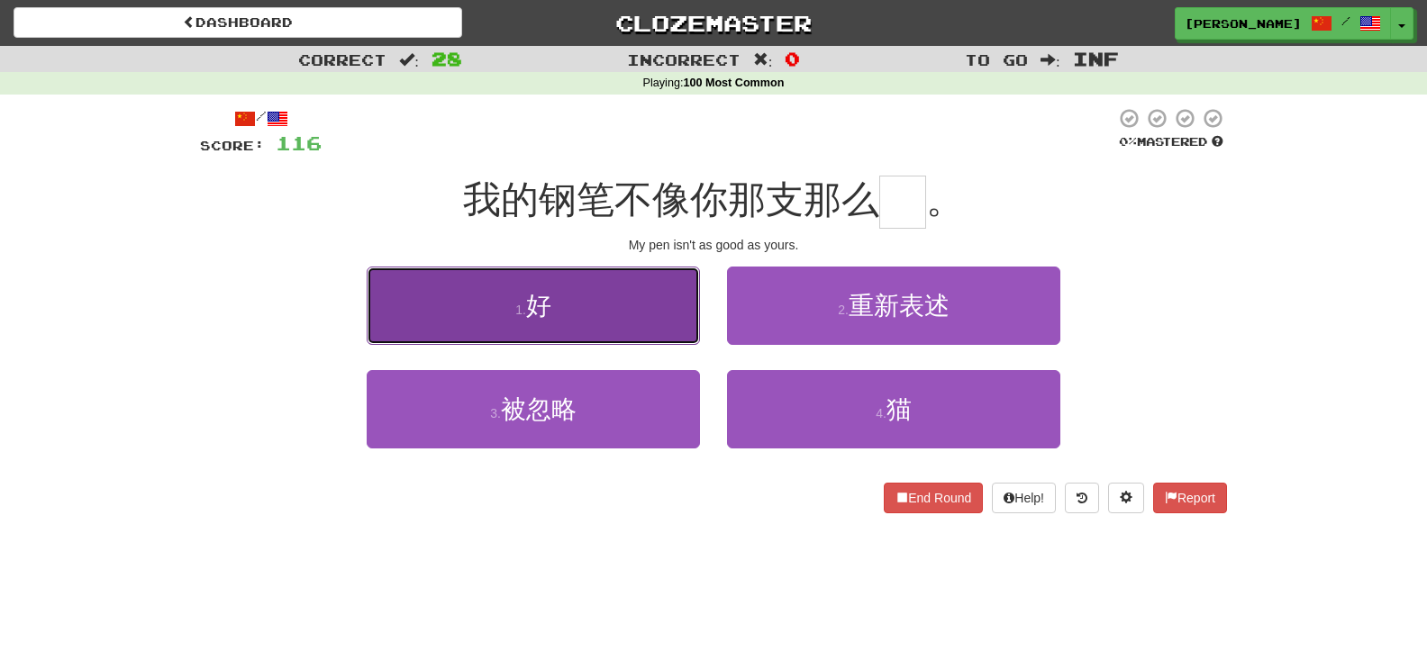
click at [396, 327] on button "1 . 好" at bounding box center [533, 306] width 333 height 78
type input "*"
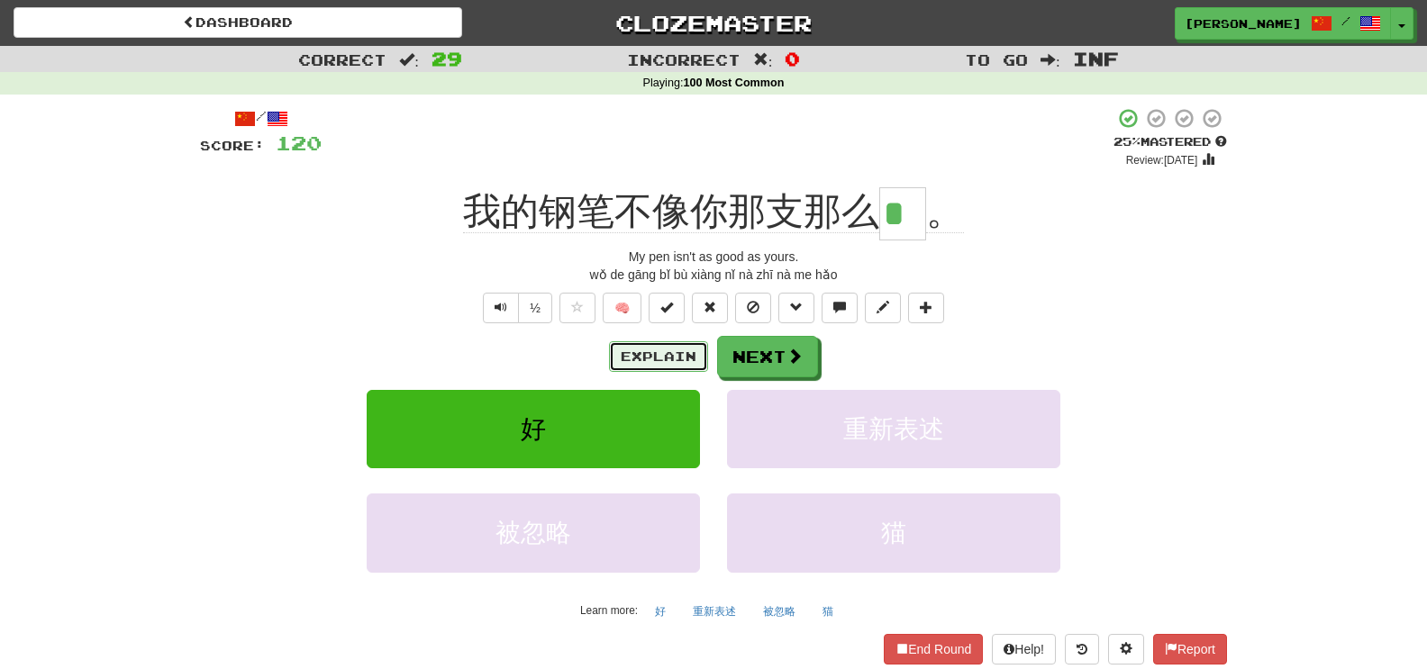
click at [654, 371] on button "Explain" at bounding box center [658, 356] width 99 height 31
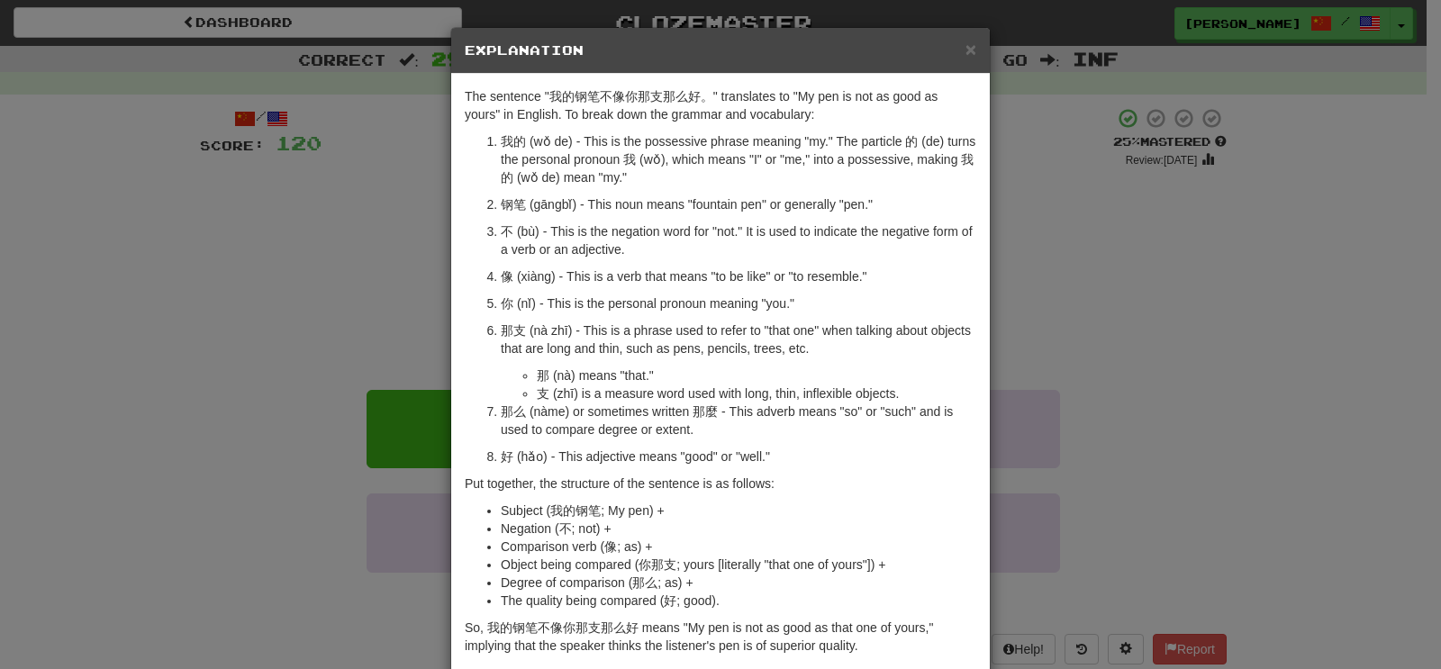
click at [81, 320] on div "× Explanation The sentence "我的钢笔不像你那支那么好。" translates to "My pen is not as good…" at bounding box center [720, 334] width 1441 height 669
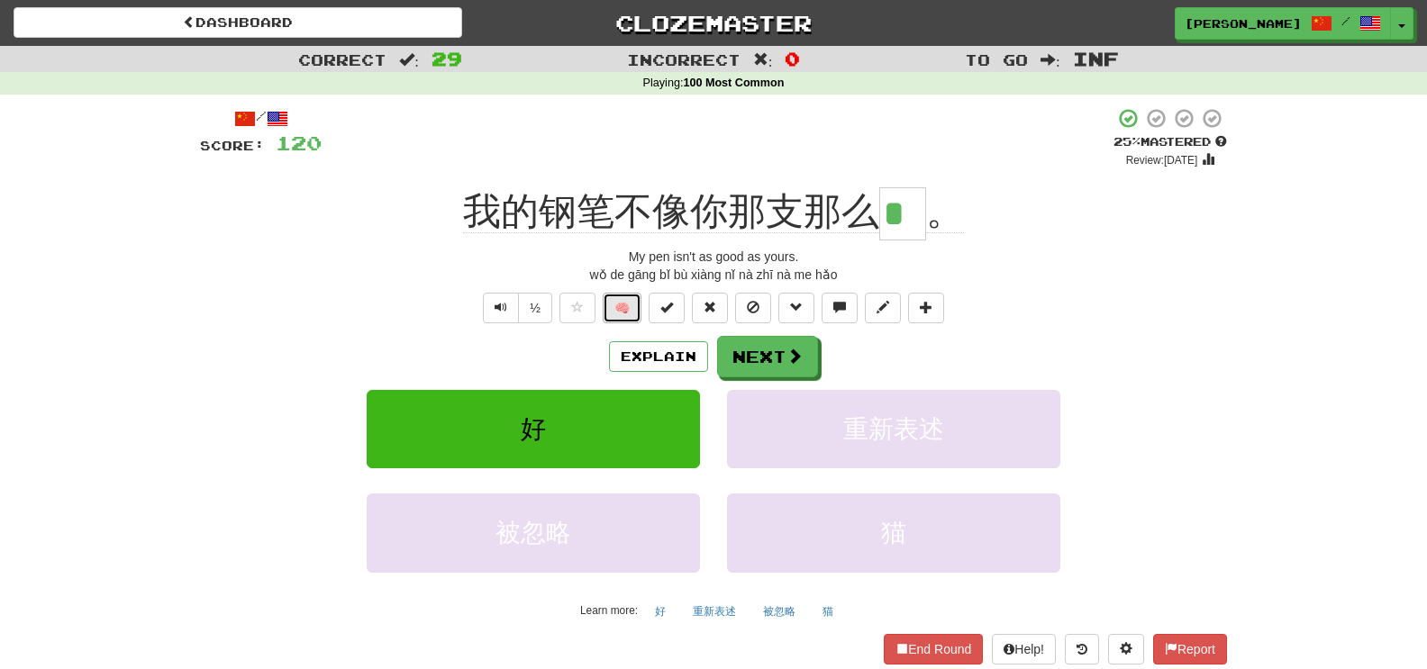
click at [629, 312] on button "🧠" at bounding box center [622, 308] width 39 height 31
click at [776, 359] on button "Next" at bounding box center [768, 357] width 101 height 41
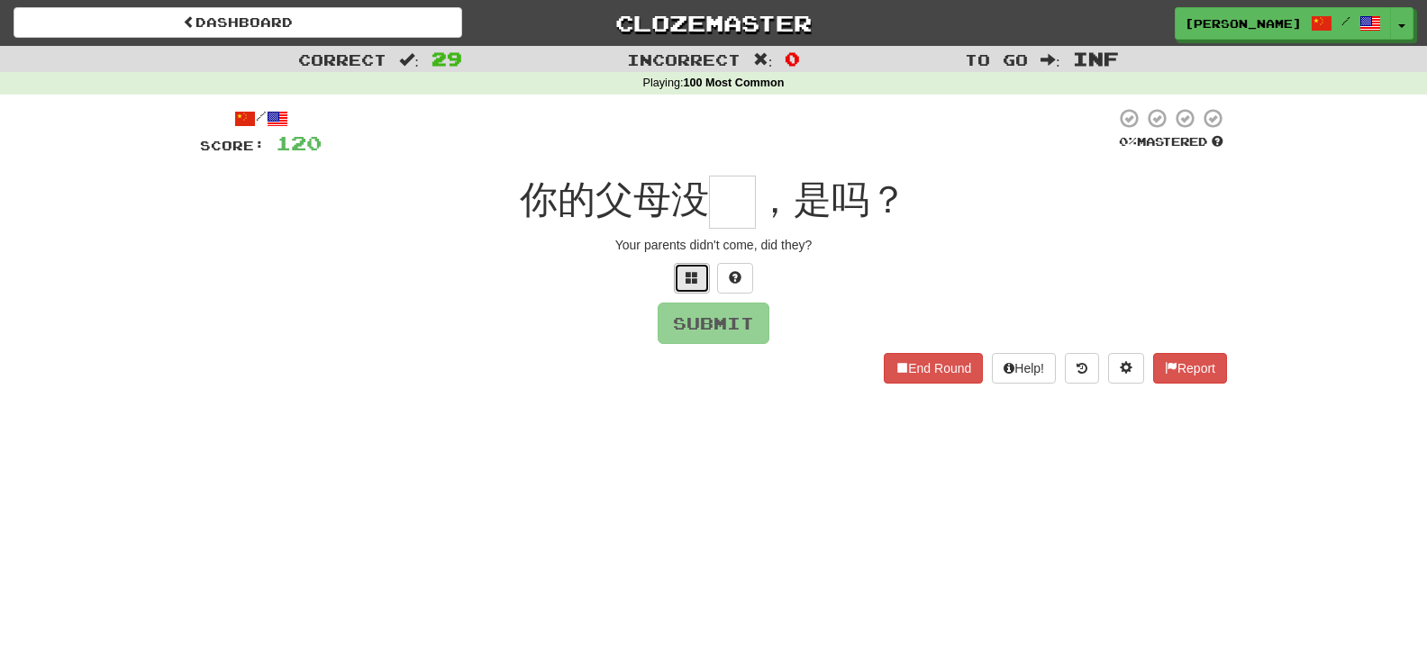
click at [705, 277] on button at bounding box center [692, 278] width 36 height 31
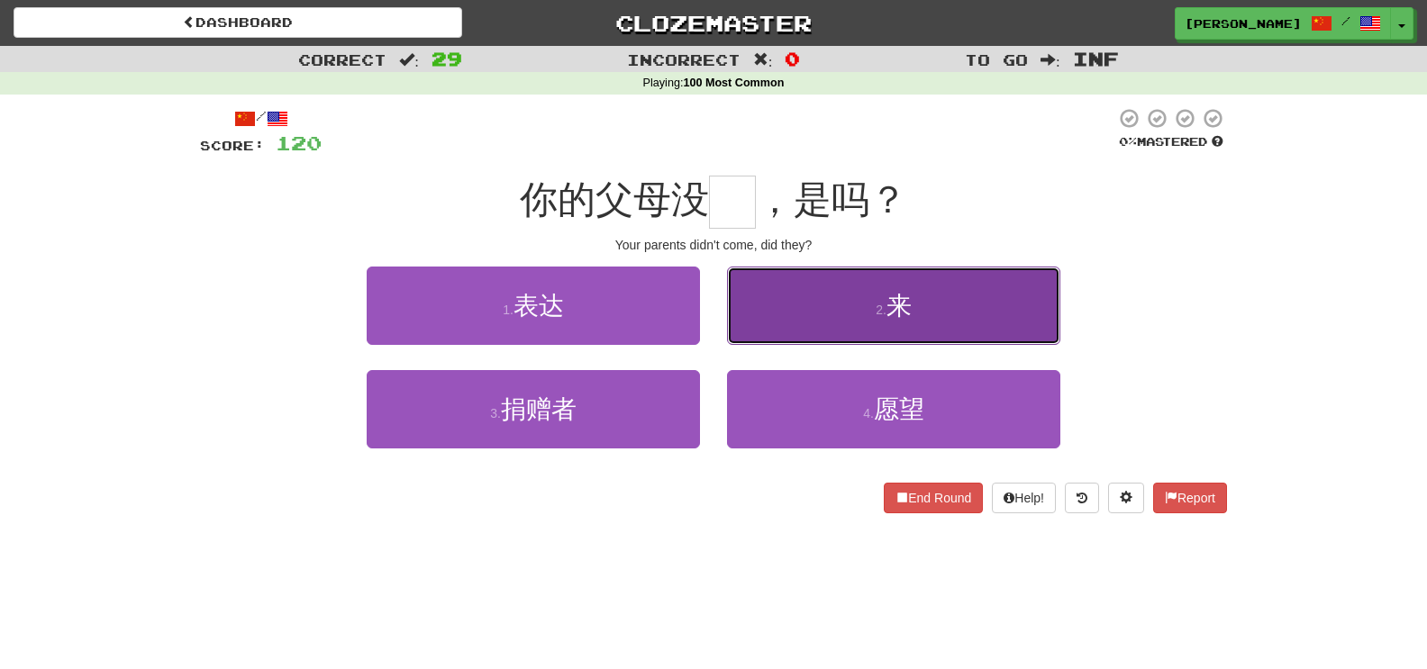
click at [768, 309] on button "2 . 来" at bounding box center [893, 306] width 333 height 78
type input "*"
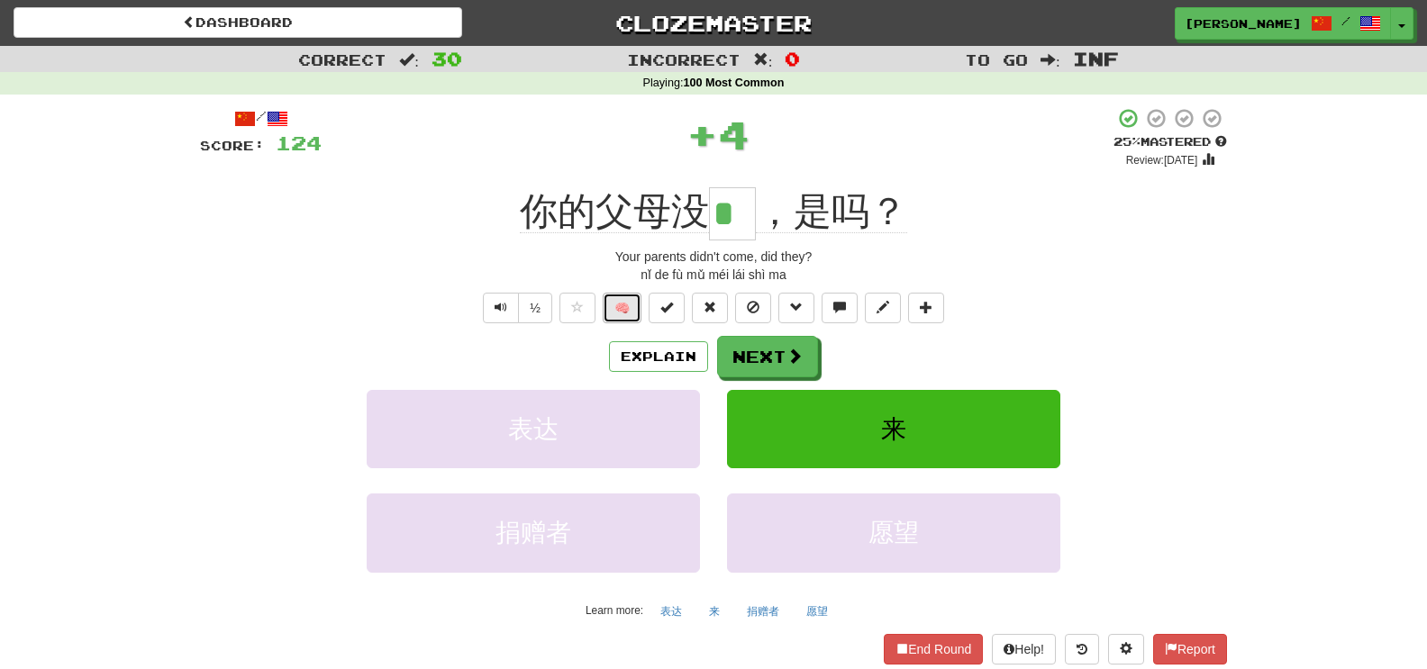
click at [622, 316] on button "🧠" at bounding box center [622, 308] width 39 height 31
click at [769, 371] on button "Next" at bounding box center [767, 356] width 101 height 41
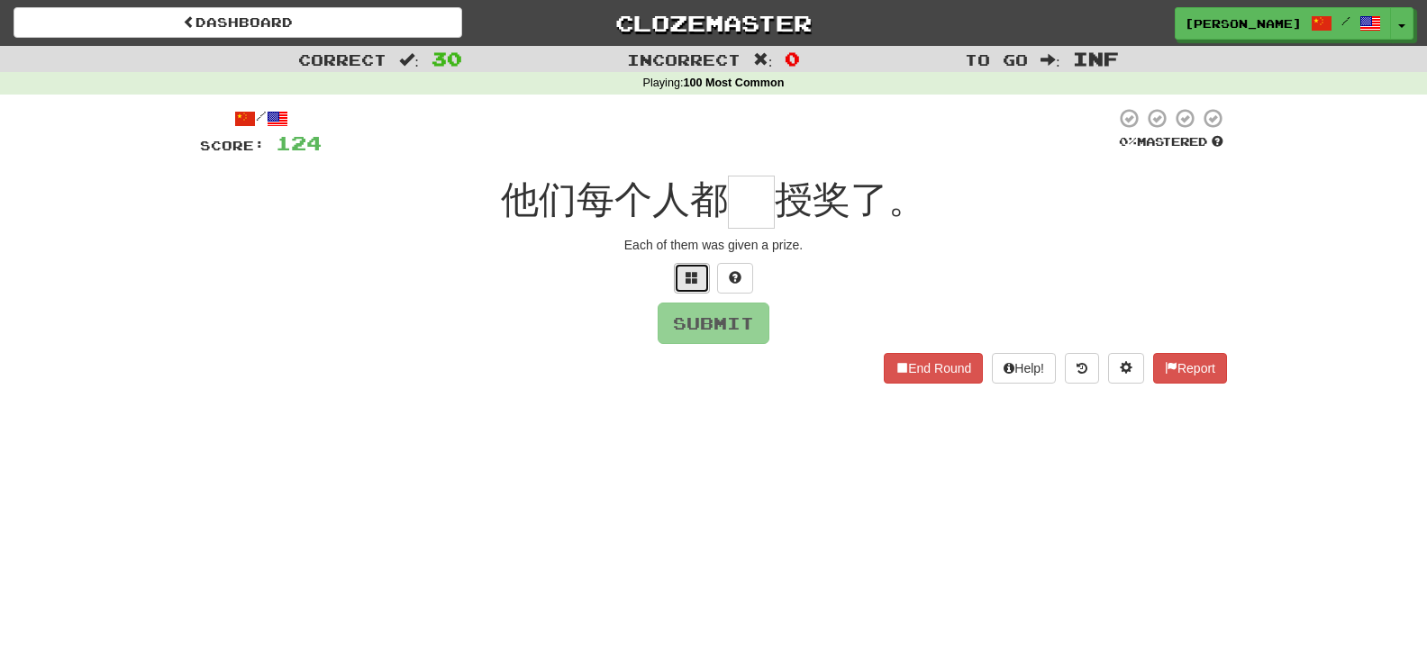
click at [699, 281] on button at bounding box center [692, 278] width 36 height 31
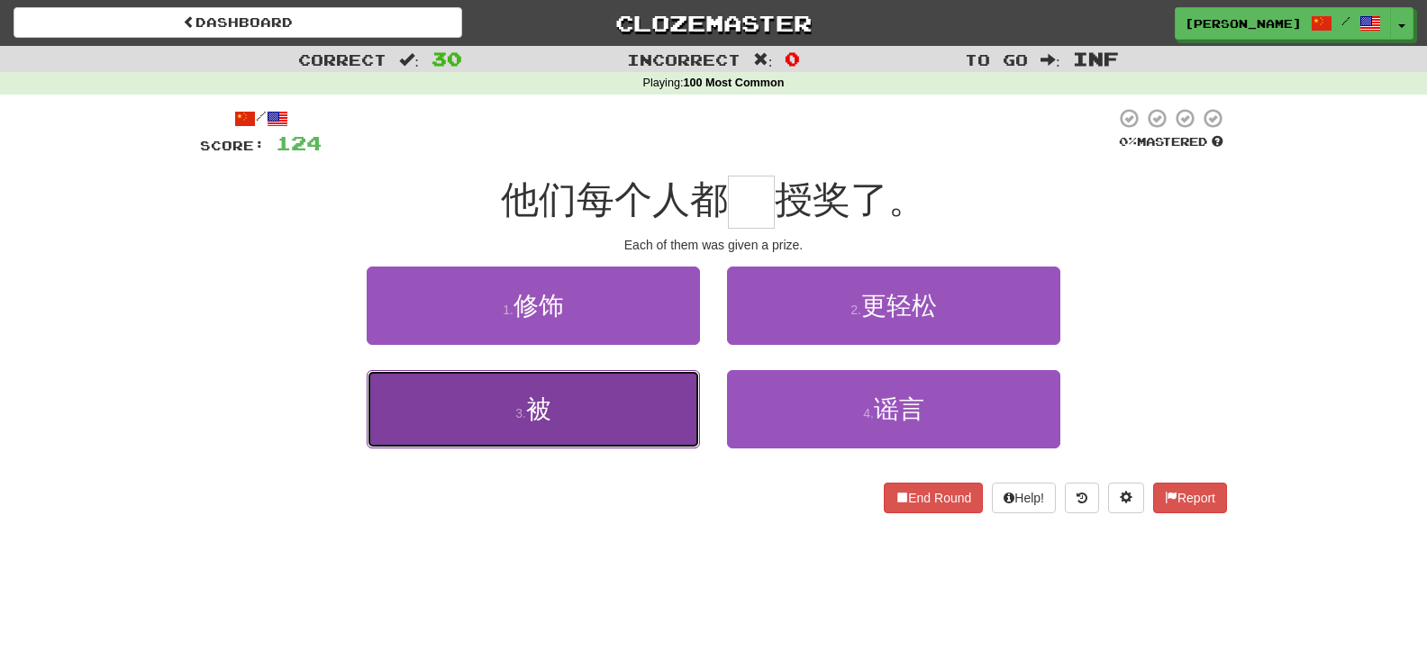
click at [546, 372] on button "3 . 被" at bounding box center [533, 409] width 333 height 78
type input "*"
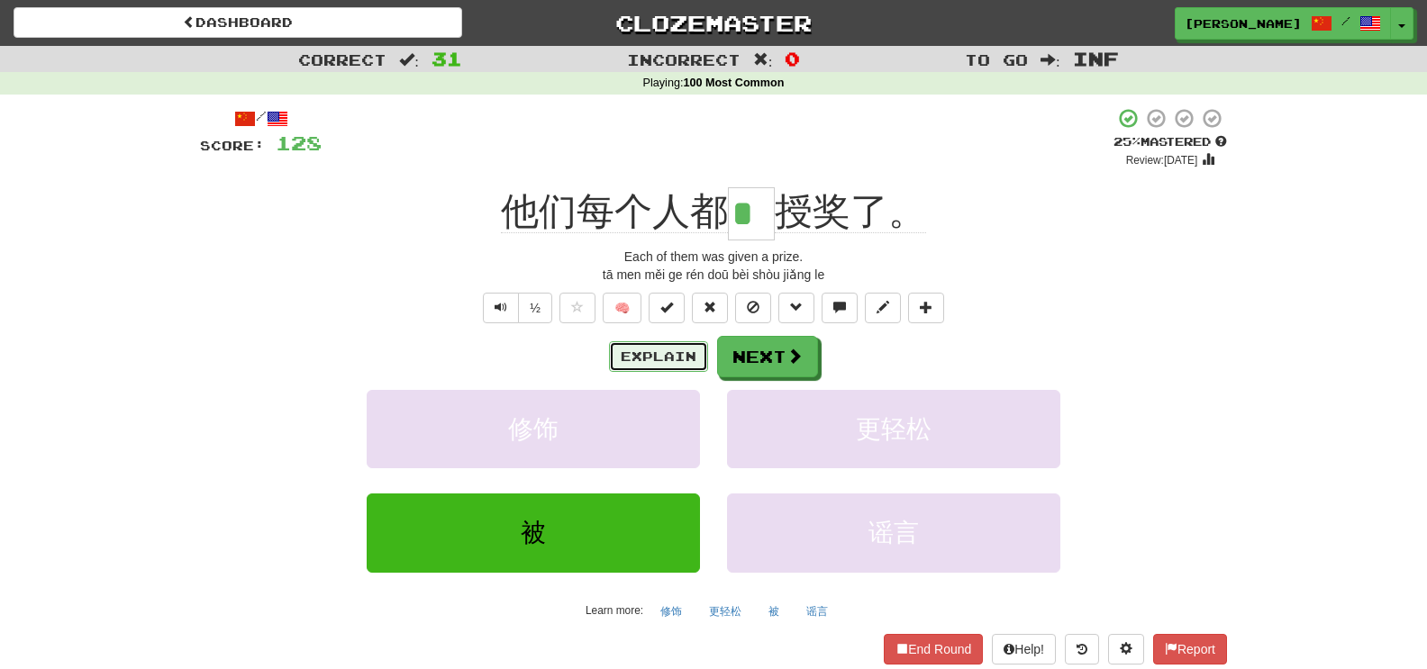
click at [661, 357] on button "Explain" at bounding box center [658, 356] width 99 height 31
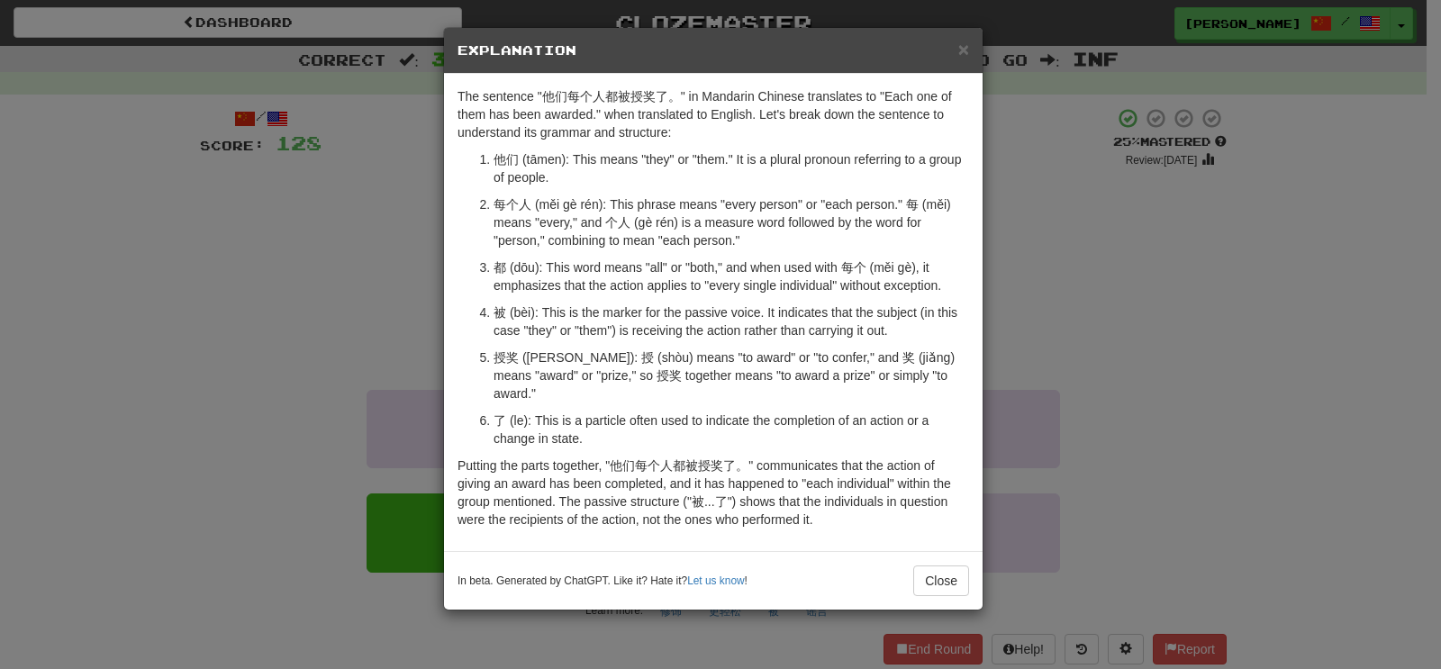
click at [339, 290] on div "× Explanation The sentence "他们每个人都被授奖了。" in Mandarin Chinese translates to "Eac…" at bounding box center [720, 334] width 1441 height 669
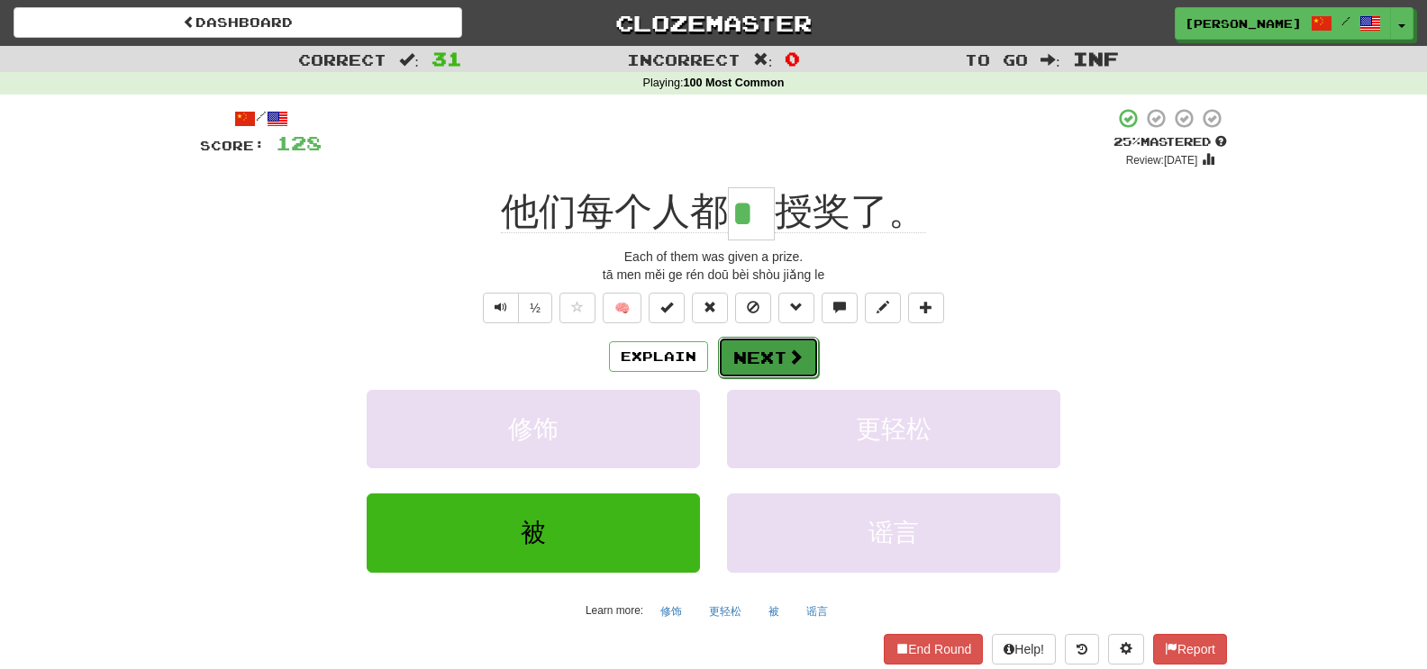
click at [741, 359] on button "Next" at bounding box center [768, 357] width 101 height 41
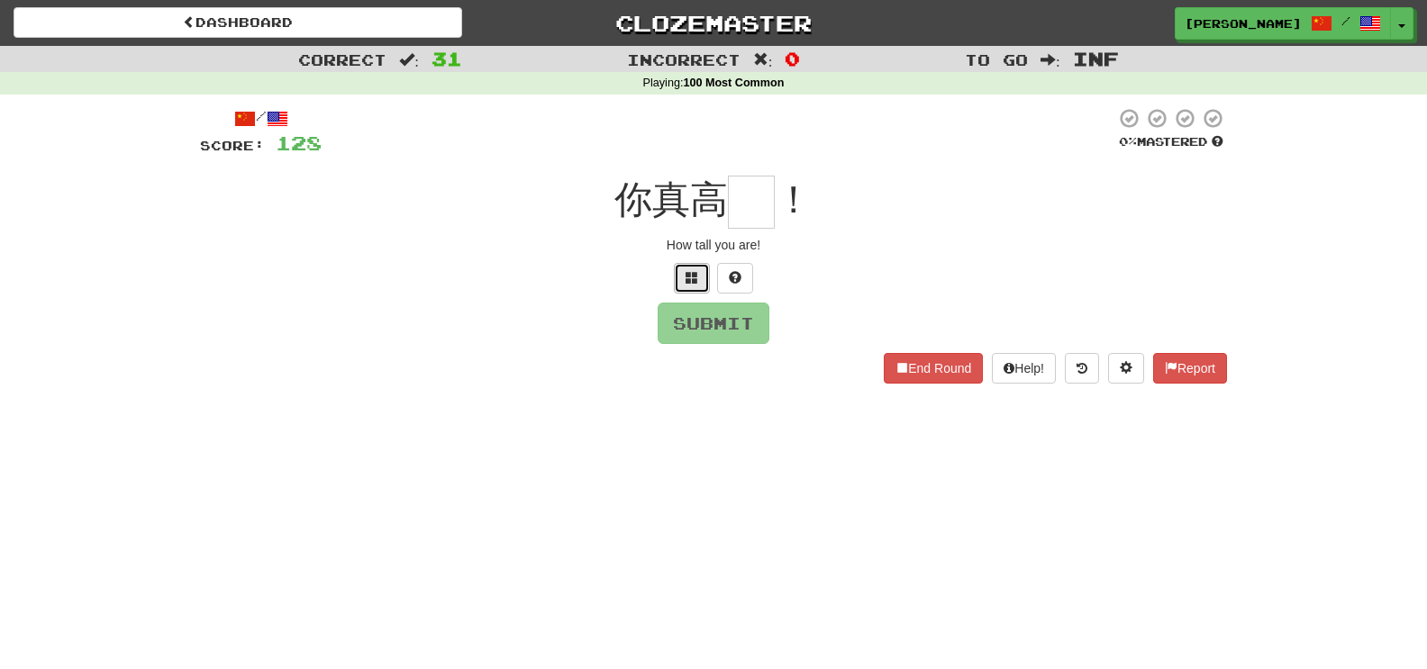
click at [703, 281] on button at bounding box center [692, 278] width 36 height 31
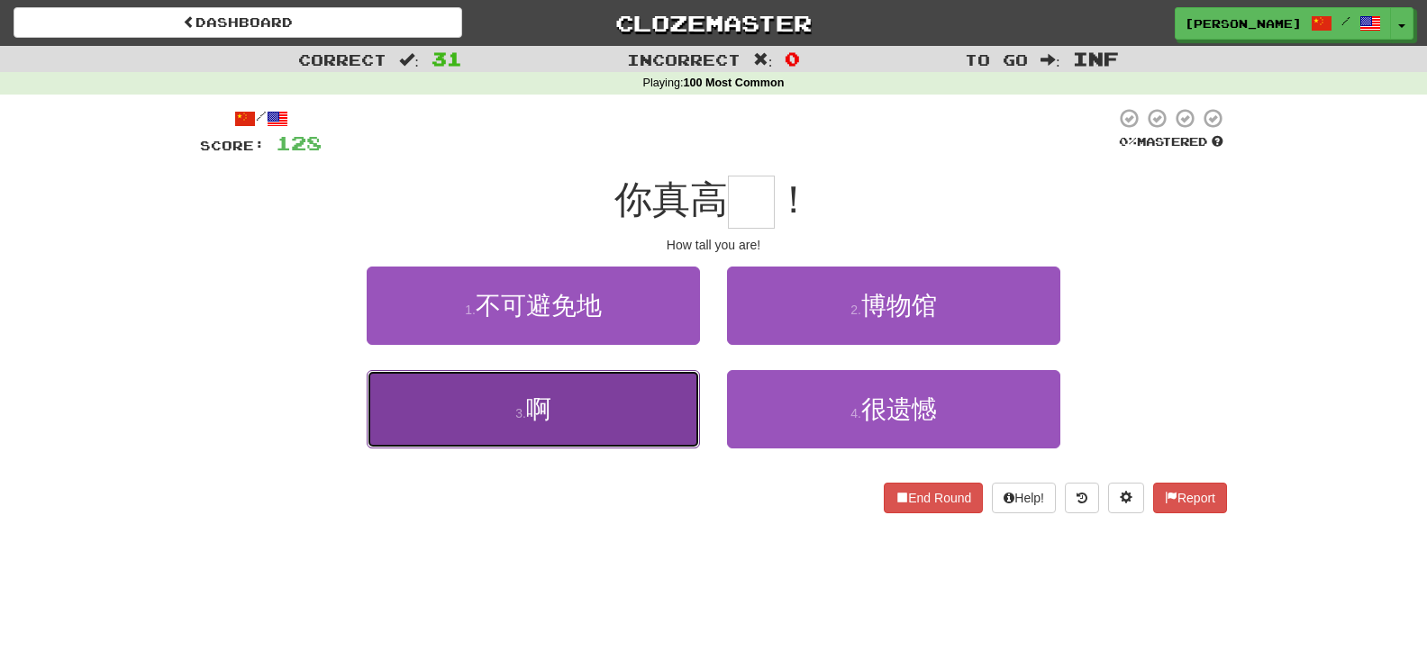
click at [620, 416] on button "3 . 啊" at bounding box center [533, 409] width 333 height 78
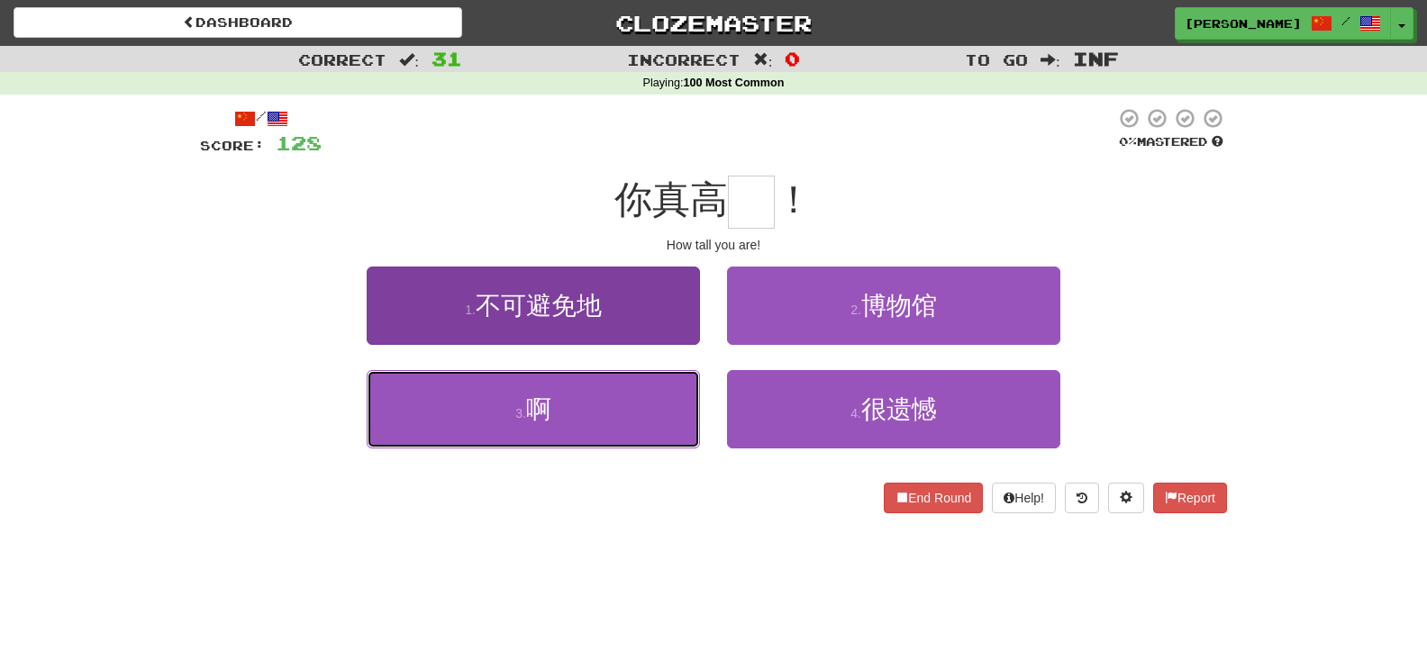
type input "*"
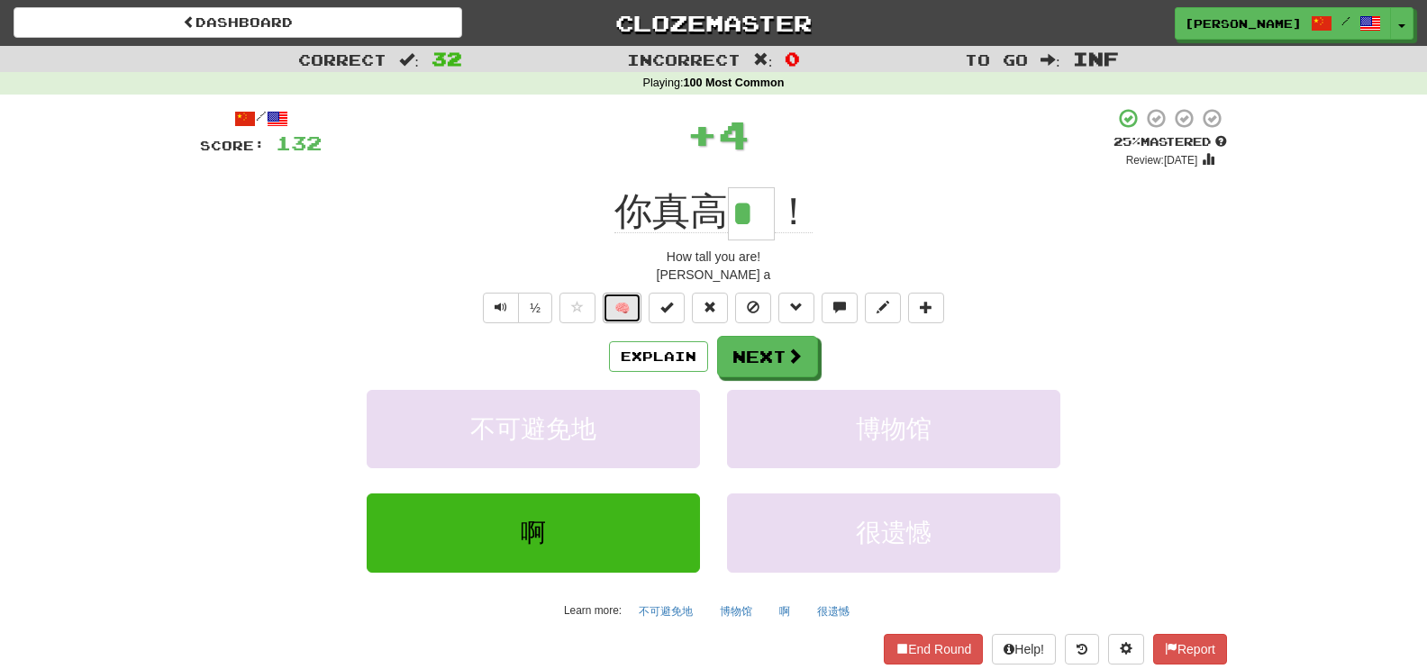
click at [626, 310] on button "🧠" at bounding box center [622, 308] width 39 height 31
click at [813, 355] on button "Next" at bounding box center [767, 356] width 101 height 41
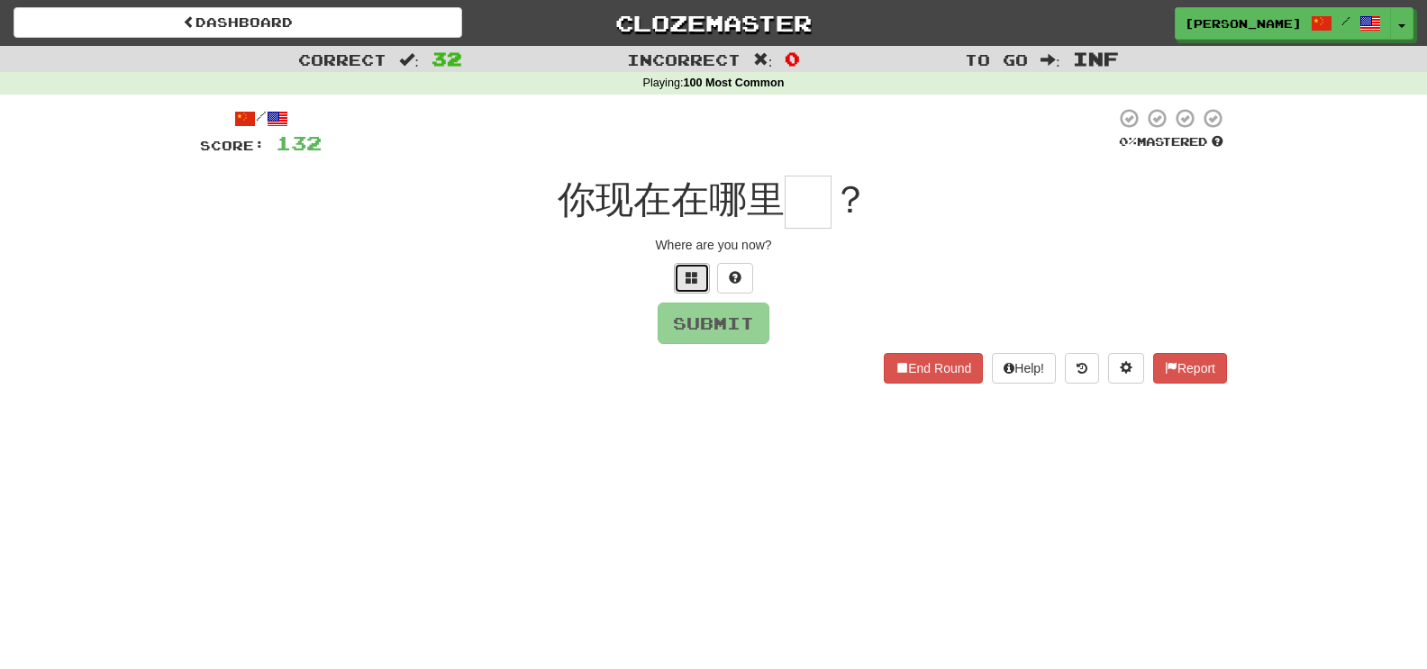
click at [699, 281] on button at bounding box center [692, 278] width 36 height 31
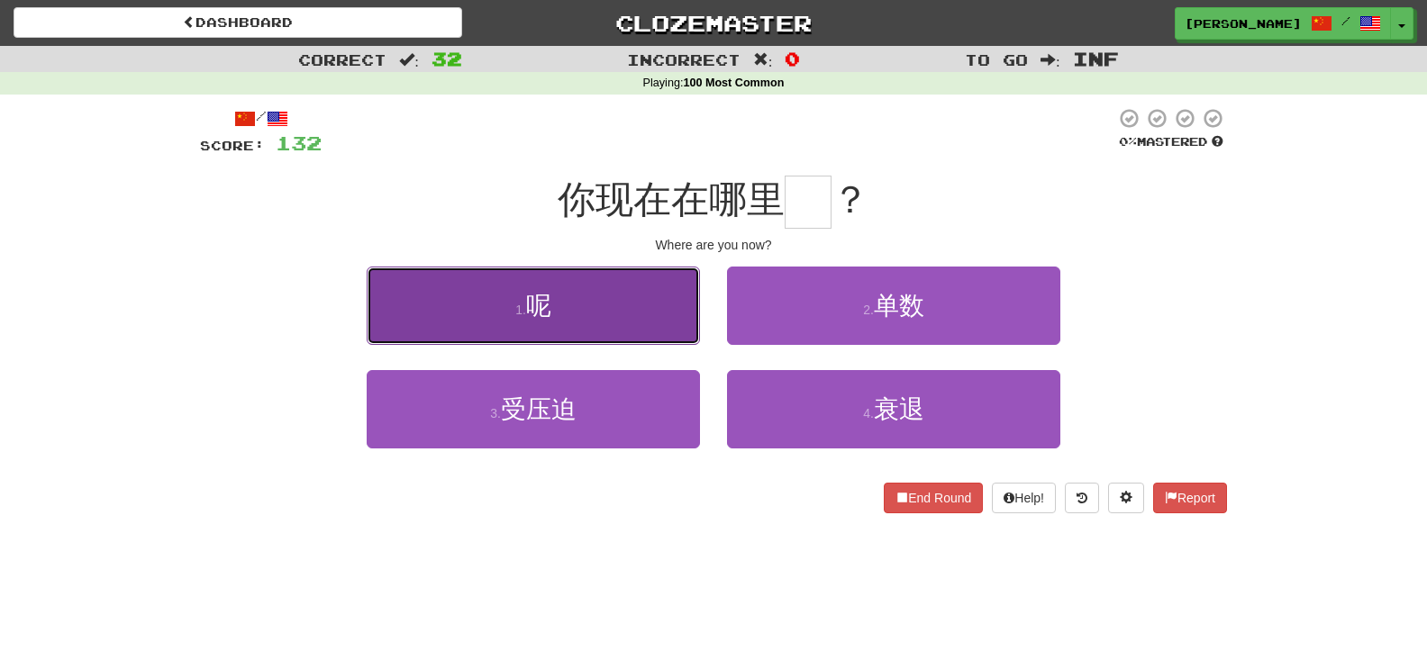
click at [631, 293] on button "1 . 呢" at bounding box center [533, 306] width 333 height 78
type input "*"
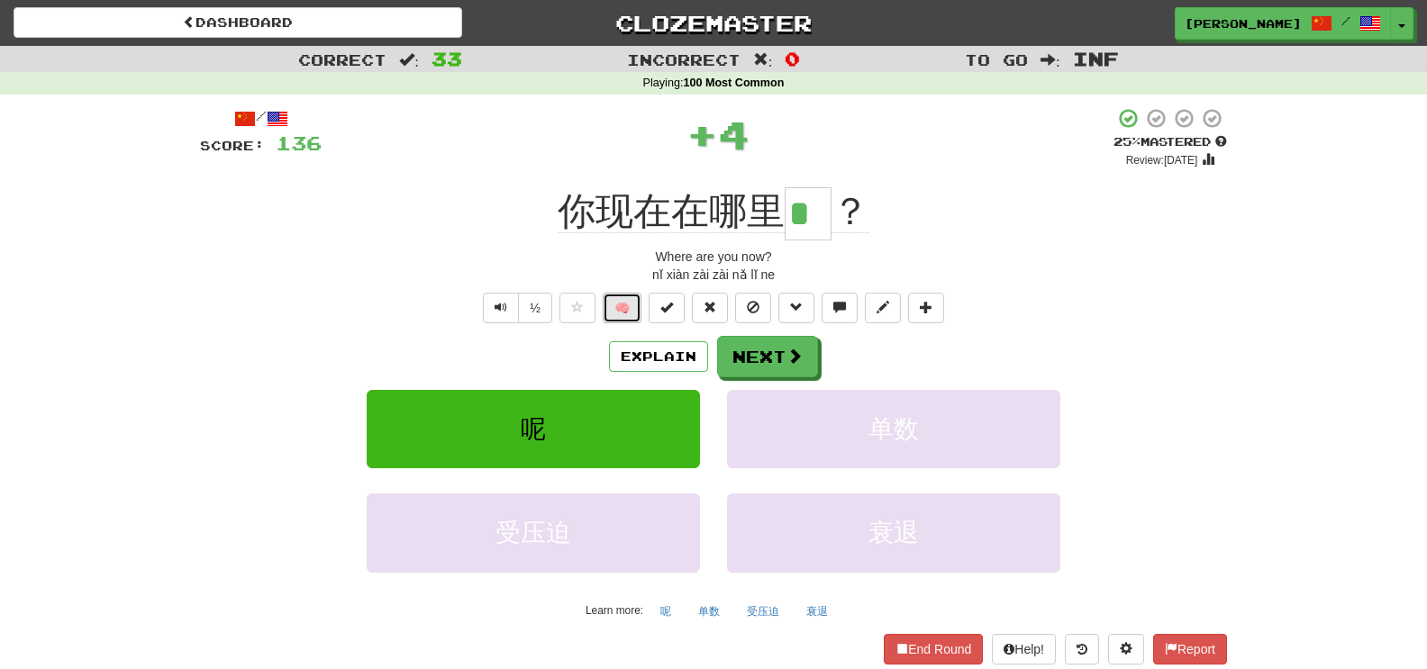
click at [630, 300] on button "🧠" at bounding box center [622, 308] width 39 height 31
click at [747, 357] on button "Next" at bounding box center [768, 357] width 101 height 41
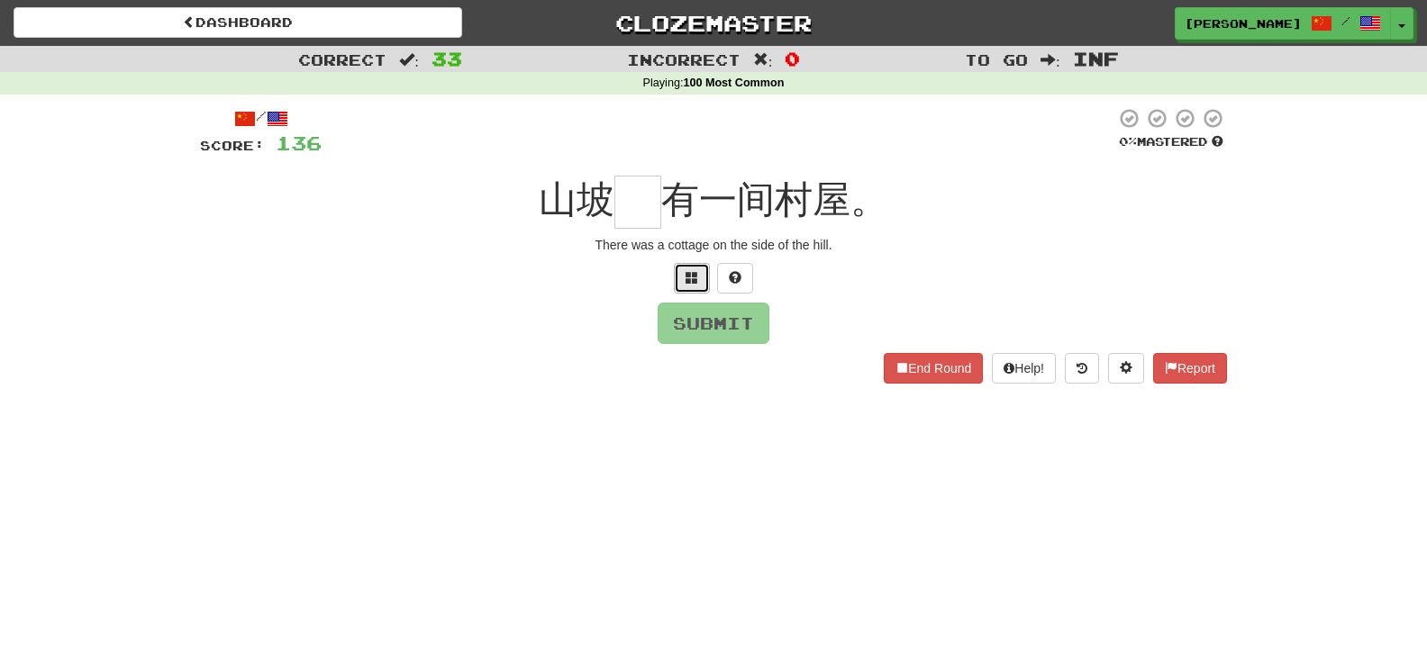
click at [682, 281] on button at bounding box center [692, 278] width 36 height 31
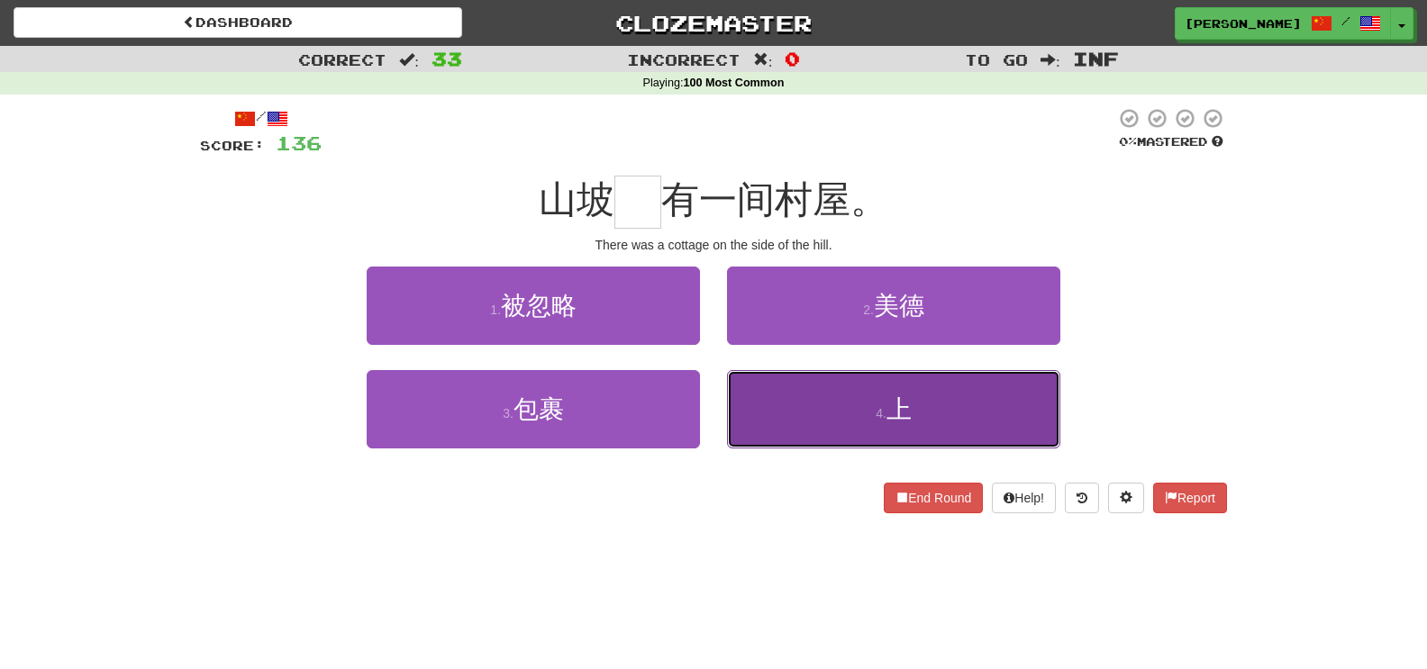
click at [771, 433] on button "4 . 上" at bounding box center [893, 409] width 333 height 78
type input "*"
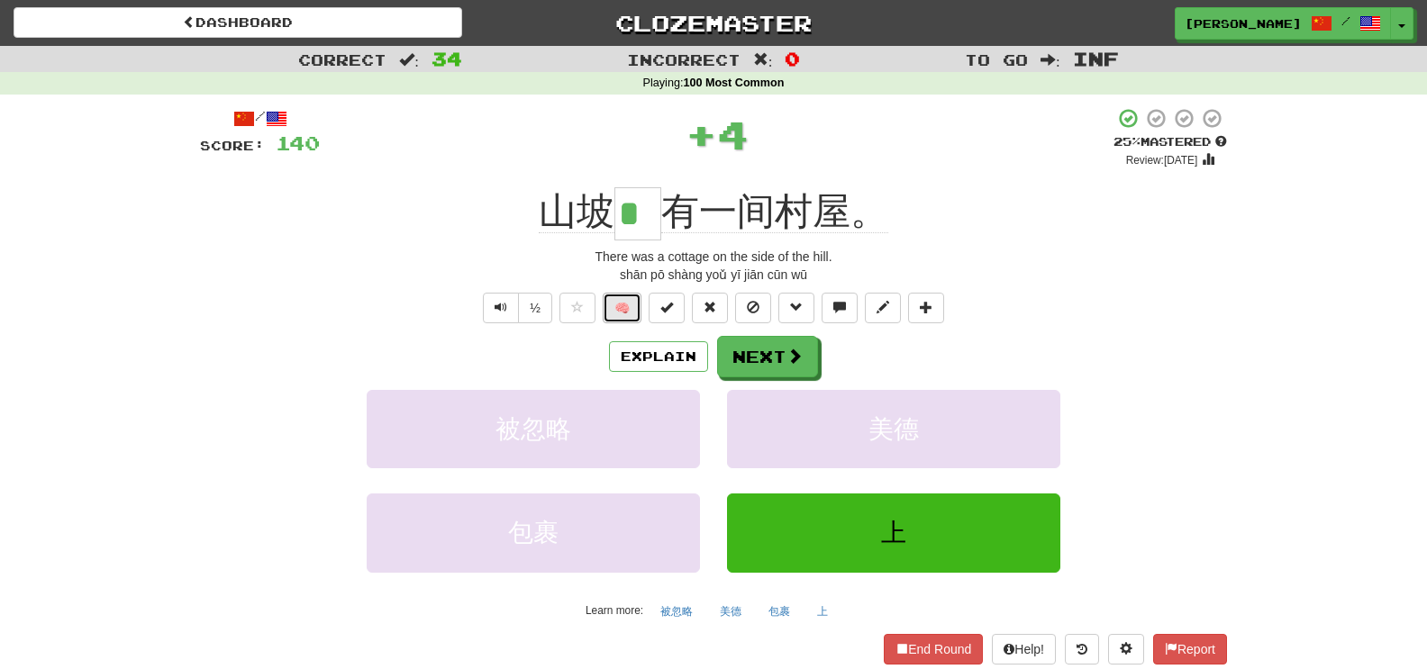
click at [638, 309] on button "🧠" at bounding box center [622, 308] width 39 height 31
click at [802, 362] on span at bounding box center [795, 357] width 16 height 16
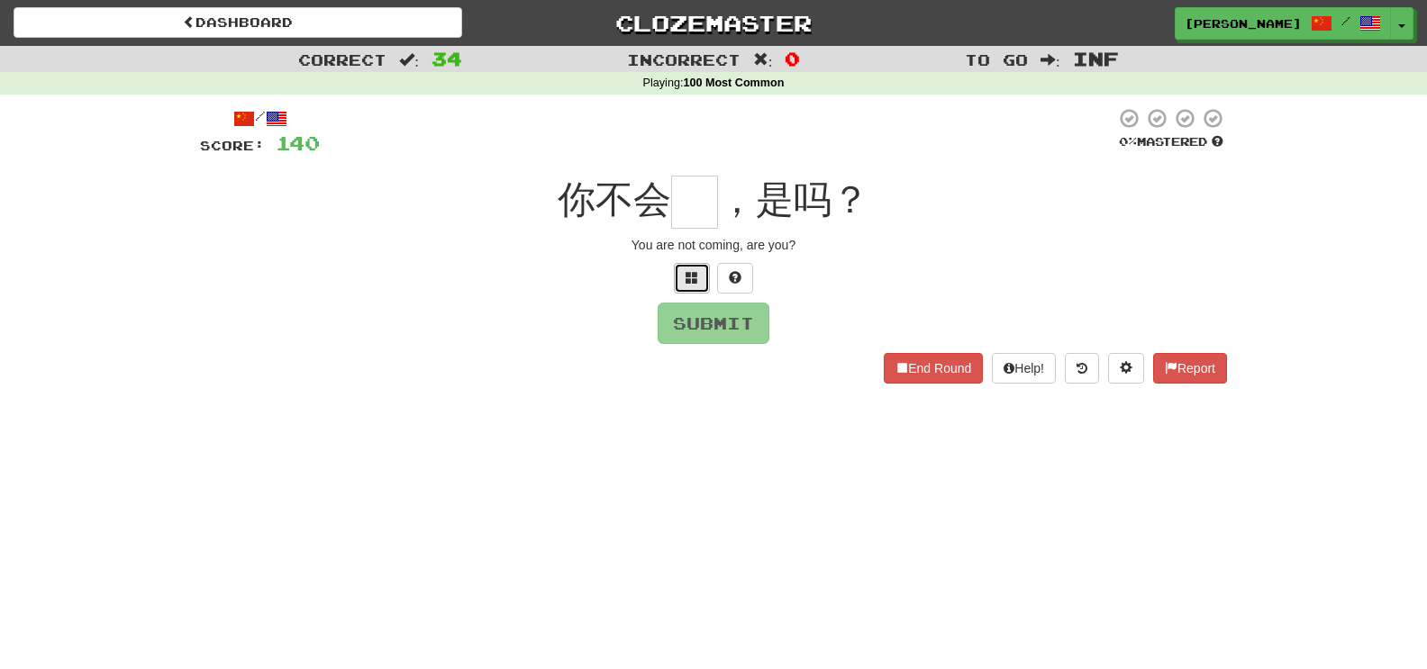
click at [705, 277] on button at bounding box center [692, 278] width 36 height 31
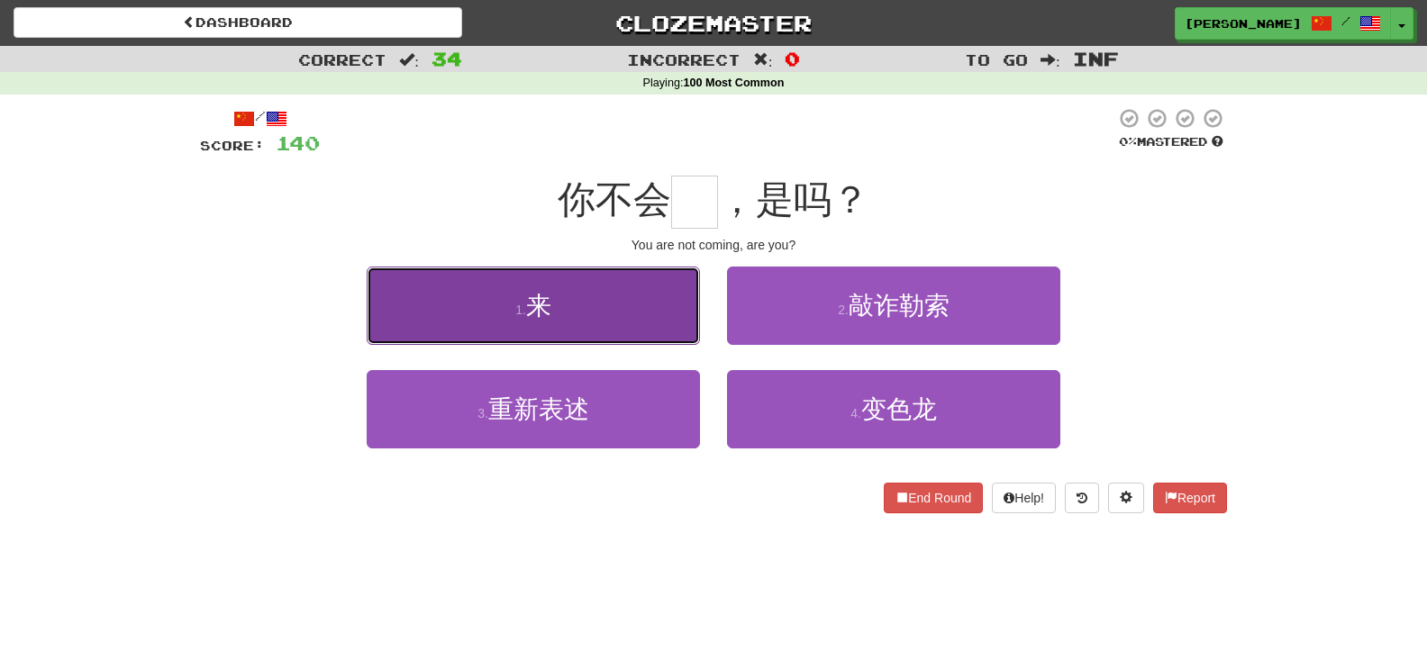
click at [665, 296] on button "1 . 来" at bounding box center [533, 306] width 333 height 78
type input "*"
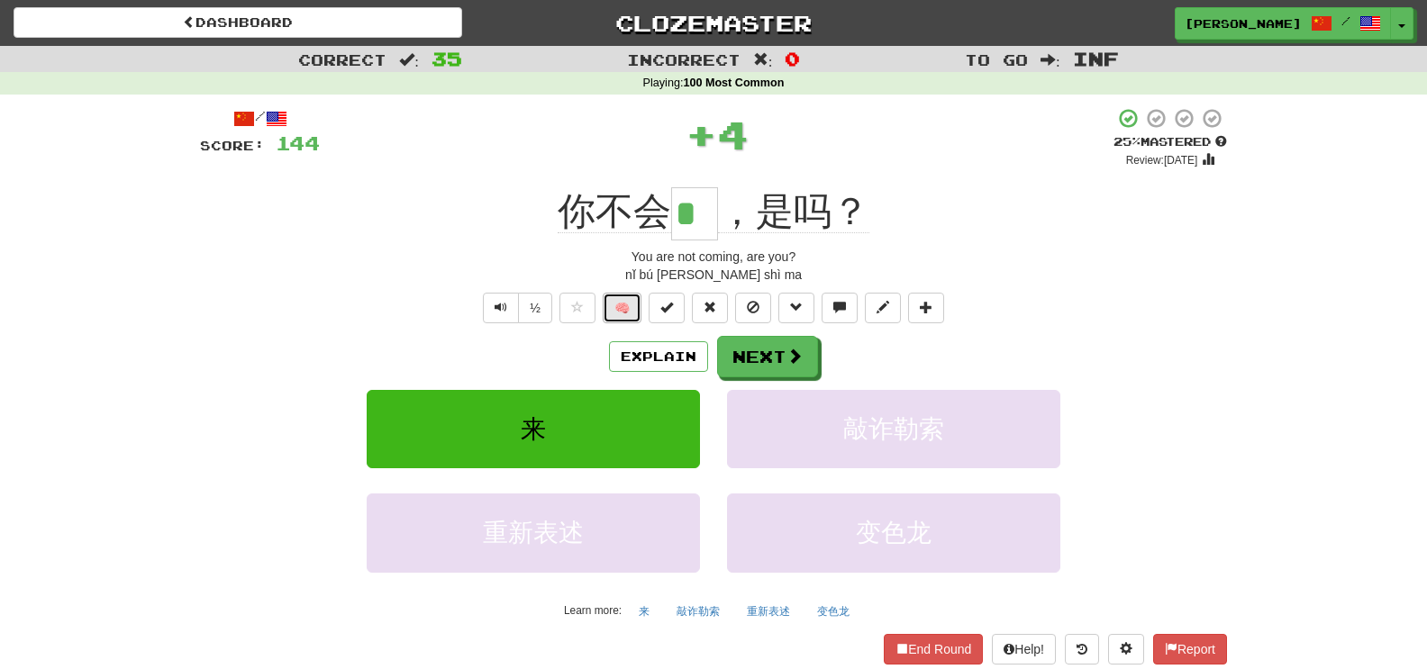
click at [635, 304] on button "🧠" at bounding box center [622, 308] width 39 height 31
click at [752, 365] on button "Next" at bounding box center [768, 357] width 101 height 41
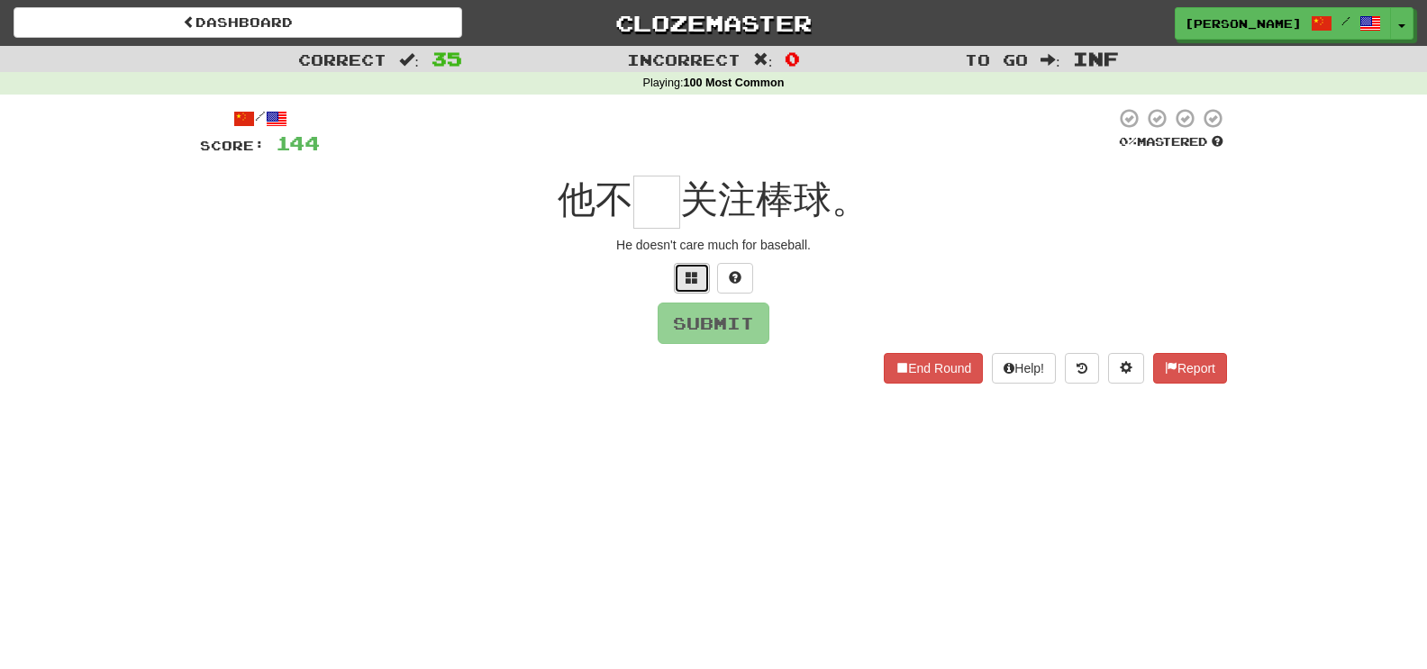
click at [687, 292] on button at bounding box center [692, 278] width 36 height 31
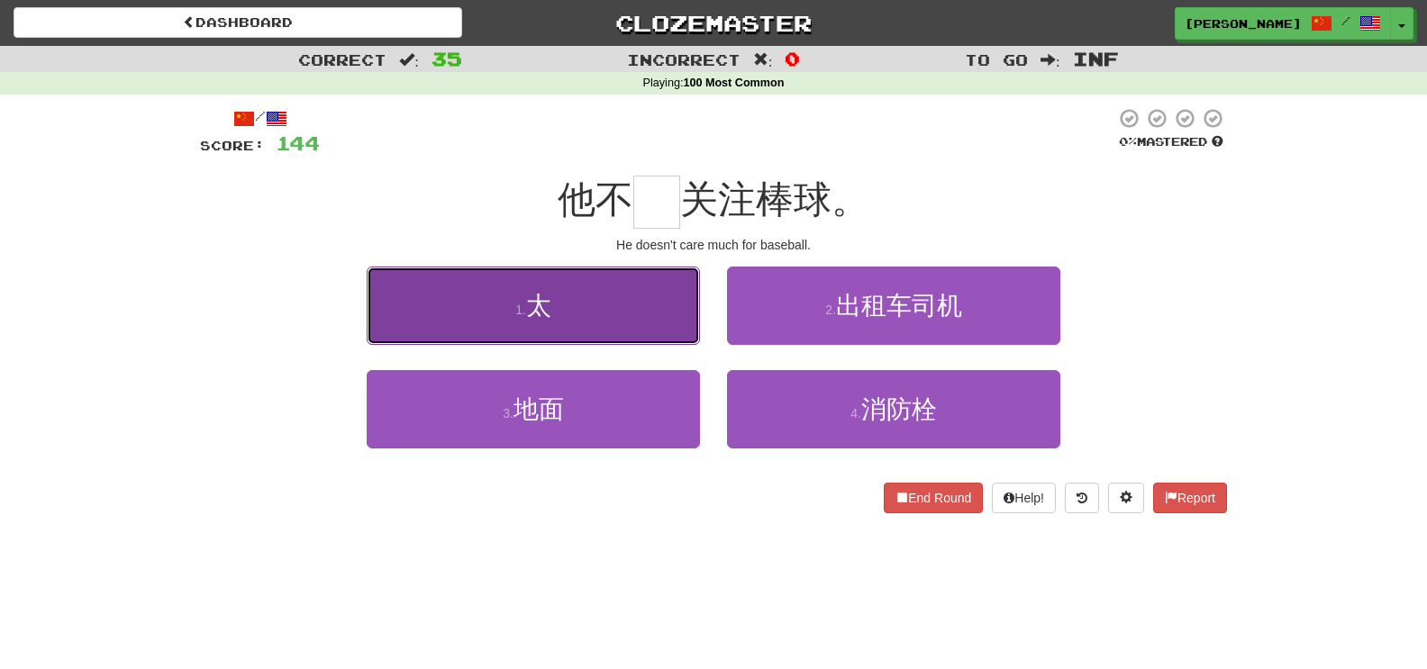
click at [686, 289] on button "1 . 太" at bounding box center [533, 306] width 333 height 78
type input "*"
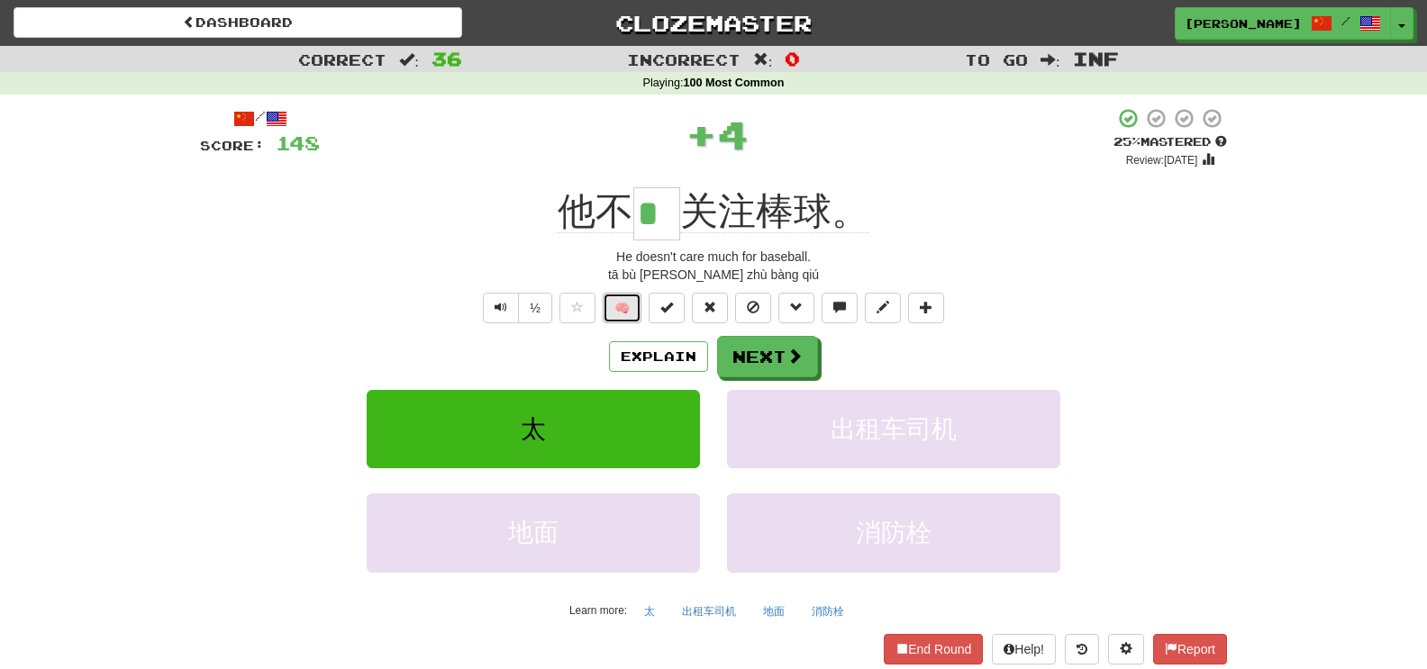
click at [619, 313] on button "🧠" at bounding box center [622, 308] width 39 height 31
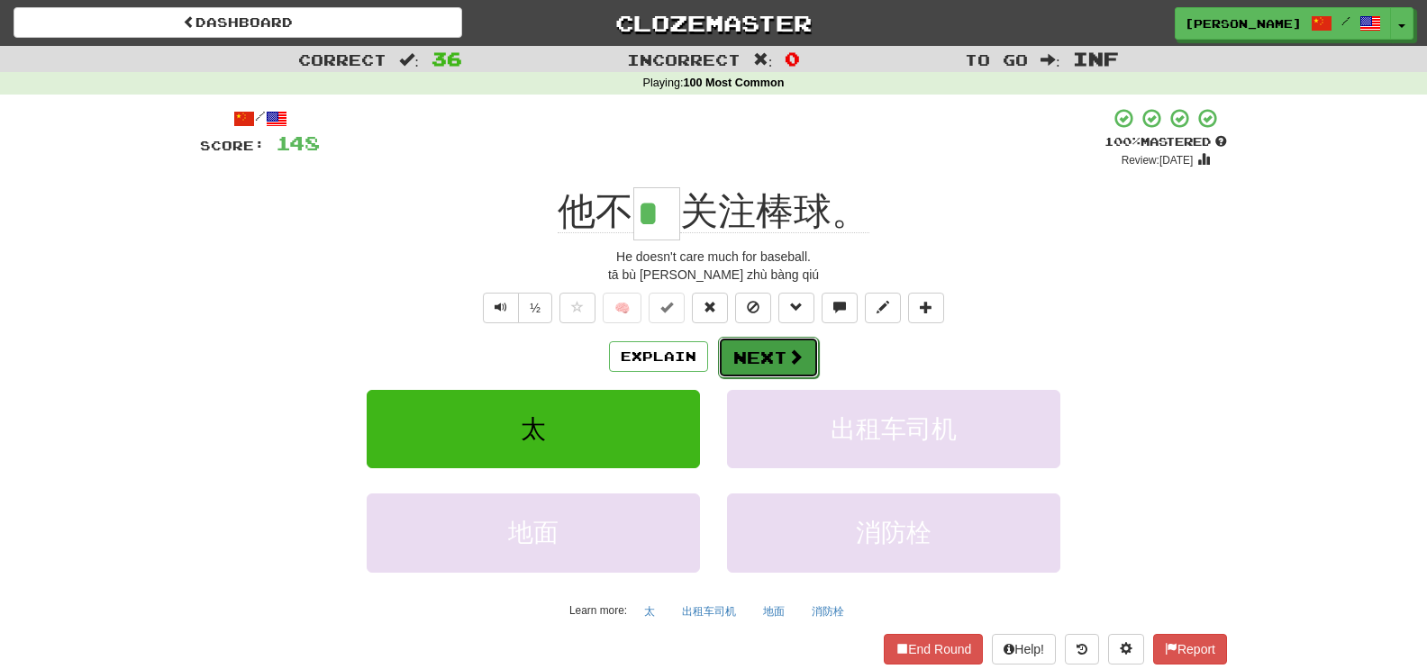
click at [800, 359] on span at bounding box center [795, 357] width 16 height 16
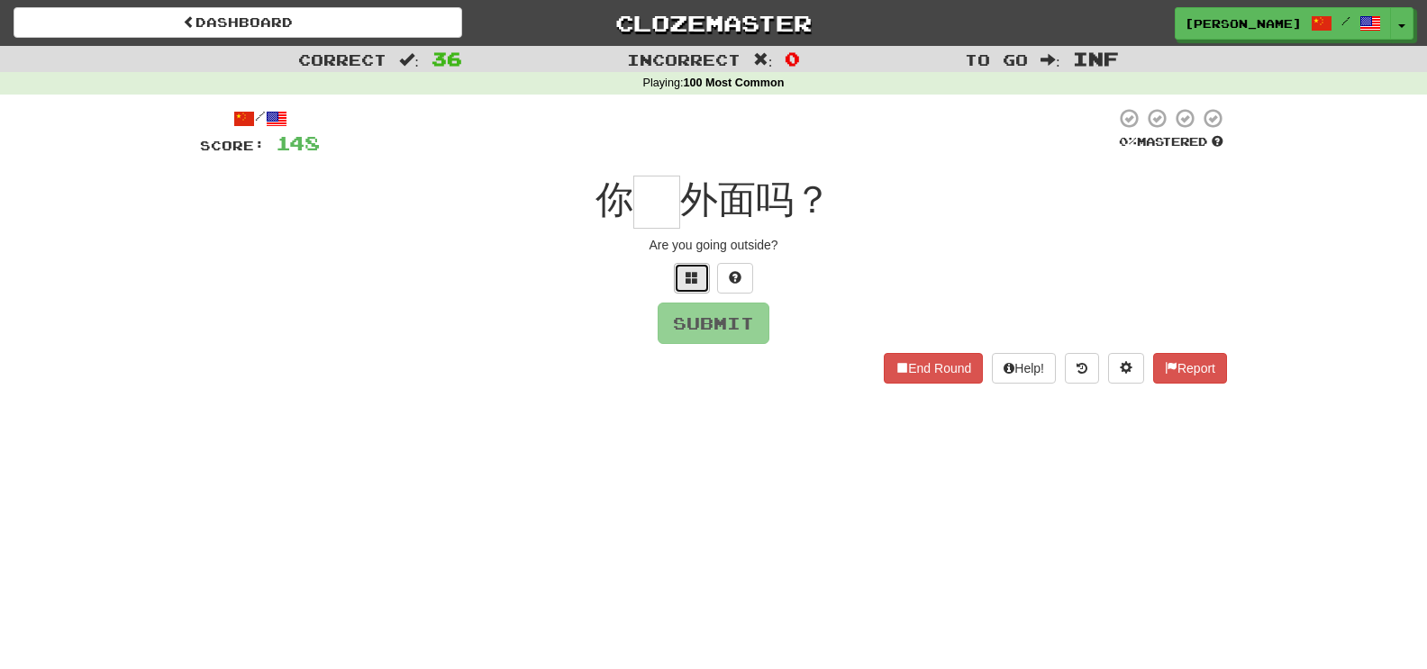
click at [687, 285] on button at bounding box center [692, 278] width 36 height 31
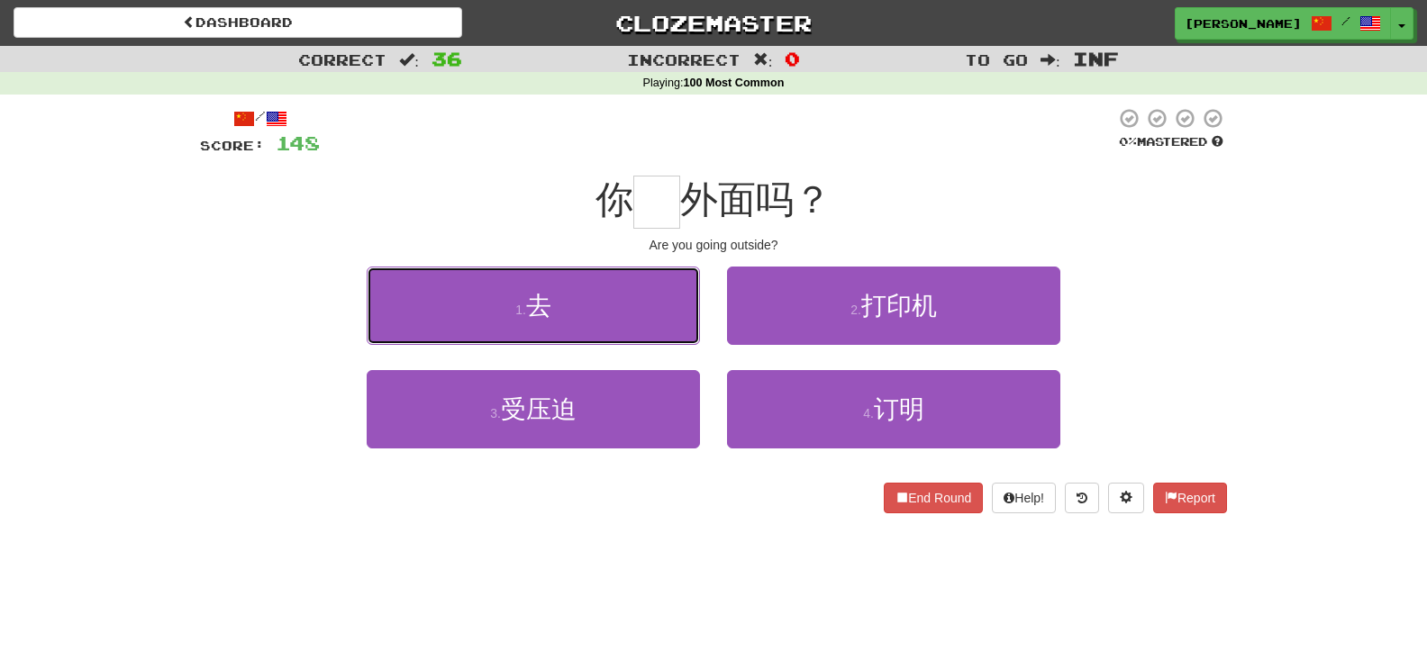
click at [687, 285] on button "1 . 去" at bounding box center [533, 306] width 333 height 78
type input "*"
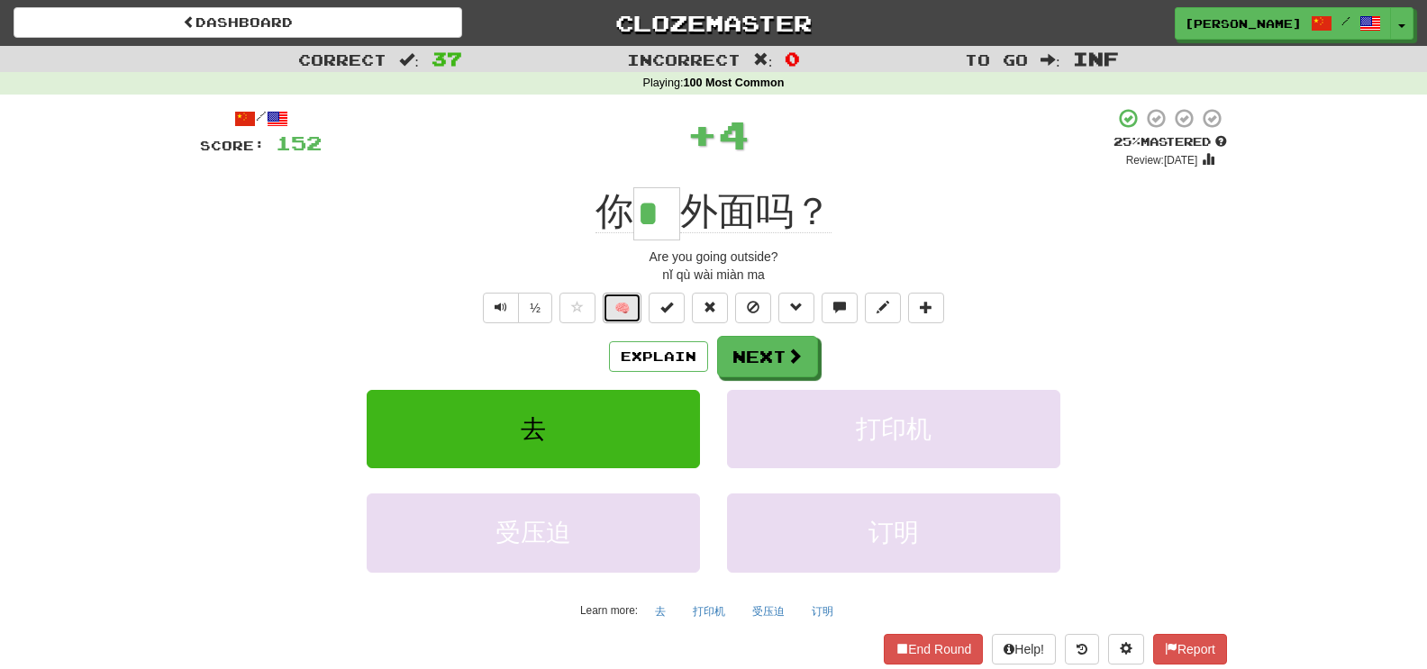
click at [629, 309] on button "🧠" at bounding box center [622, 308] width 39 height 31
click at [758, 356] on button "Next" at bounding box center [768, 357] width 101 height 41
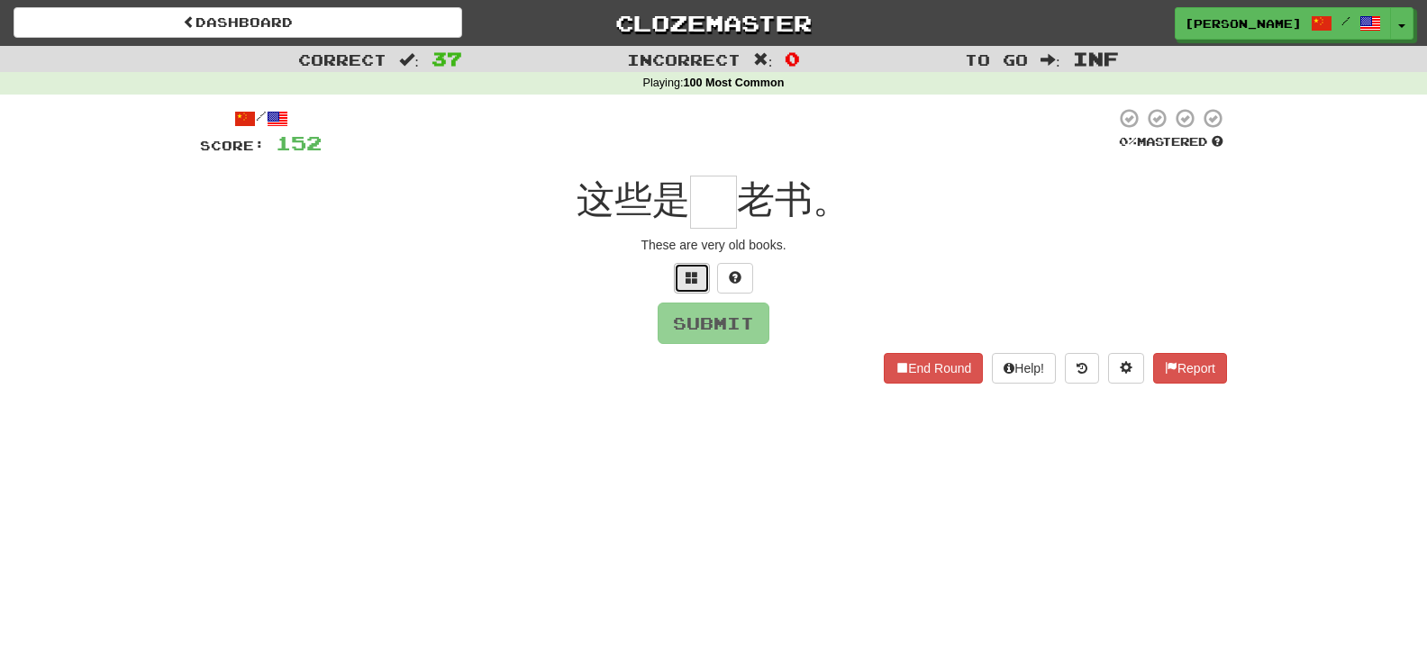
click at [684, 271] on button at bounding box center [692, 278] width 36 height 31
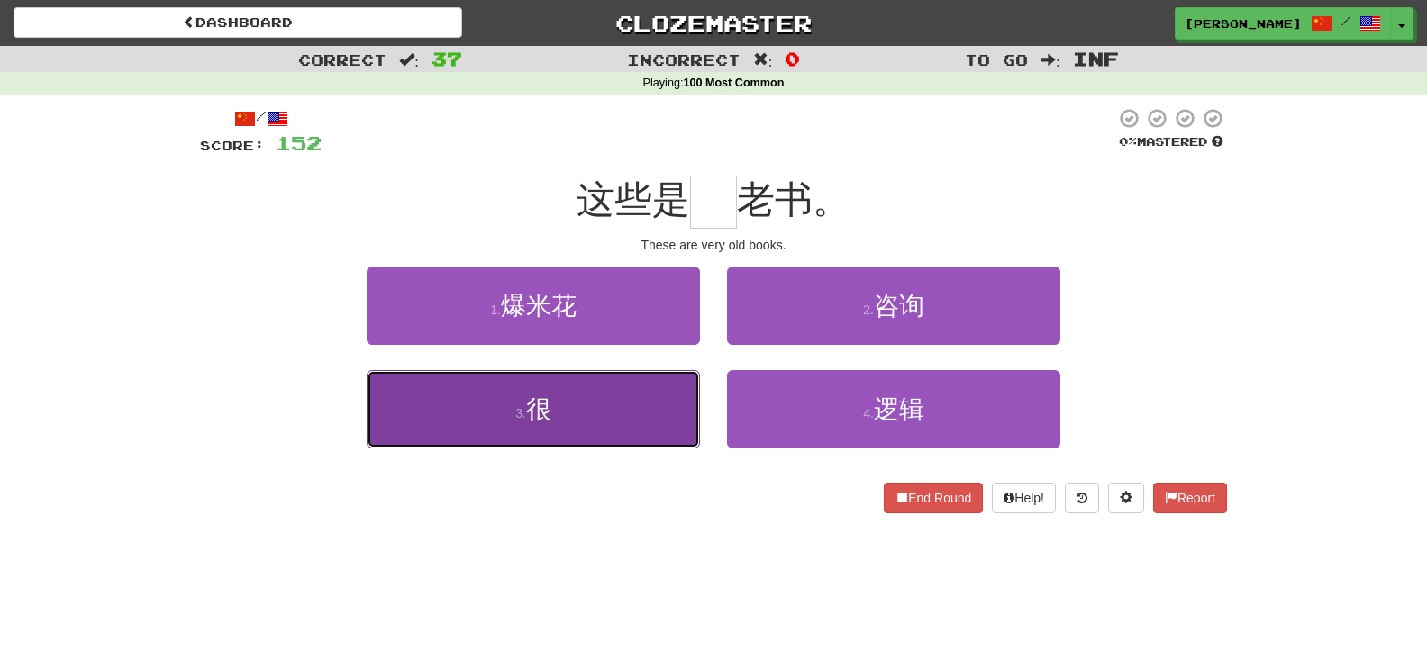
click at [649, 387] on button "3 . 很" at bounding box center [533, 409] width 333 height 78
type input "*"
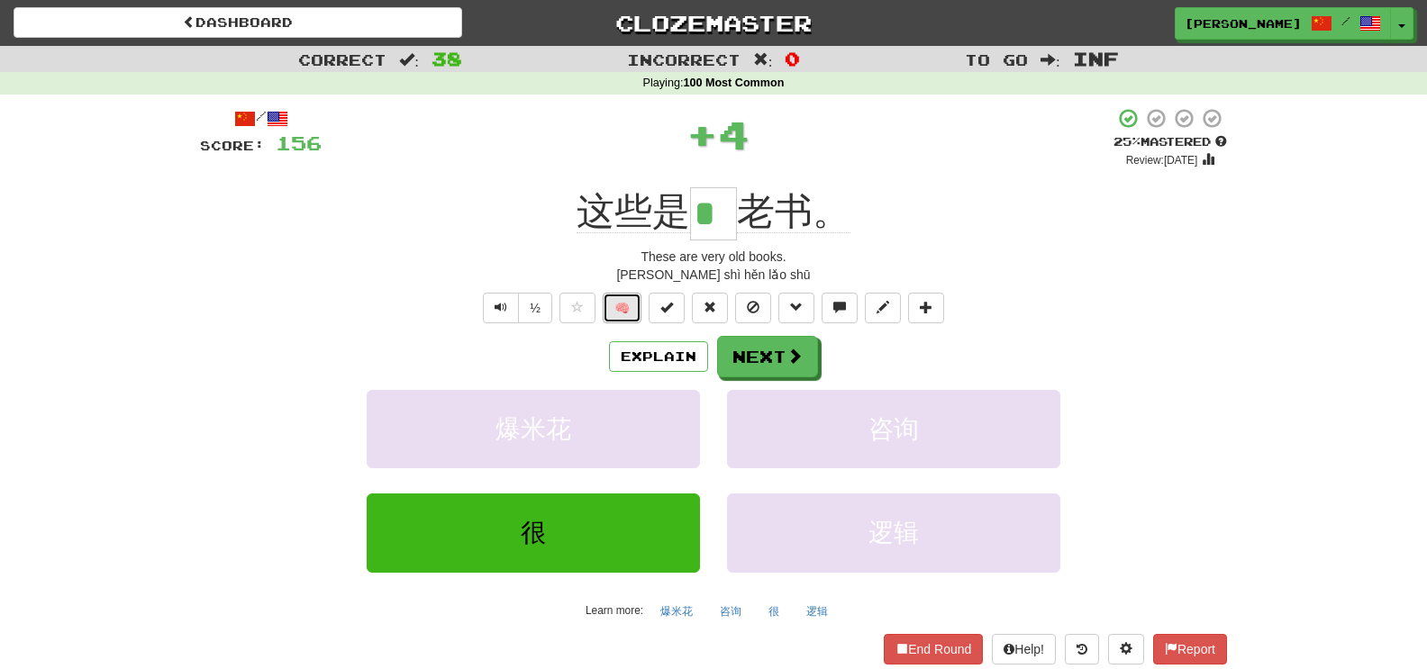
click at [632, 314] on button "🧠" at bounding box center [622, 308] width 39 height 31
click at [779, 356] on button "Next" at bounding box center [768, 357] width 101 height 41
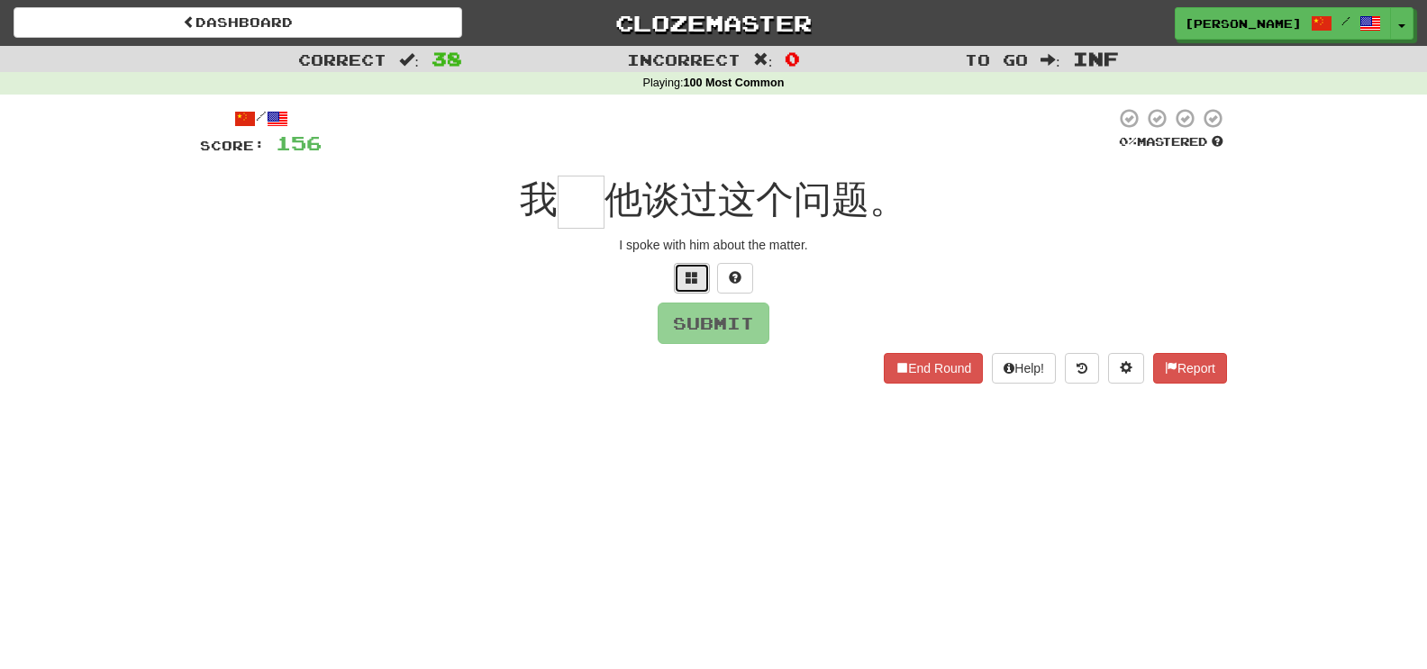
click at [685, 278] on button at bounding box center [692, 278] width 36 height 31
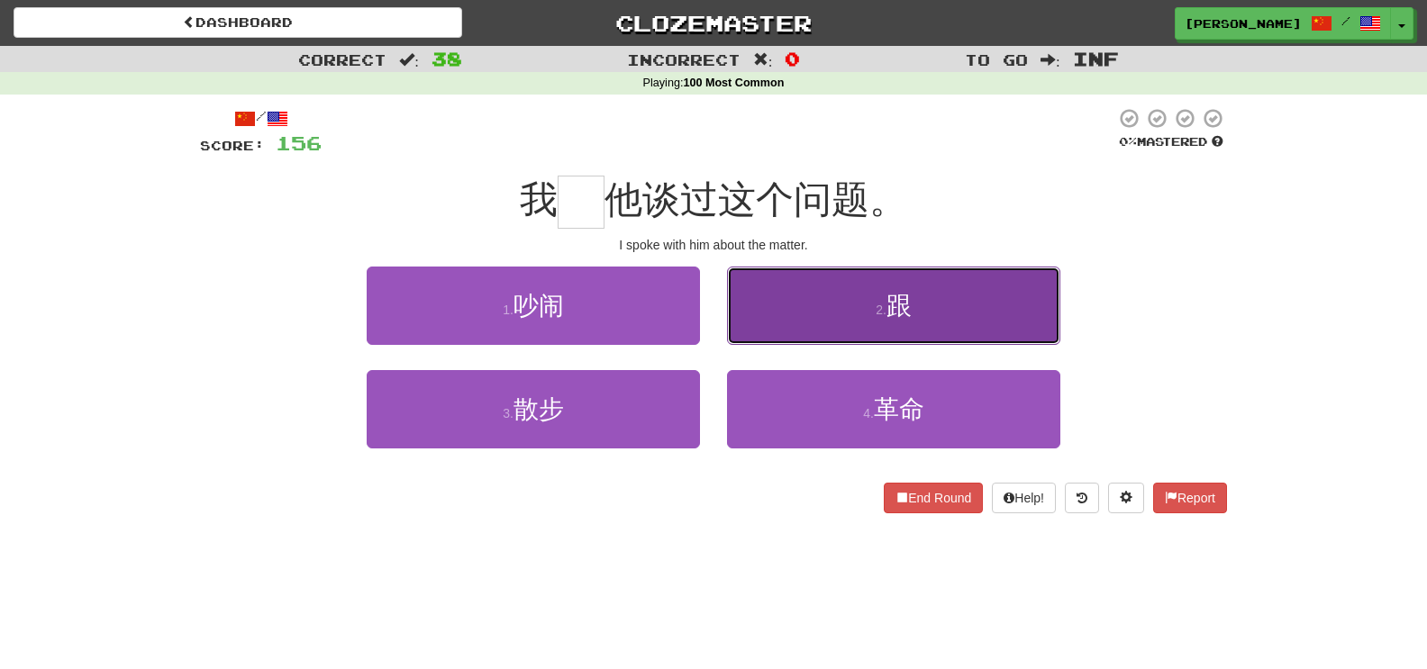
click at [783, 285] on button "2 . 跟" at bounding box center [893, 306] width 333 height 78
type input "*"
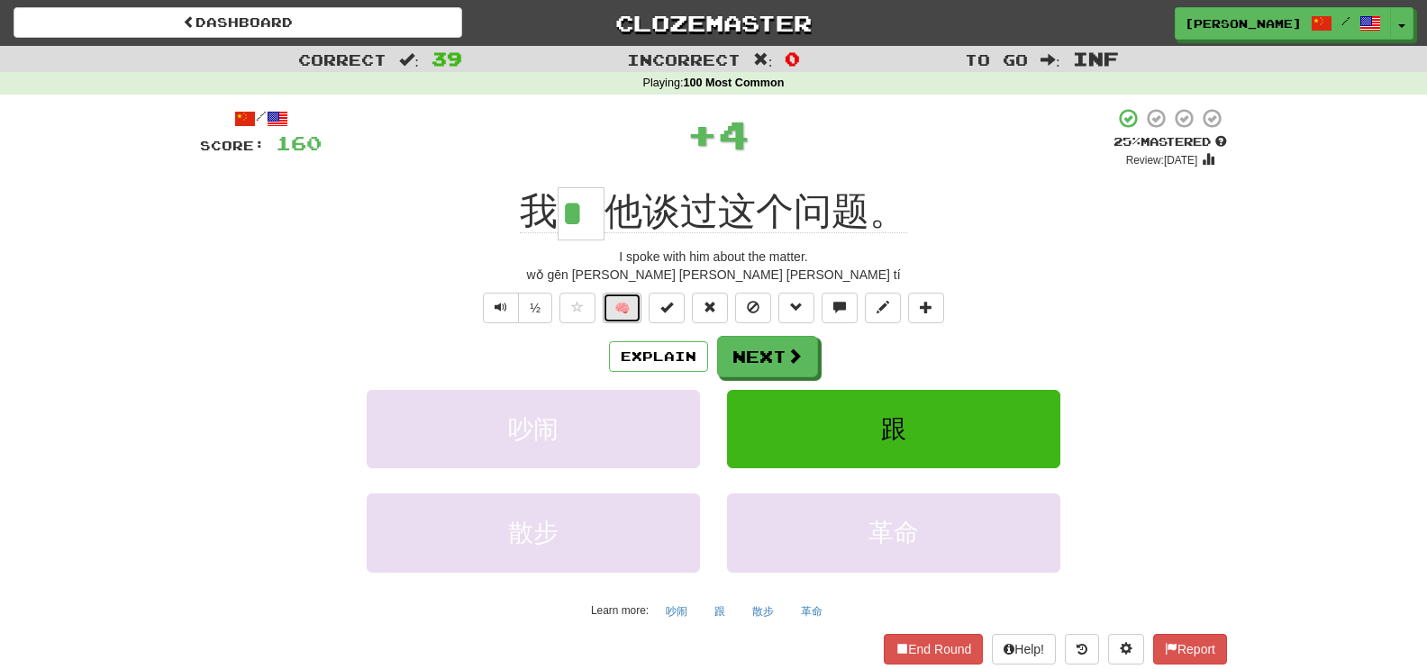
click at [630, 303] on button "🧠" at bounding box center [622, 308] width 39 height 31
click at [758, 377] on div "Explain Next 吵闹 跟 散步 革命 Learn more: 吵闹 跟 散步 革命" at bounding box center [713, 480] width 1027 height 289
click at [761, 362] on button "Next" at bounding box center [768, 357] width 101 height 41
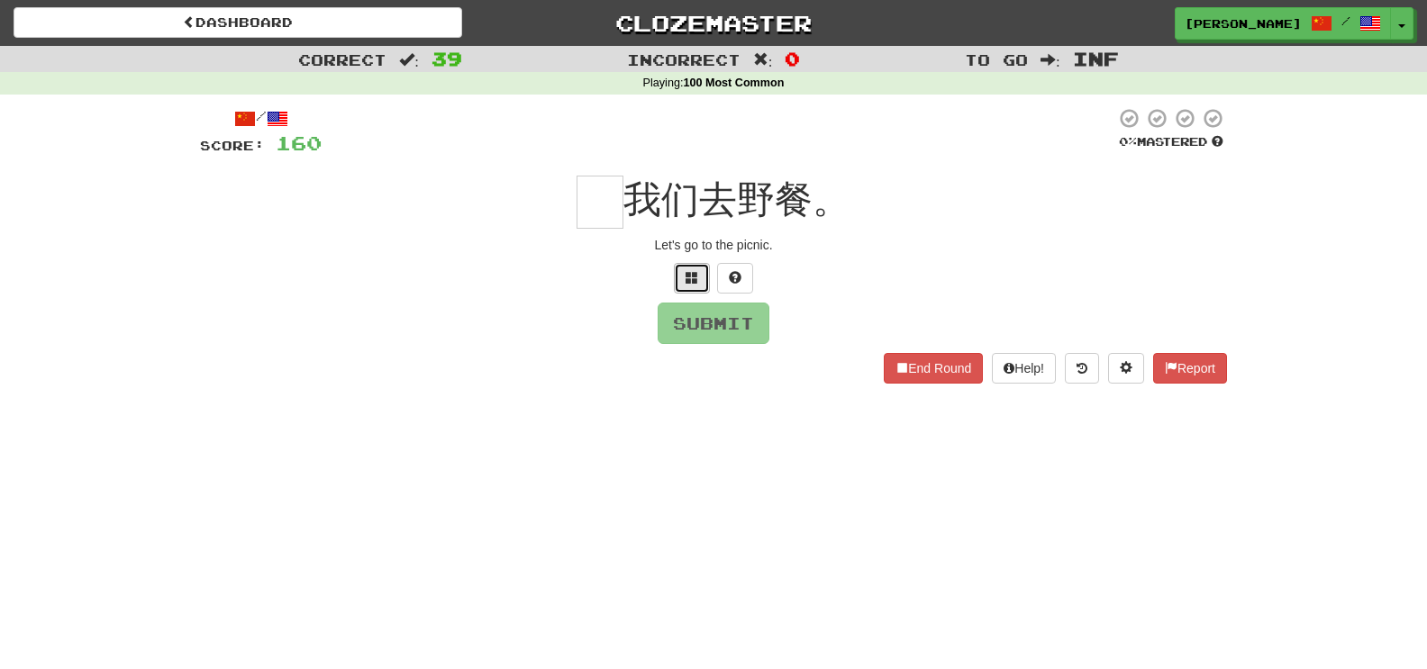
click at [679, 278] on button at bounding box center [692, 278] width 36 height 31
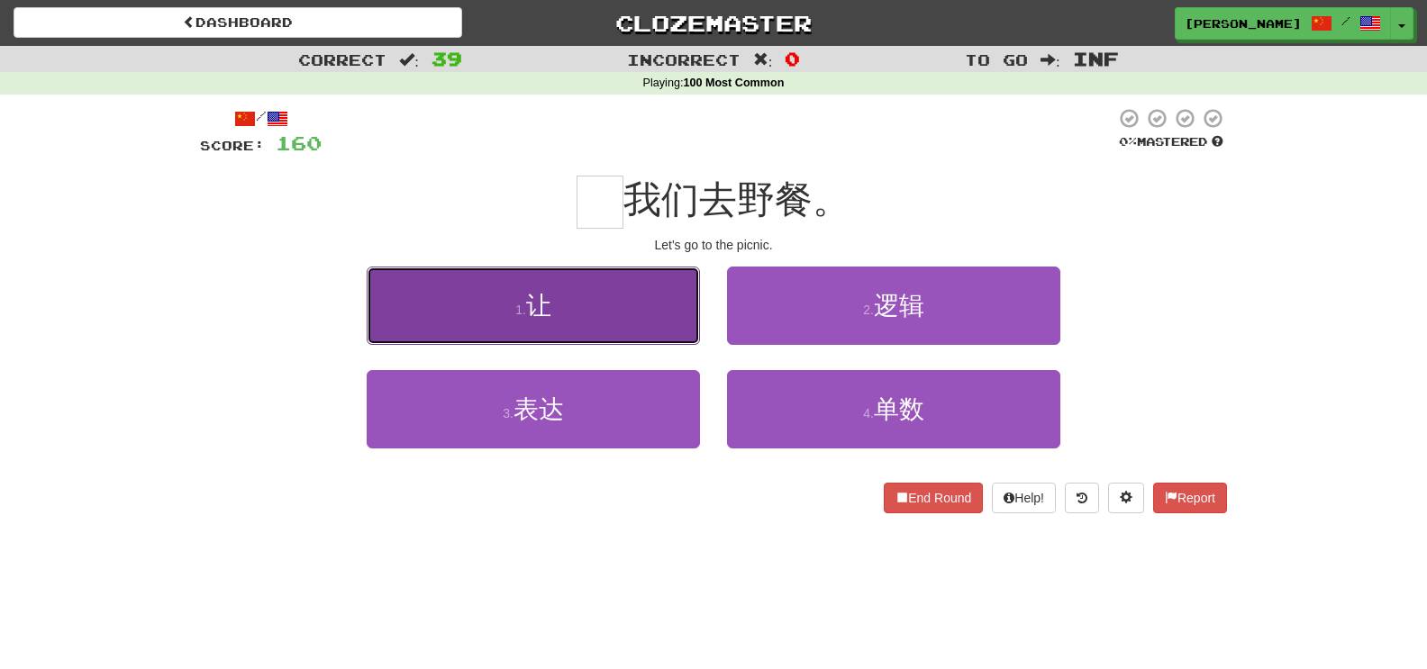
click at [648, 309] on button "1 . 让" at bounding box center [533, 306] width 333 height 78
type input "*"
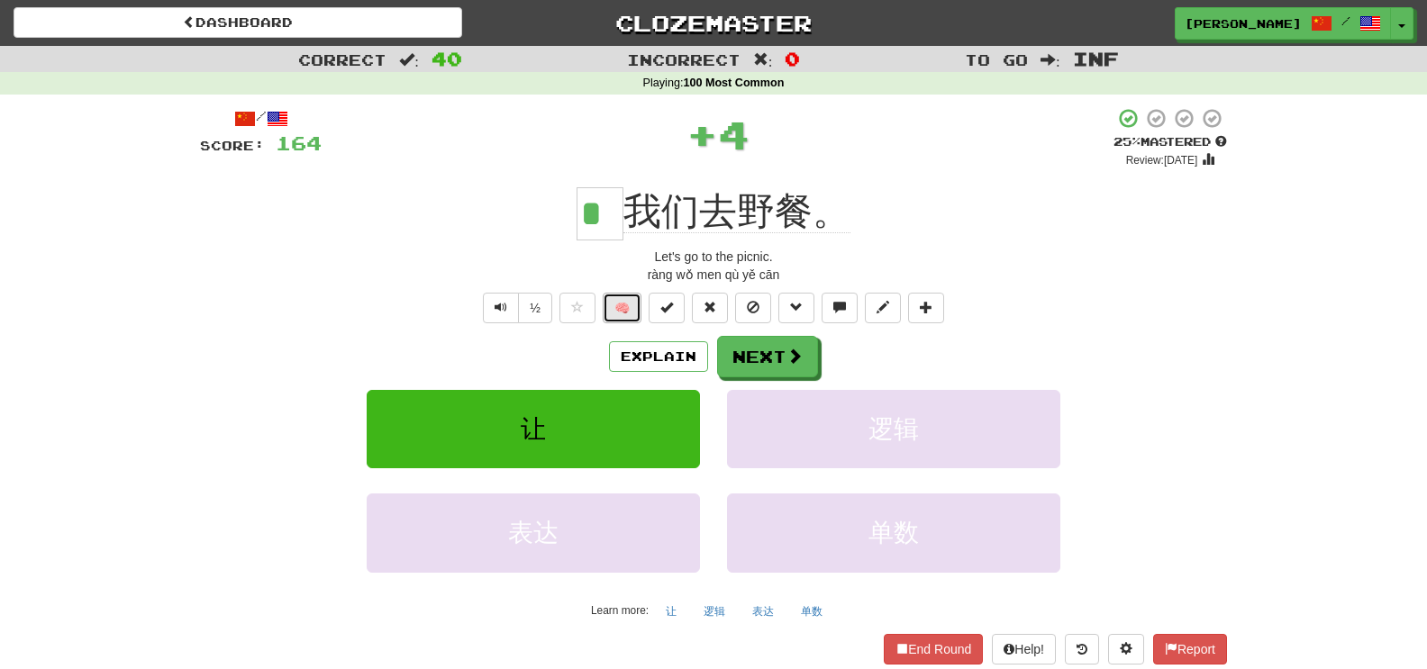
click at [612, 305] on button "🧠" at bounding box center [622, 308] width 39 height 31
click at [800, 361] on span at bounding box center [795, 357] width 16 height 16
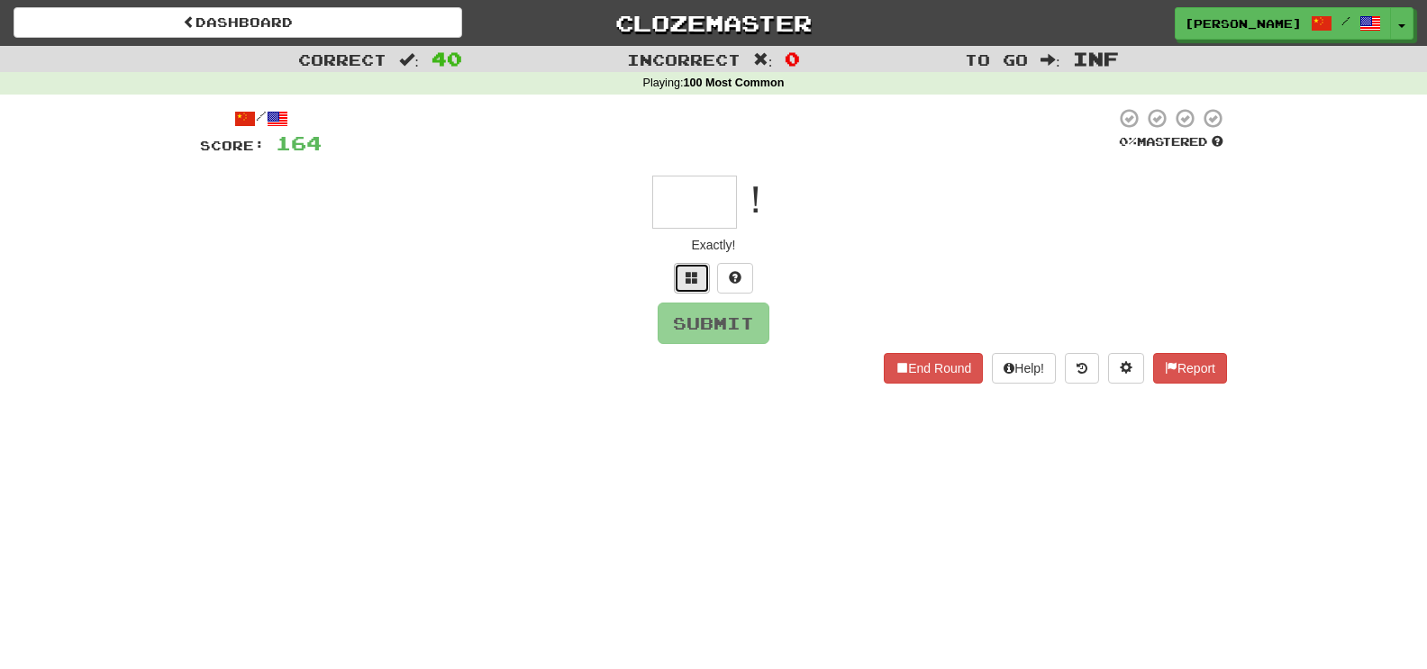
click at [682, 282] on button at bounding box center [692, 278] width 36 height 31
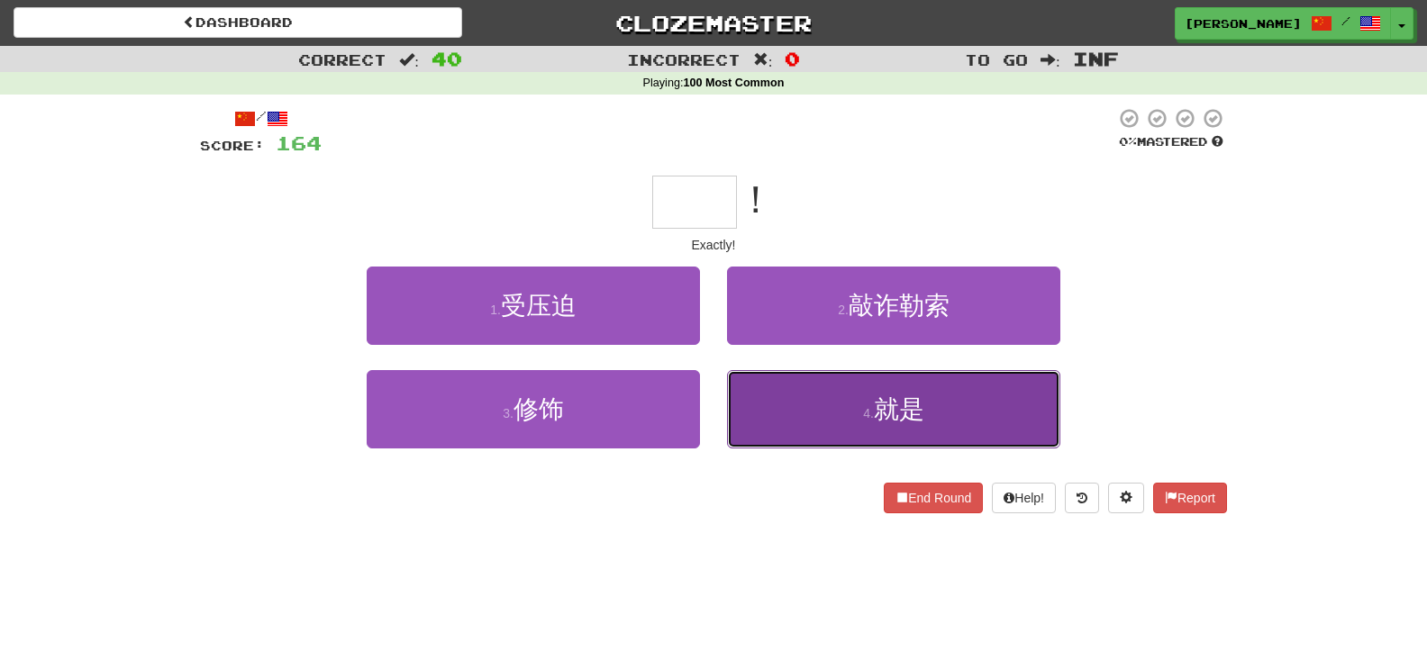
click at [785, 438] on button "4 . 就是" at bounding box center [893, 409] width 333 height 78
type input "**"
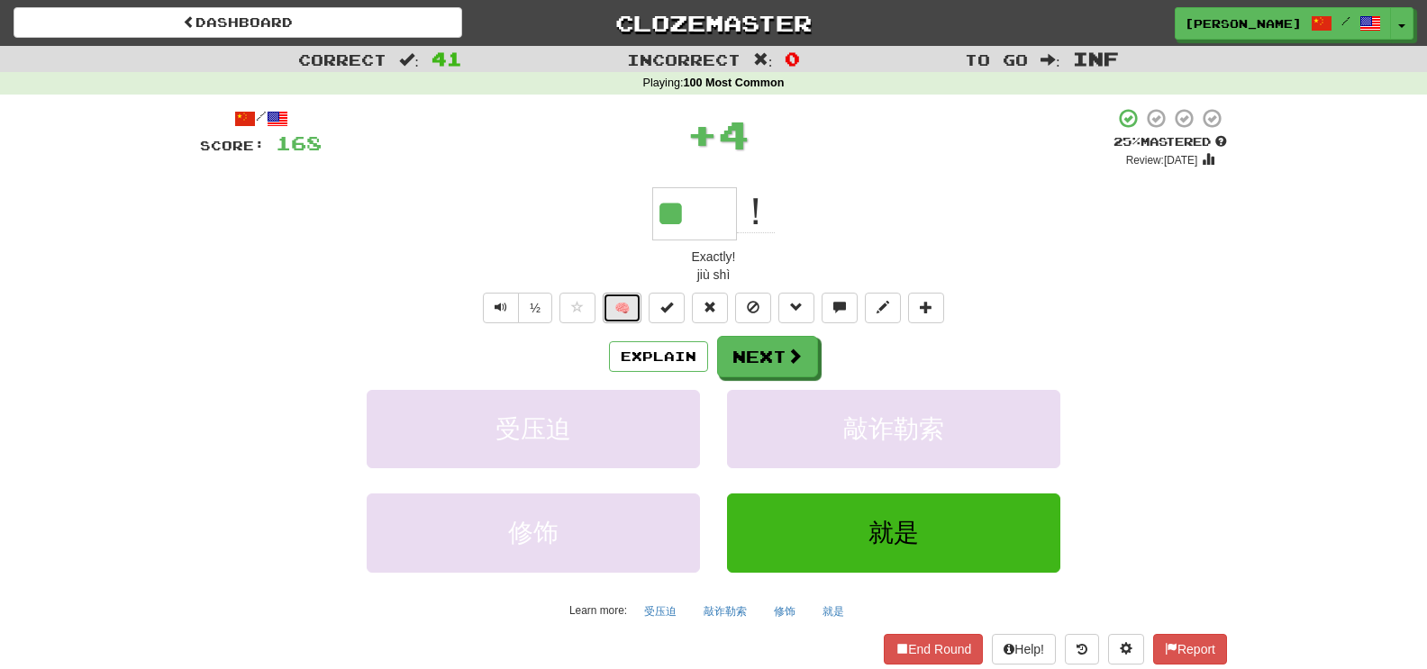
click at [614, 315] on button "🧠" at bounding box center [622, 308] width 39 height 31
click at [750, 369] on button "Next" at bounding box center [768, 357] width 101 height 41
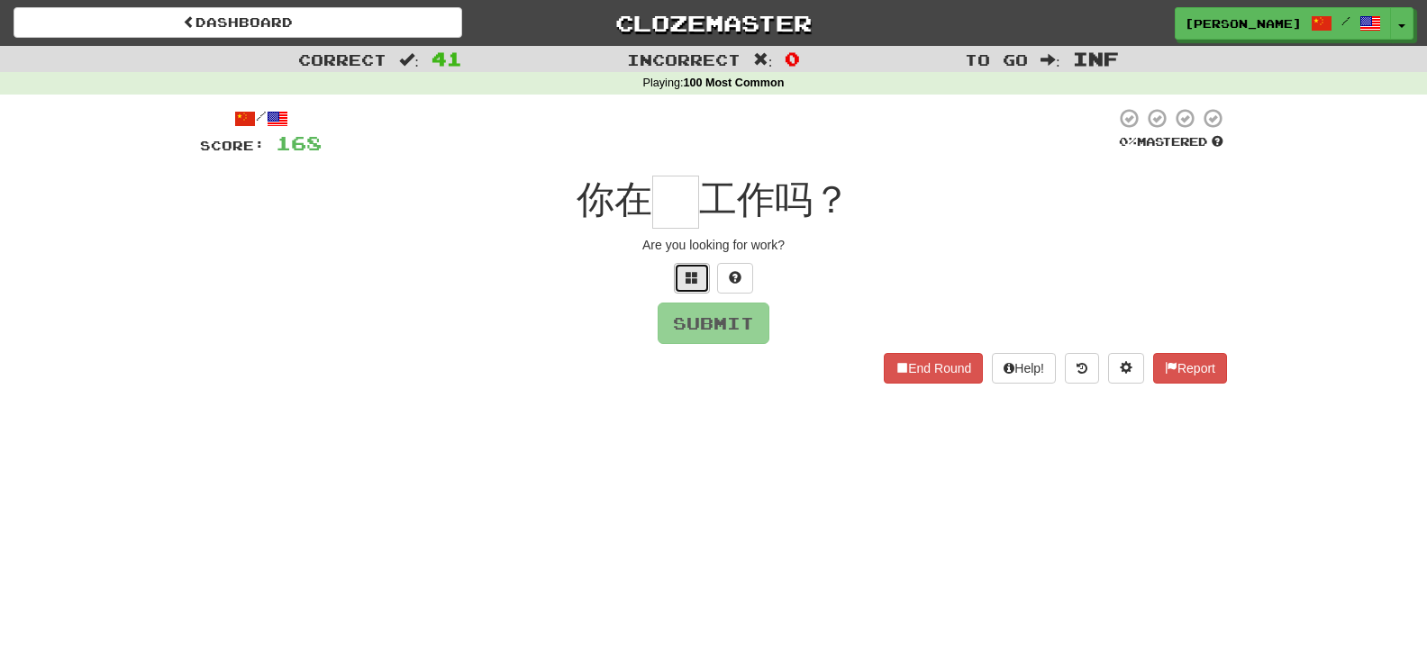
click at [705, 278] on button at bounding box center [692, 278] width 36 height 31
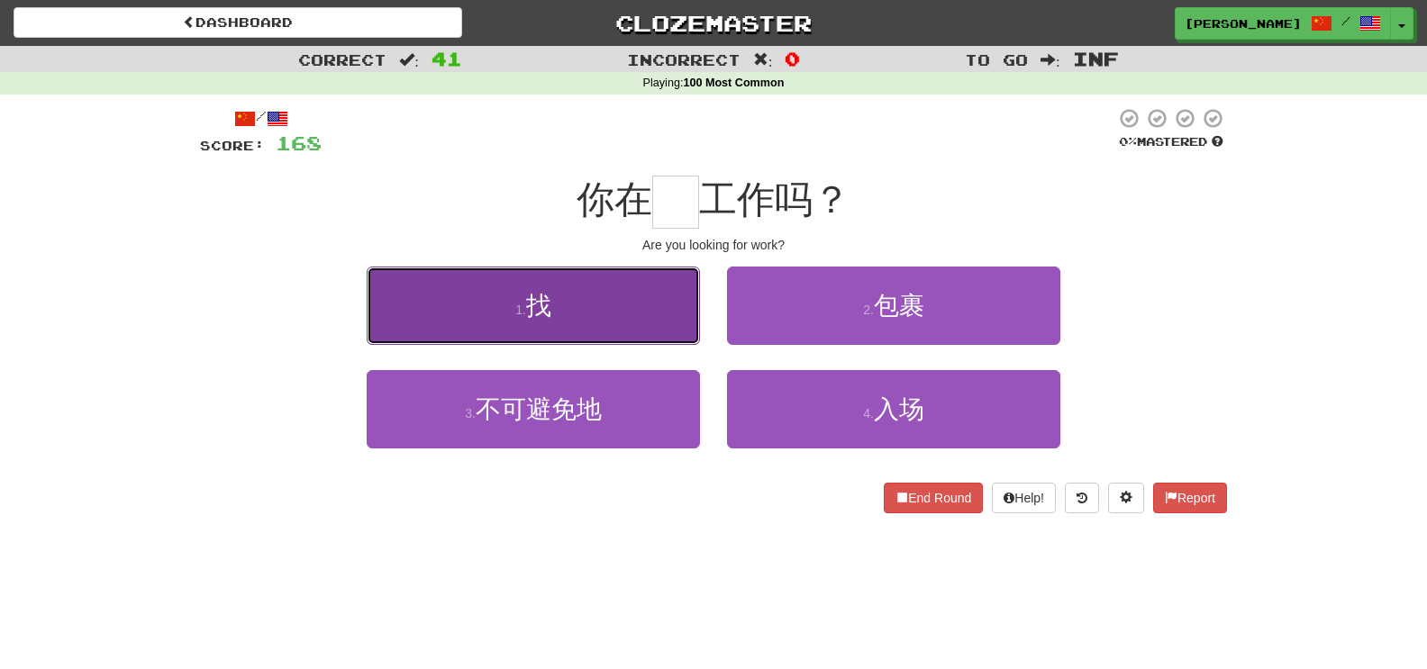
click at [649, 310] on button "1 . 找" at bounding box center [533, 306] width 333 height 78
type input "*"
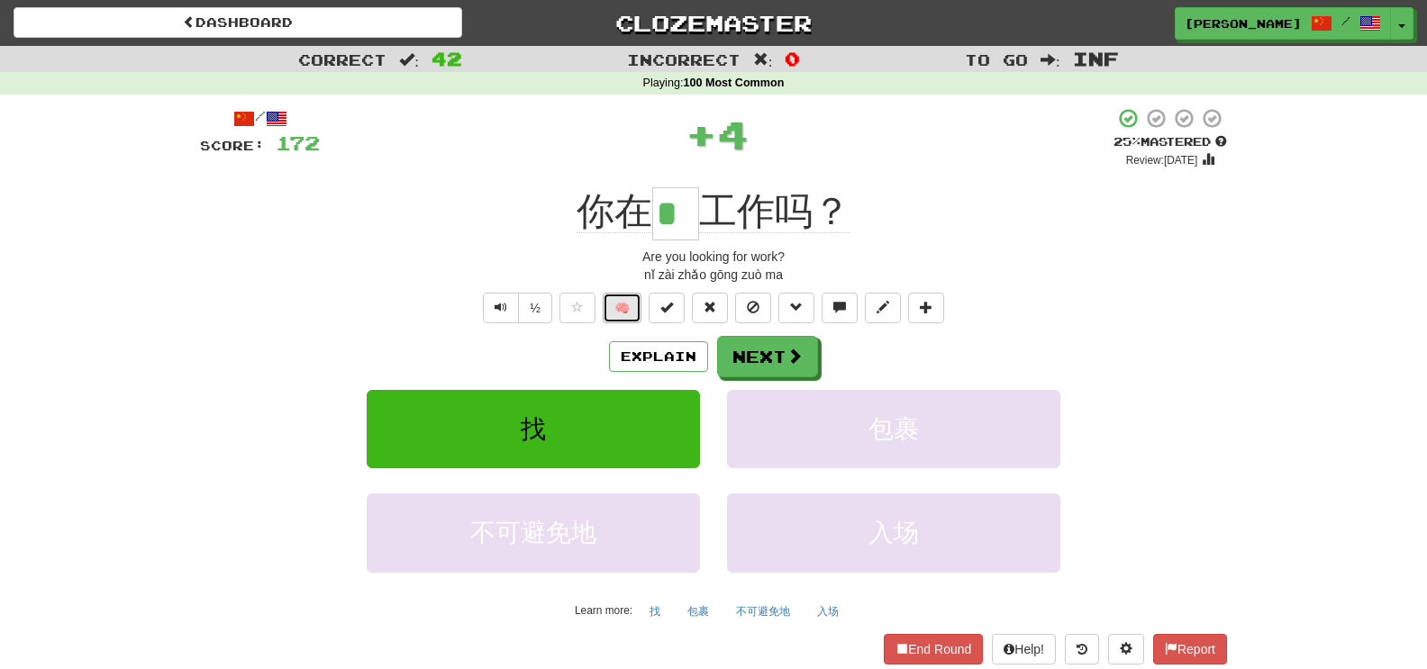
click at [630, 302] on button "🧠" at bounding box center [622, 308] width 39 height 31
click at [794, 365] on span at bounding box center [795, 357] width 16 height 16
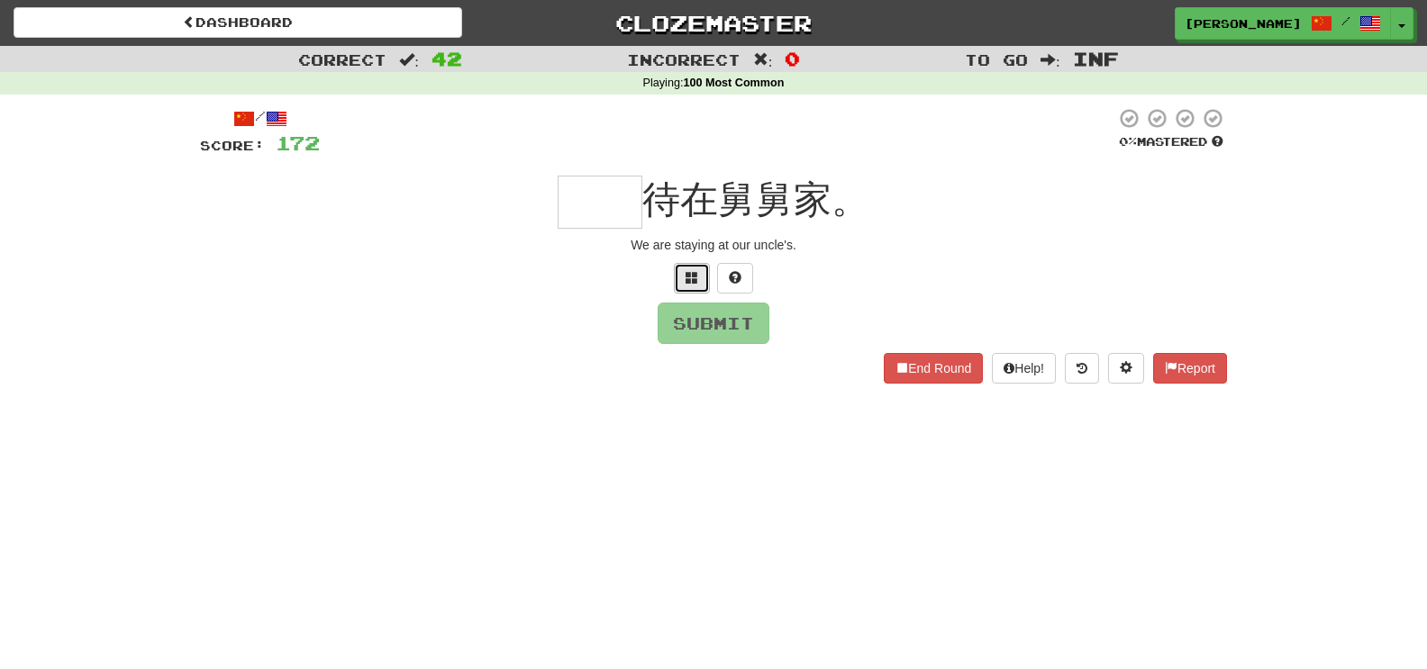
click at [690, 286] on button at bounding box center [692, 278] width 36 height 31
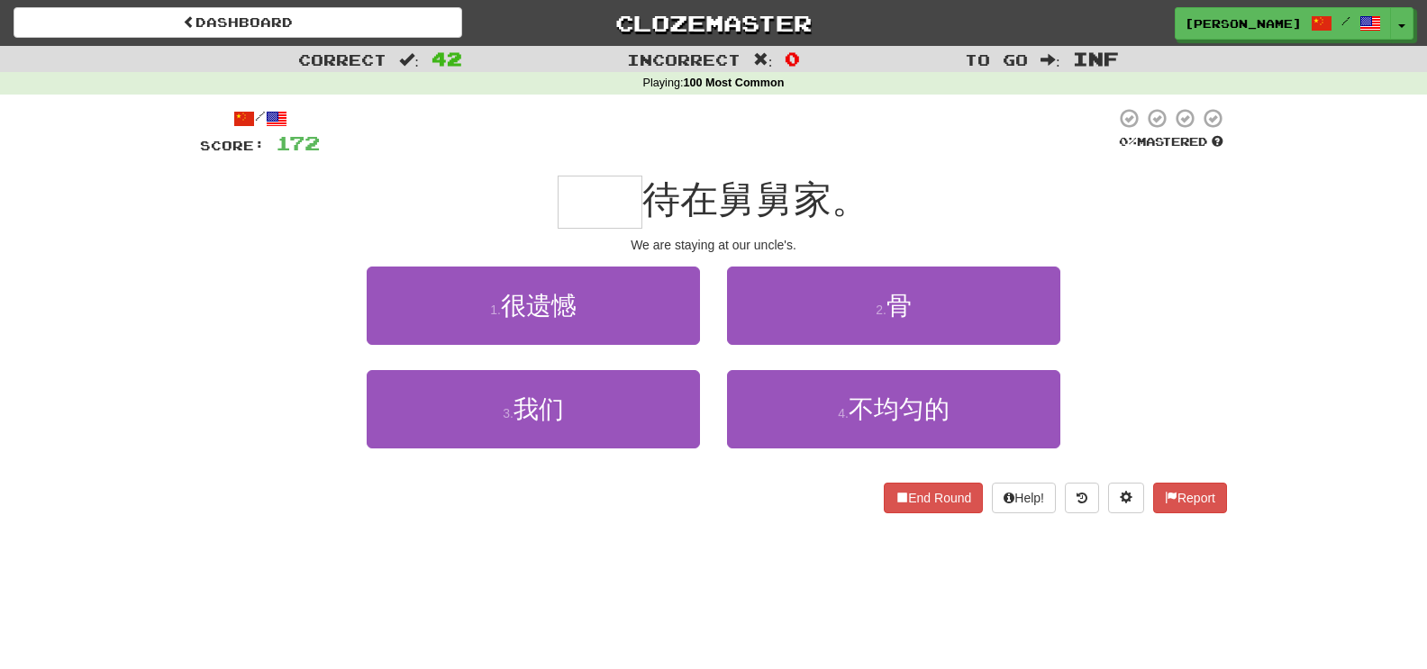
click at [576, 451] on div "3 . 我们" at bounding box center [533, 422] width 360 height 104
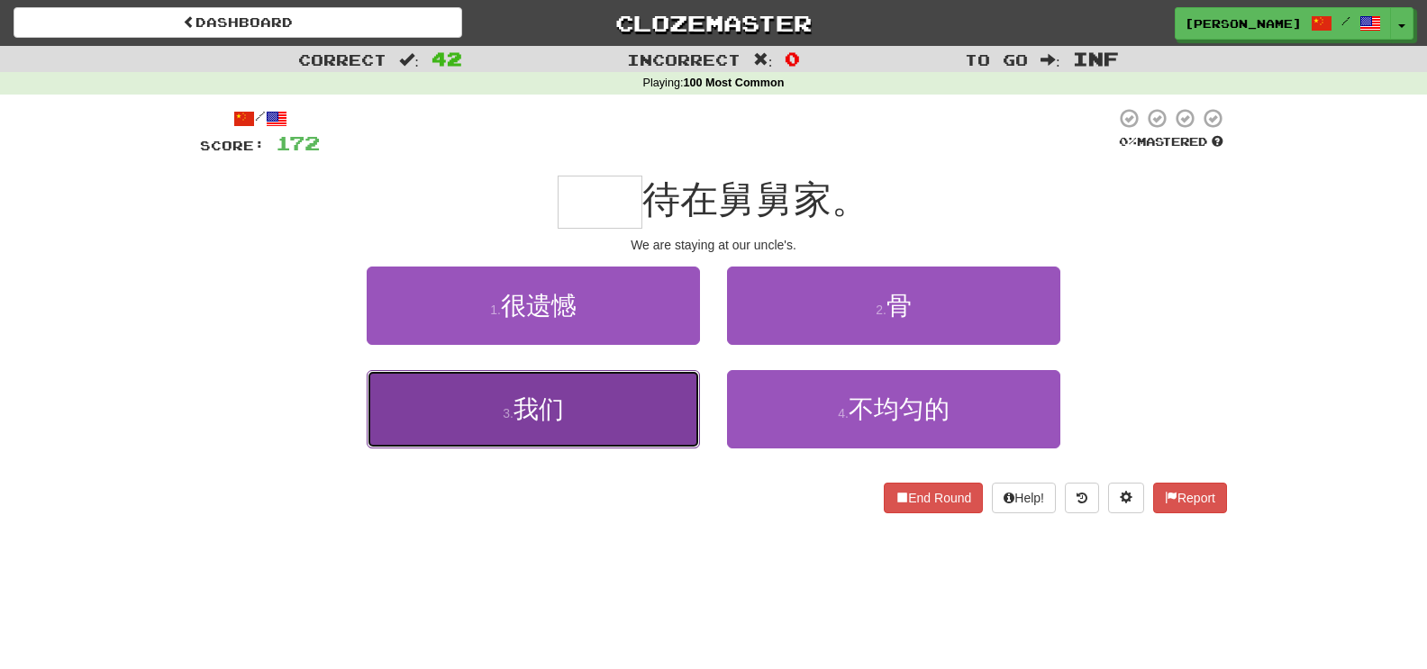
click at [576, 422] on button "3 . 我们" at bounding box center [533, 409] width 333 height 78
type input "**"
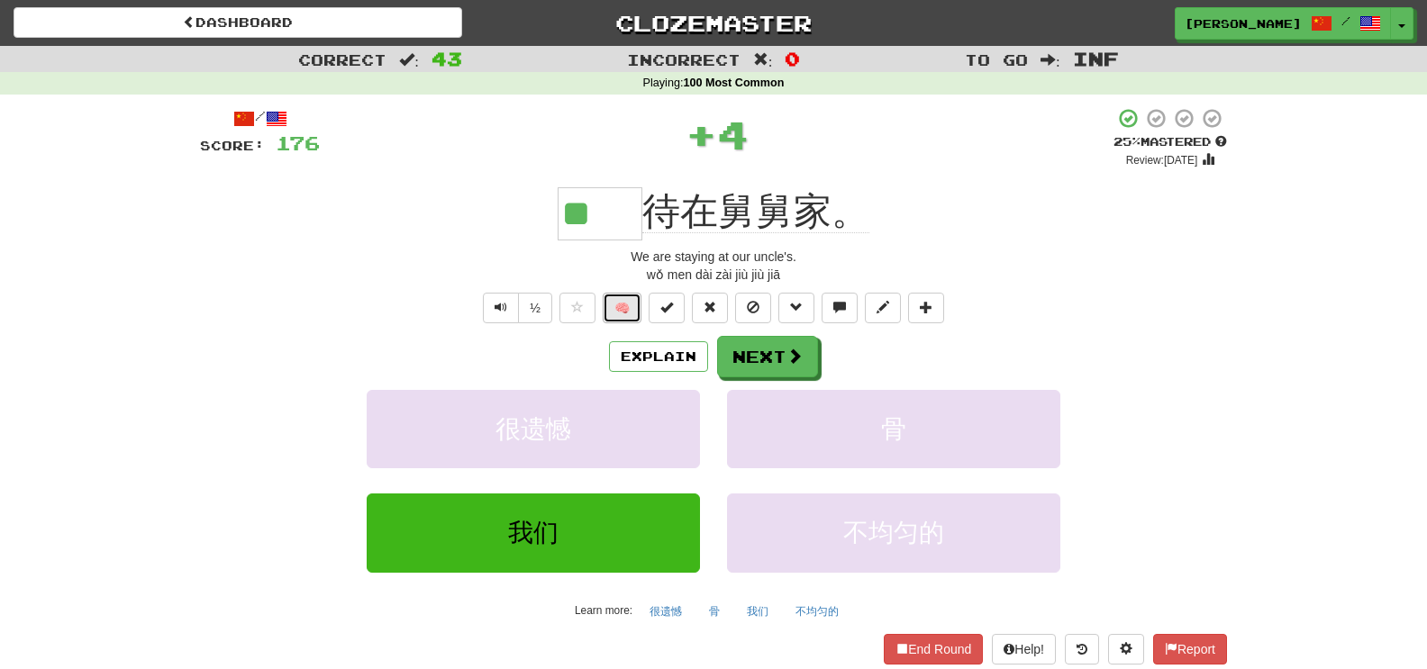
click at [614, 317] on button "🧠" at bounding box center [622, 308] width 39 height 31
click at [731, 376] on button "Next" at bounding box center [768, 357] width 101 height 41
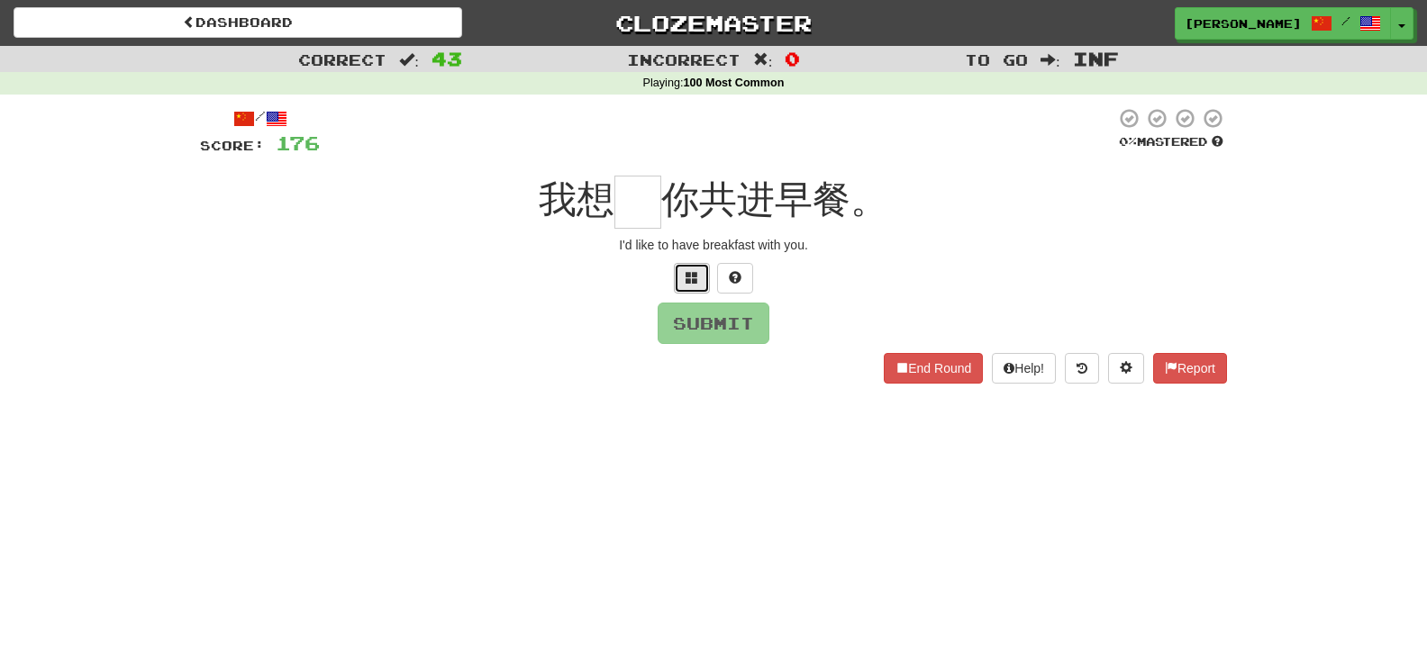
click at [697, 288] on button at bounding box center [692, 278] width 36 height 31
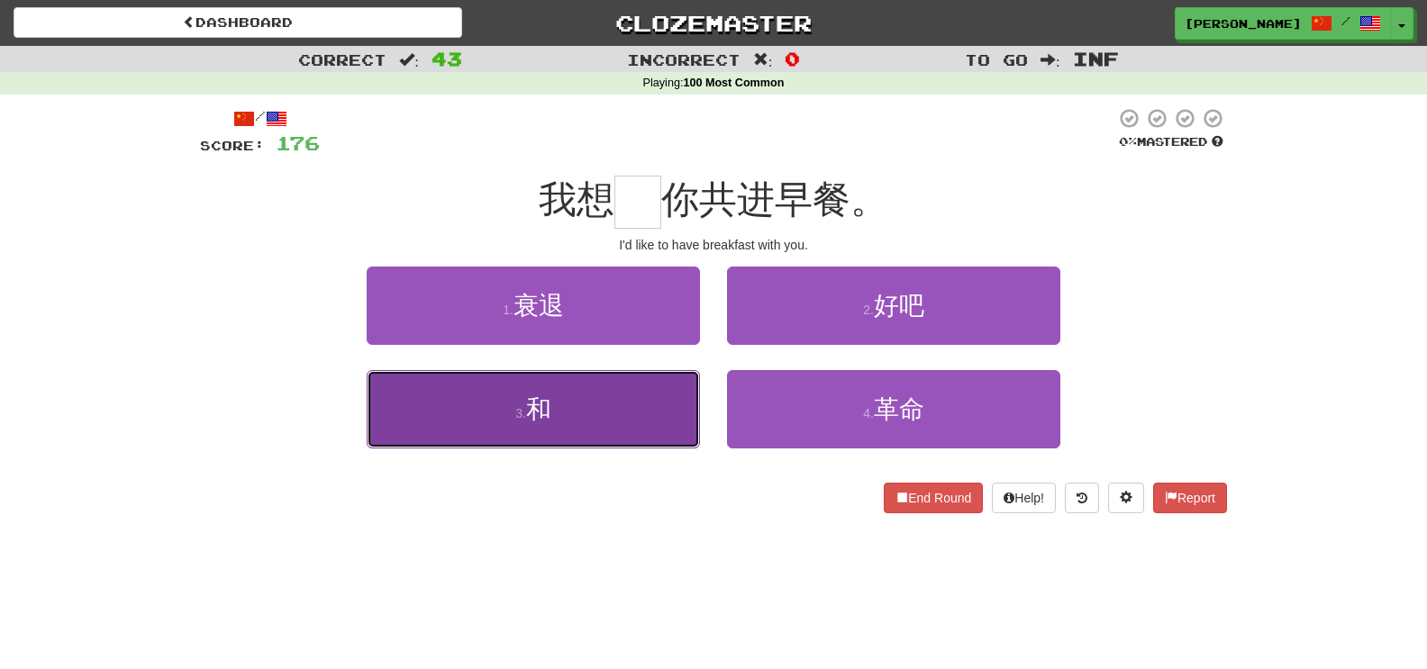
click at [658, 404] on button "3 . 和" at bounding box center [533, 409] width 333 height 78
type input "*"
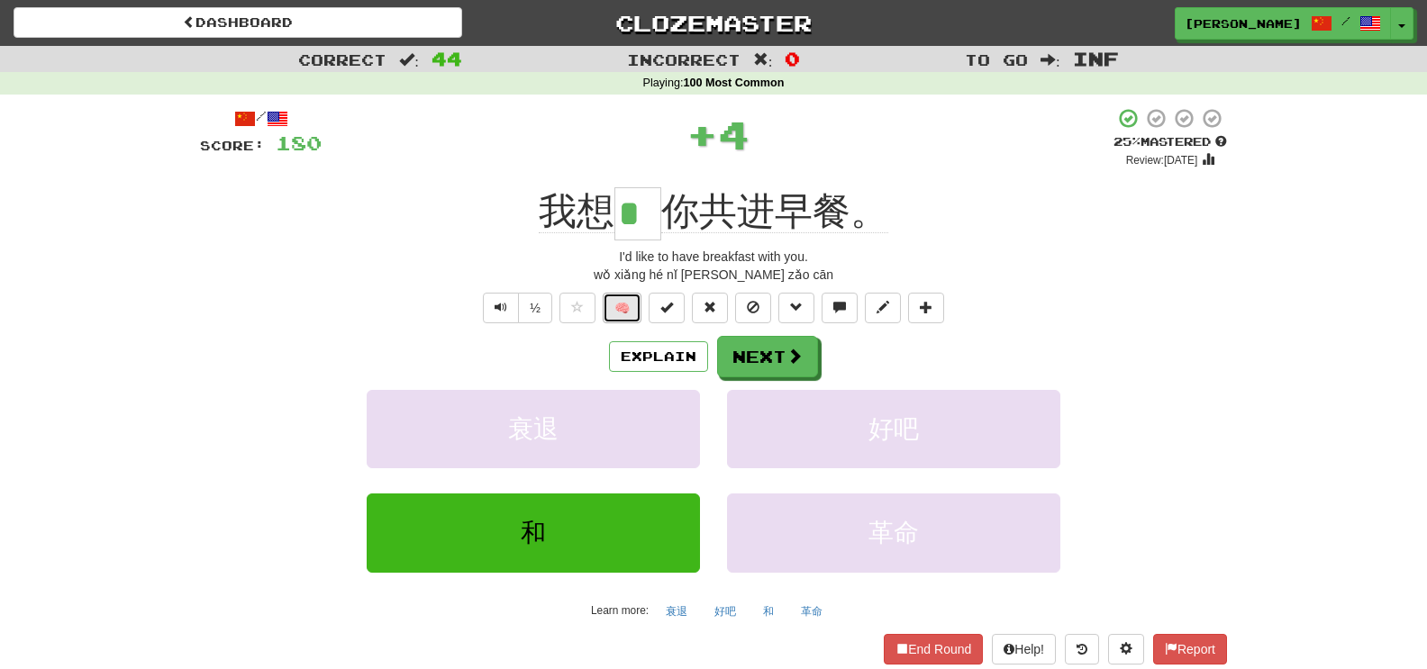
click at [631, 301] on button "🧠" at bounding box center [622, 308] width 39 height 31
click at [635, 366] on button "Explain" at bounding box center [658, 356] width 99 height 31
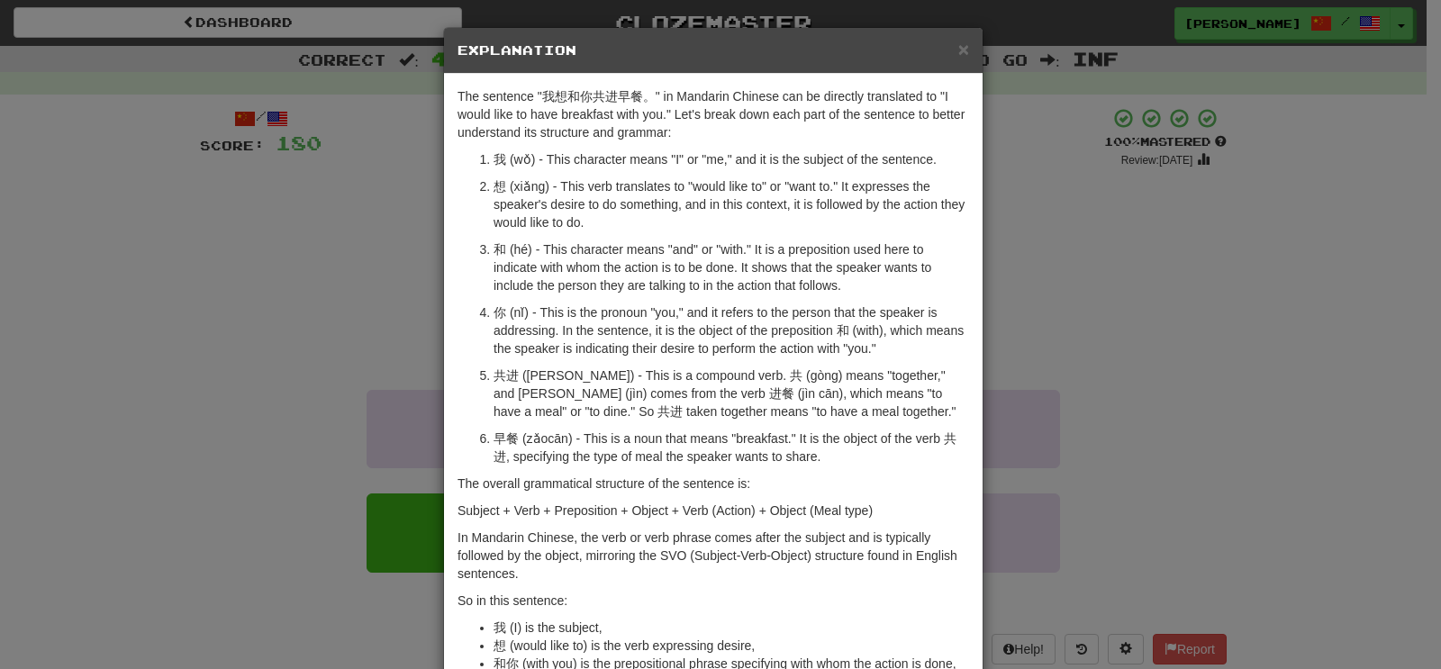
click at [204, 463] on div "× Explanation The sentence "我想和你共进早餐。" in Mandarin Chinese can be directly tran…" at bounding box center [720, 334] width 1441 height 669
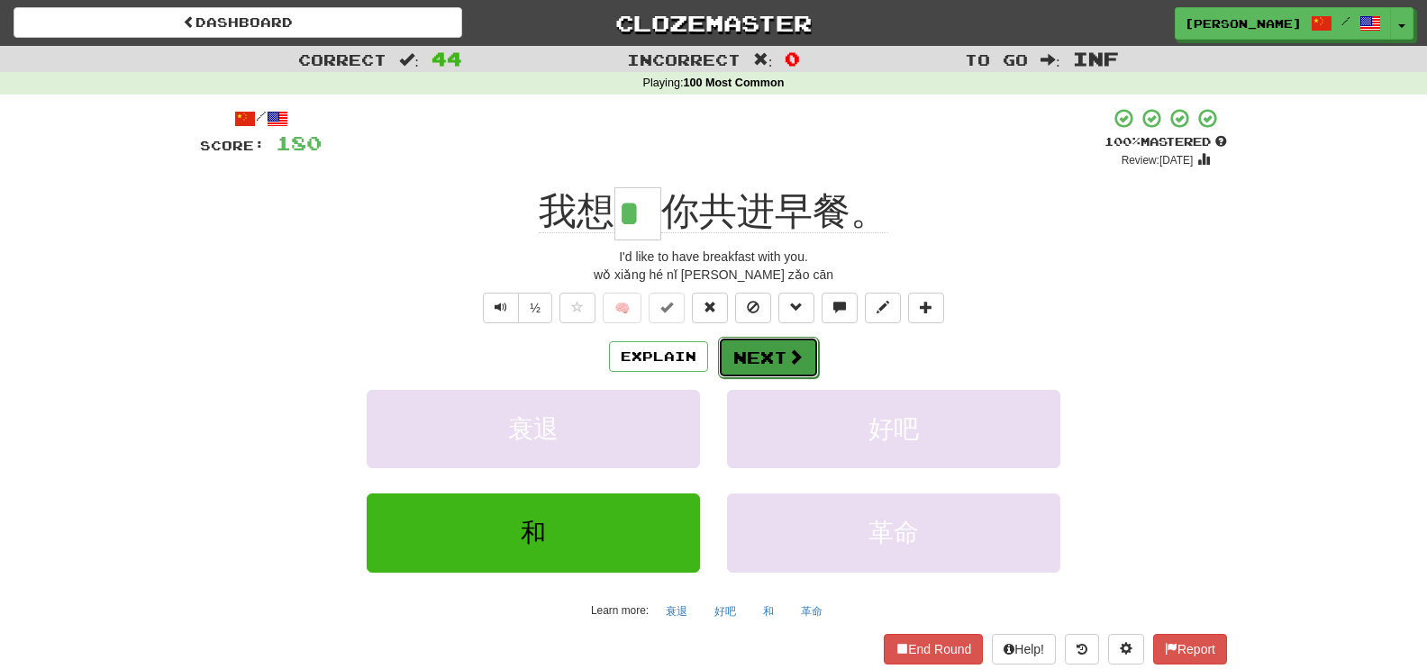
click at [738, 354] on button "Next" at bounding box center [768, 357] width 101 height 41
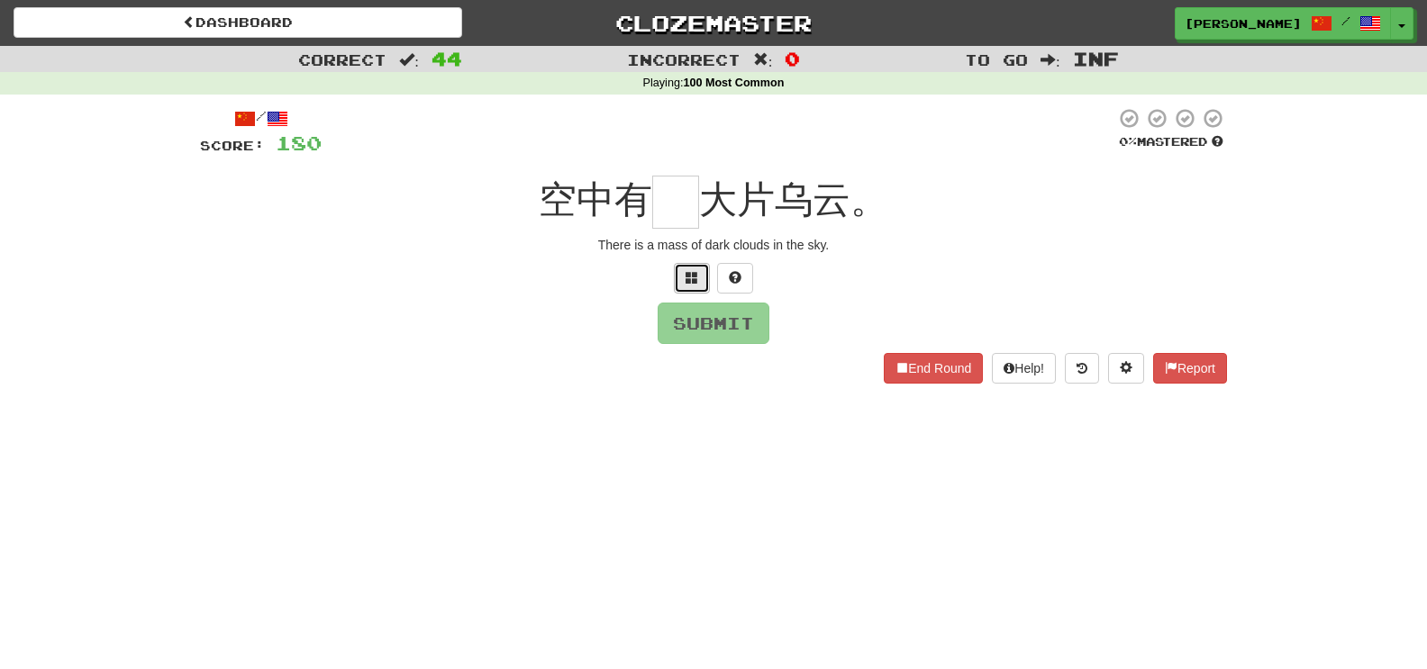
click at [694, 271] on span at bounding box center [692, 277] width 13 height 13
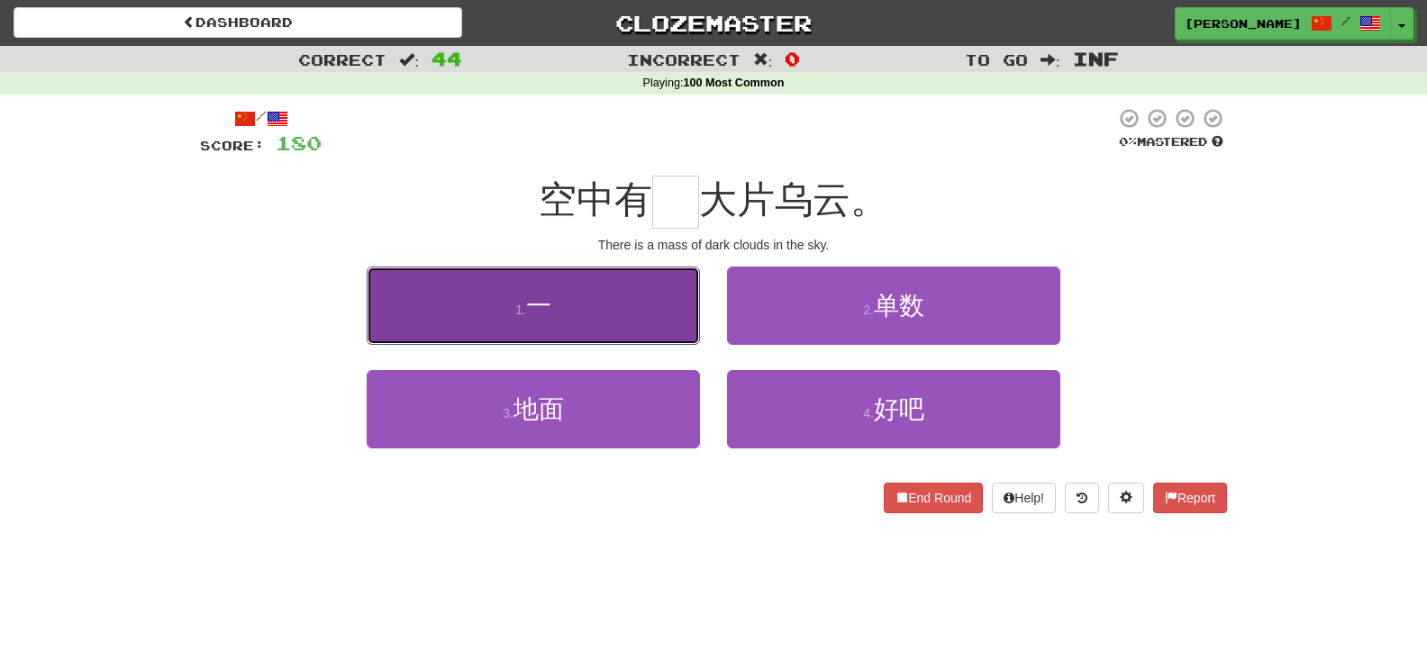
click at [585, 275] on button "1 . 一" at bounding box center [533, 306] width 333 height 78
type input "*"
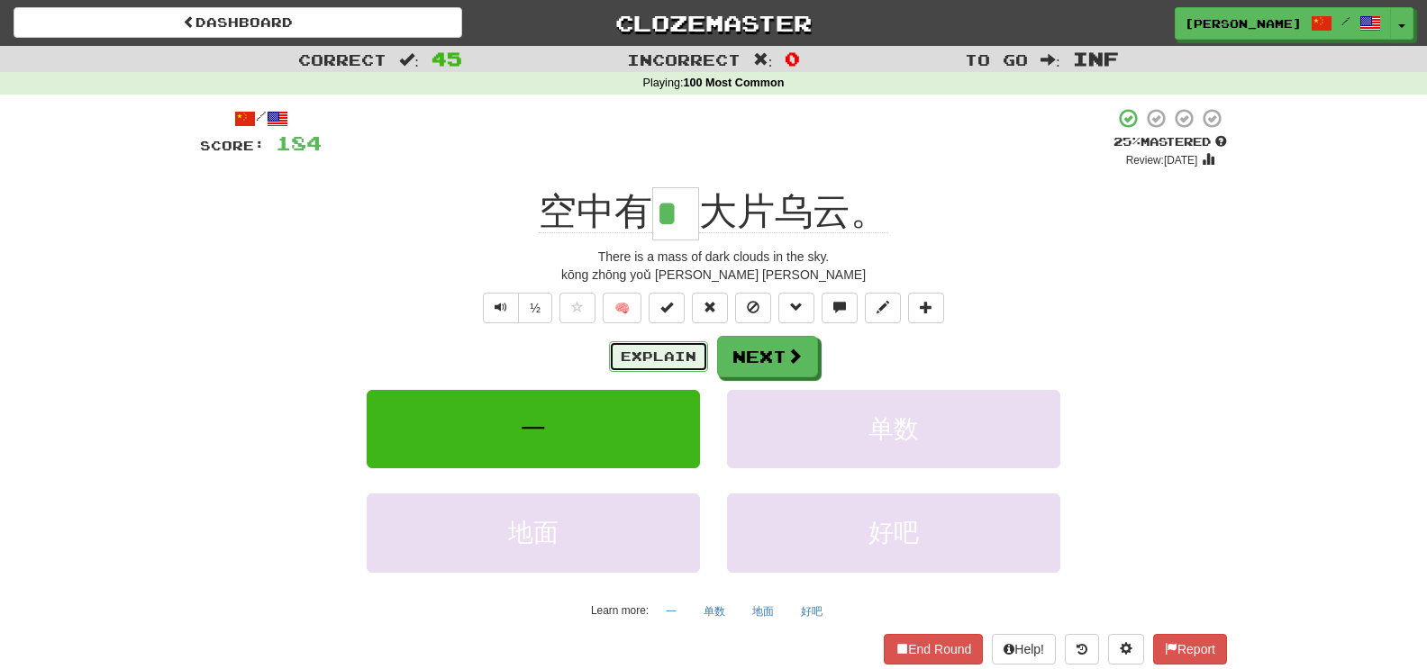
click at [633, 353] on button "Explain" at bounding box center [658, 356] width 99 height 31
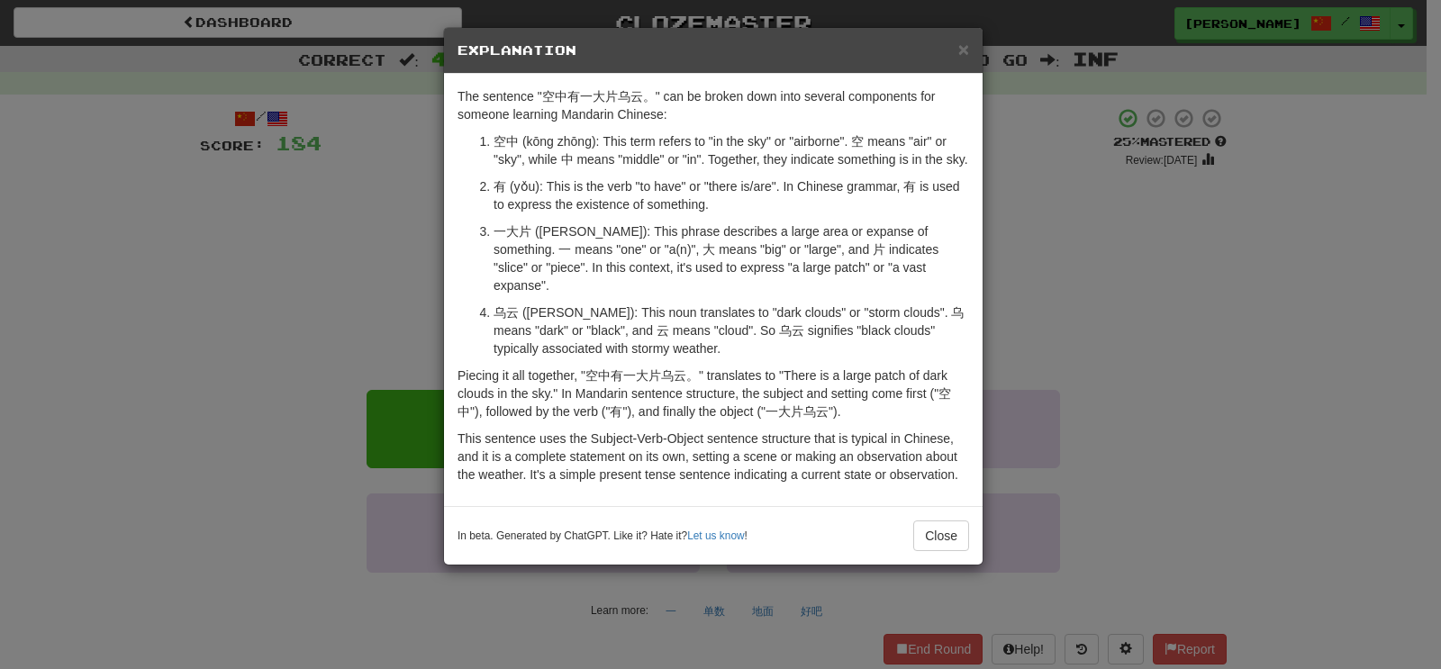
click at [373, 271] on div "× Explanation The sentence "空中有一大片乌云。" can be broken down into several componen…" at bounding box center [720, 334] width 1441 height 669
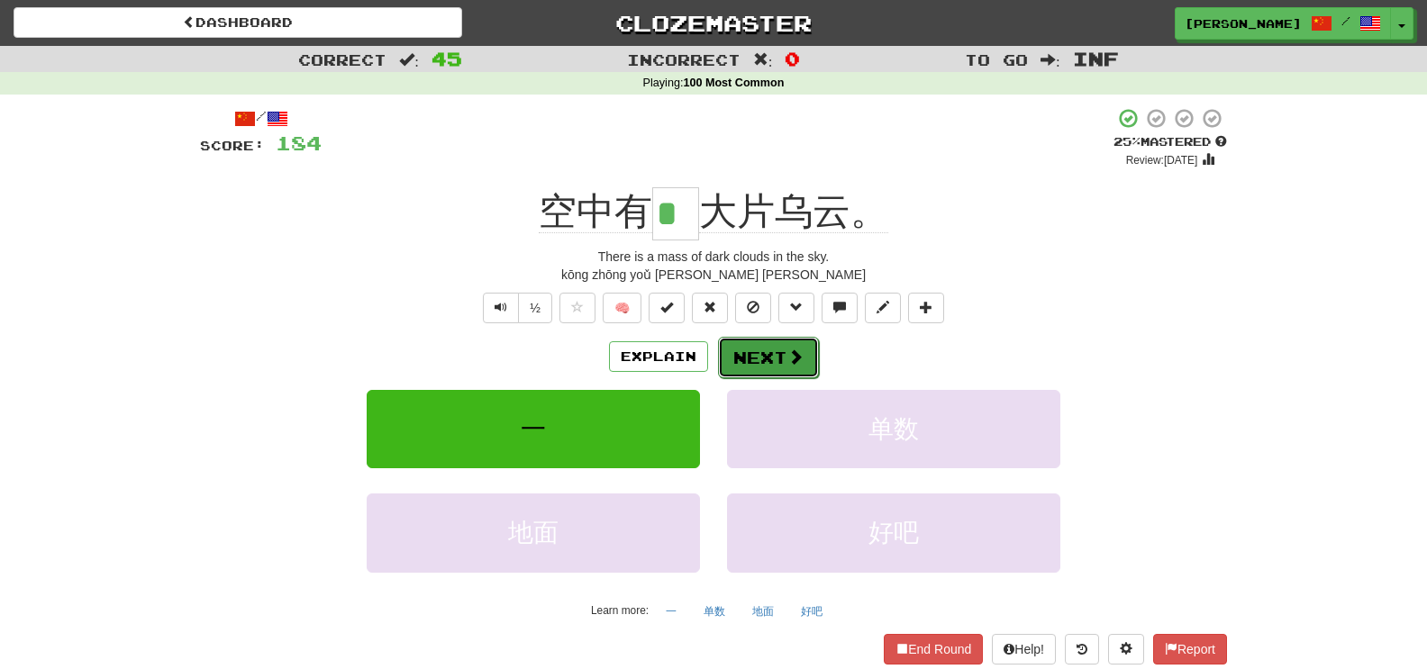
click at [774, 355] on button "Next" at bounding box center [768, 357] width 101 height 41
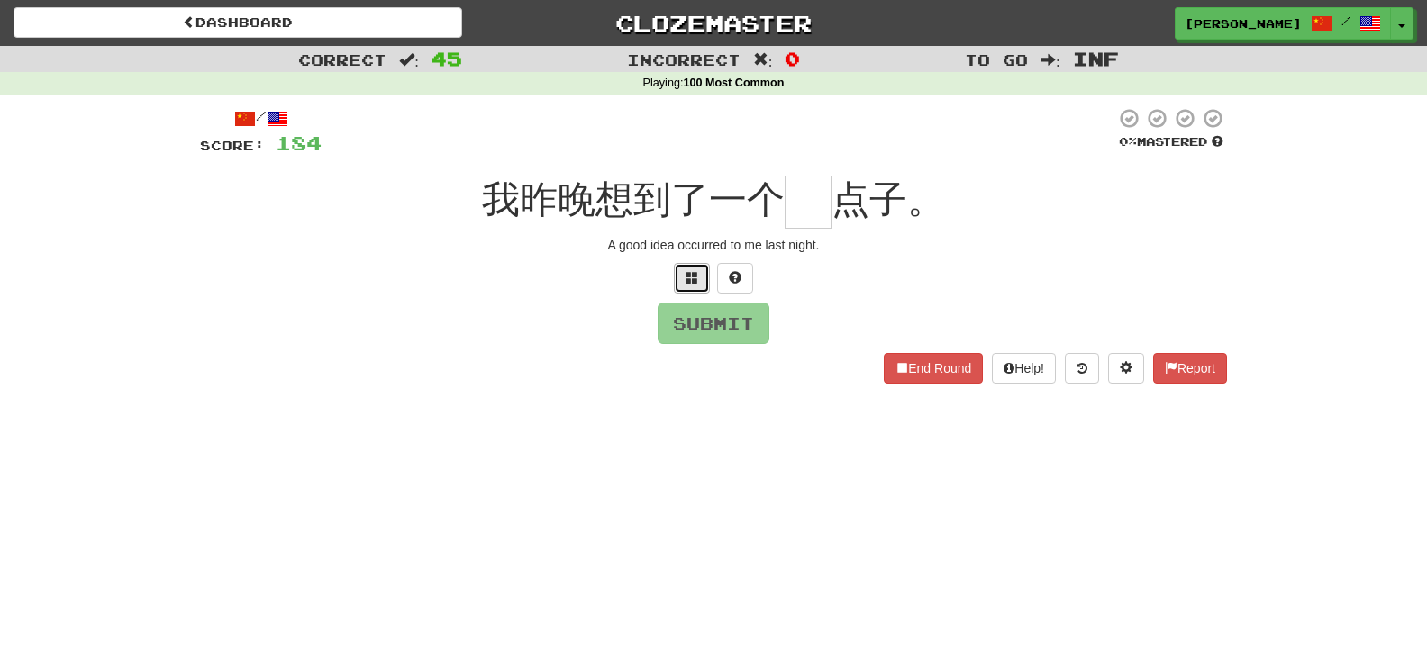
click at [675, 280] on button at bounding box center [692, 278] width 36 height 31
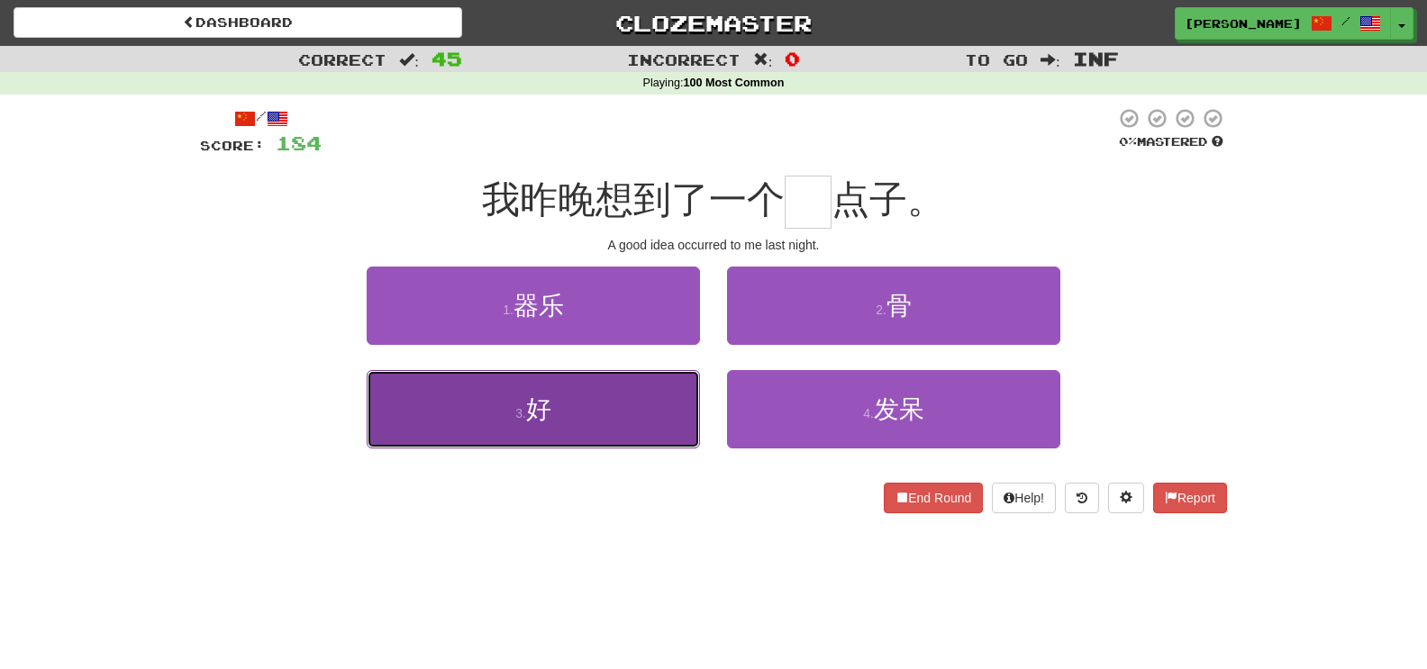
click at [669, 394] on button "3 . 好" at bounding box center [533, 409] width 333 height 78
type input "*"
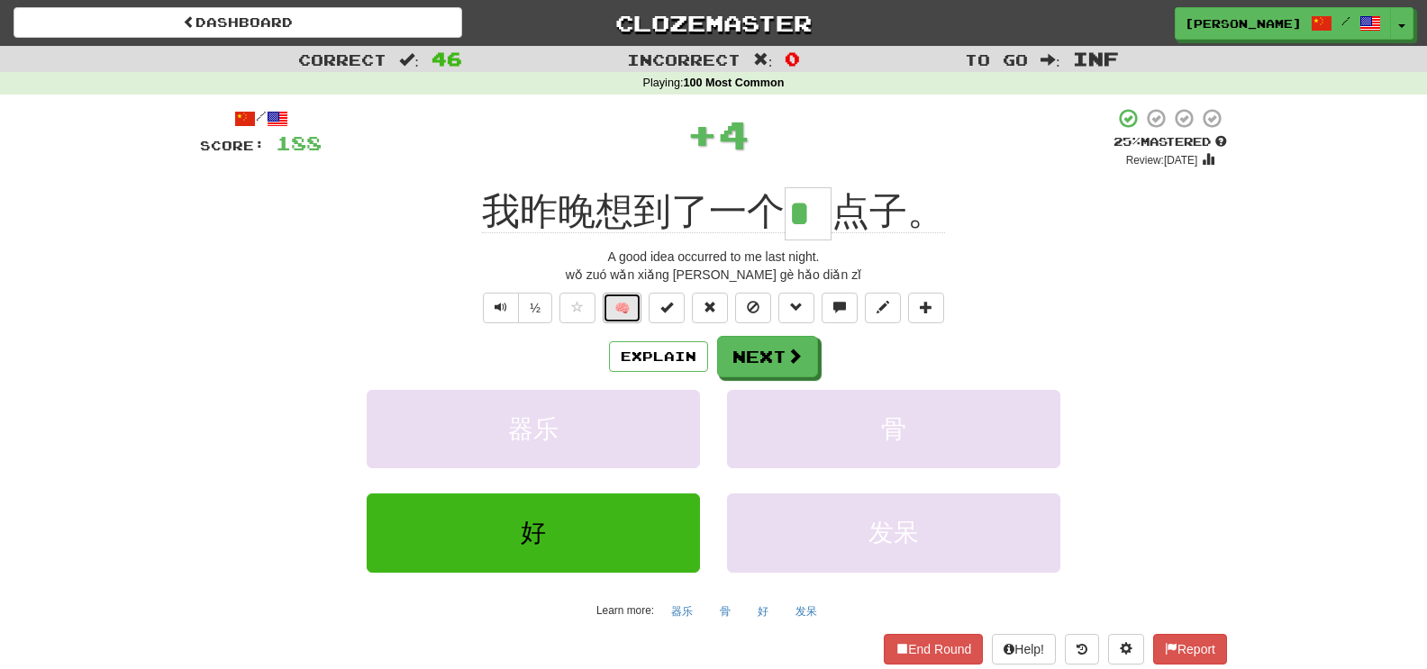
click at [608, 308] on button "🧠" at bounding box center [622, 308] width 39 height 31
click at [759, 355] on button "Next" at bounding box center [768, 357] width 101 height 41
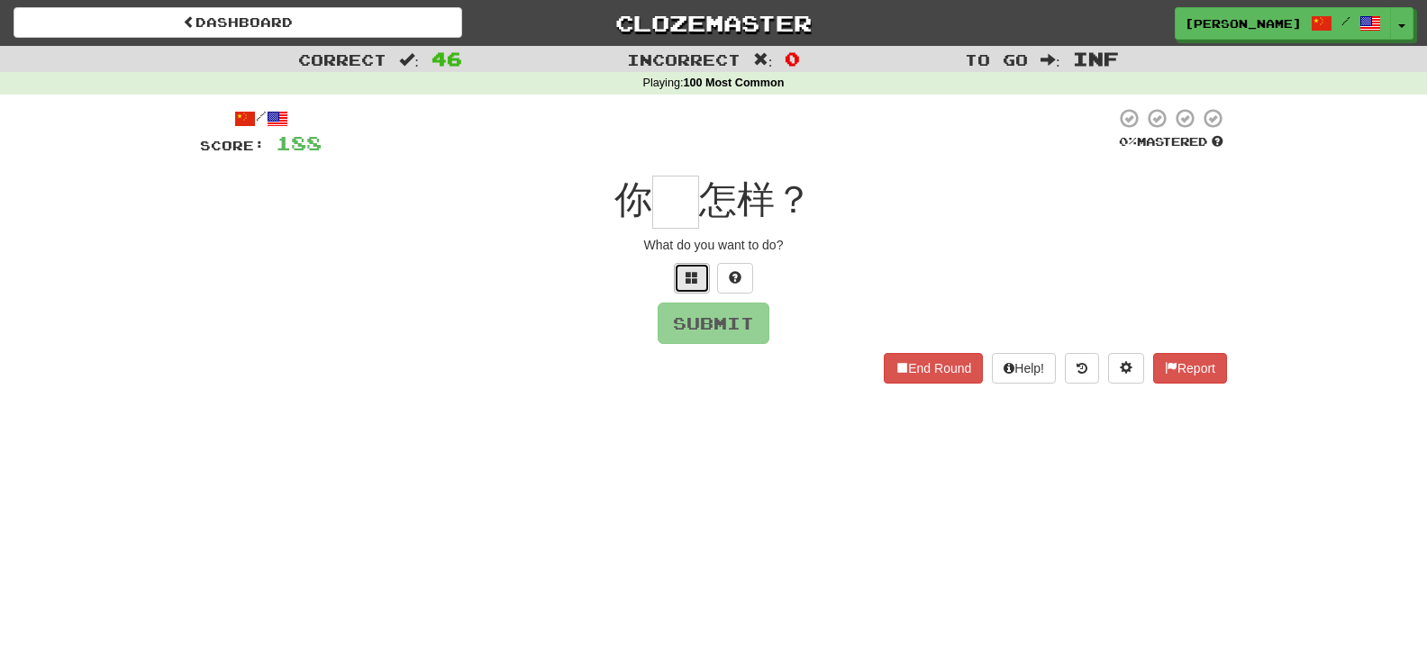
click at [697, 284] on span at bounding box center [692, 277] width 13 height 13
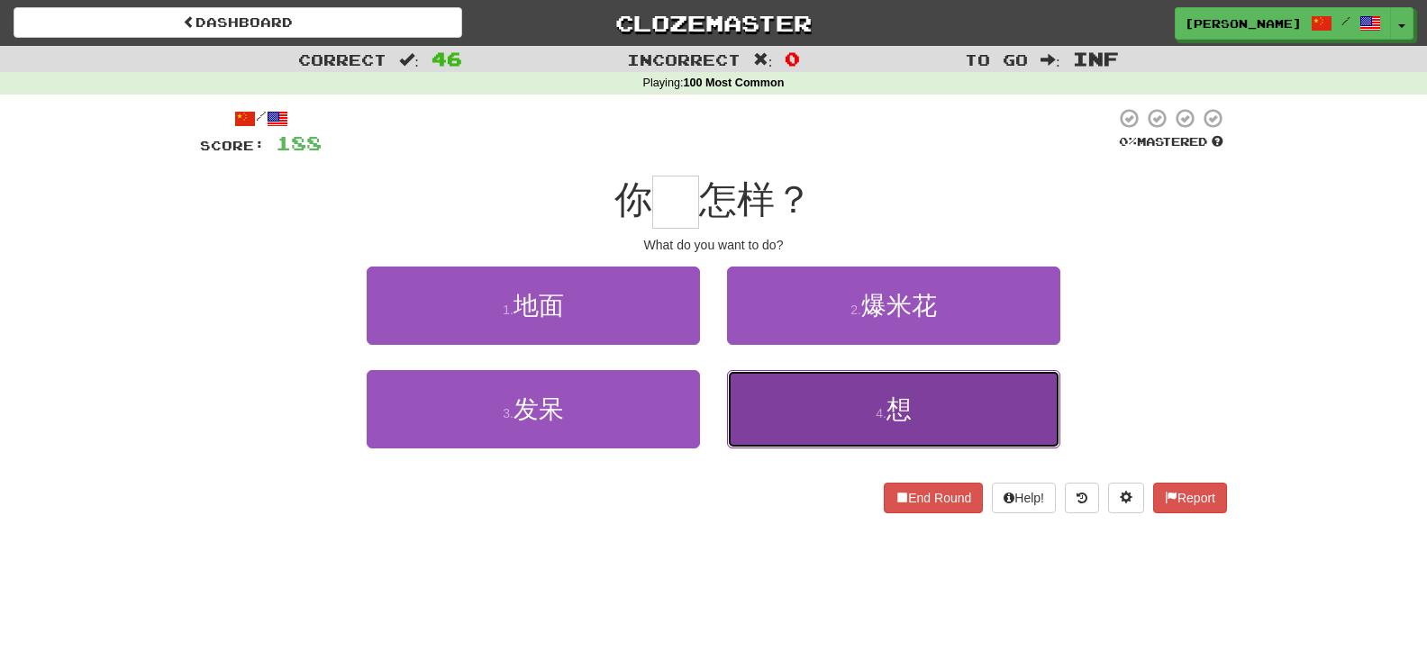
click at [798, 408] on button "4 . 想" at bounding box center [893, 409] width 333 height 78
type input "*"
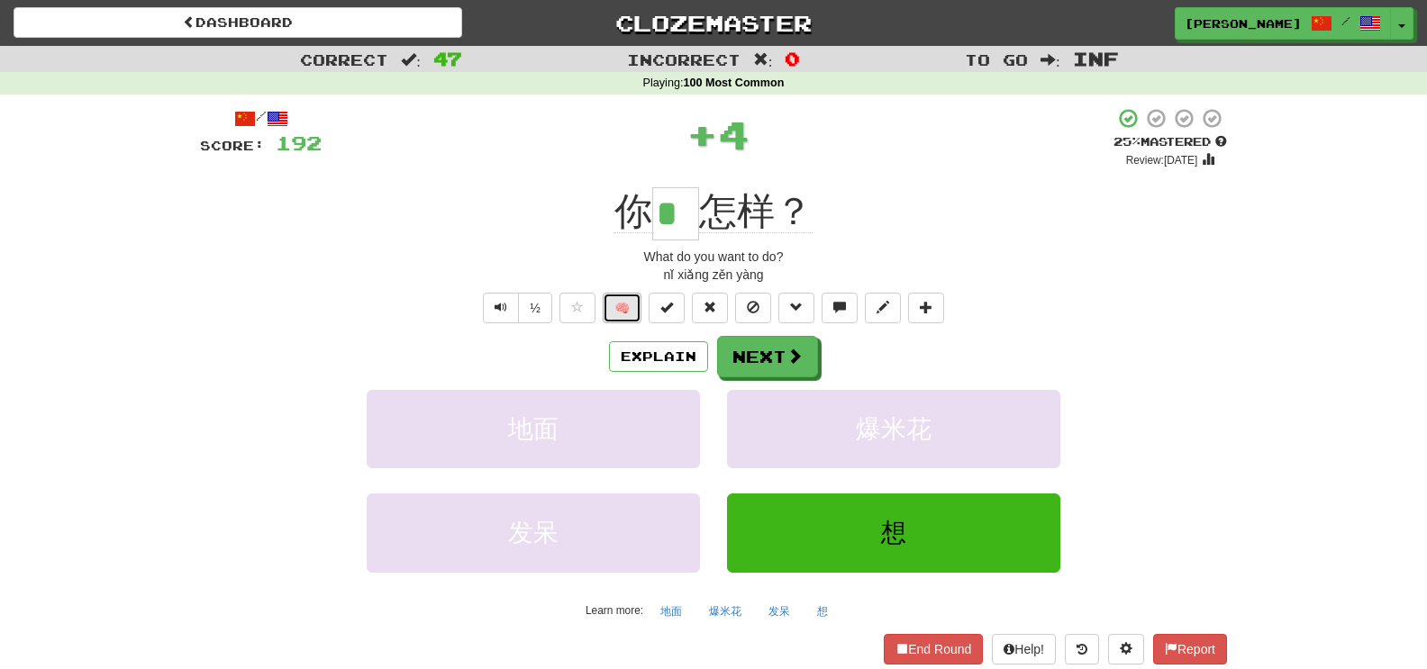
click at [636, 303] on button "🧠" at bounding box center [622, 308] width 39 height 31
click at [754, 354] on button "Next" at bounding box center [768, 357] width 101 height 41
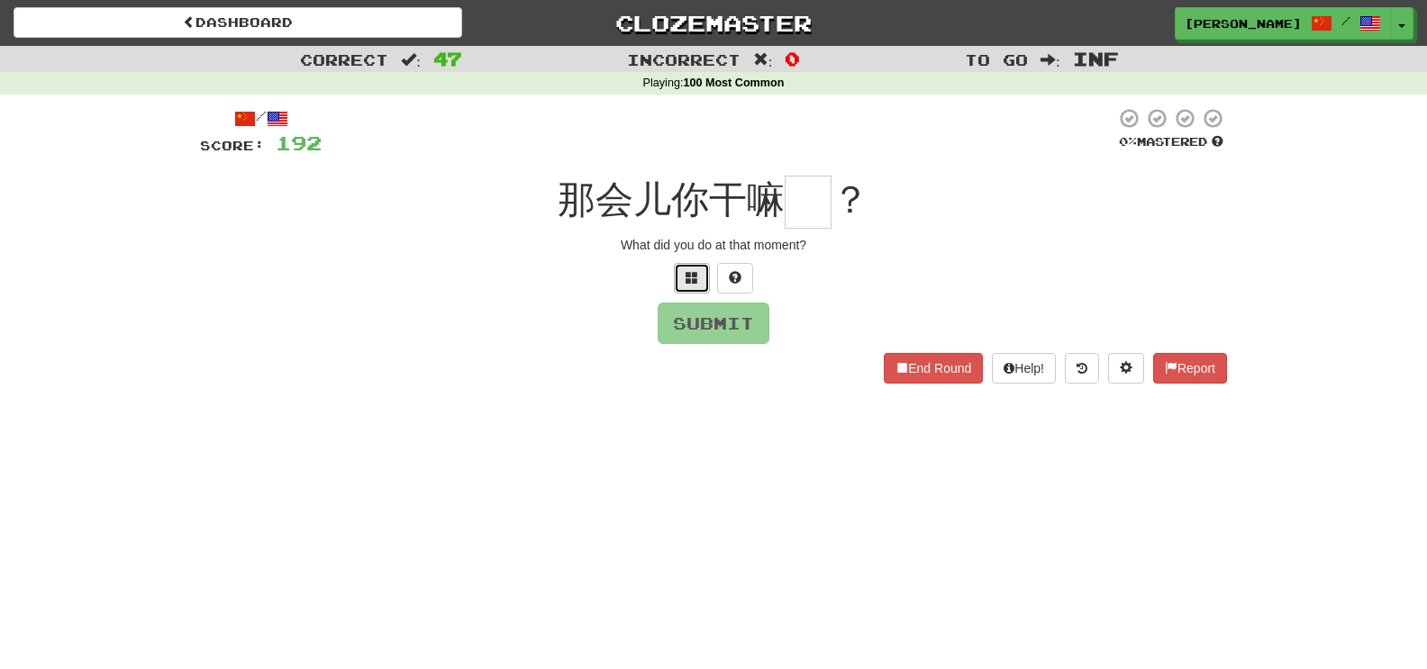
click at [684, 280] on button at bounding box center [692, 278] width 36 height 31
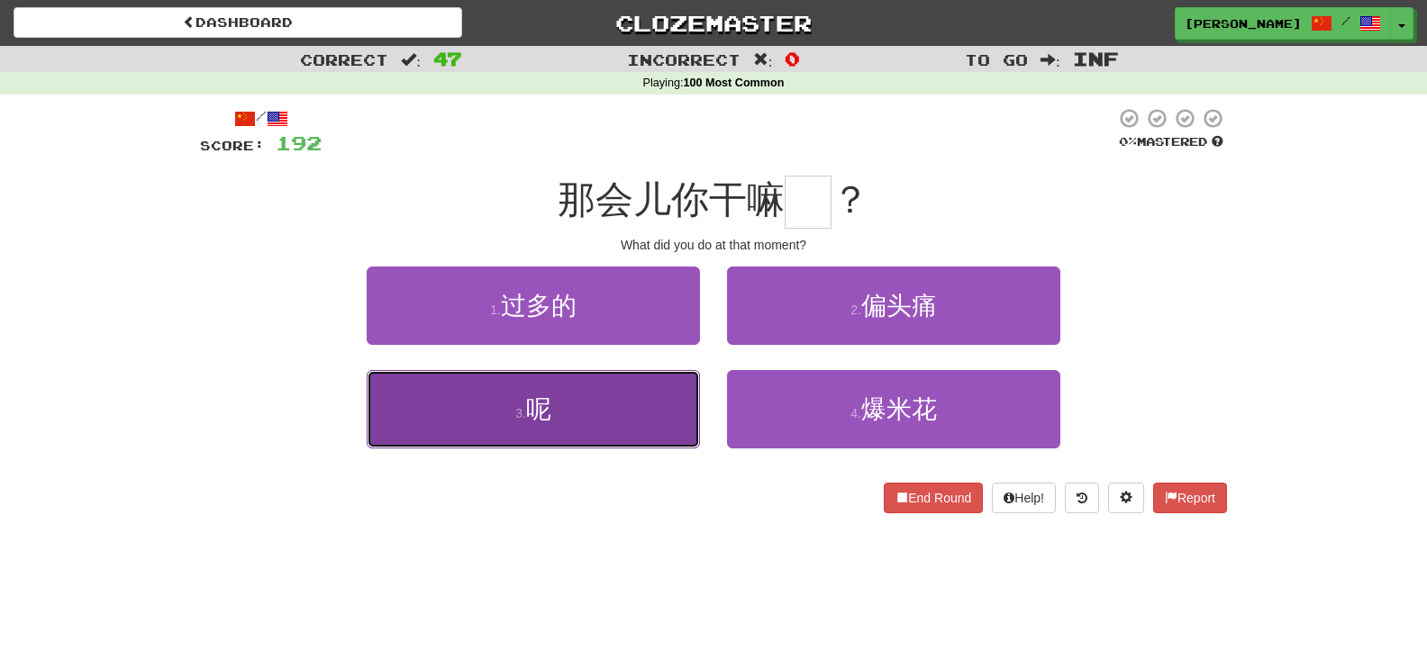
click at [654, 398] on button "3 . 呢" at bounding box center [533, 409] width 333 height 78
type input "*"
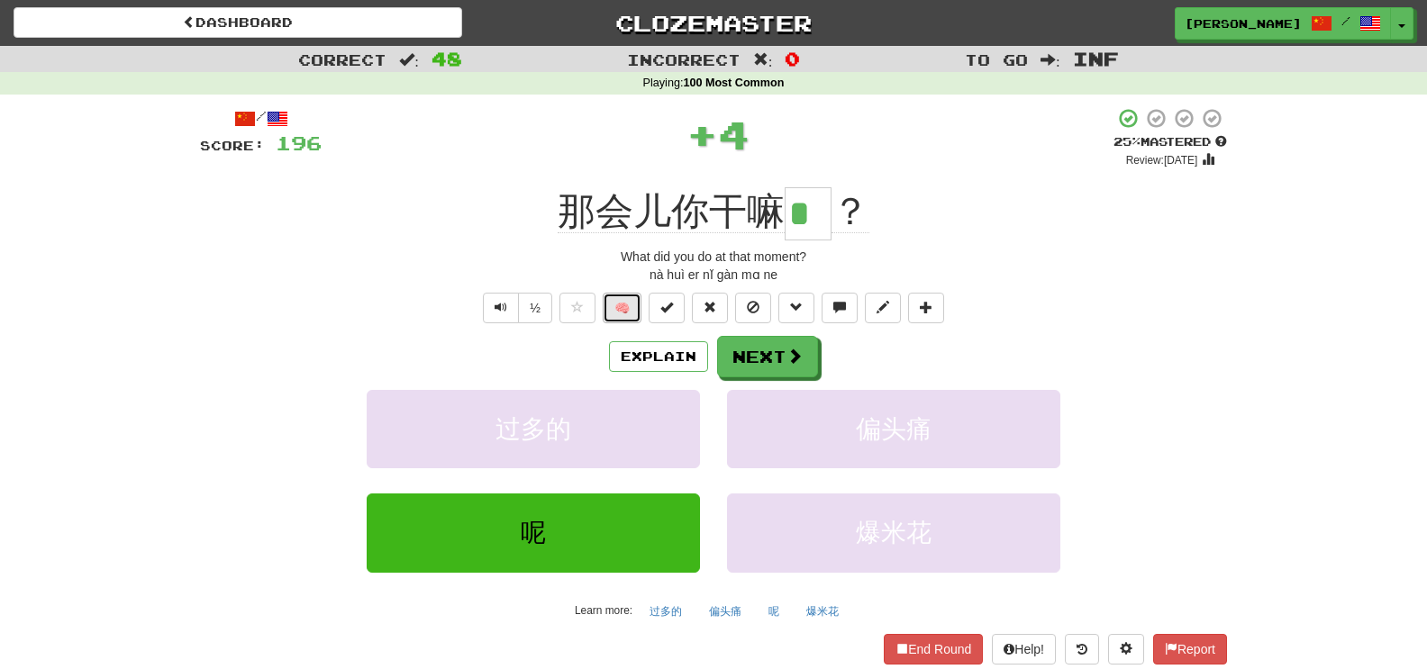
click at [612, 308] on button "🧠" at bounding box center [622, 308] width 39 height 31
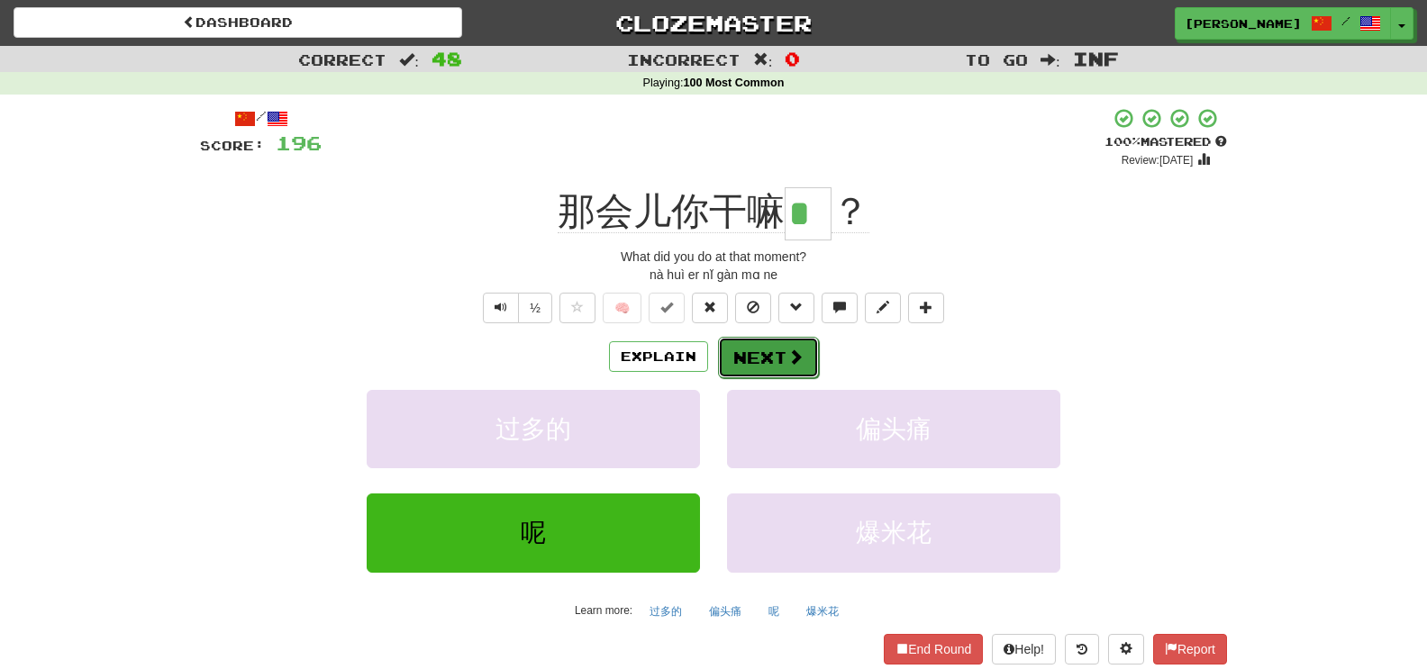
click at [731, 359] on button "Next" at bounding box center [768, 357] width 101 height 41
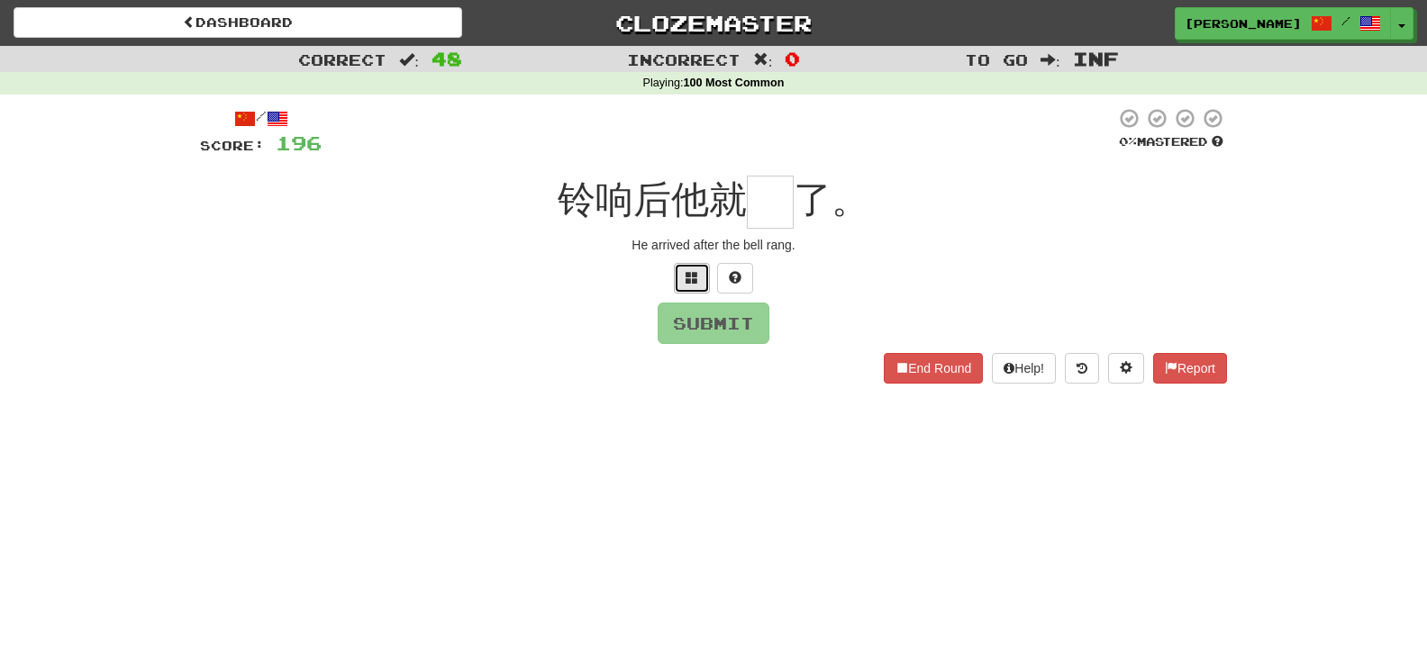
click at [689, 277] on span at bounding box center [692, 277] width 13 height 13
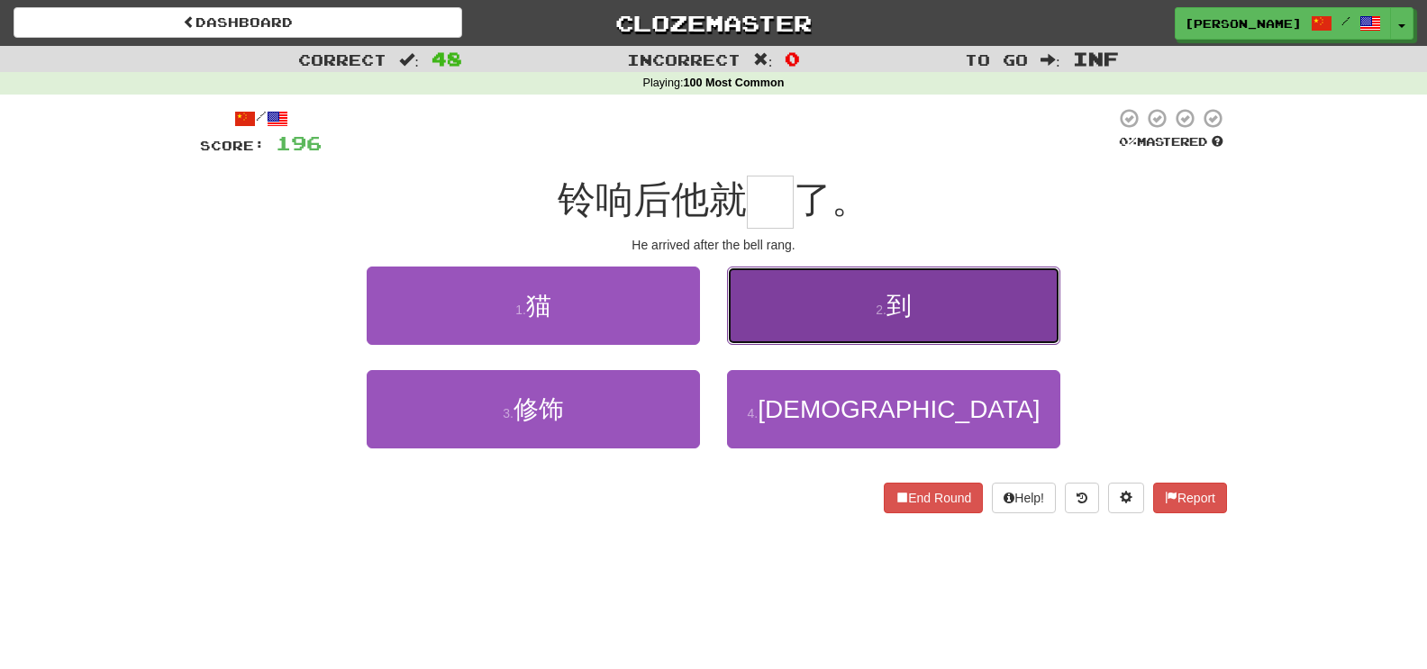
click at [781, 327] on button "2 . 到" at bounding box center [893, 306] width 333 height 78
type input "*"
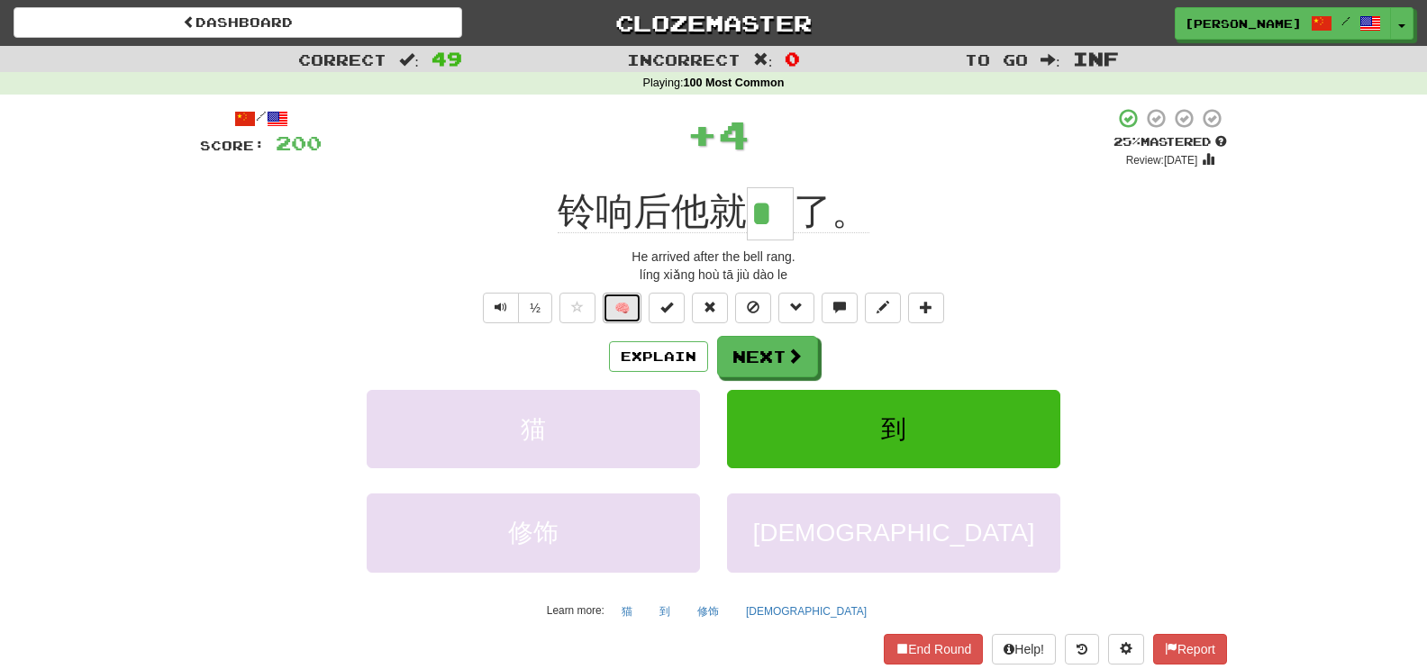
click at [626, 310] on button "🧠" at bounding box center [622, 308] width 39 height 31
click at [751, 361] on button "Next" at bounding box center [768, 357] width 101 height 41
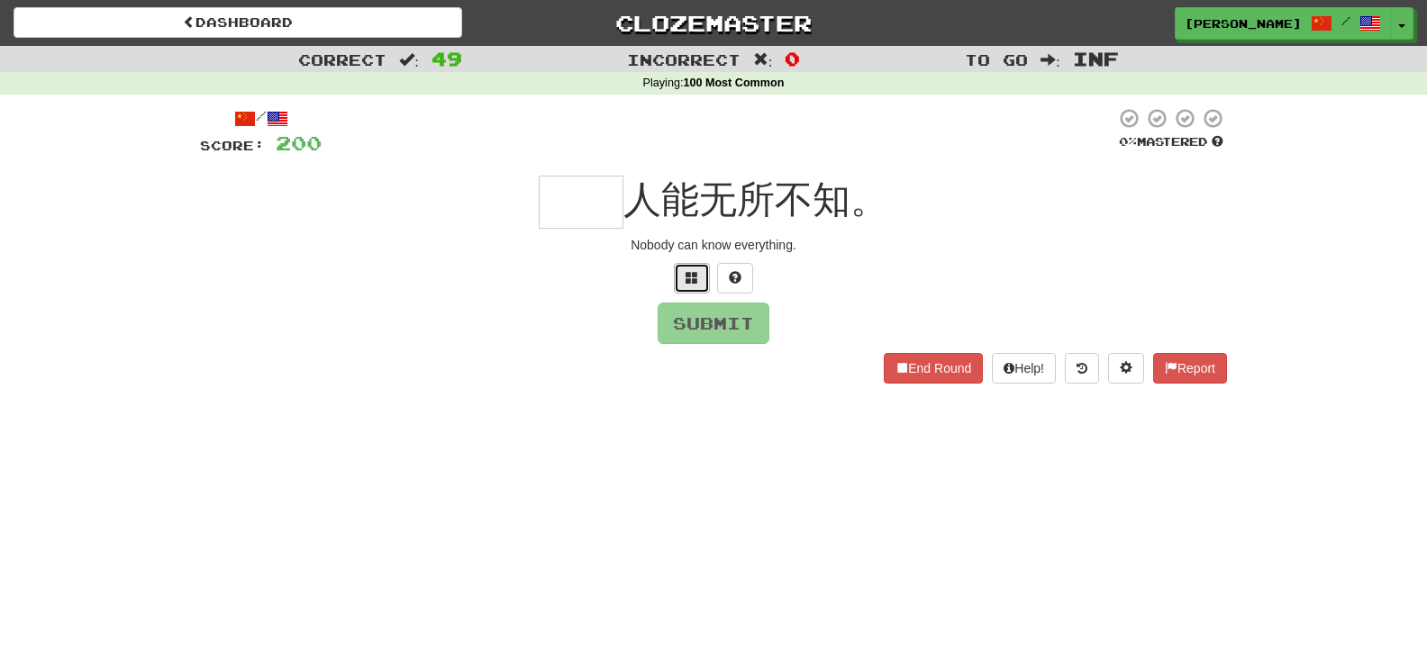
click at [691, 283] on span at bounding box center [692, 277] width 13 height 13
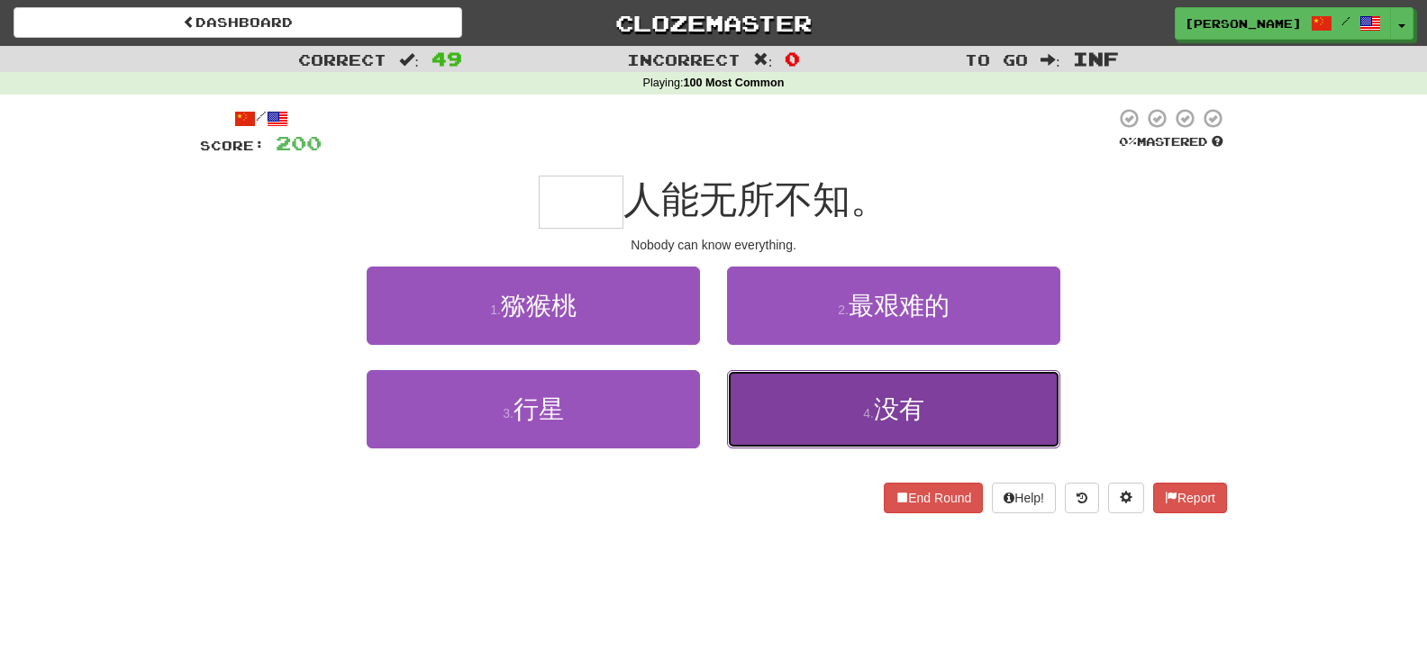
click at [813, 400] on button "4 . 没有" at bounding box center [893, 409] width 333 height 78
type input "**"
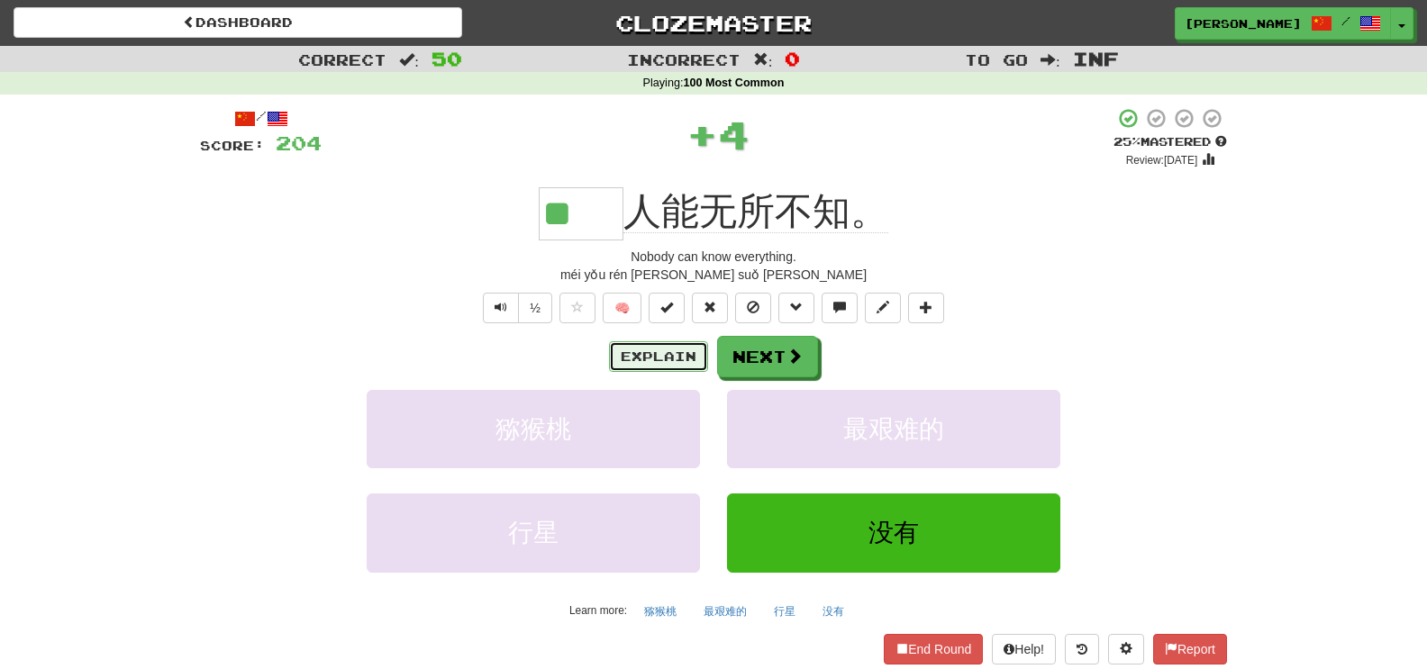
click at [646, 360] on button "Explain" at bounding box center [658, 356] width 99 height 31
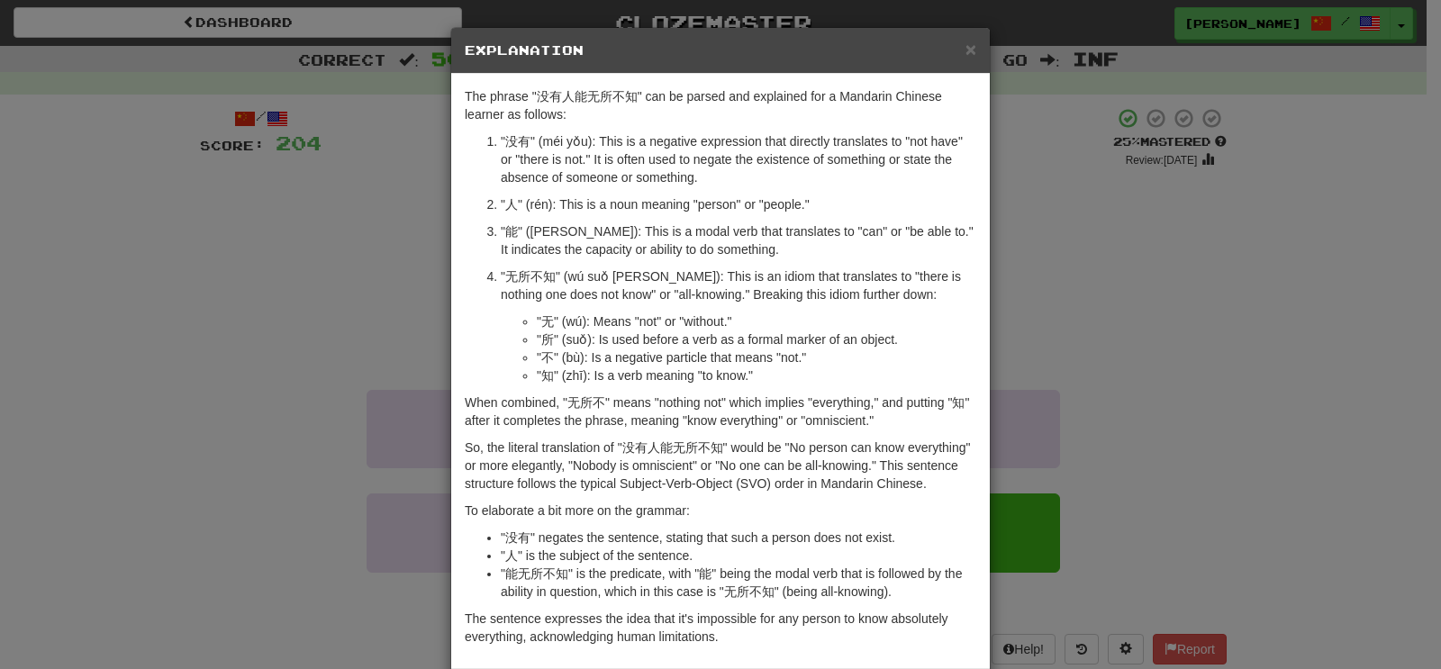
click at [353, 251] on div "× Explanation The phrase "没有人能无所不知" can be parsed and explained for a Mandarin …" at bounding box center [720, 334] width 1441 height 669
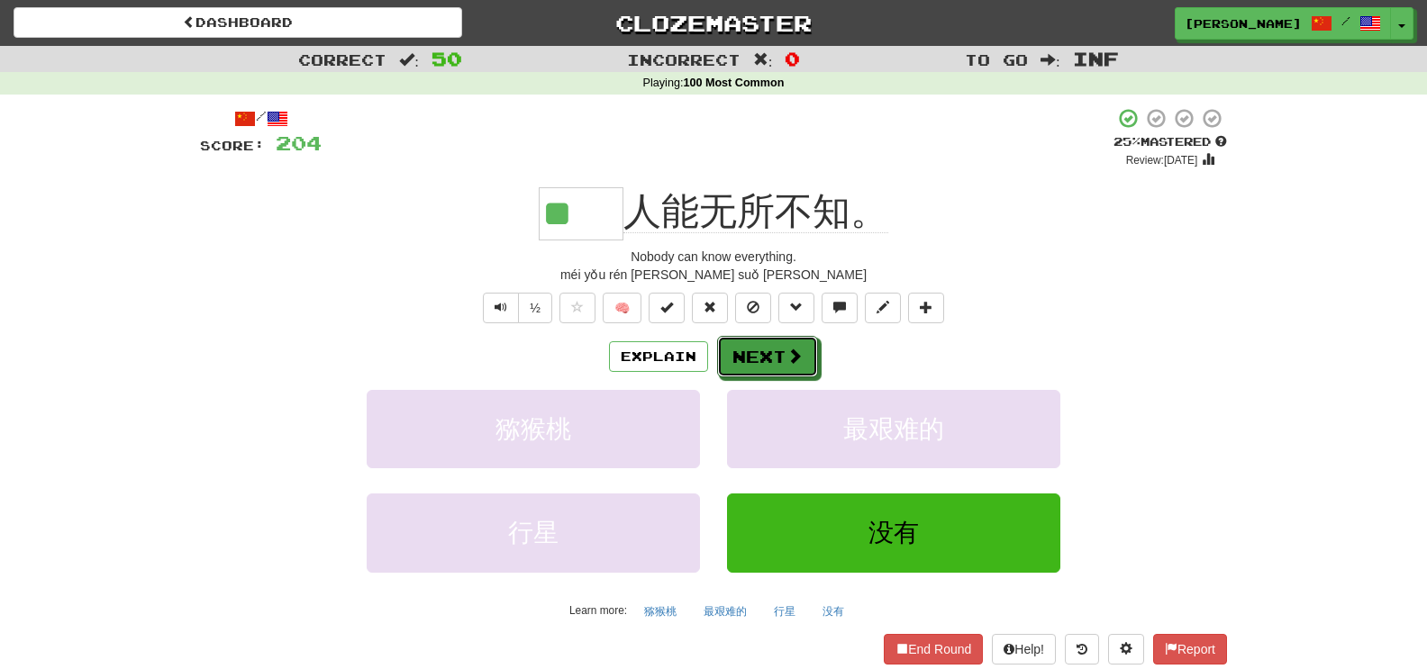
click at [769, 365] on button "Next" at bounding box center [767, 356] width 101 height 41
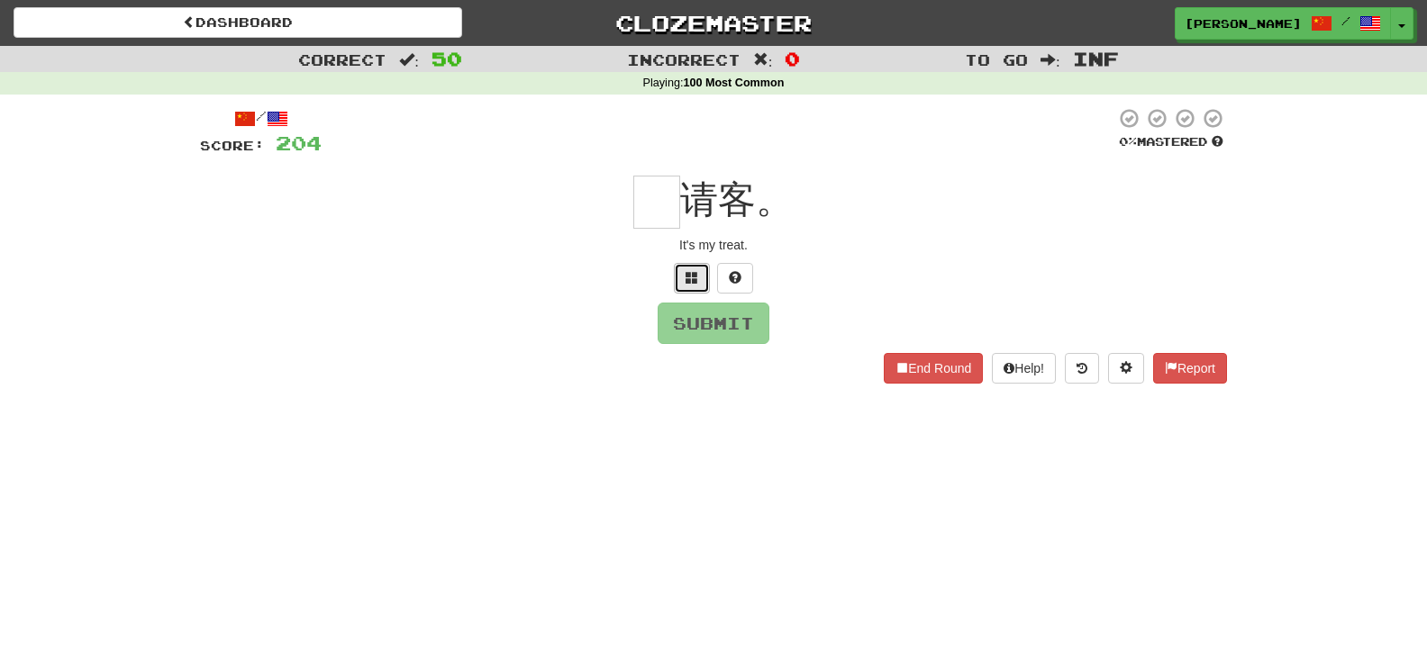
click at [695, 288] on button at bounding box center [692, 278] width 36 height 31
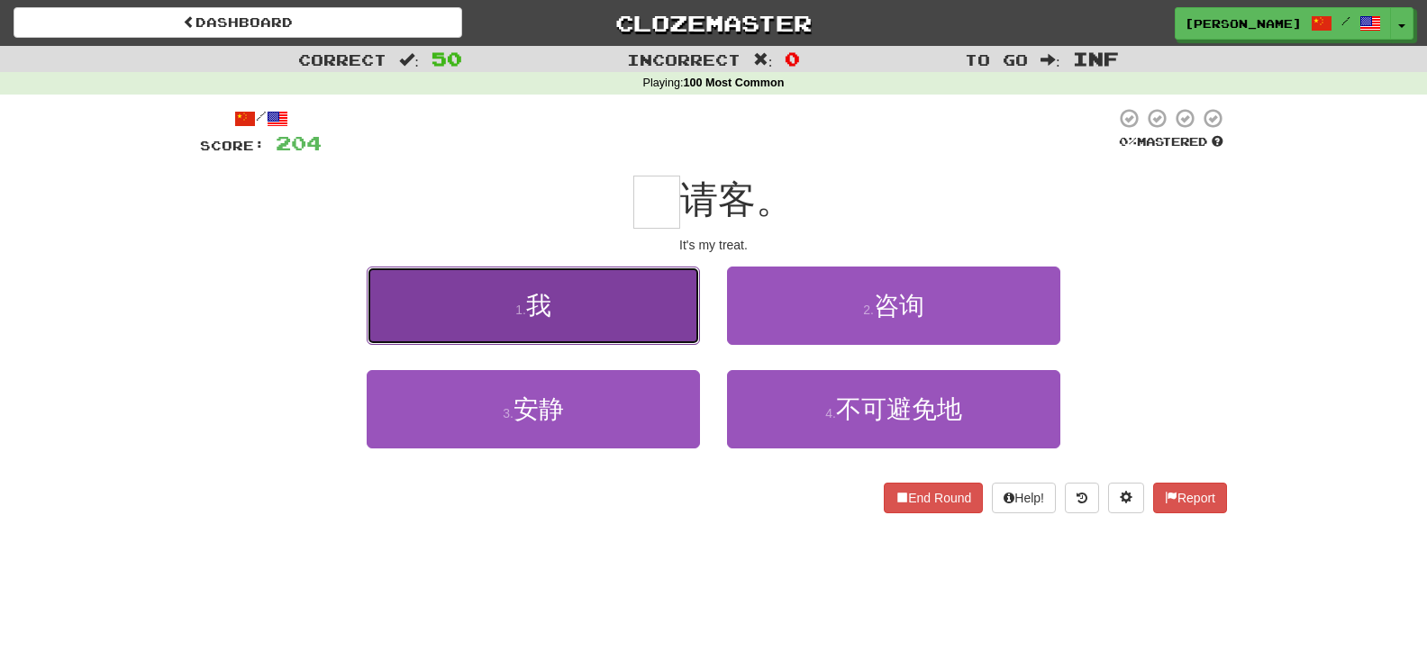
click at [658, 304] on button "1 . 我" at bounding box center [533, 306] width 333 height 78
type input "*"
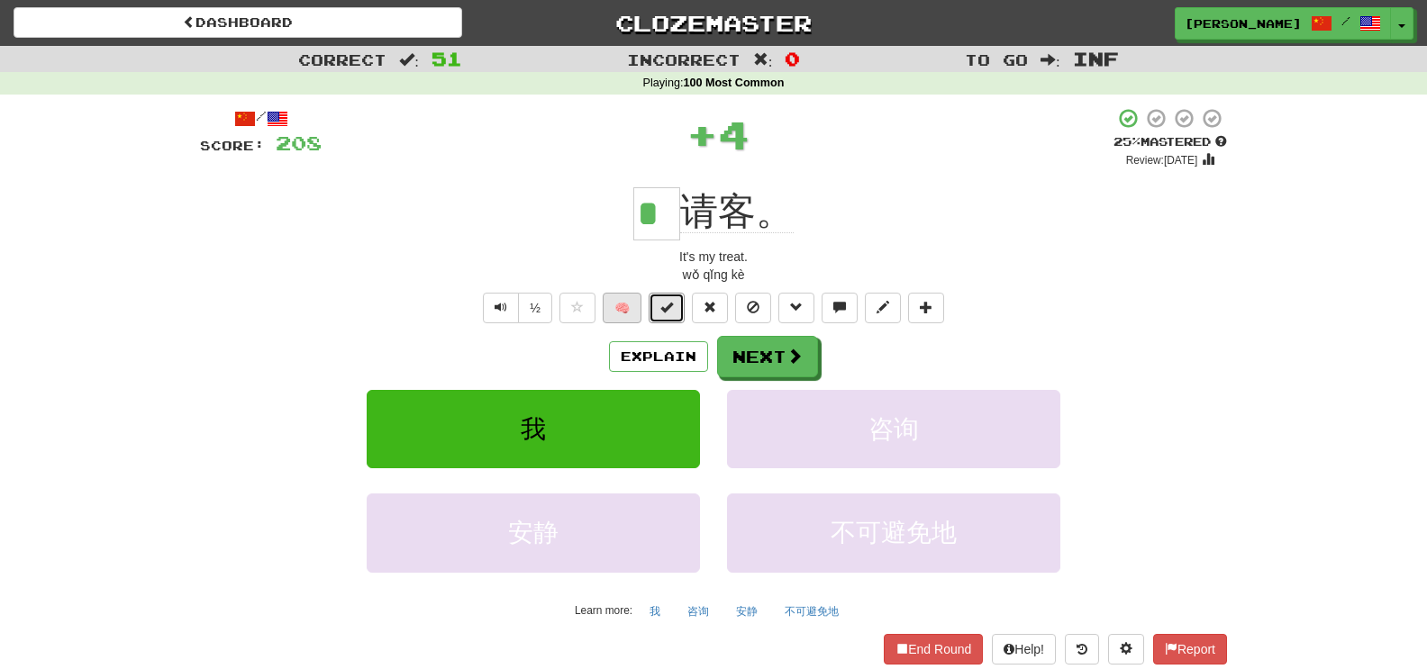
drag, startPoint x: 657, startPoint y: 303, endPoint x: 619, endPoint y: 314, distance: 39.6
click at [619, 314] on span "🧠" at bounding box center [752, 307] width 392 height 14
click at [619, 314] on button "🧠" at bounding box center [622, 308] width 39 height 31
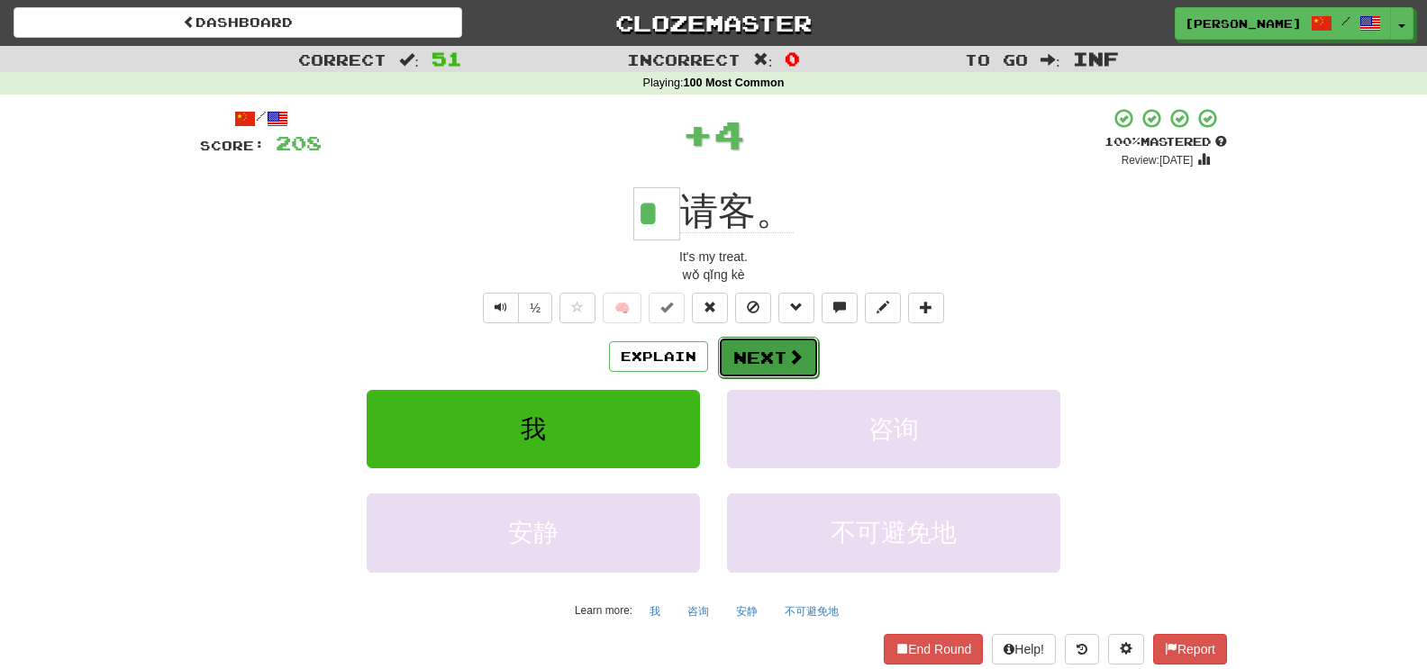
click at [786, 344] on button "Next" at bounding box center [768, 357] width 101 height 41
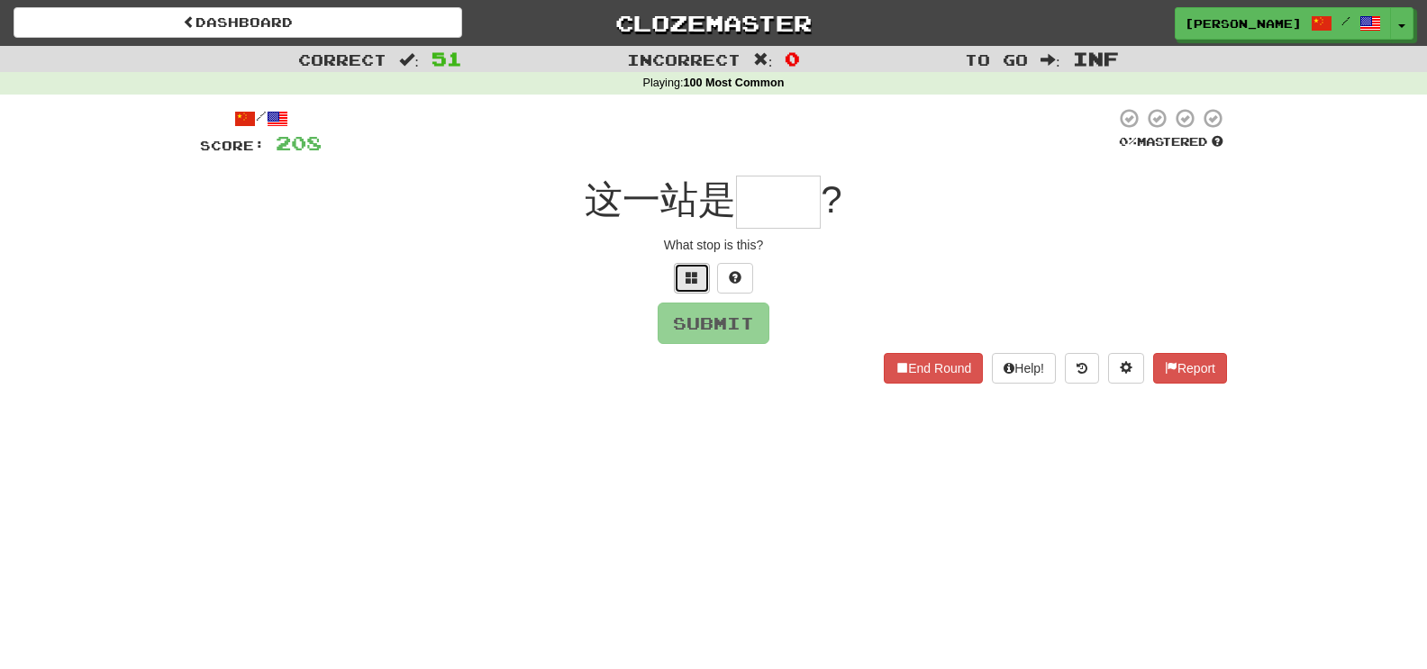
click at [686, 283] on span at bounding box center [692, 277] width 13 height 13
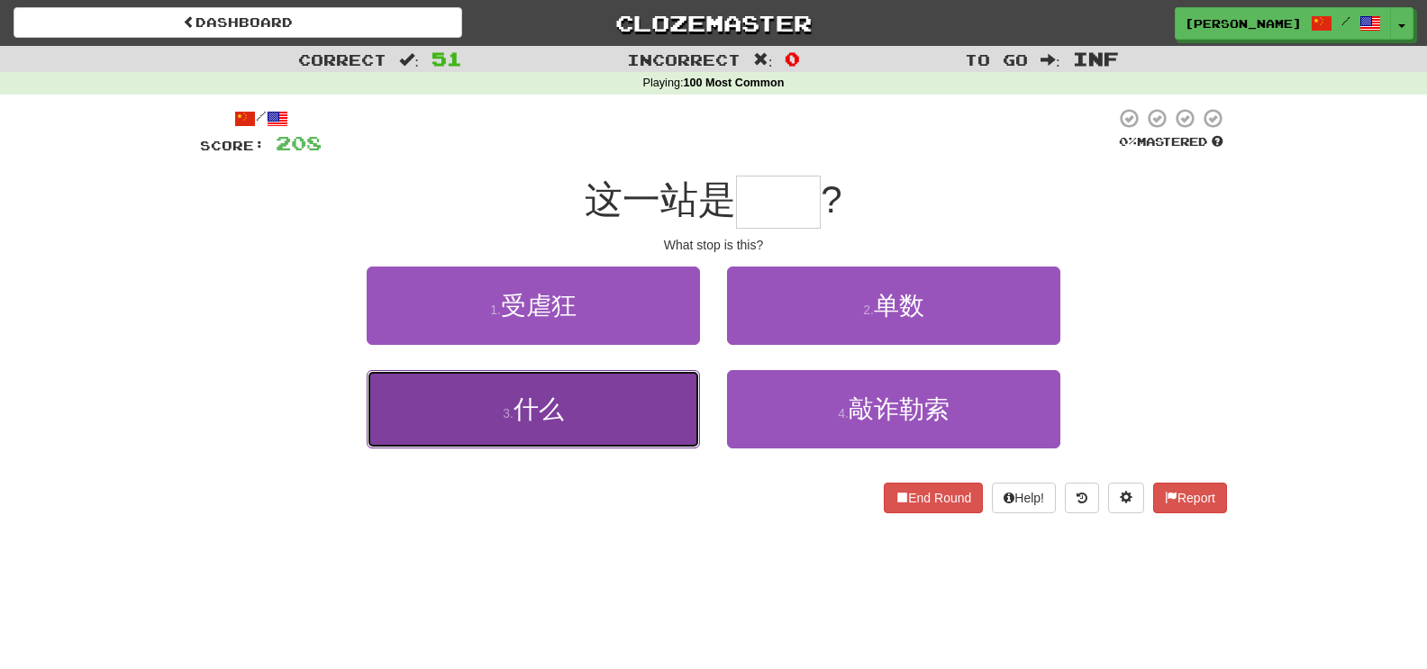
click at [674, 376] on button "3 . 什么" at bounding box center [533, 409] width 333 height 78
type input "**"
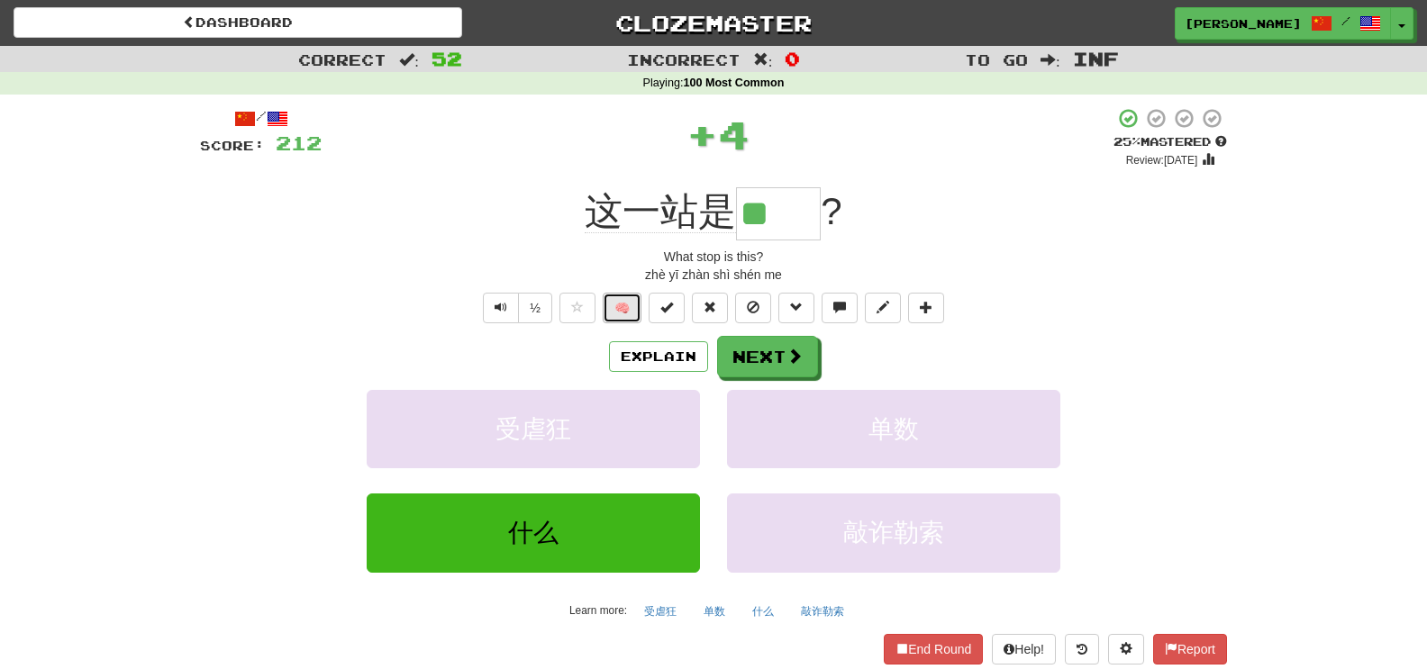
click at [631, 308] on button "🧠" at bounding box center [622, 308] width 39 height 31
click at [760, 359] on button "Next" at bounding box center [768, 357] width 101 height 41
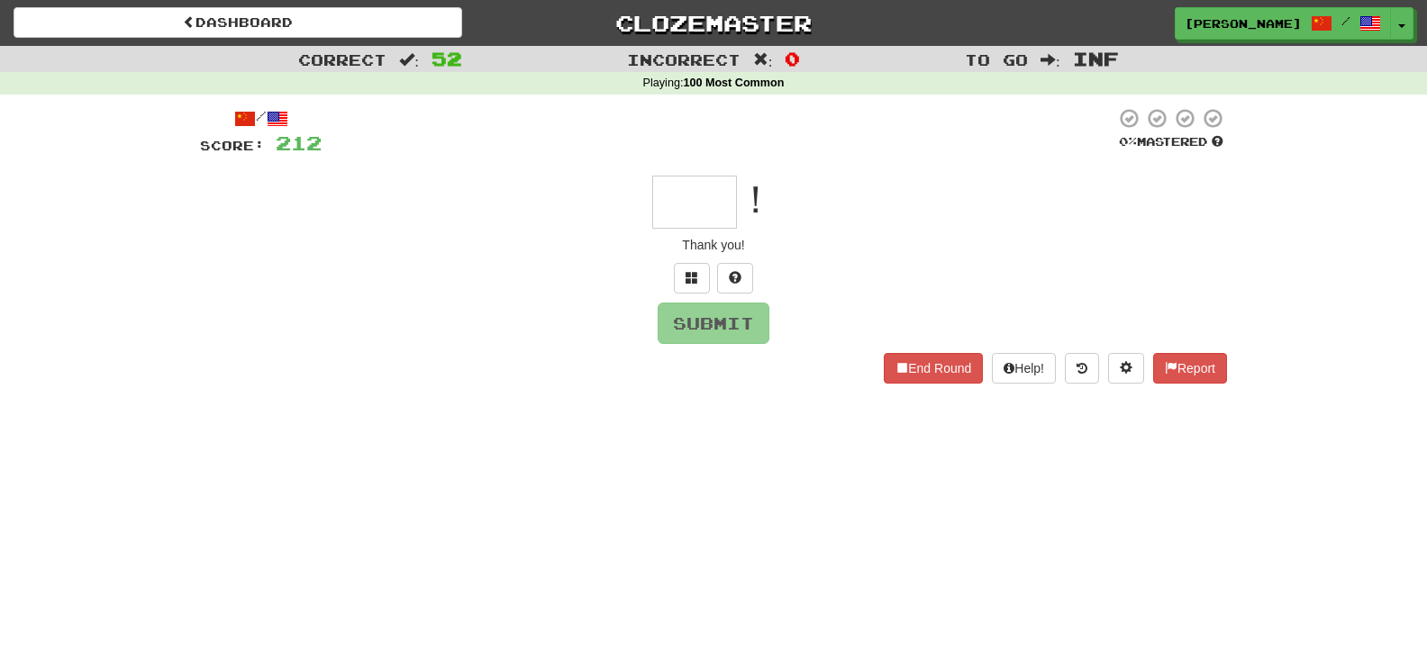
click at [688, 299] on div "/ Score: 212 0 % Mastered ！ Thank you! Submit End Round Help! Report" at bounding box center [713, 245] width 1027 height 276
click at [687, 291] on button at bounding box center [692, 278] width 36 height 31
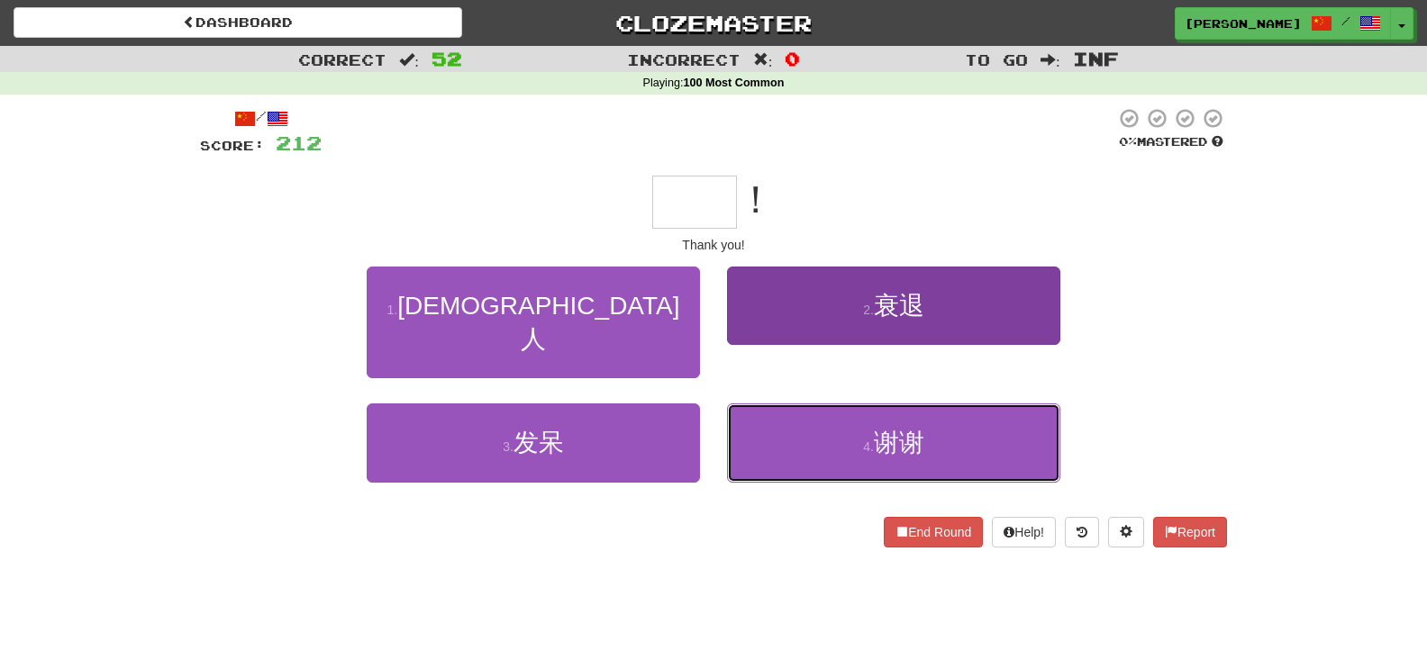
click at [749, 404] on button "4 . 谢谢" at bounding box center [893, 443] width 333 height 78
type input "**"
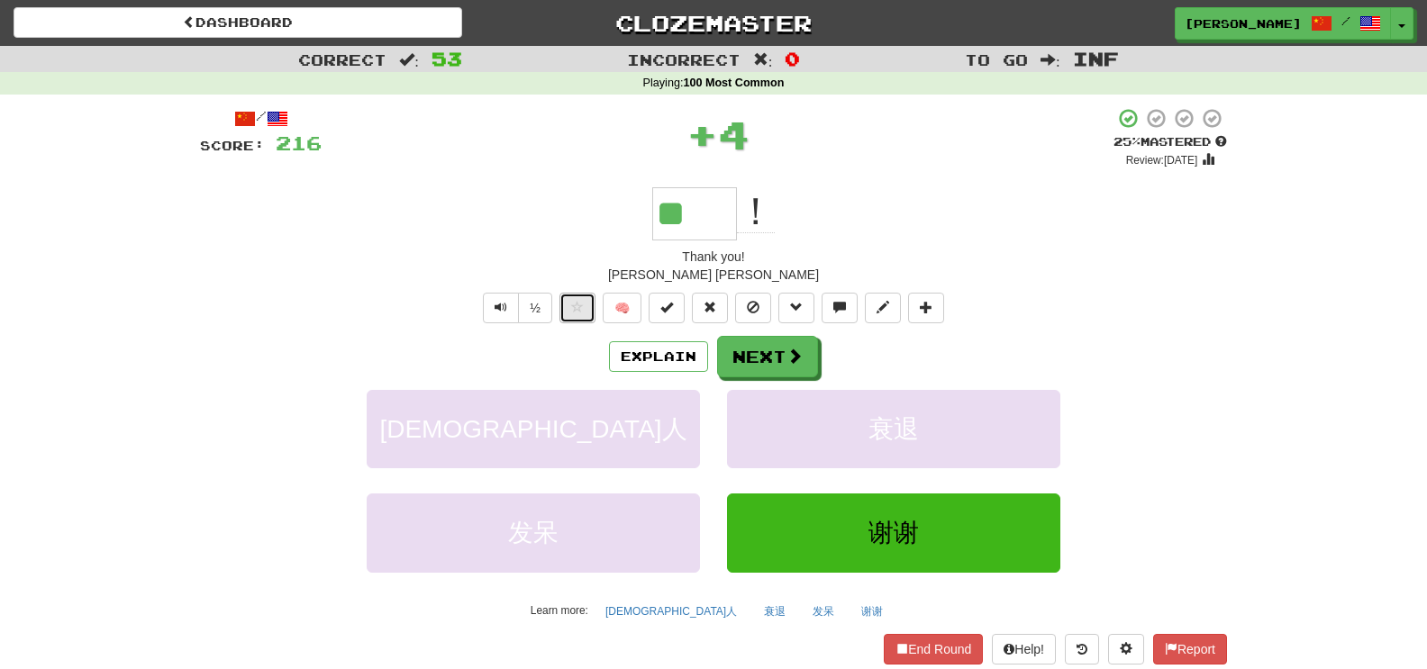
click at [585, 303] on button at bounding box center [577, 308] width 36 height 31
click at [615, 311] on button "🧠" at bounding box center [622, 308] width 39 height 31
click at [561, 308] on button at bounding box center [577, 308] width 36 height 31
click at [803, 368] on button "Next" at bounding box center [767, 356] width 101 height 41
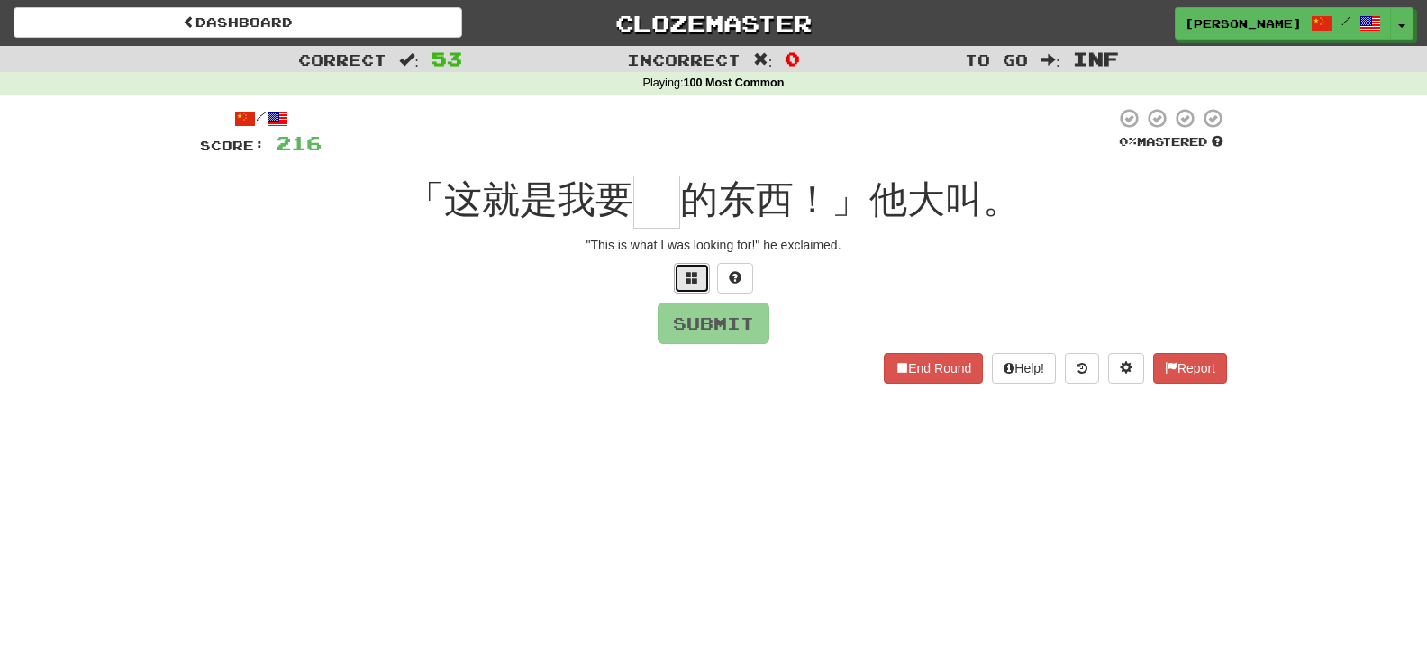
click at [694, 278] on span at bounding box center [692, 277] width 13 height 13
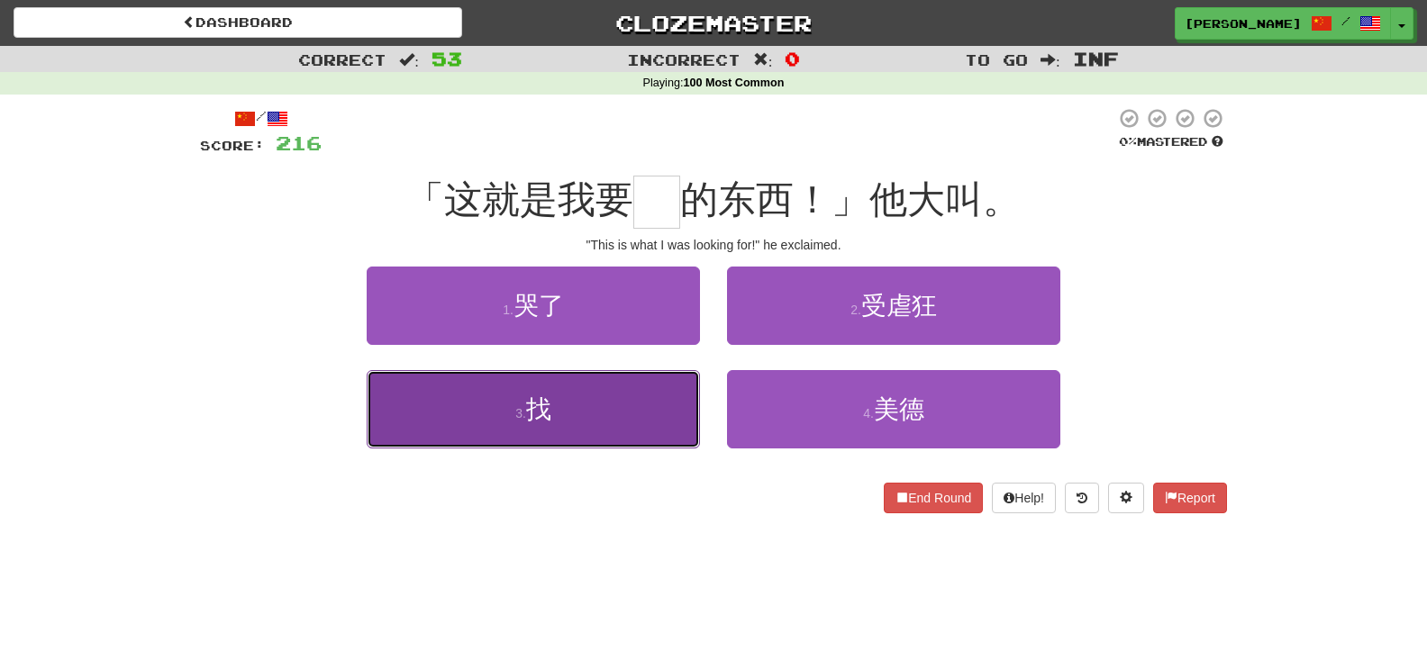
click at [566, 423] on button "3 . 找" at bounding box center [533, 409] width 333 height 78
type input "*"
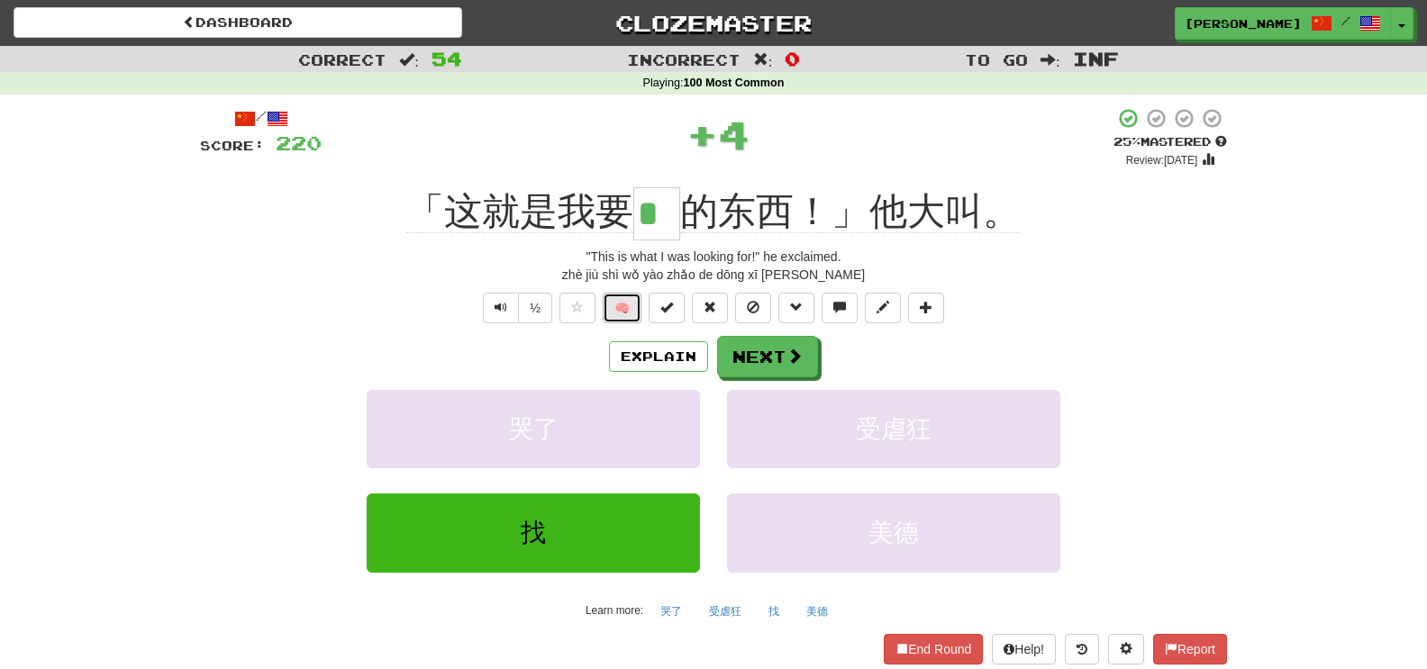
click at [617, 308] on button "🧠" at bounding box center [622, 308] width 39 height 31
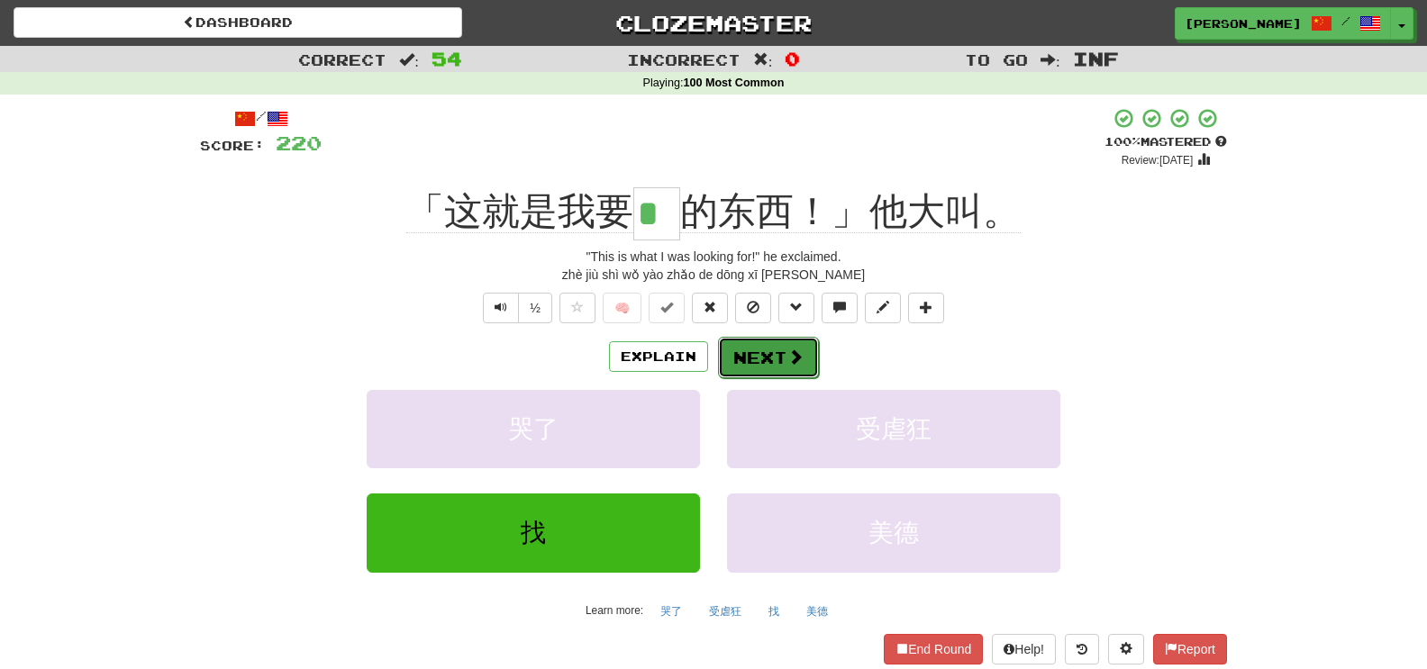
click at [784, 348] on button "Next" at bounding box center [768, 357] width 101 height 41
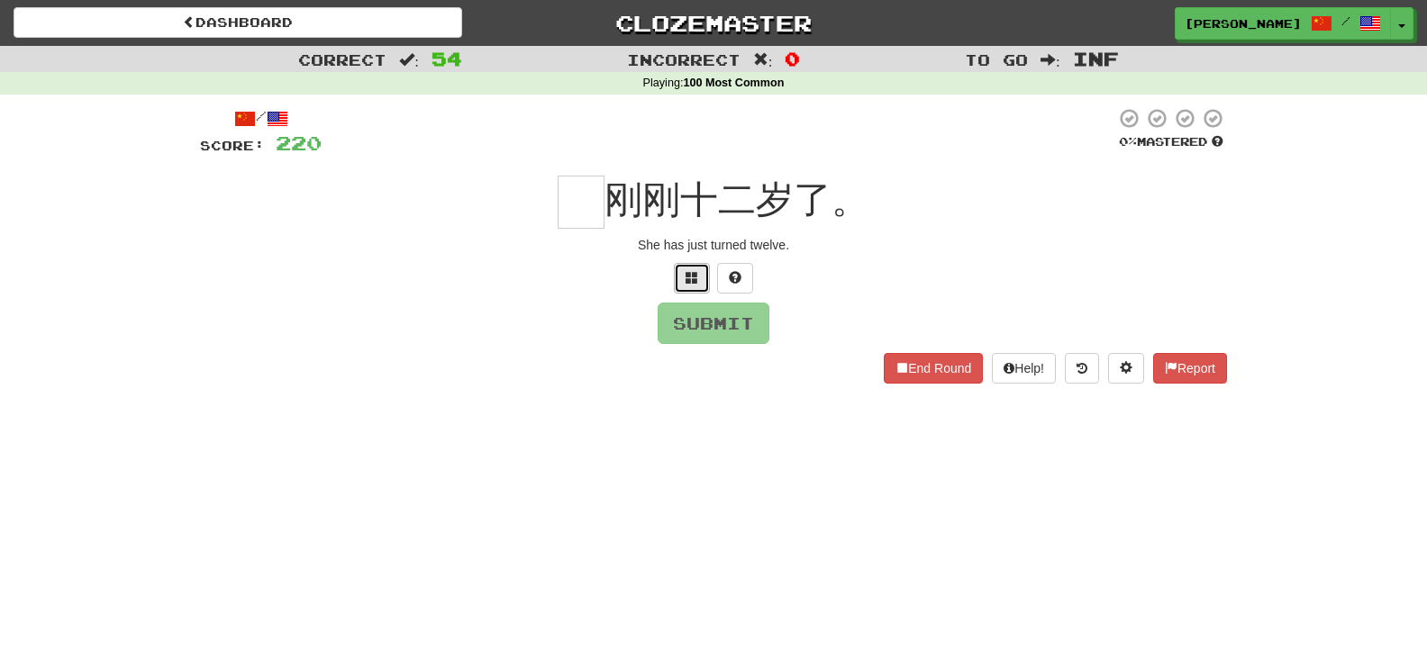
click at [687, 275] on span at bounding box center [692, 277] width 13 height 13
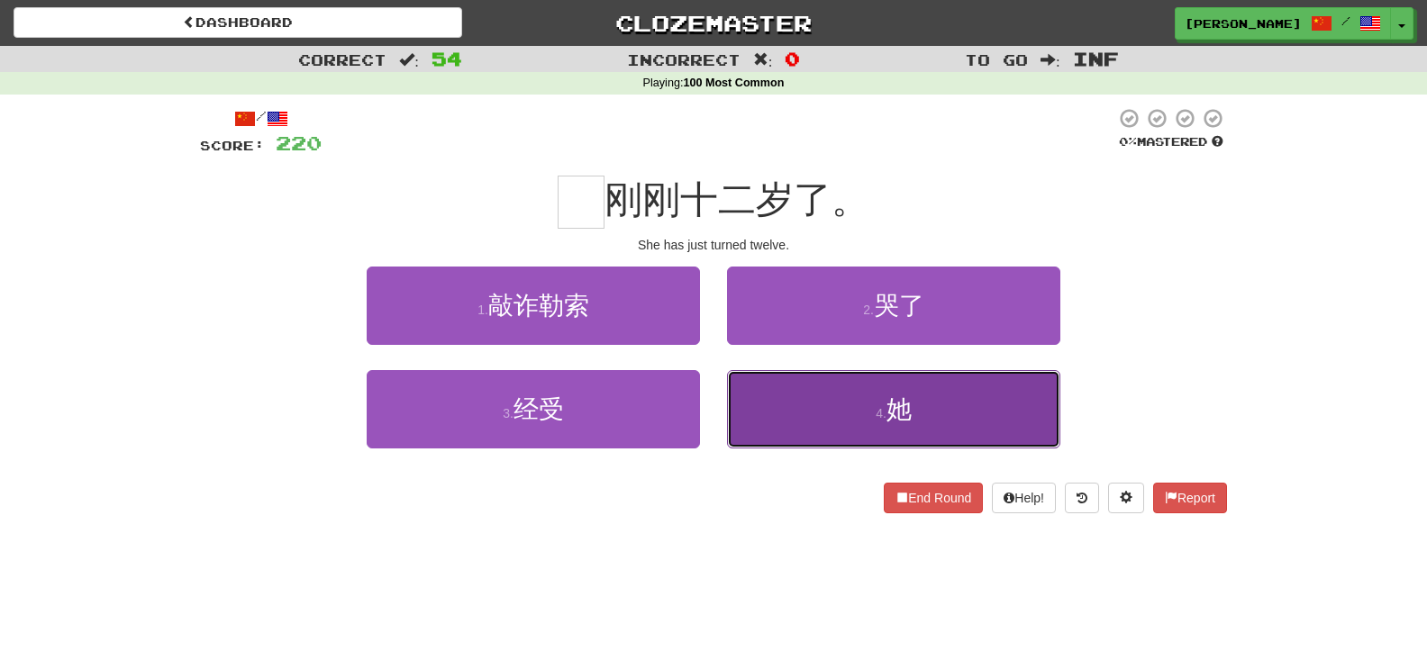
click at [776, 440] on button "4 . 她" at bounding box center [893, 409] width 333 height 78
type input "*"
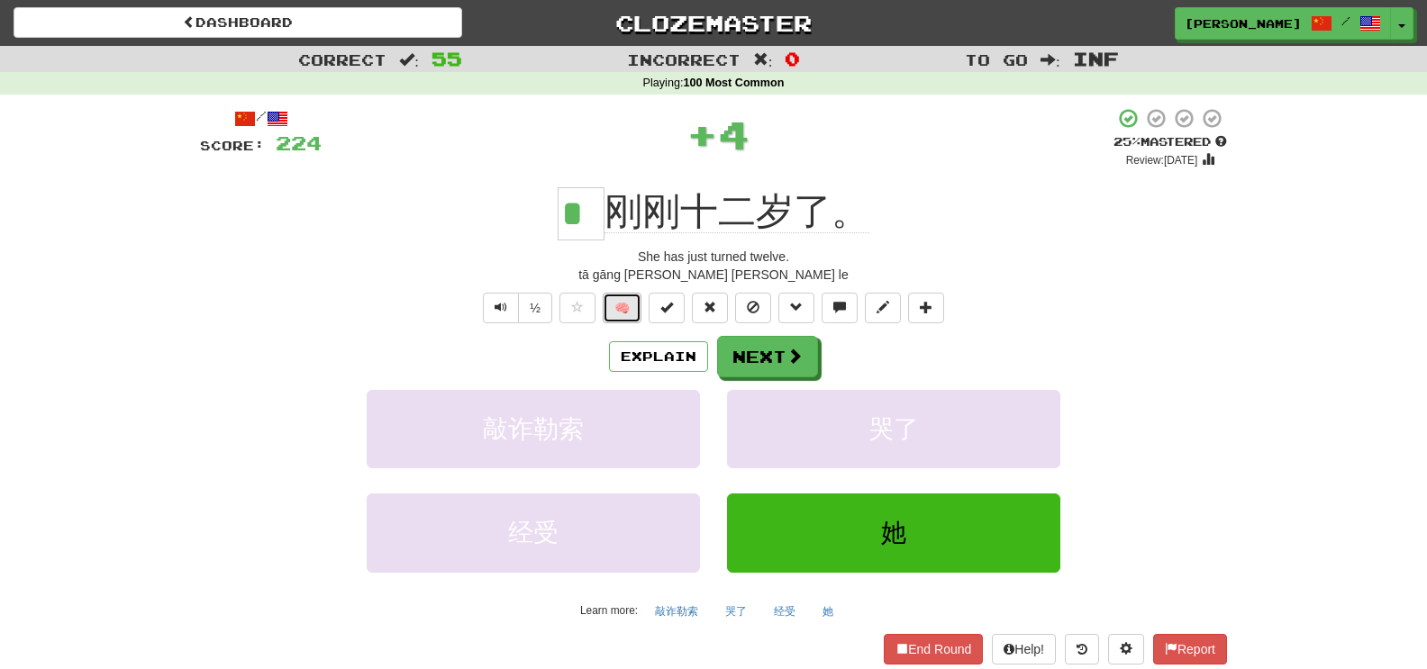
click at [610, 307] on button "🧠" at bounding box center [622, 308] width 39 height 31
click at [730, 349] on button "Next" at bounding box center [768, 357] width 101 height 41
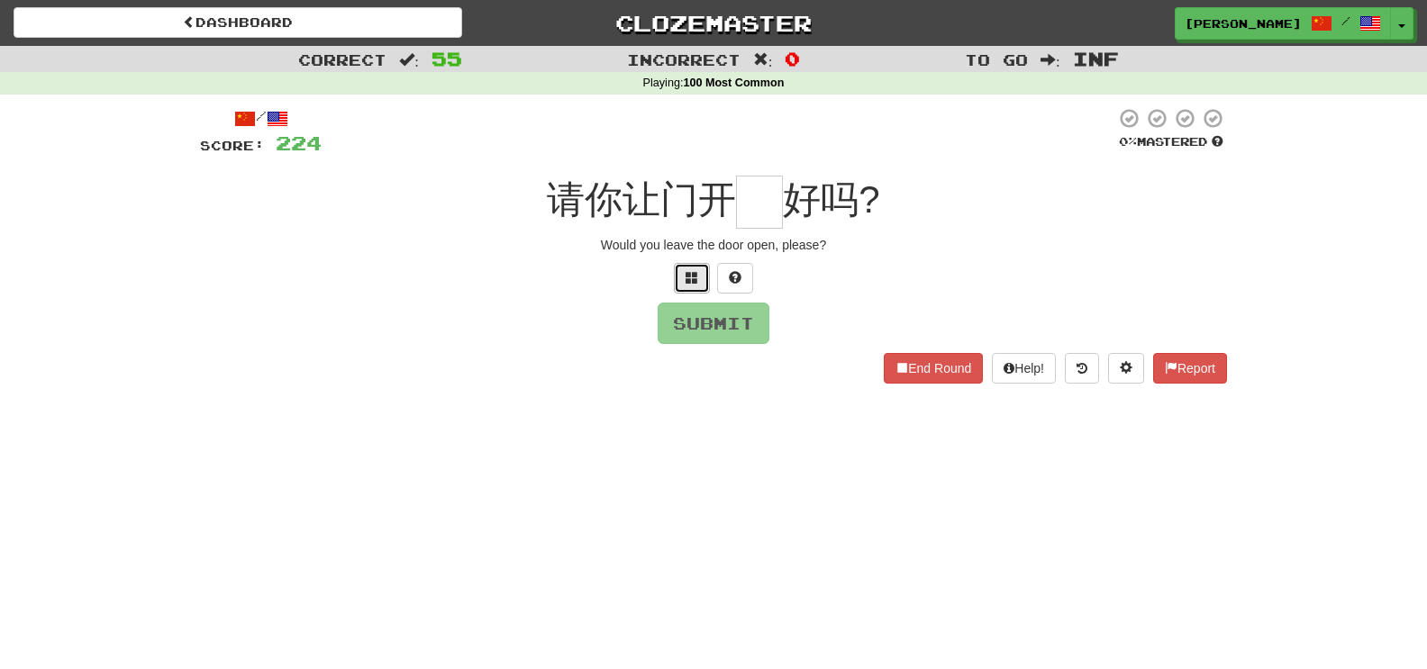
click at [695, 280] on span at bounding box center [692, 277] width 13 height 13
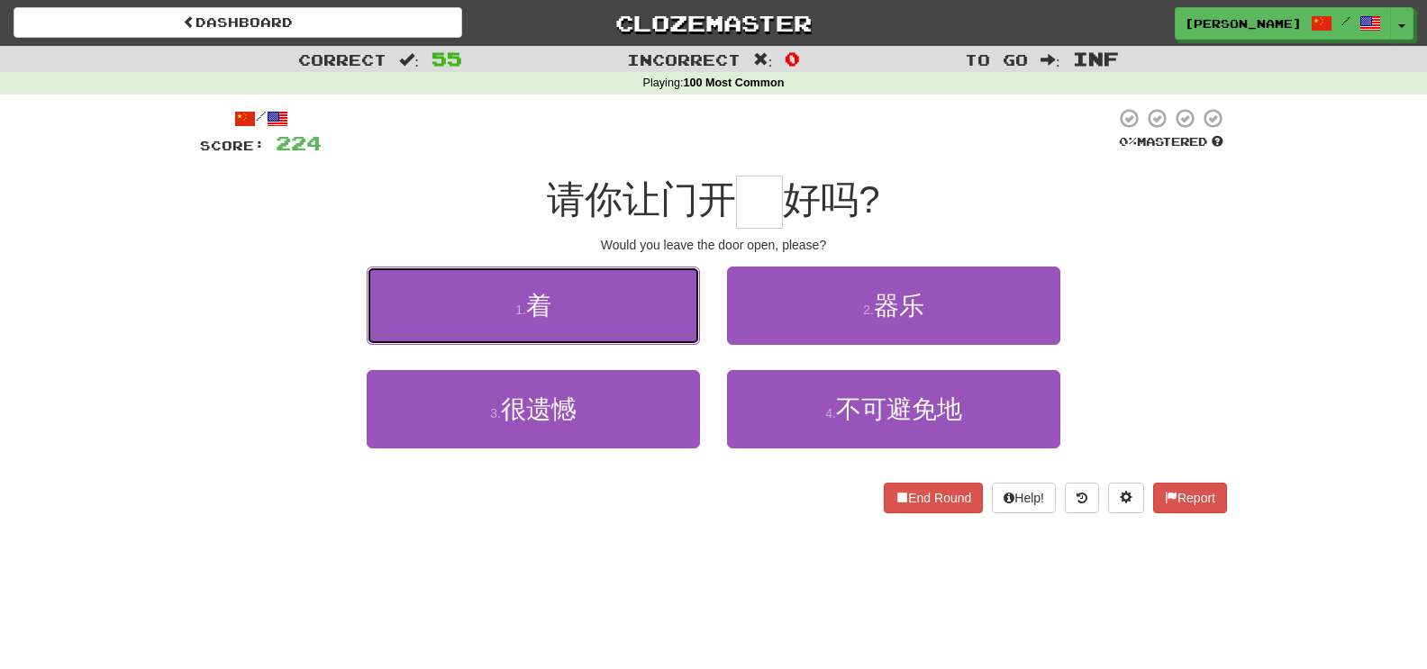
click at [695, 280] on button "1 . 着" at bounding box center [533, 306] width 333 height 78
type input "*"
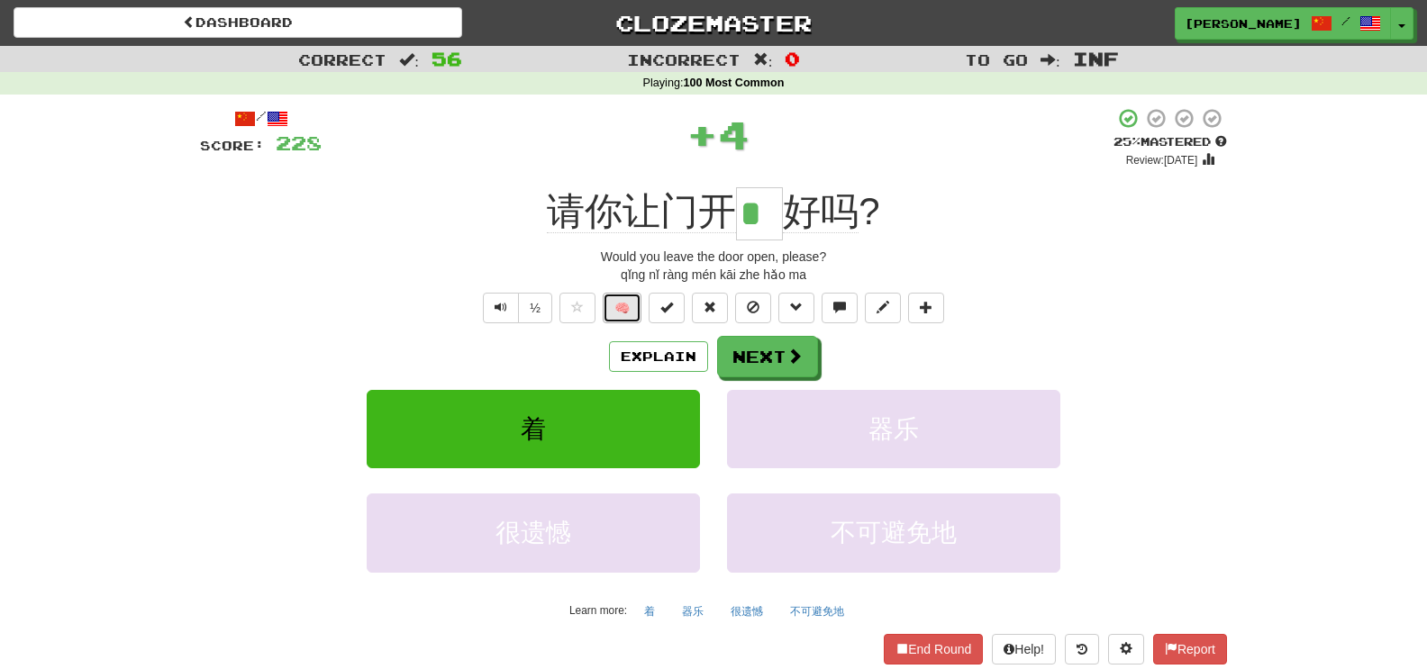
click at [631, 306] on button "🧠" at bounding box center [622, 308] width 39 height 31
click at [730, 366] on button "Next" at bounding box center [768, 357] width 101 height 41
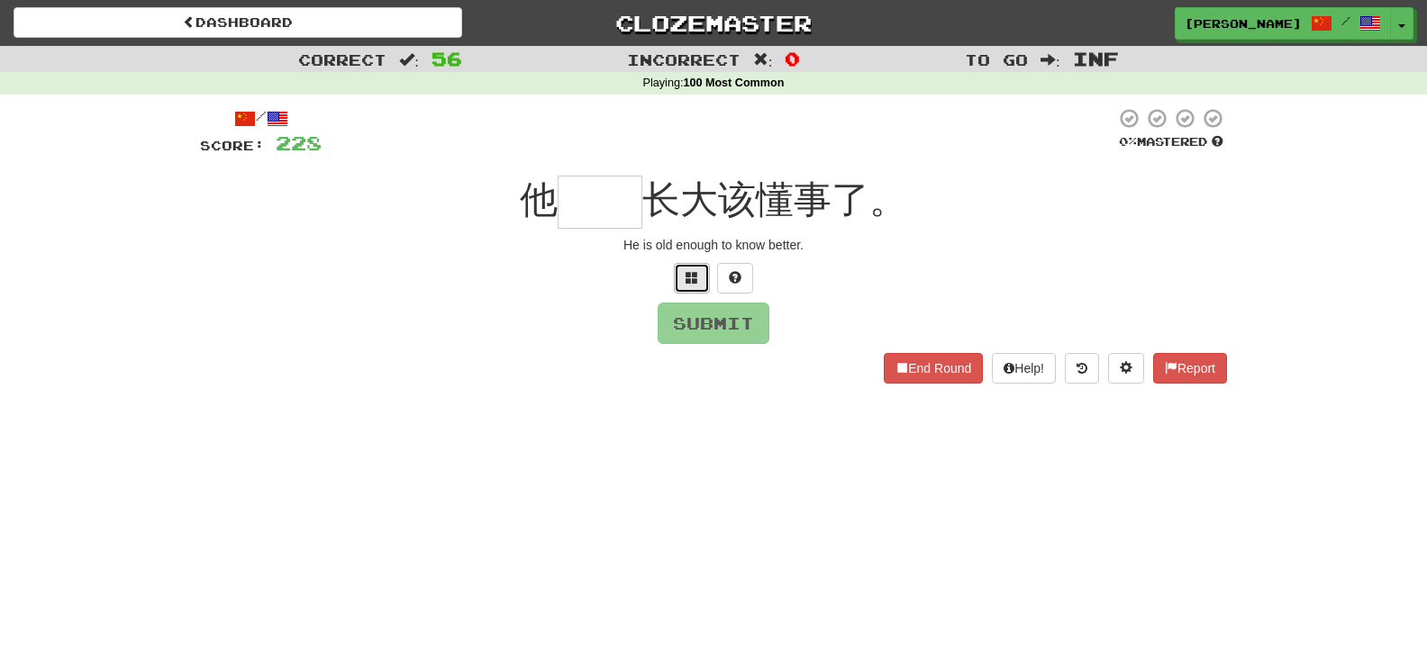
click at [704, 278] on button at bounding box center [692, 278] width 36 height 31
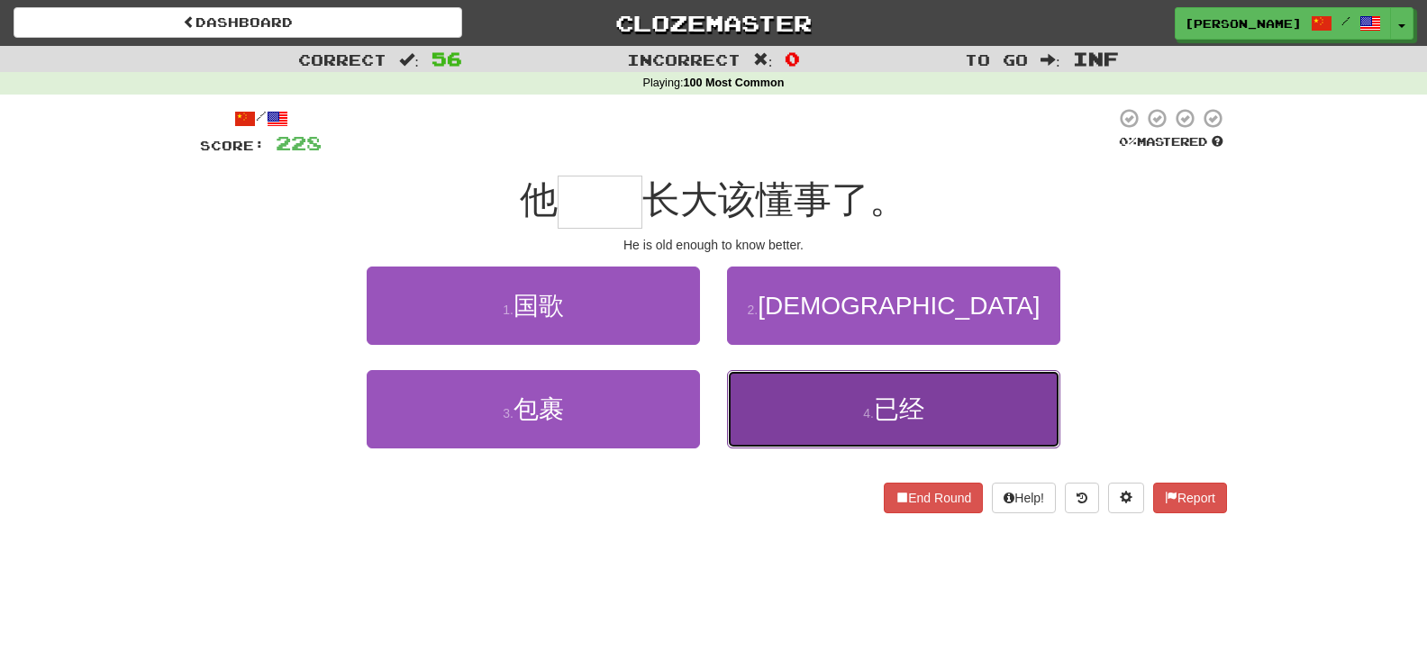
click at [737, 413] on button "4 . 已经" at bounding box center [893, 409] width 333 height 78
type input "**"
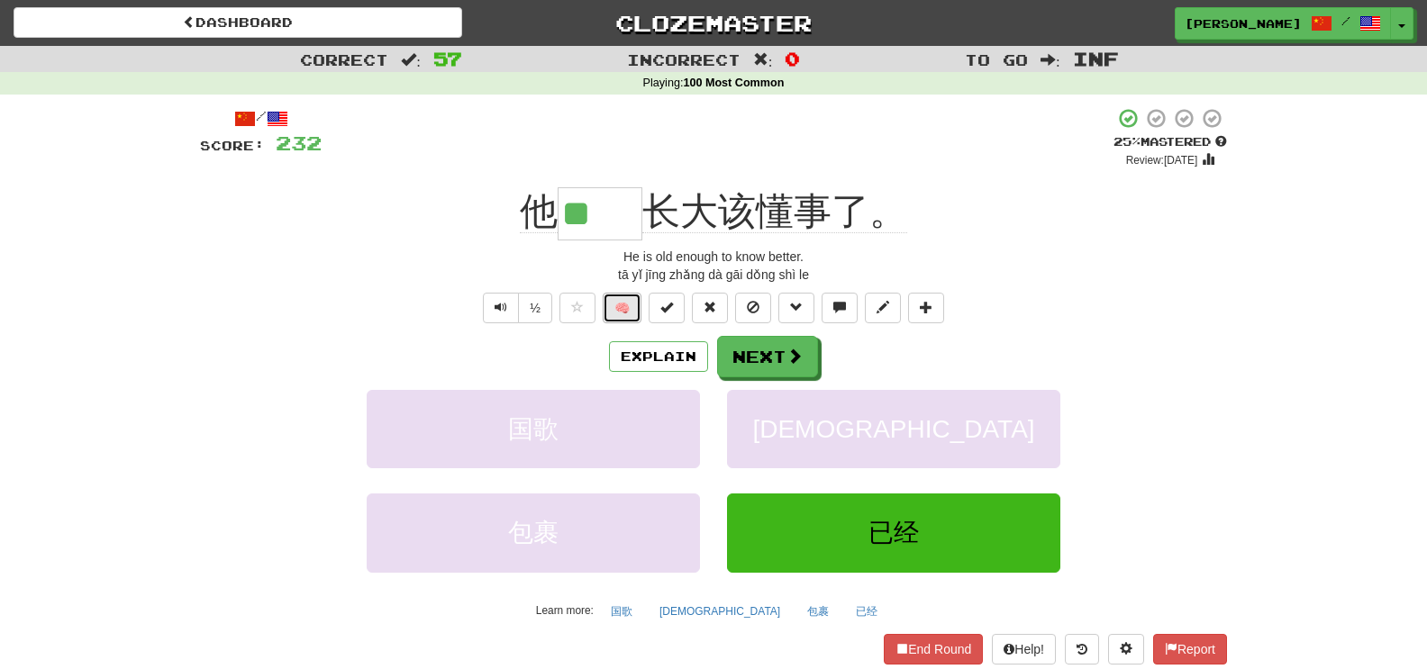
click at [613, 317] on button "🧠" at bounding box center [622, 308] width 39 height 31
click at [740, 367] on button "Next" at bounding box center [768, 357] width 101 height 41
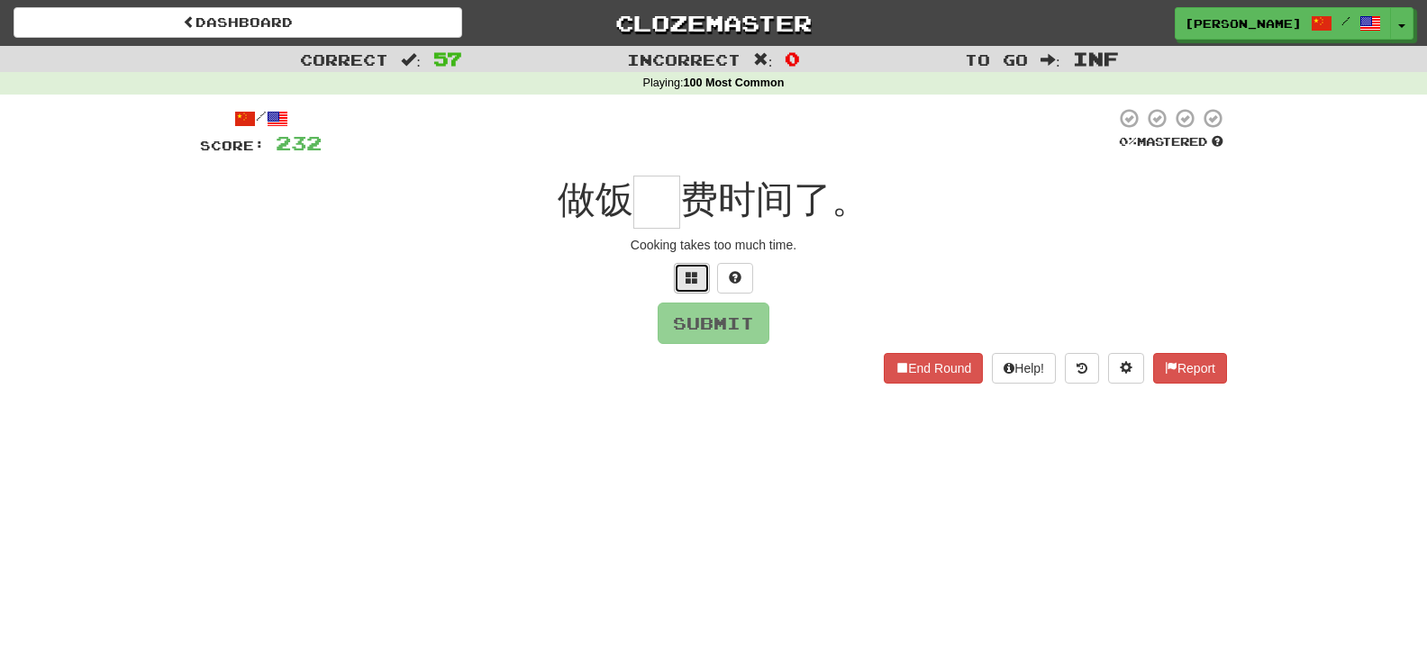
click at [704, 280] on button at bounding box center [692, 278] width 36 height 31
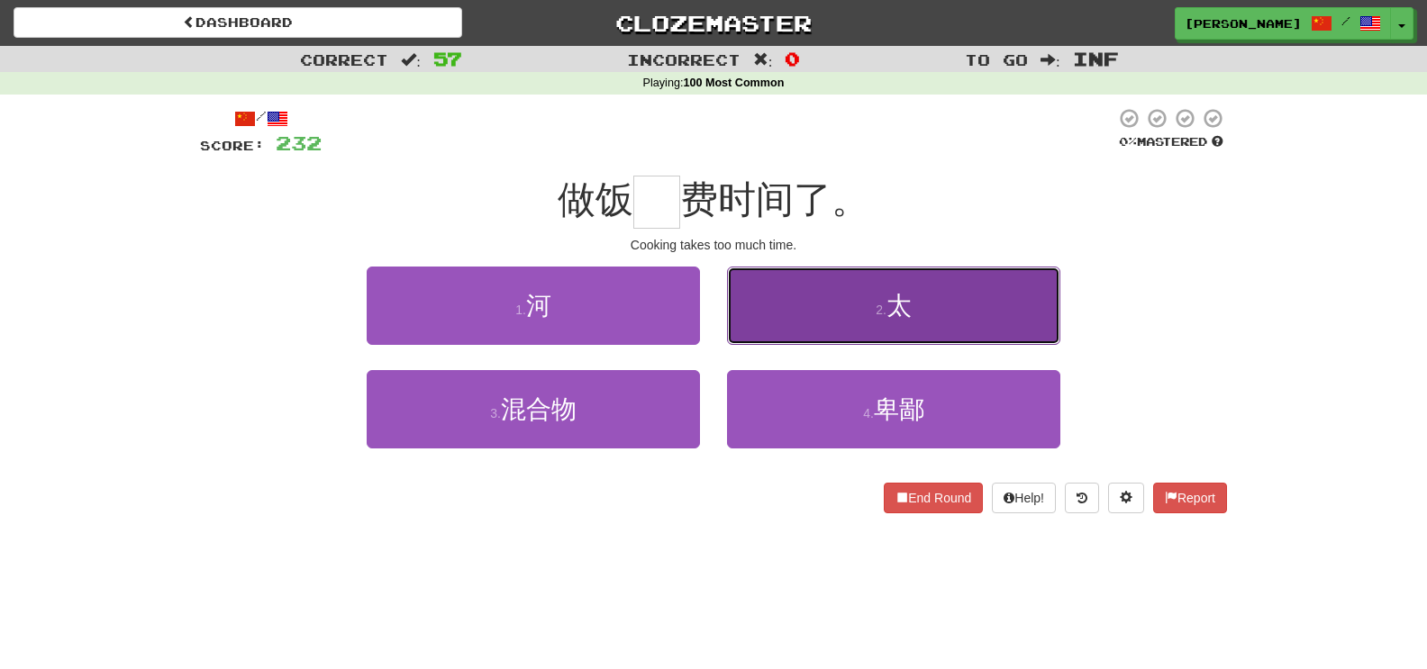
click at [746, 332] on button "2 . 太" at bounding box center [893, 306] width 333 height 78
type input "*"
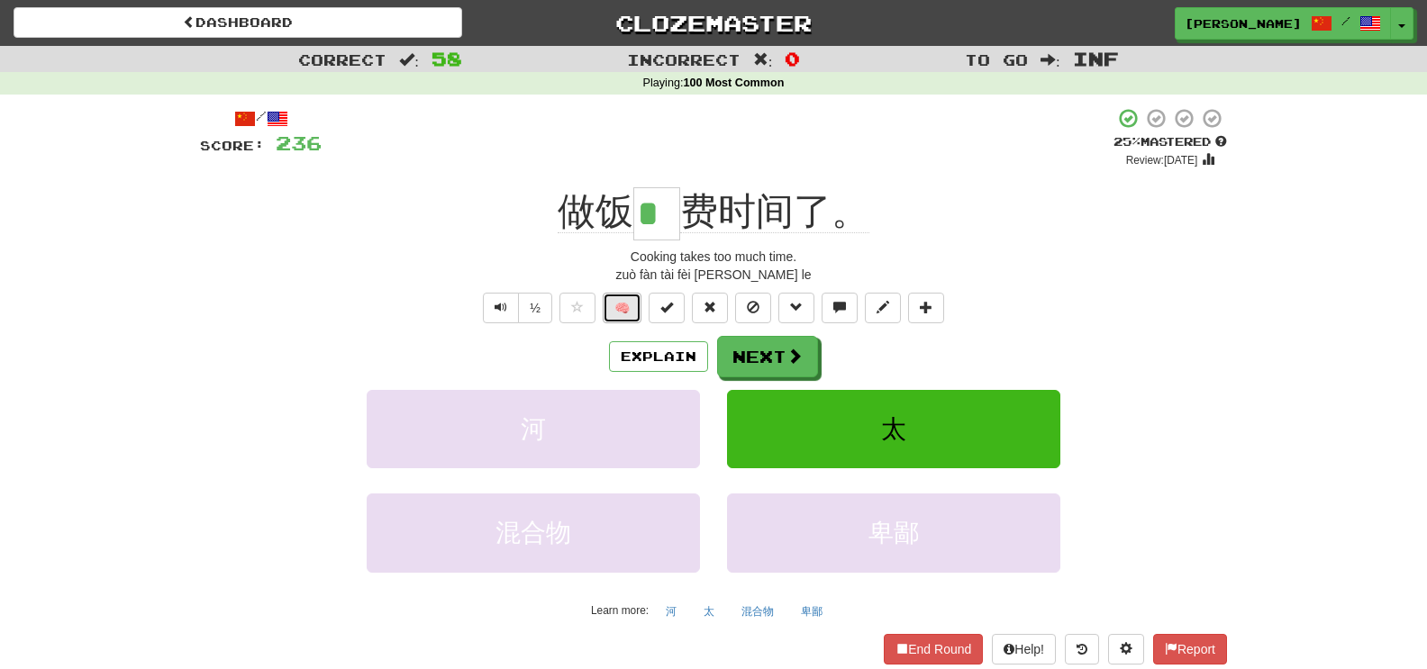
click at [622, 309] on button "🧠" at bounding box center [622, 308] width 39 height 31
click at [798, 360] on span at bounding box center [795, 357] width 16 height 16
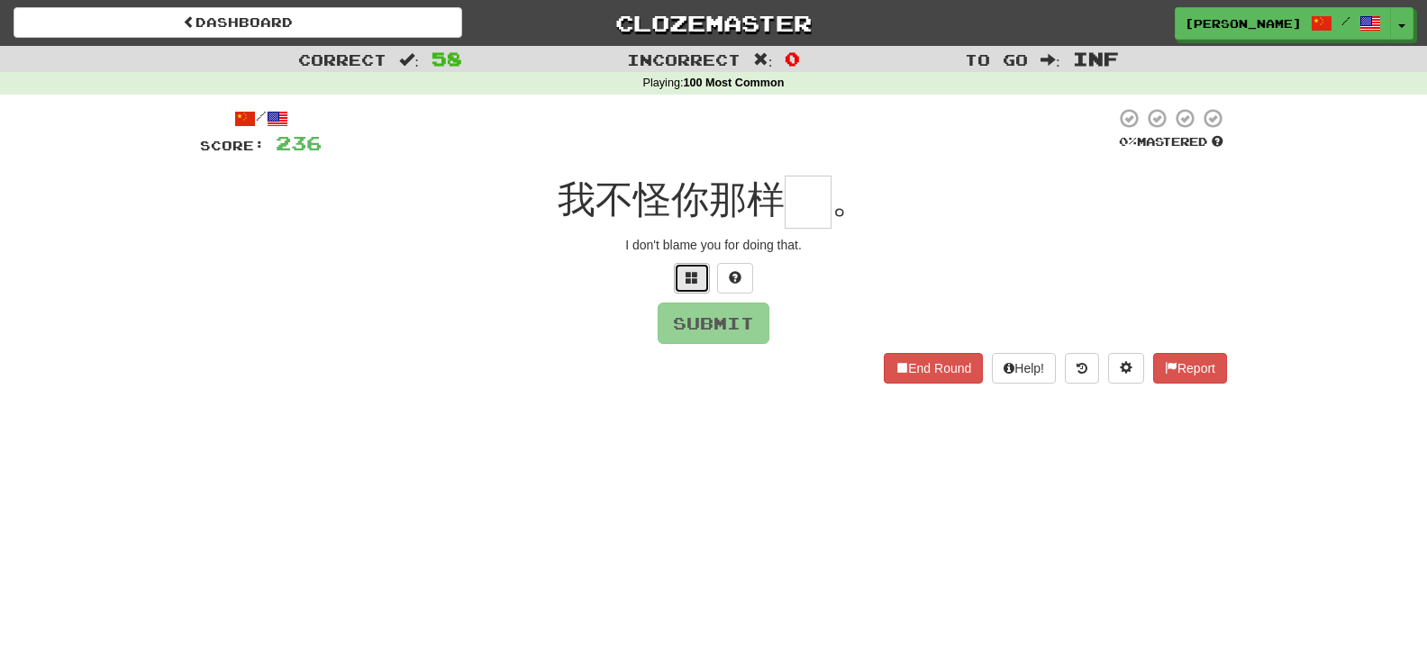
click at [696, 285] on button at bounding box center [692, 278] width 36 height 31
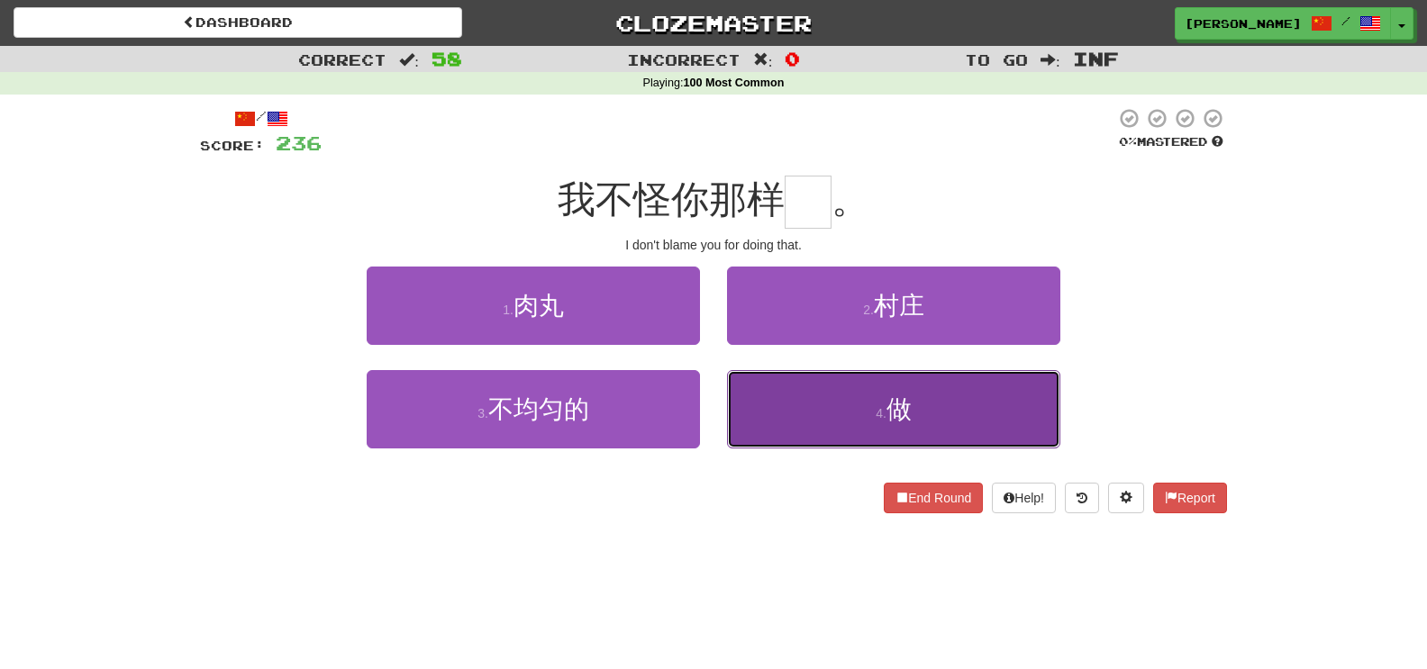
click at [772, 402] on button "4 . 做" at bounding box center [893, 409] width 333 height 78
type input "*"
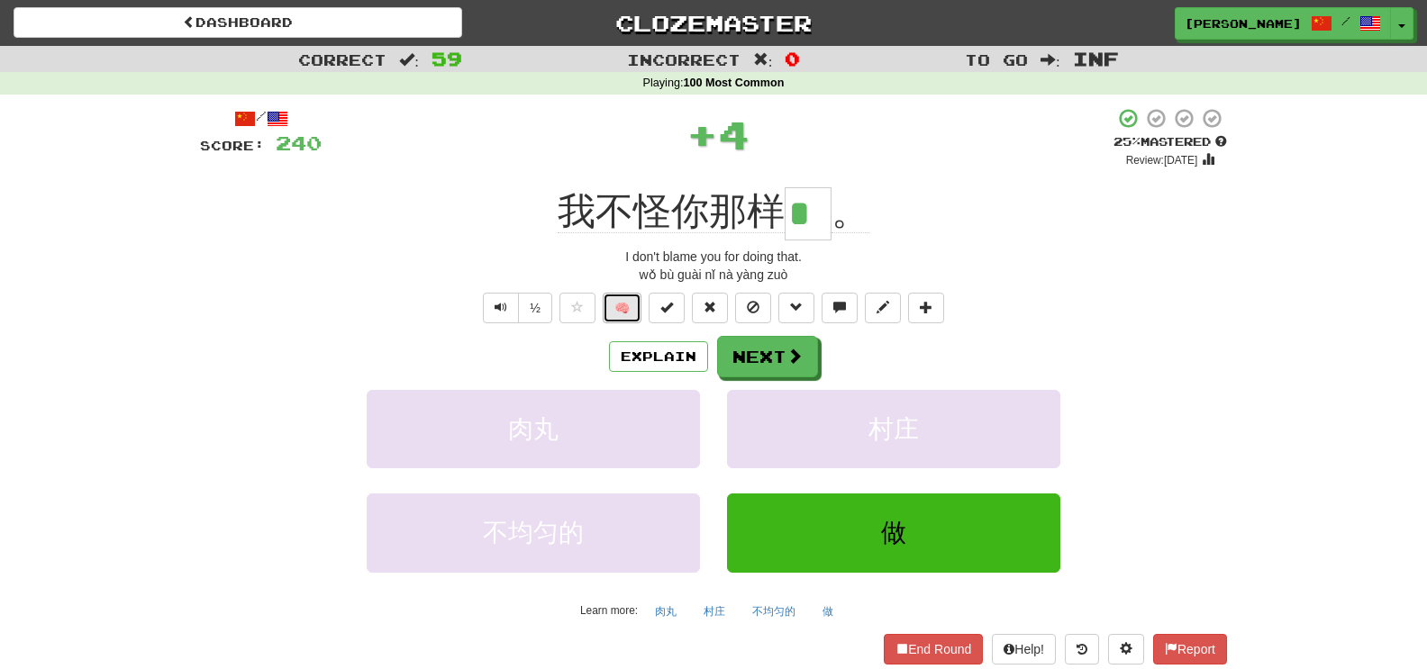
click at [626, 310] on button "🧠" at bounding box center [622, 308] width 39 height 31
click at [768, 359] on button "Next" at bounding box center [768, 357] width 101 height 41
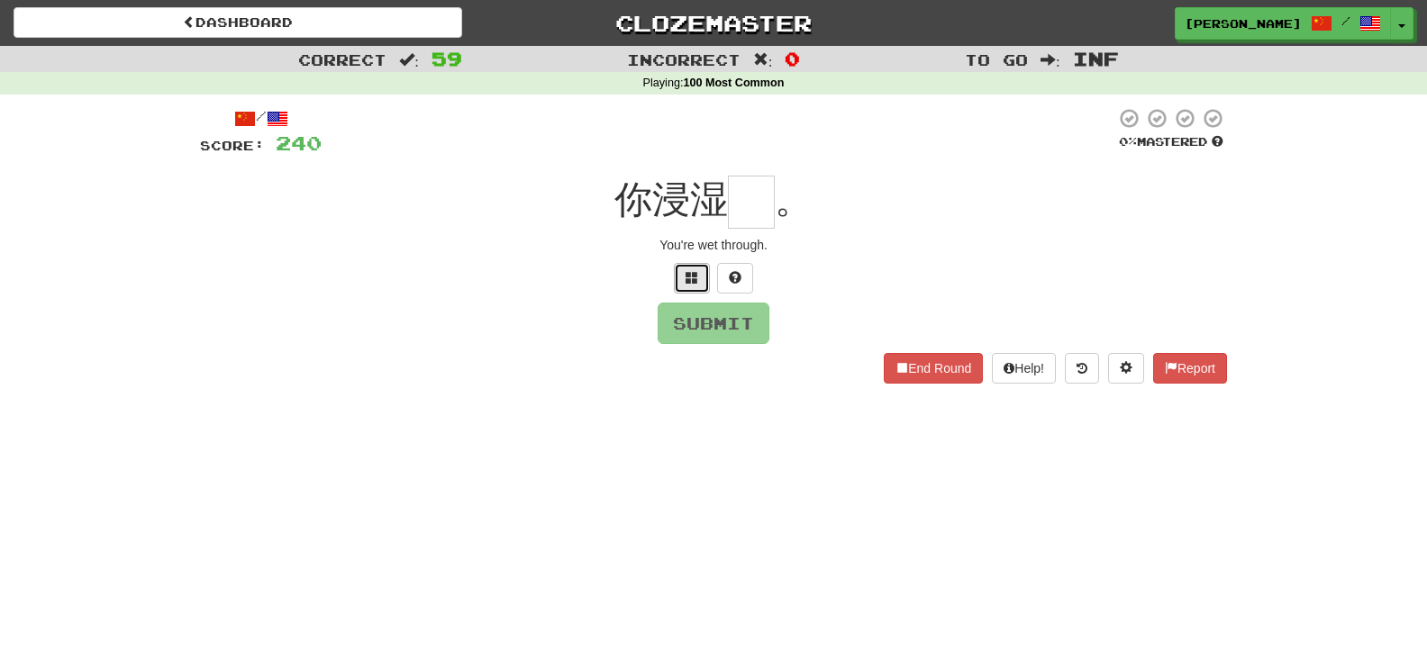
click at [695, 275] on span at bounding box center [692, 277] width 13 height 13
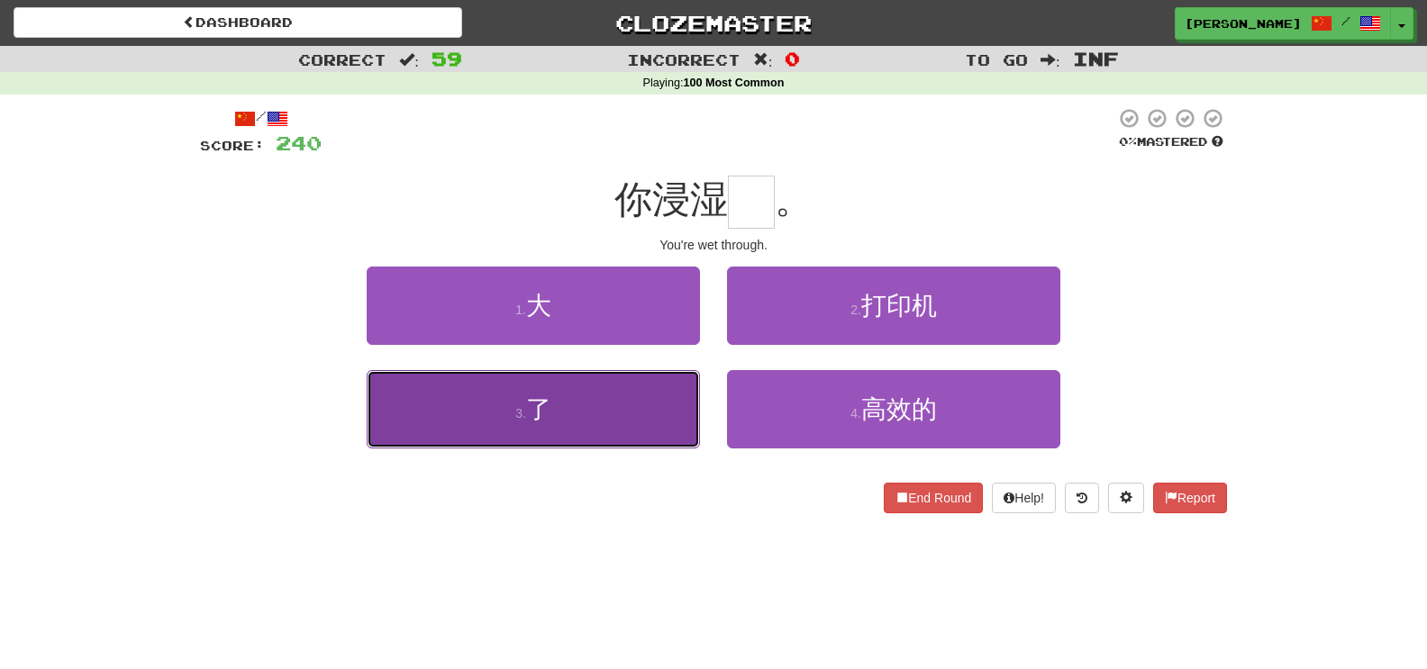
click at [586, 400] on button "3 . 了" at bounding box center [533, 409] width 333 height 78
type input "*"
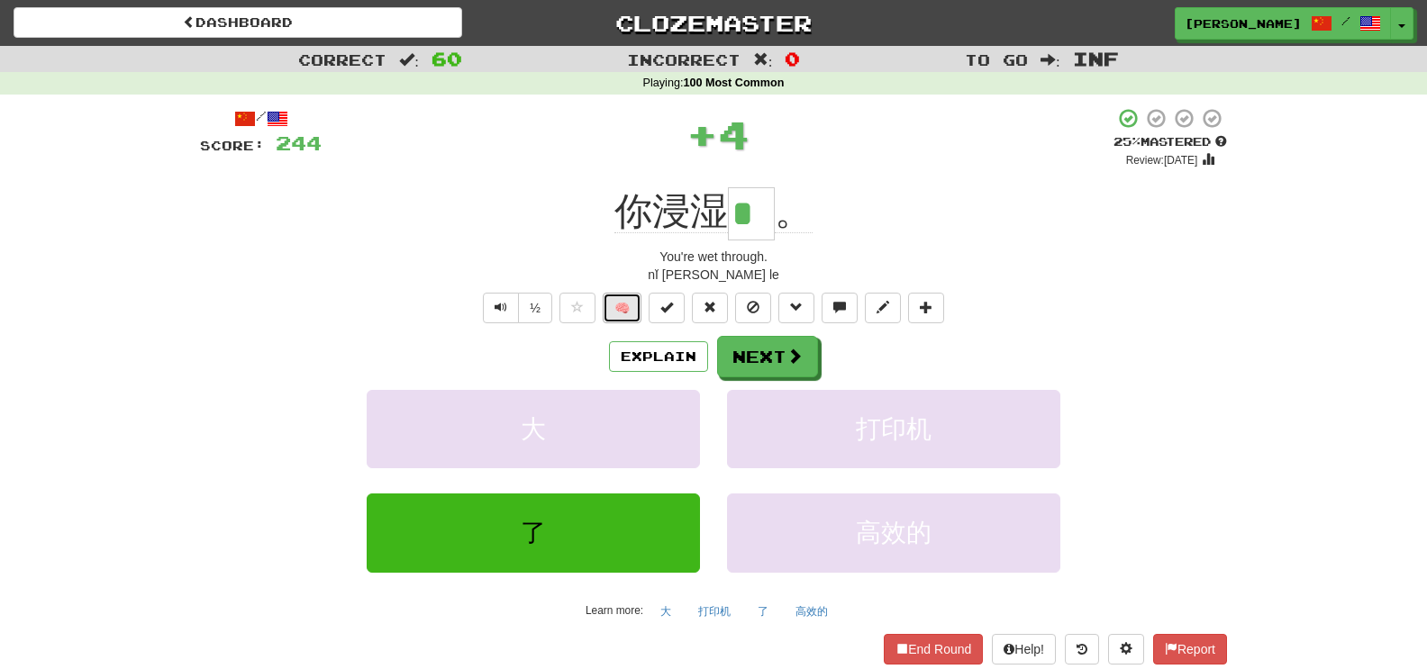
click at [619, 313] on button "🧠" at bounding box center [622, 308] width 39 height 31
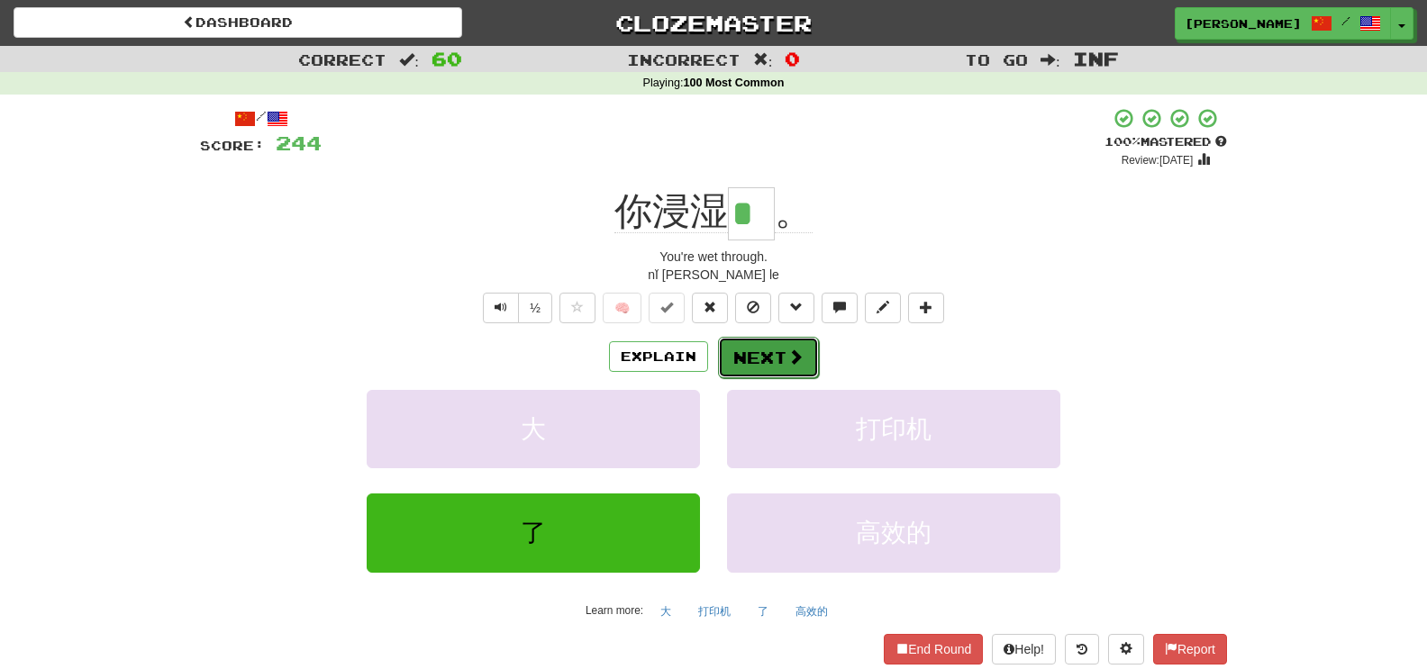
click at [760, 354] on button "Next" at bounding box center [768, 357] width 101 height 41
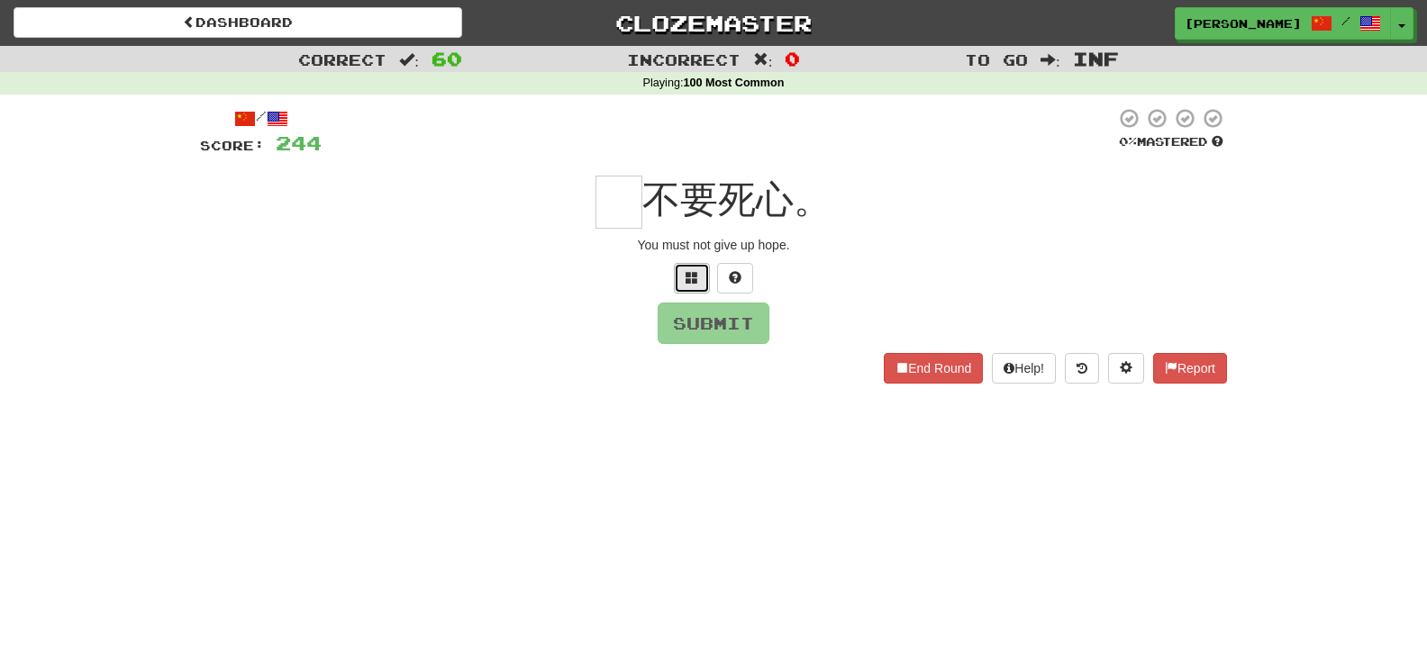
click at [695, 284] on span at bounding box center [692, 277] width 13 height 13
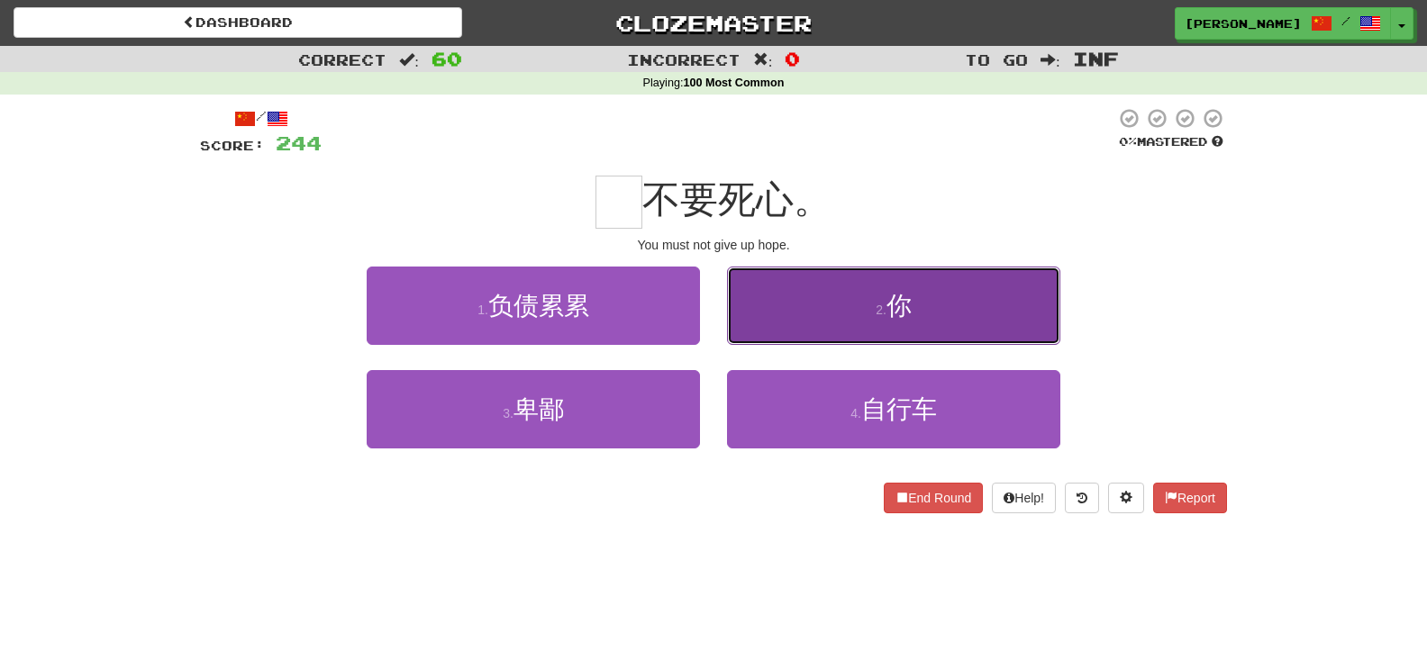
click at [759, 309] on button "2 . 你" at bounding box center [893, 306] width 333 height 78
type input "*"
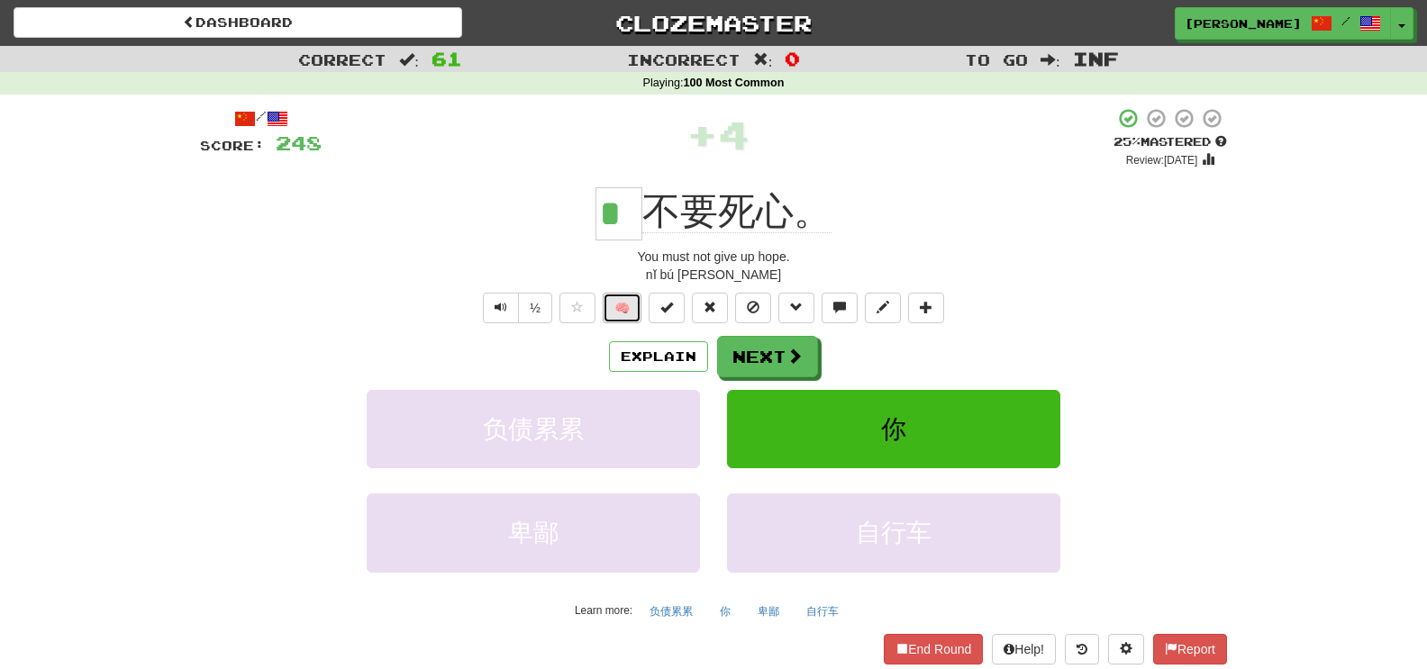
click at [620, 306] on button "🧠" at bounding box center [622, 308] width 39 height 31
click at [749, 359] on button "Next" at bounding box center [768, 357] width 101 height 41
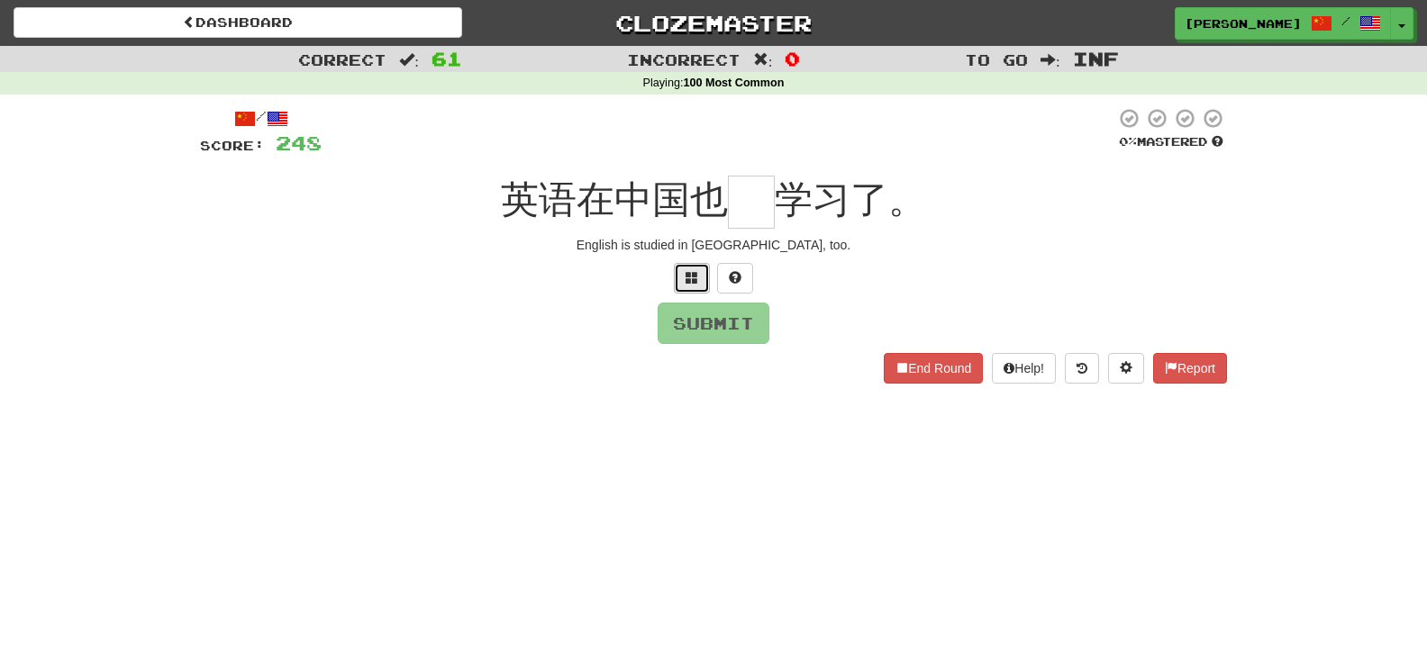
click at [679, 286] on button at bounding box center [692, 278] width 36 height 31
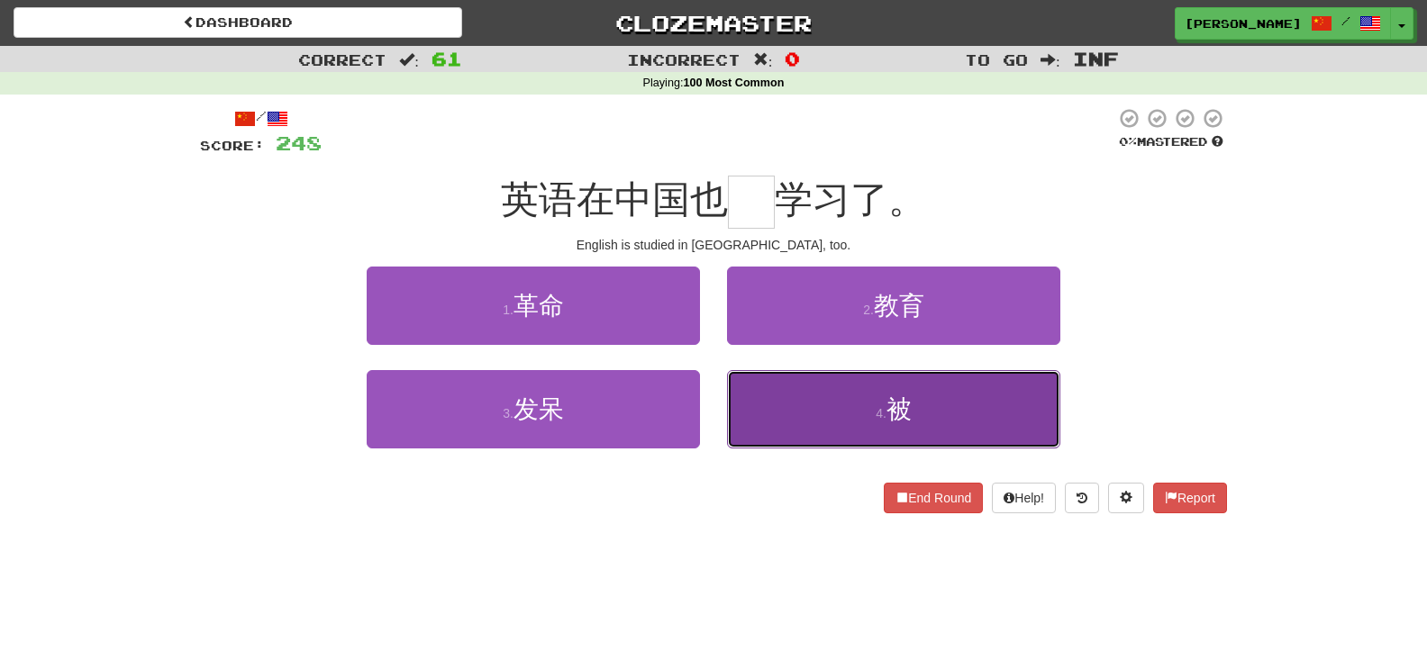
click at [813, 442] on button "4 . 被" at bounding box center [893, 409] width 333 height 78
type input "*"
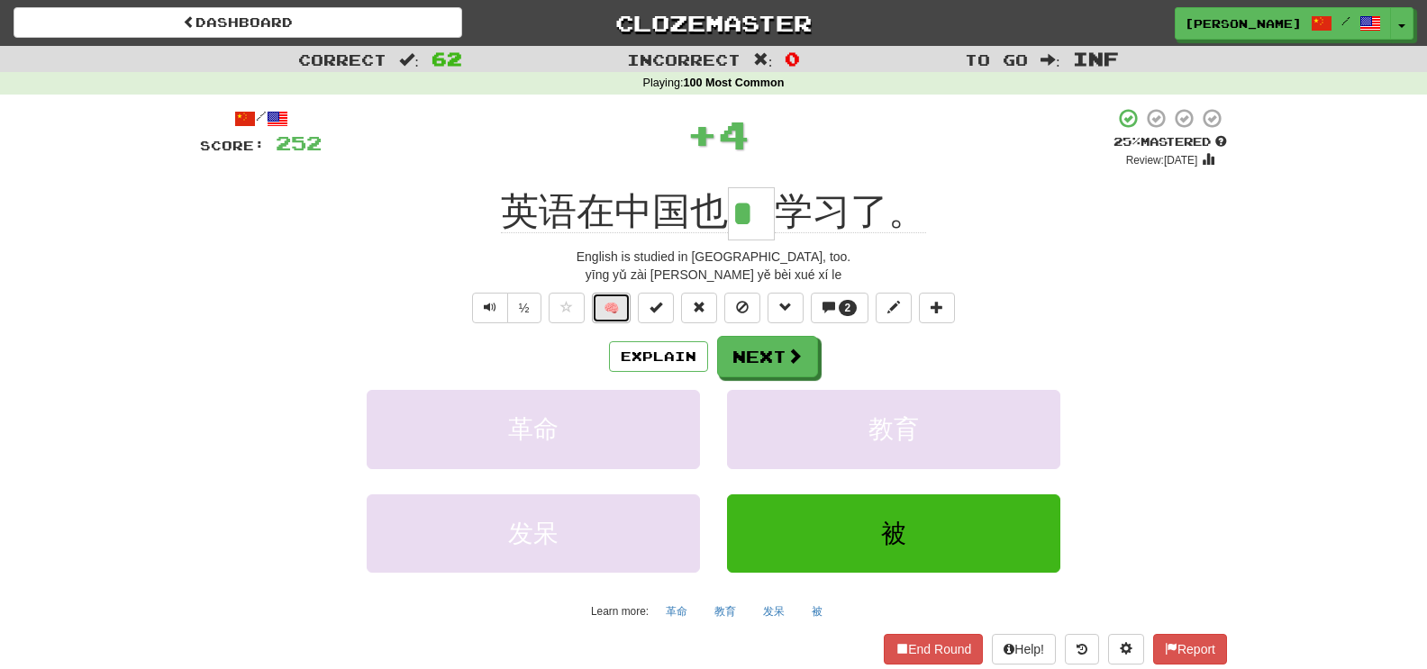
click at [618, 308] on button "🧠" at bounding box center [611, 308] width 39 height 31
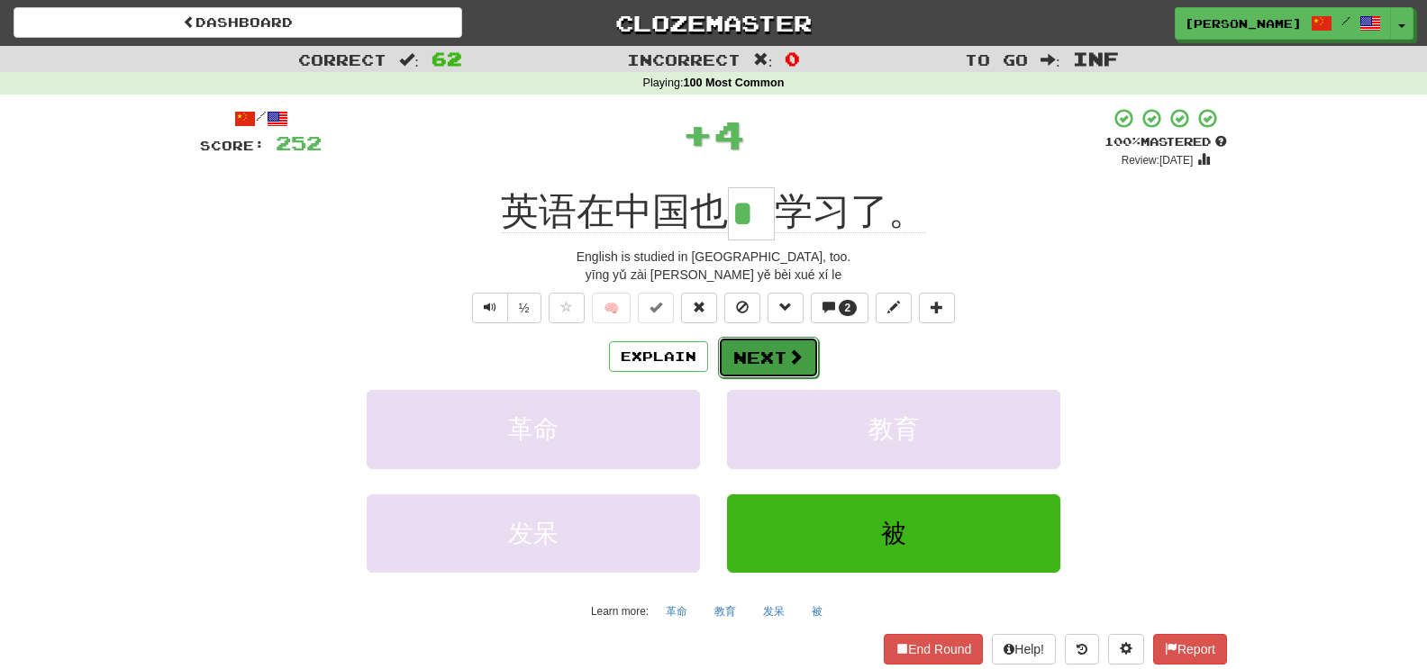
click at [747, 342] on button "Next" at bounding box center [768, 357] width 101 height 41
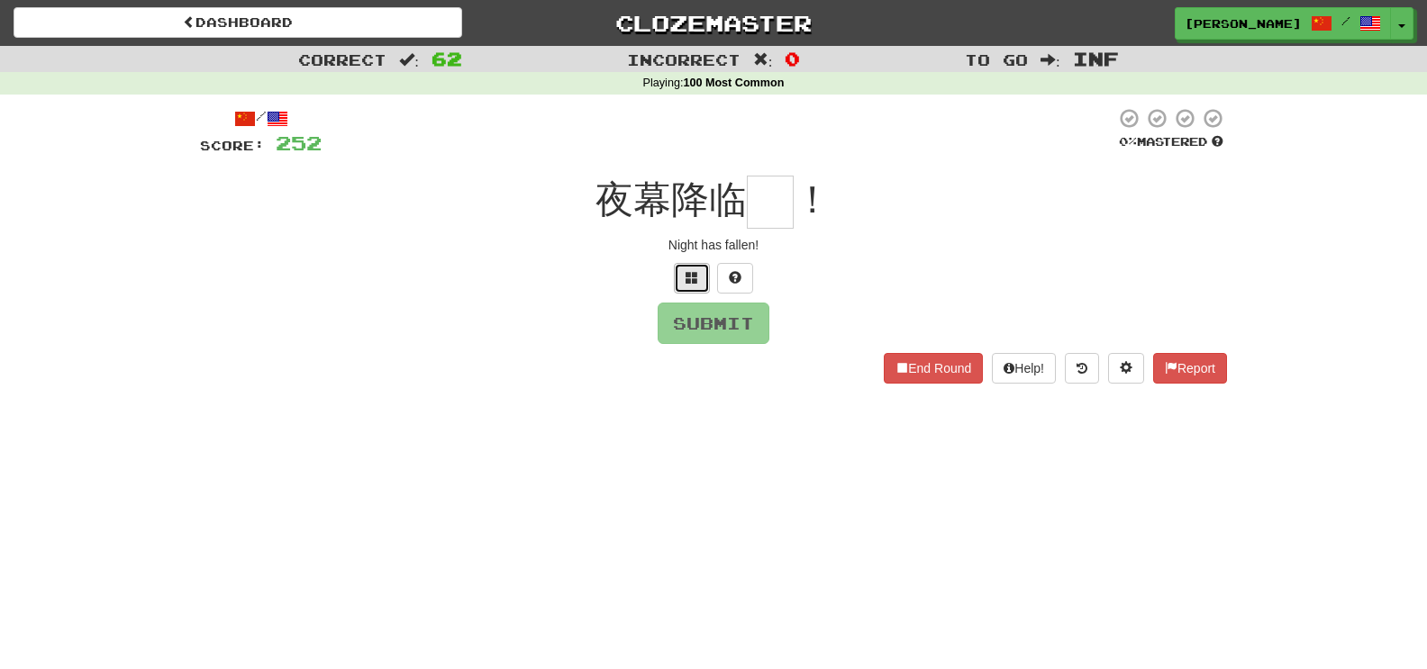
click at [688, 285] on button at bounding box center [692, 278] width 36 height 31
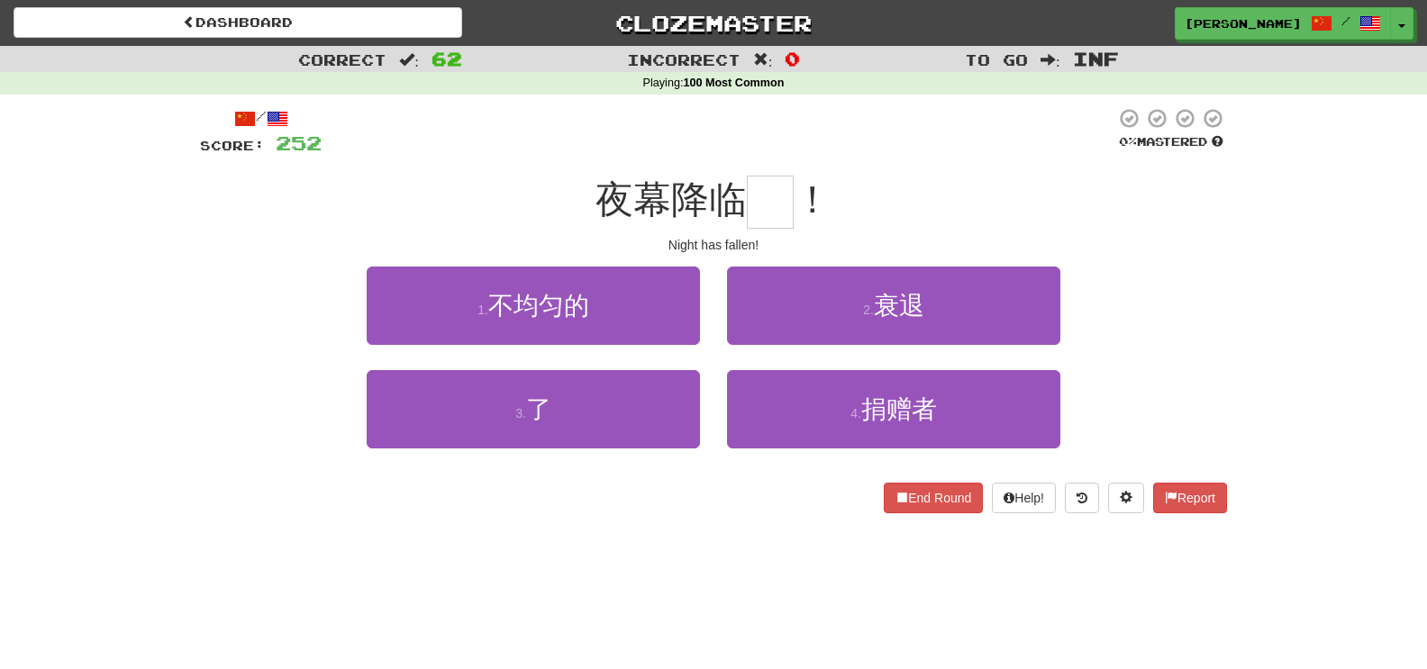
click at [631, 451] on div "3 . 了" at bounding box center [533, 422] width 360 height 104
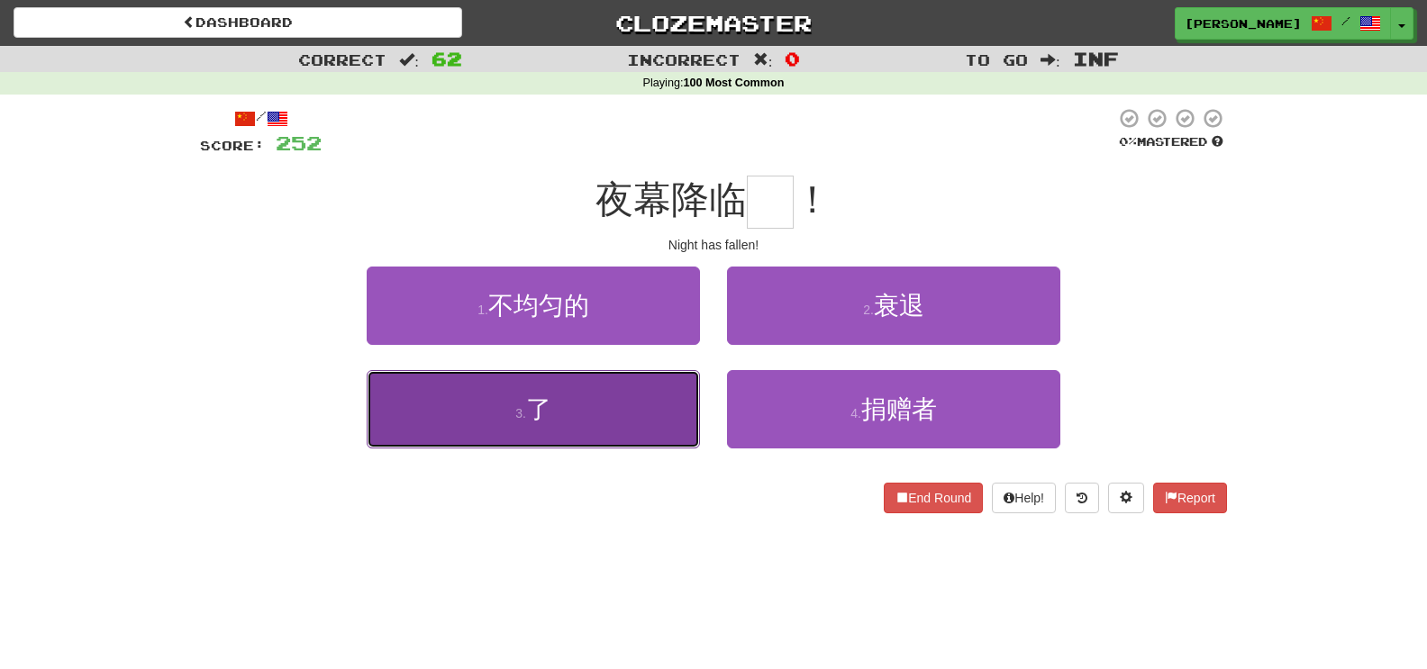
click at [625, 430] on button "3 . 了" at bounding box center [533, 409] width 333 height 78
type input "*"
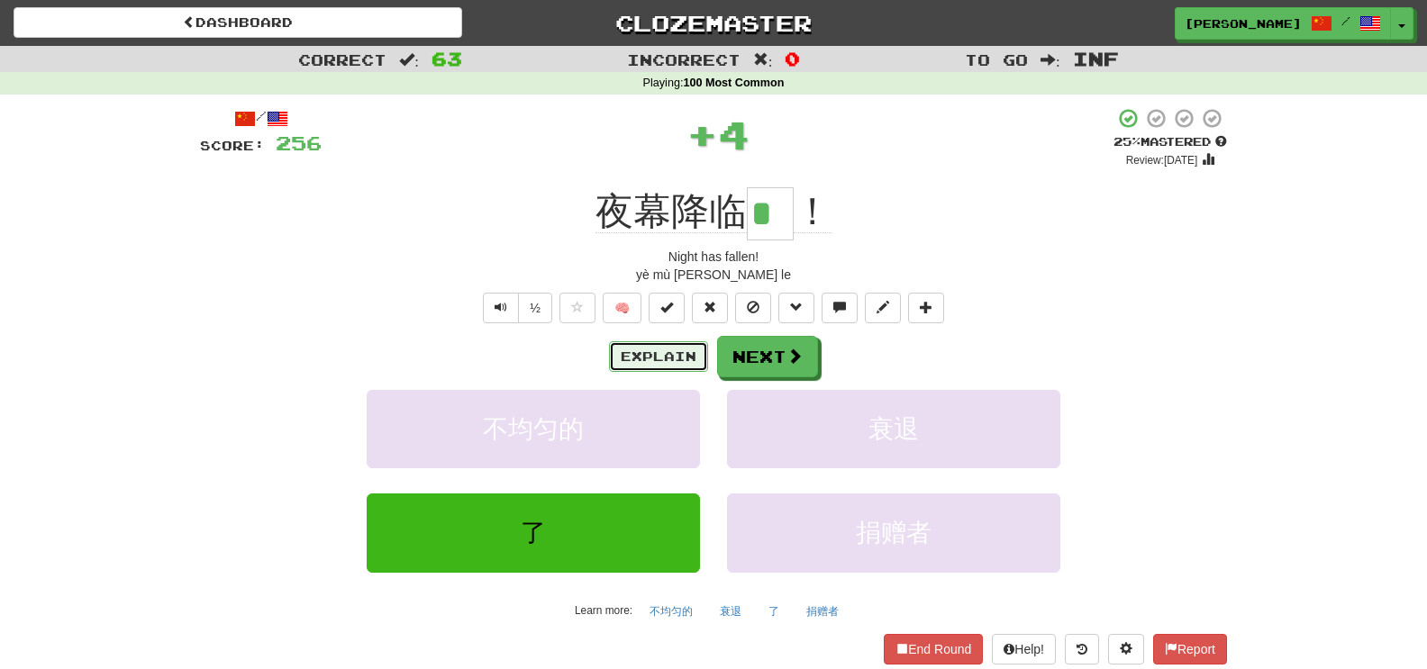
click at [673, 368] on button "Explain" at bounding box center [658, 356] width 99 height 31
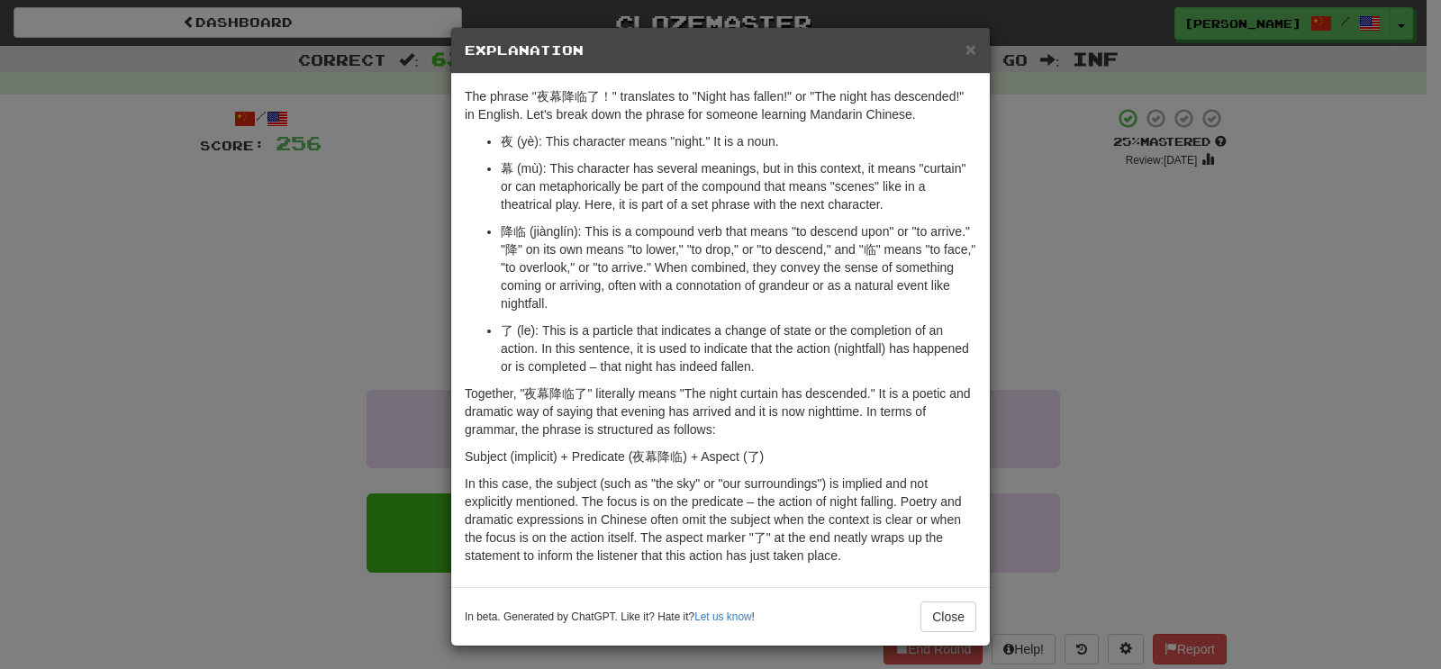
click at [195, 511] on div "× Explanation The phrase "夜幕降临了！" translates to "Night has fallen!" or "The nig…" at bounding box center [720, 334] width 1441 height 669
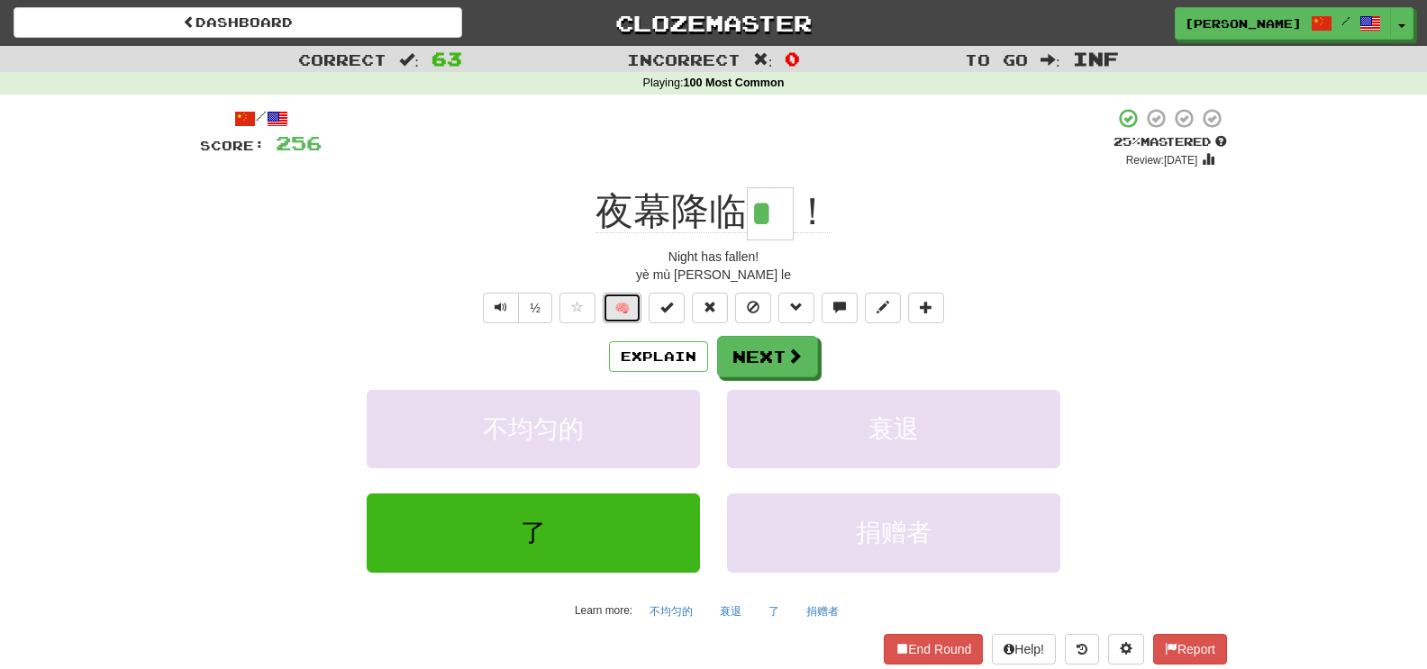
click at [612, 317] on button "🧠" at bounding box center [622, 308] width 39 height 31
click at [804, 368] on button "Next" at bounding box center [767, 356] width 101 height 41
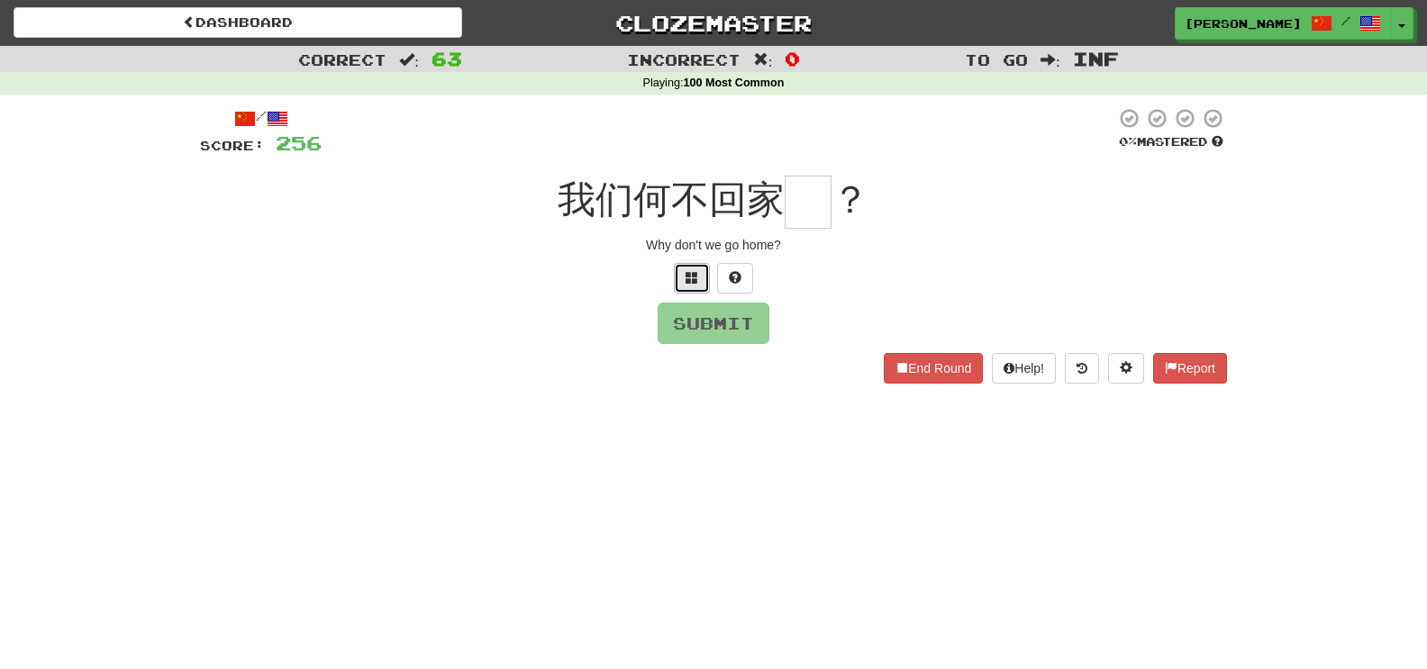
click at [685, 284] on button at bounding box center [692, 278] width 36 height 31
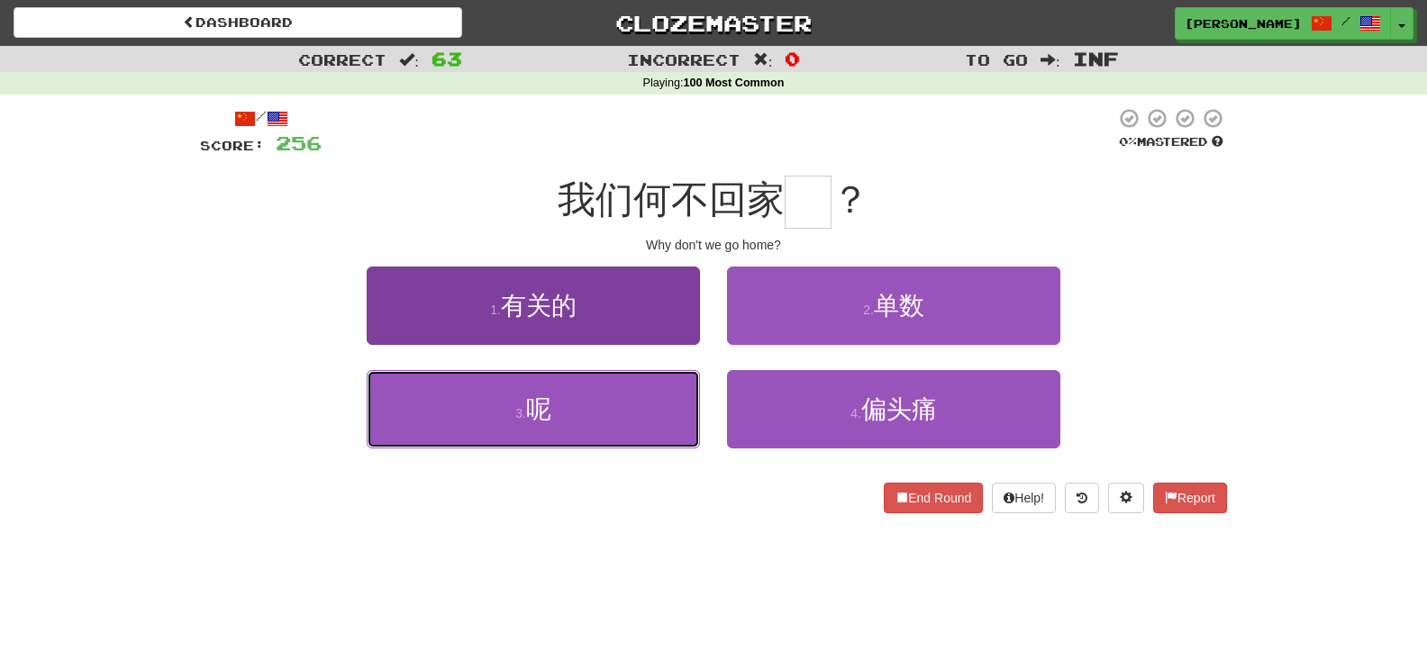
click at [644, 424] on button "3 . 呢" at bounding box center [533, 409] width 333 height 78
type input "*"
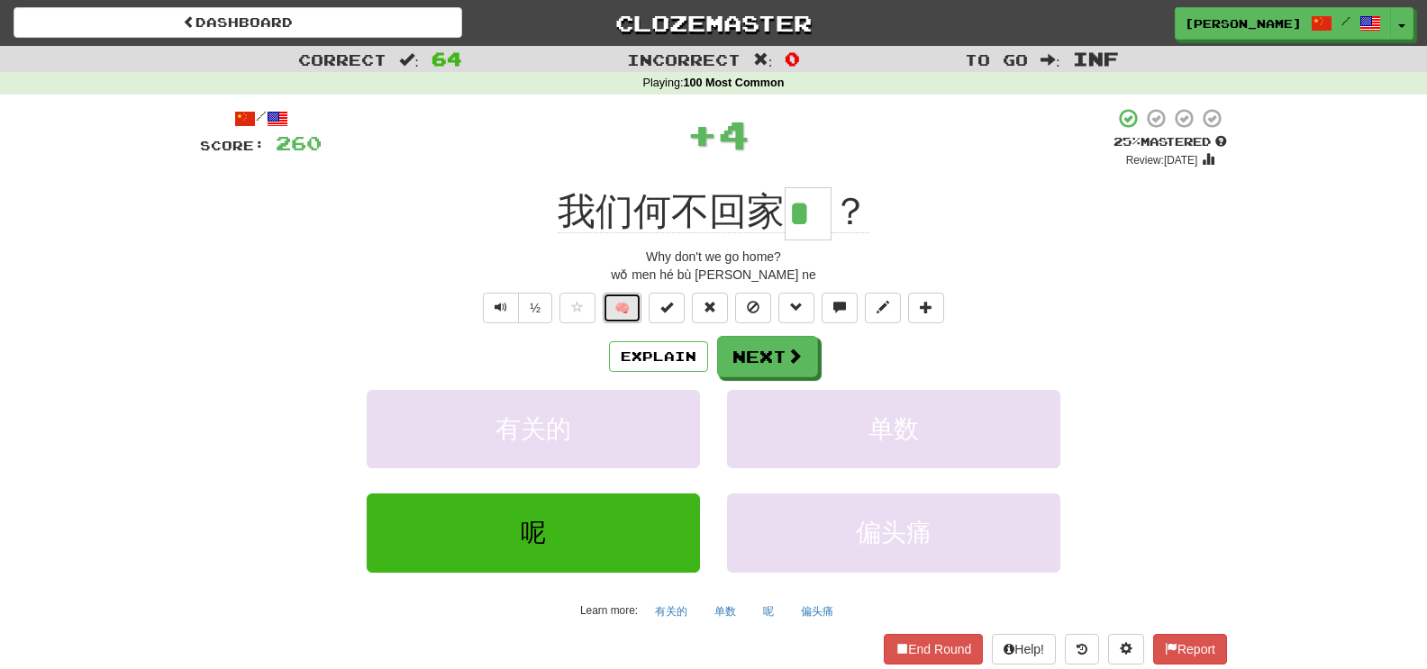
click at [625, 318] on button "🧠" at bounding box center [622, 308] width 39 height 31
click at [641, 358] on button "Explain" at bounding box center [658, 356] width 99 height 31
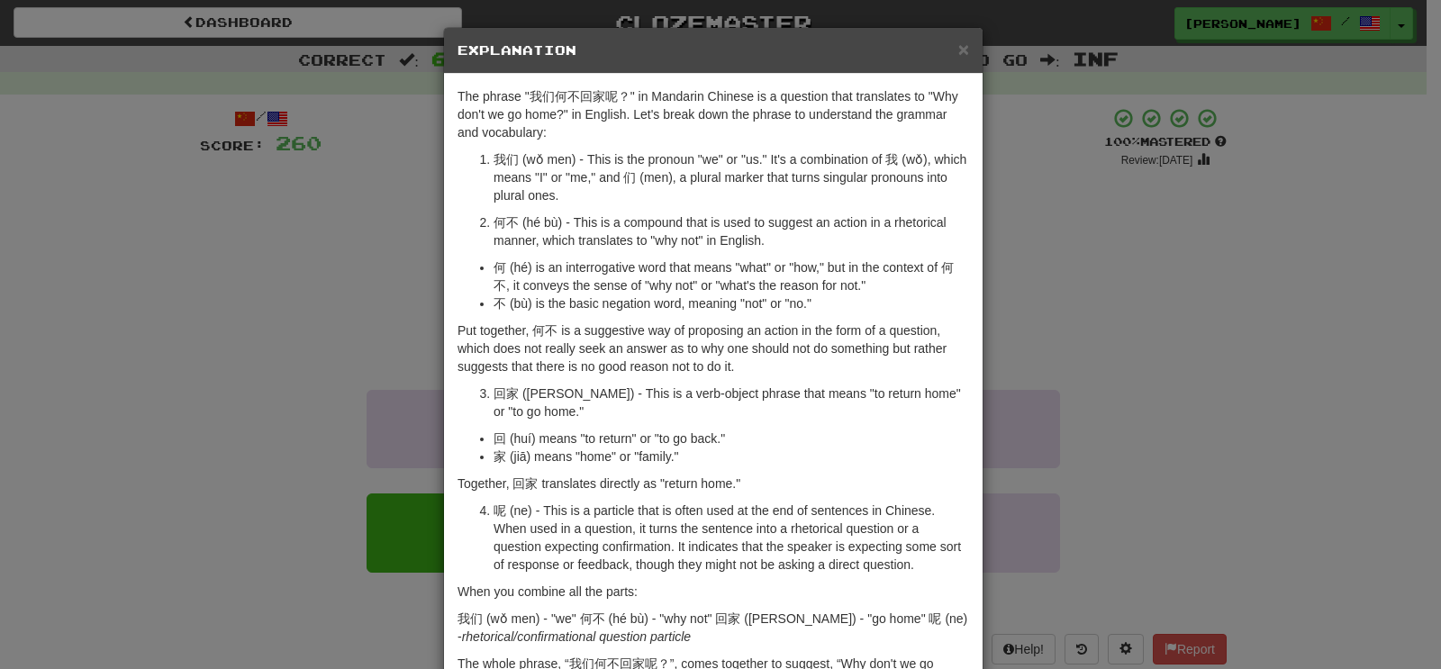
click at [282, 208] on div "× Explanation The phrase "我们何不回家呢？" in Mandarin Chinese is a question that tran…" at bounding box center [720, 334] width 1441 height 669
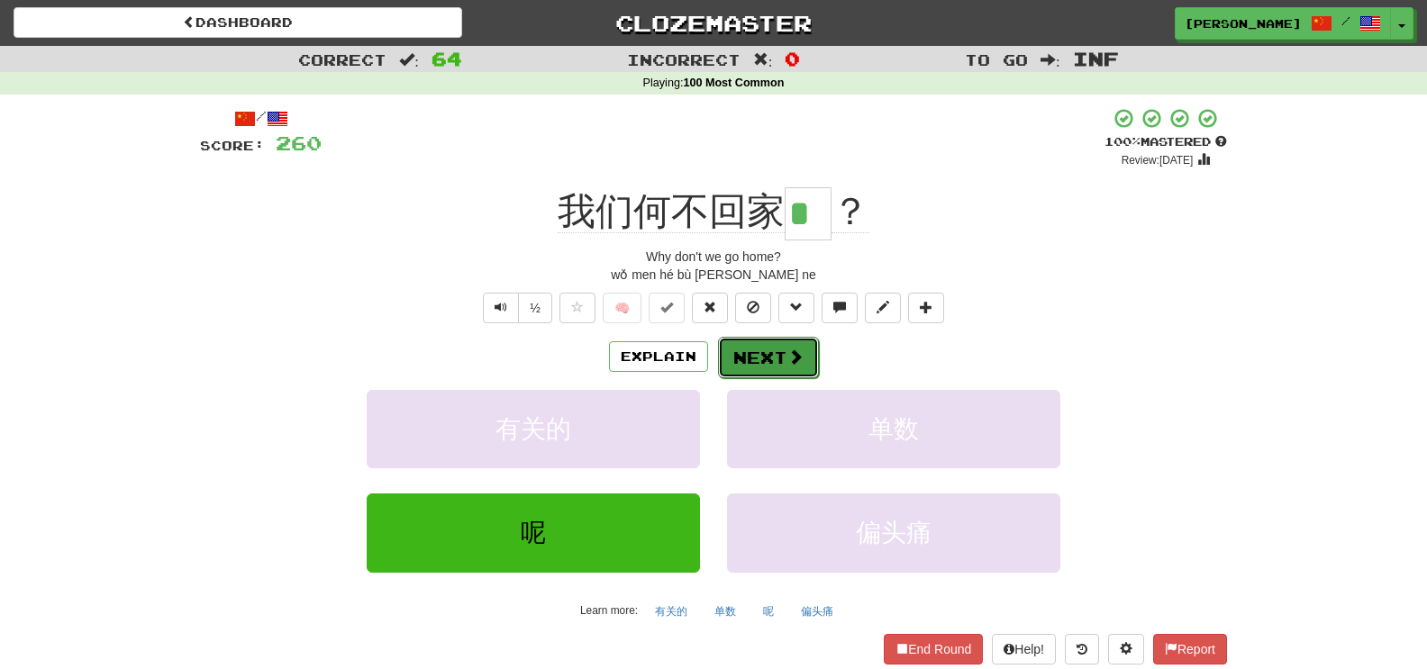
click at [730, 343] on button "Next" at bounding box center [768, 357] width 101 height 41
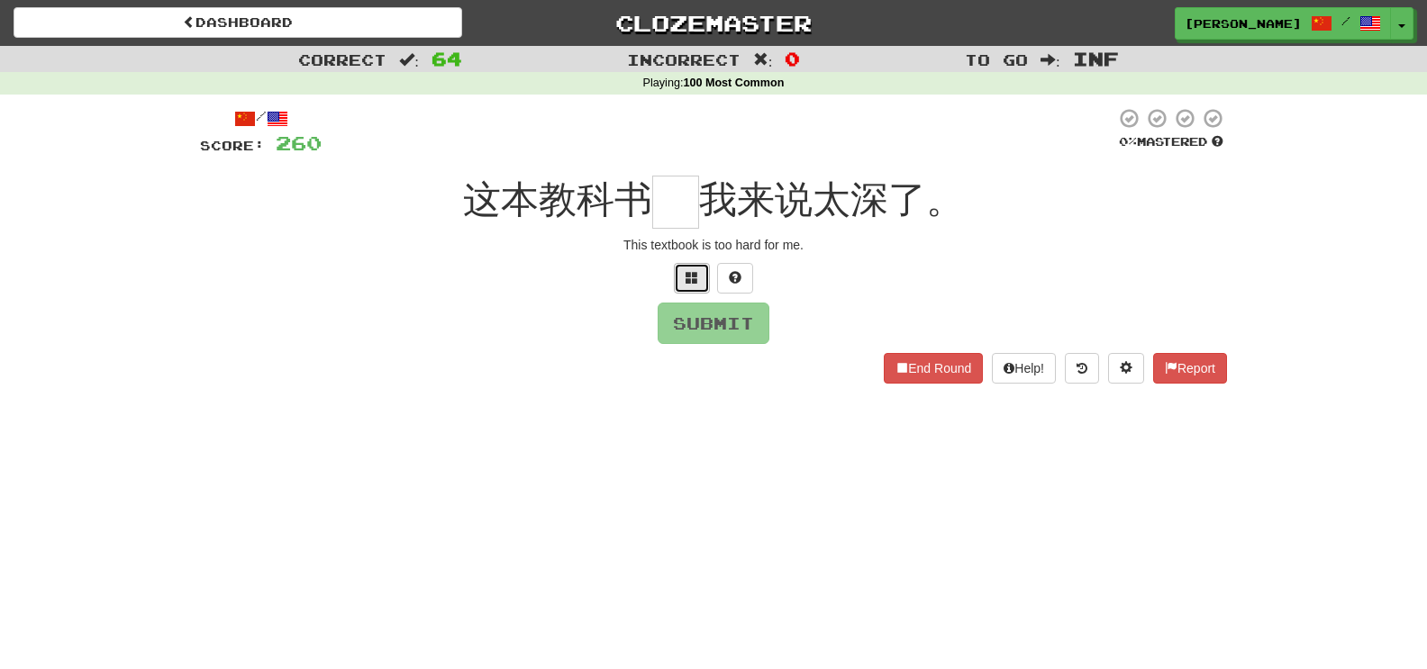
click at [684, 279] on button at bounding box center [692, 278] width 36 height 31
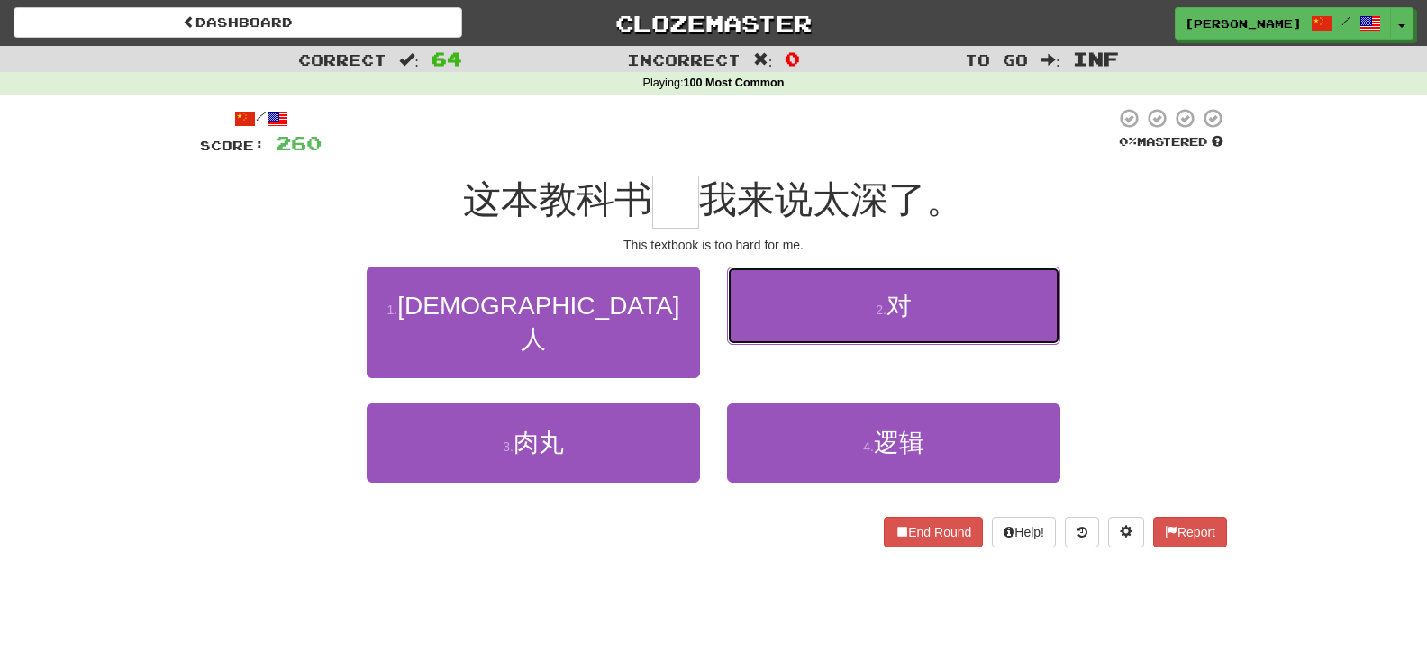
drag, startPoint x: 777, startPoint y: 330, endPoint x: 792, endPoint y: 333, distance: 14.9
click at [780, 330] on button "2 . 对" at bounding box center [893, 306] width 333 height 78
type input "*"
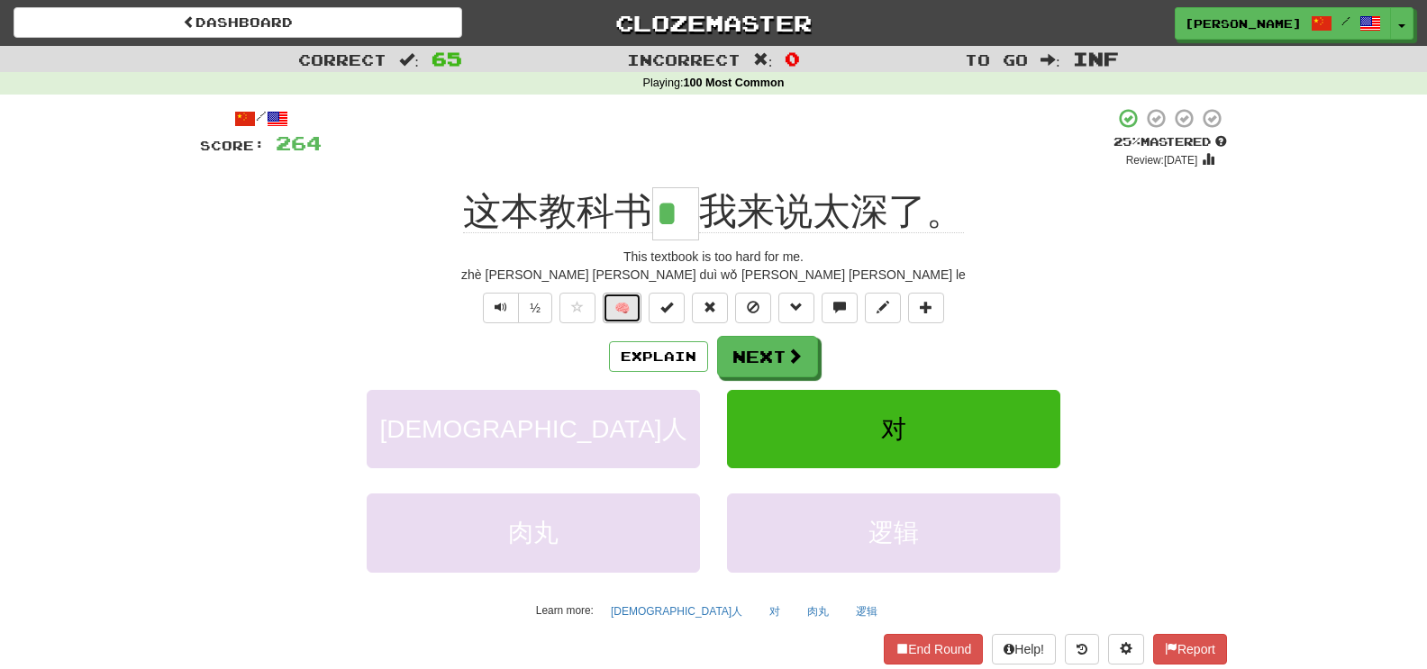
click at [625, 308] on button "🧠" at bounding box center [622, 308] width 39 height 31
click at [773, 351] on button "Next" at bounding box center [768, 357] width 101 height 41
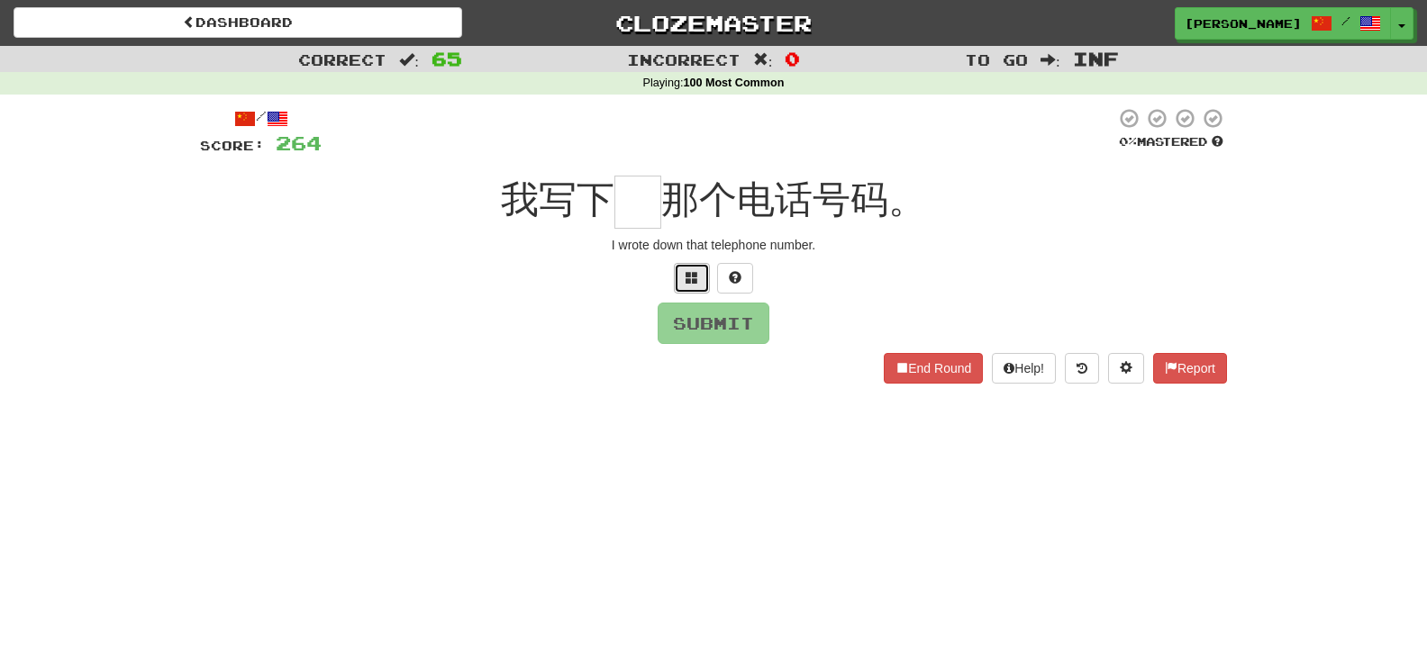
click at [677, 277] on button at bounding box center [692, 278] width 36 height 31
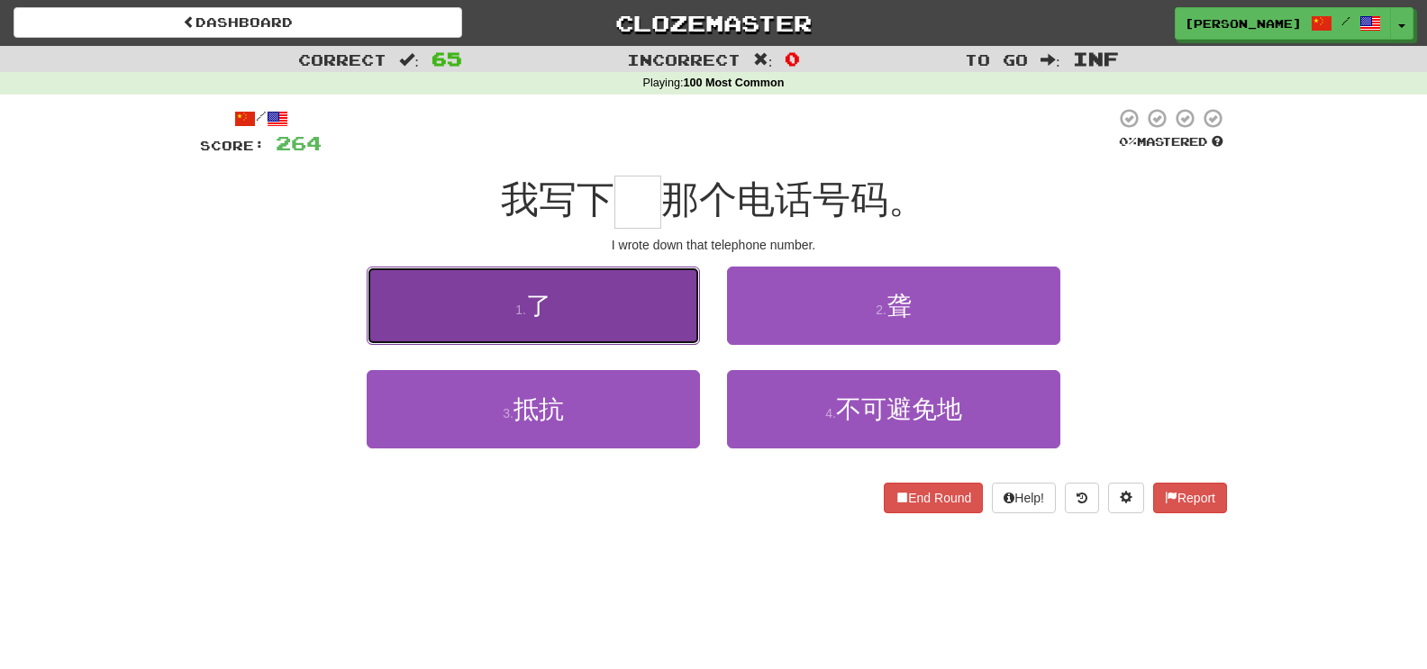
click at [682, 326] on button "1 . 了" at bounding box center [533, 306] width 333 height 78
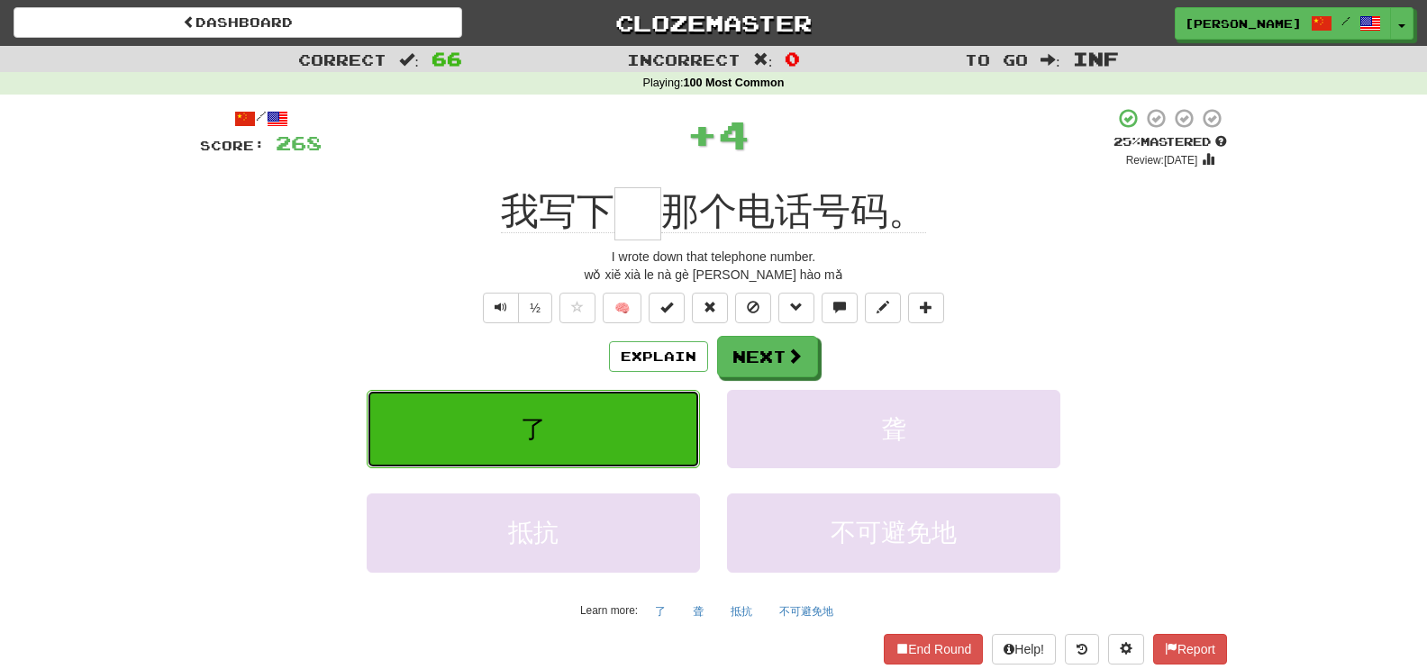
type input "*"
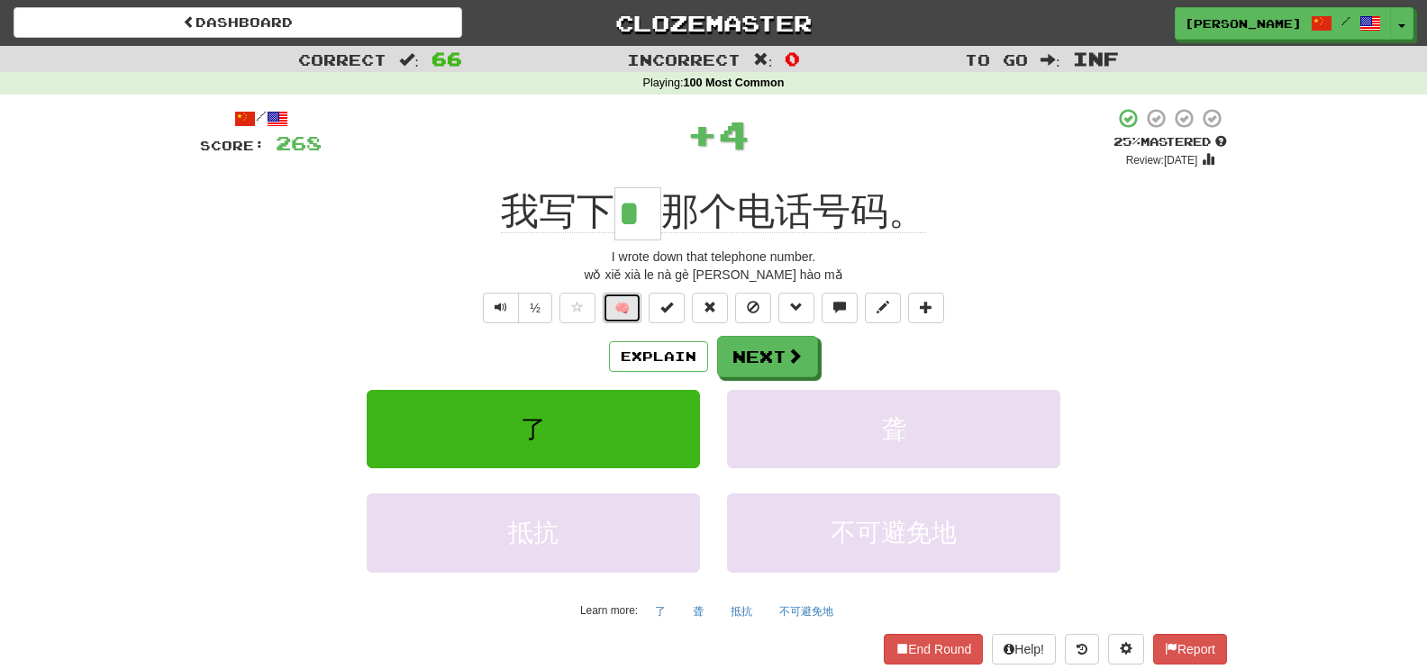
click at [630, 313] on button "🧠" at bounding box center [622, 308] width 39 height 31
click at [808, 356] on button "Next" at bounding box center [768, 357] width 101 height 41
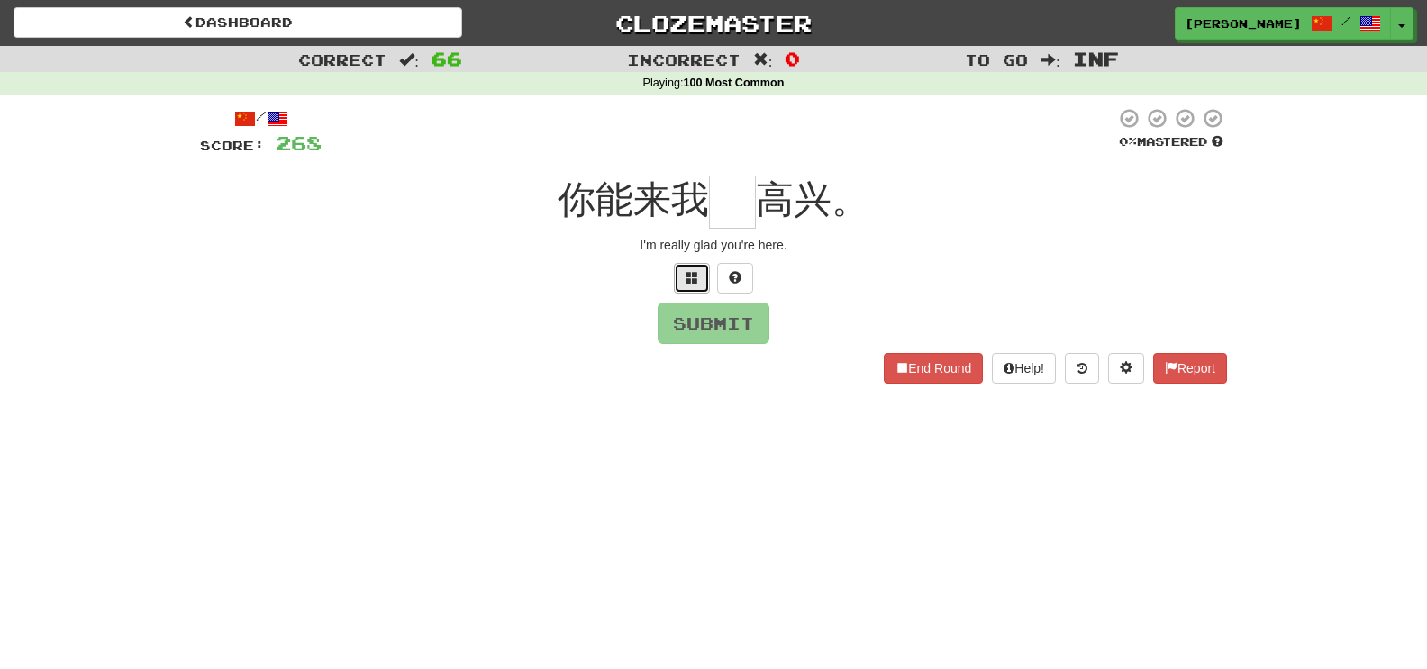
click at [691, 272] on span at bounding box center [692, 277] width 13 height 13
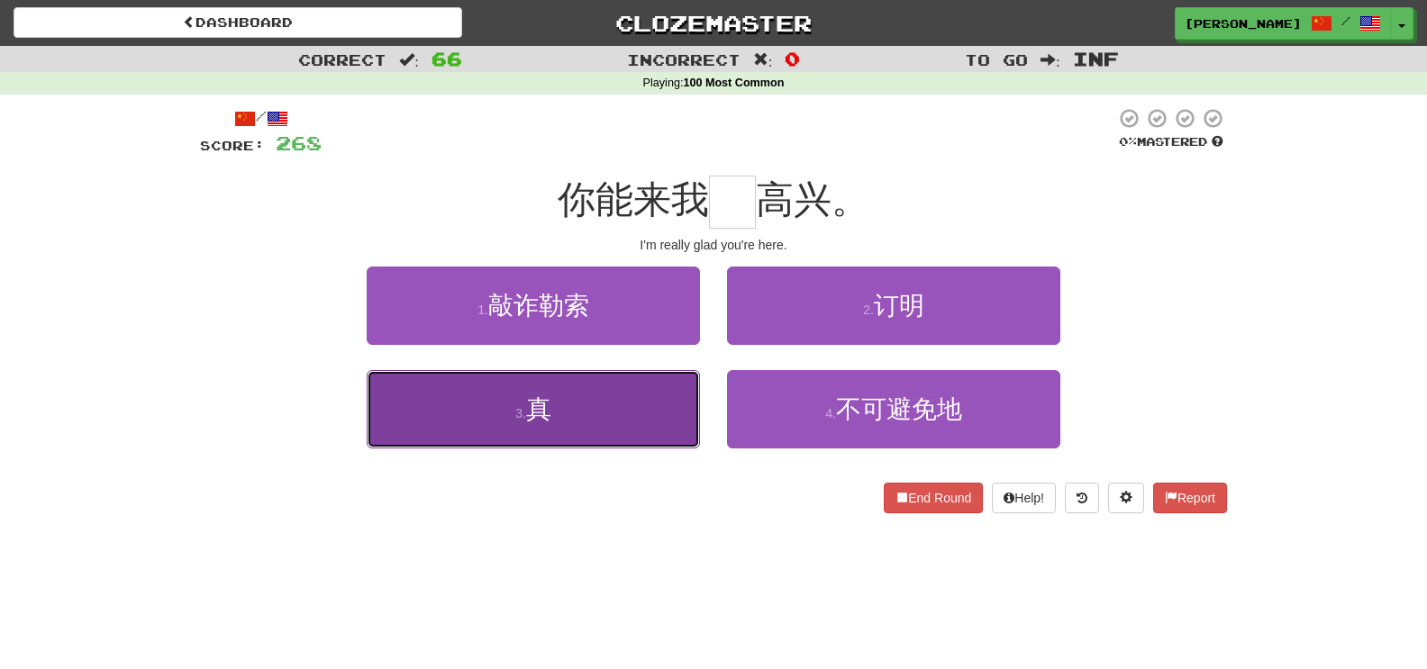
click at [671, 400] on button "3 . 真" at bounding box center [533, 409] width 333 height 78
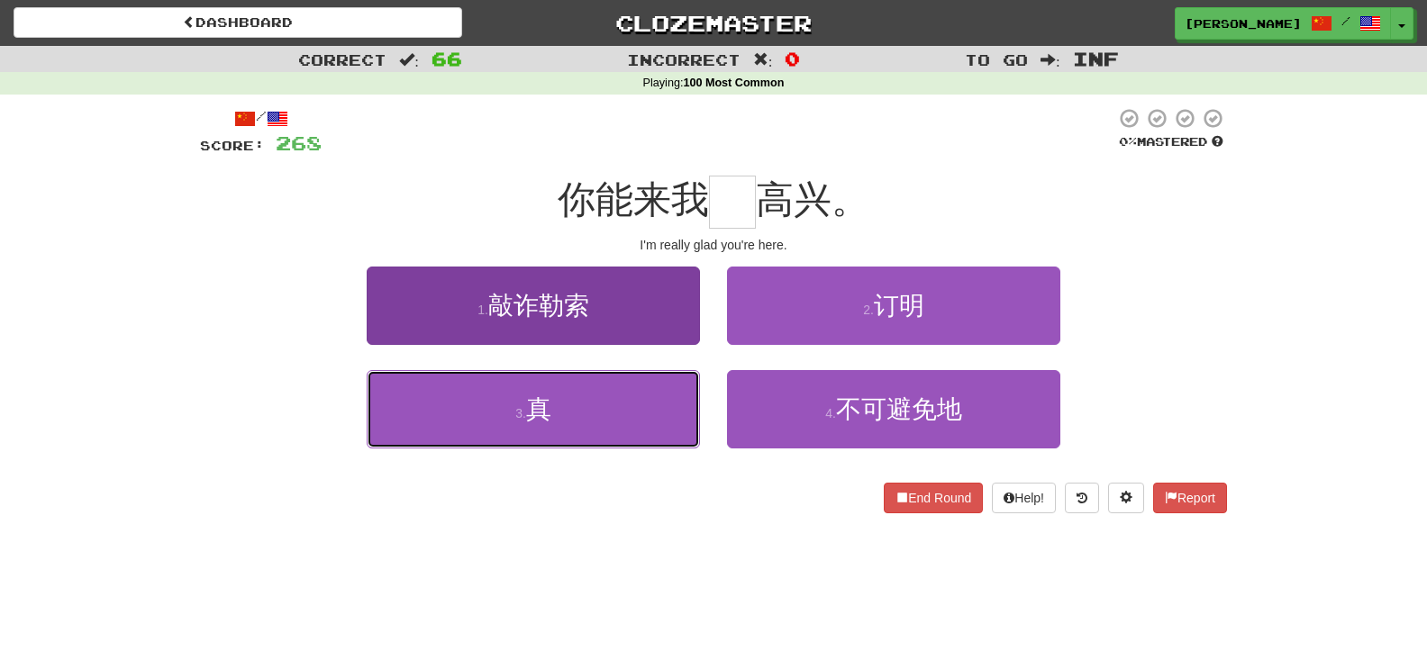
type input "*"
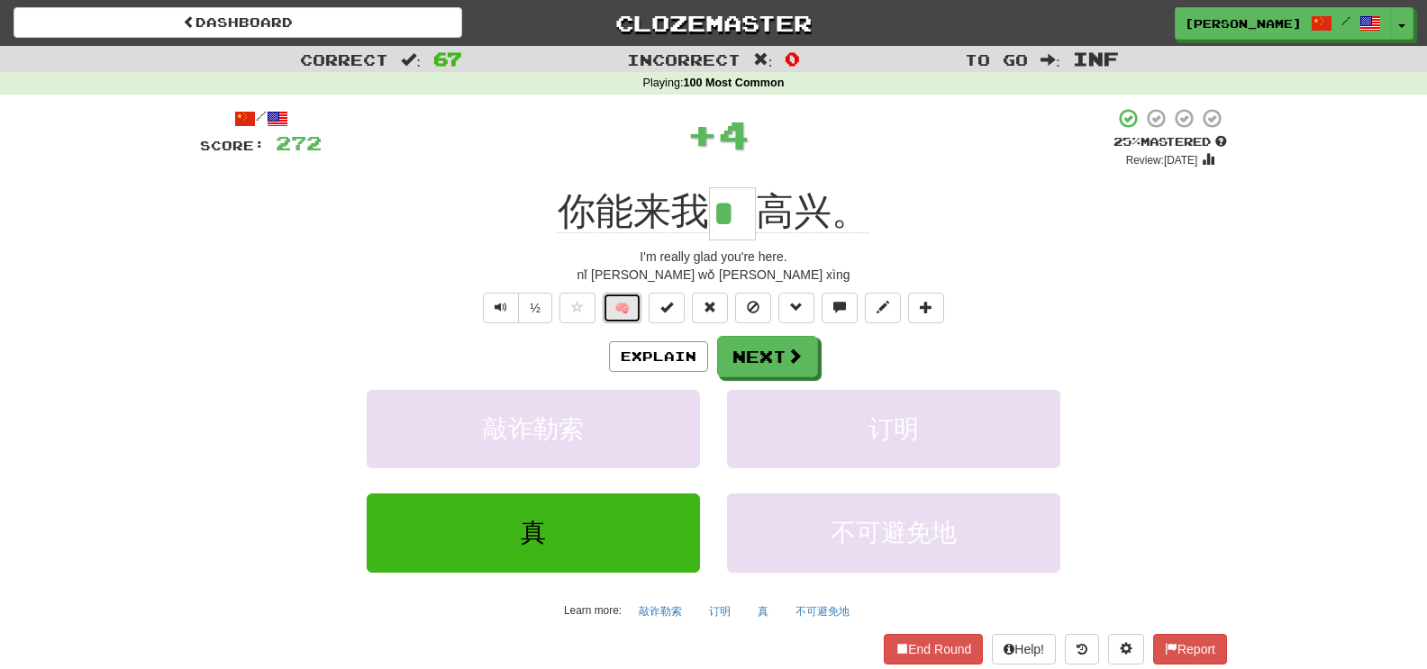
click at [614, 311] on button "🧠" at bounding box center [622, 308] width 39 height 31
click at [741, 346] on button "Next" at bounding box center [768, 357] width 101 height 41
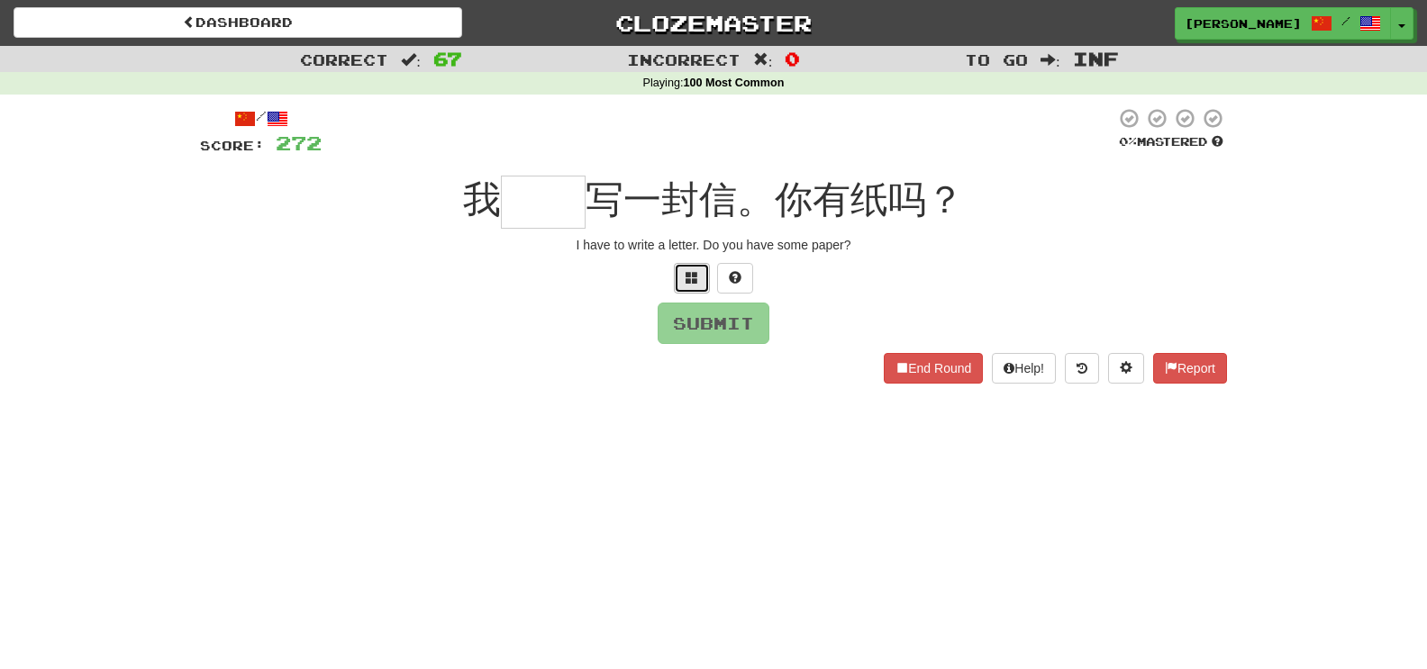
click at [704, 286] on button at bounding box center [692, 278] width 36 height 31
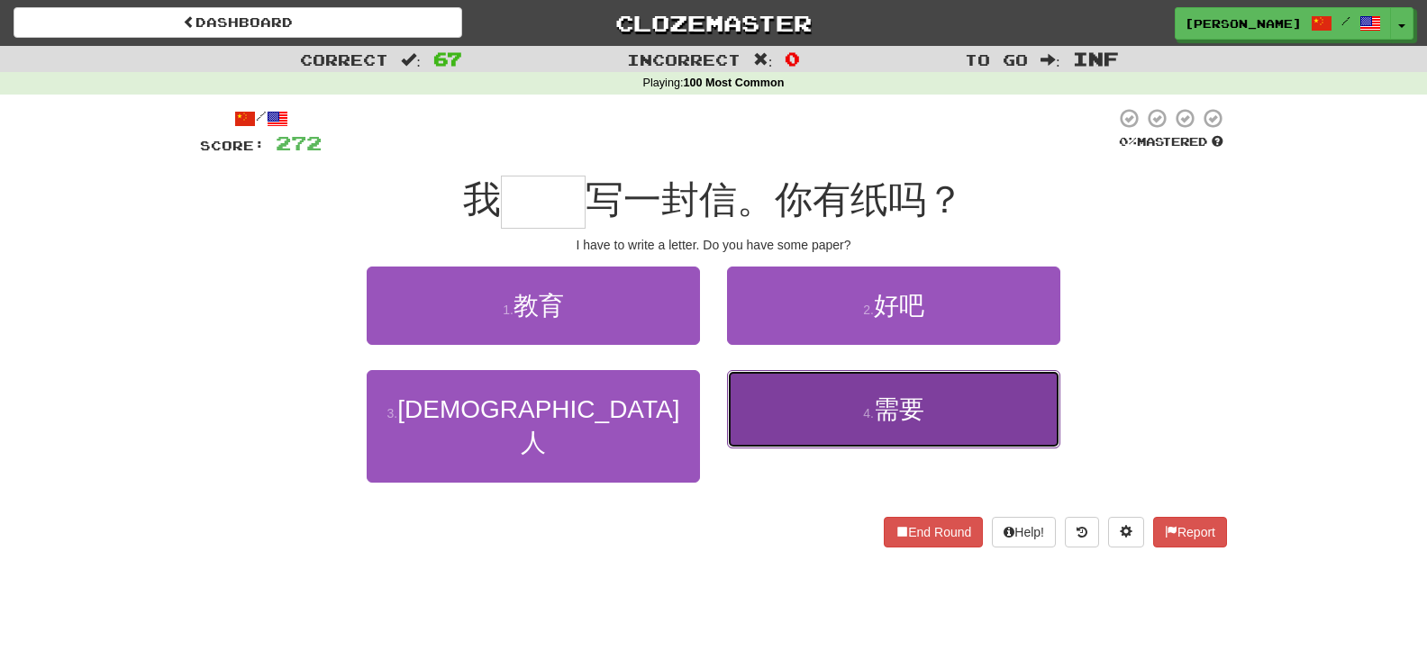
click at [751, 397] on button "4 . 需要" at bounding box center [893, 409] width 333 height 78
type input "**"
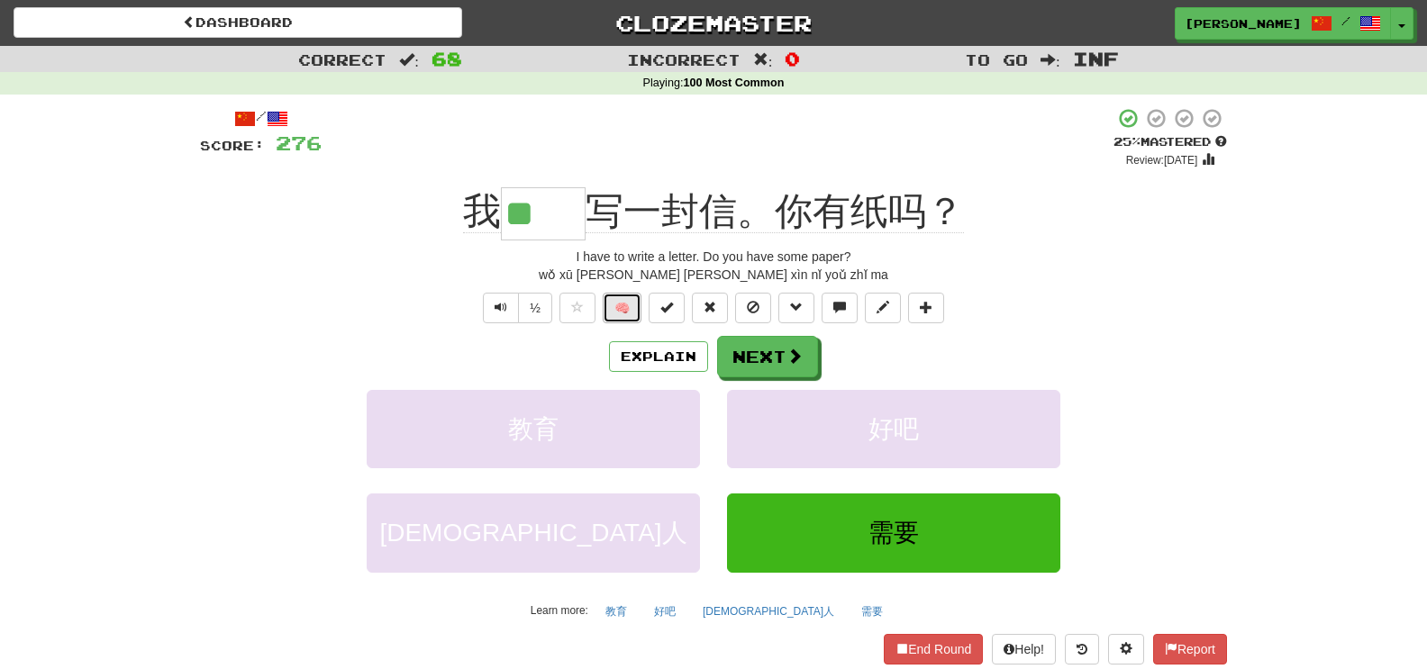
click at [613, 308] on button "🧠" at bounding box center [622, 308] width 39 height 31
click at [747, 347] on button "Next" at bounding box center [768, 357] width 101 height 41
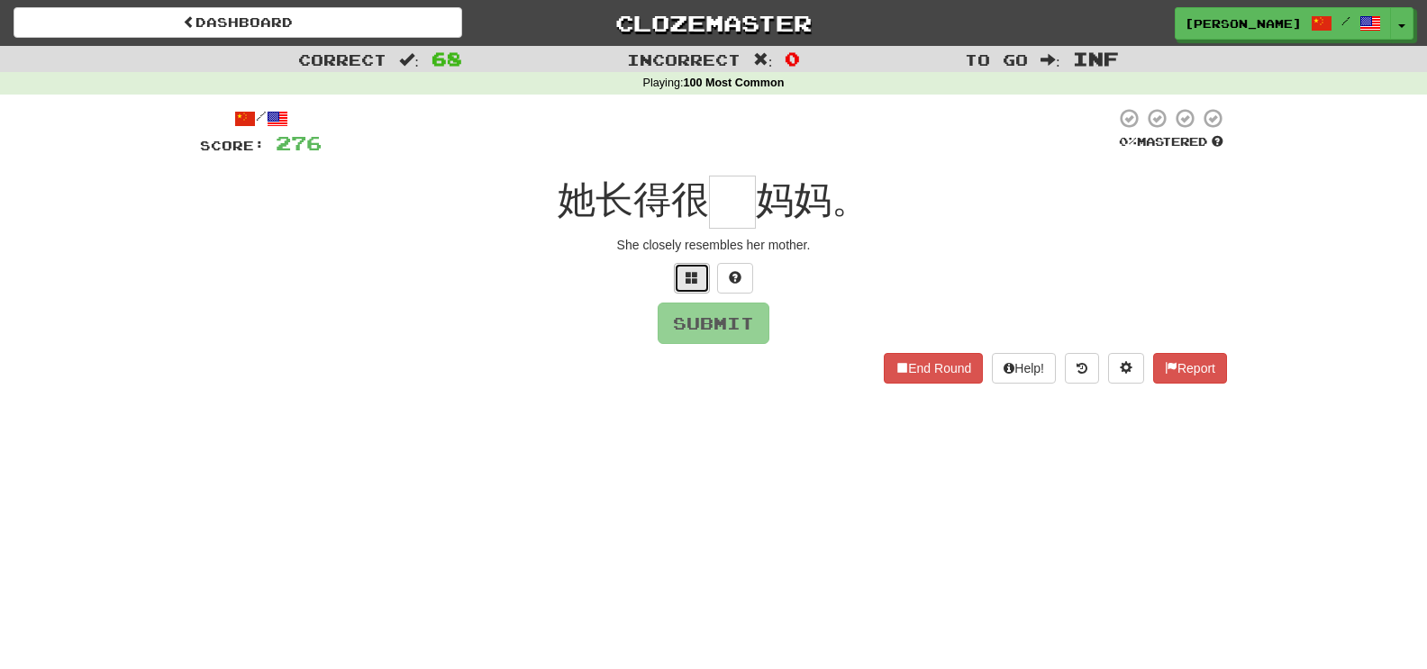
click at [686, 284] on span at bounding box center [692, 277] width 13 height 13
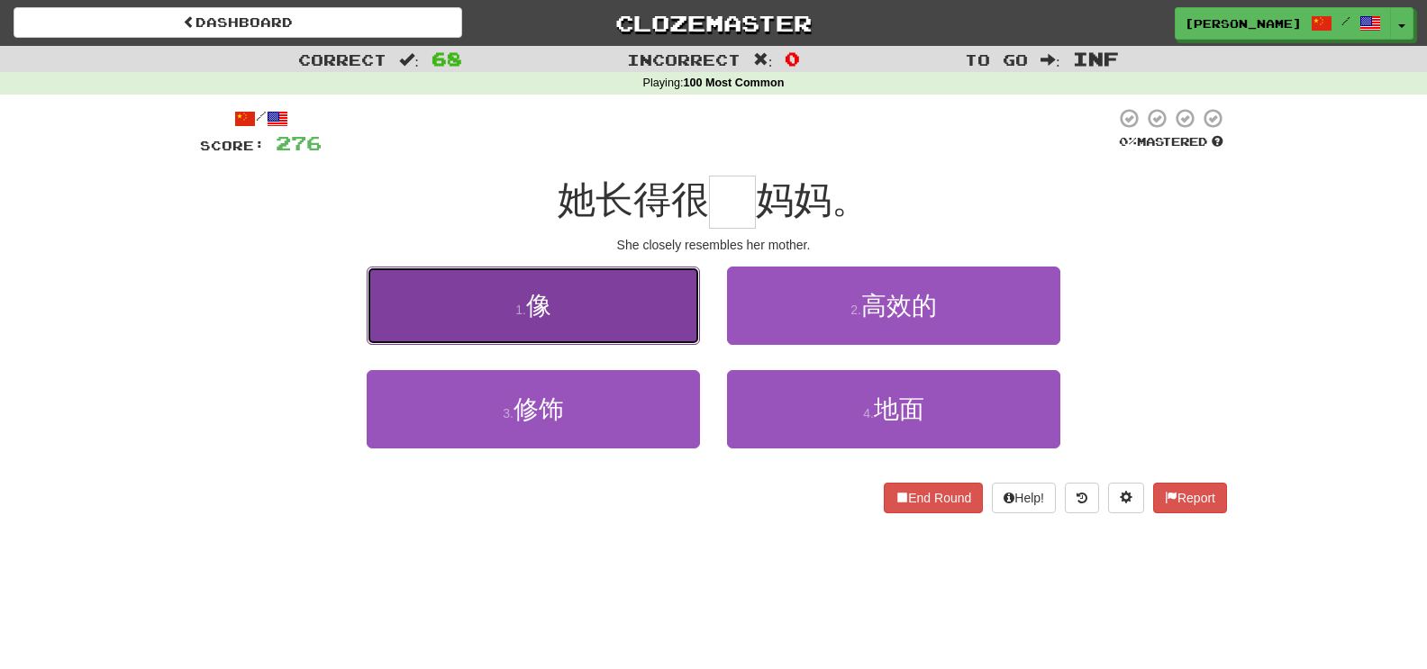
click at [616, 275] on button "1 . 像" at bounding box center [533, 306] width 333 height 78
type input "*"
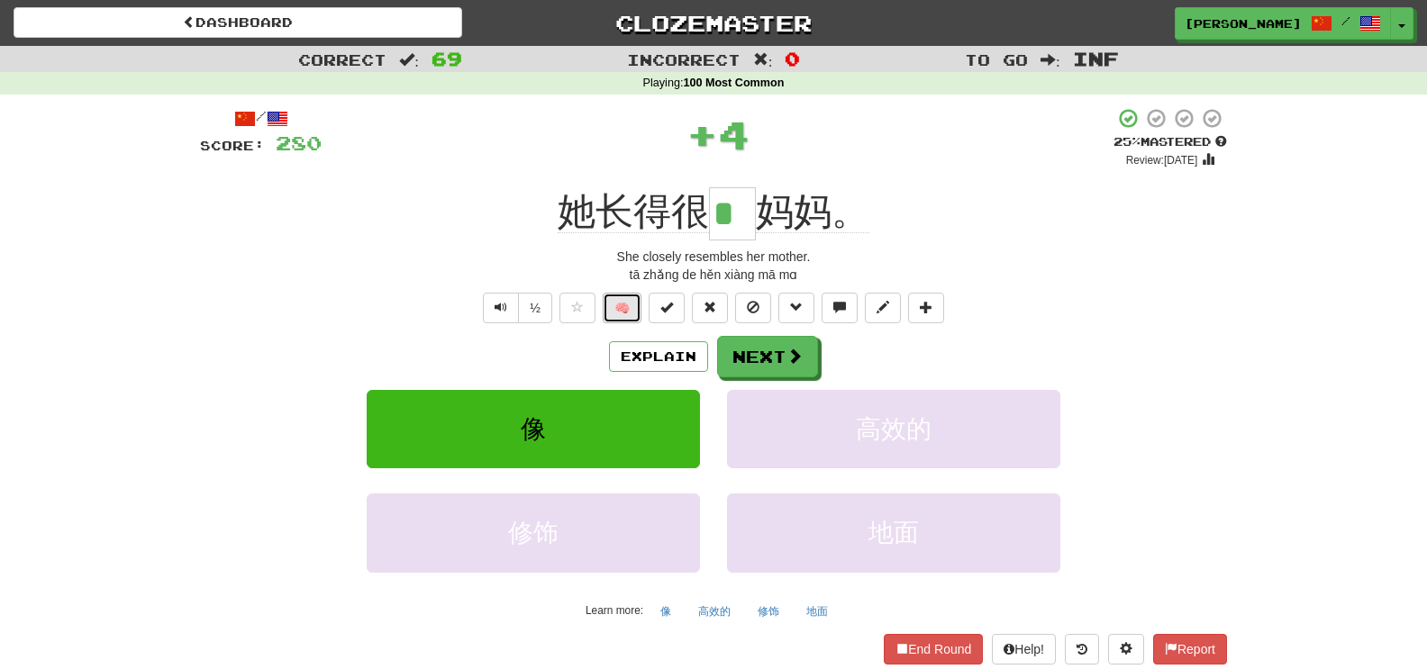
click at [639, 311] on button "🧠" at bounding box center [622, 308] width 39 height 31
click at [780, 363] on button "Next" at bounding box center [768, 357] width 101 height 41
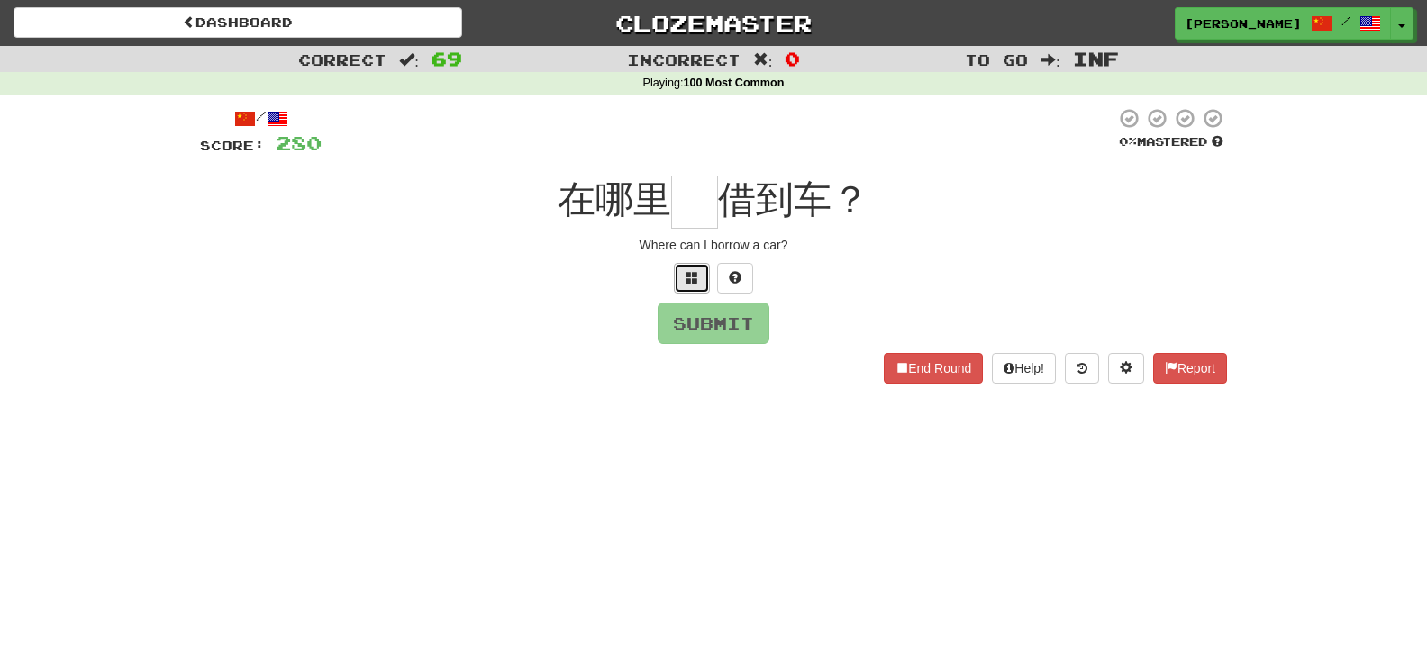
click at [697, 274] on span at bounding box center [692, 277] width 13 height 13
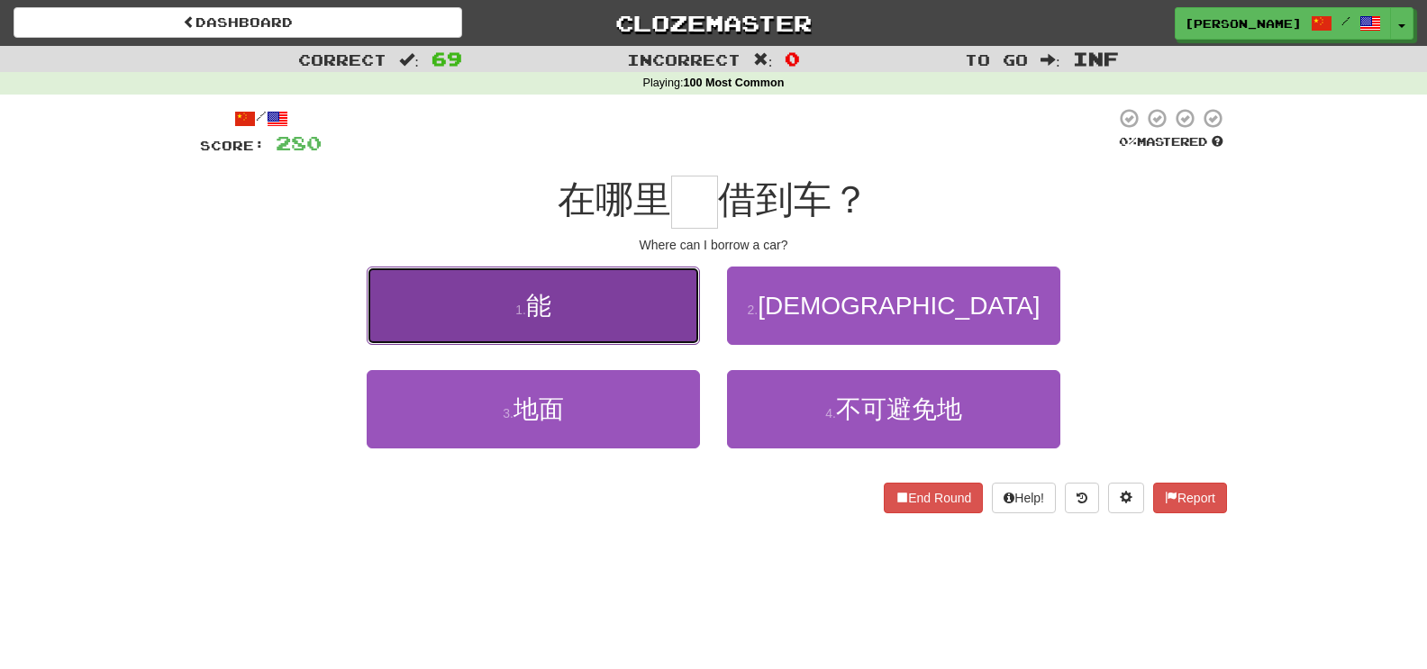
click at [619, 293] on button "1 . 能" at bounding box center [533, 306] width 333 height 78
type input "*"
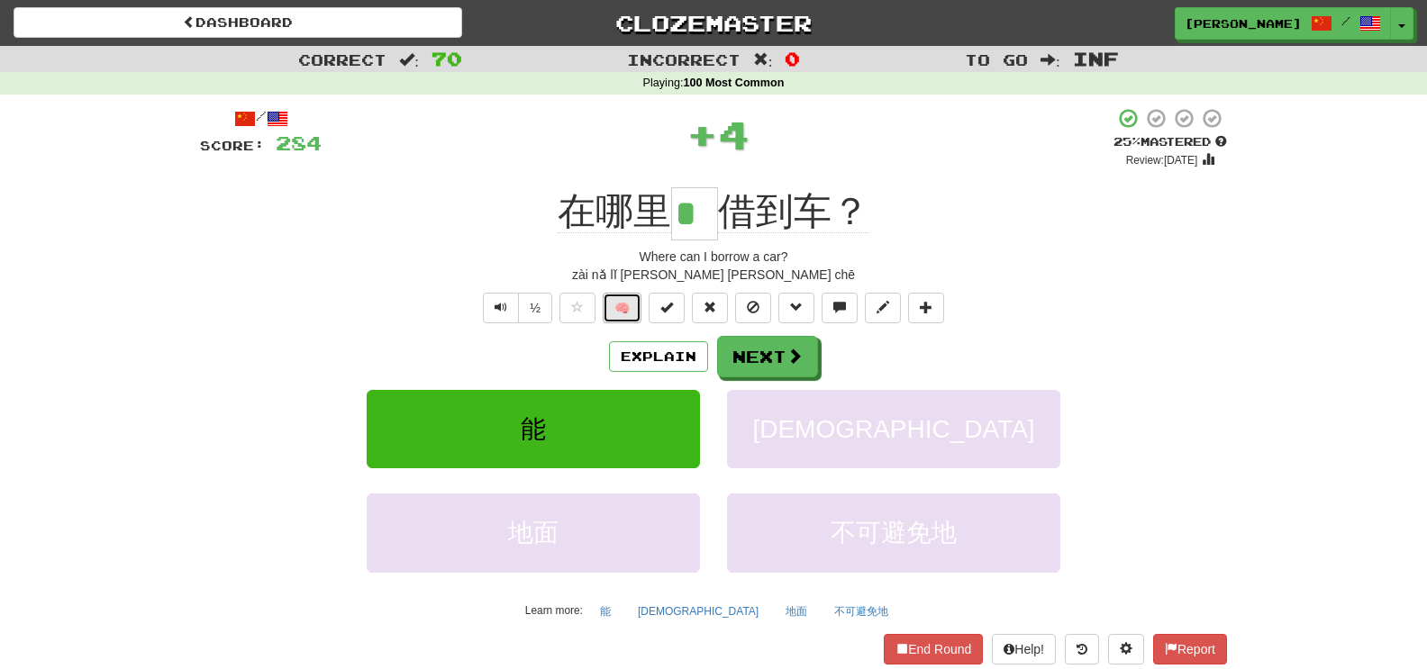
click at [632, 307] on button "🧠" at bounding box center [622, 308] width 39 height 31
click at [752, 358] on button "Next" at bounding box center [768, 357] width 101 height 41
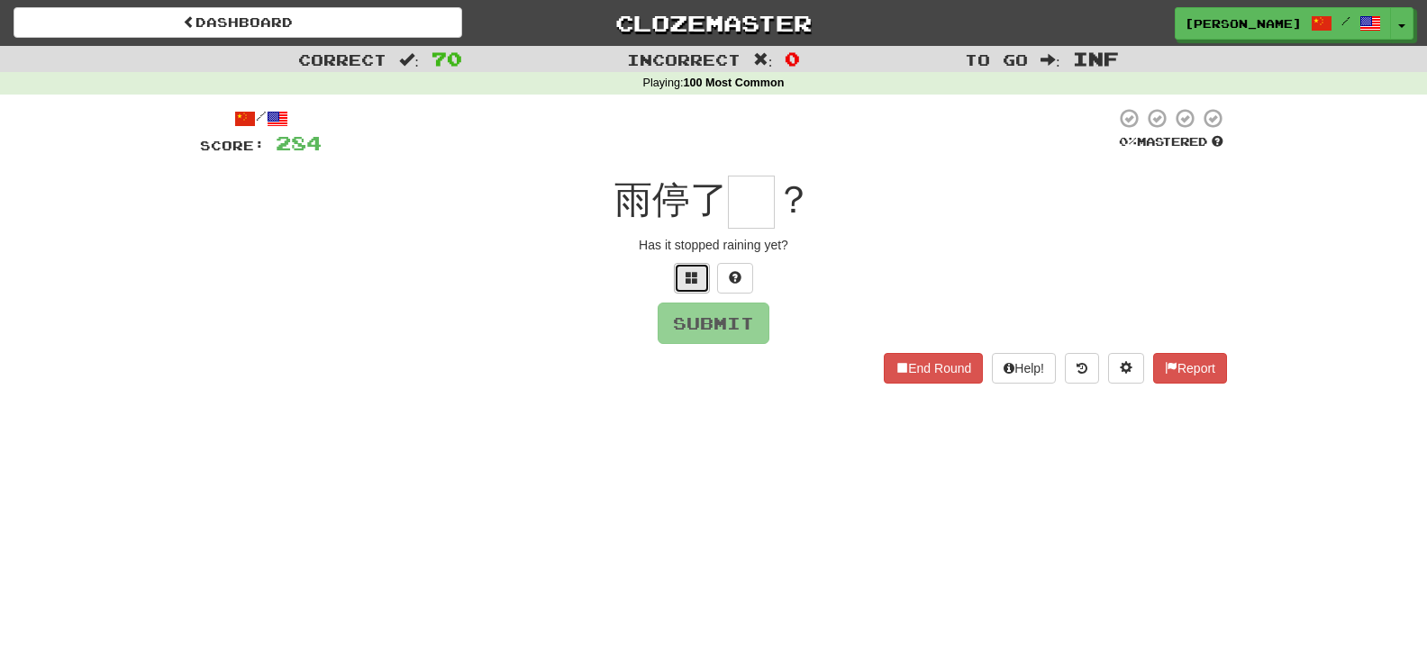
click at [686, 283] on span at bounding box center [692, 277] width 13 height 13
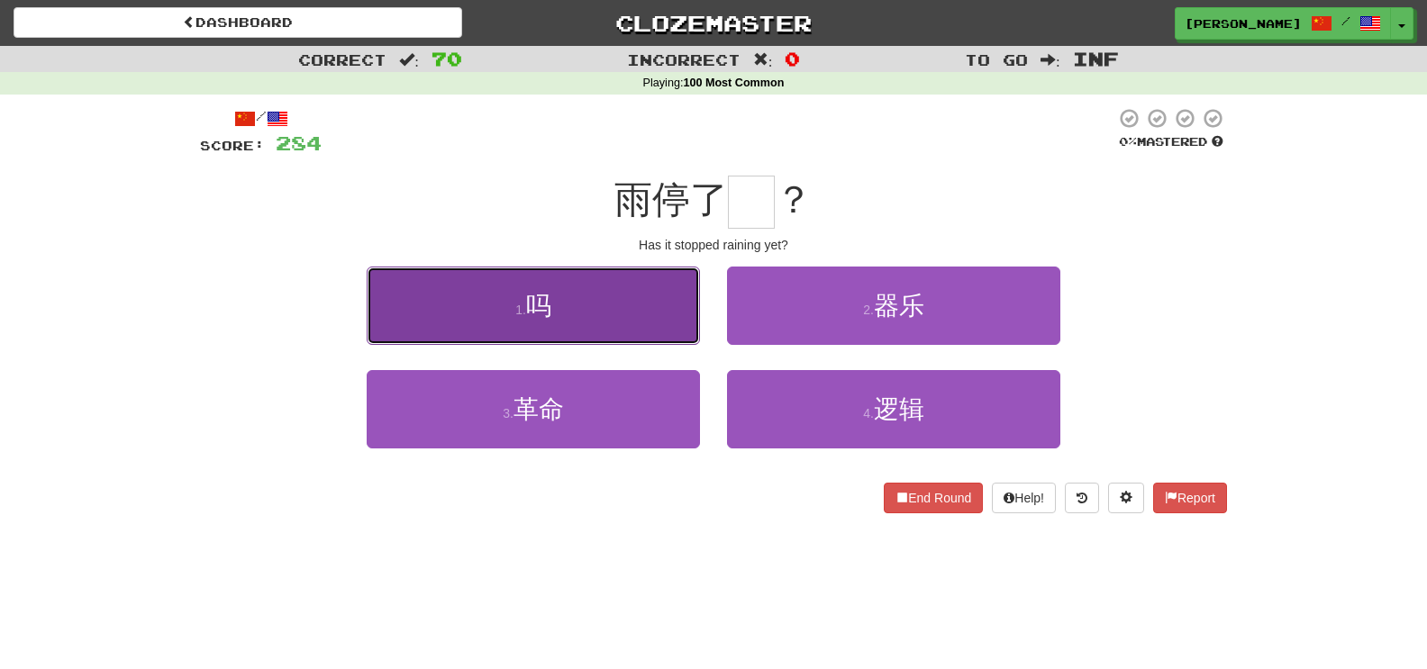
click at [669, 313] on button "1 . 吗" at bounding box center [533, 306] width 333 height 78
type input "*"
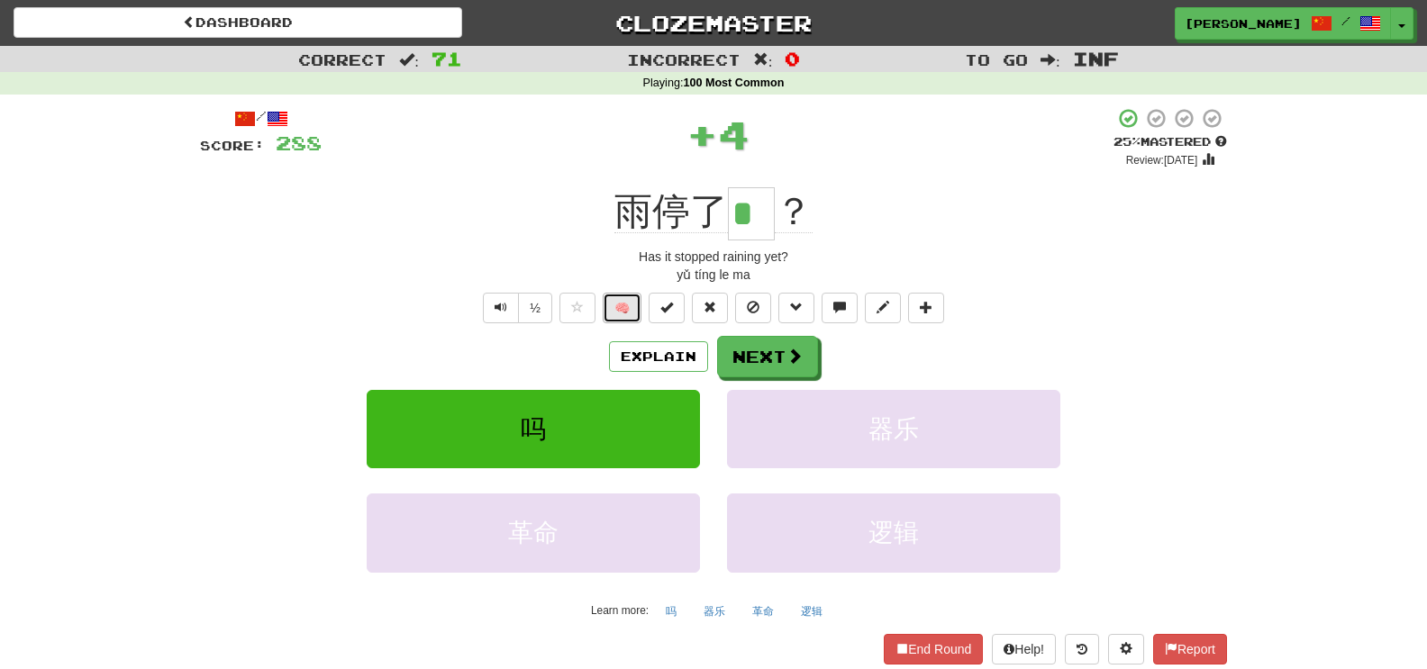
click at [631, 304] on button "🧠" at bounding box center [622, 308] width 39 height 31
click at [794, 363] on span at bounding box center [795, 357] width 16 height 16
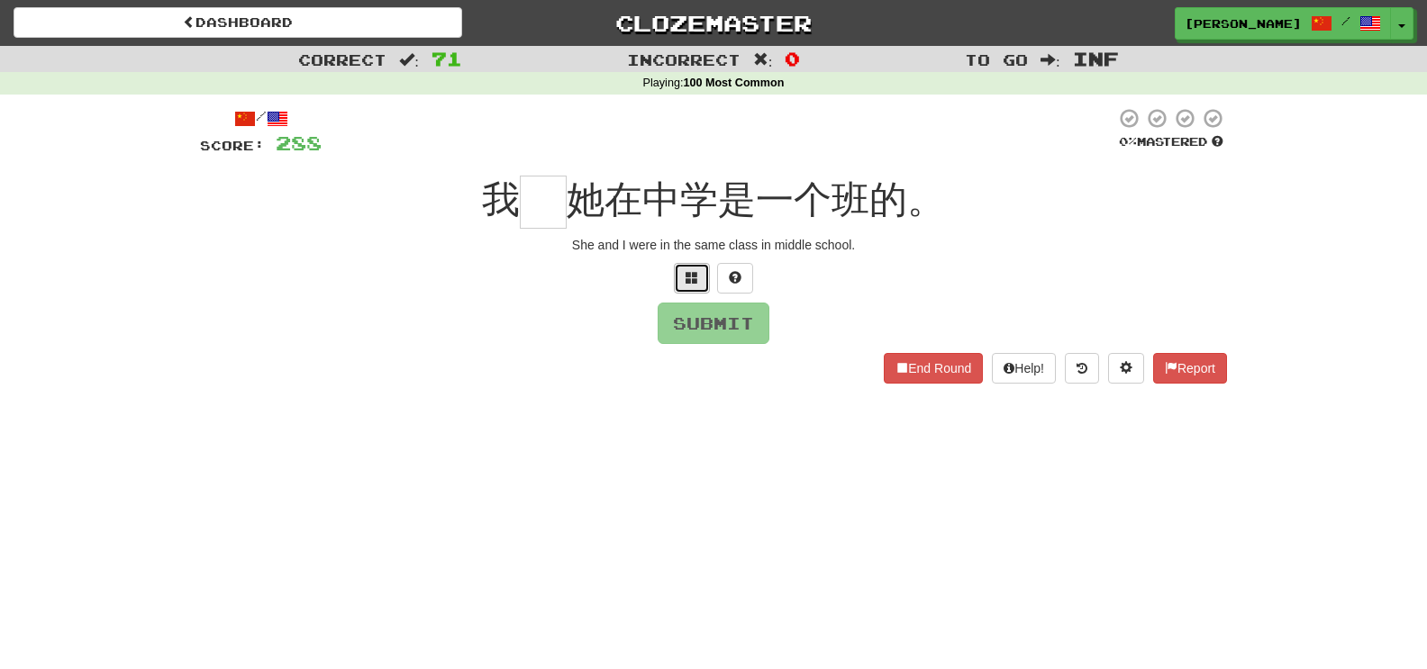
click at [695, 276] on span at bounding box center [692, 277] width 13 height 13
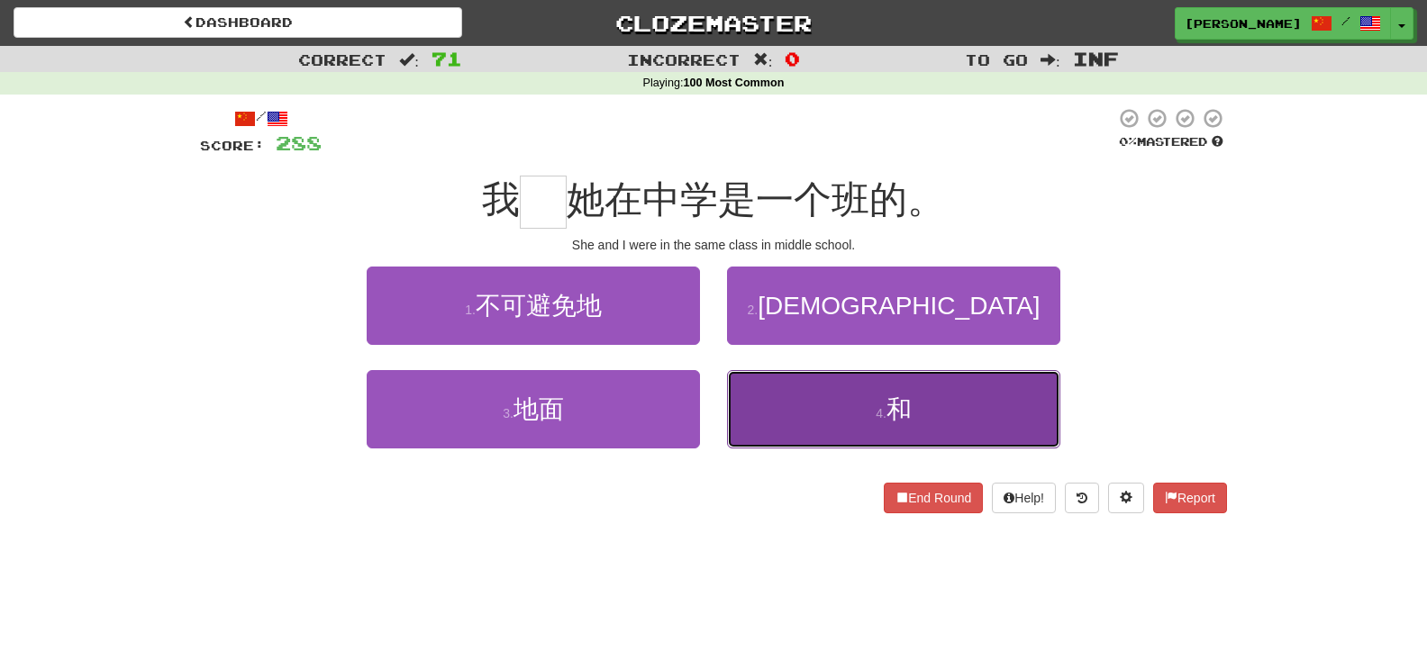
click at [878, 427] on button "4 . 和" at bounding box center [893, 409] width 333 height 78
type input "*"
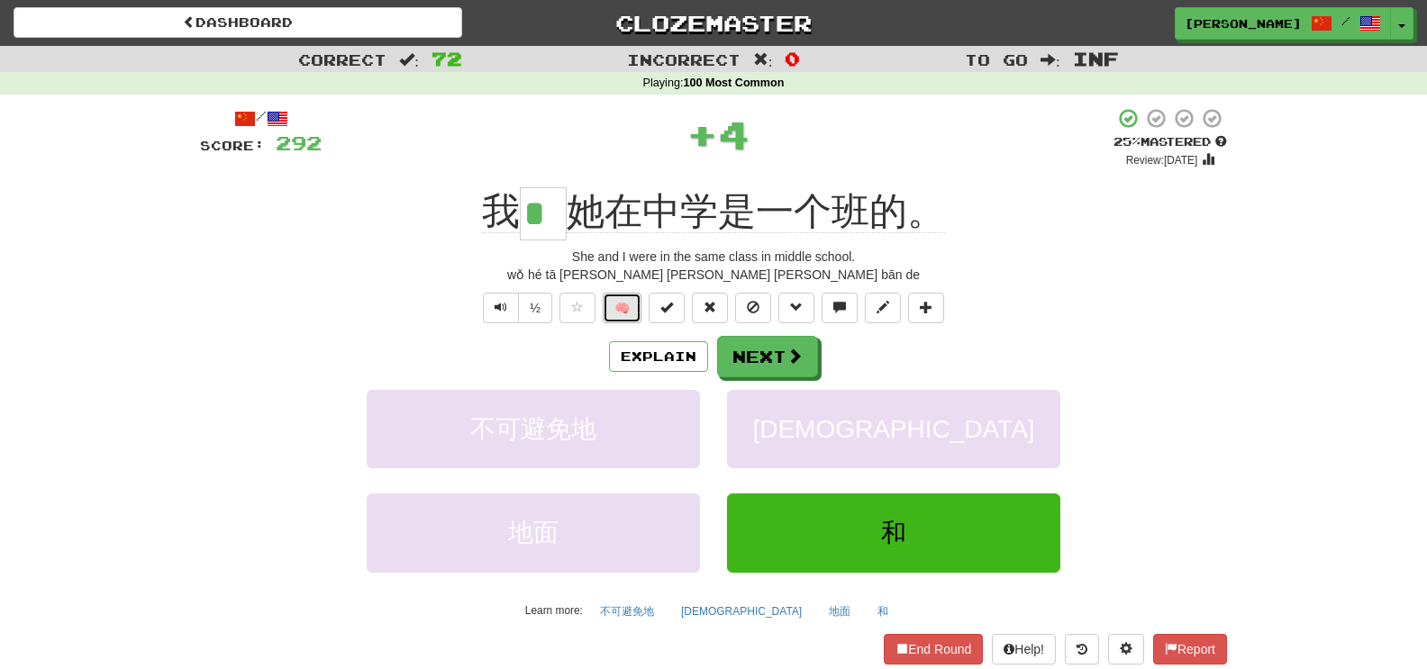
click at [612, 300] on button "🧠" at bounding box center [622, 308] width 39 height 31
click at [735, 354] on button "Next" at bounding box center [768, 357] width 101 height 41
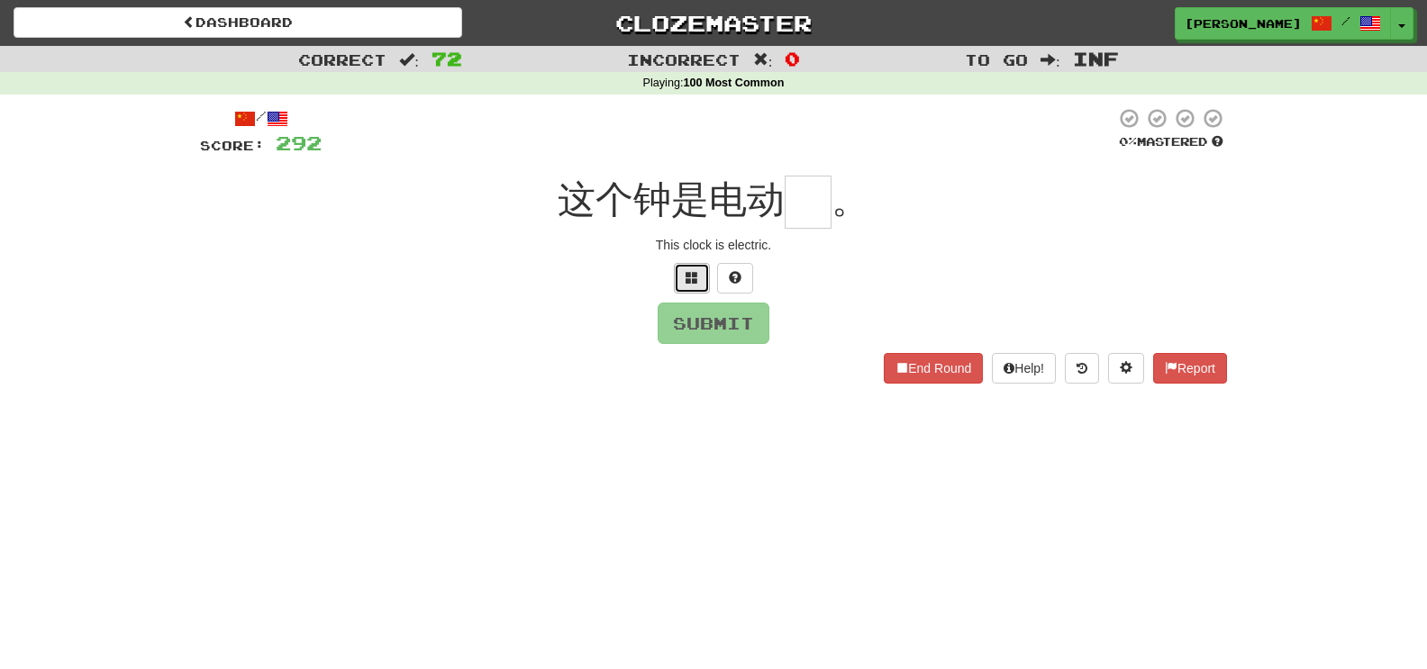
click at [679, 270] on button at bounding box center [692, 278] width 36 height 31
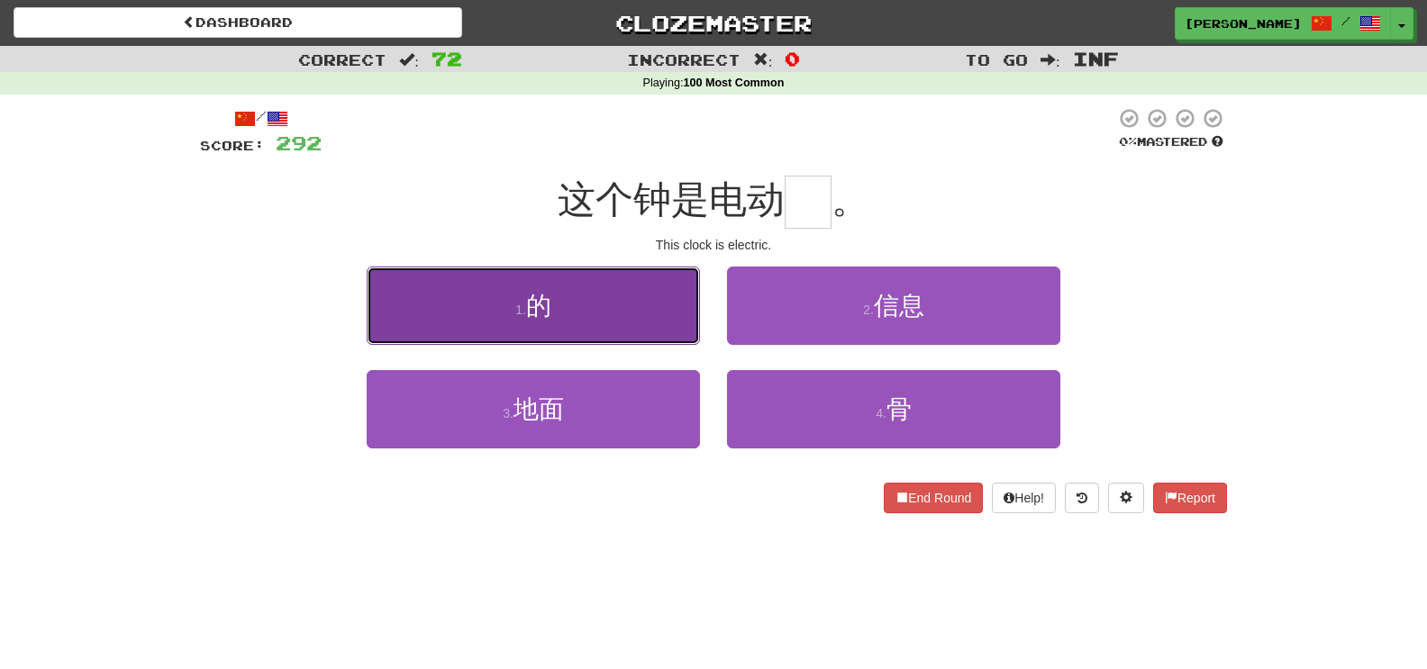
click at [670, 285] on button "1 . 的" at bounding box center [533, 306] width 333 height 78
type input "*"
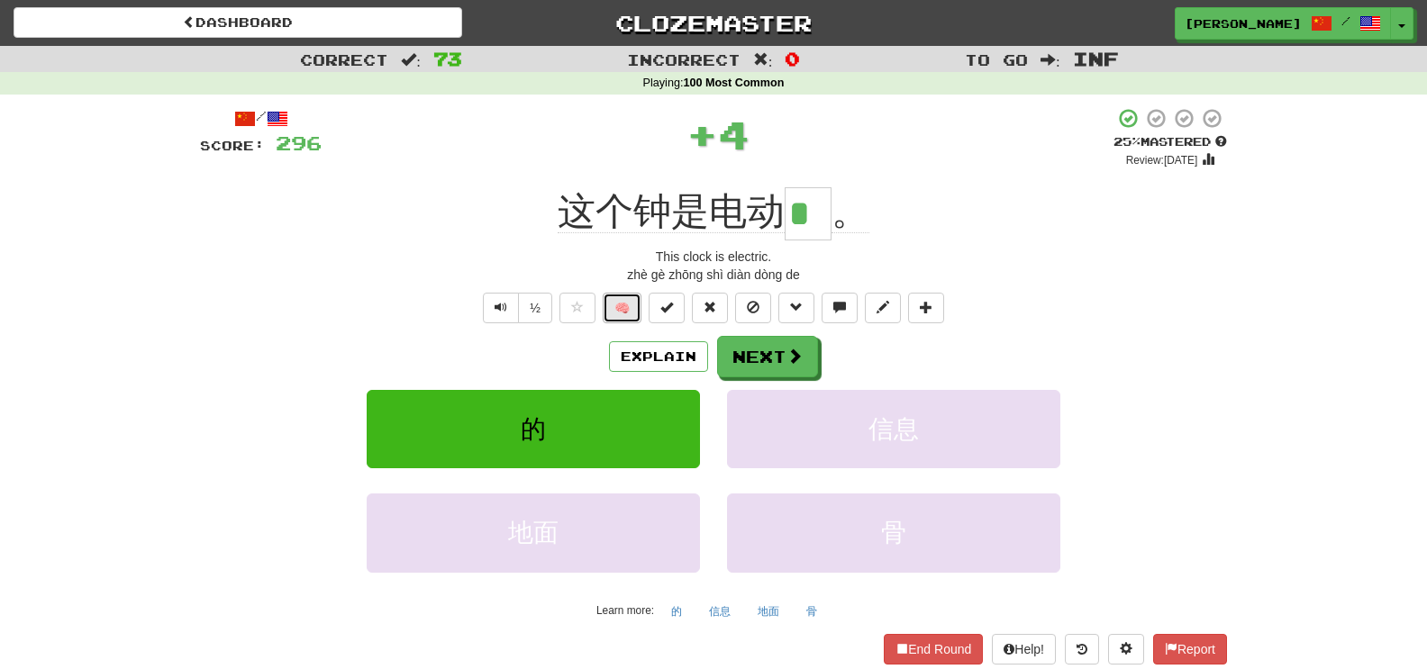
click at [623, 309] on button "🧠" at bounding box center [622, 308] width 39 height 31
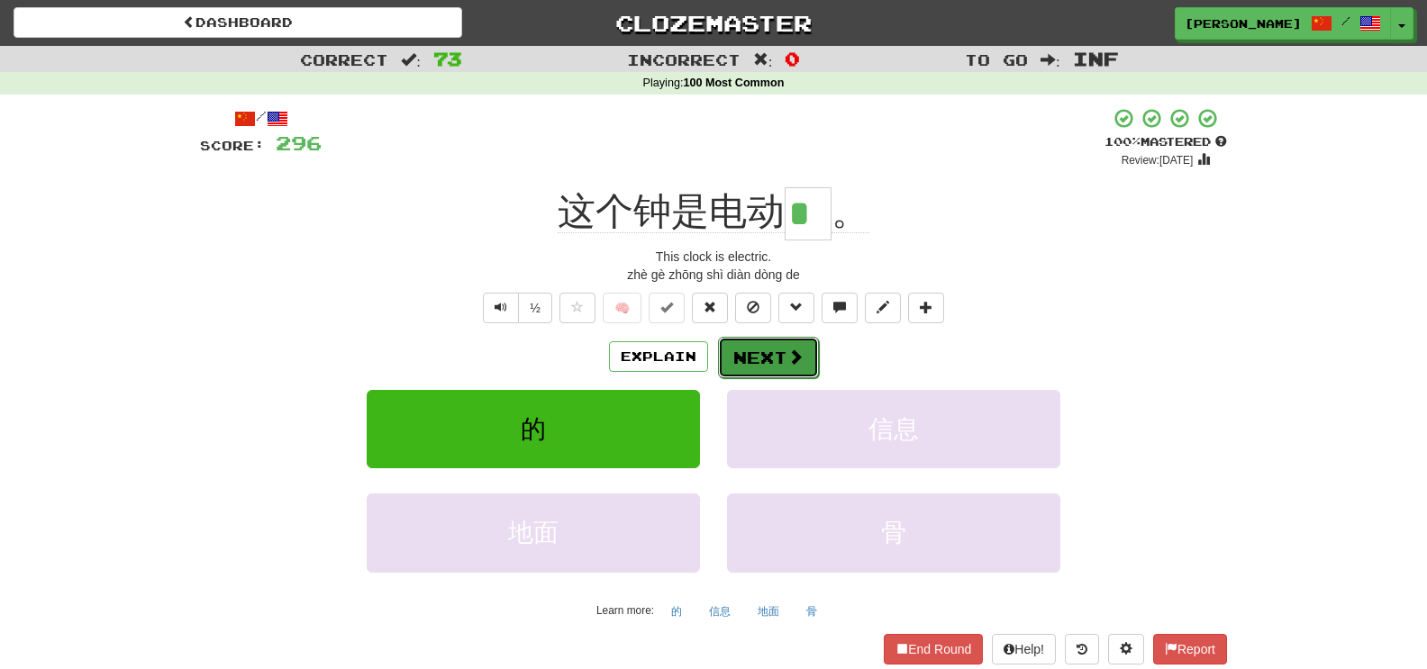
click at [747, 370] on button "Next" at bounding box center [768, 357] width 101 height 41
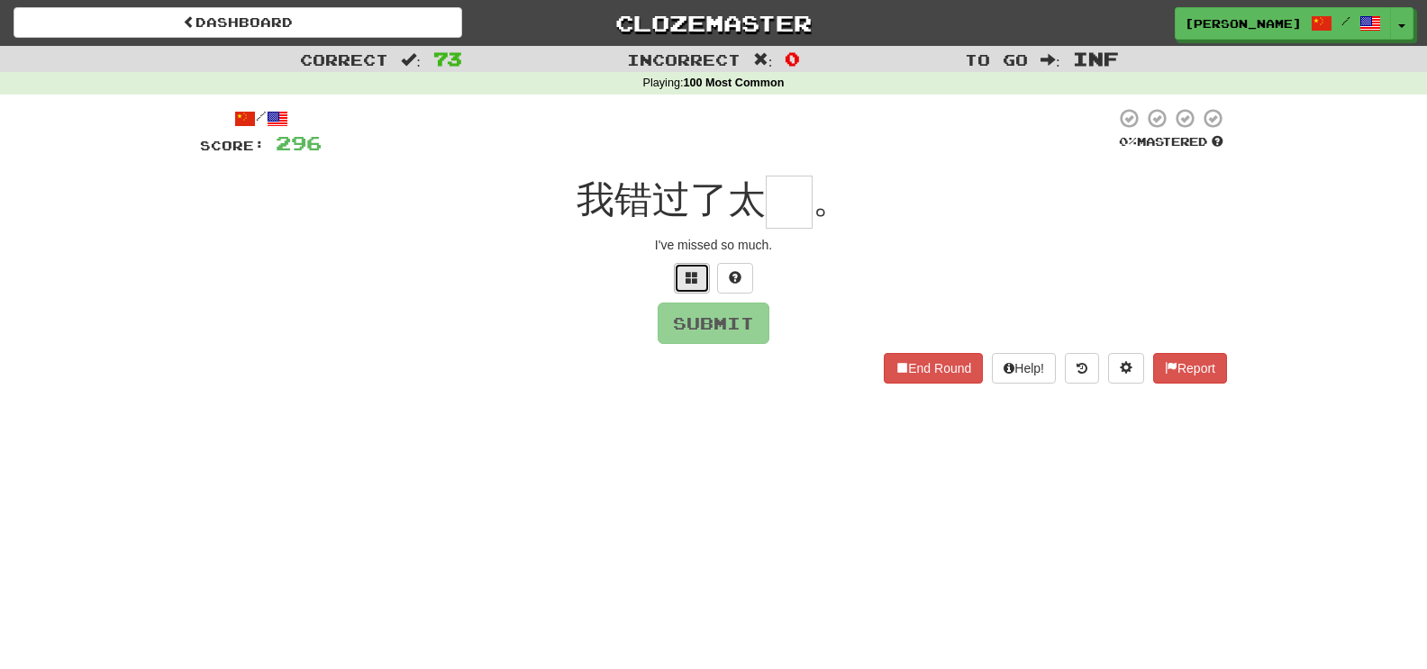
click at [694, 269] on button at bounding box center [692, 278] width 36 height 31
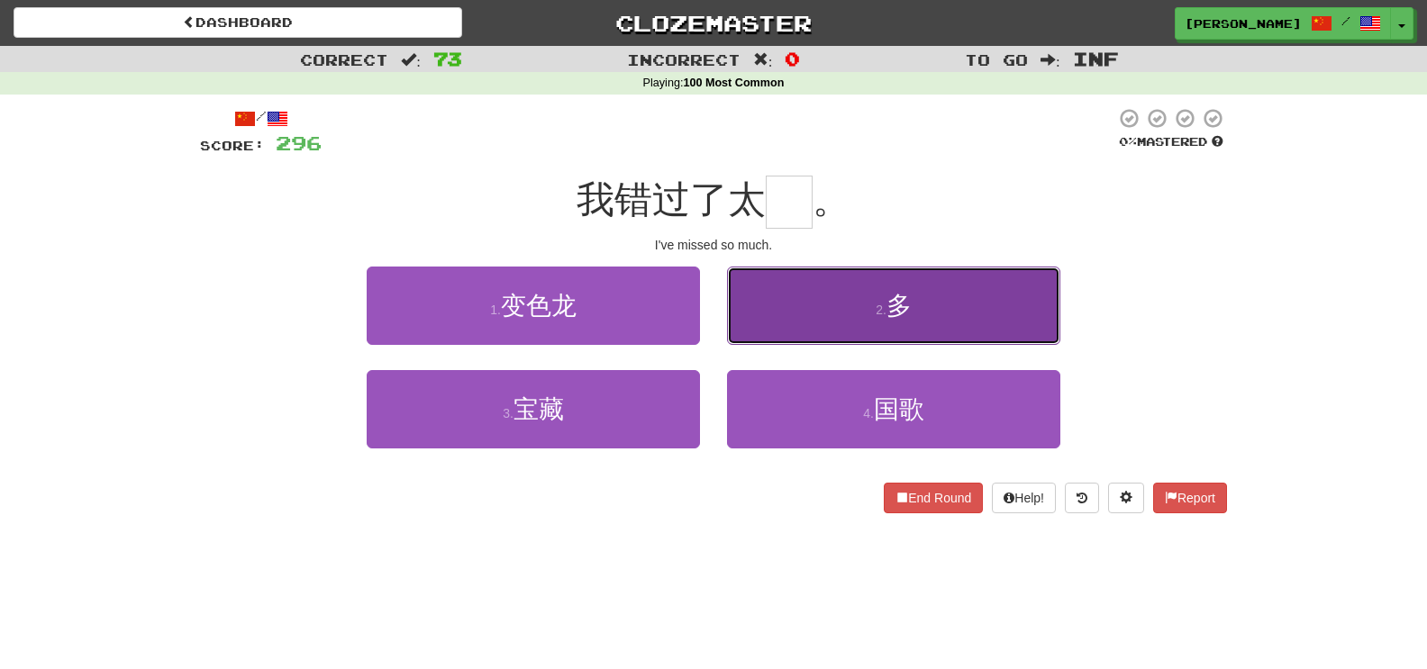
click at [829, 303] on button "2 . 多" at bounding box center [893, 306] width 333 height 78
type input "*"
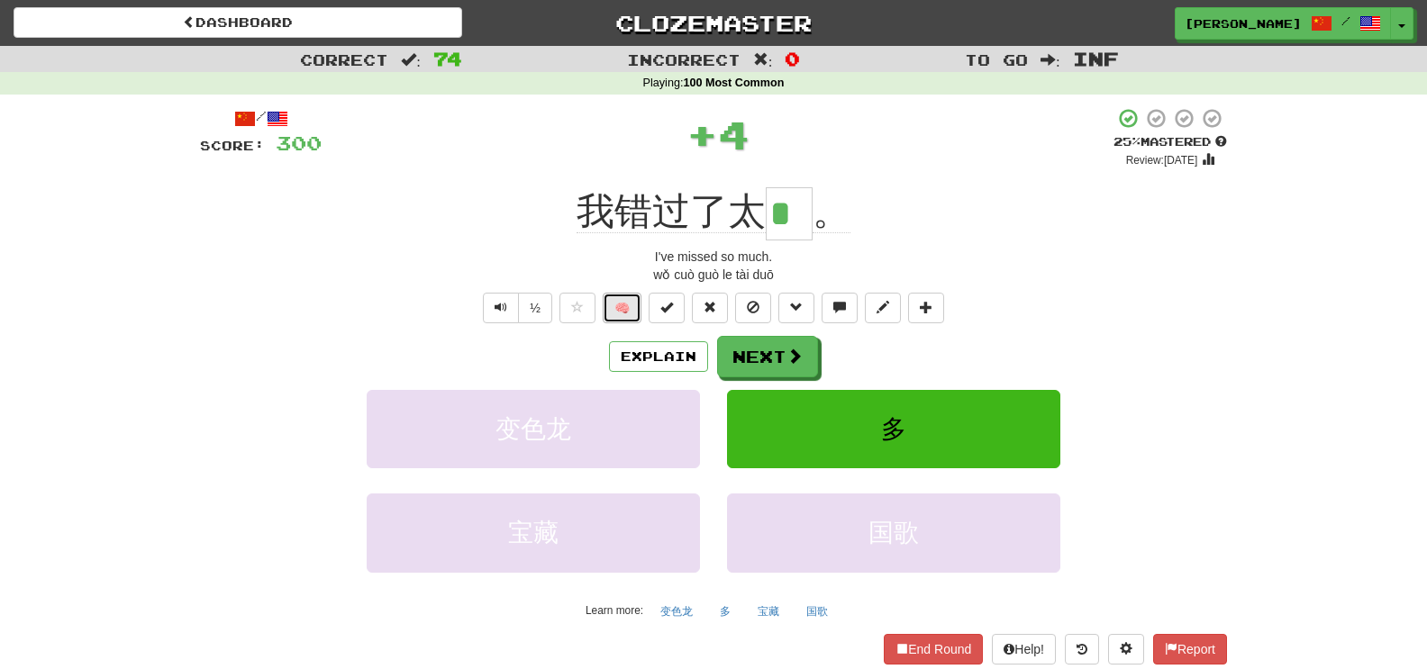
click at [628, 310] on button "🧠" at bounding box center [622, 308] width 39 height 31
click at [773, 327] on div "/ Score: 300 + 4 100 % Mastered Review: [DATE] 我错过了太 * 。 I've missed so much. w…" at bounding box center [713, 400] width 1027 height 586
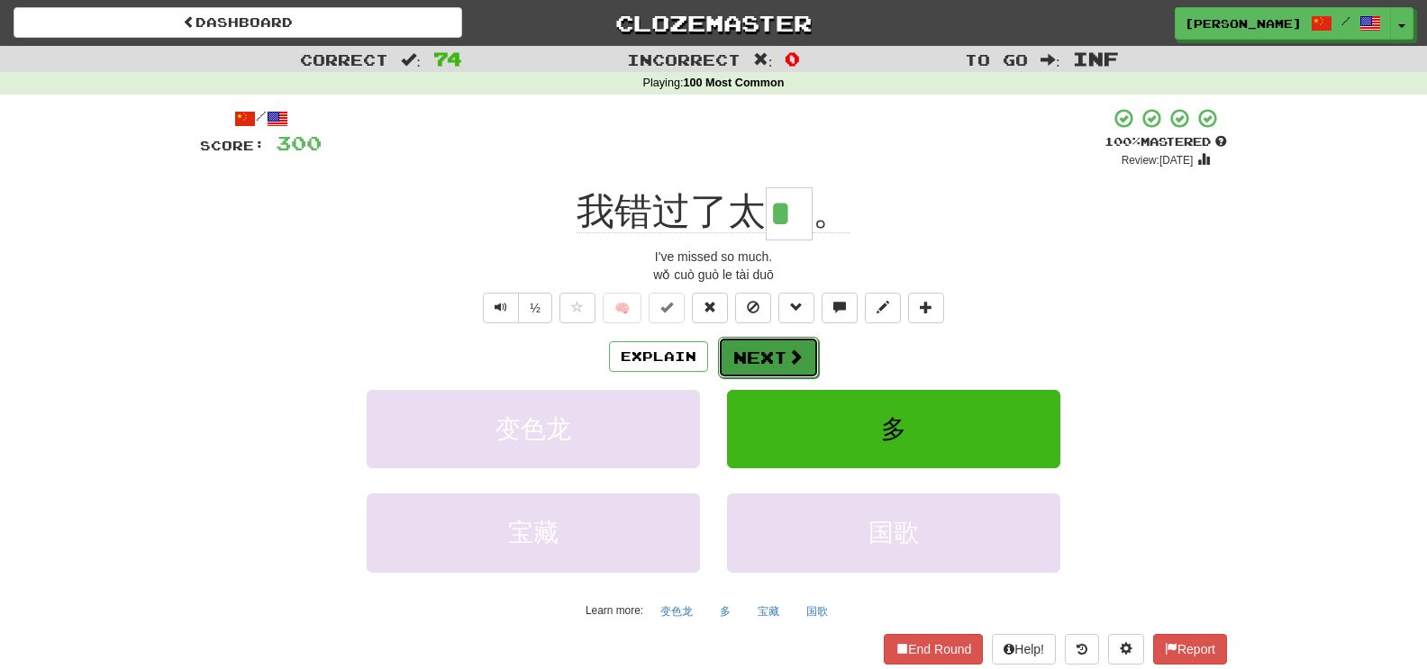
click at [774, 350] on button "Next" at bounding box center [768, 357] width 101 height 41
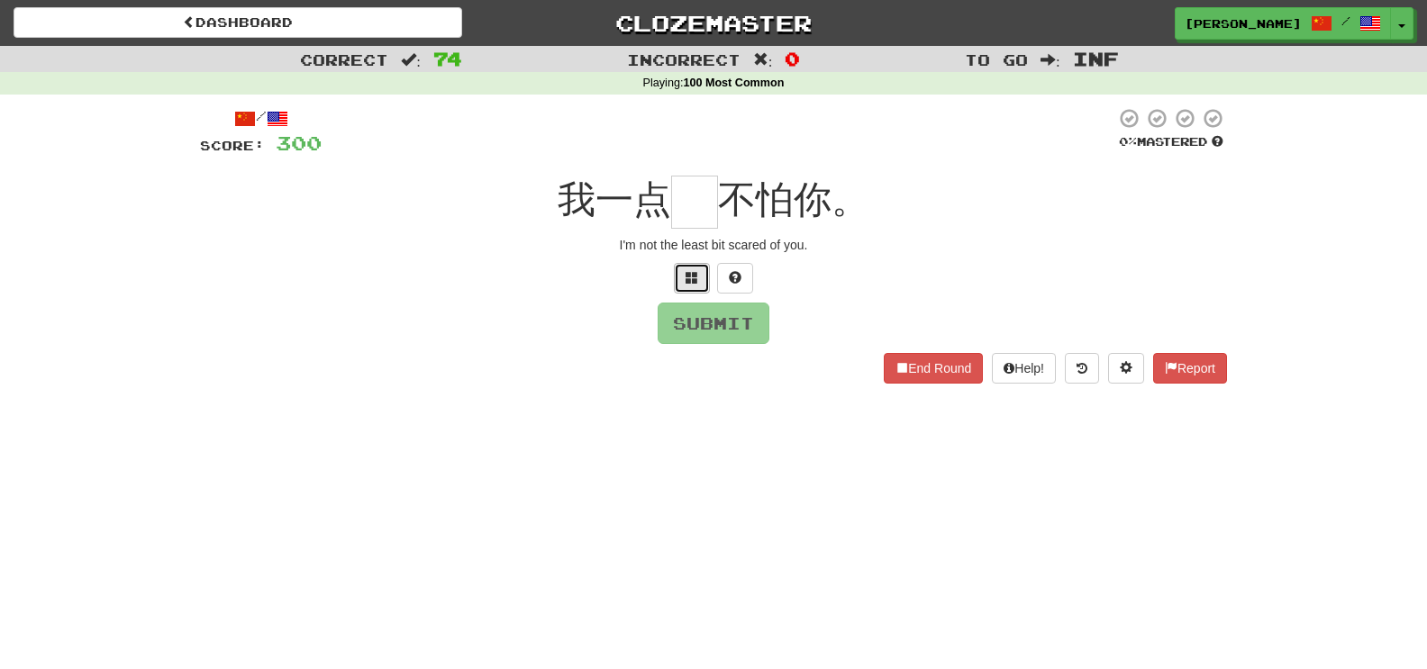
click at [692, 277] on span at bounding box center [692, 277] width 13 height 13
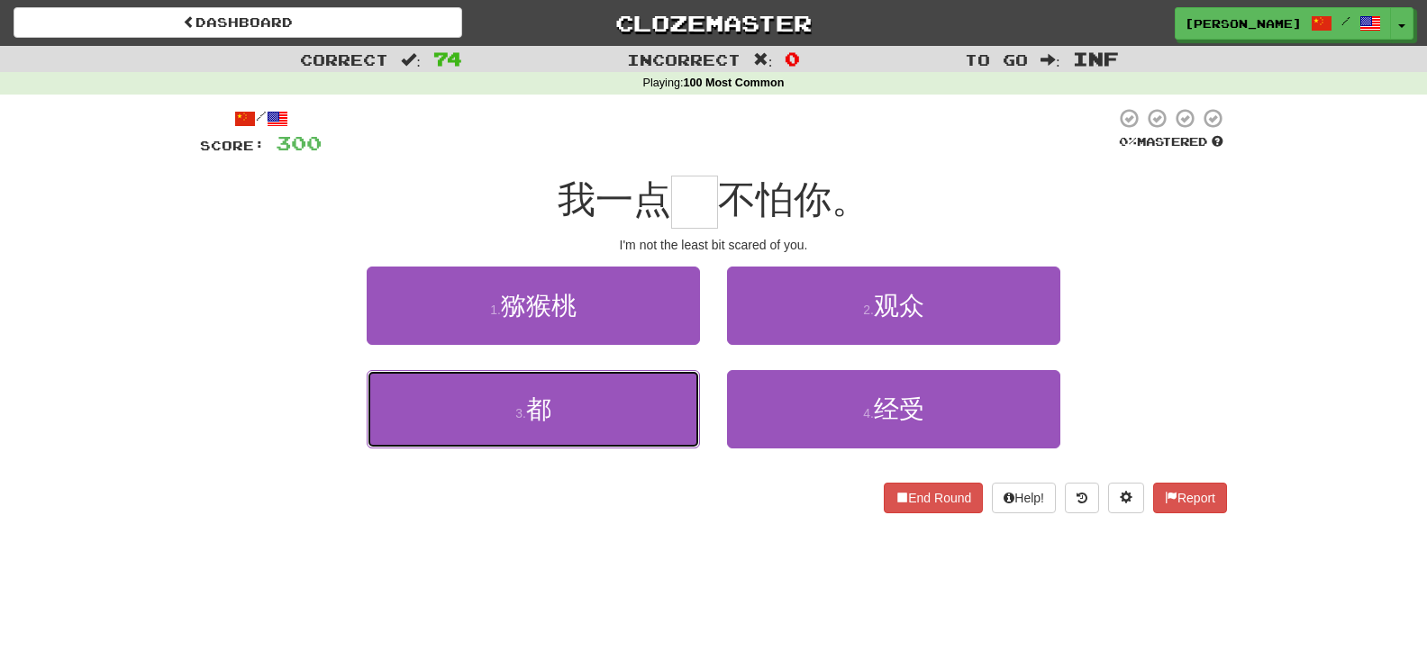
click at [667, 382] on button "3 . 都" at bounding box center [533, 409] width 333 height 78
type input "*"
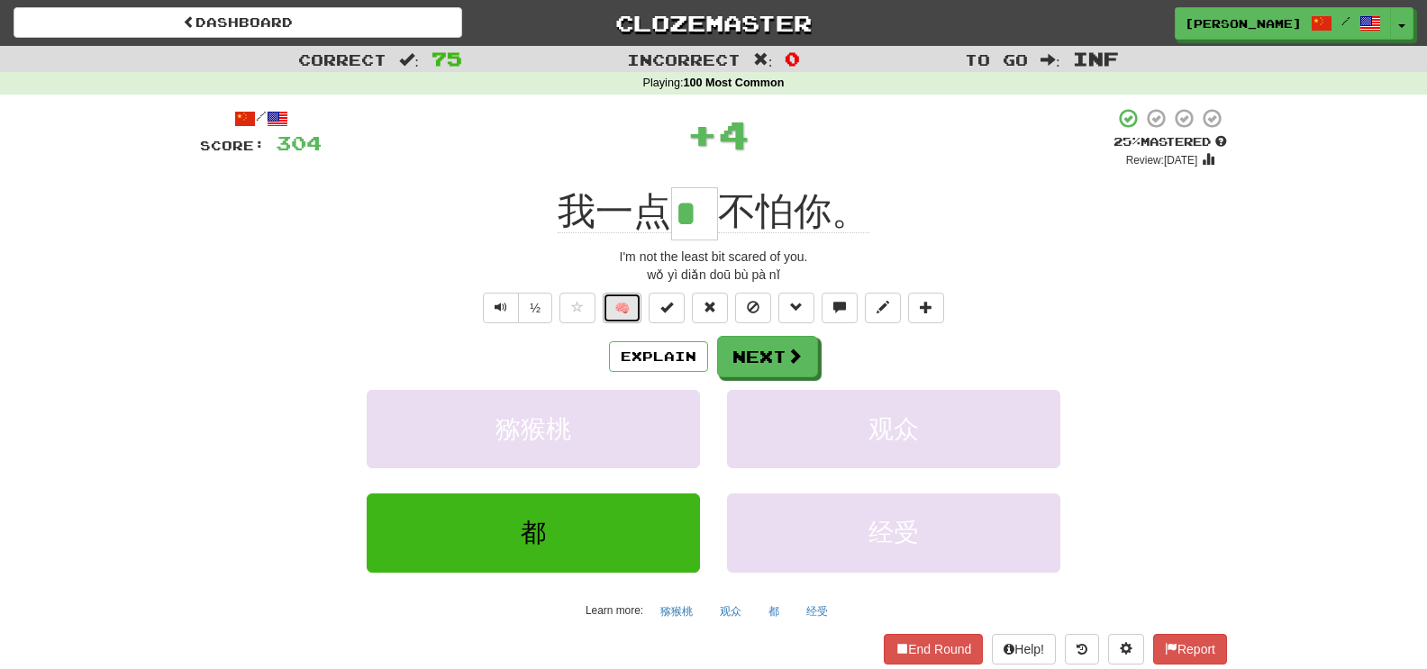
click at [631, 317] on button "🧠" at bounding box center [622, 308] width 39 height 31
click at [771, 360] on button "Next" at bounding box center [768, 357] width 101 height 41
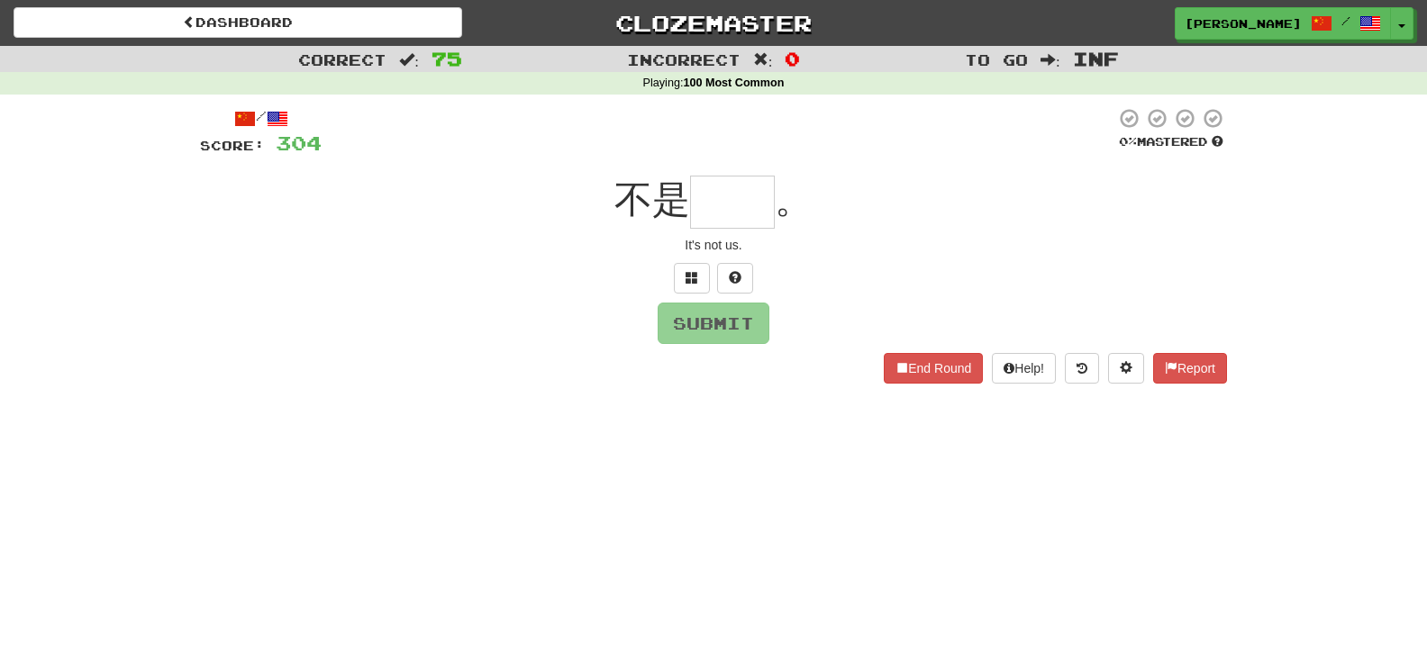
click at [706, 301] on div "/ Score: 304 0 % Mastered 不是 。 It's not us. Submit End Round Help! Report" at bounding box center [713, 245] width 1027 height 276
click at [700, 291] on button at bounding box center [692, 278] width 36 height 31
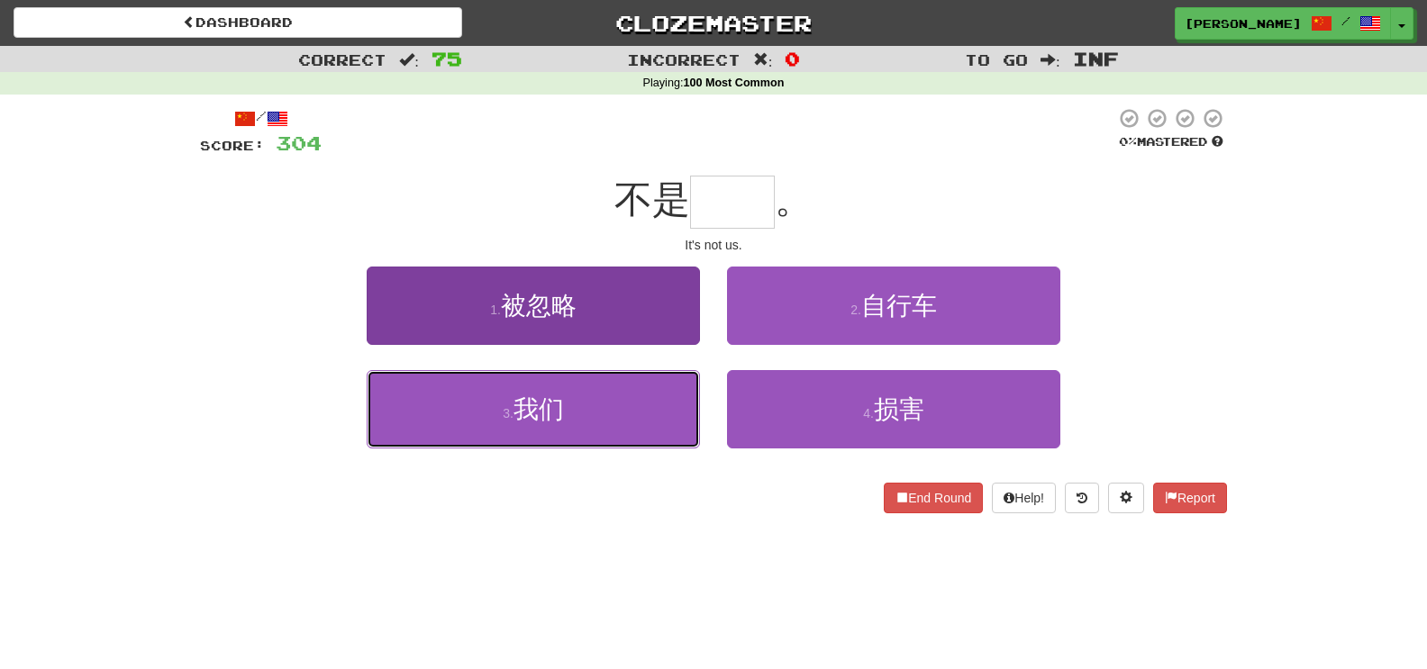
click at [655, 411] on button "3 . 我们" at bounding box center [533, 409] width 333 height 78
type input "**"
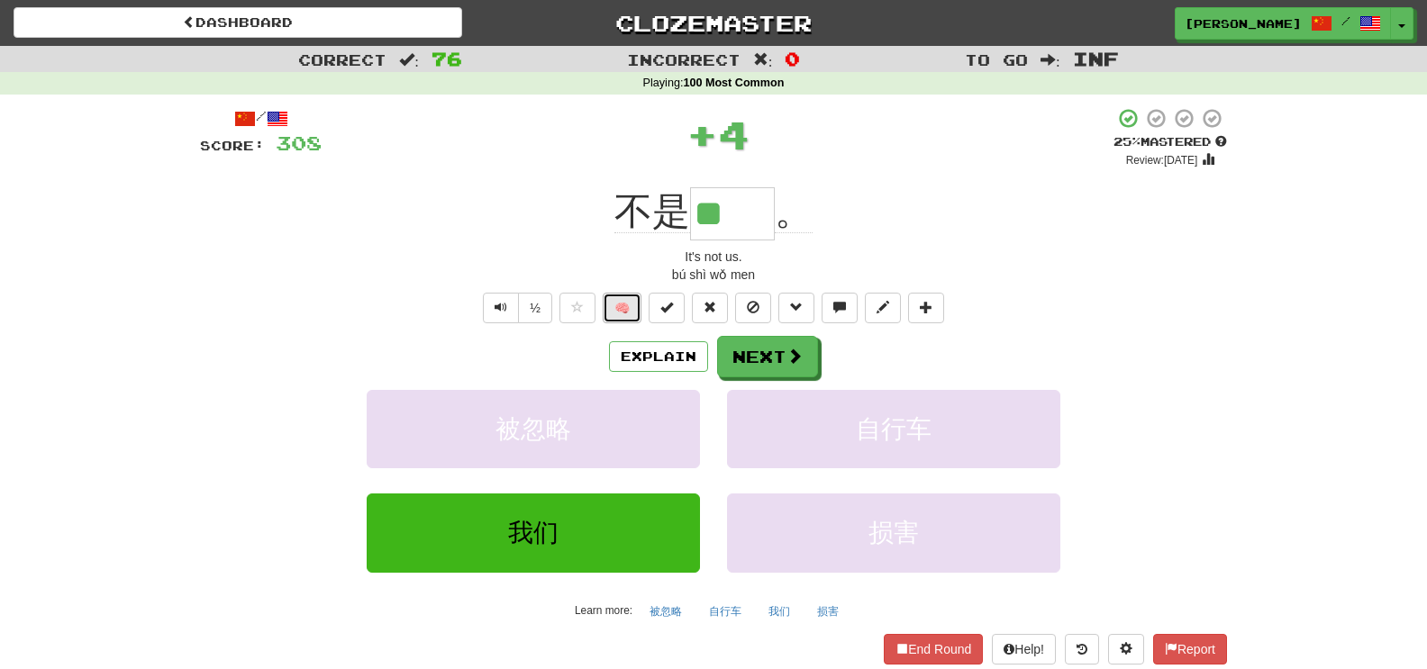
click at [615, 304] on button "🧠" at bounding box center [622, 308] width 39 height 31
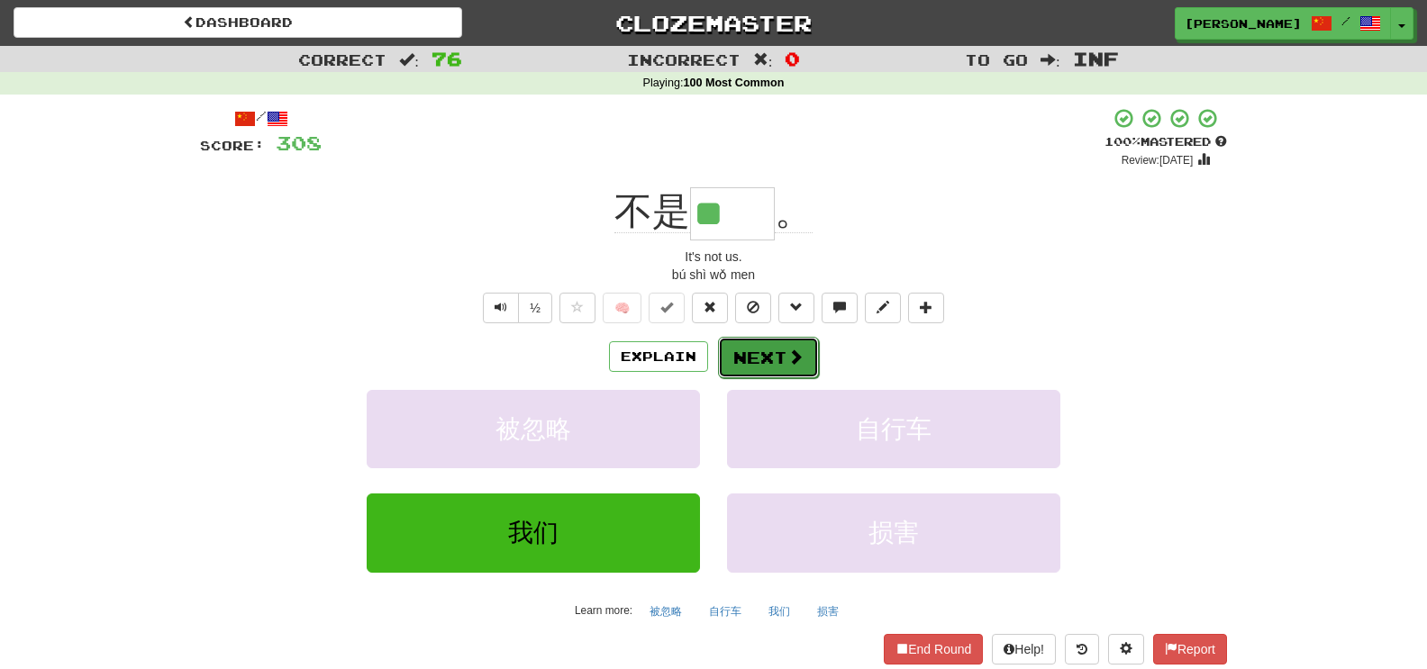
click at [797, 344] on button "Next" at bounding box center [768, 357] width 101 height 41
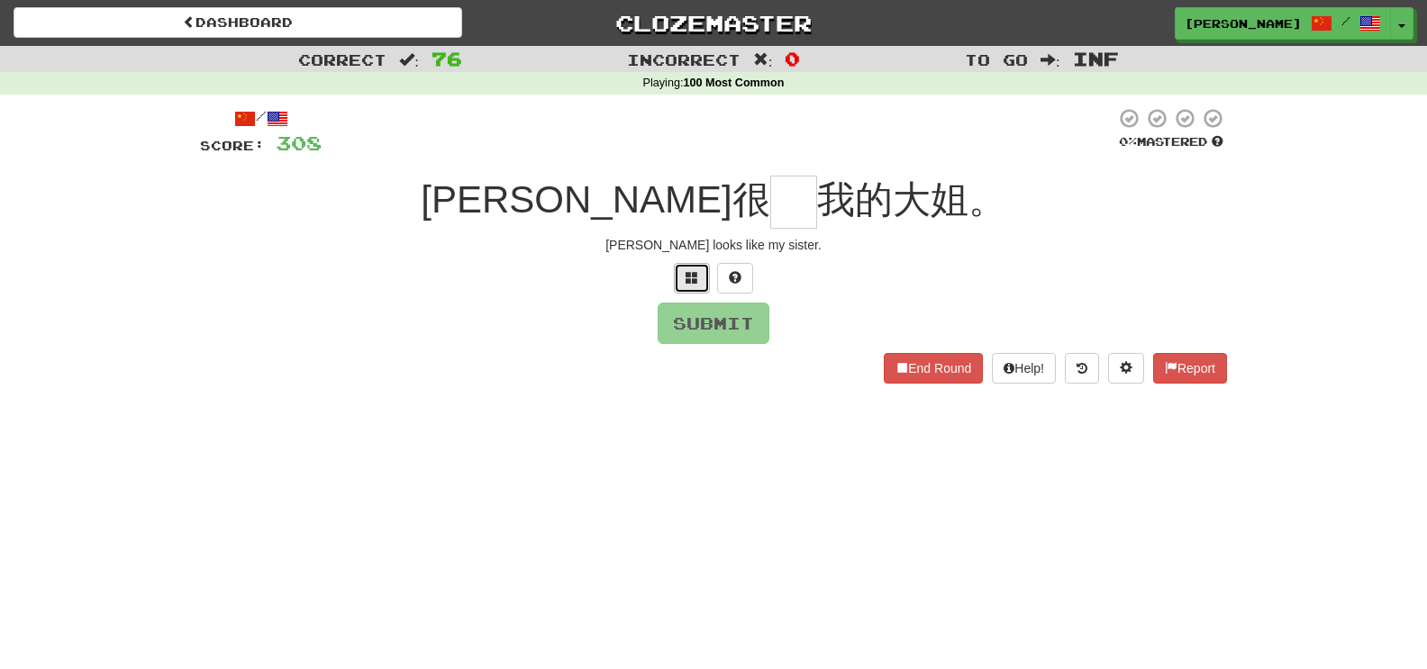
click at [687, 267] on button at bounding box center [692, 278] width 36 height 31
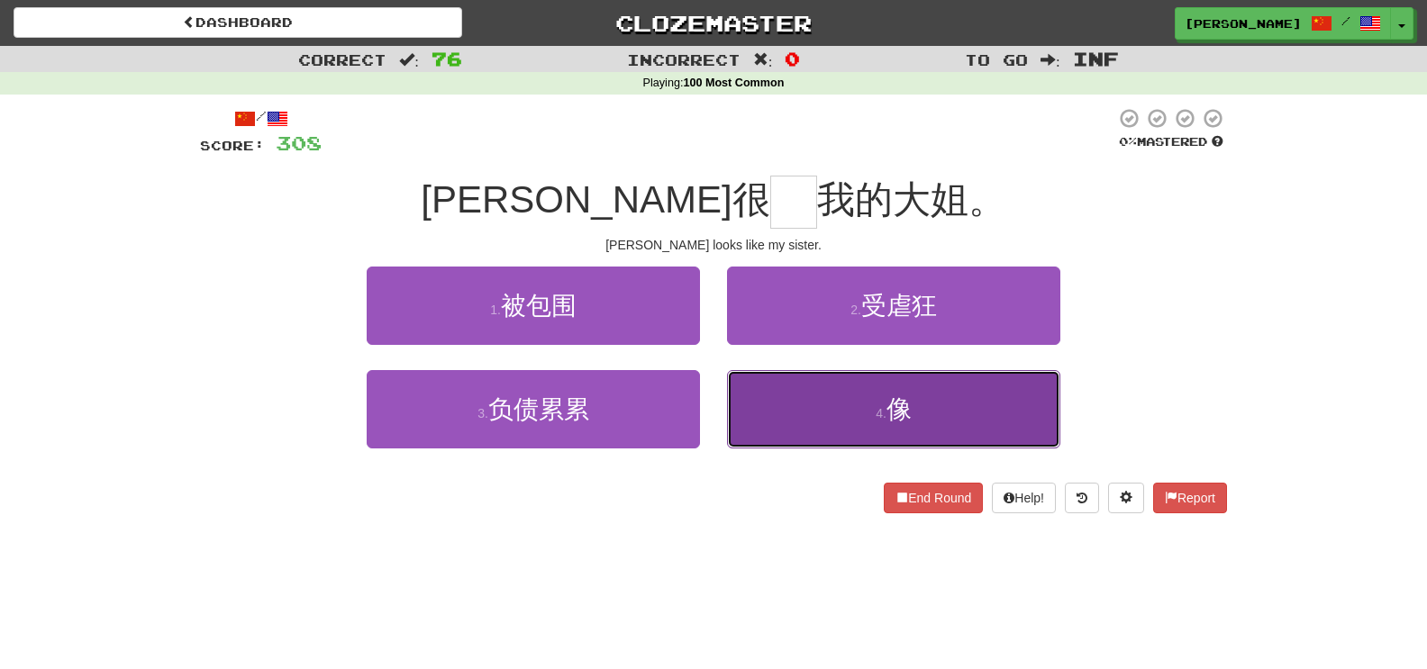
click at [794, 422] on button "4 . 像" at bounding box center [893, 409] width 333 height 78
type input "*"
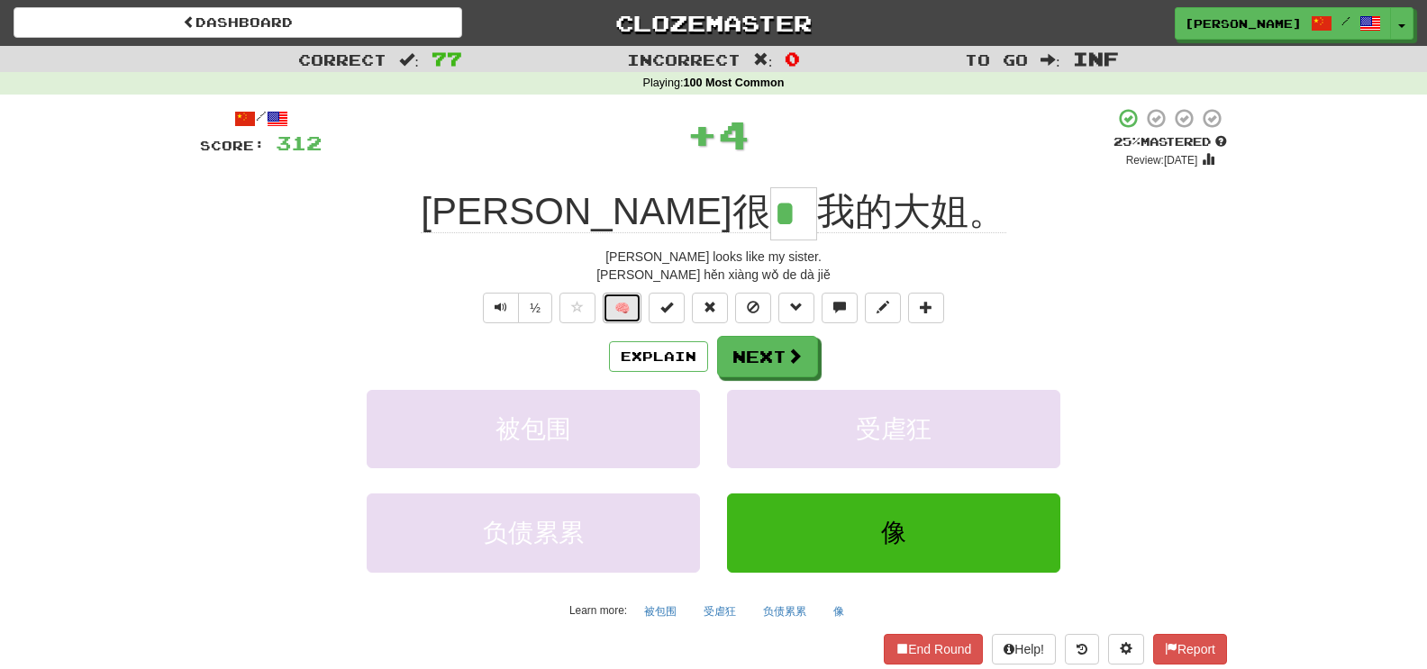
click at [622, 311] on button "🧠" at bounding box center [622, 308] width 39 height 31
click at [772, 353] on button "Next" at bounding box center [768, 357] width 101 height 41
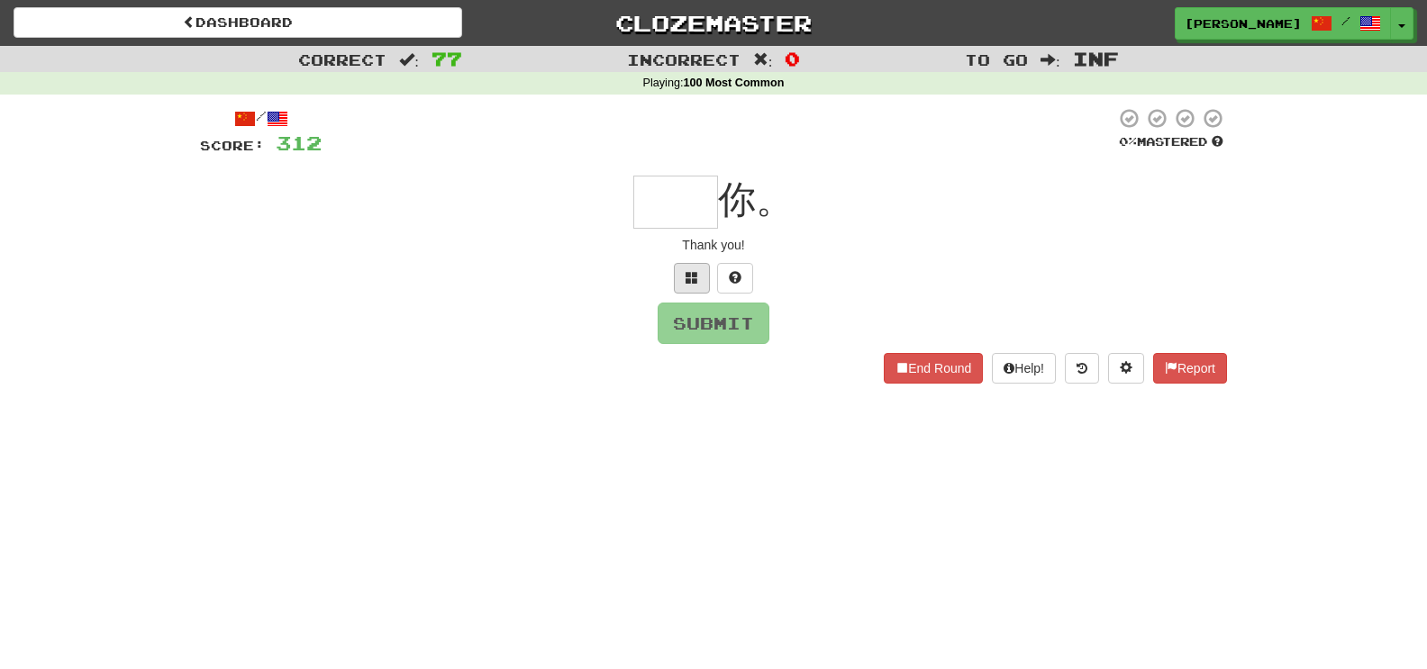
click at [680, 274] on div at bounding box center [713, 278] width 1027 height 31
click at [681, 275] on button at bounding box center [692, 278] width 36 height 31
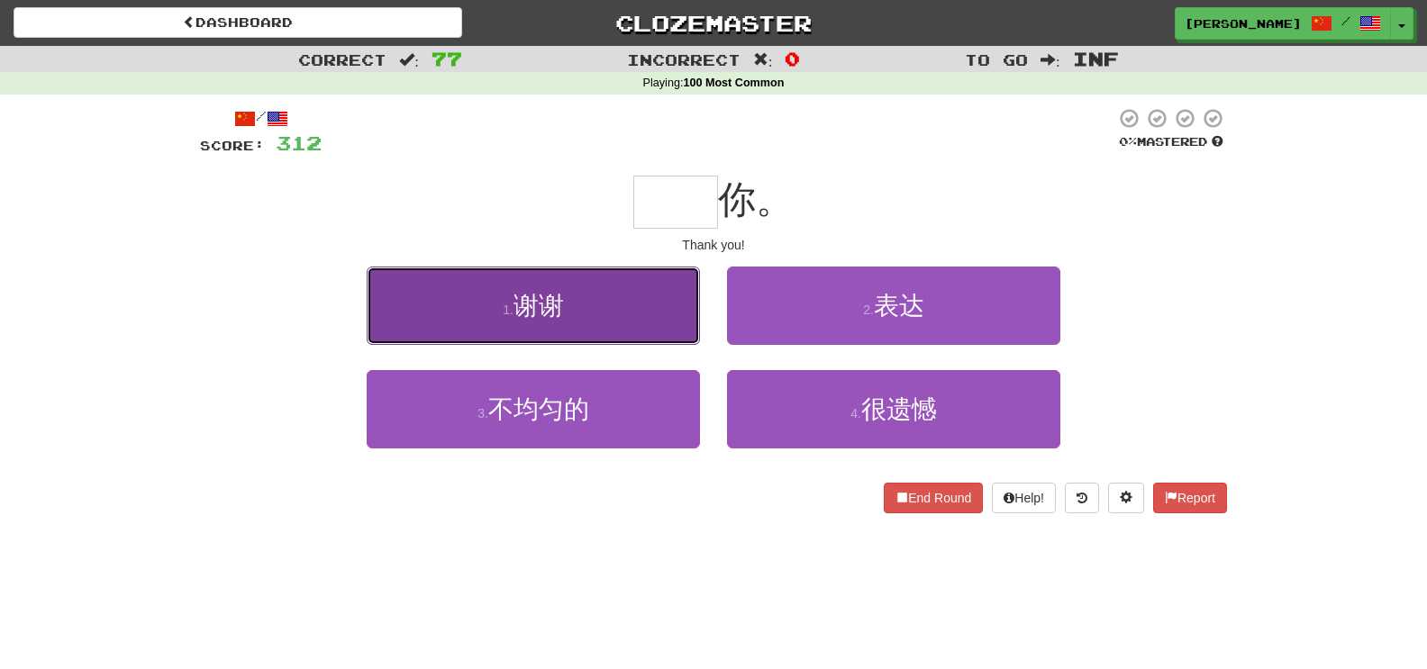
click at [589, 331] on button "1 . 谢谢" at bounding box center [533, 306] width 333 height 78
type input "**"
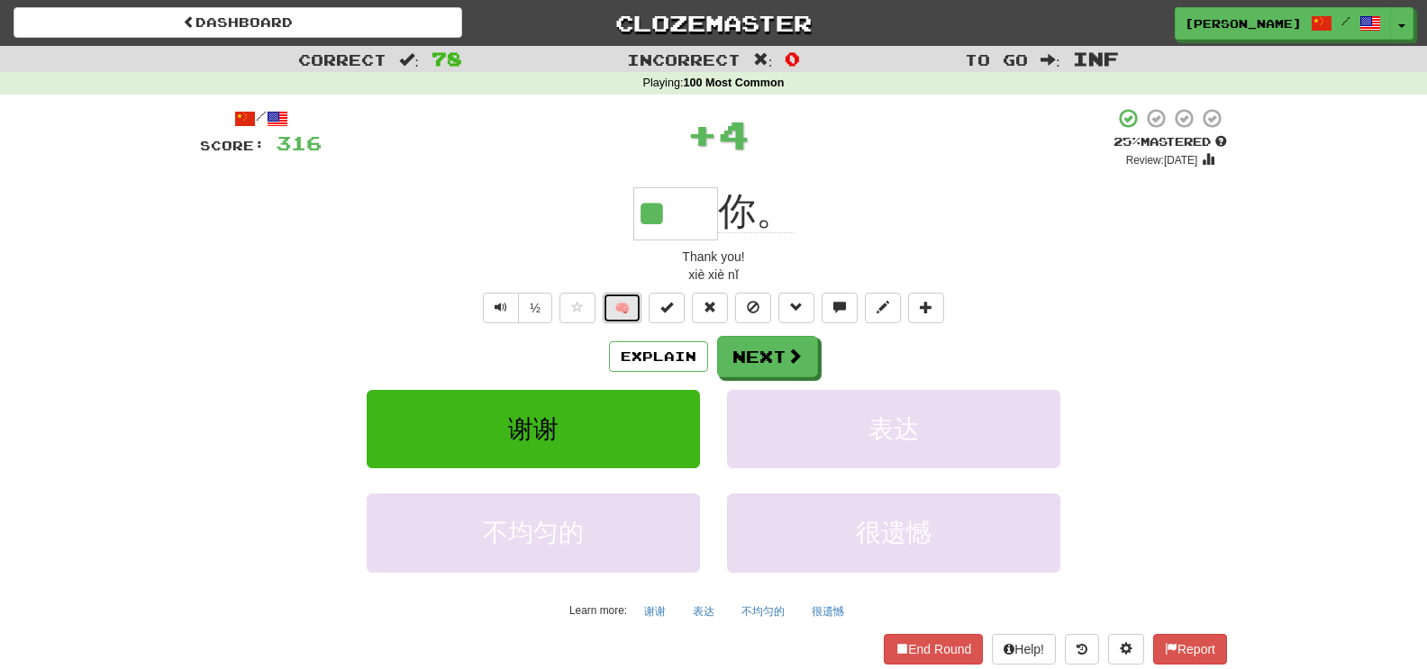
click at [622, 311] on button "🧠" at bounding box center [622, 308] width 39 height 31
click at [769, 364] on button "Next" at bounding box center [768, 357] width 101 height 41
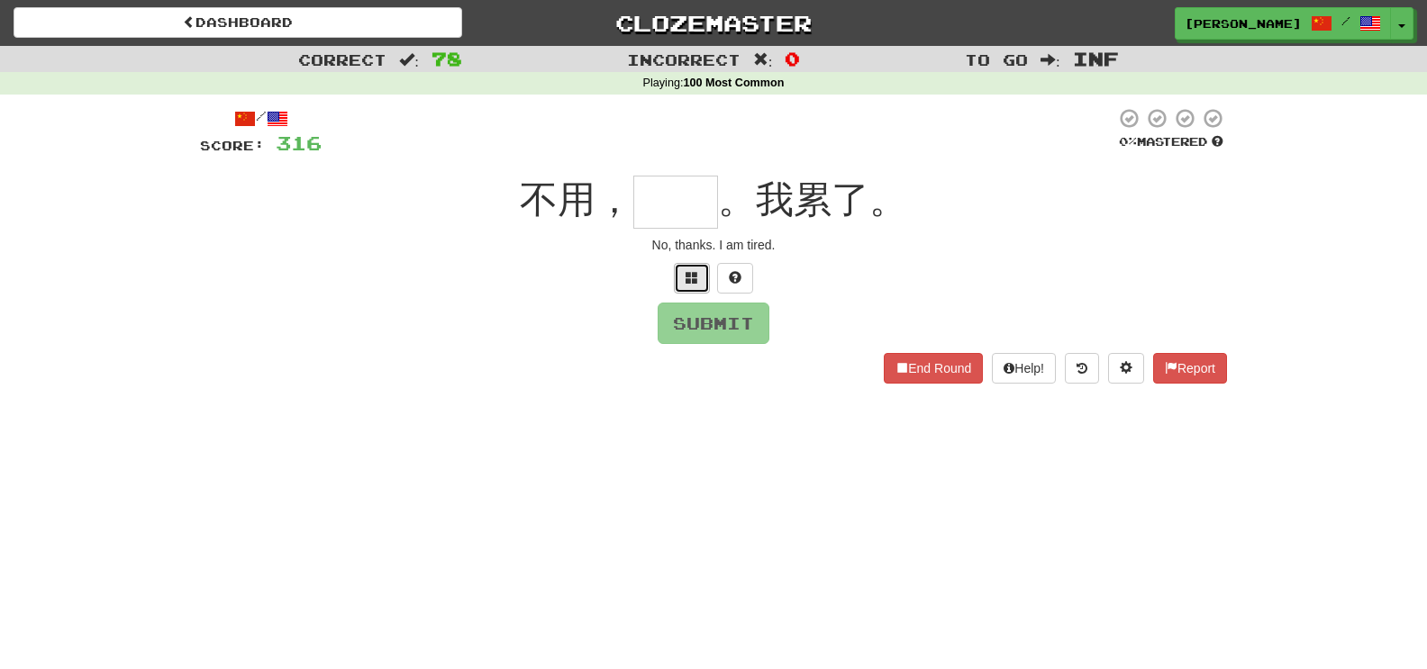
click at [685, 286] on button at bounding box center [692, 278] width 36 height 31
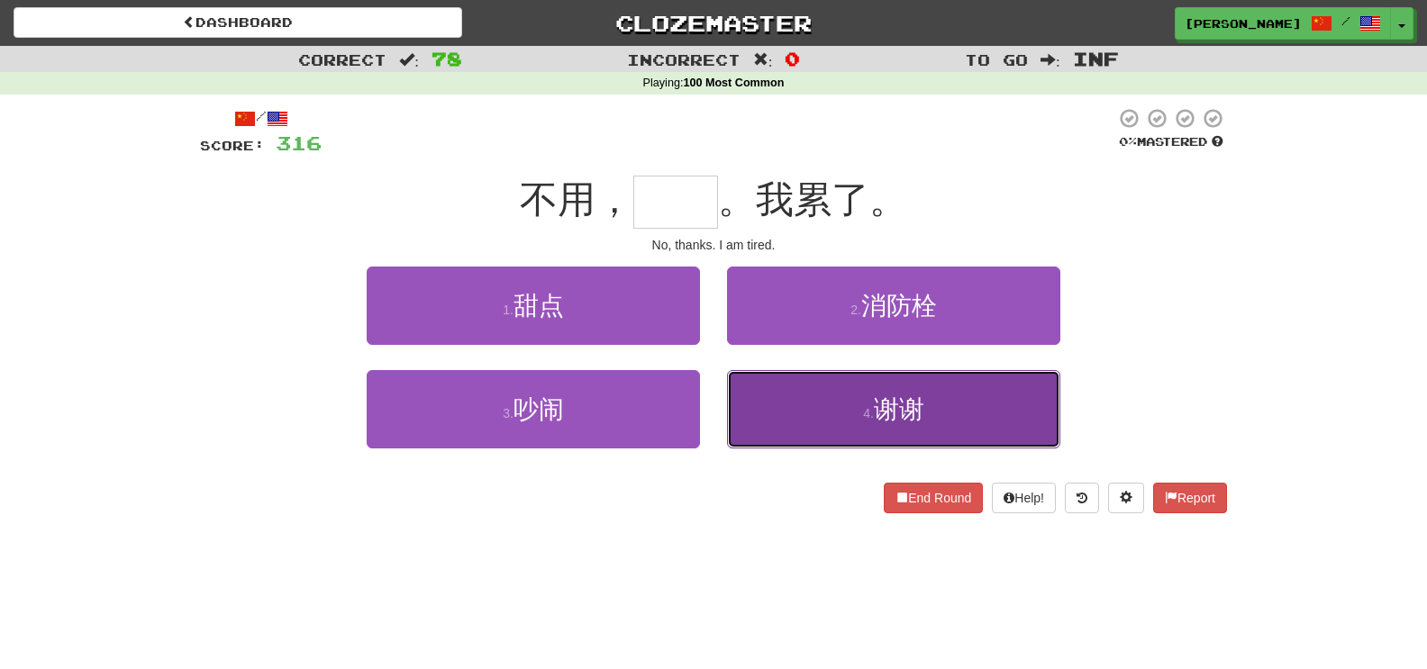
click at [776, 415] on button "4 . 谢谢" at bounding box center [893, 409] width 333 height 78
type input "**"
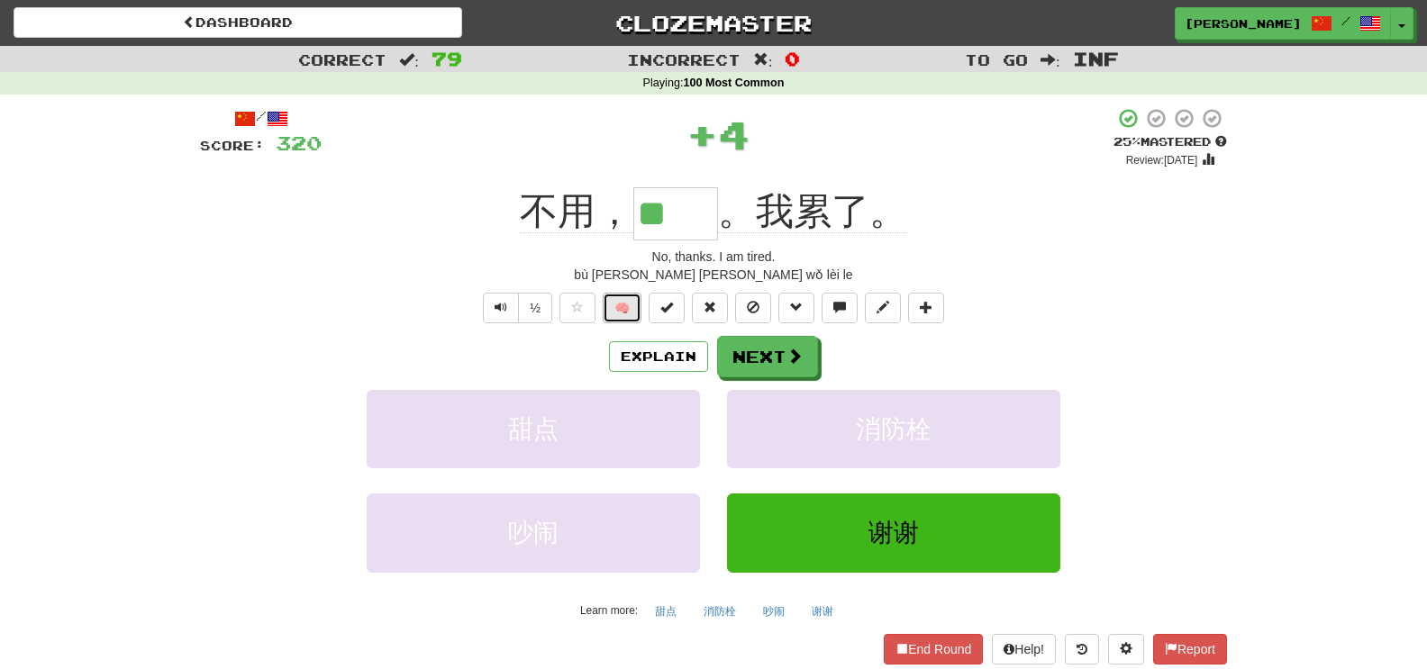
click at [628, 309] on button "🧠" at bounding box center [622, 308] width 39 height 31
click at [759, 353] on button "Next" at bounding box center [768, 357] width 101 height 41
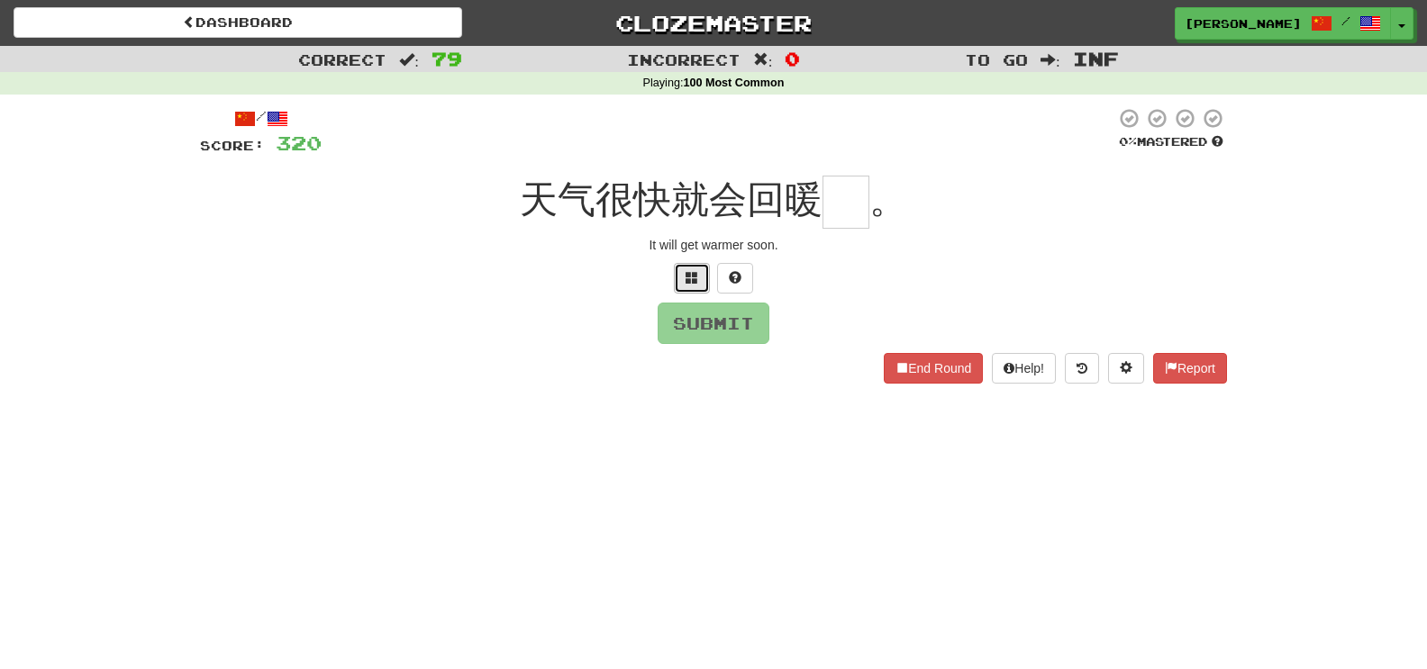
click at [694, 275] on span at bounding box center [692, 277] width 13 height 13
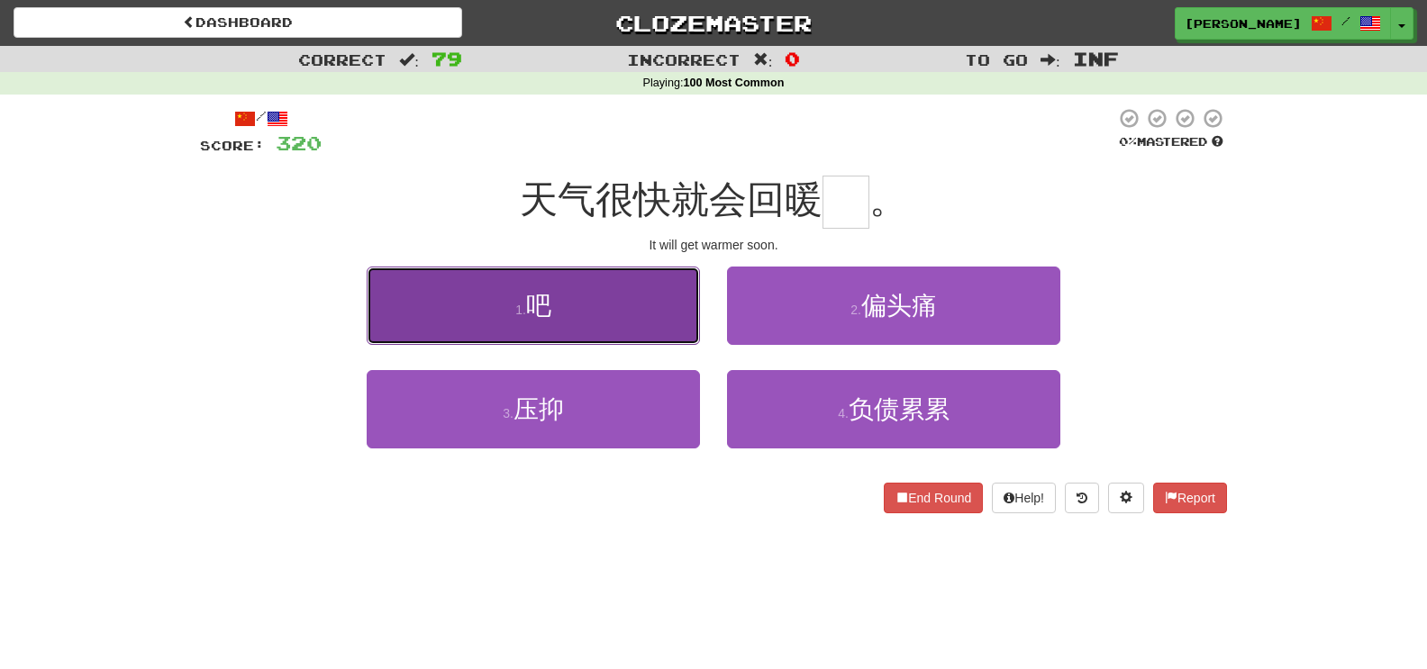
click at [596, 312] on button "1 . 吧" at bounding box center [533, 306] width 333 height 78
type input "*"
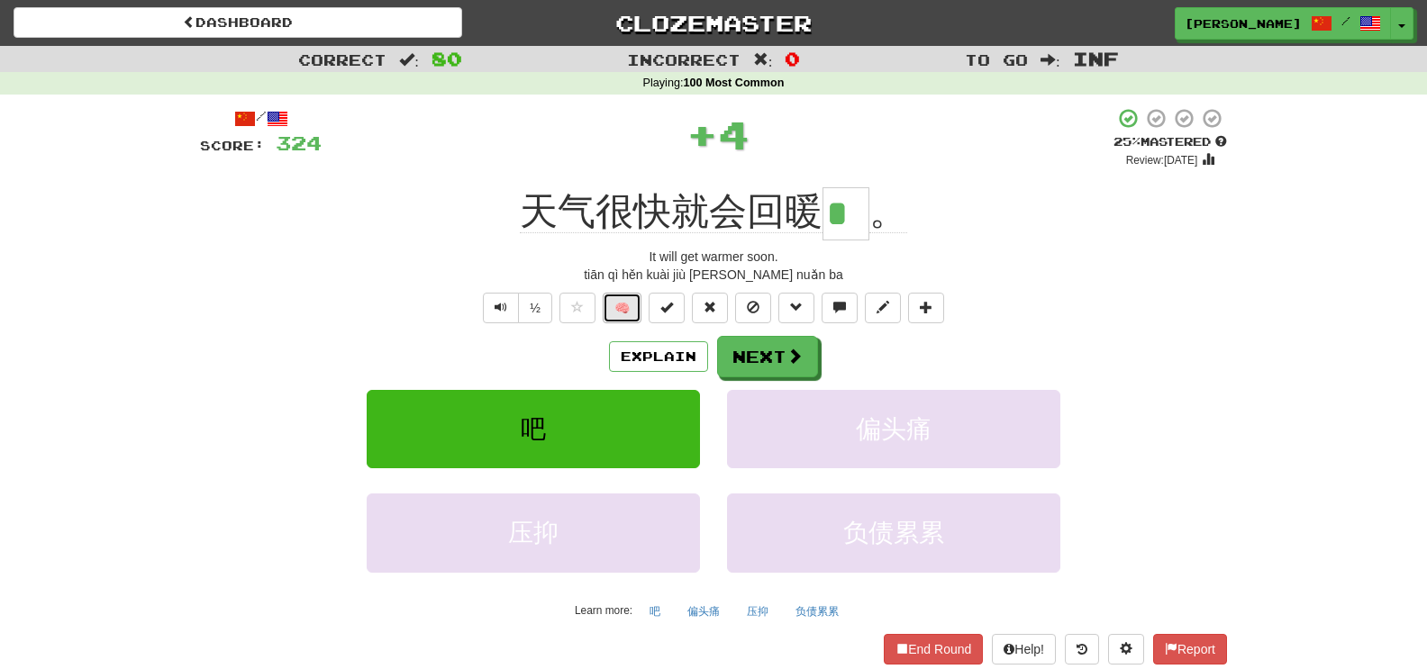
click at [629, 308] on button "🧠" at bounding box center [622, 308] width 39 height 31
click at [732, 350] on button "Next" at bounding box center [768, 357] width 101 height 41
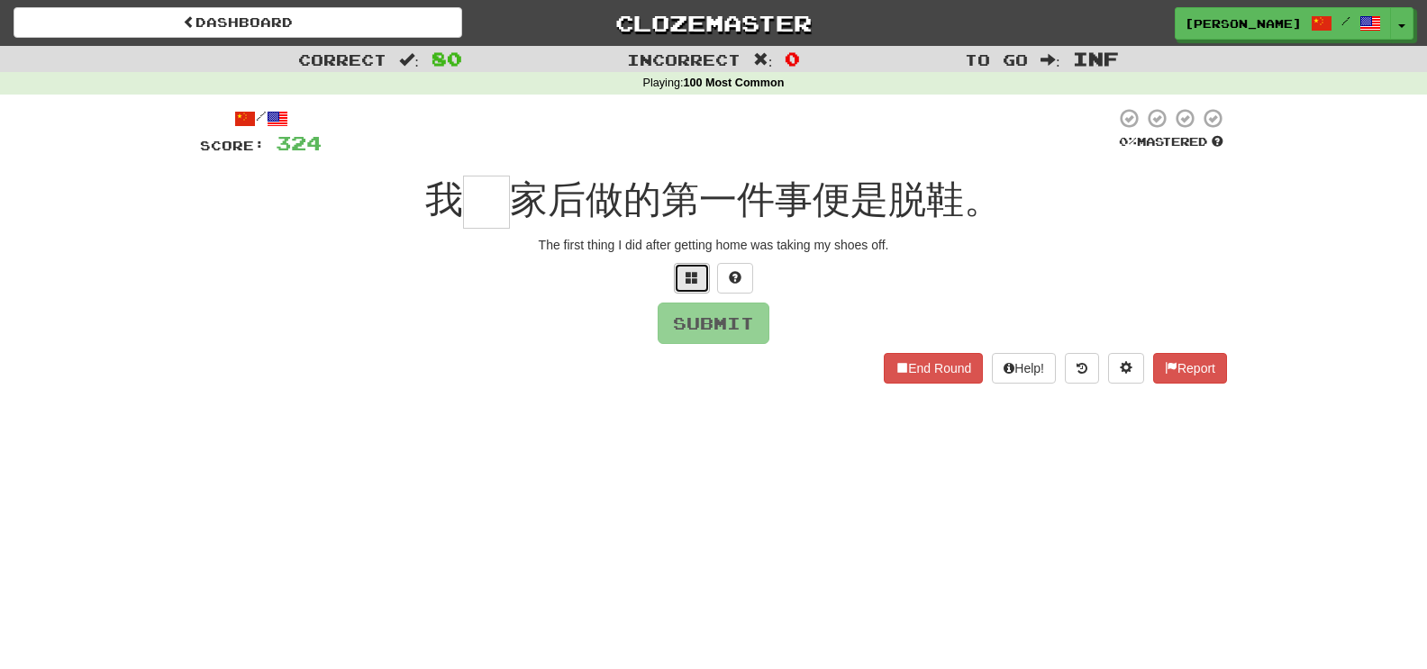
click at [687, 284] on span at bounding box center [692, 277] width 13 height 13
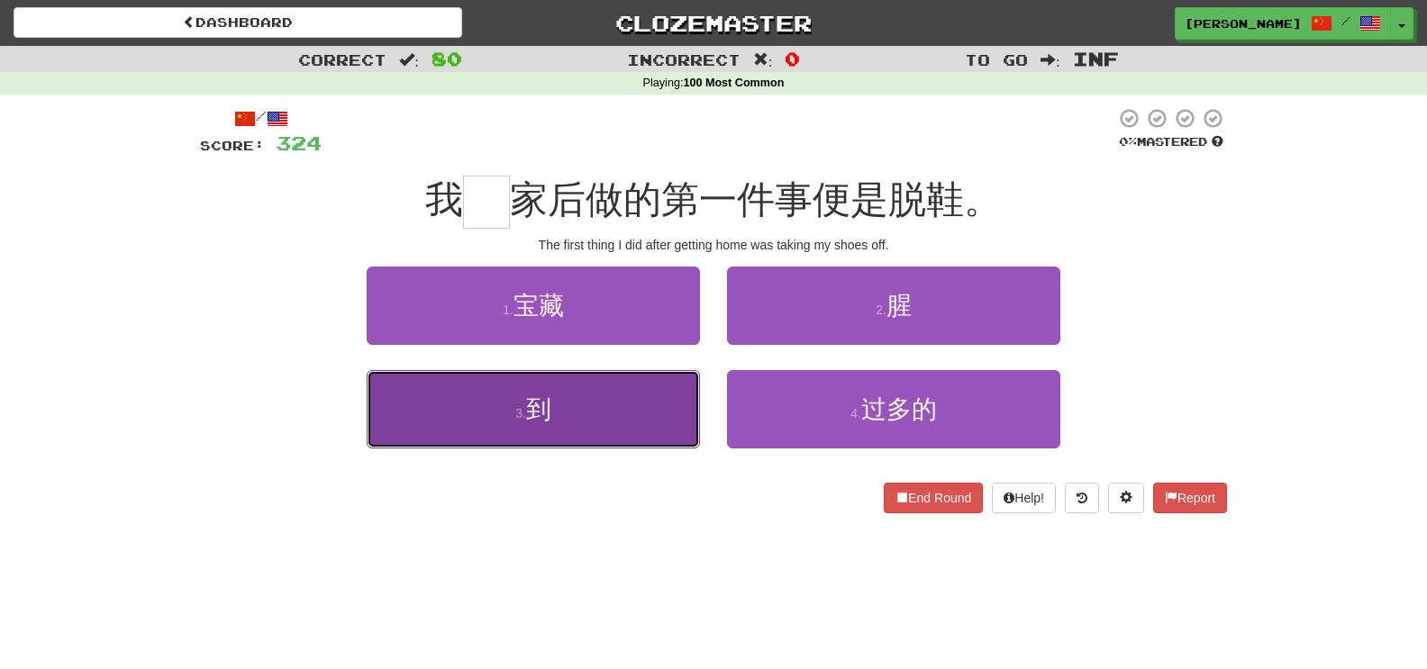
click at [662, 393] on button "3 . 到" at bounding box center [533, 409] width 333 height 78
type input "*"
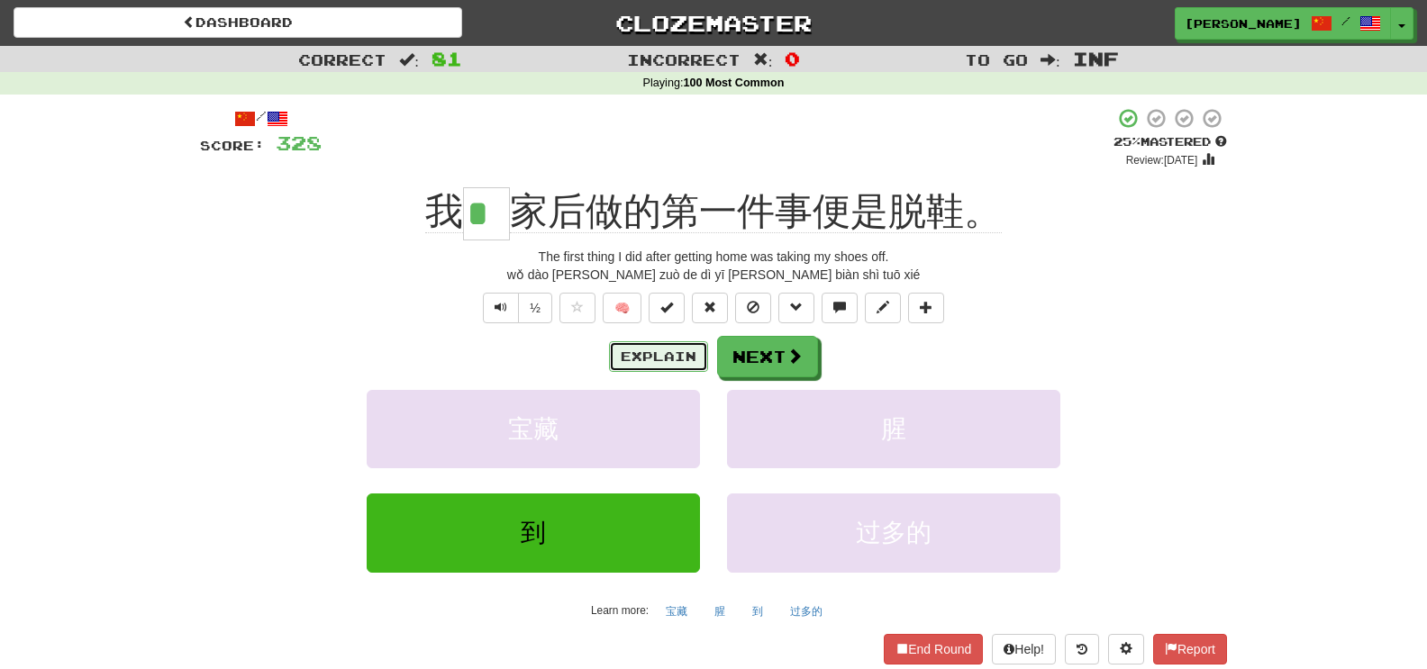
click at [689, 349] on button "Explain" at bounding box center [658, 356] width 99 height 31
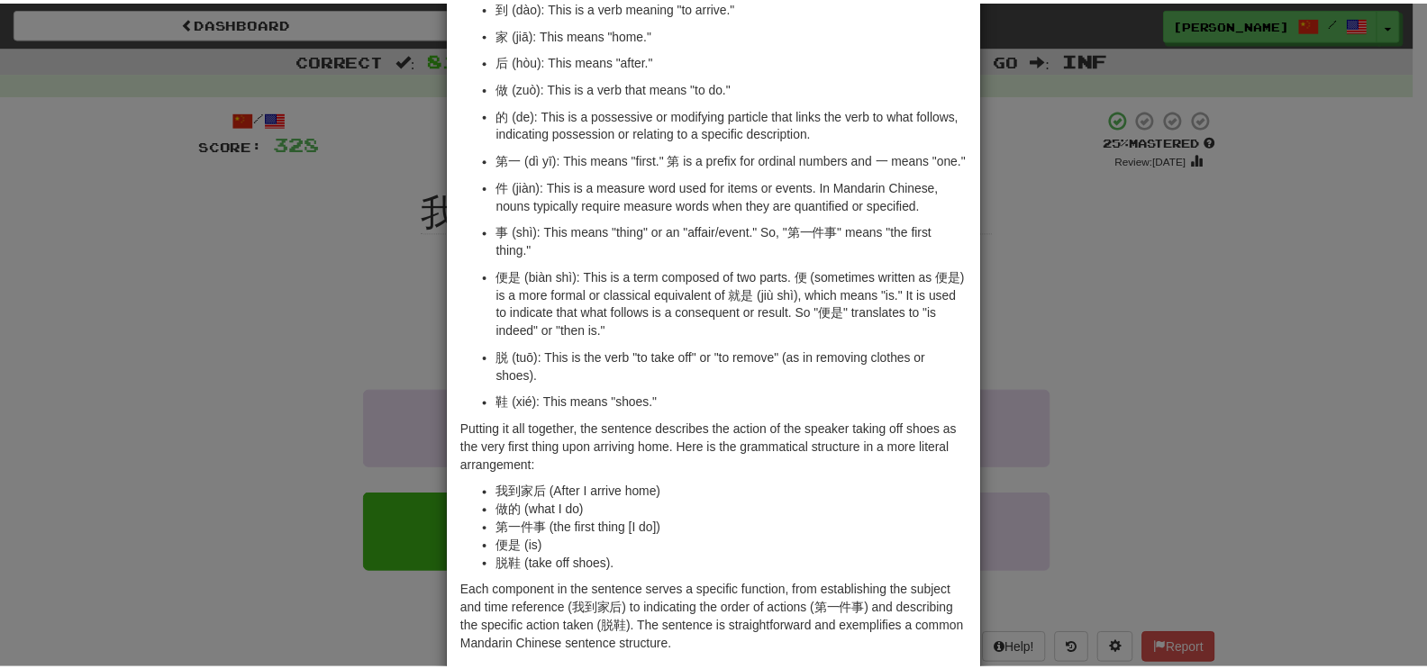
scroll to position [270, 0]
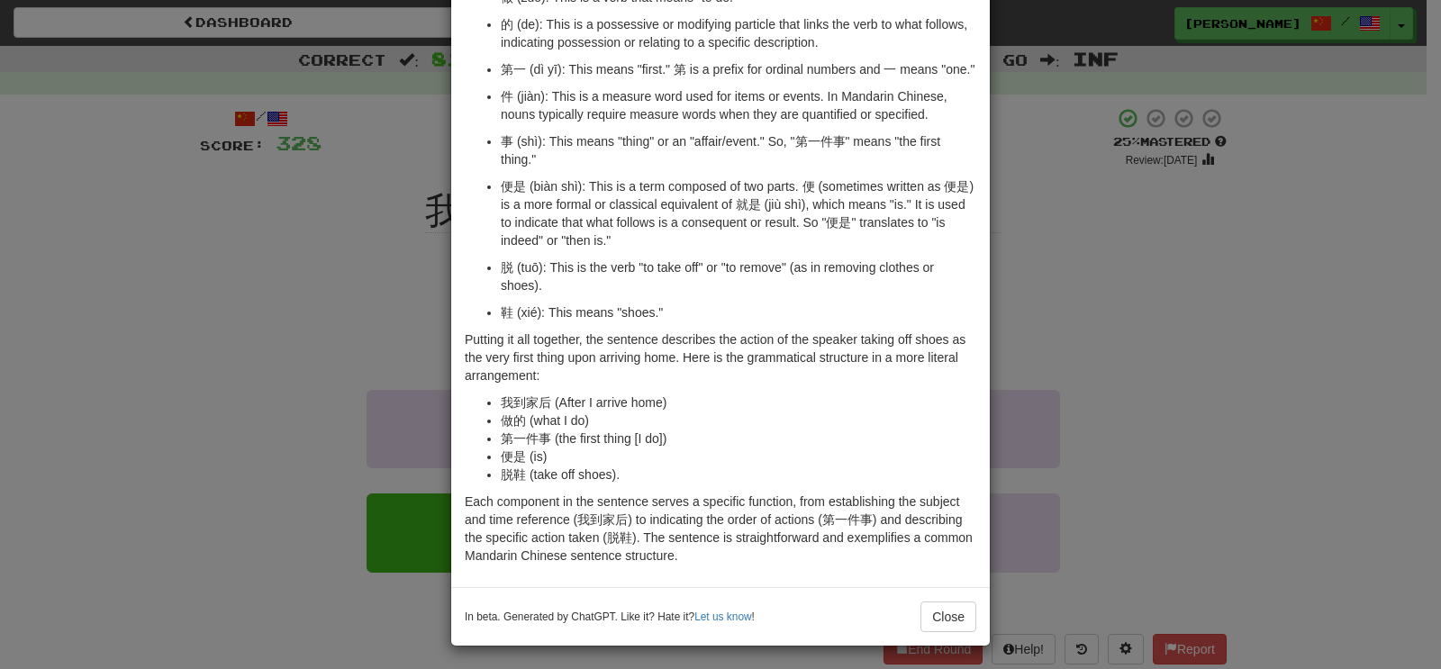
click at [129, 368] on div "× Explanation The sentence "我到家后做的第一件事便是脱鞋。" translates to "The first thing I d…" at bounding box center [720, 334] width 1441 height 669
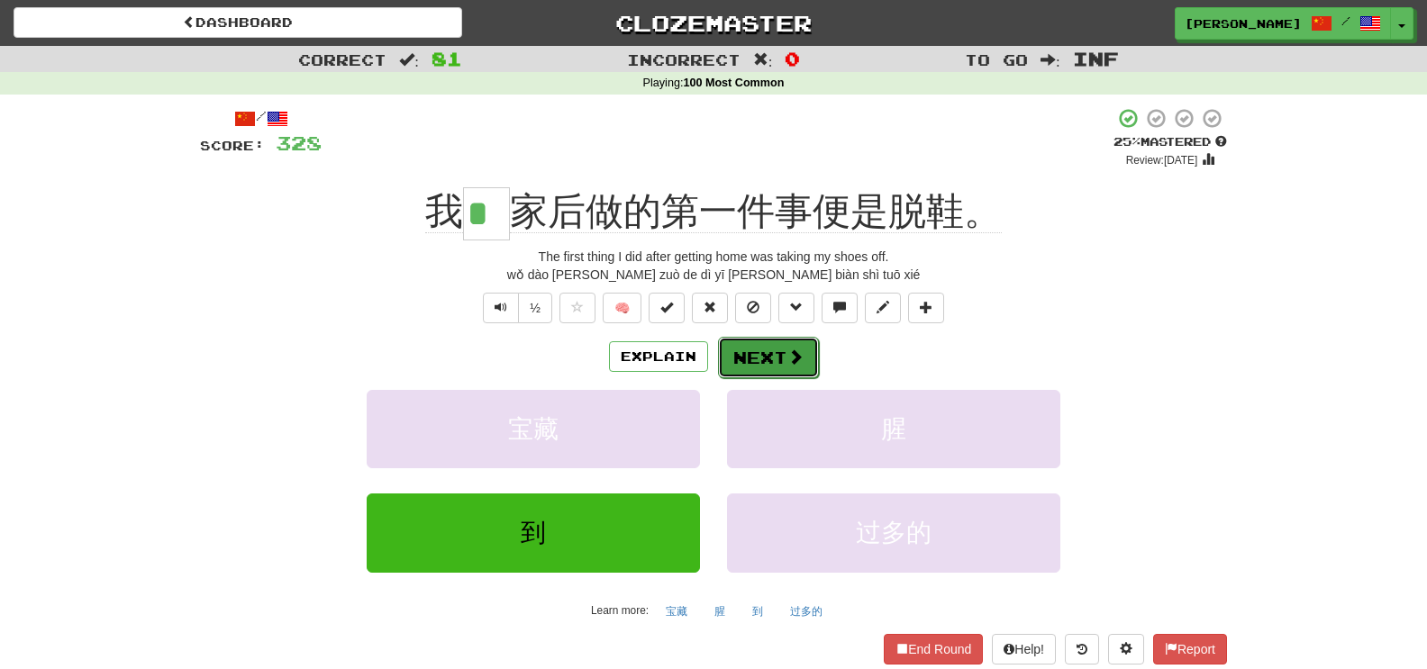
click at [790, 368] on button "Next" at bounding box center [768, 357] width 101 height 41
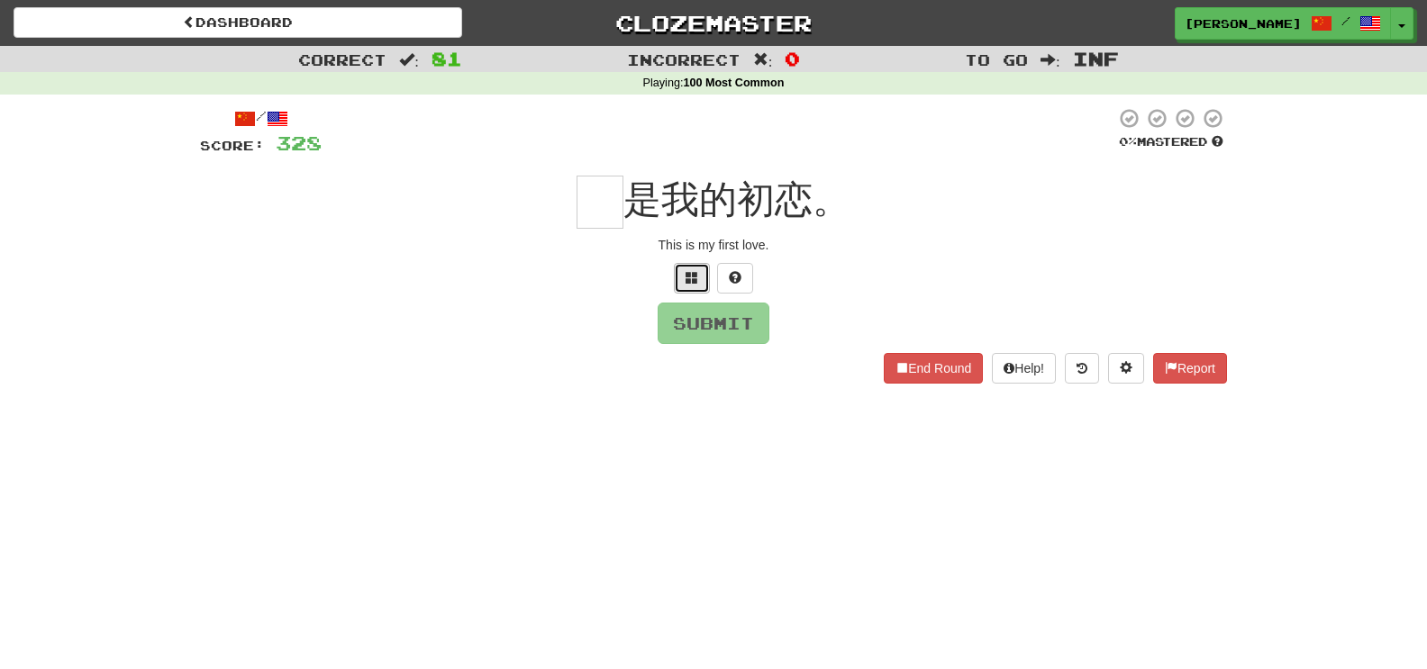
click at [701, 293] on button at bounding box center [692, 278] width 36 height 31
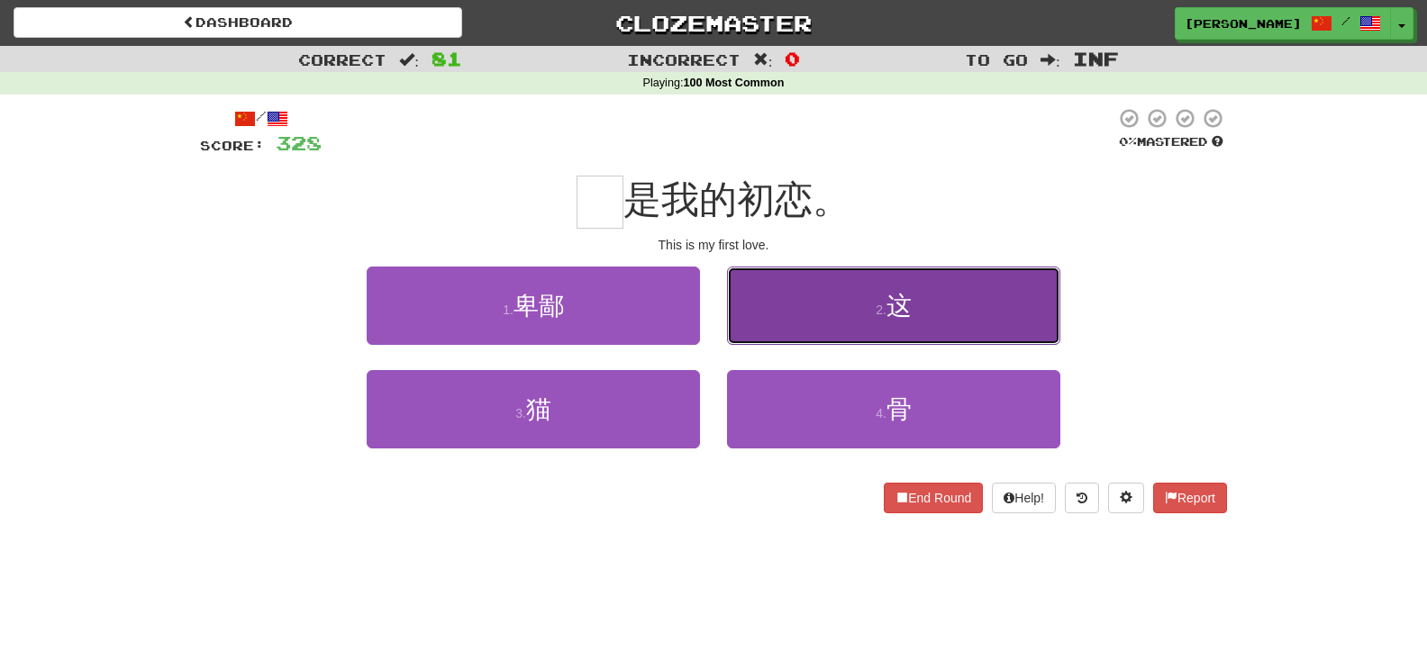
click at [864, 314] on button "2 . 这" at bounding box center [893, 306] width 333 height 78
type input "*"
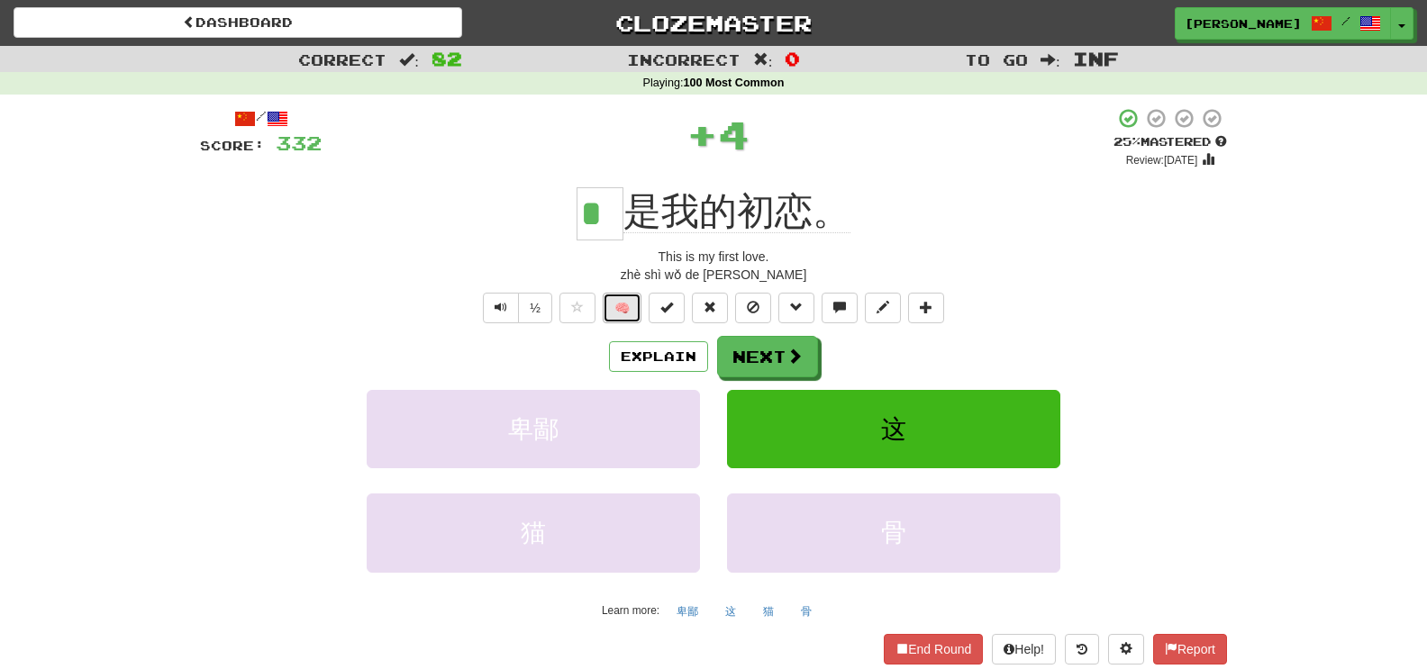
click at [631, 317] on button "🧠" at bounding box center [622, 308] width 39 height 31
click at [787, 358] on span at bounding box center [795, 357] width 16 height 16
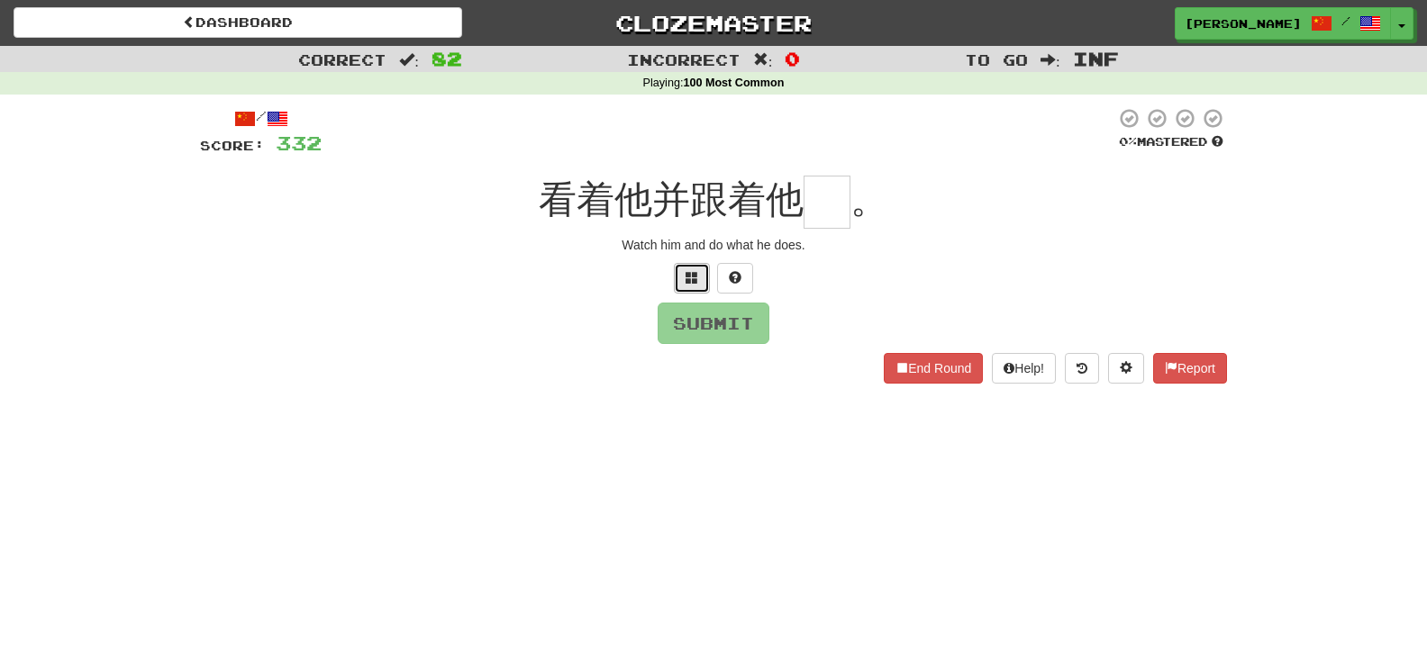
click at [686, 285] on button at bounding box center [692, 278] width 36 height 31
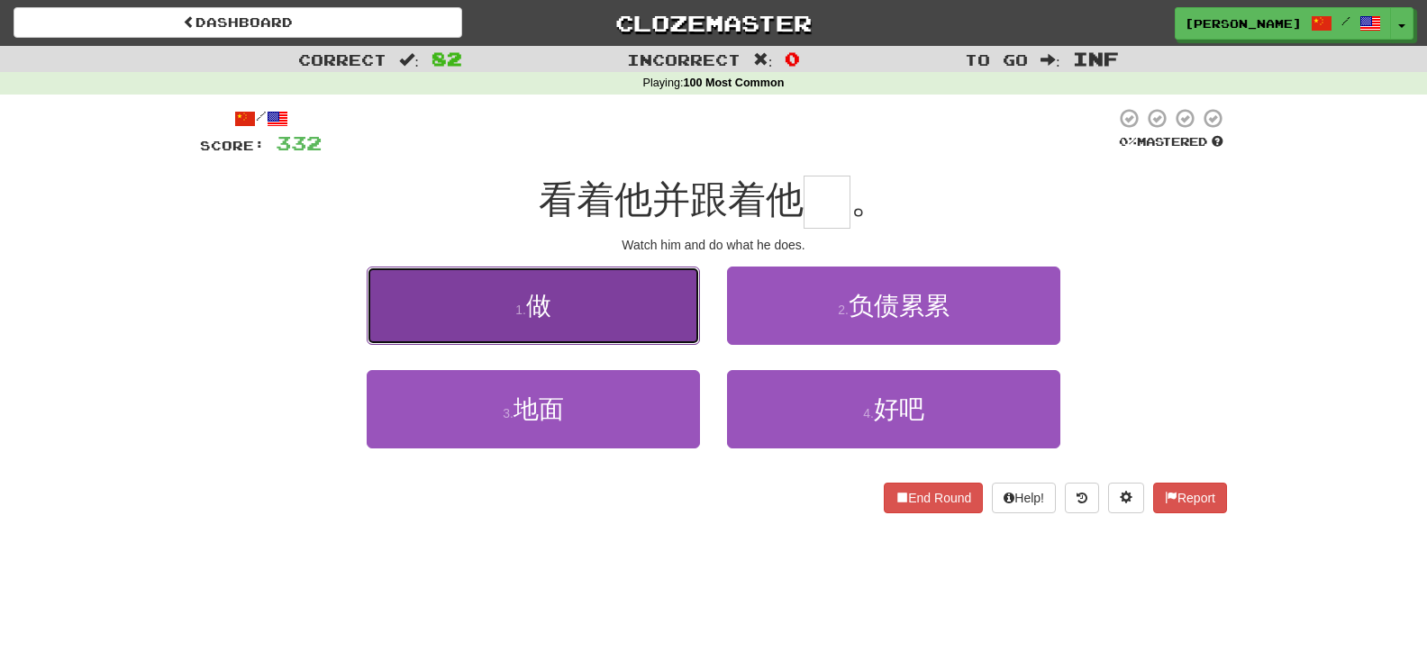
click at [677, 315] on button "1 . 做" at bounding box center [533, 306] width 333 height 78
type input "*"
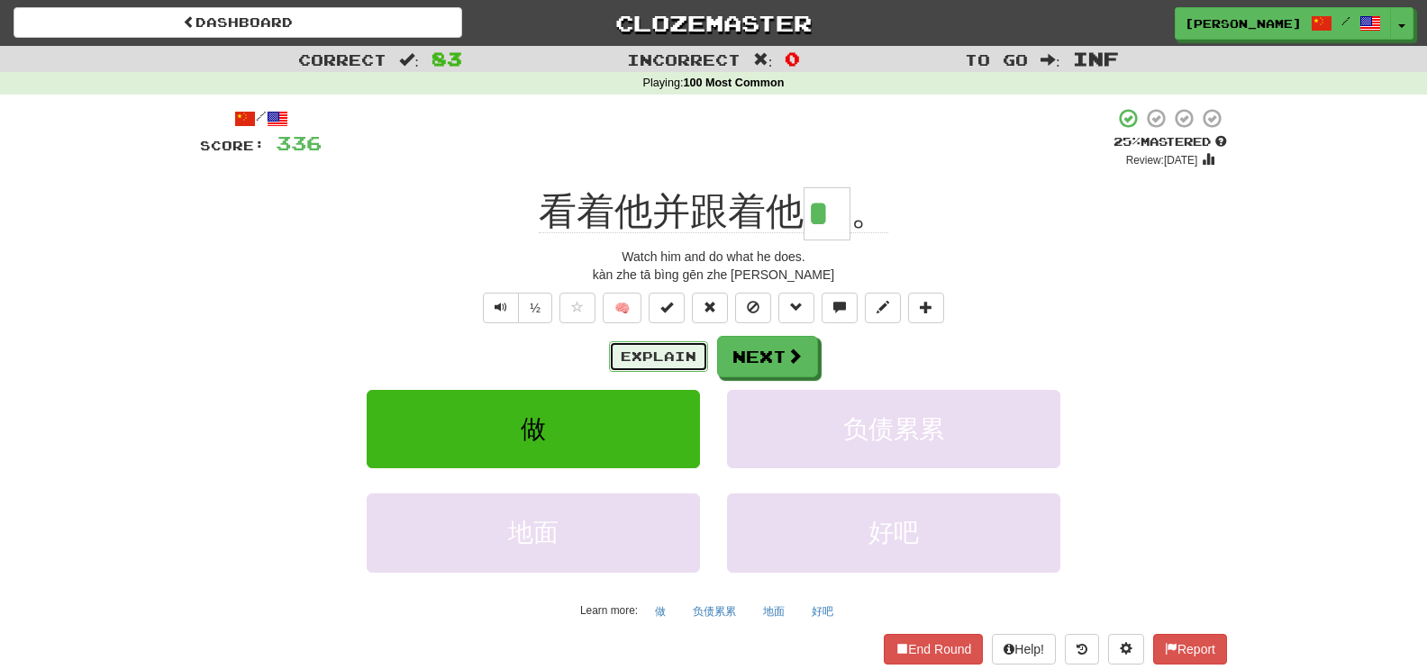
click at [656, 361] on button "Explain" at bounding box center [658, 356] width 99 height 31
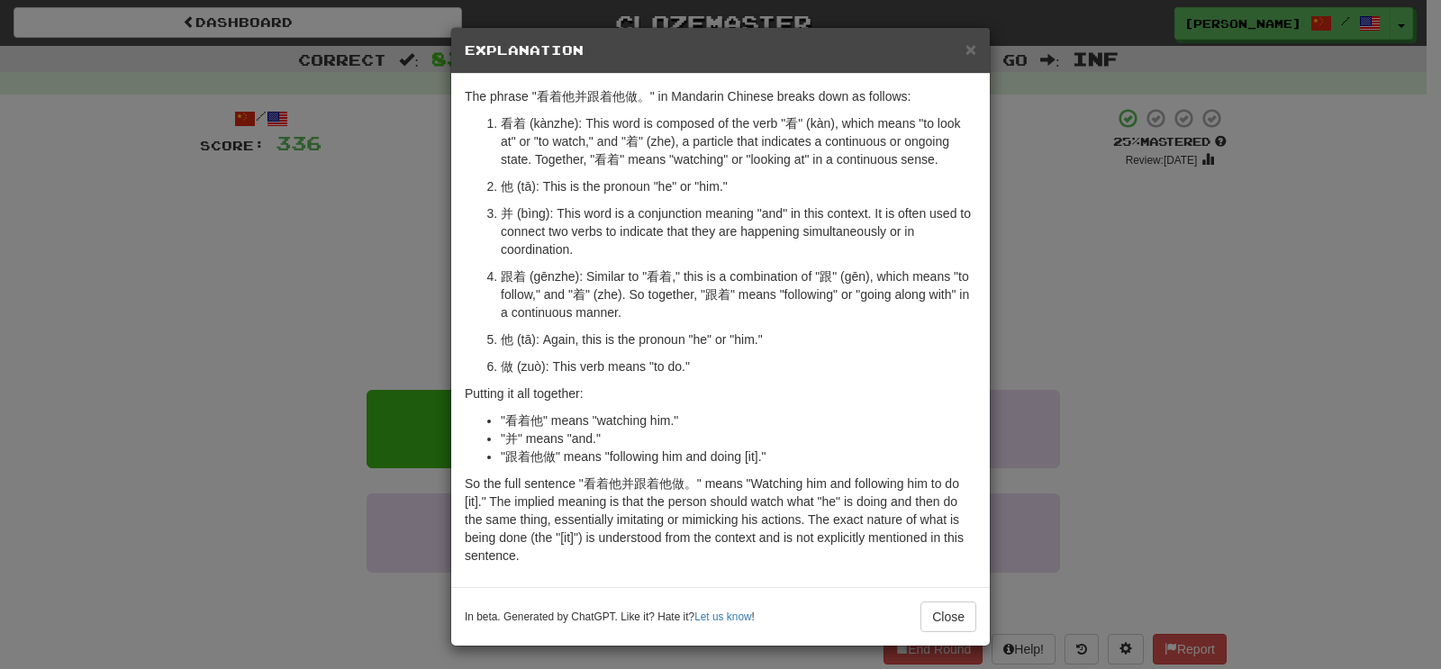
click at [259, 345] on div "× Explanation The phrase "看着他并跟着他做。" in Mandarin Chinese breaks down as follows…" at bounding box center [720, 334] width 1441 height 669
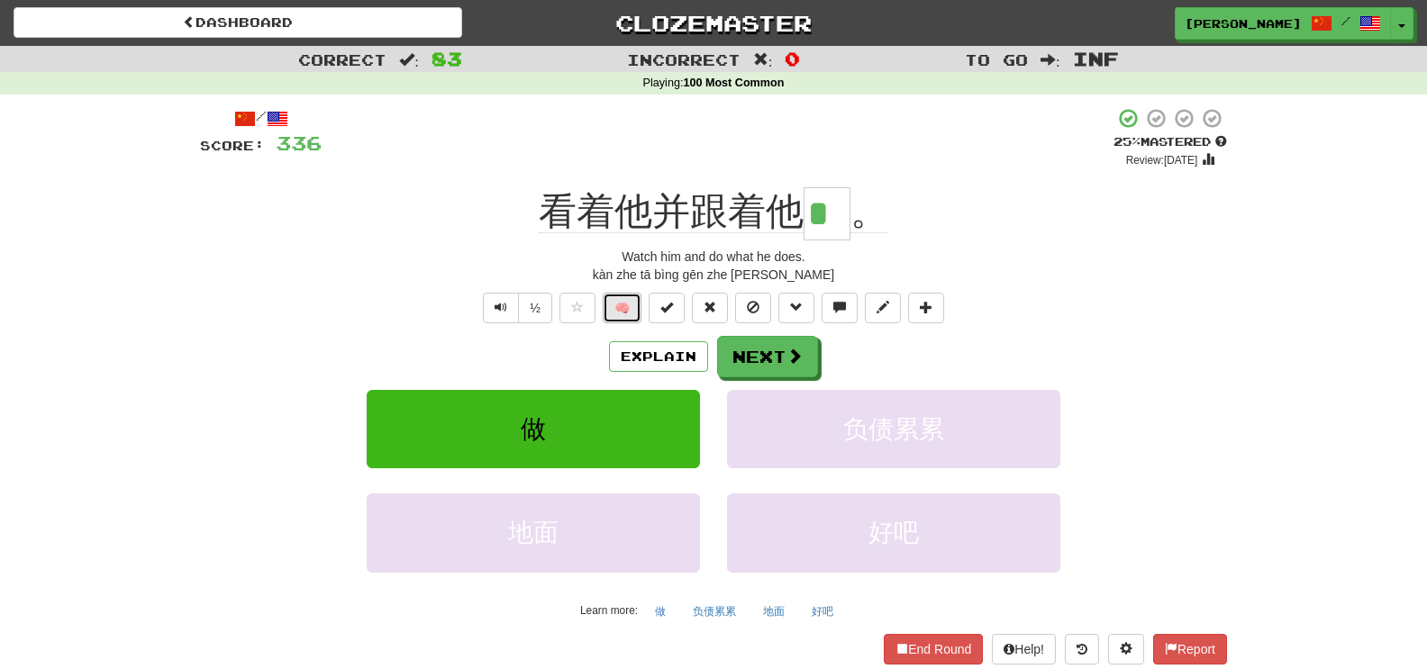
click at [604, 318] on button "🧠" at bounding box center [622, 308] width 39 height 31
click at [790, 364] on span at bounding box center [795, 357] width 16 height 16
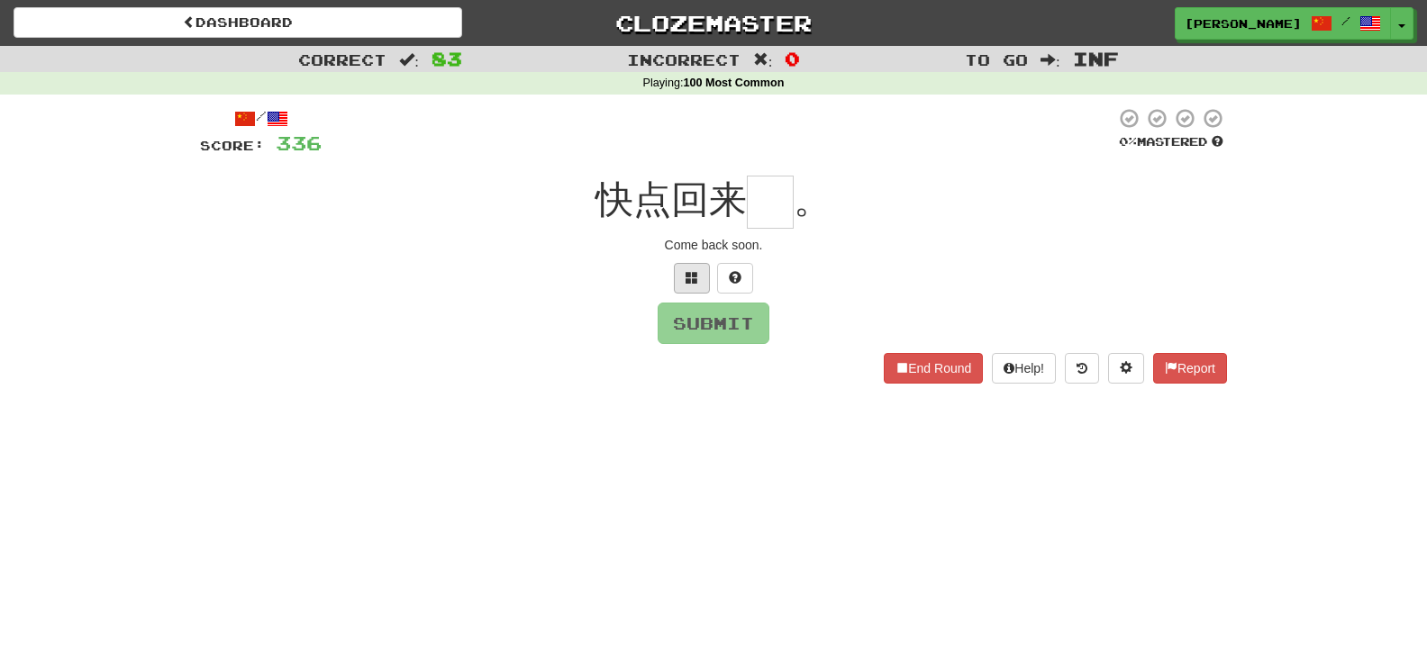
drag, startPoint x: 711, startPoint y: 293, endPoint x: 699, endPoint y: 284, distance: 14.8
click at [711, 292] on div at bounding box center [713, 278] width 1027 height 31
click at [695, 282] on span at bounding box center [692, 277] width 13 height 13
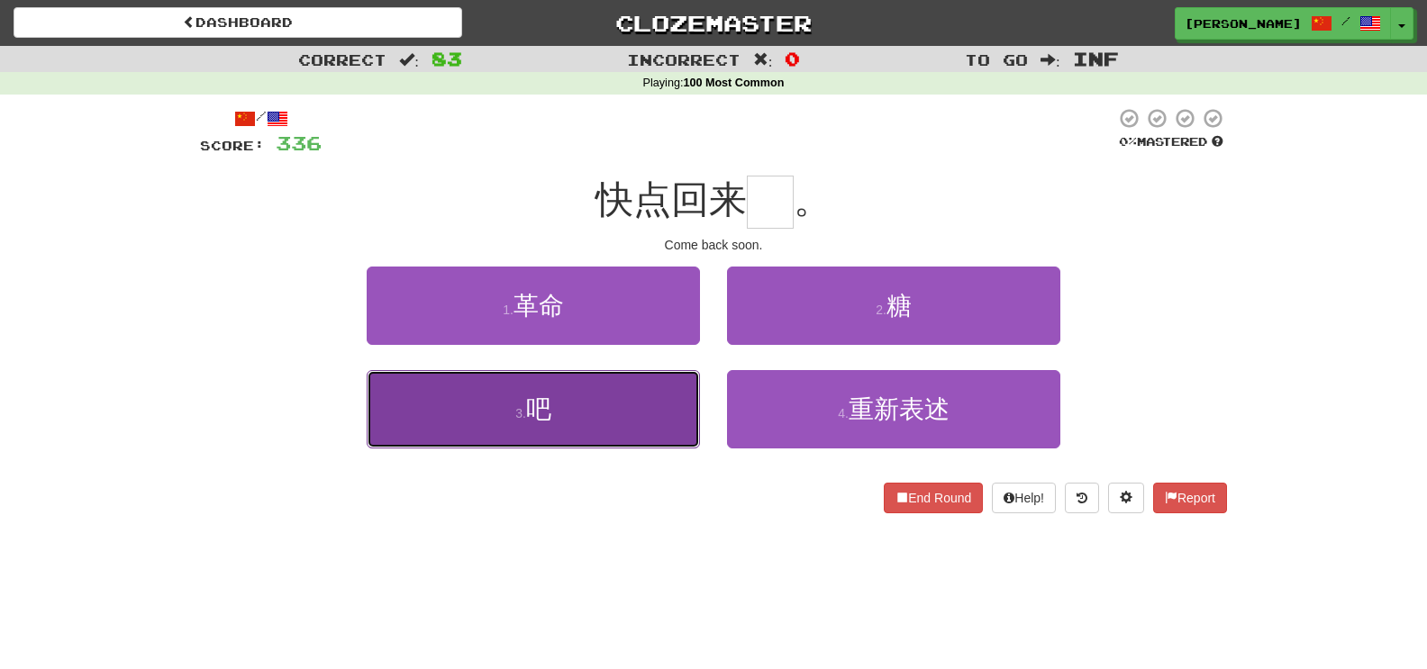
drag, startPoint x: 579, startPoint y: 423, endPoint x: 565, endPoint y: 395, distance: 31.4
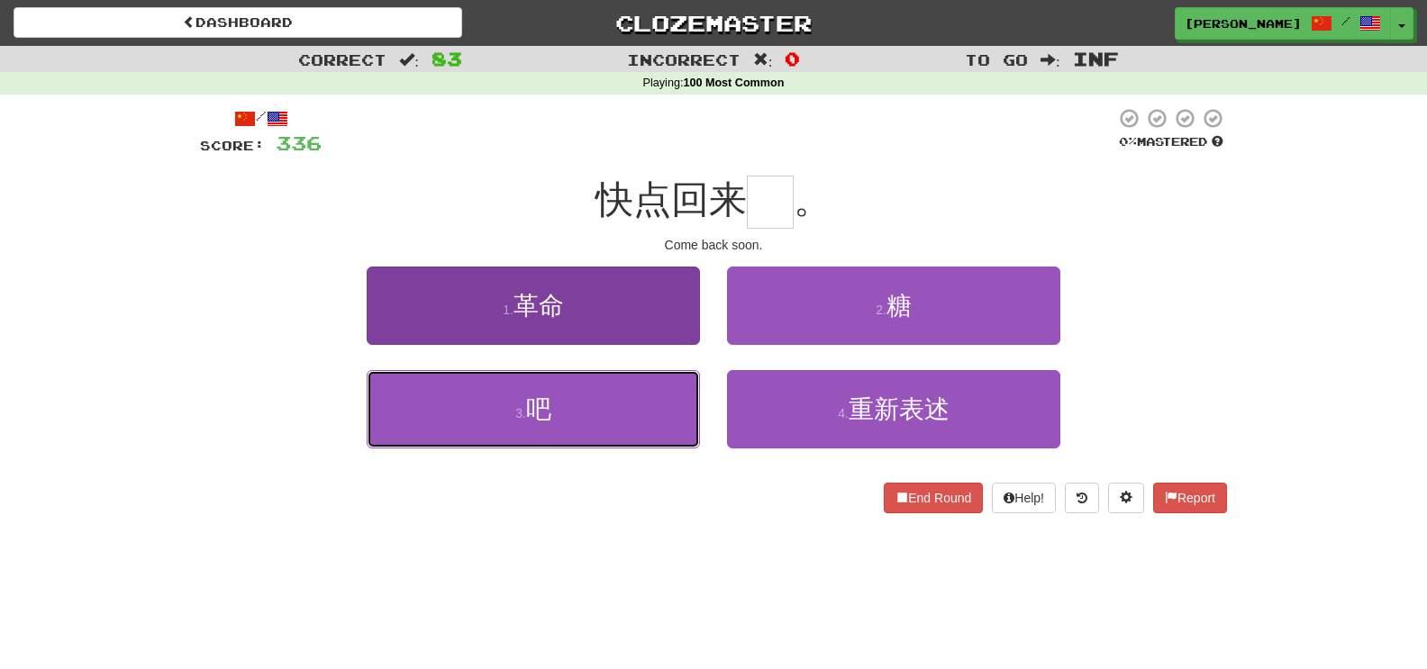
click at [578, 423] on button "3 . 吧" at bounding box center [533, 409] width 333 height 78
type input "*"
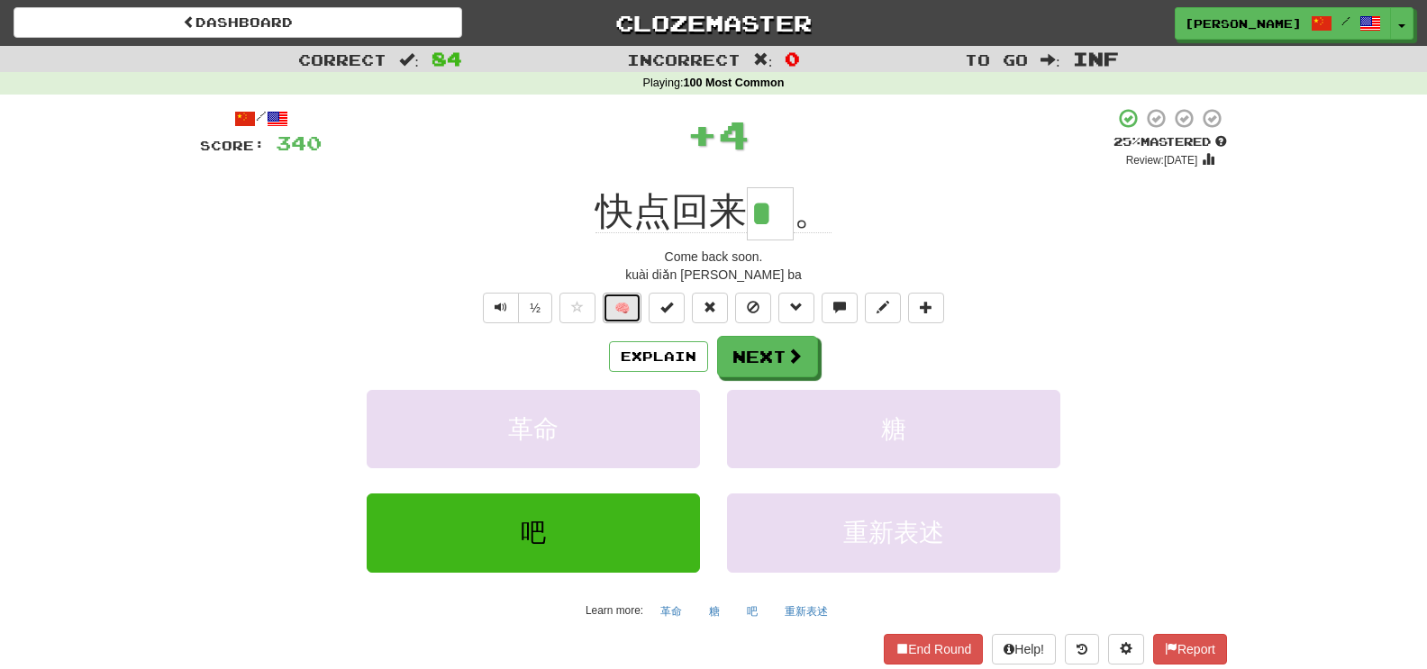
click at [605, 311] on button "🧠" at bounding box center [622, 308] width 39 height 31
click at [768, 355] on button "Next" at bounding box center [768, 357] width 101 height 41
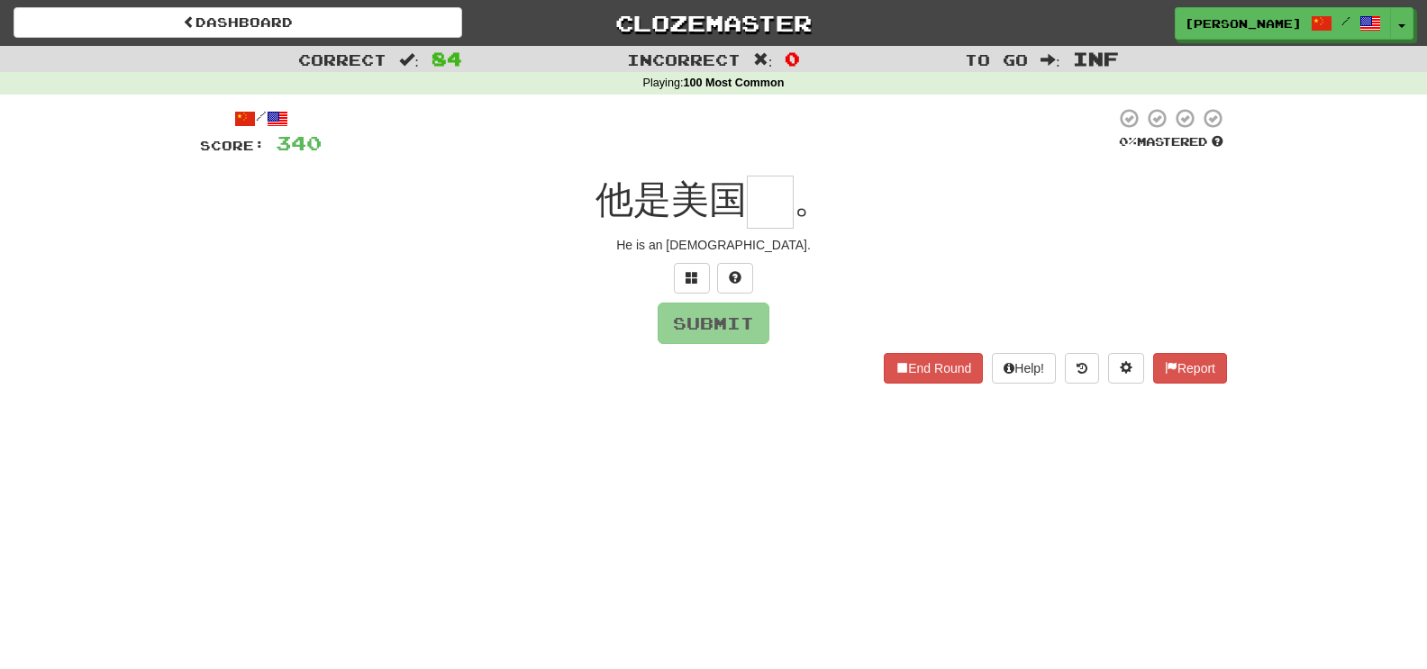
click at [715, 289] on div at bounding box center [713, 278] width 1027 height 31
click at [711, 285] on div at bounding box center [713, 278] width 1027 height 31
click at [689, 280] on span at bounding box center [692, 277] width 13 height 13
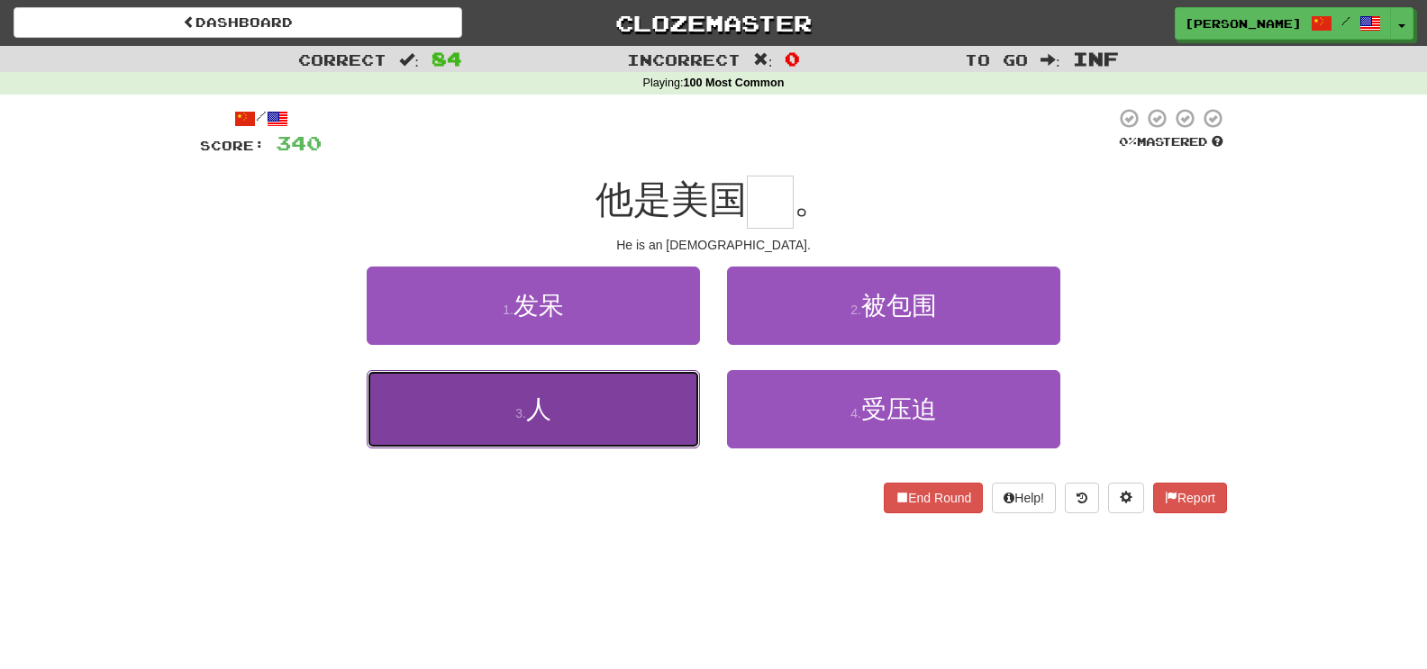
click at [655, 405] on button "3 . 人" at bounding box center [533, 409] width 333 height 78
type input "*"
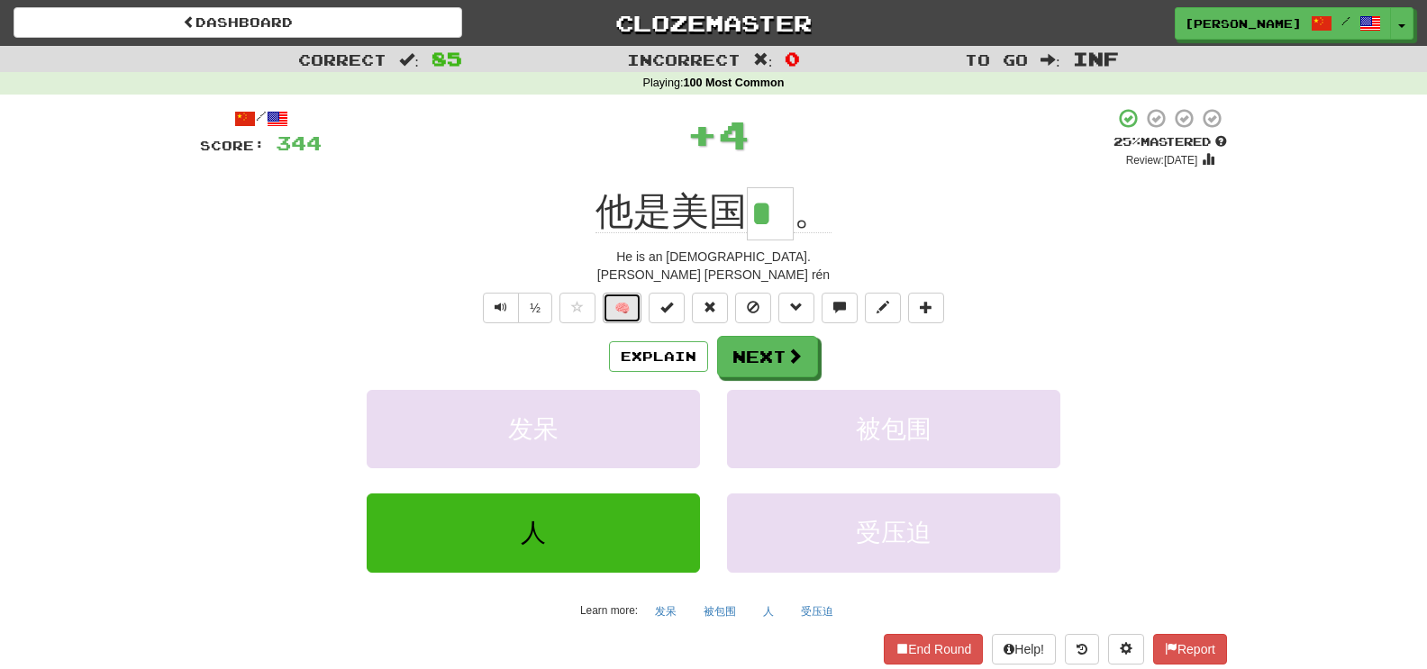
click at [623, 311] on button "🧠" at bounding box center [622, 308] width 39 height 31
click at [756, 355] on button "Next" at bounding box center [768, 357] width 101 height 41
